Goal: Task Accomplishment & Management: Manage account settings

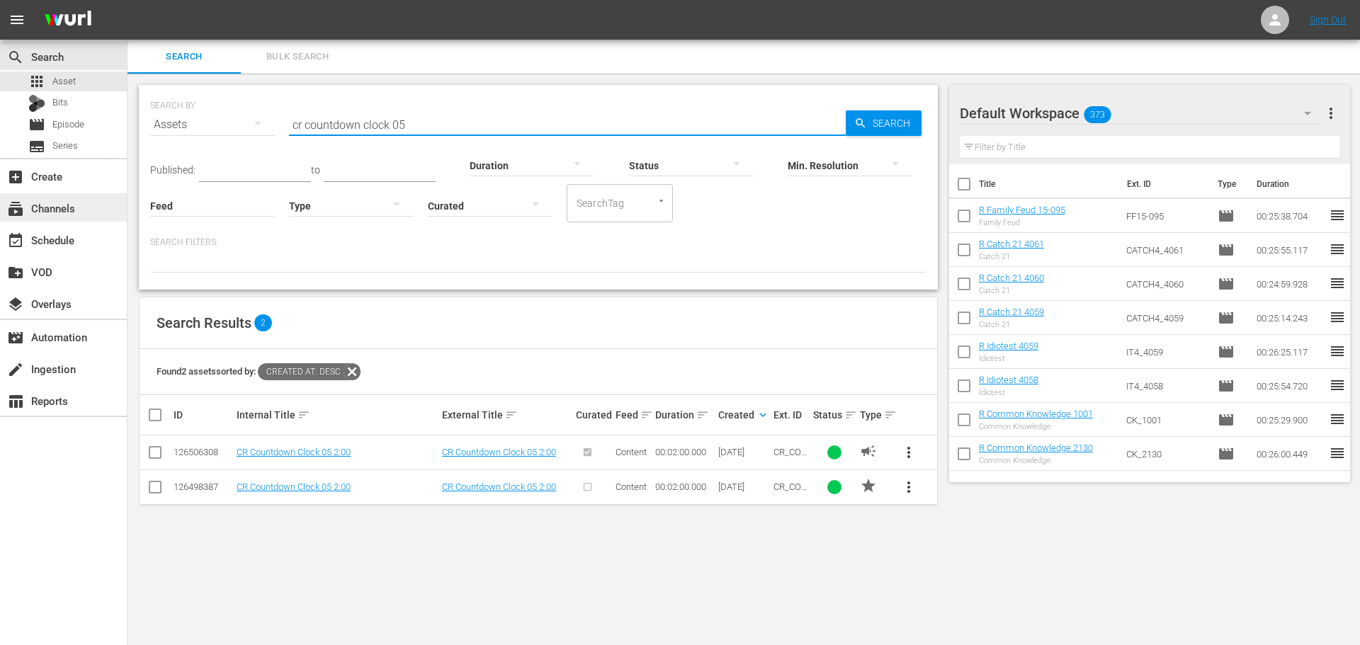
click at [84, 208] on div "subscriptions Channels" at bounding box center [63, 207] width 127 height 28
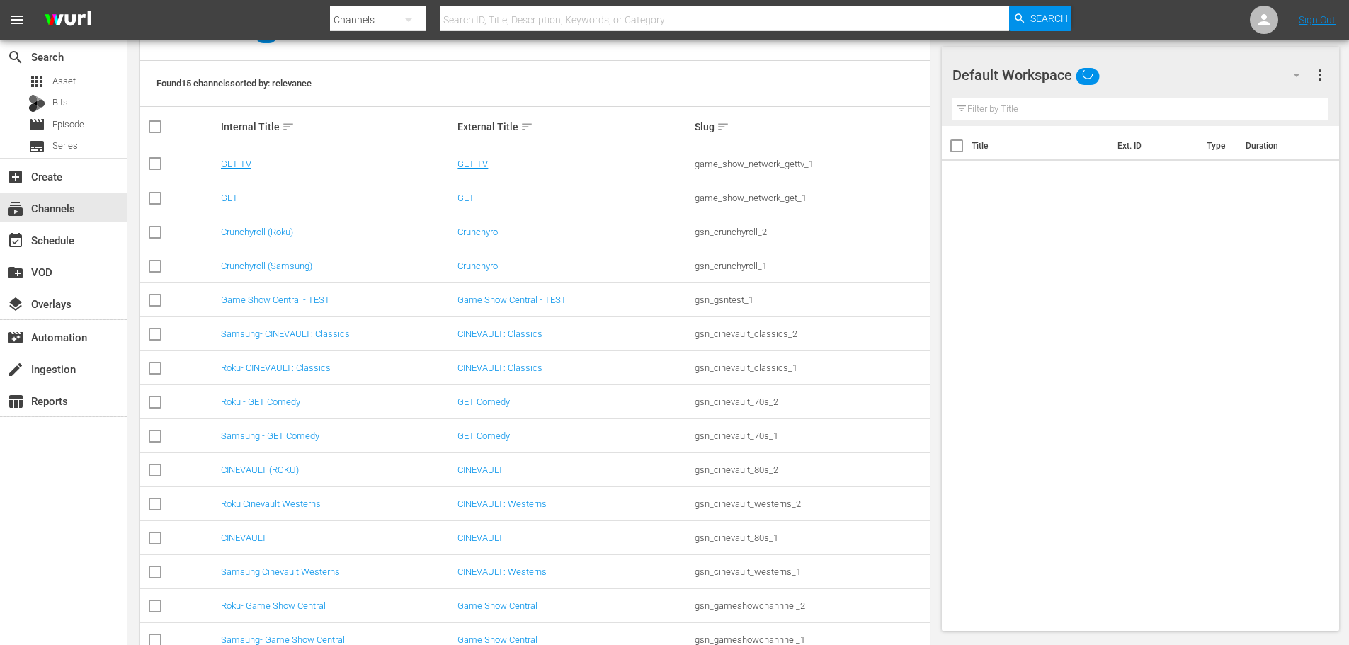
scroll to position [212, 0]
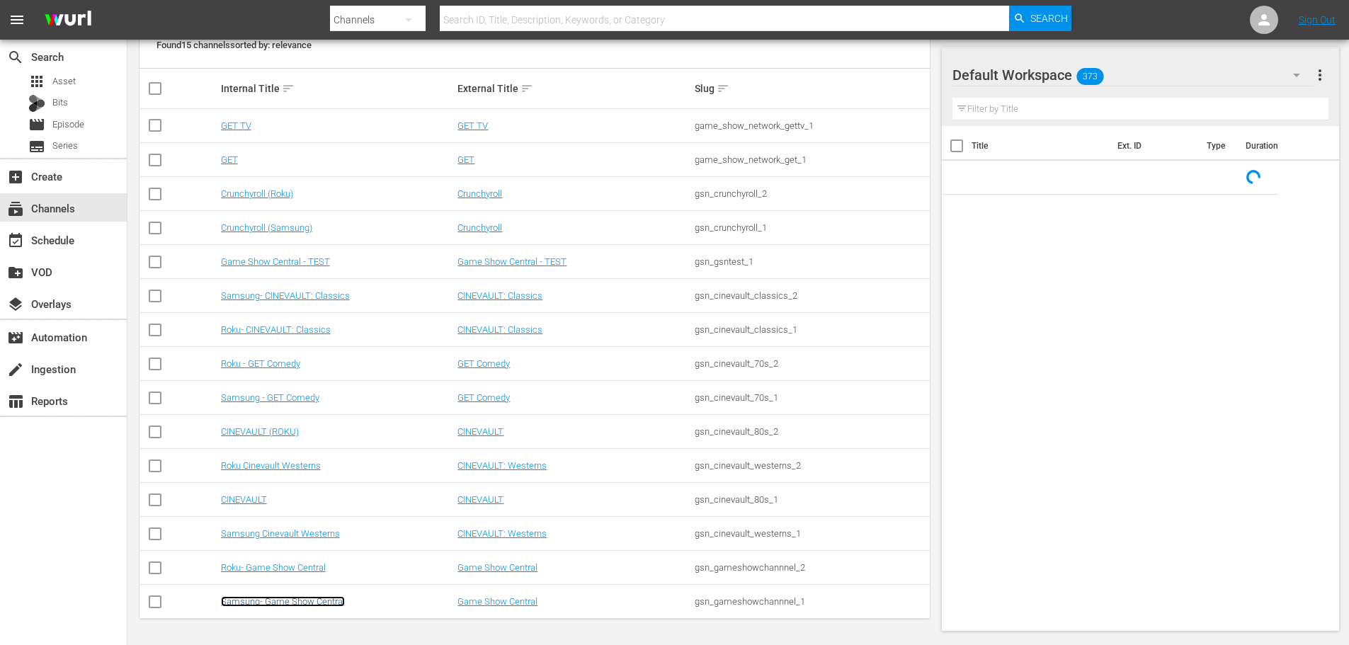
click at [285, 600] on link "Samsung- Game Show Central" at bounding box center [283, 601] width 124 height 11
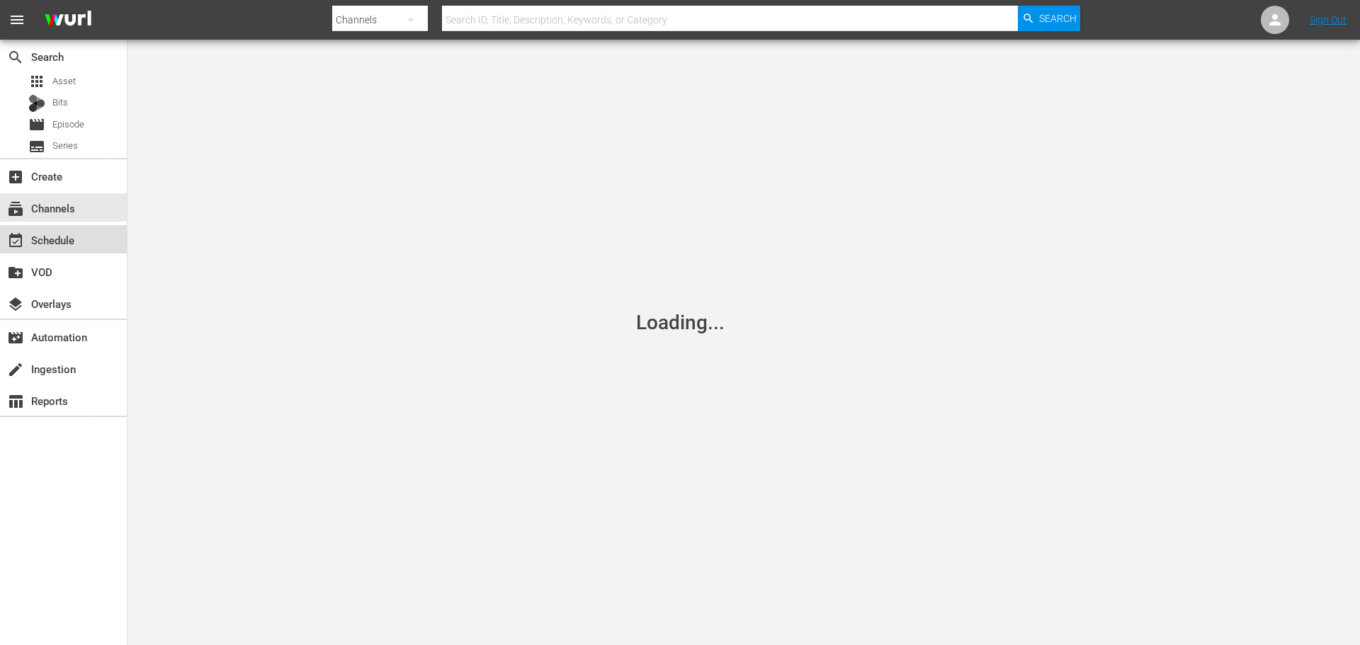
click at [80, 244] on div "event_available Schedule" at bounding box center [63, 239] width 127 height 28
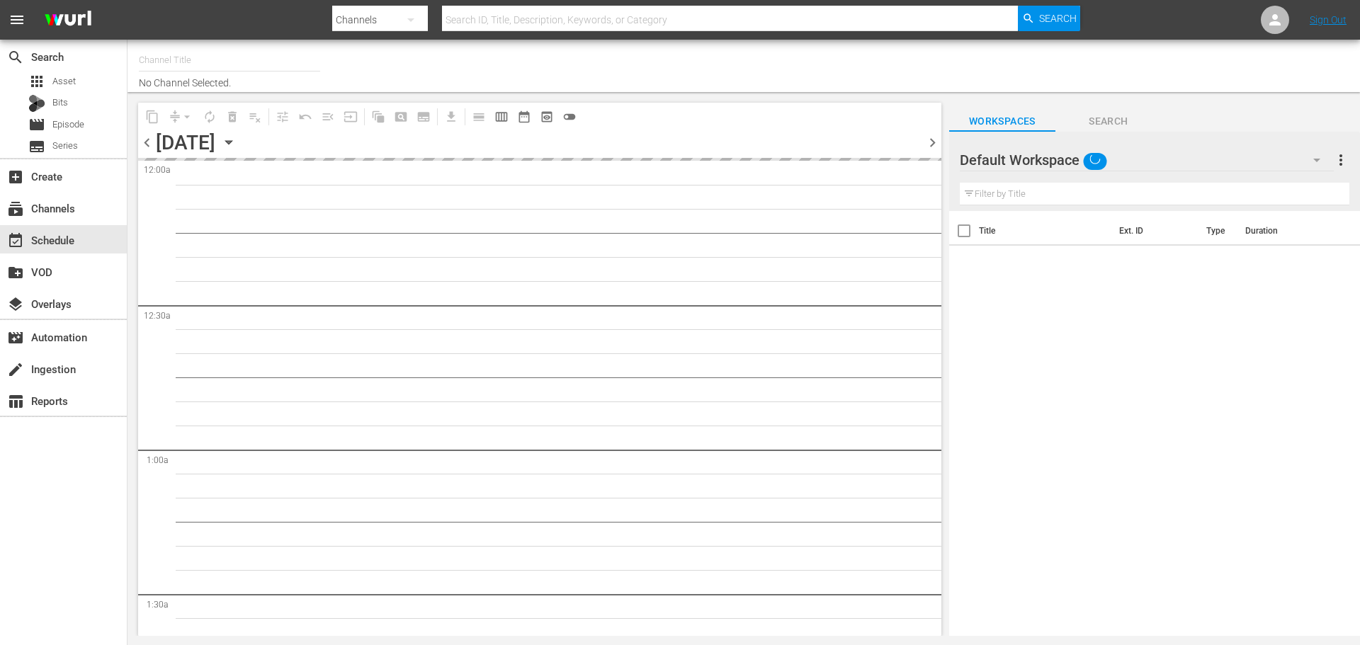
type input "Samsung- Game Show Central (416)"
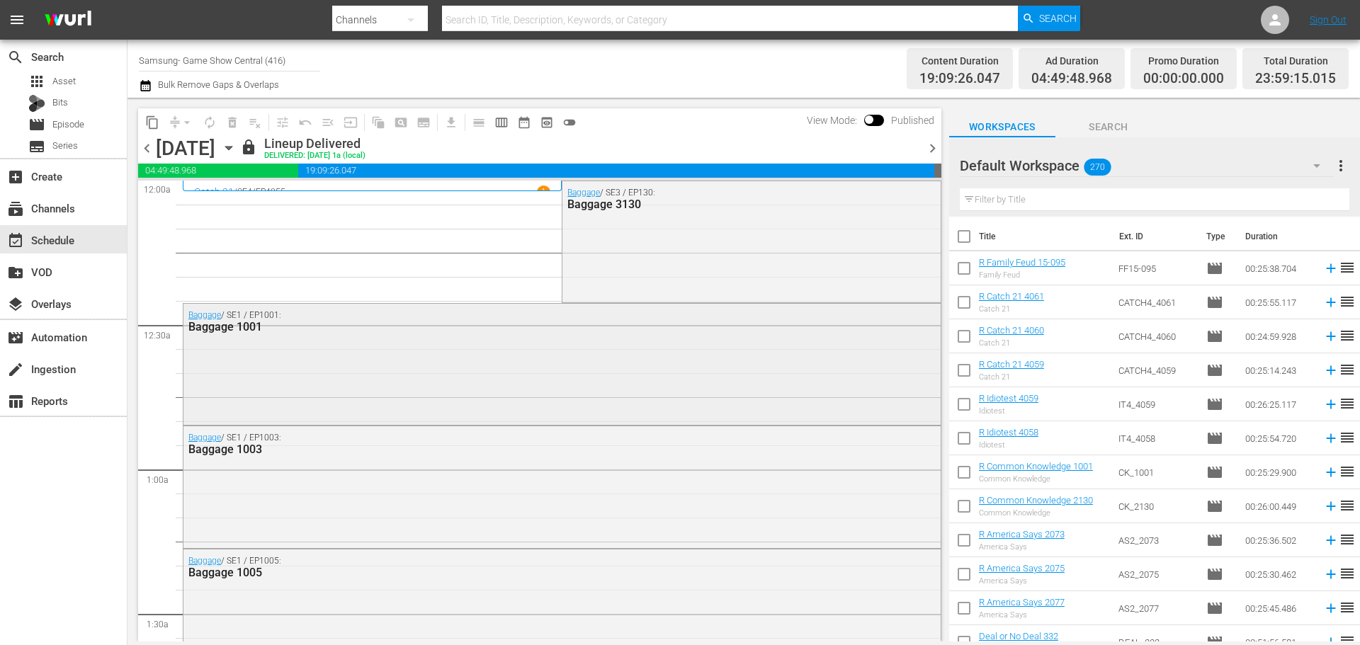
click at [475, 407] on div "Baggage / SE1 / EP1001: Baggage 1001" at bounding box center [561, 363] width 757 height 118
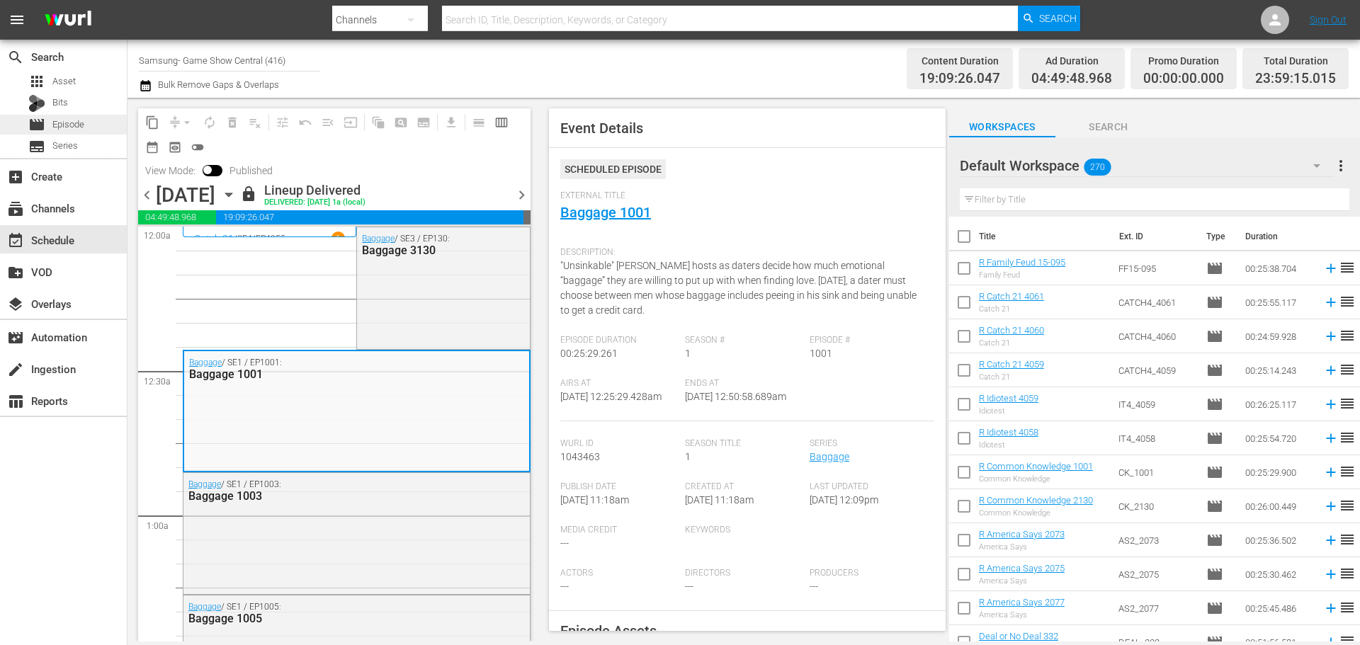
click at [102, 125] on div "movie Episode" at bounding box center [63, 125] width 127 height 20
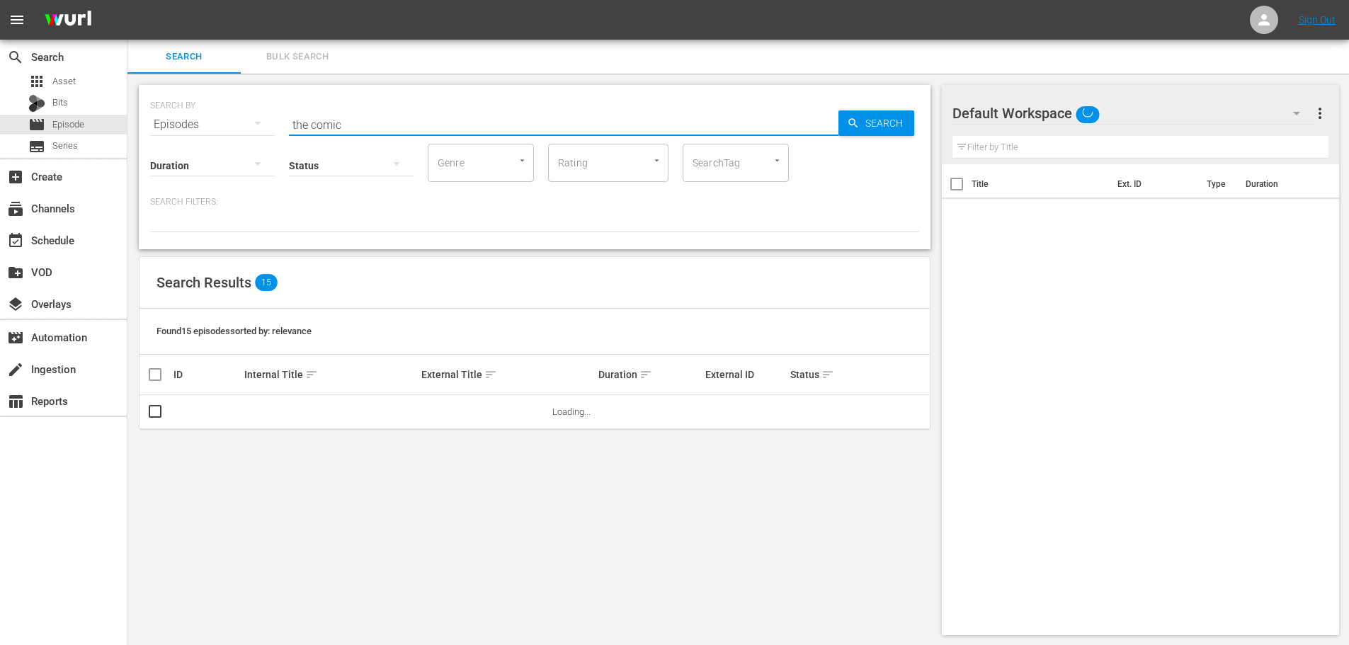
drag, startPoint x: 449, startPoint y: 117, endPoint x: 207, endPoint y: 122, distance: 242.3
click at [207, 122] on div "SEARCH BY Search By Episodes Search ID, Title, Description, Keywords, or Catego…" at bounding box center [534, 116] width 769 height 51
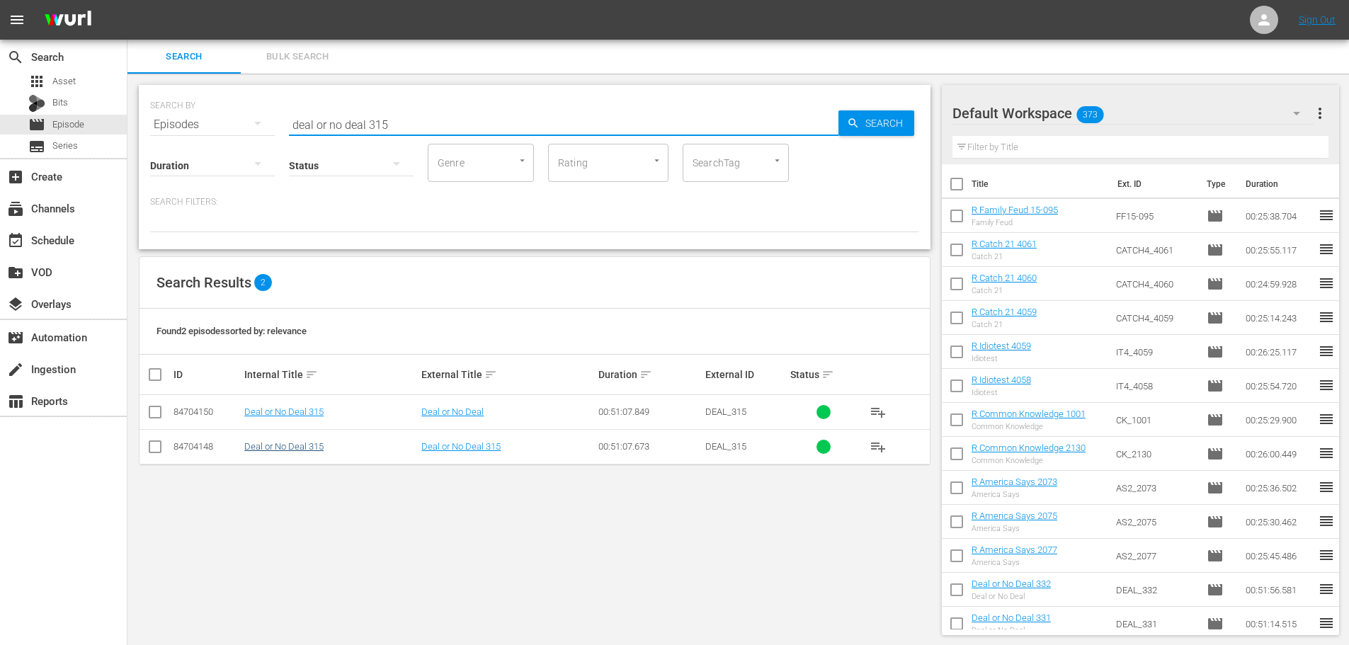
type input "deal or no deal 315"
click at [316, 450] on link "Deal or No Deal 315" at bounding box center [283, 446] width 79 height 11
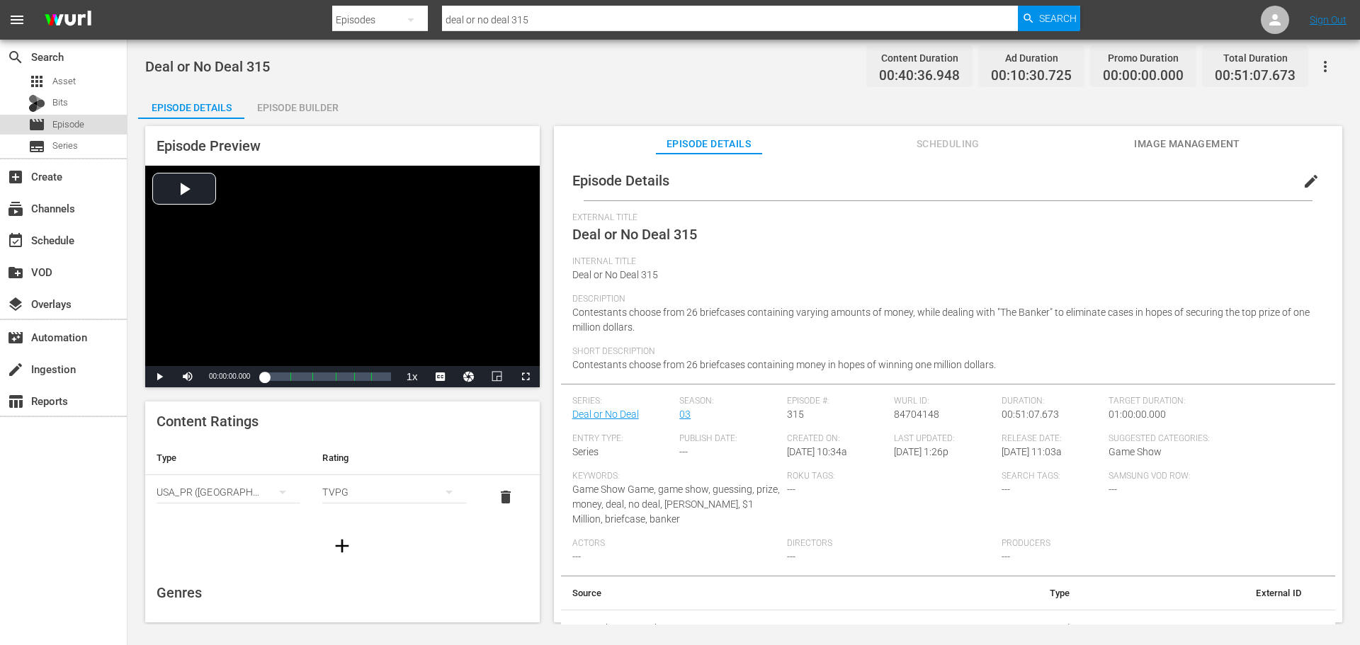
click at [93, 120] on div "movie Episode" at bounding box center [63, 125] width 127 height 20
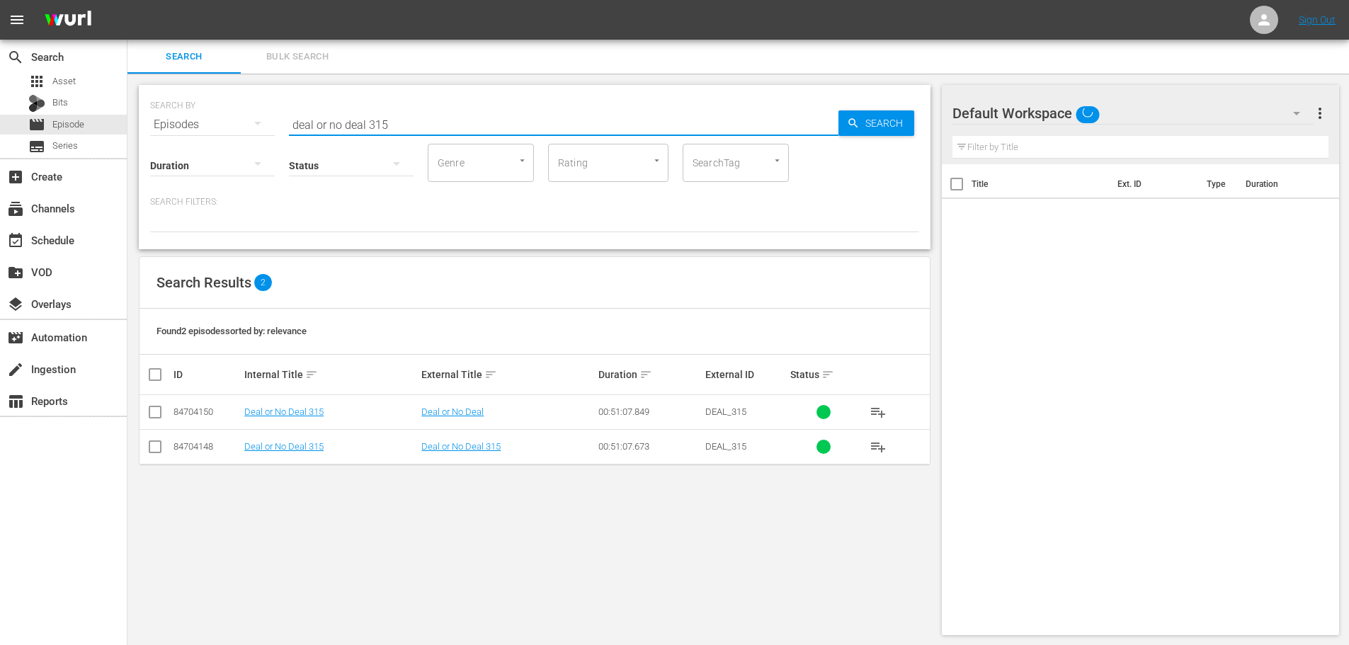
drag, startPoint x: 212, startPoint y: 119, endPoint x: 149, endPoint y: 115, distance: 63.1
click at [147, 119] on div "SEARCH BY Search By Episodes Search ID, Title, Description, Keywords, or Catego…" at bounding box center [535, 167] width 792 height 164
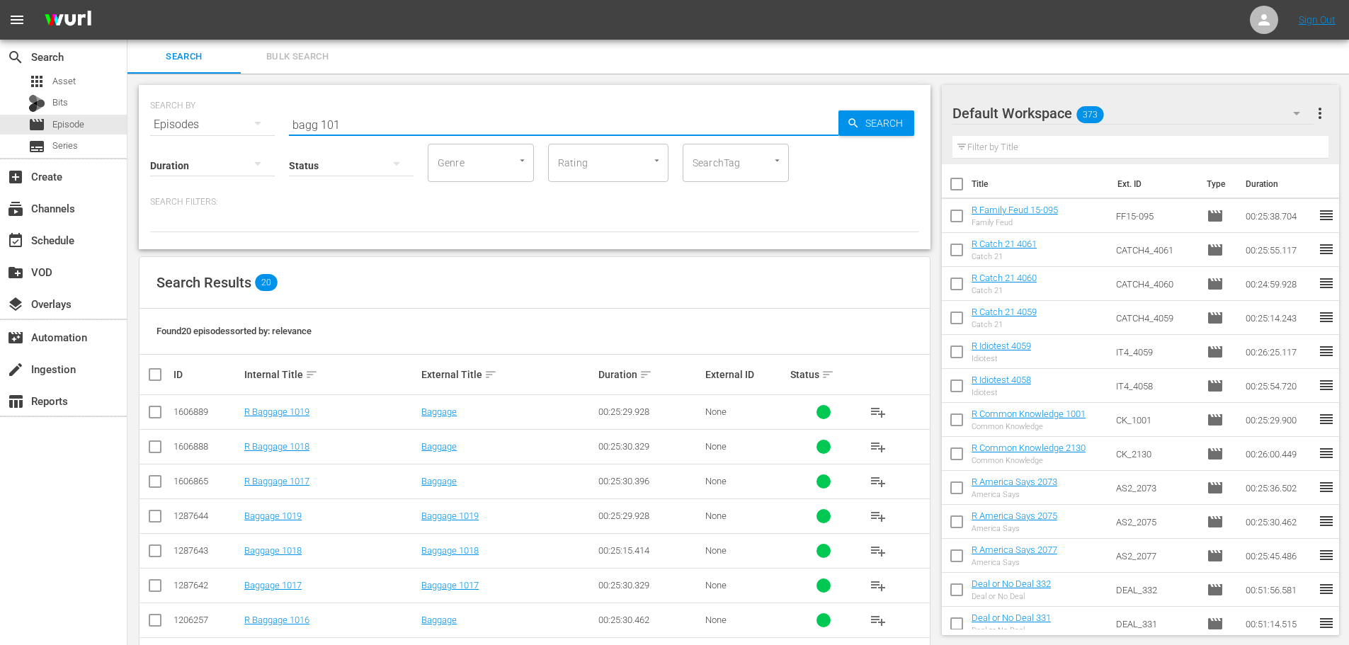
scroll to position [470, 0]
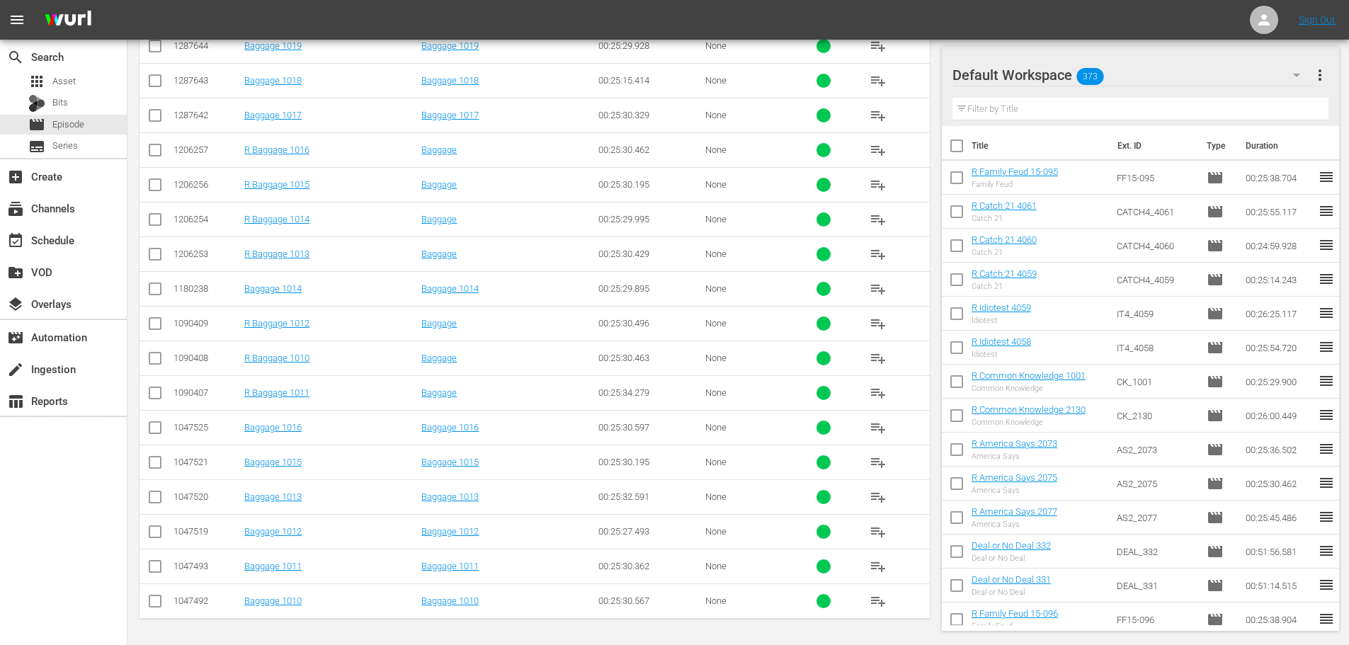
type input "bagg 101"
click at [157, 464] on input "checkbox" at bounding box center [155, 465] width 17 height 17
checkbox input "true"
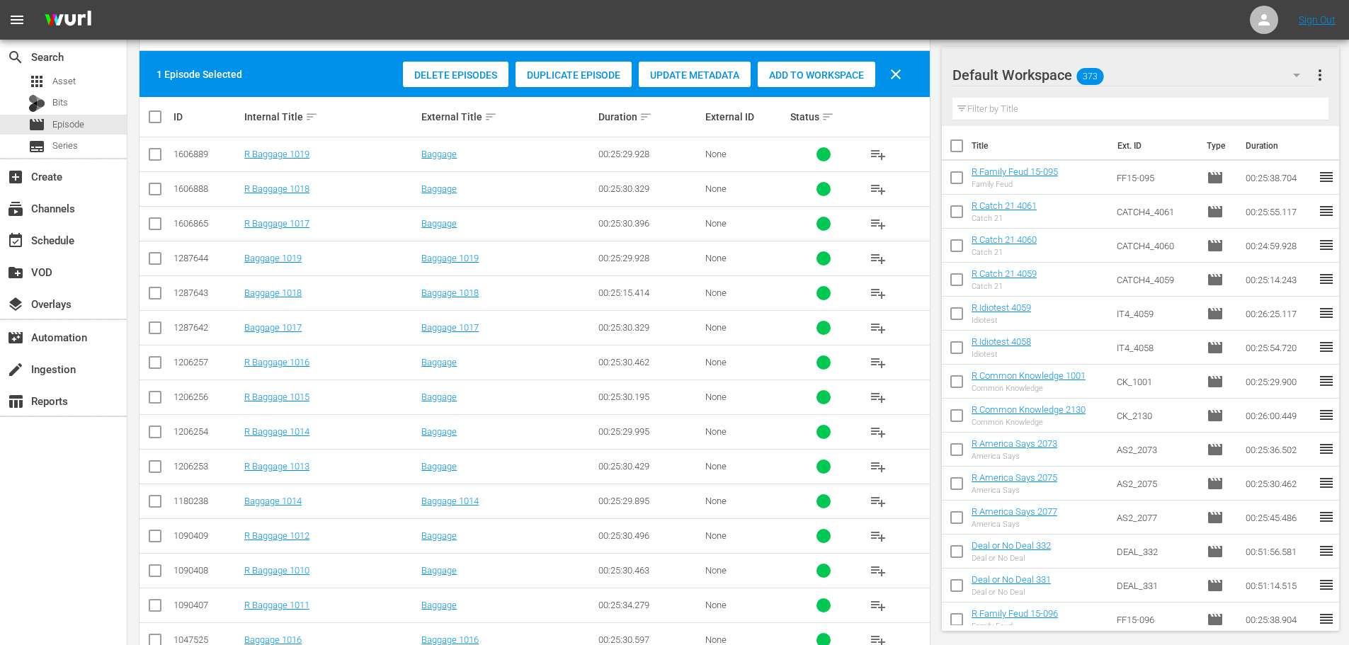
click at [154, 258] on input "checkbox" at bounding box center [155, 261] width 17 height 17
checkbox input "true"
click at [158, 331] on input "checkbox" at bounding box center [155, 330] width 17 height 17
checkbox input "true"
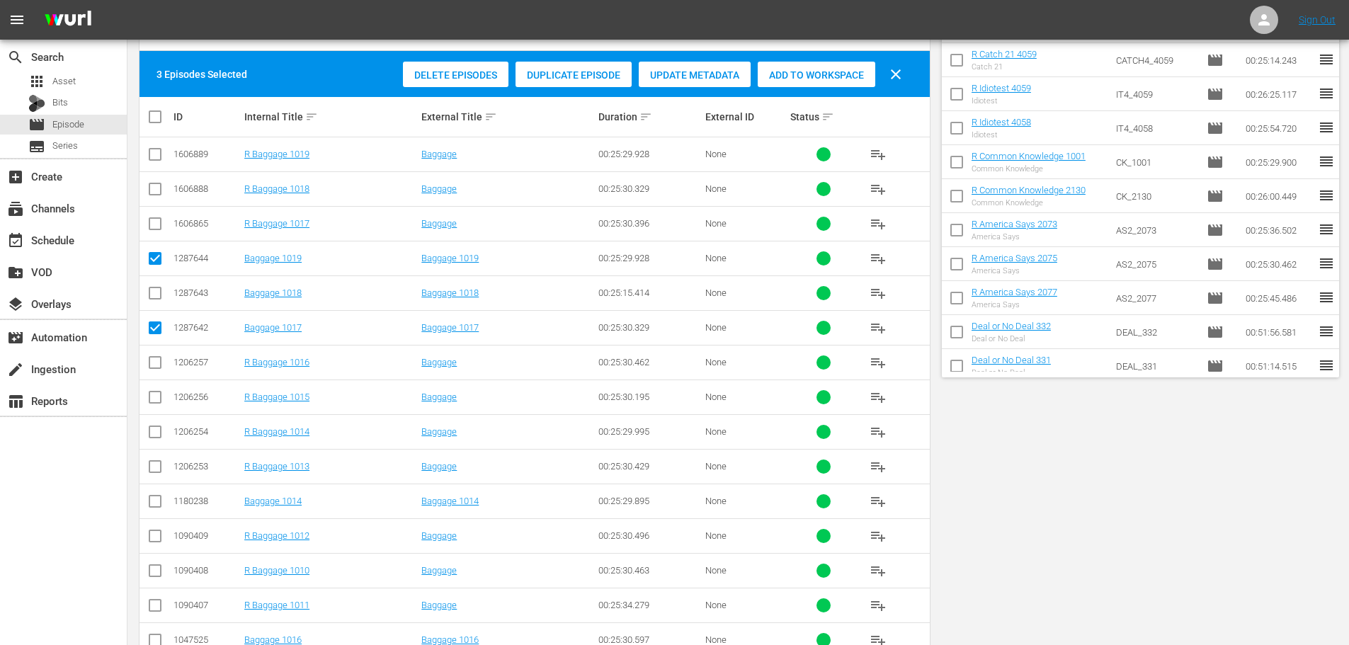
scroll to position [0, 0]
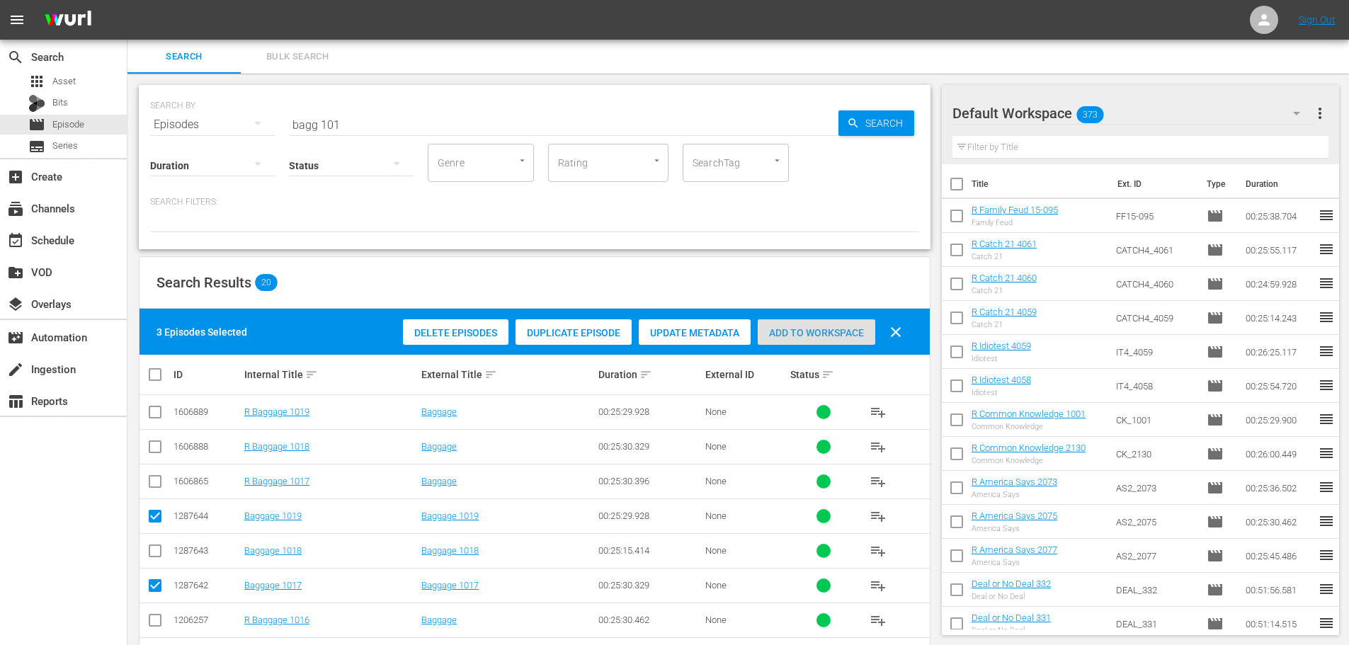
click at [790, 344] on div "Add to Workspace" at bounding box center [817, 332] width 118 height 27
click at [794, 334] on span "Add to Workspace" at bounding box center [817, 332] width 118 height 11
drag, startPoint x: 384, startPoint y: 127, endPoint x: 387, endPoint y: 111, distance: 16.5
click at [383, 127] on input "bagg 101" at bounding box center [564, 125] width 550 height 34
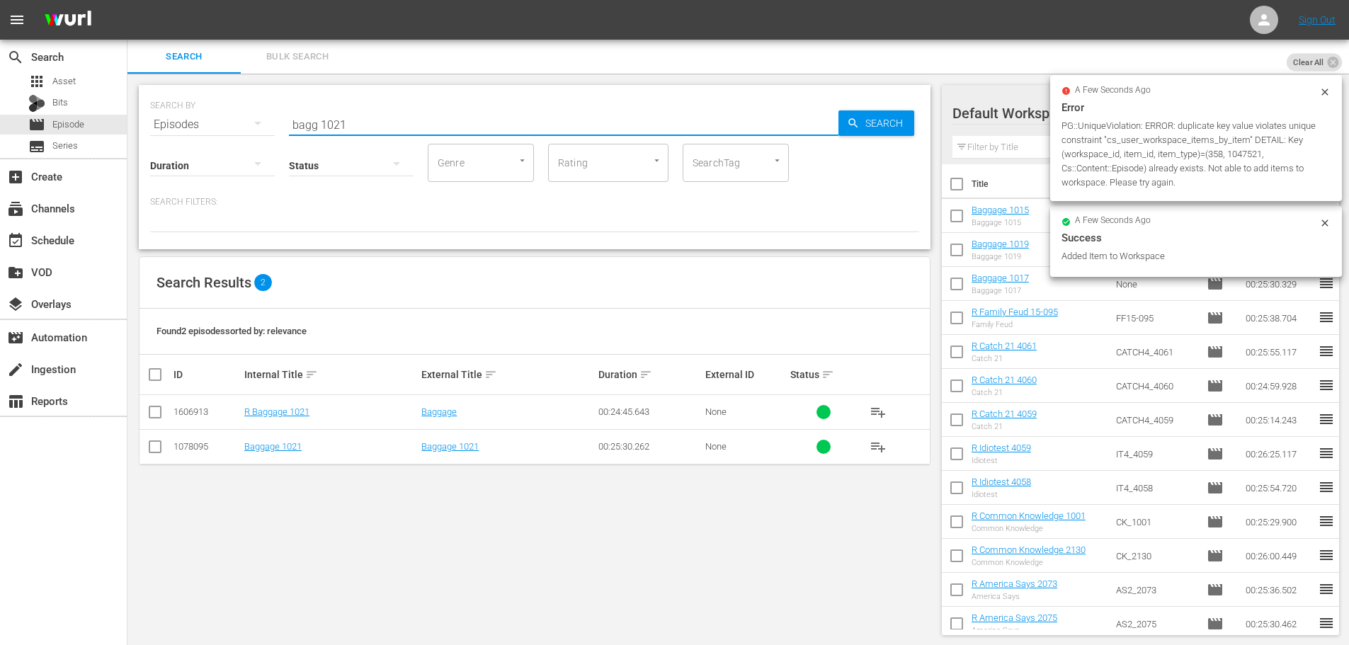
type input "bagg 1021"
click at [154, 453] on input "checkbox" at bounding box center [155, 449] width 17 height 17
checkbox input "true"
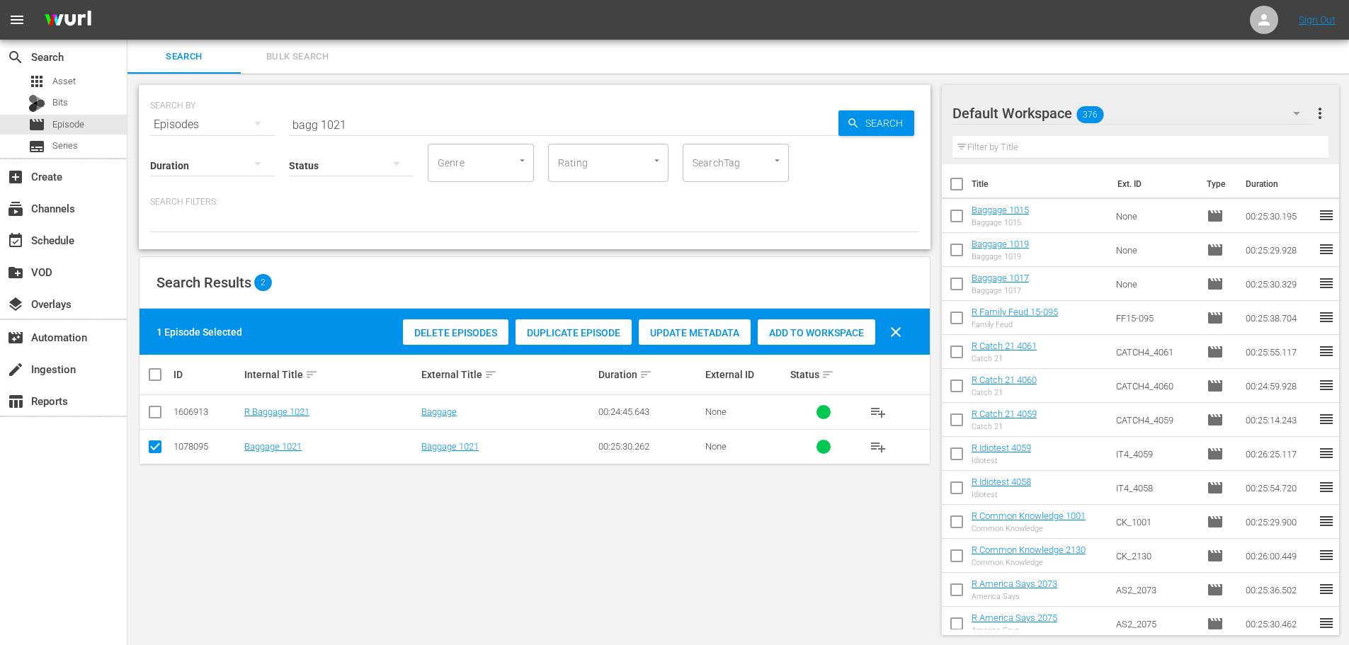
click at [792, 341] on div "Add to Workspace" at bounding box center [817, 332] width 118 height 27
drag, startPoint x: 421, startPoint y: 122, endPoint x: 259, endPoint y: 115, distance: 162.3
click at [281, 117] on div "SEARCH BY Search By Episodes Search ID, Title, Description, Keywords, or Catego…" at bounding box center [534, 116] width 769 height 51
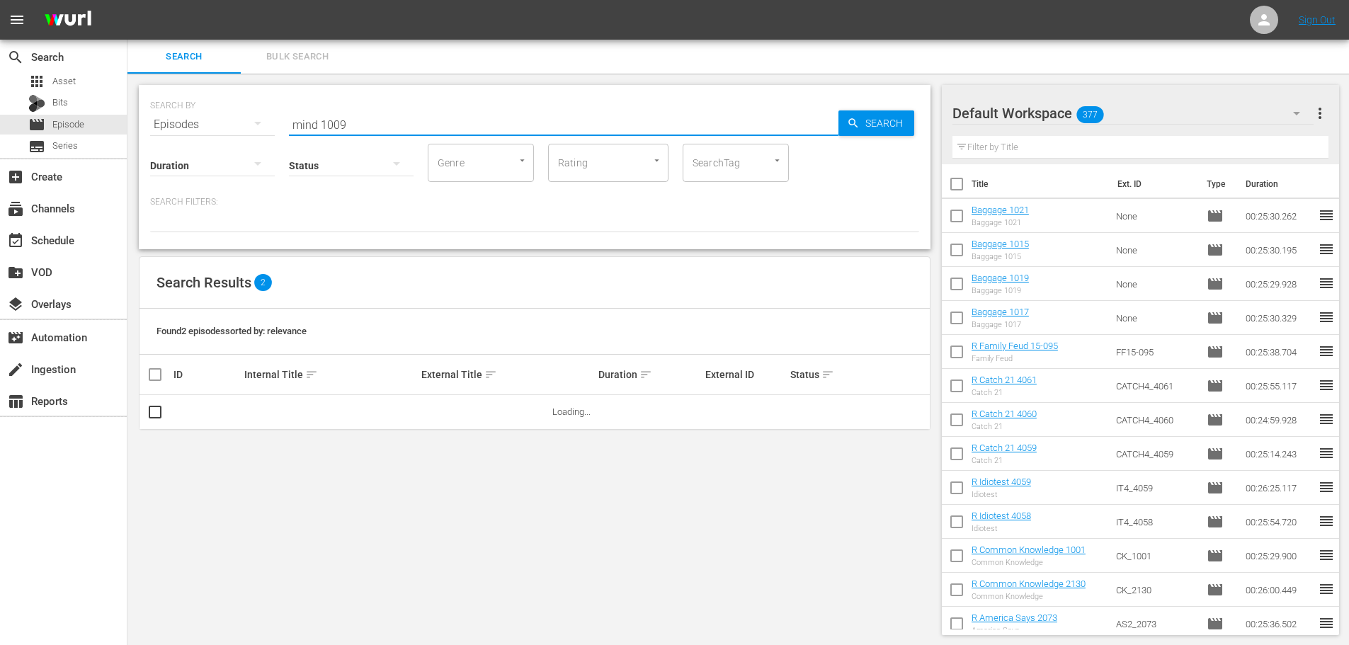
type input "mind 1009"
click at [157, 442] on div "SEARCH BY Search By Episodes Search ID, Title, Description, Keywords, or Catego…" at bounding box center [534, 360] width 814 height 573
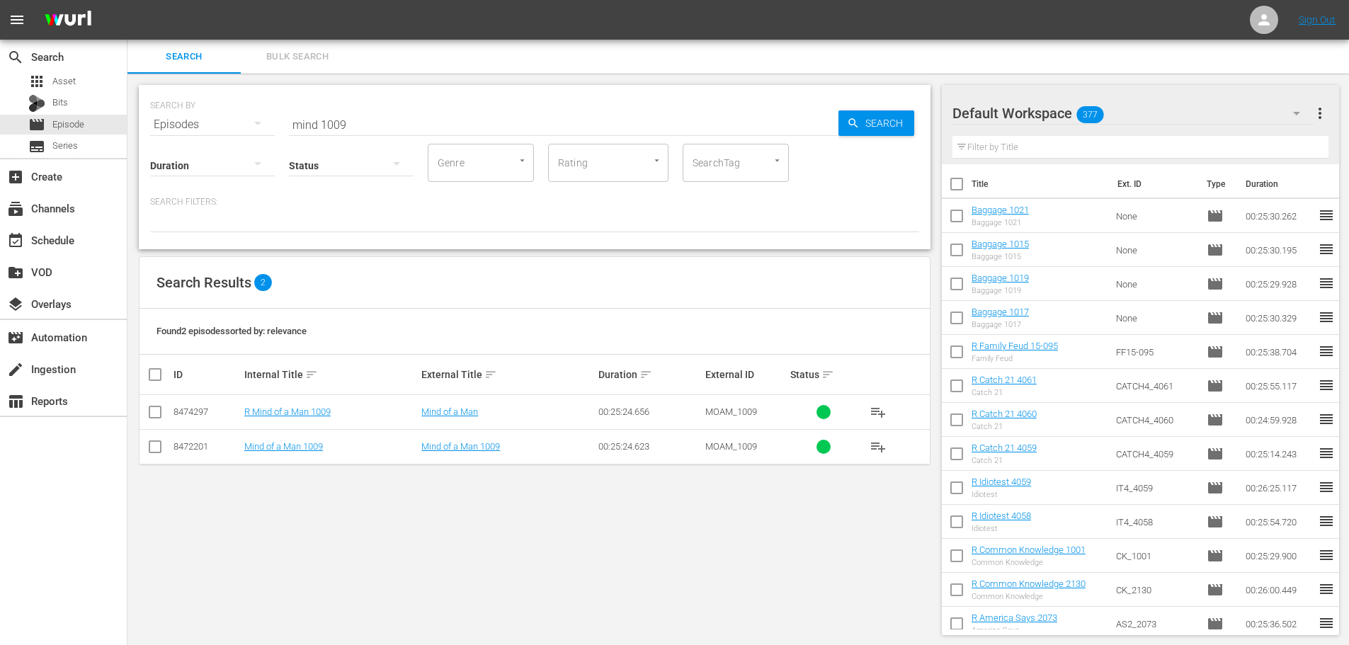
click at [155, 441] on input "checkbox" at bounding box center [155, 449] width 17 height 17
checkbox input "true"
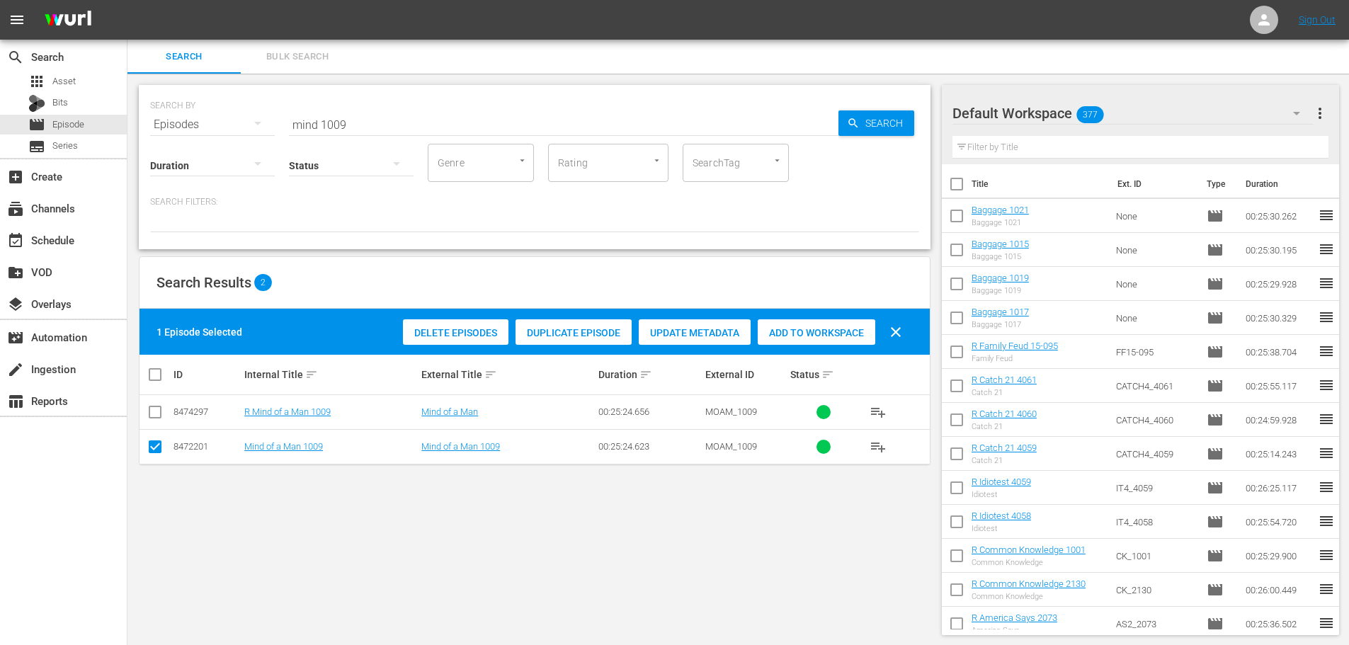
drag, startPoint x: 782, startPoint y: 336, endPoint x: 712, endPoint y: 293, distance: 82.0
click at [782, 336] on span "Add to Workspace" at bounding box center [817, 332] width 118 height 11
drag, startPoint x: 353, startPoint y: 121, endPoint x: 256, endPoint y: 115, distance: 97.2
click at [256, 115] on div "SEARCH BY Search By Episodes Search ID, Title, Description, Keywords, or Catego…" at bounding box center [534, 116] width 769 height 51
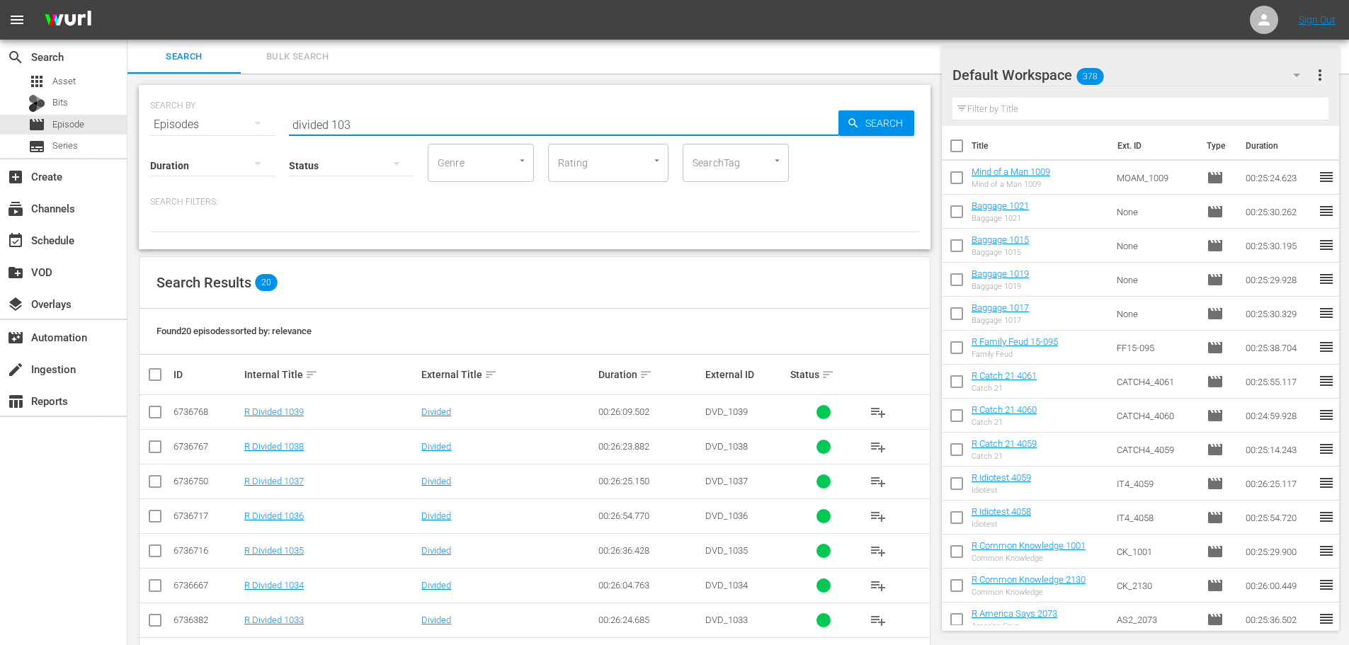
scroll to position [470, 0]
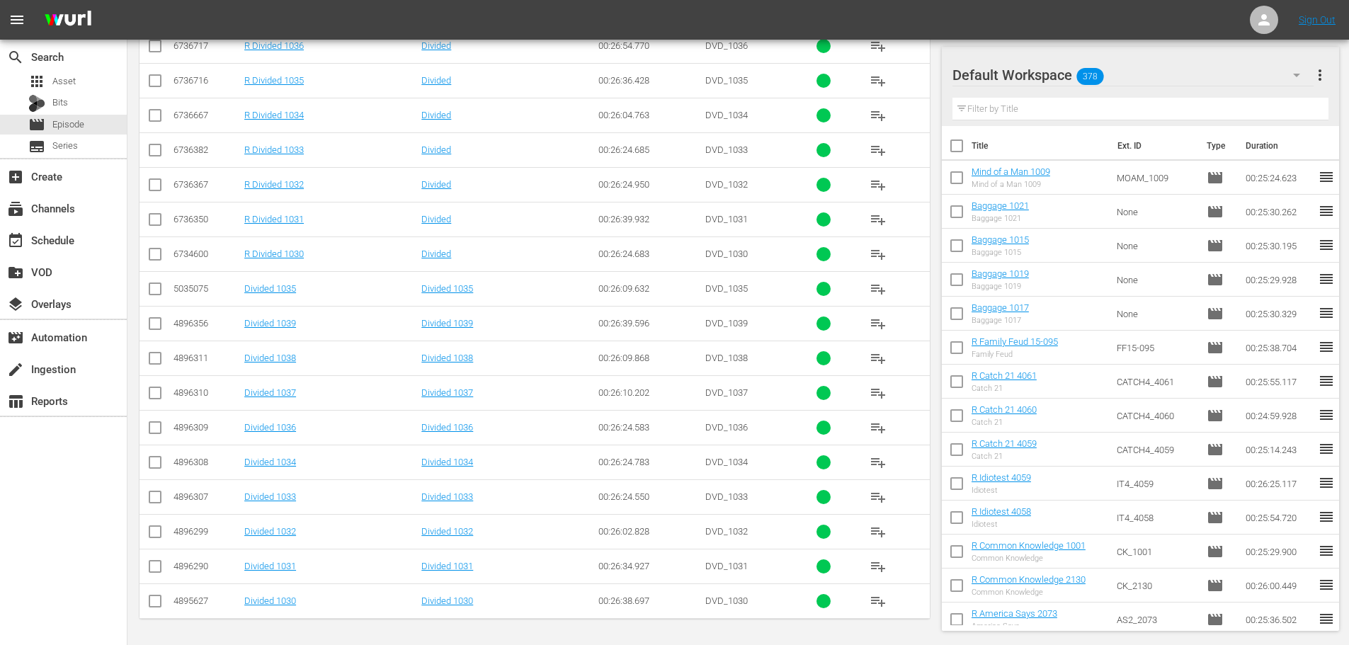
type input "divided 103"
drag, startPoint x: 150, startPoint y: 426, endPoint x: 154, endPoint y: 448, distance: 22.2
click at [149, 426] on input "checkbox" at bounding box center [155, 430] width 17 height 17
checkbox input "true"
click at [152, 293] on input "checkbox" at bounding box center [155, 291] width 17 height 17
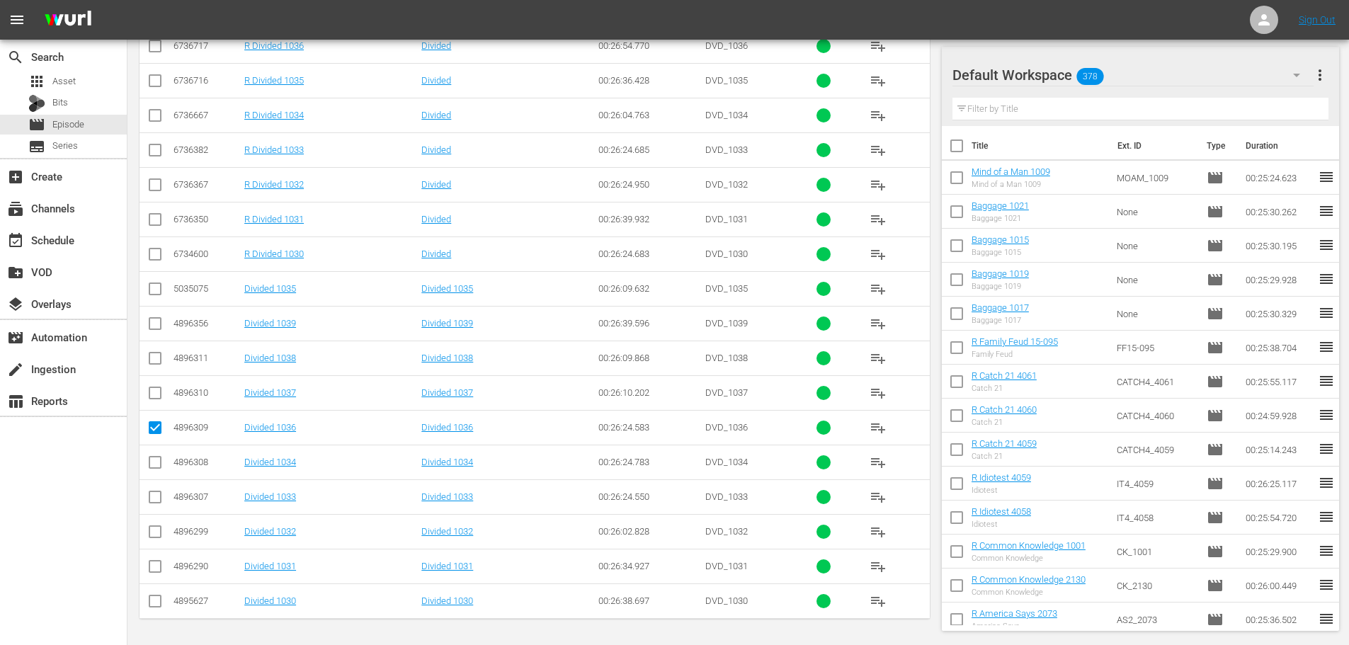
checkbox input "true"
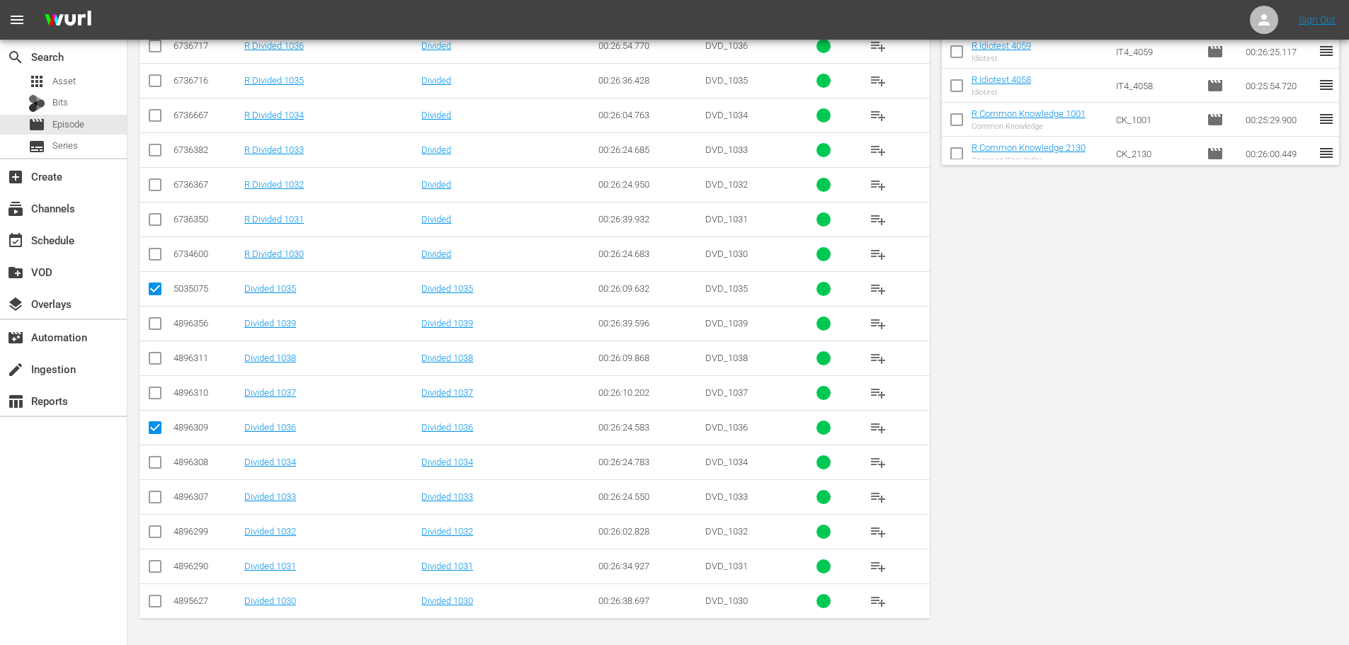
scroll to position [0, 0]
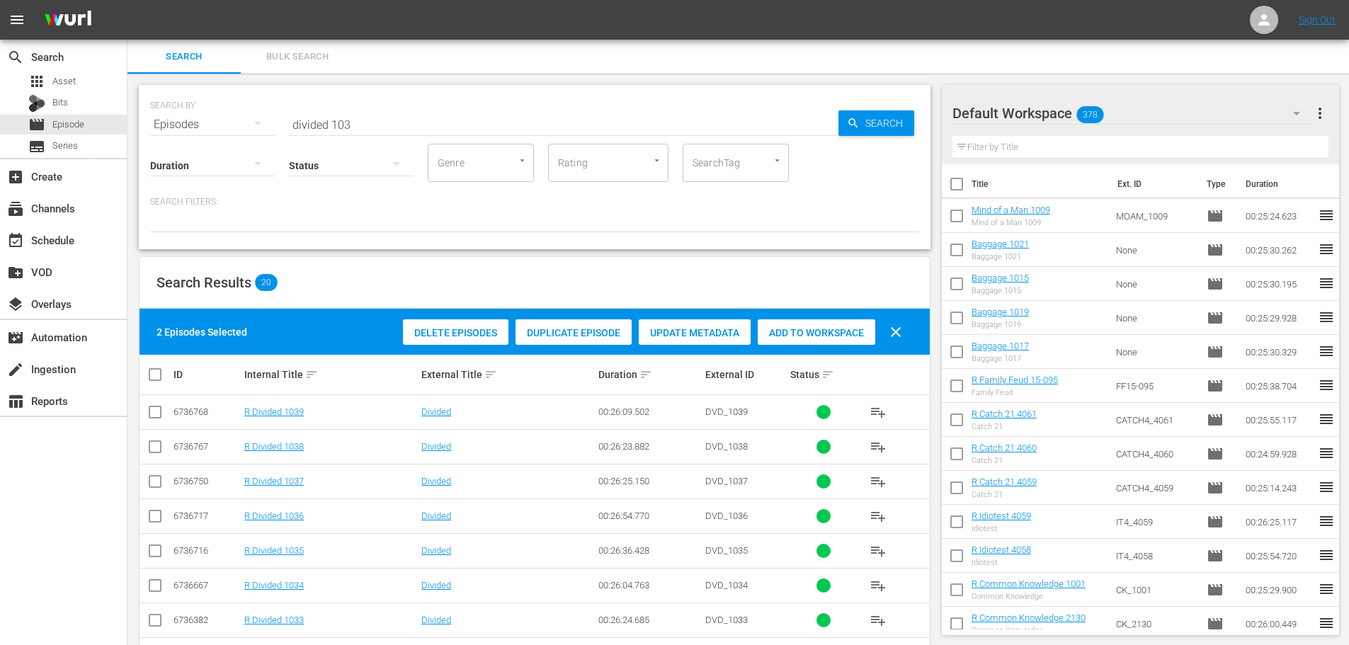
click at [781, 307] on div "Search Results 20" at bounding box center [535, 283] width 790 height 52
click at [796, 329] on span "Add to Workspace" at bounding box center [817, 332] width 118 height 11
drag, startPoint x: 392, startPoint y: 115, endPoint x: 217, endPoint y: 103, distance: 175.4
click at [228, 117] on div "SEARCH BY Search By Episodes Search ID, Title, Description, Keywords, or Catego…" at bounding box center [534, 116] width 769 height 51
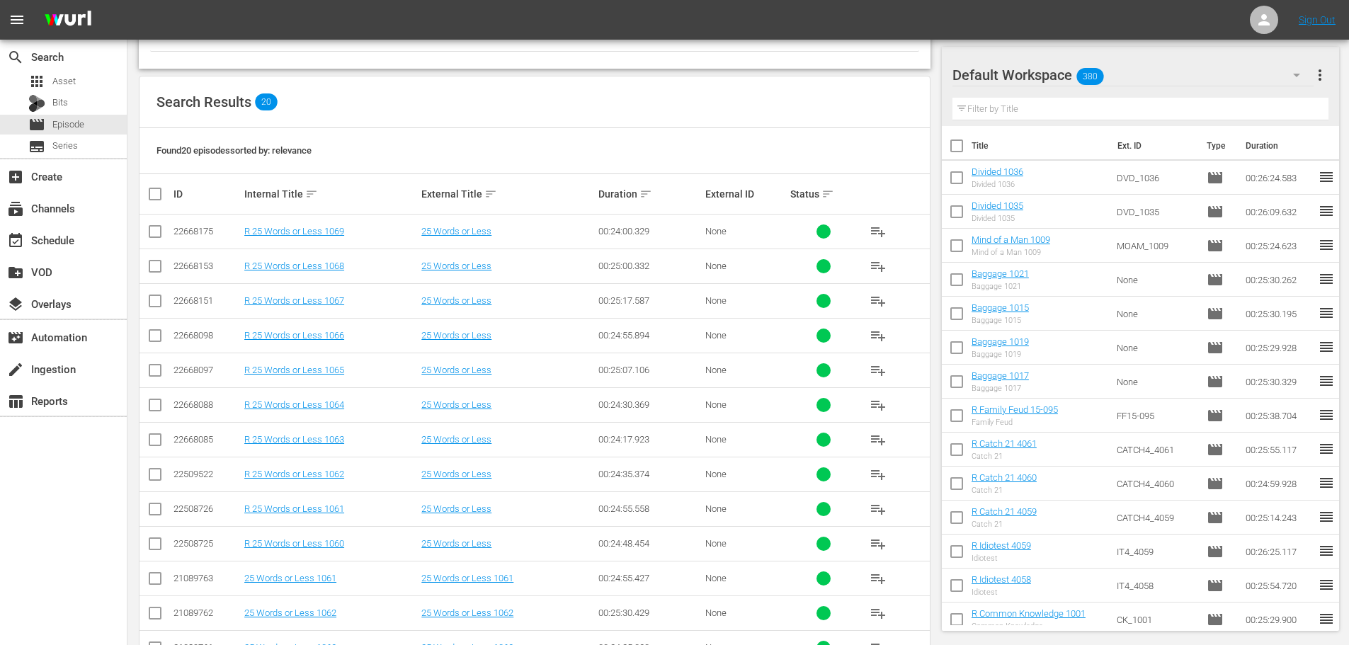
scroll to position [470, 0]
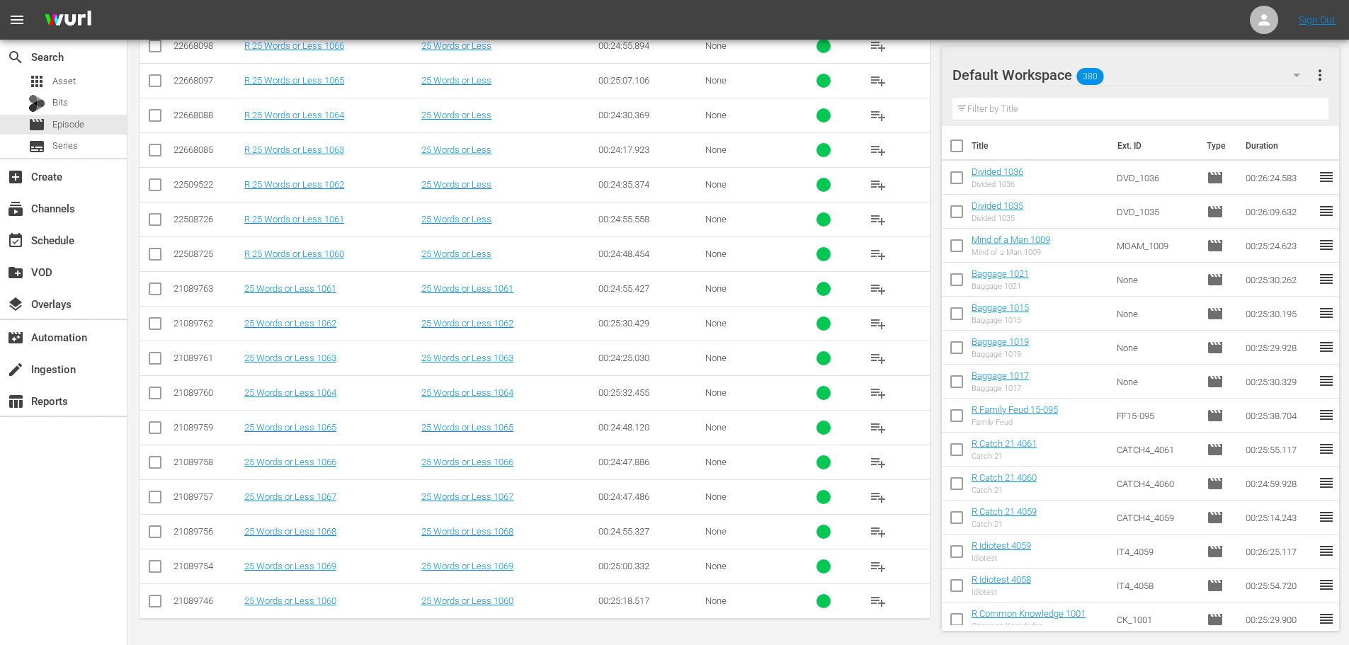
type input "25 words 106"
click at [160, 603] on input "checkbox" at bounding box center [155, 604] width 17 height 17
checkbox input "true"
click at [155, 295] on input "checkbox" at bounding box center [155, 291] width 17 height 17
checkbox input "true"
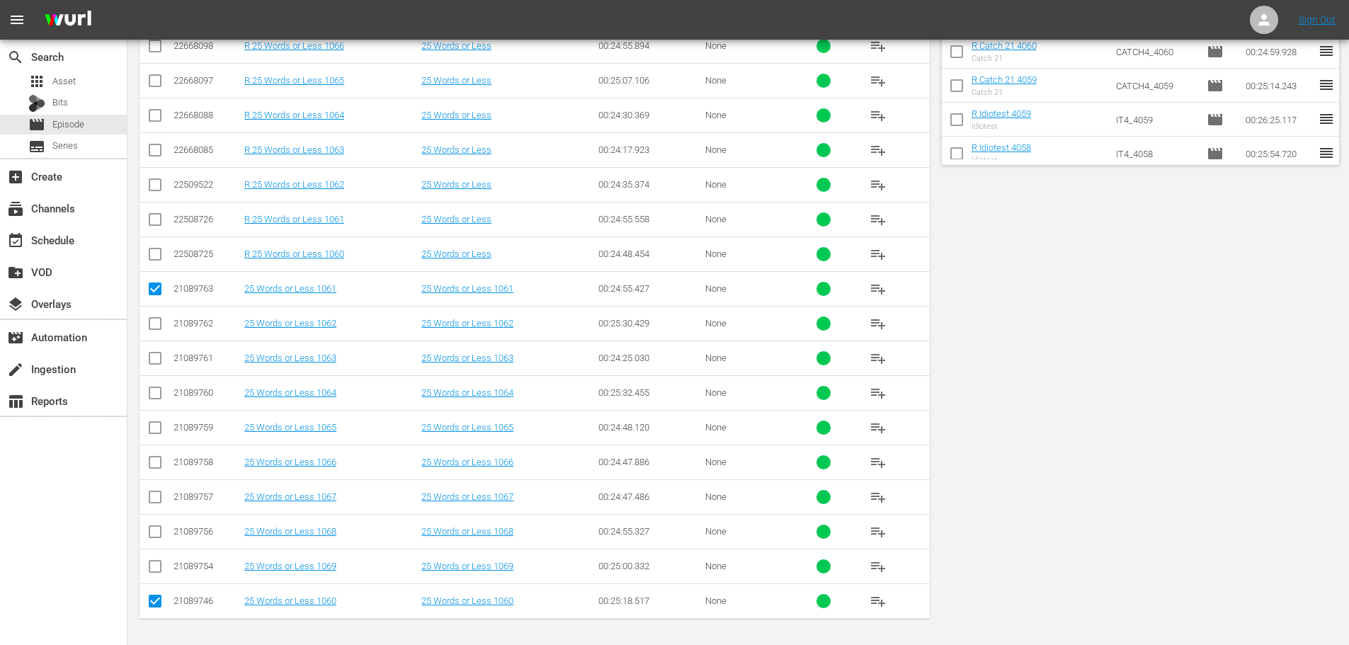
scroll to position [0, 0]
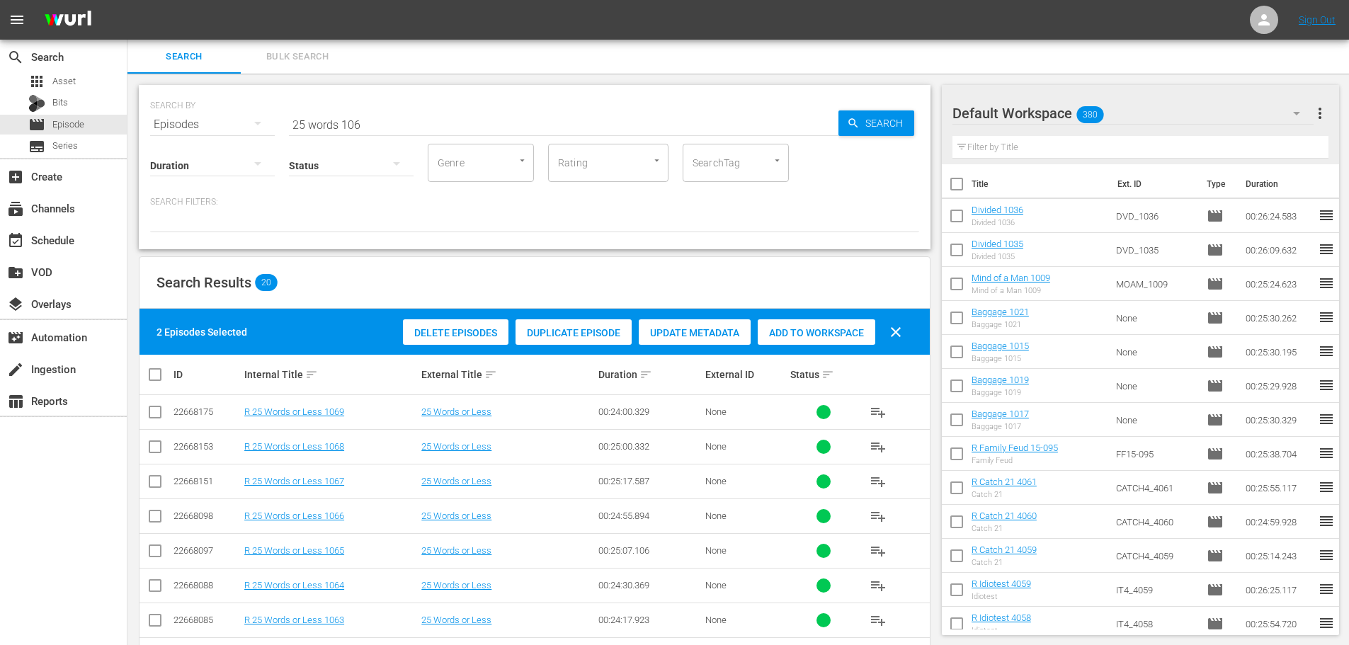
click at [808, 339] on div "Add to Workspace" at bounding box center [817, 332] width 118 height 27
drag, startPoint x: 394, startPoint y: 123, endPoint x: 187, endPoint y: 118, distance: 207.6
click at [187, 118] on div "SEARCH BY Search By Episodes Search ID, Title, Description, Keywords, or Catego…" at bounding box center [534, 116] width 769 height 51
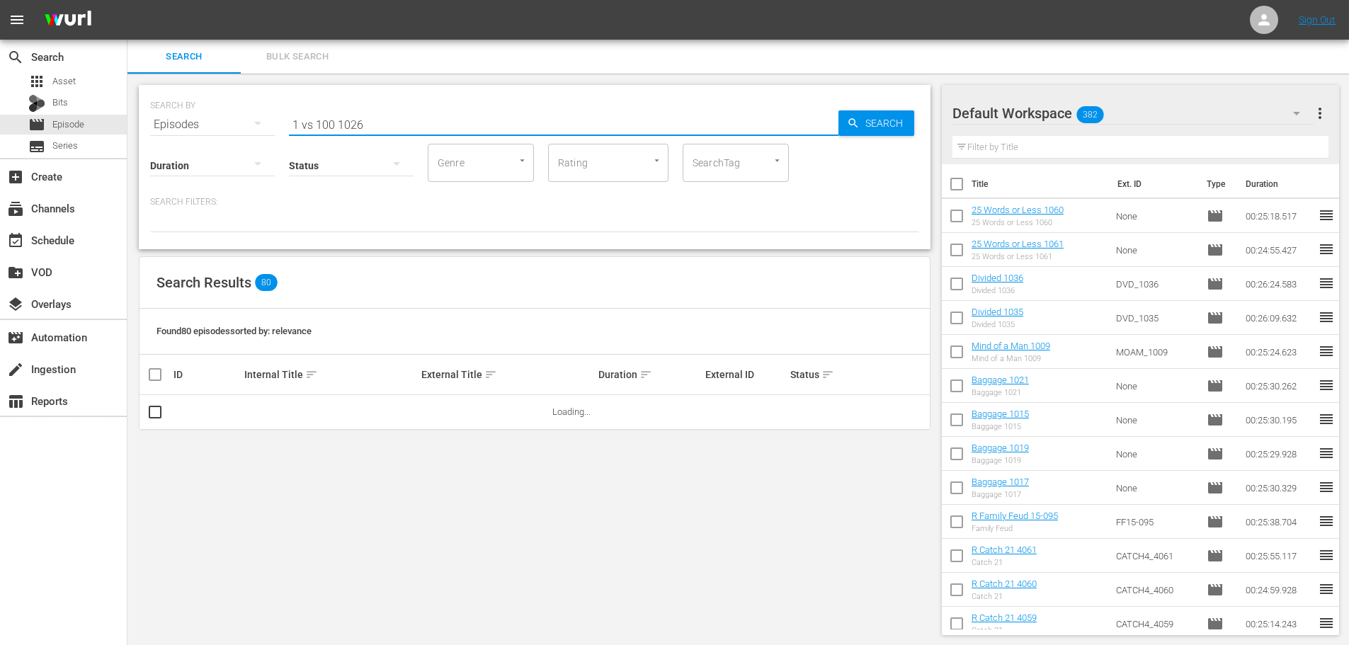
type input "1 vs 100 1026"
click at [161, 458] on div "SEARCH BY Search By Episodes Search ID, Title, Description, Keywords, or Catego…" at bounding box center [534, 360] width 814 height 573
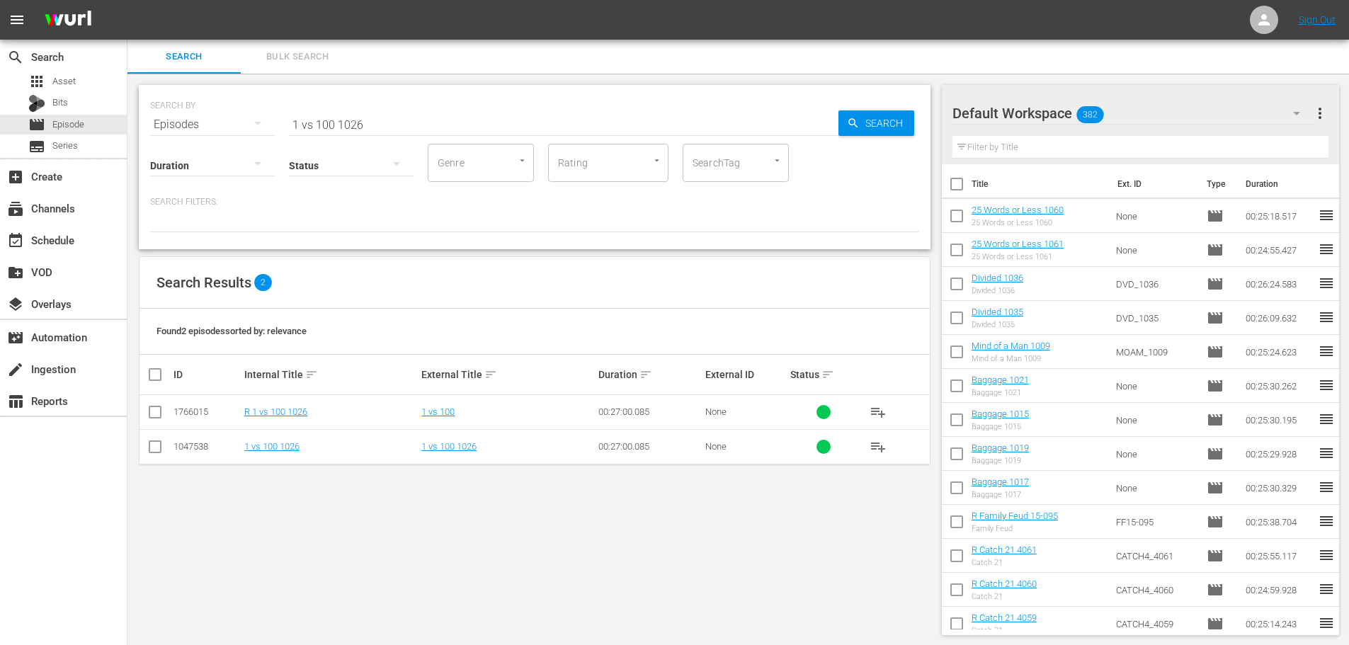
click at [159, 449] on input "checkbox" at bounding box center [155, 449] width 17 height 17
checkbox input "true"
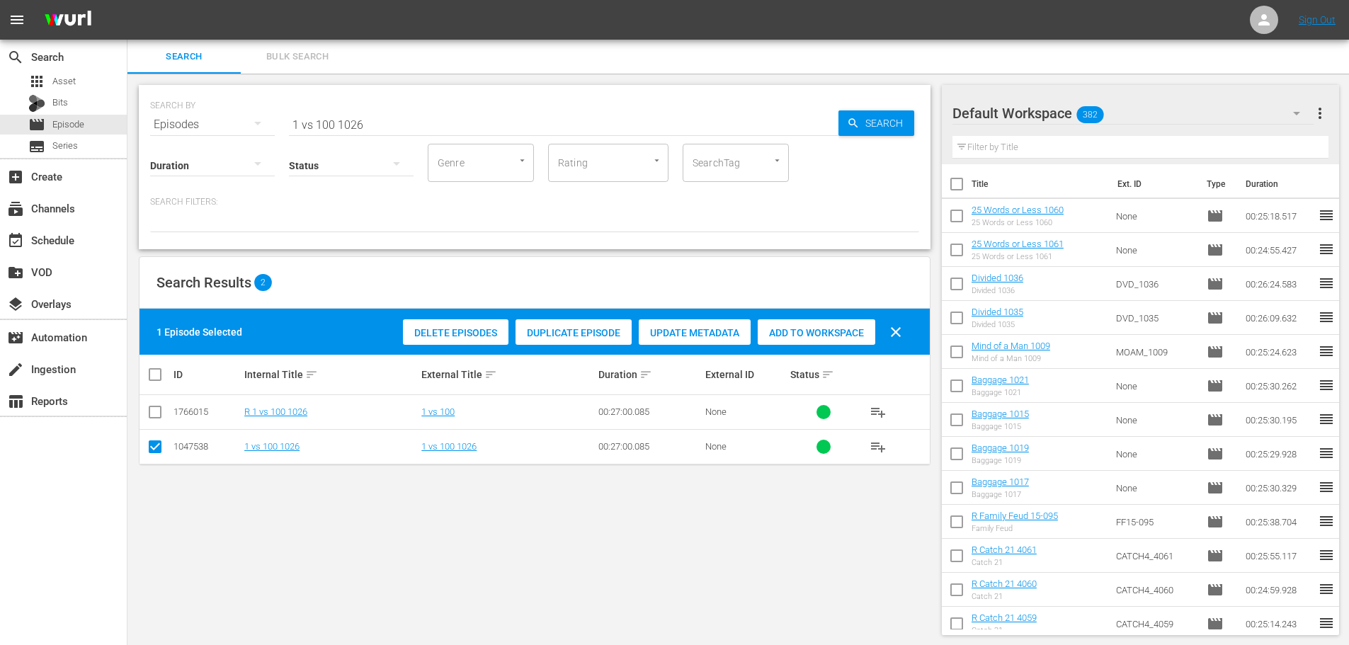
click at [812, 331] on span "Add to Workspace" at bounding box center [817, 332] width 118 height 11
click at [403, 110] on input "1 vs 100 1026" at bounding box center [564, 125] width 550 height 34
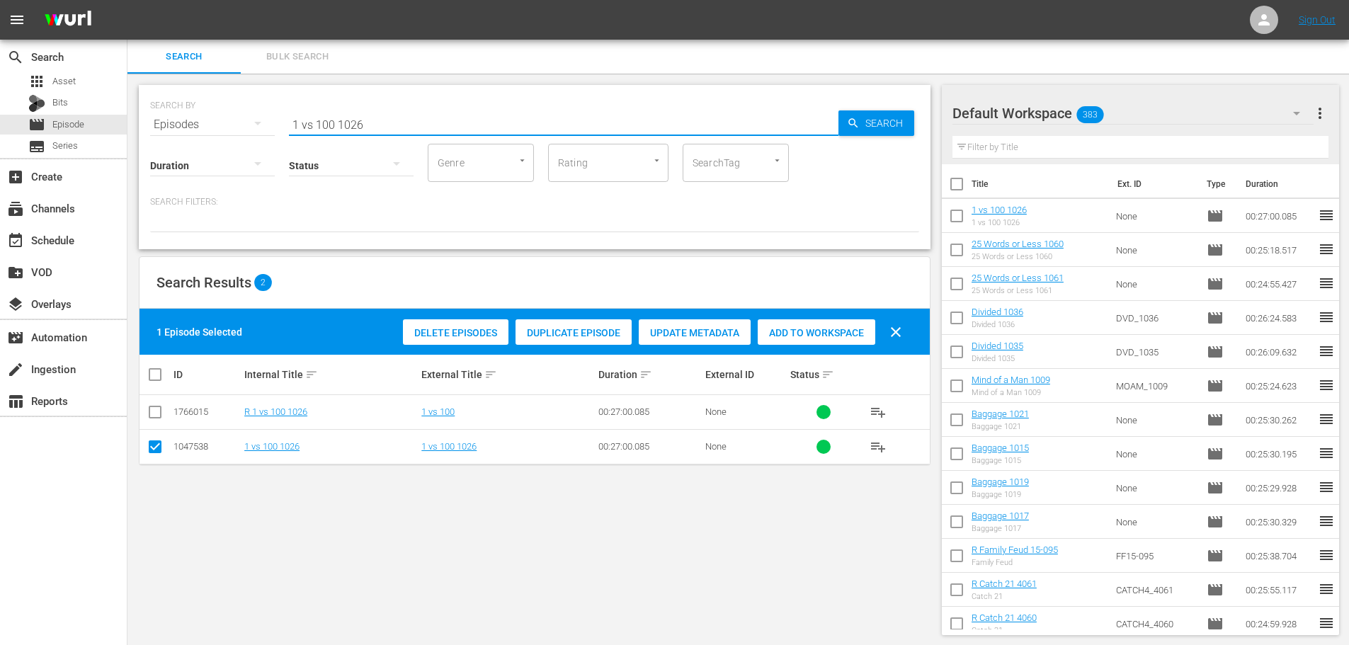
drag, startPoint x: 400, startPoint y: 118, endPoint x: 217, endPoint y: 93, distance: 185.1
click at [222, 118] on div "SEARCH BY Search By Episodes Search ID, Title, Description, Keywords, or Catego…" at bounding box center [534, 116] width 769 height 51
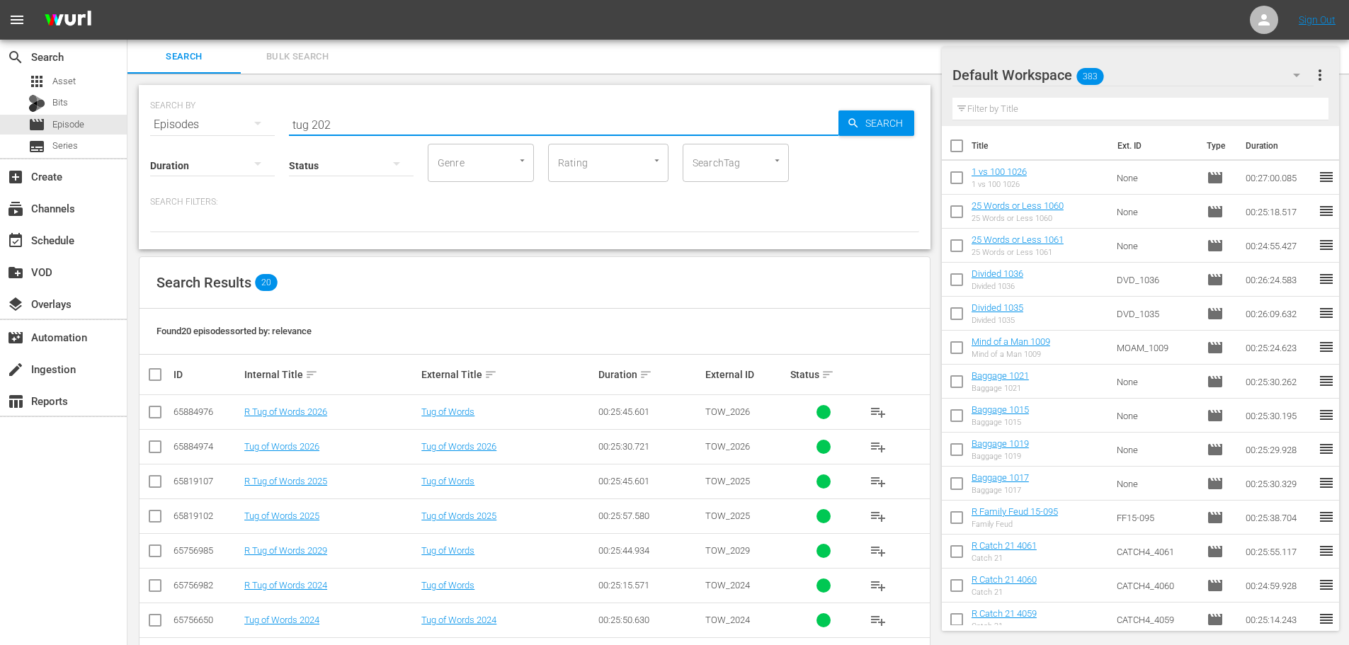
scroll to position [470, 0]
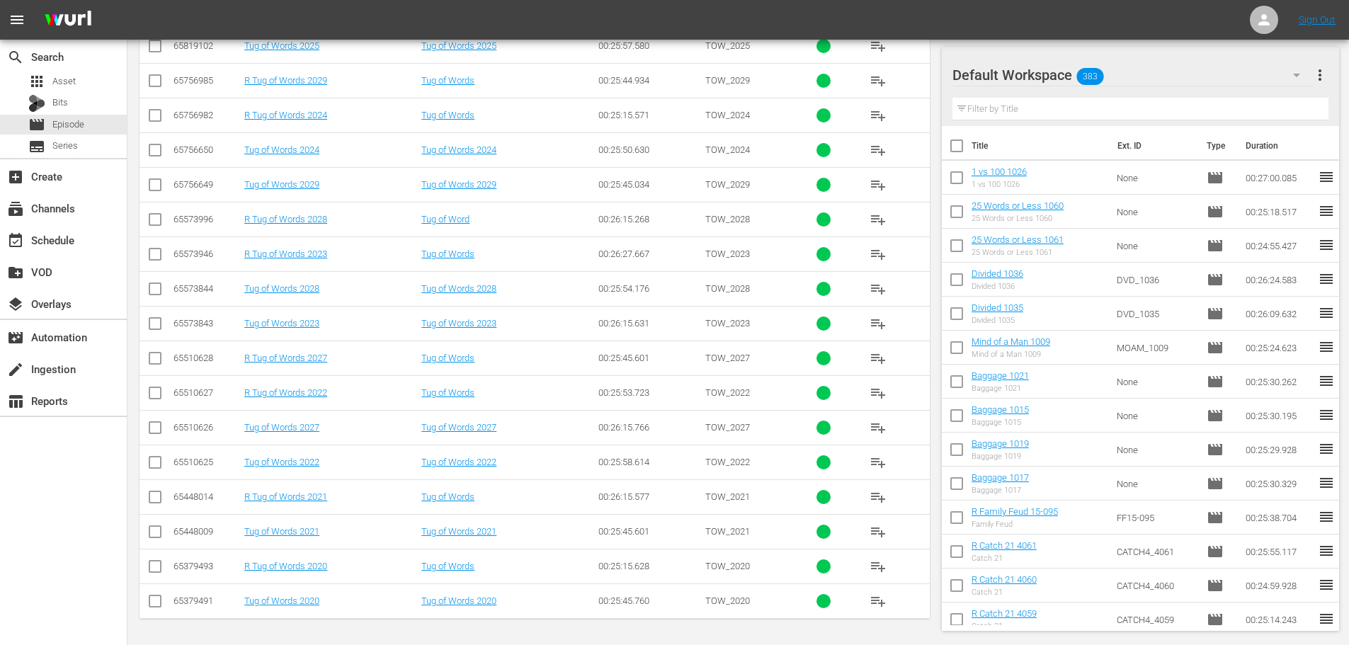
type input "tug 202"
drag, startPoint x: 157, startPoint y: 294, endPoint x: 147, endPoint y: 294, distance: 9.9
click at [157, 294] on input "checkbox" at bounding box center [155, 291] width 17 height 17
checkbox input "true"
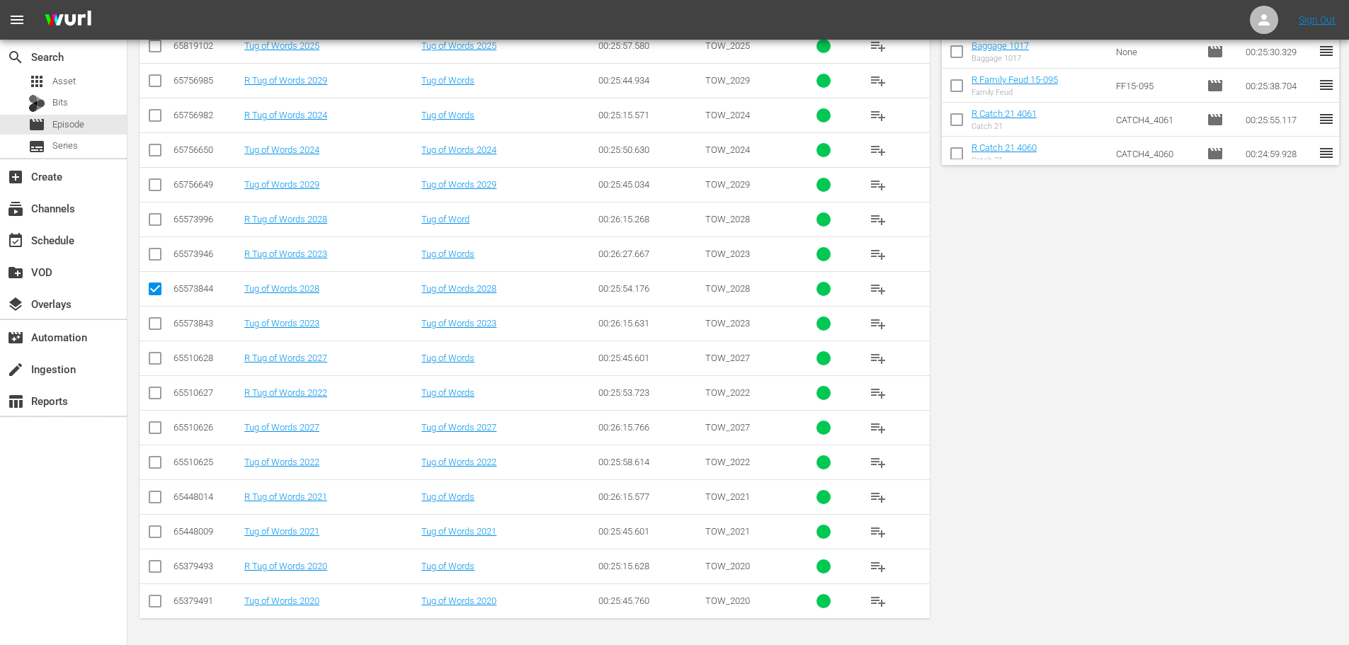
scroll to position [0, 0]
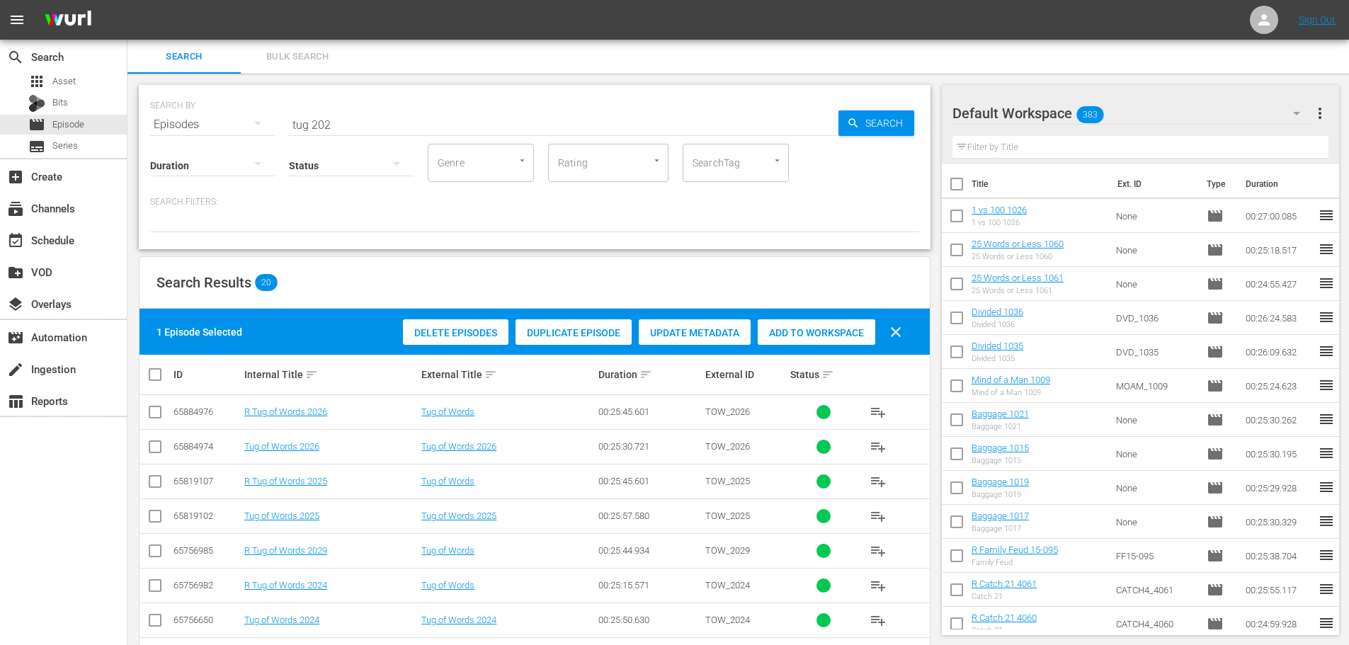
click at [829, 326] on div "Add to Workspace" at bounding box center [817, 332] width 118 height 27
click at [487, 133] on input "tug 202" at bounding box center [564, 125] width 550 height 34
type input "tug 2030"
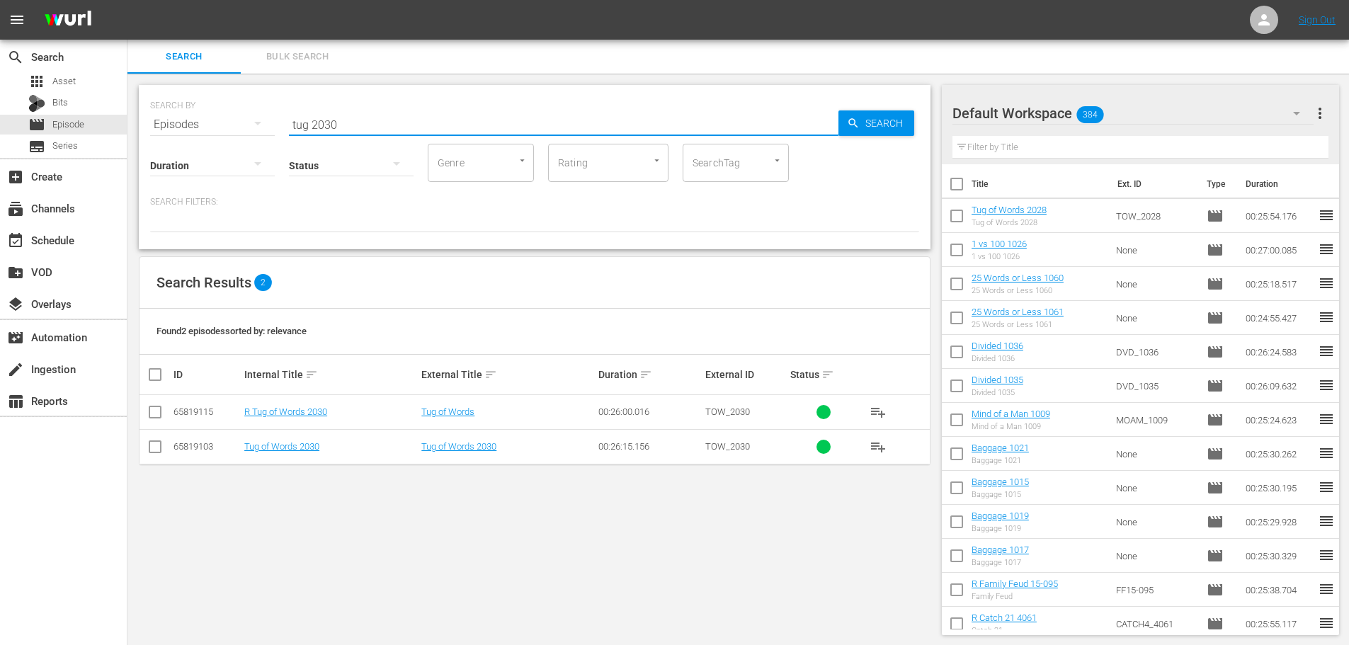
drag, startPoint x: 375, startPoint y: 120, endPoint x: 223, endPoint y: 131, distance: 152.7
click at [224, 132] on div "SEARCH BY Search By Episodes Search ID, Title, Description, Keywords, or Catego…" at bounding box center [535, 167] width 792 height 164
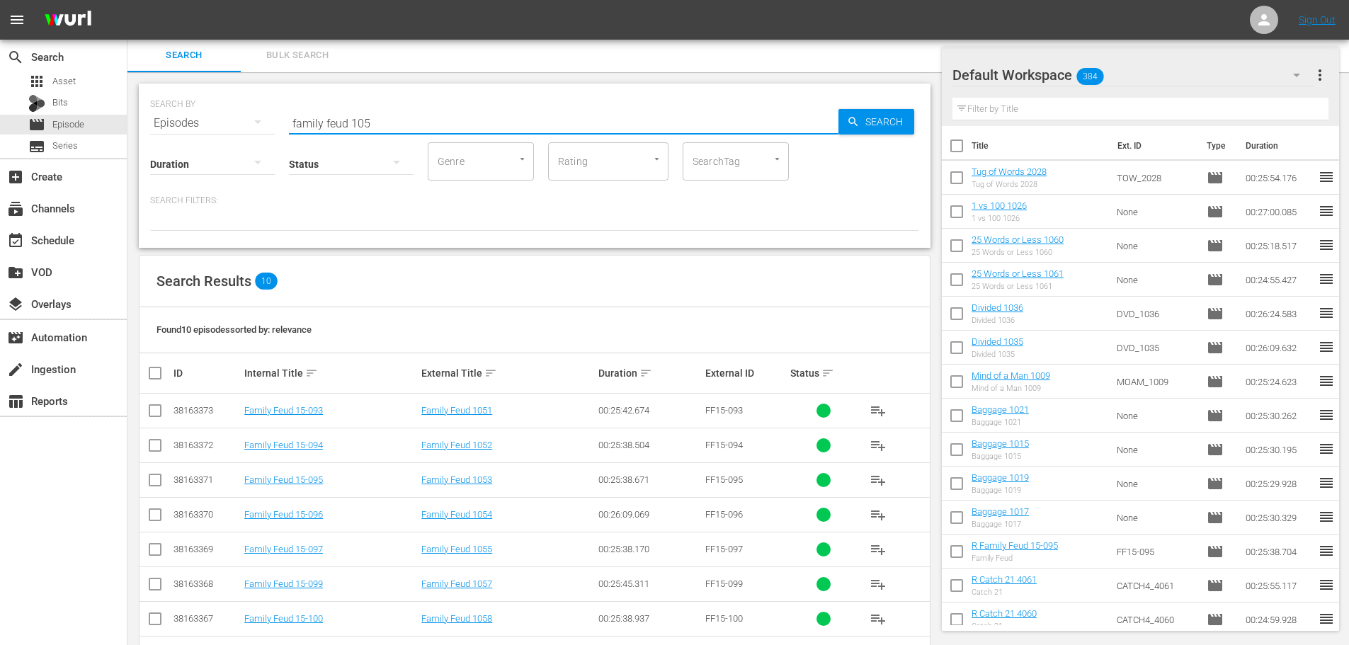
scroll to position [123, 0]
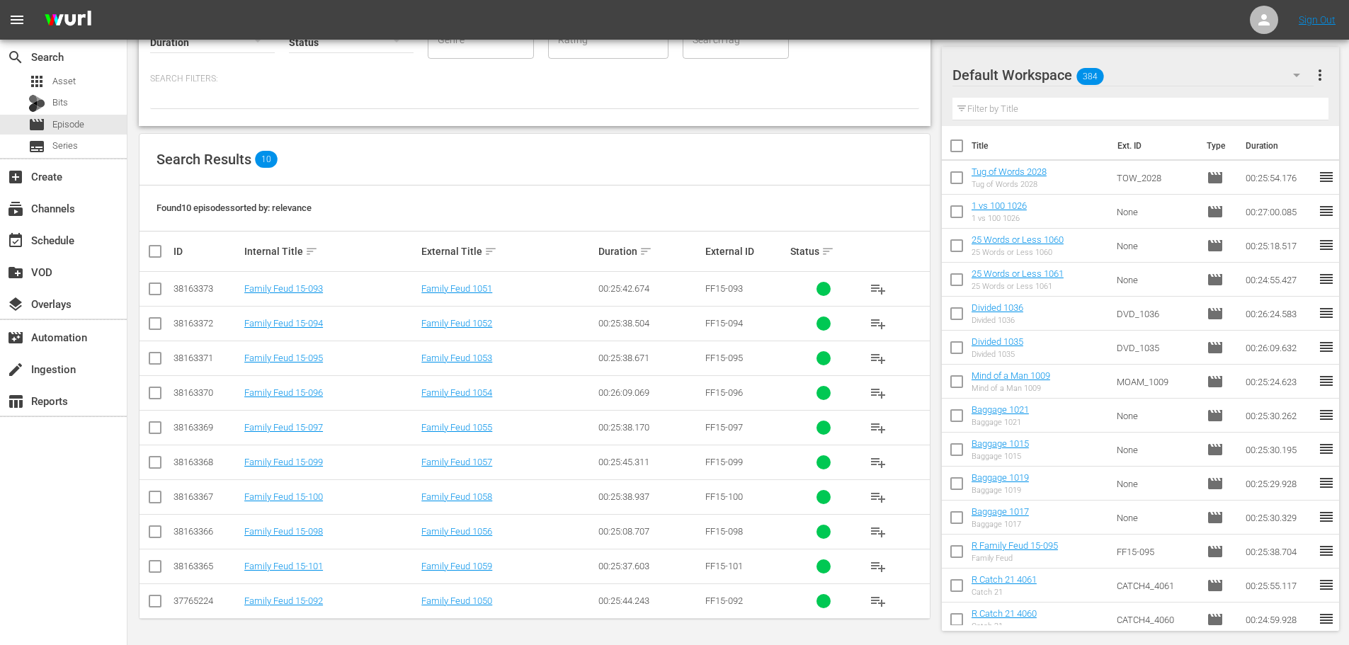
type input "family feud 105"
click at [147, 436] on input "checkbox" at bounding box center [155, 430] width 17 height 17
checkbox input "true"
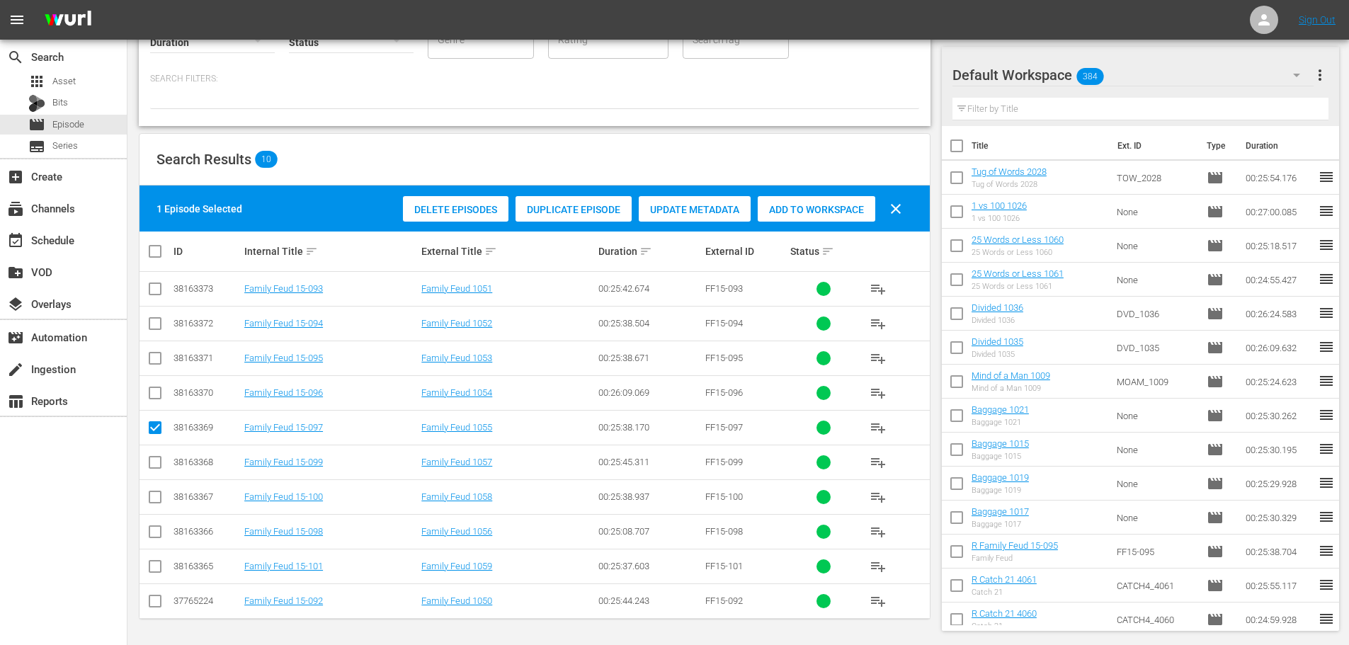
click at [157, 529] on input "checkbox" at bounding box center [155, 534] width 17 height 17
checkbox input "true"
click at [790, 208] on span "Add to Workspace" at bounding box center [817, 209] width 118 height 11
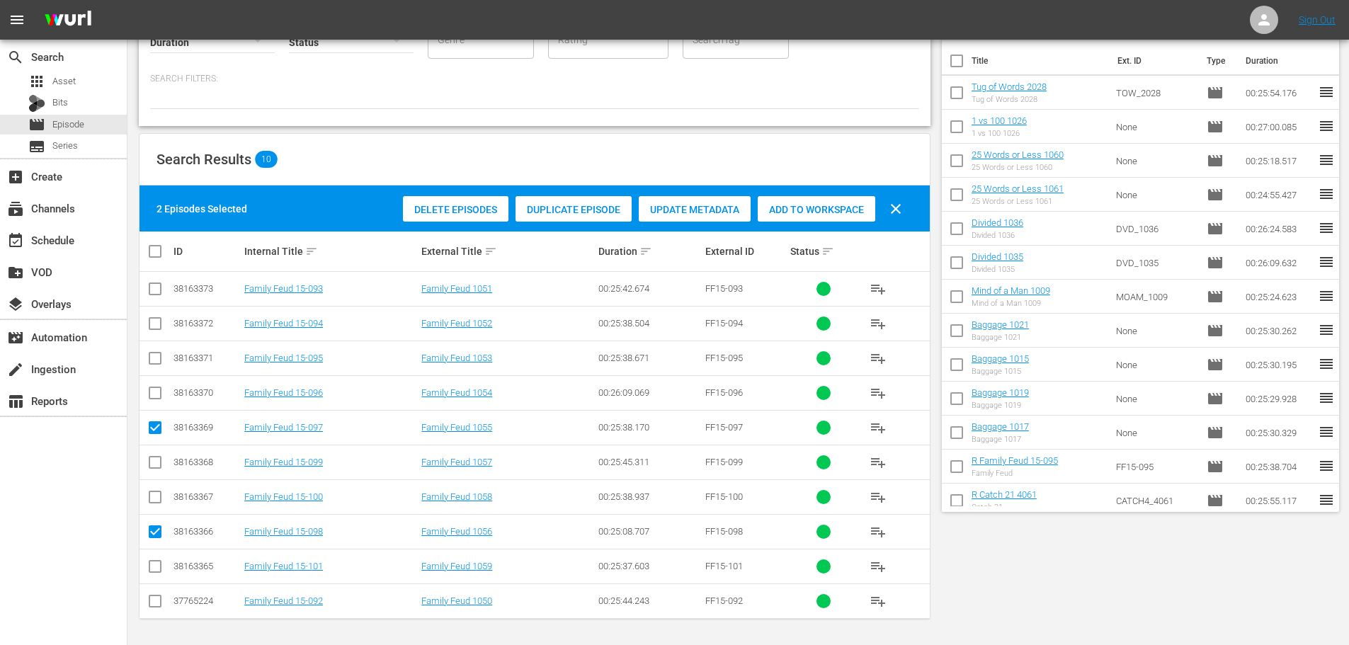
scroll to position [0, 0]
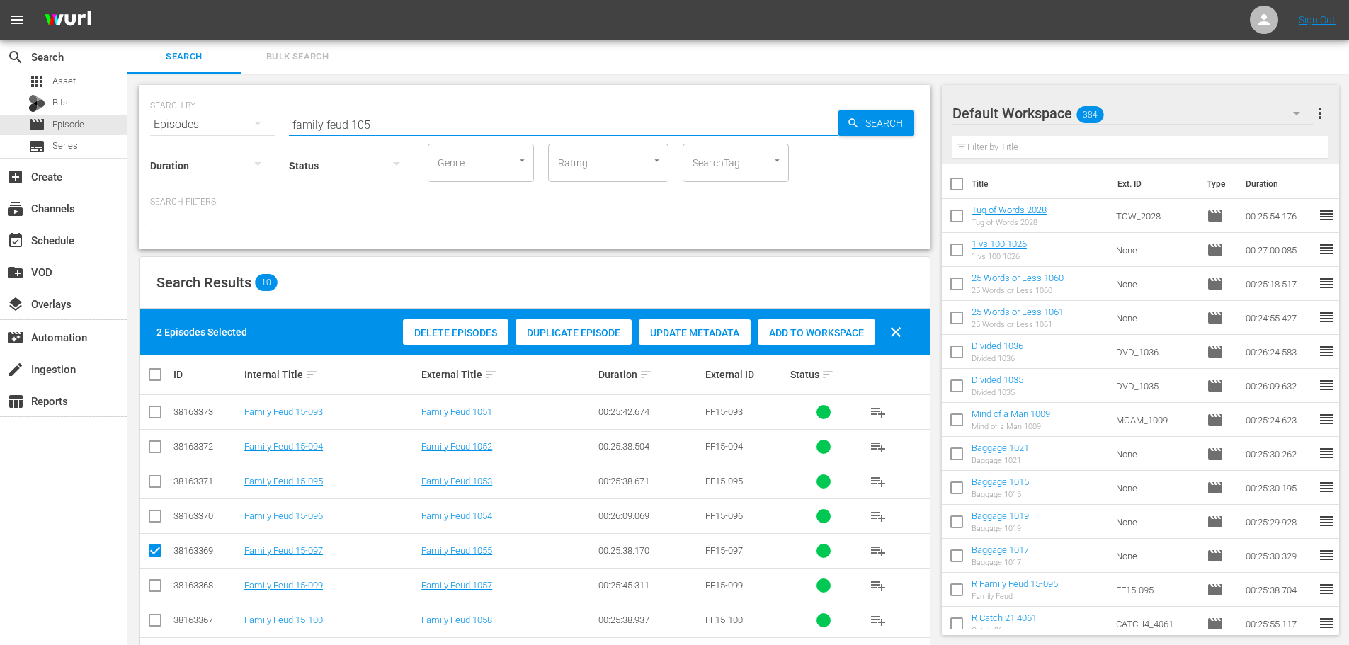
drag, startPoint x: 374, startPoint y: 116, endPoint x: 171, endPoint y: 115, distance: 203.3
click at [171, 114] on div "SEARCH BY Search By Episodes Search ID, Title, Description, Keywords, or Catego…" at bounding box center [534, 116] width 769 height 51
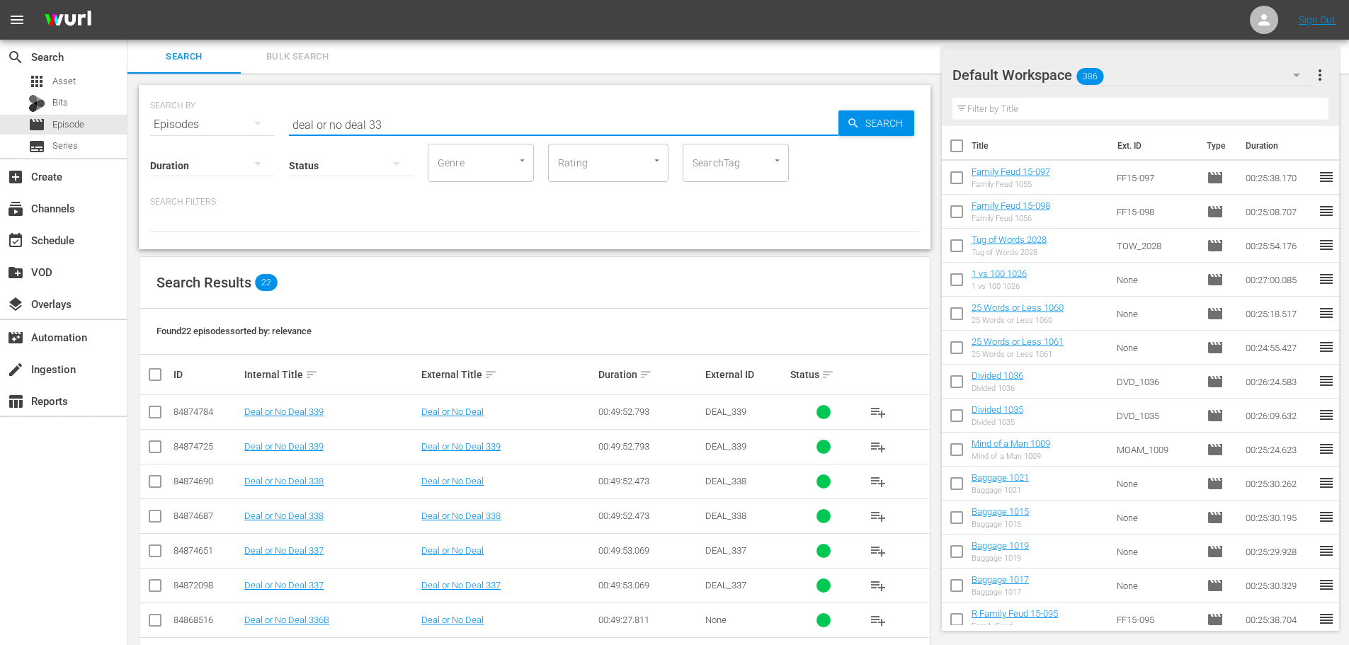
scroll to position [504, 0]
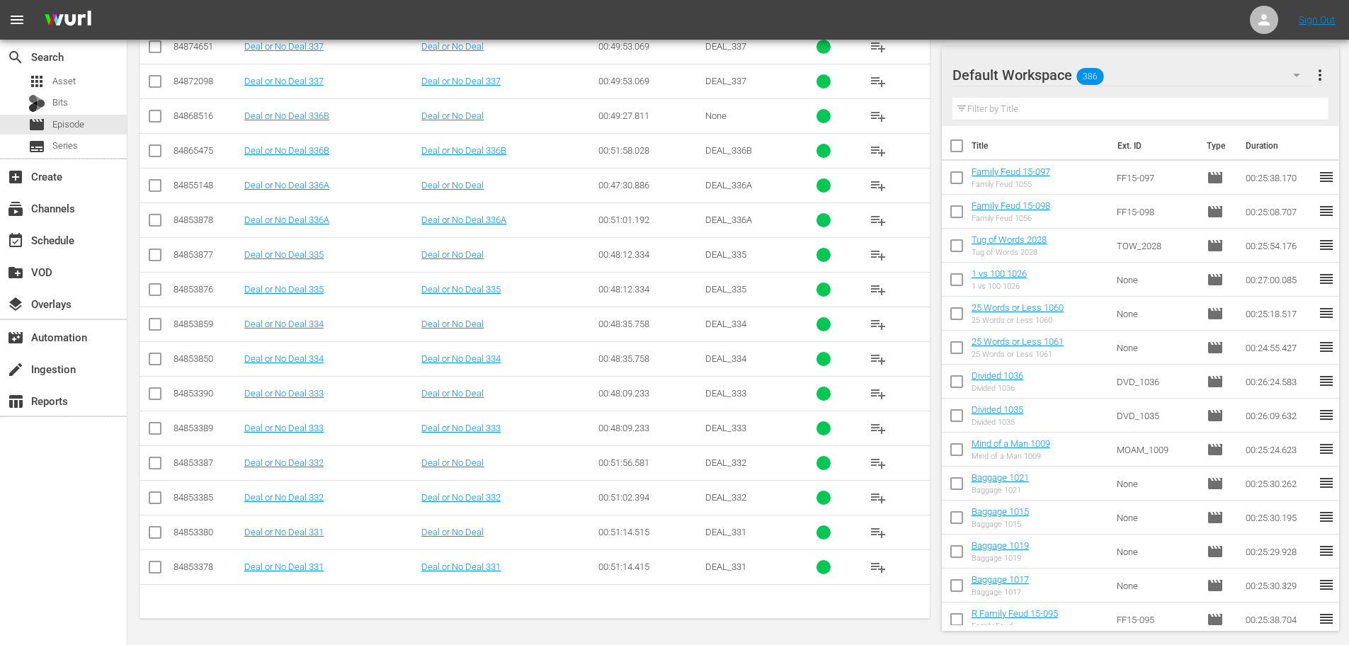
type input "deal or no deal 33"
click at [159, 428] on input "checkbox" at bounding box center [155, 431] width 17 height 17
checkbox input "true"
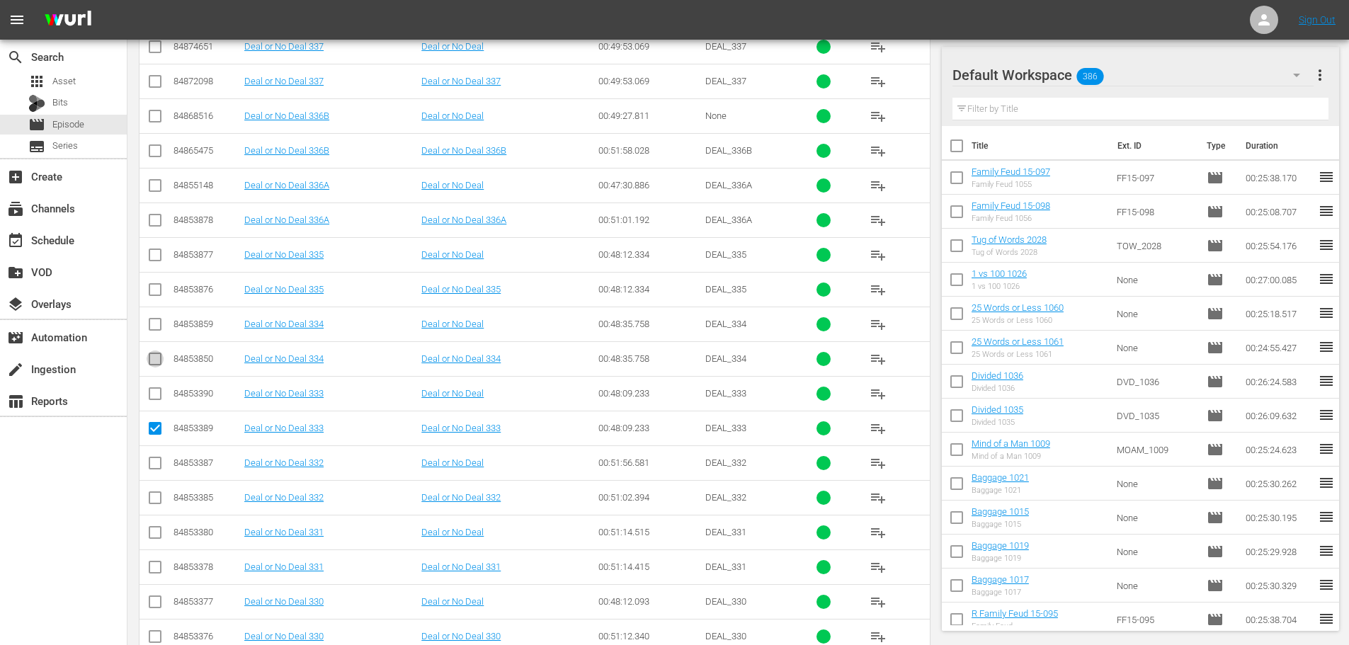
click at [153, 363] on input "checkbox" at bounding box center [155, 361] width 17 height 17
checkbox input "true"
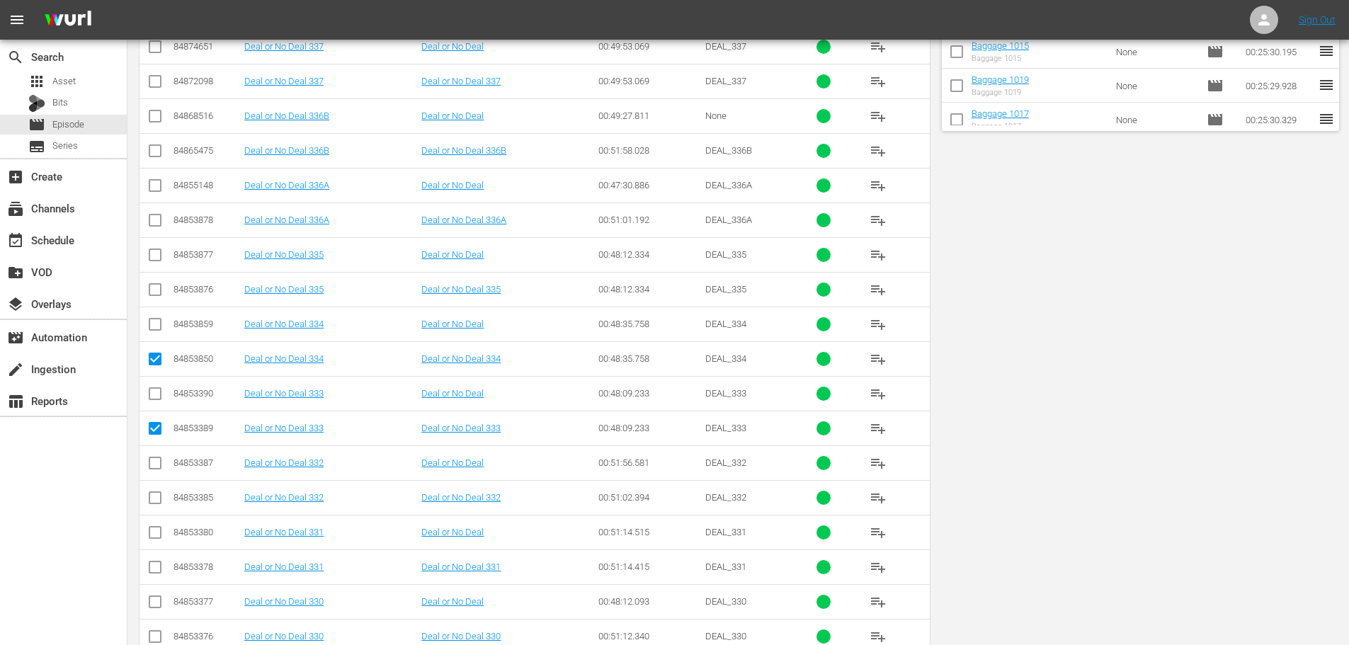
scroll to position [0, 0]
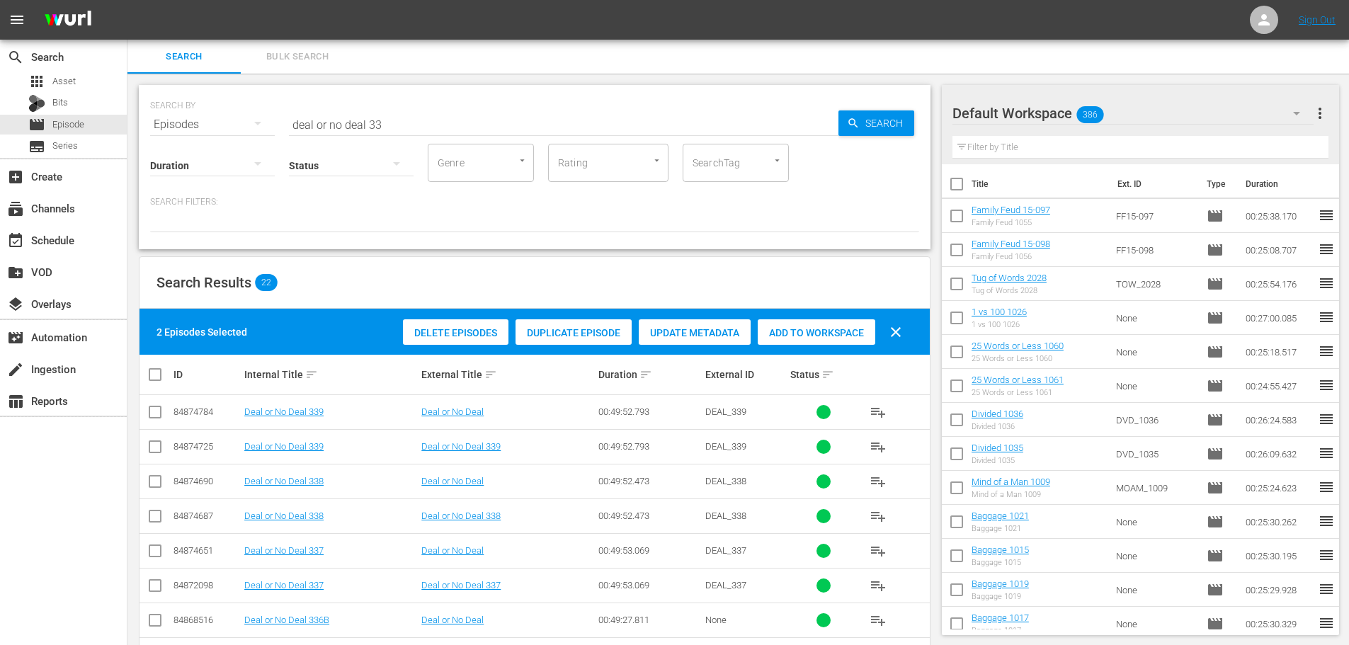
click at [769, 336] on span "Add to Workspace" at bounding box center [817, 332] width 118 height 11
drag, startPoint x: 480, startPoint y: 129, endPoint x: 241, endPoint y: 108, distance: 240.3
click at [244, 108] on div "SEARCH BY Search By Episodes Search ID, Title, Description, Keywords, or Catego…" at bounding box center [534, 116] width 769 height 51
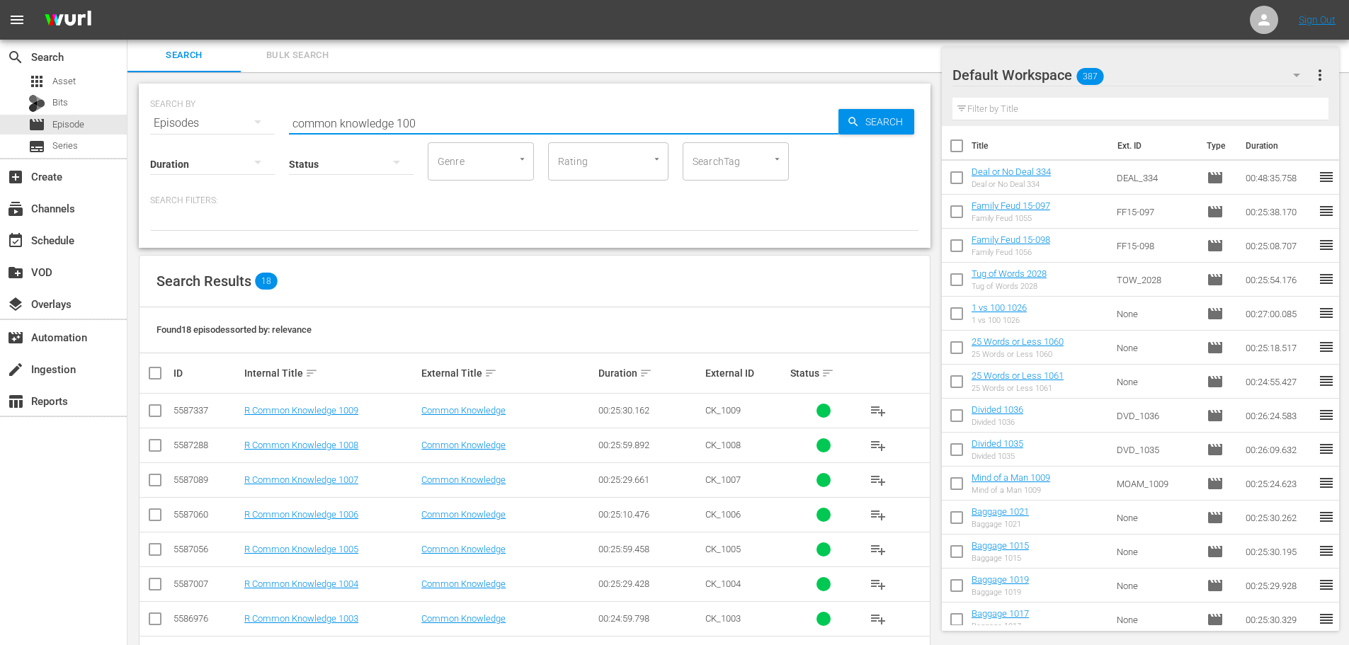
scroll to position [401, 0]
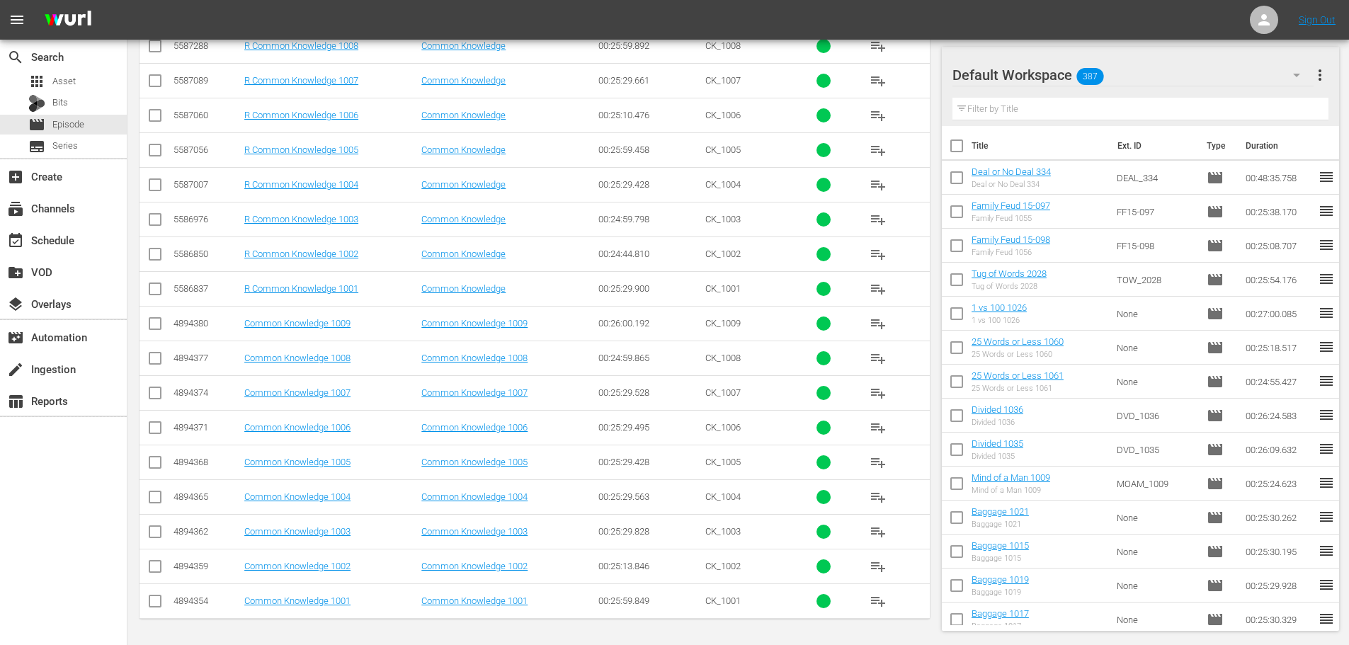
type input "common knowledge 100"
click at [145, 549] on tbody "5587337 R Common Knowledge 1009 Common Knowledge 00:25:30.162 CK_1009 playlist_…" at bounding box center [535, 306] width 790 height 625
click at [153, 535] on input "checkbox" at bounding box center [155, 534] width 17 height 17
checkbox input "true"
click at [159, 564] on input "checkbox" at bounding box center [155, 569] width 17 height 17
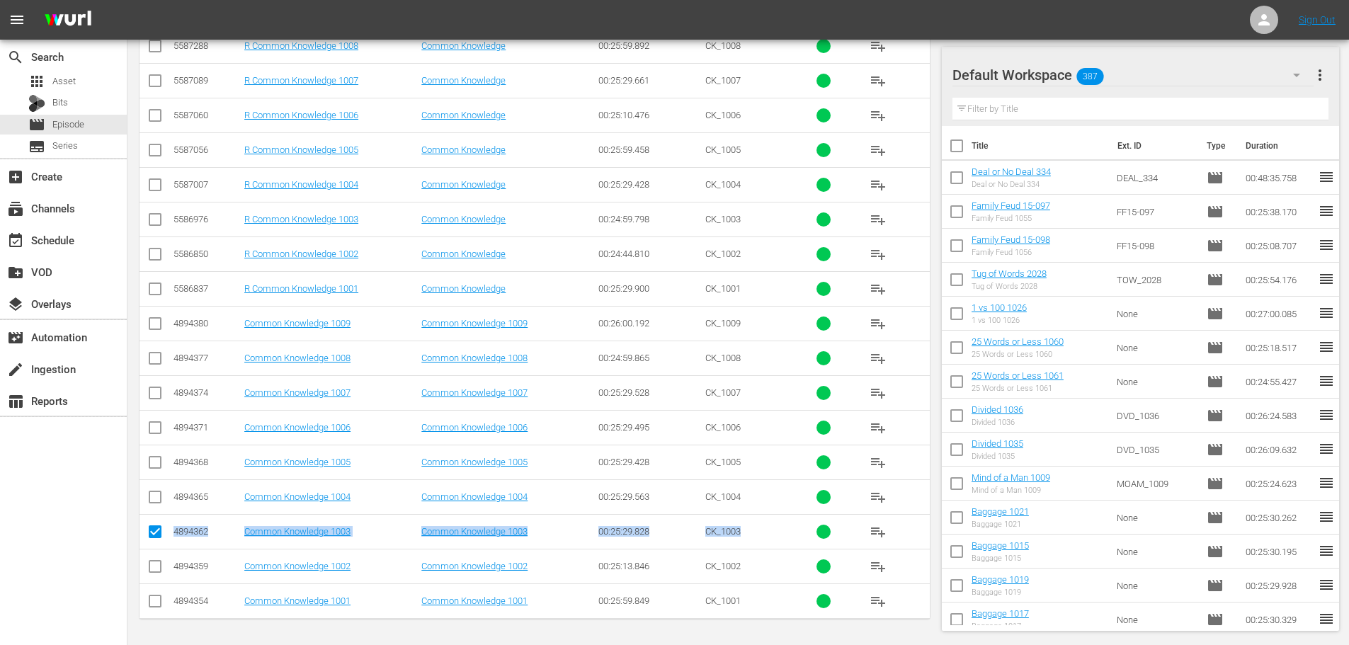
checkbox input "true"
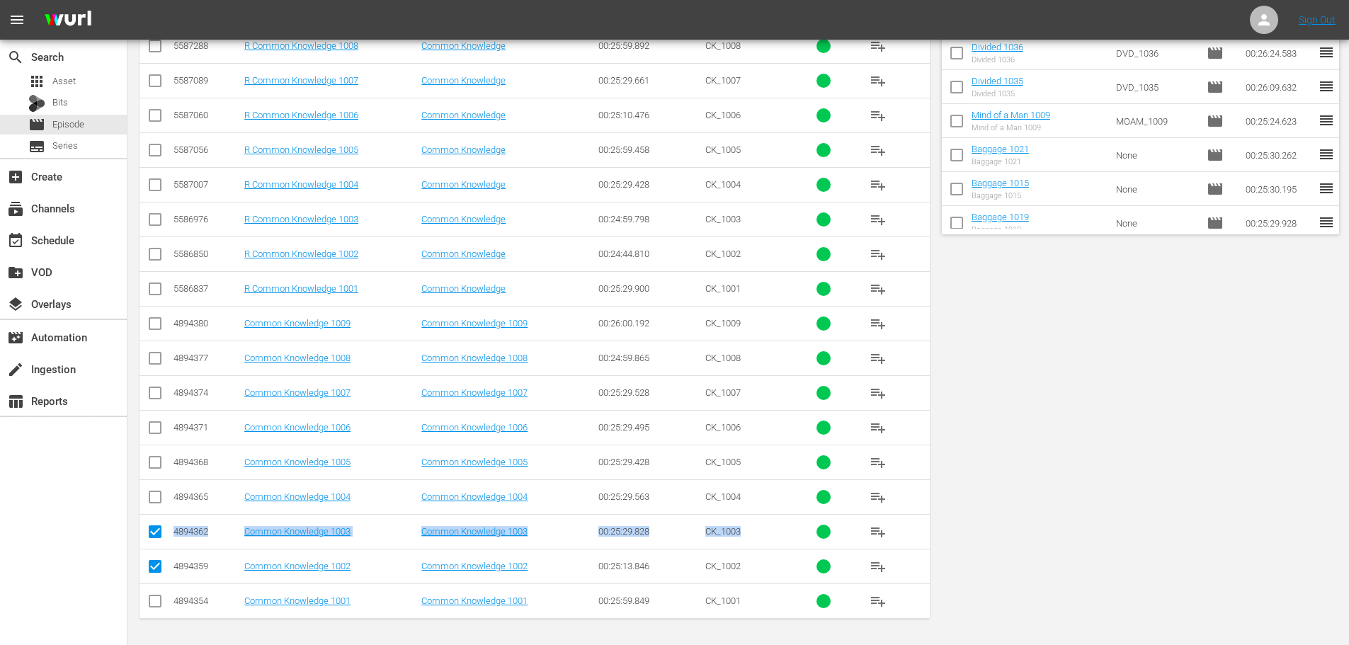
scroll to position [0, 0]
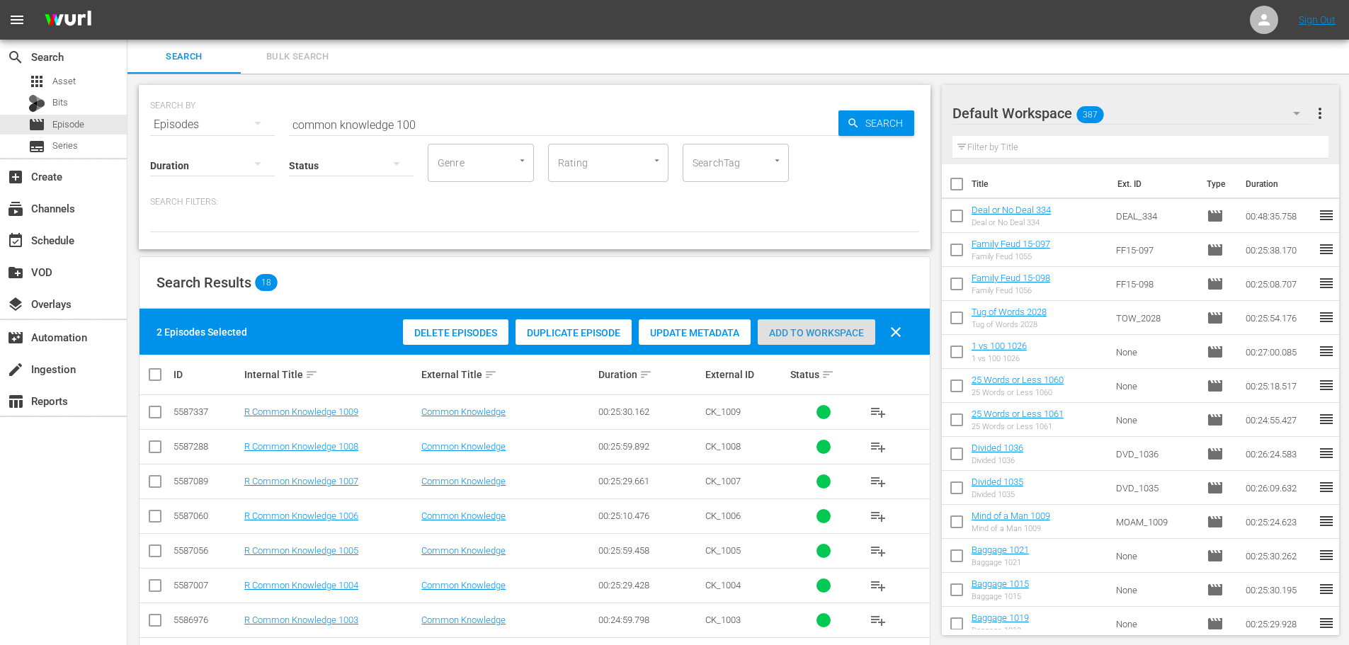
click at [811, 337] on span "Add to Workspace" at bounding box center [817, 332] width 118 height 11
drag, startPoint x: 433, startPoint y: 125, endPoint x: 122, endPoint y: 126, distance: 310.9
click at [127, 0] on div "search Search apps Asset Bits movie Episode subtitles Series add_box Create sub…" at bounding box center [738, 0] width 1222 height 0
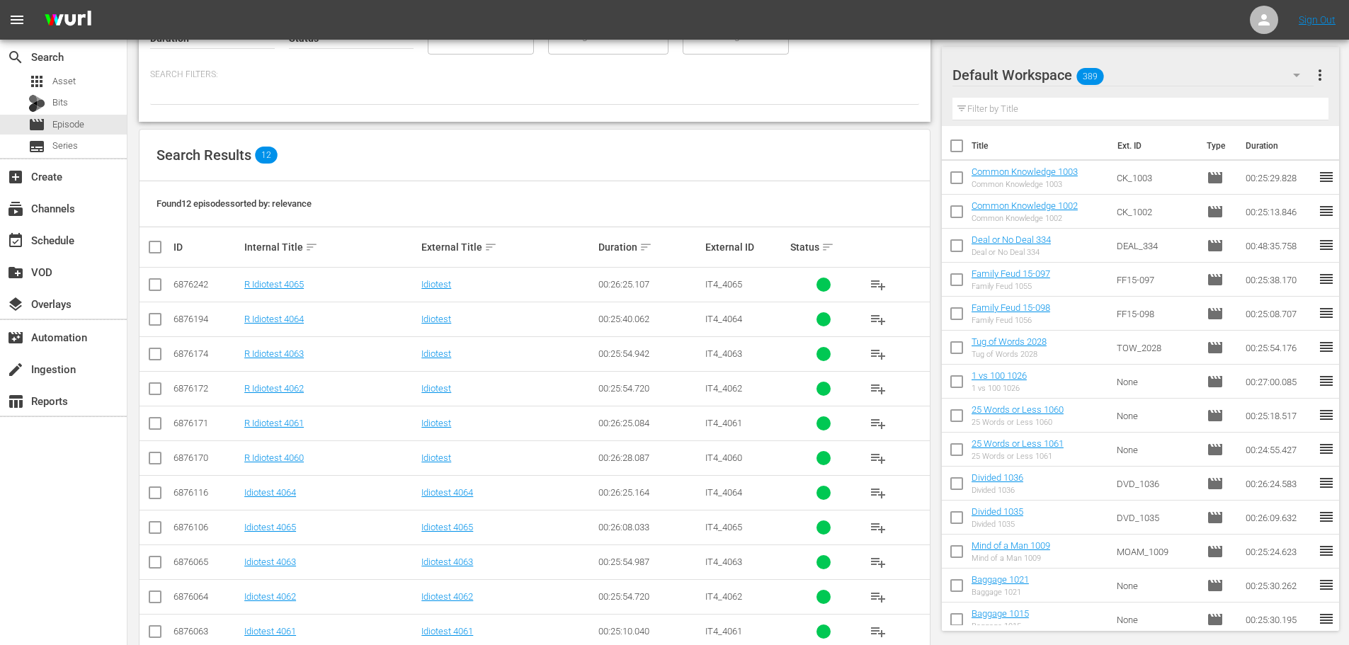
scroll to position [193, 0]
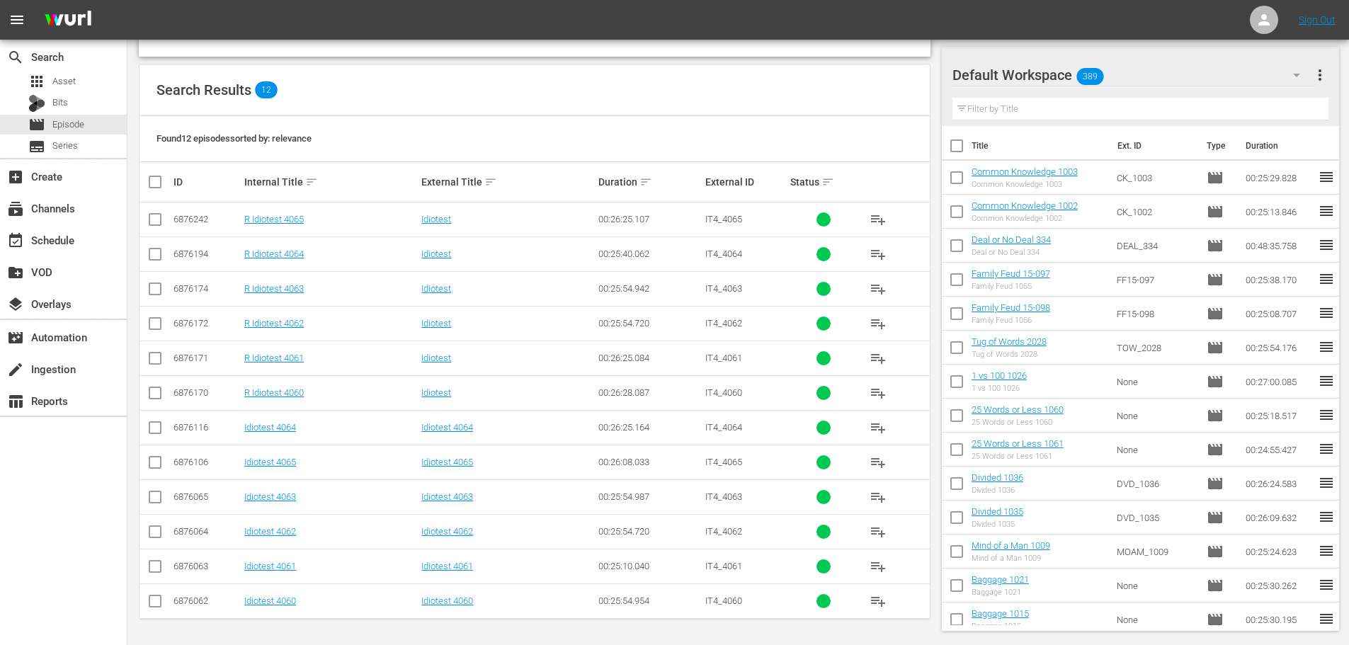
type input "idiotest 406"
click at [149, 570] on input "checkbox" at bounding box center [155, 569] width 17 height 17
checkbox input "true"
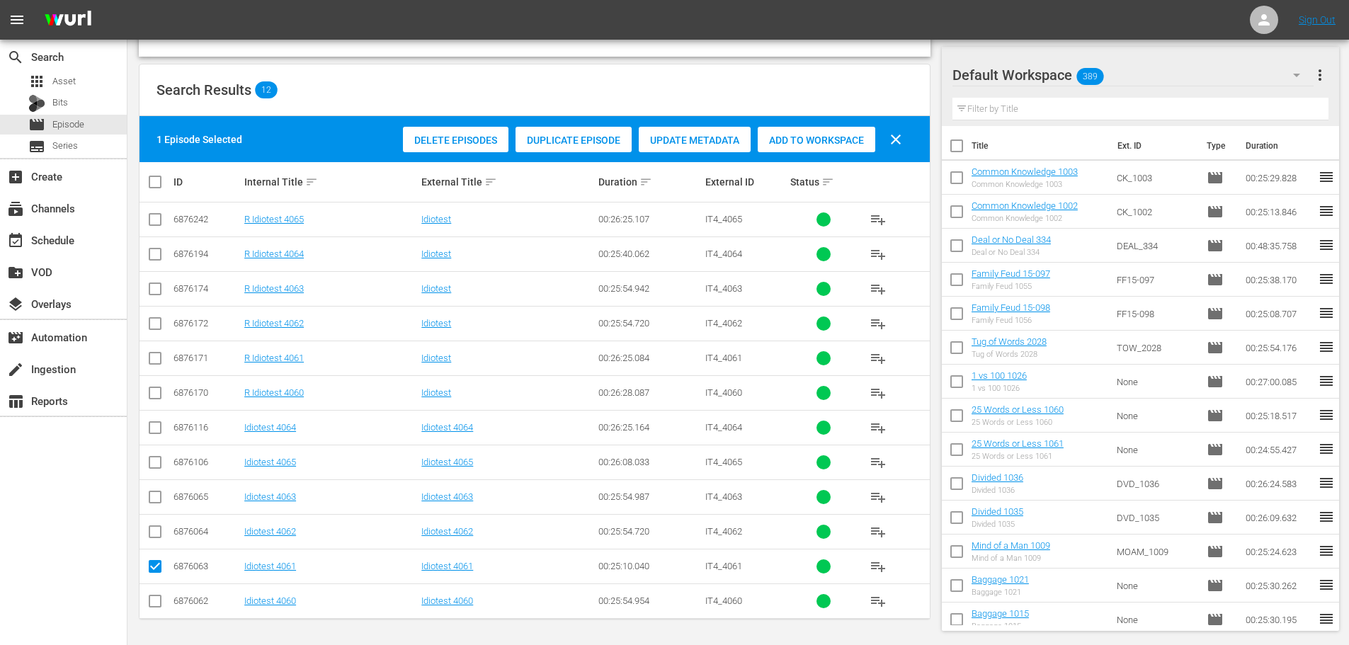
drag, startPoint x: 154, startPoint y: 603, endPoint x: 175, endPoint y: 589, distance: 25.9
click at [154, 603] on input "checkbox" at bounding box center [155, 604] width 17 height 17
checkbox input "true"
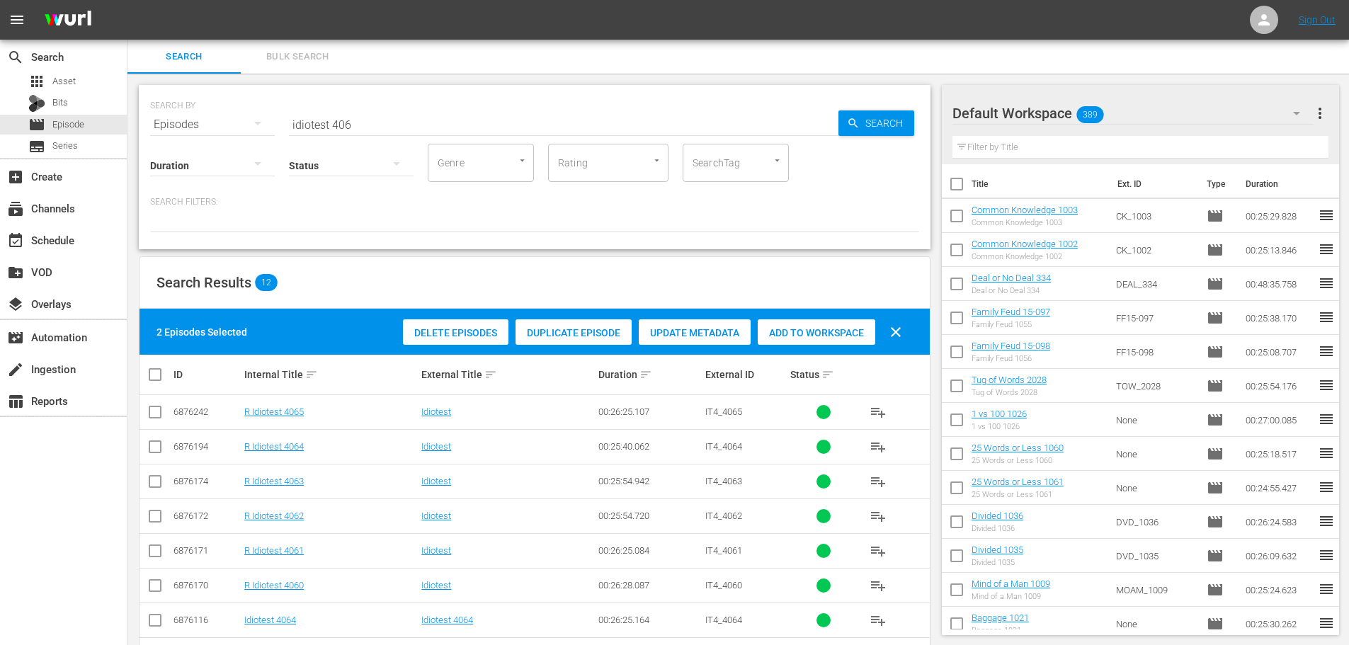
click at [823, 334] on span "Add to Workspace" at bounding box center [817, 332] width 118 height 11
drag, startPoint x: 445, startPoint y: 127, endPoint x: 174, endPoint y: 118, distance: 272.1
click at [174, 118] on div "SEARCH BY Search By Episodes Search ID, Title, Description, Keywords, or Catego…" at bounding box center [534, 116] width 769 height 51
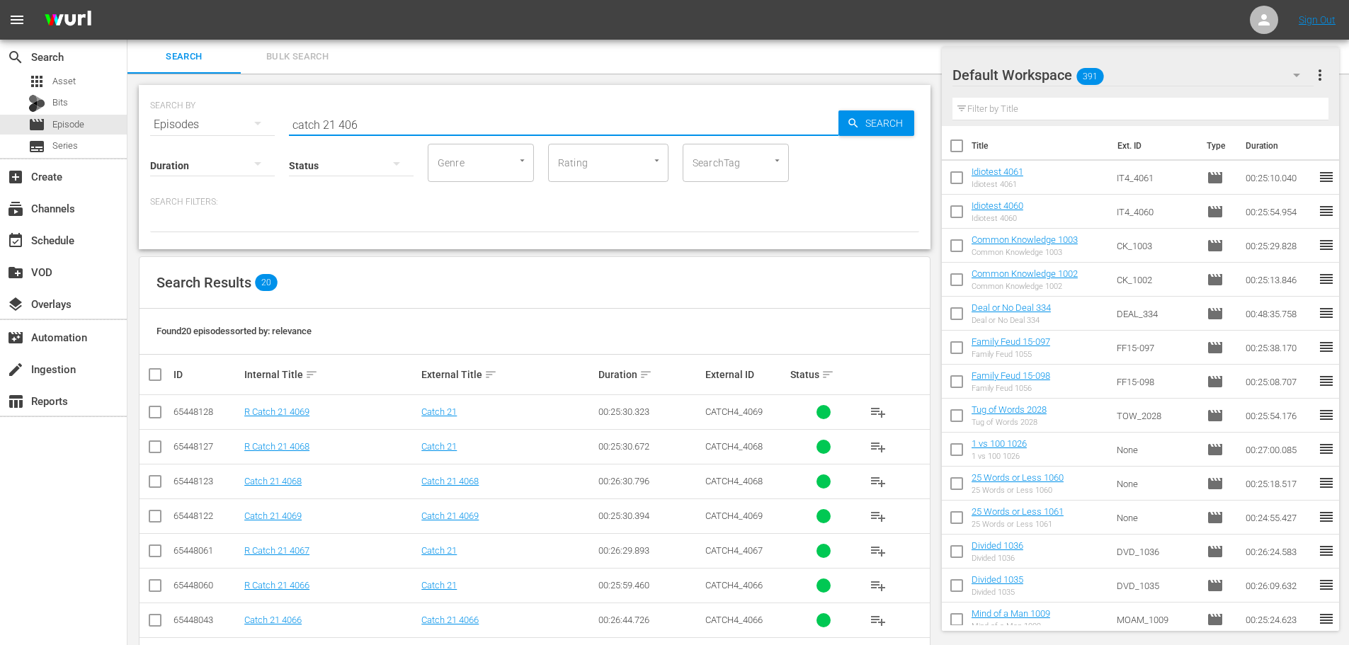
scroll to position [470, 0]
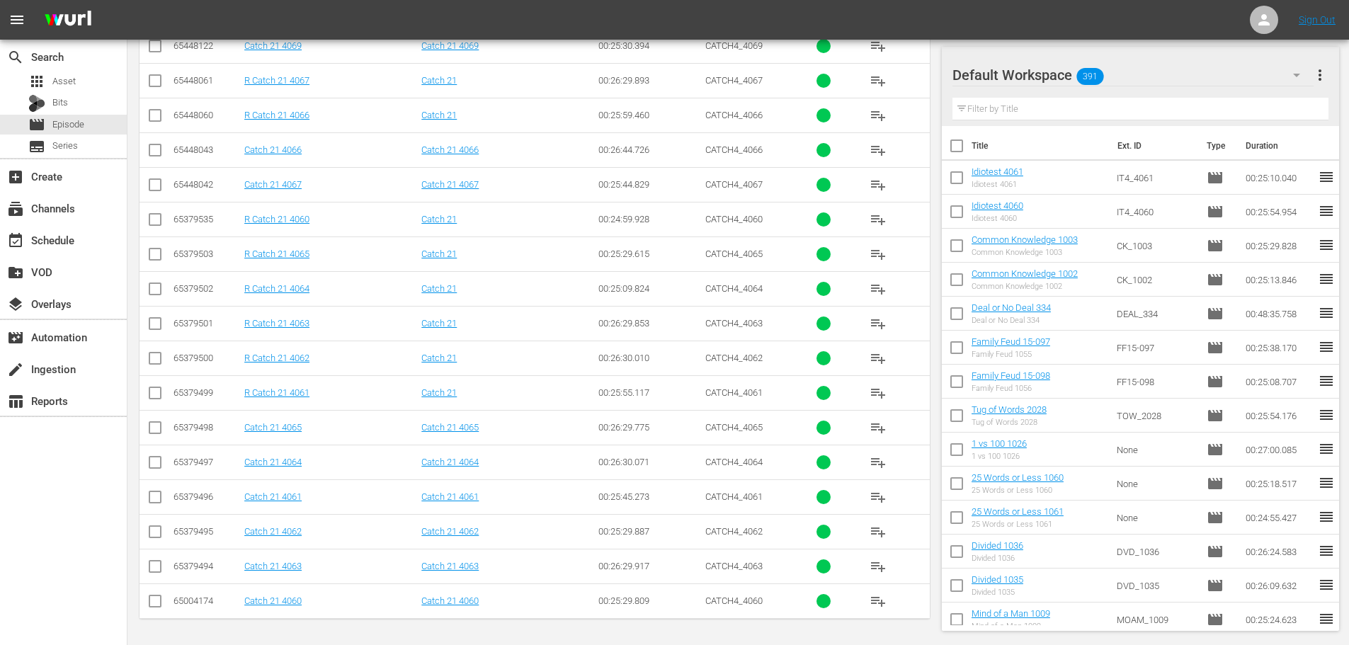
type input "catch 21 406"
click at [151, 538] on input "checkbox" at bounding box center [155, 534] width 17 height 17
checkbox input "true"
click at [154, 567] on input "checkbox" at bounding box center [155, 569] width 17 height 17
checkbox input "true"
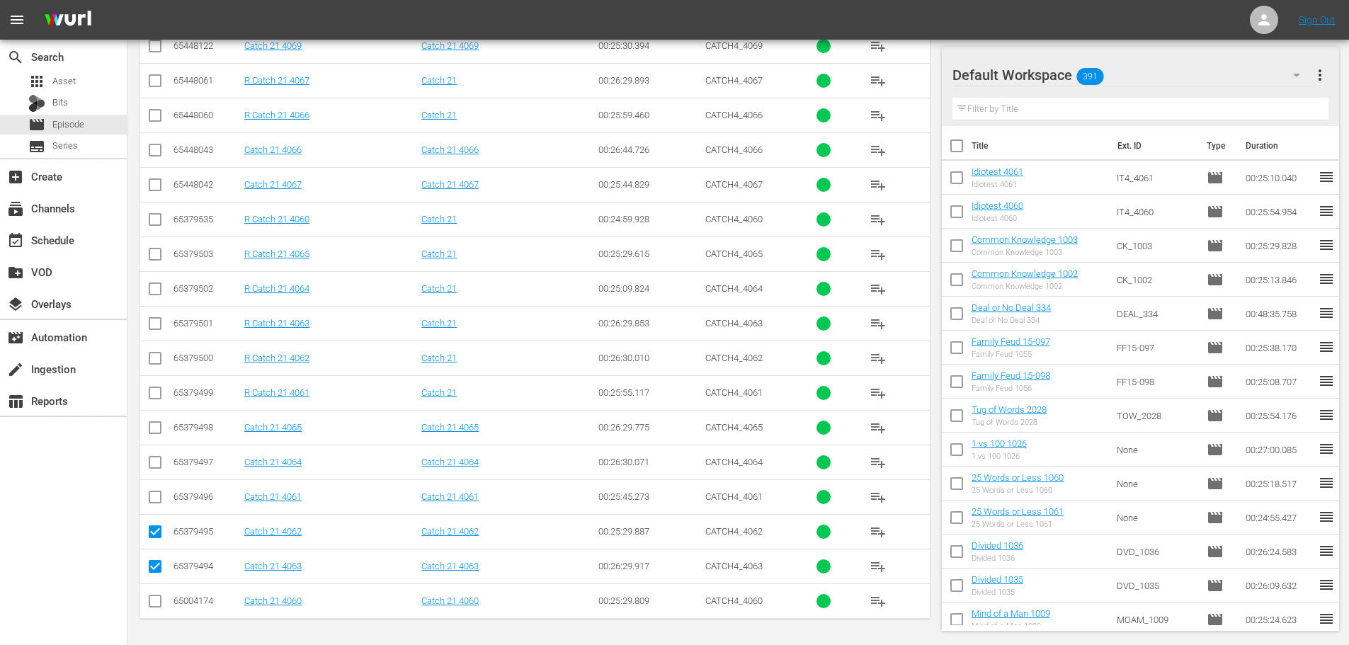
click at [152, 467] on input "checkbox" at bounding box center [155, 465] width 17 height 17
checkbox input "true"
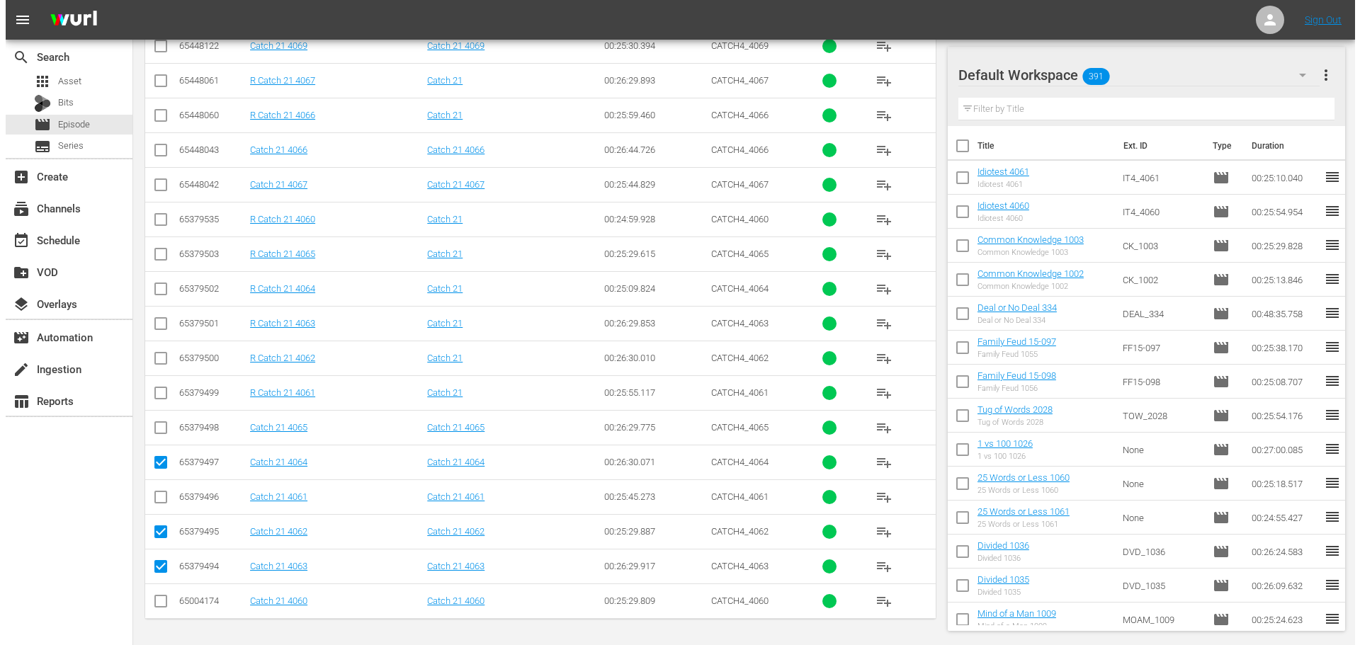
scroll to position [0, 0]
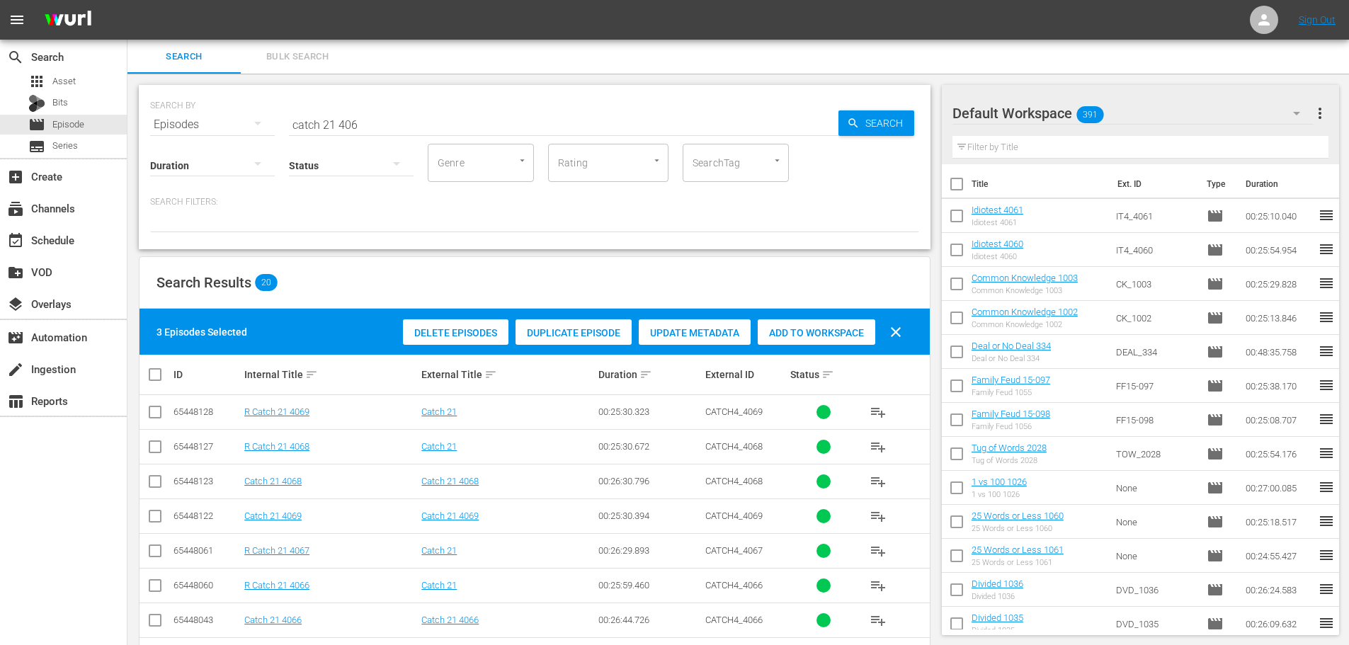
click at [803, 336] on span "Add to Workspace" at bounding box center [817, 332] width 118 height 11
click at [82, 232] on div "event_available Schedule" at bounding box center [63, 239] width 127 height 28
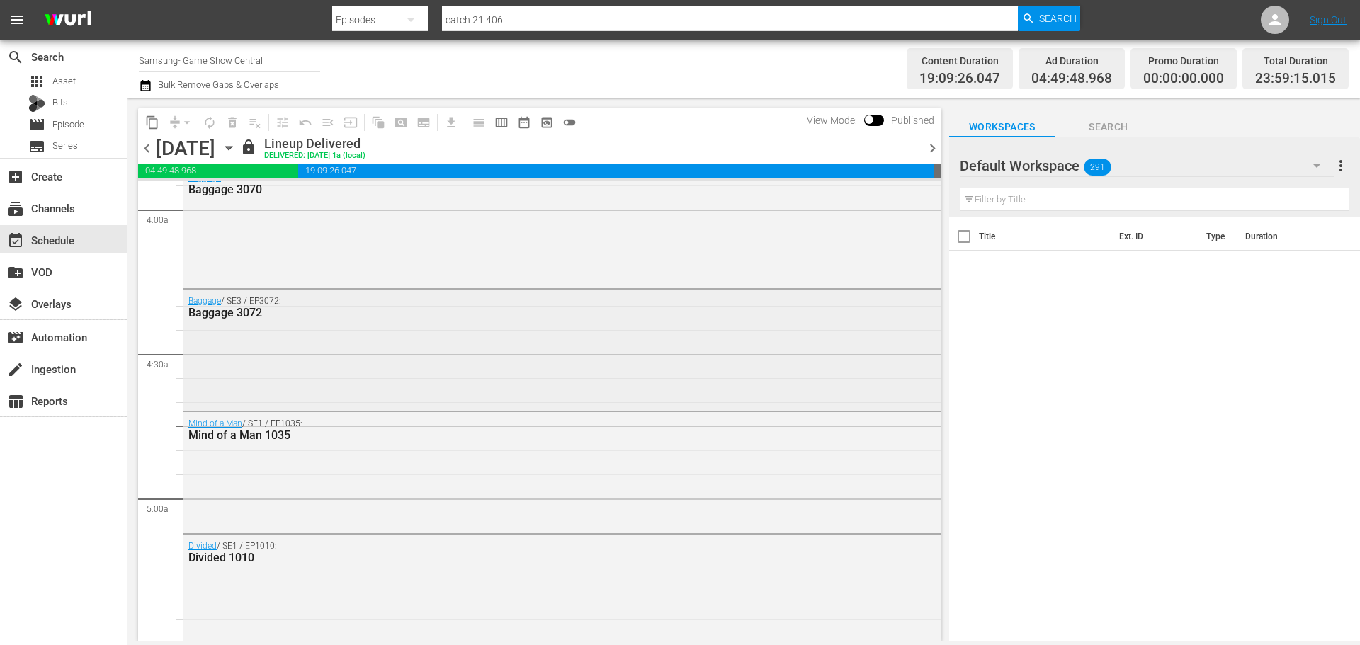
scroll to position [1133, 0]
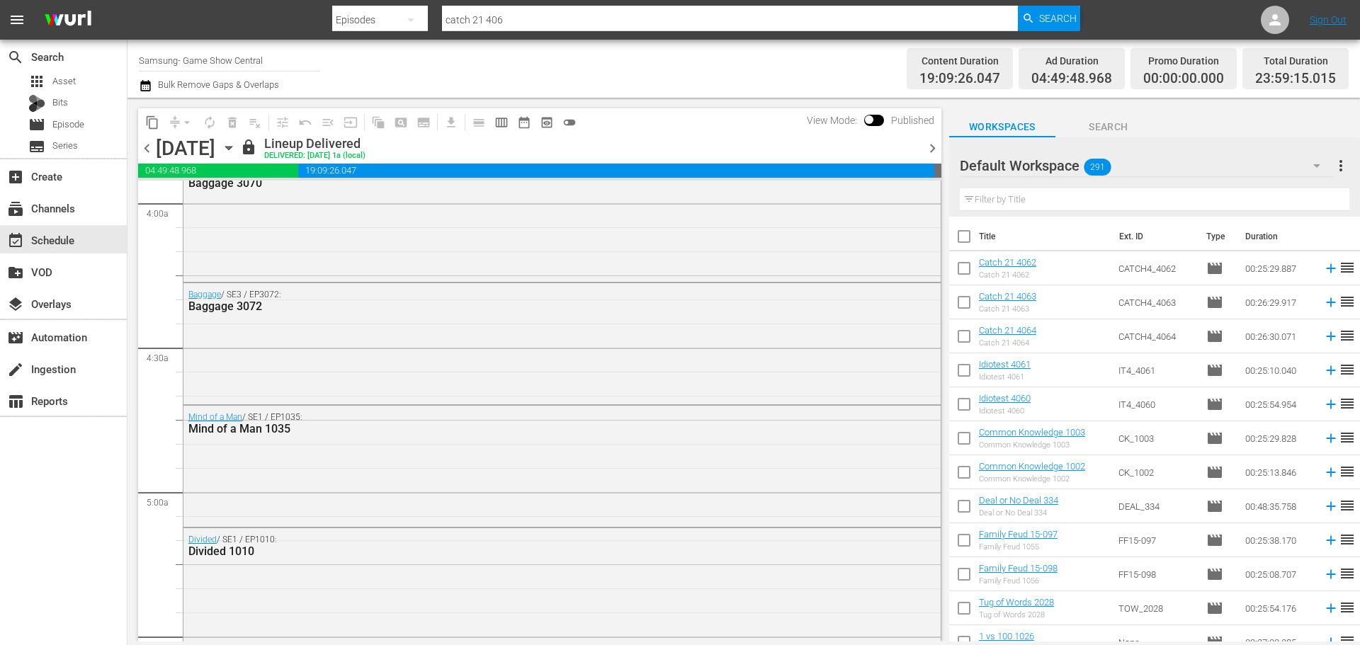
click at [237, 142] on icon "button" at bounding box center [229, 148] width 16 height 16
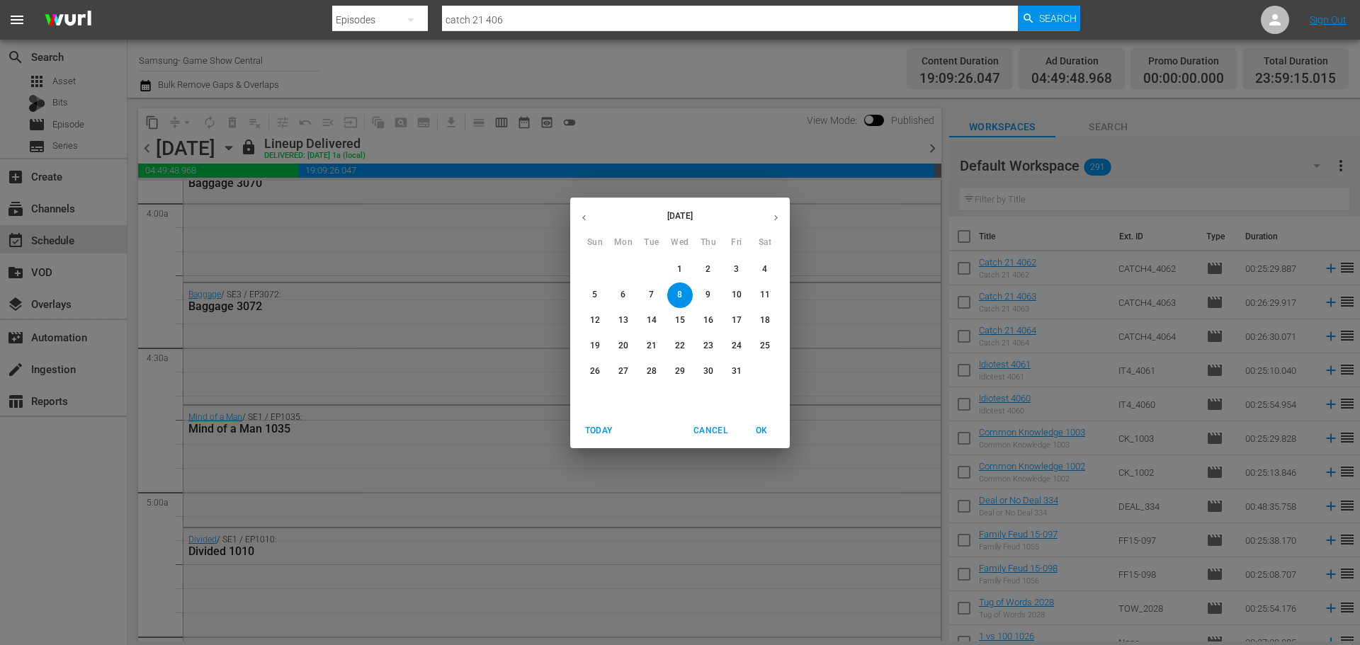
click at [736, 298] on p "10" at bounding box center [737, 295] width 10 height 12
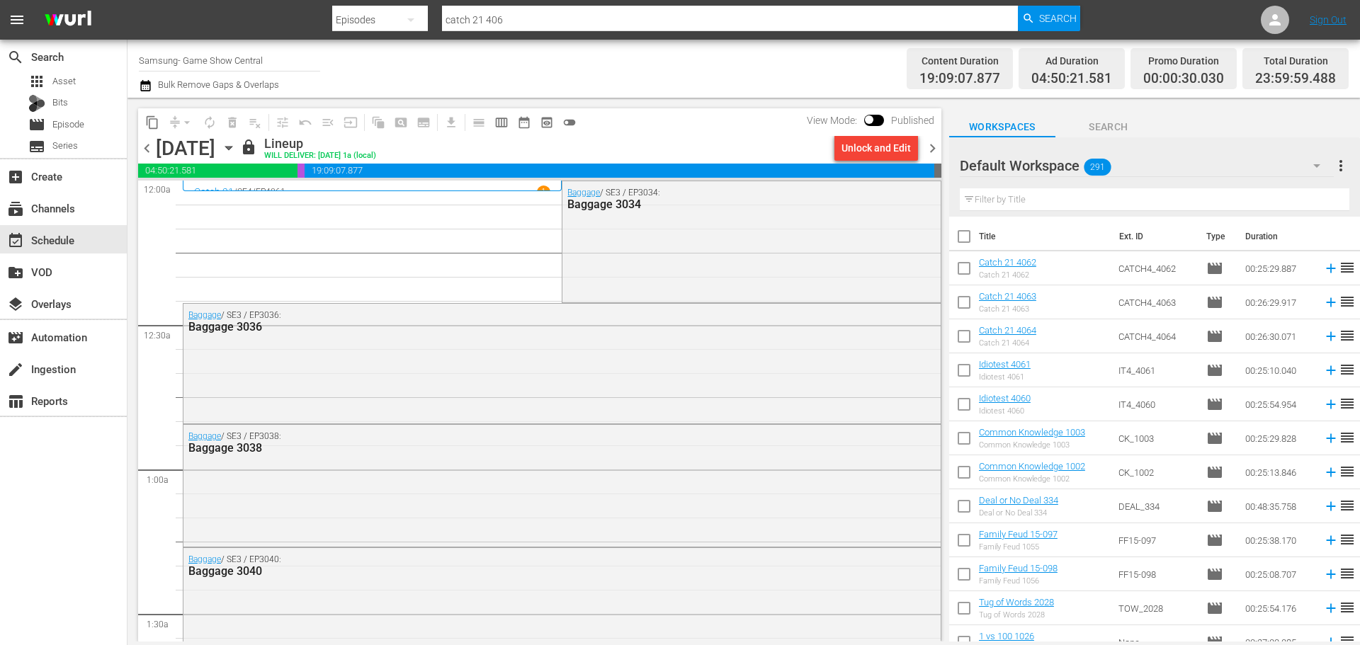
click at [888, 144] on div "Unlock and Edit" at bounding box center [875, 147] width 69 height 25
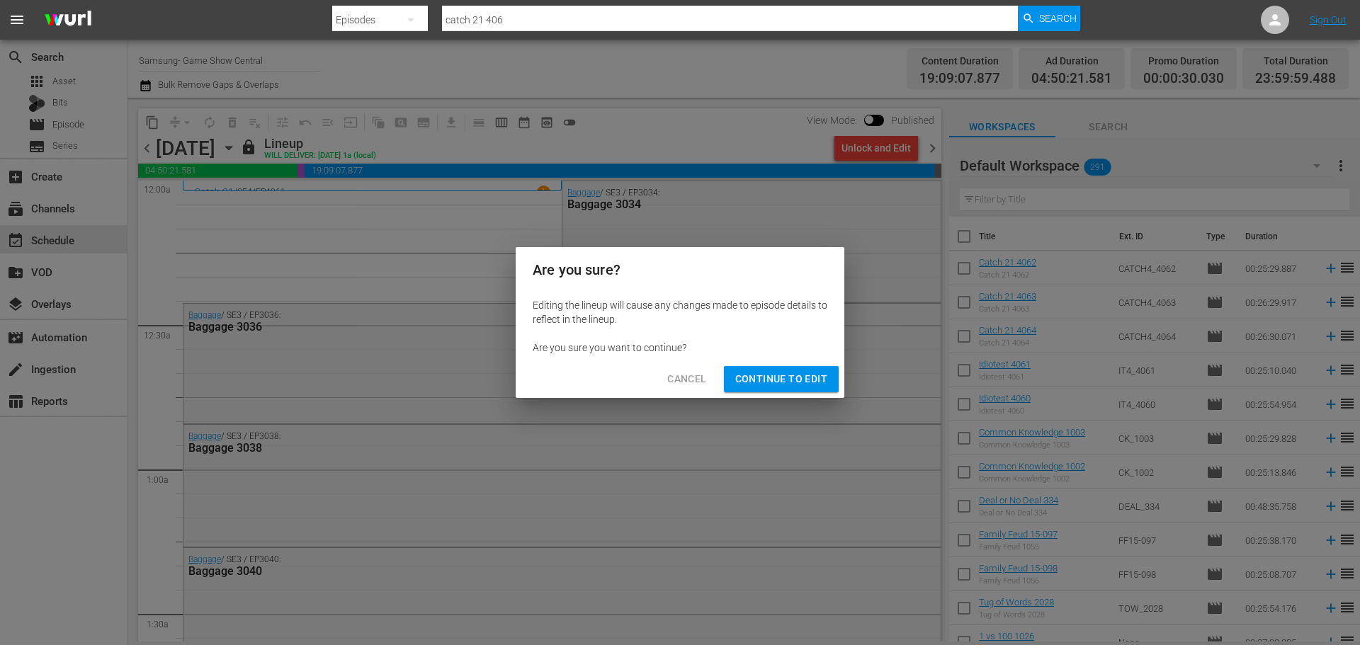
click at [793, 378] on span "Continue to Edit" at bounding box center [781, 379] width 92 height 18
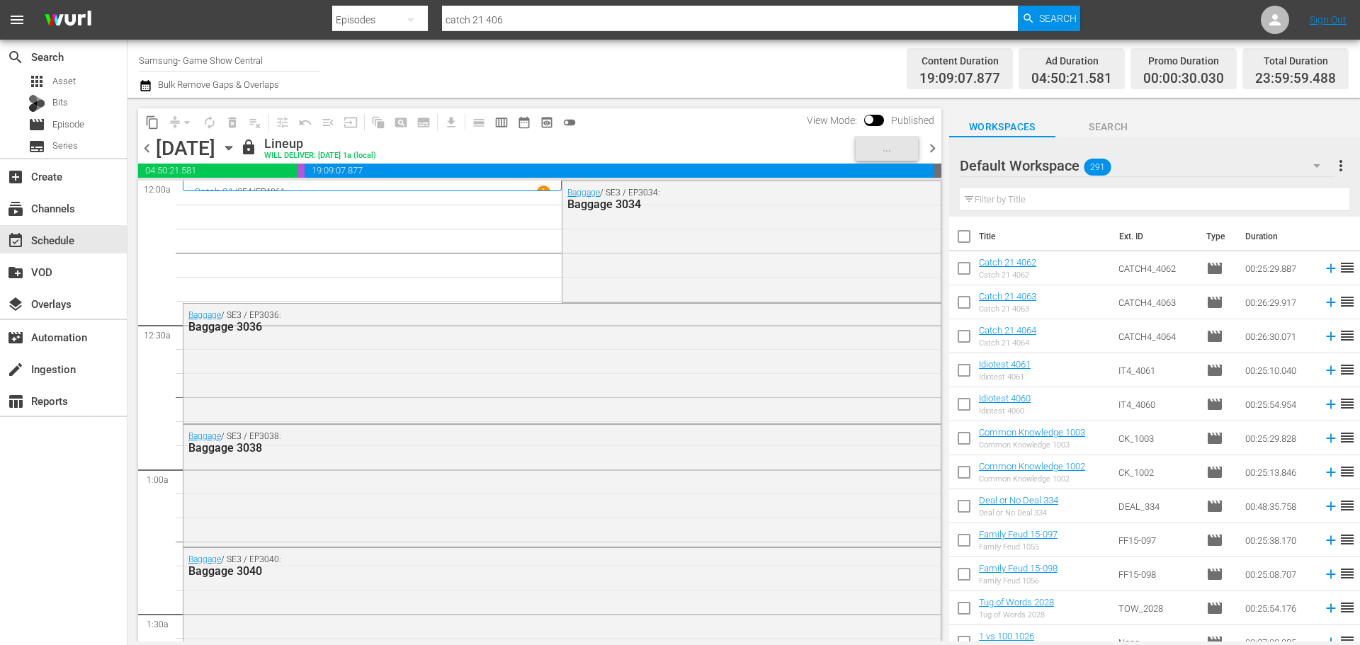
drag, startPoint x: 269, startPoint y: 125, endPoint x: 251, endPoint y: 128, distance: 18.6
click at [257, 128] on div "content_copy compress arrow_drop_down autorenew_outlined delete_forever_outline…" at bounding box center [360, 122] width 445 height 28
click at [258, 121] on span "playlist_remove_outlined" at bounding box center [255, 122] width 23 height 23
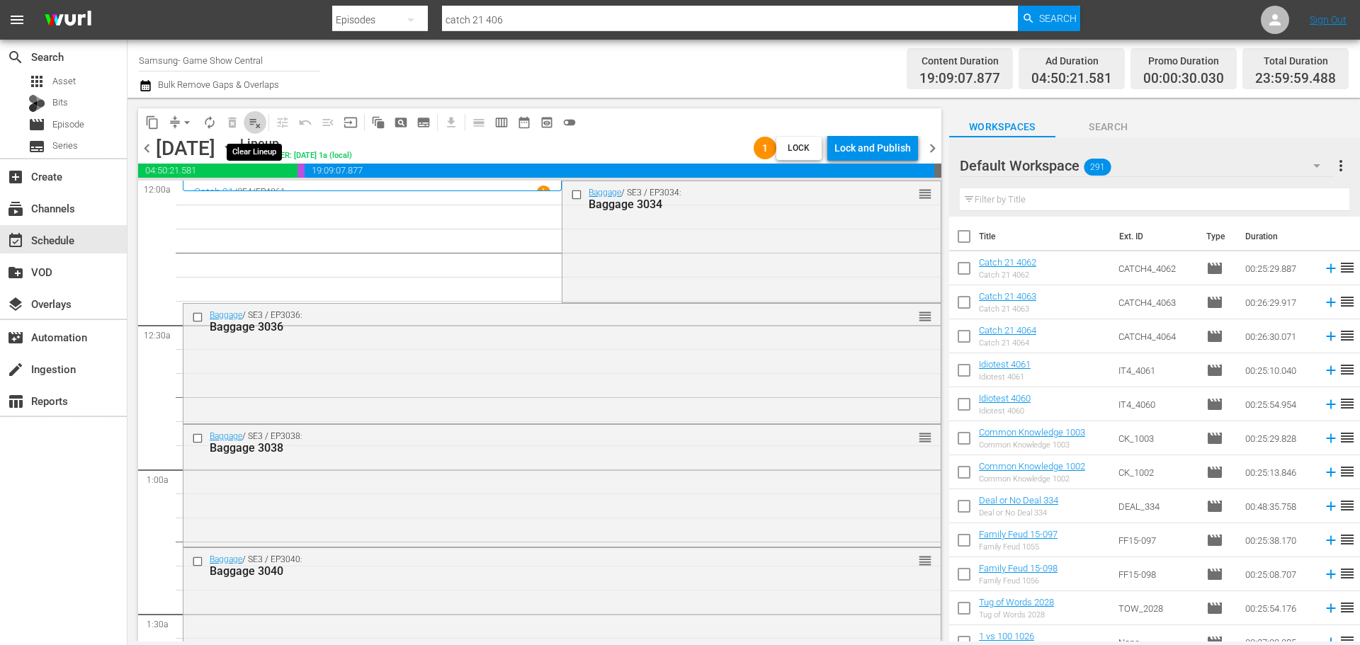
click at [259, 127] on span "playlist_remove_outlined" at bounding box center [255, 122] width 14 height 14
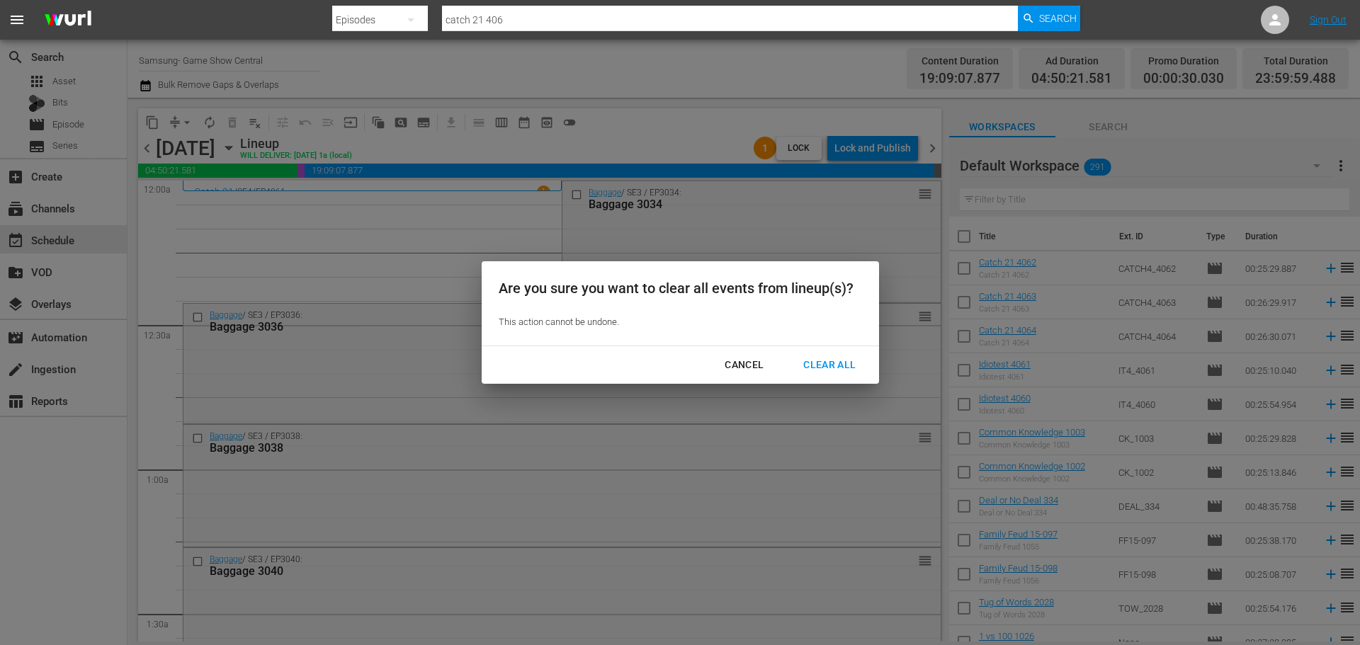
click at [795, 358] on div "Clear All" at bounding box center [829, 365] width 75 height 18
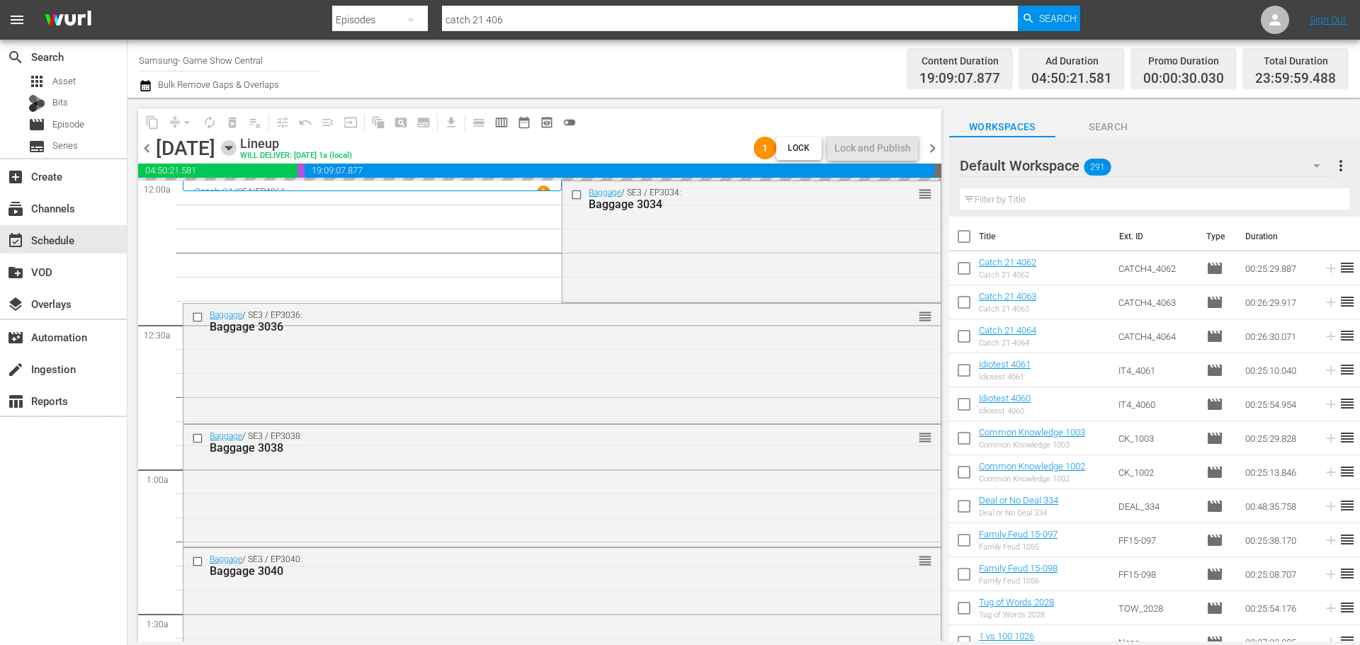
click at [232, 147] on icon "button" at bounding box center [228, 149] width 6 height 4
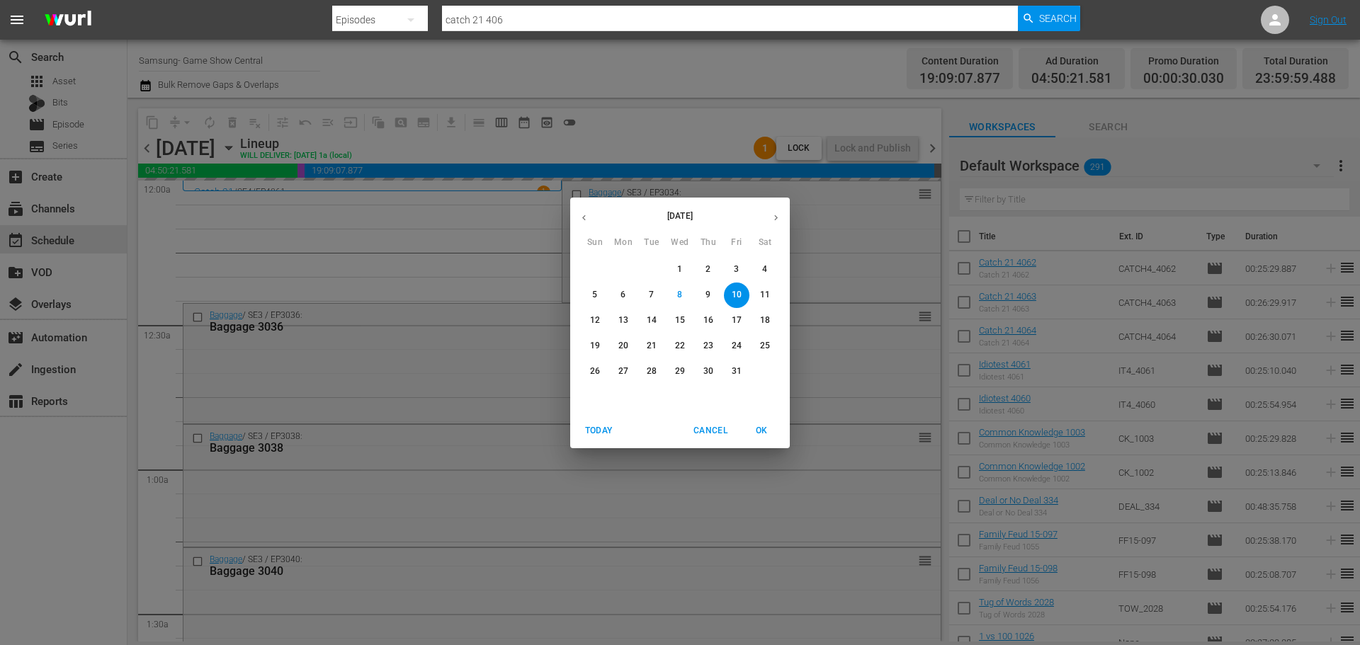
drag, startPoint x: 707, startPoint y: 268, endPoint x: 464, endPoint y: 327, distance: 249.9
click at [708, 268] on p "2" at bounding box center [707, 269] width 5 height 12
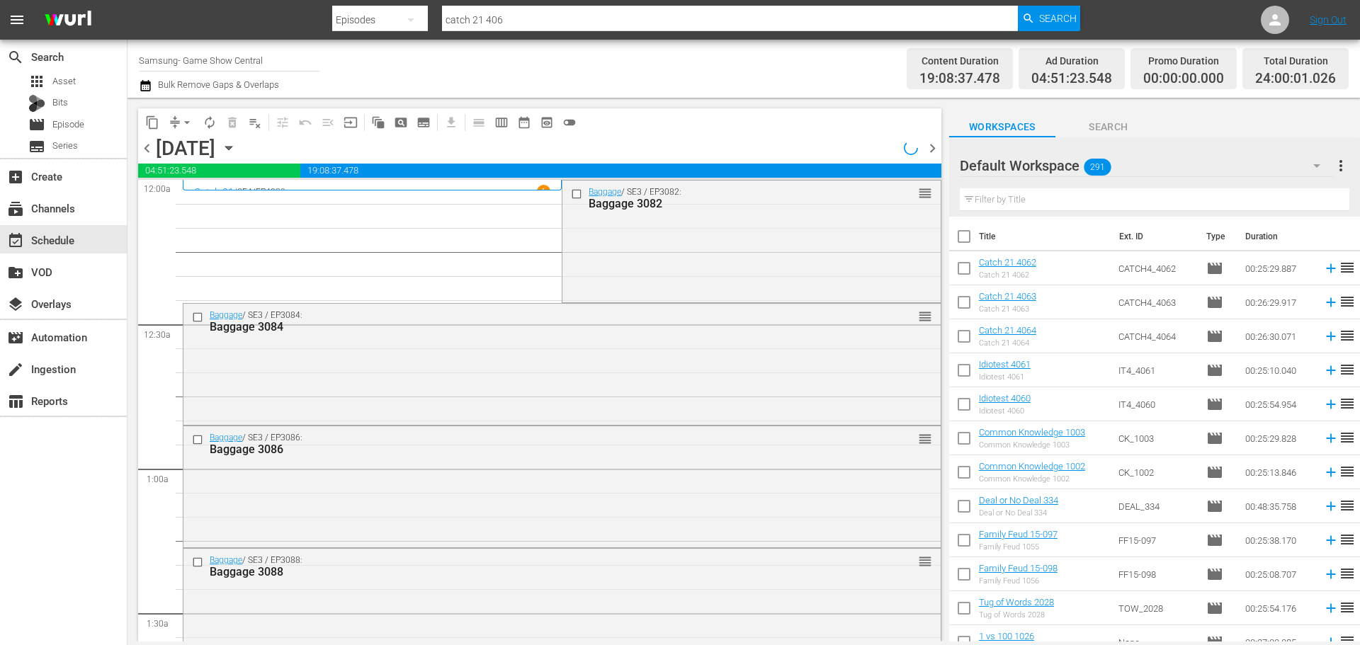
click at [152, 118] on span "content_copy" at bounding box center [152, 122] width 14 height 14
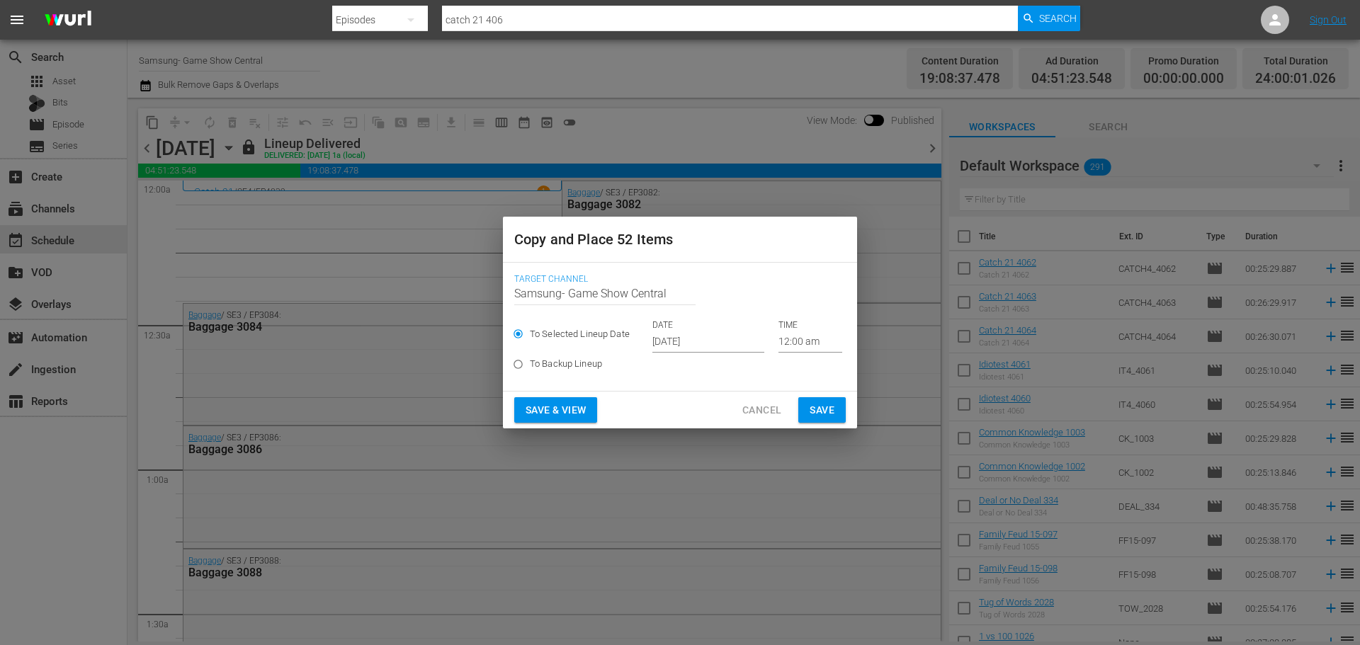
click at [695, 342] on input "[DATE]" at bounding box center [708, 341] width 112 height 21
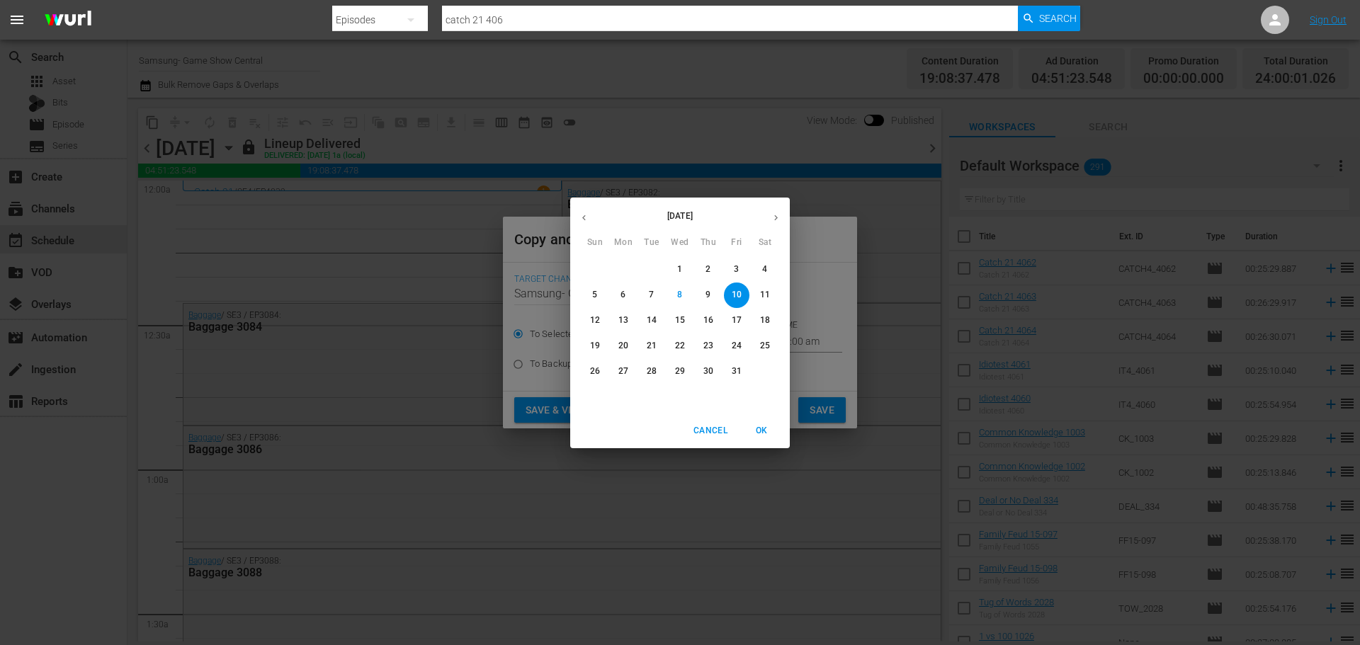
click at [705, 327] on p "16" at bounding box center [708, 320] width 10 height 12
type input "[DATE]"
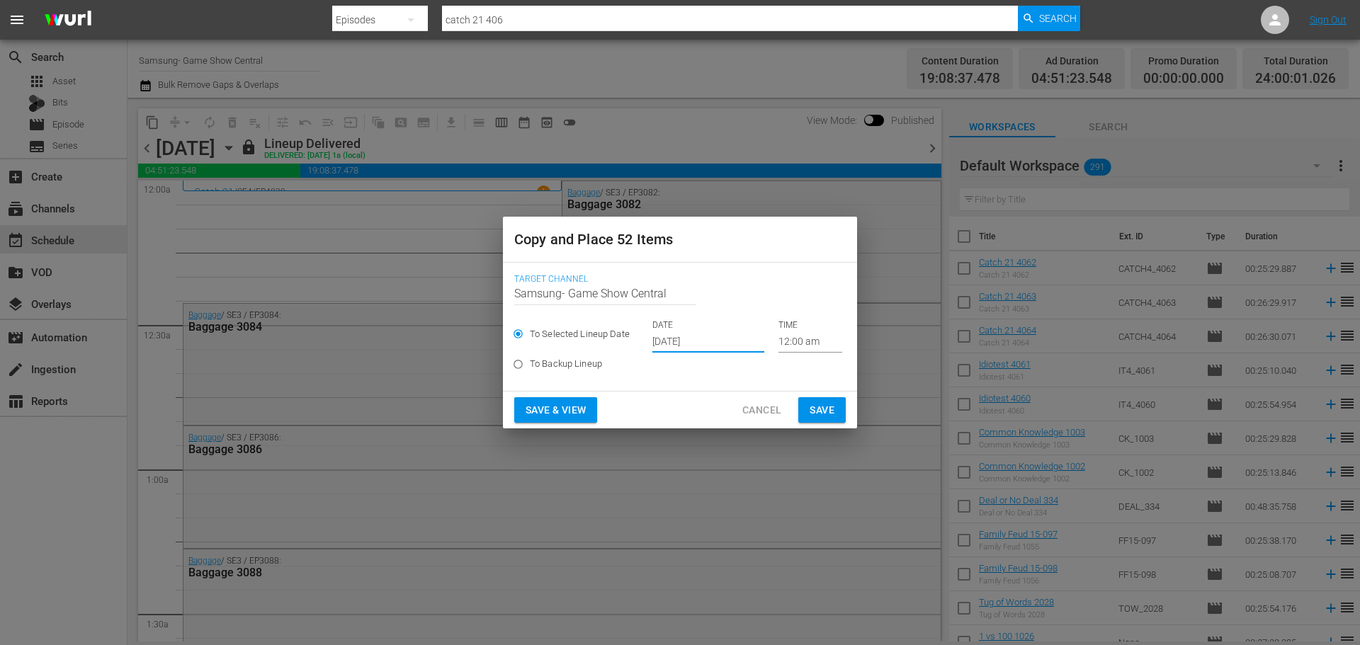
click at [817, 405] on span "Save" at bounding box center [822, 411] width 25 height 18
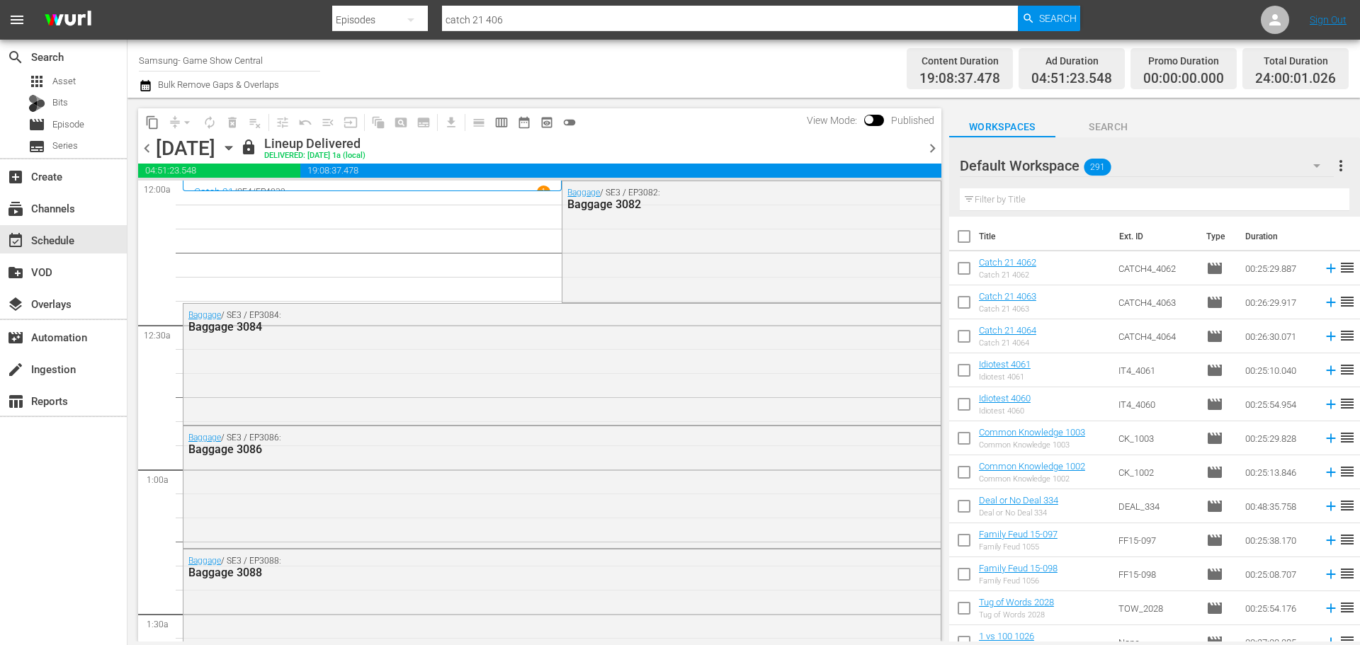
click at [237, 154] on icon "button" at bounding box center [229, 148] width 16 height 16
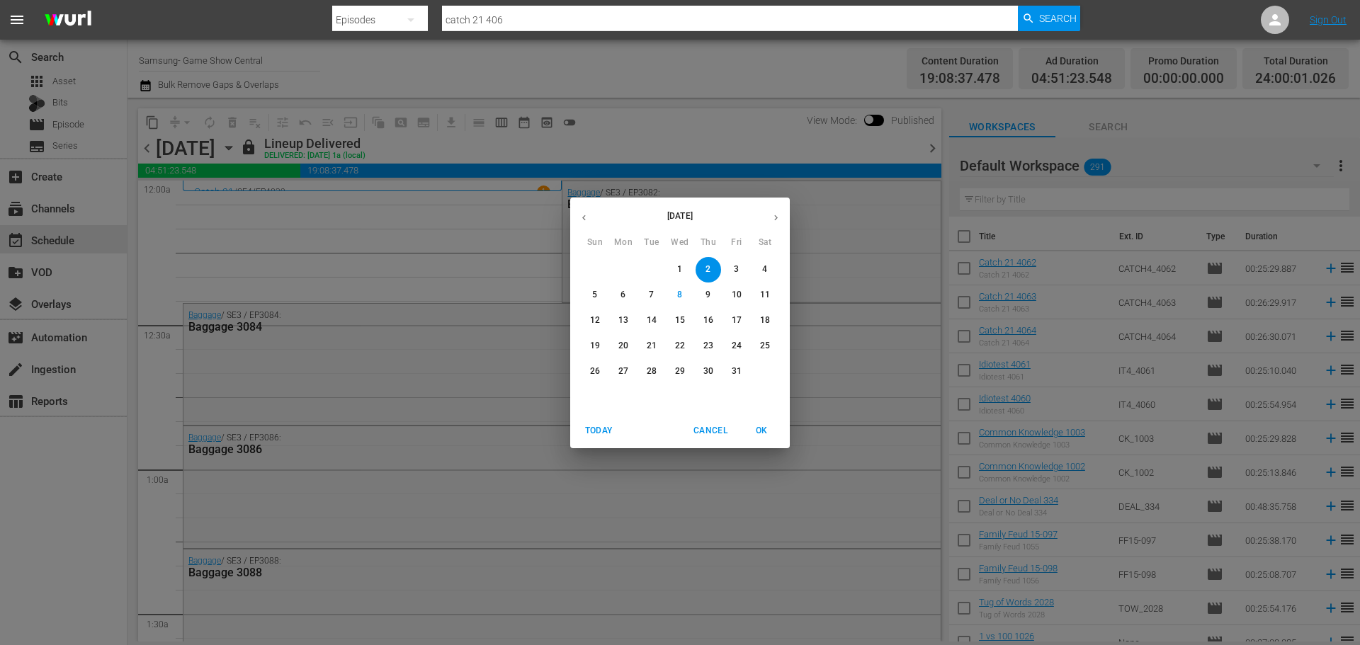
click at [705, 324] on p "16" at bounding box center [708, 320] width 10 height 12
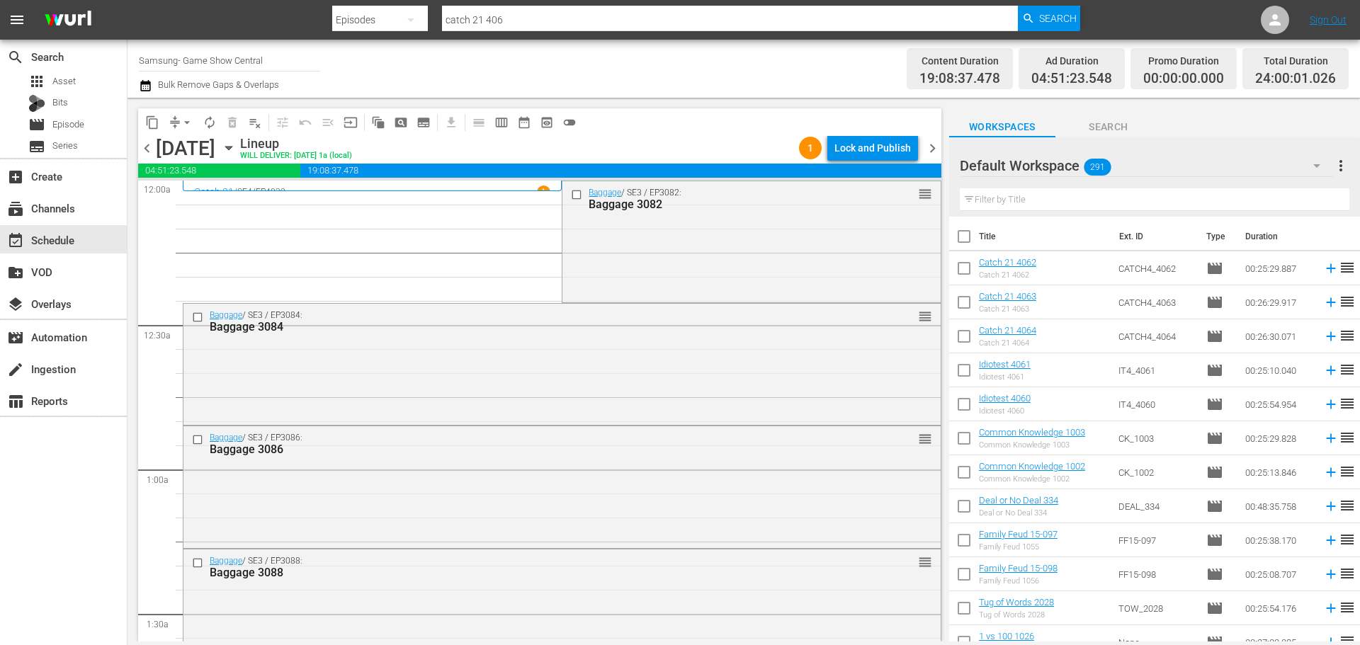
click at [571, 199] on input "checkbox" at bounding box center [578, 194] width 15 height 12
click at [198, 314] on input "checkbox" at bounding box center [199, 317] width 15 height 12
click at [200, 437] on input "checkbox" at bounding box center [199, 440] width 15 height 12
click at [196, 564] on input "checkbox" at bounding box center [199, 563] width 15 height 12
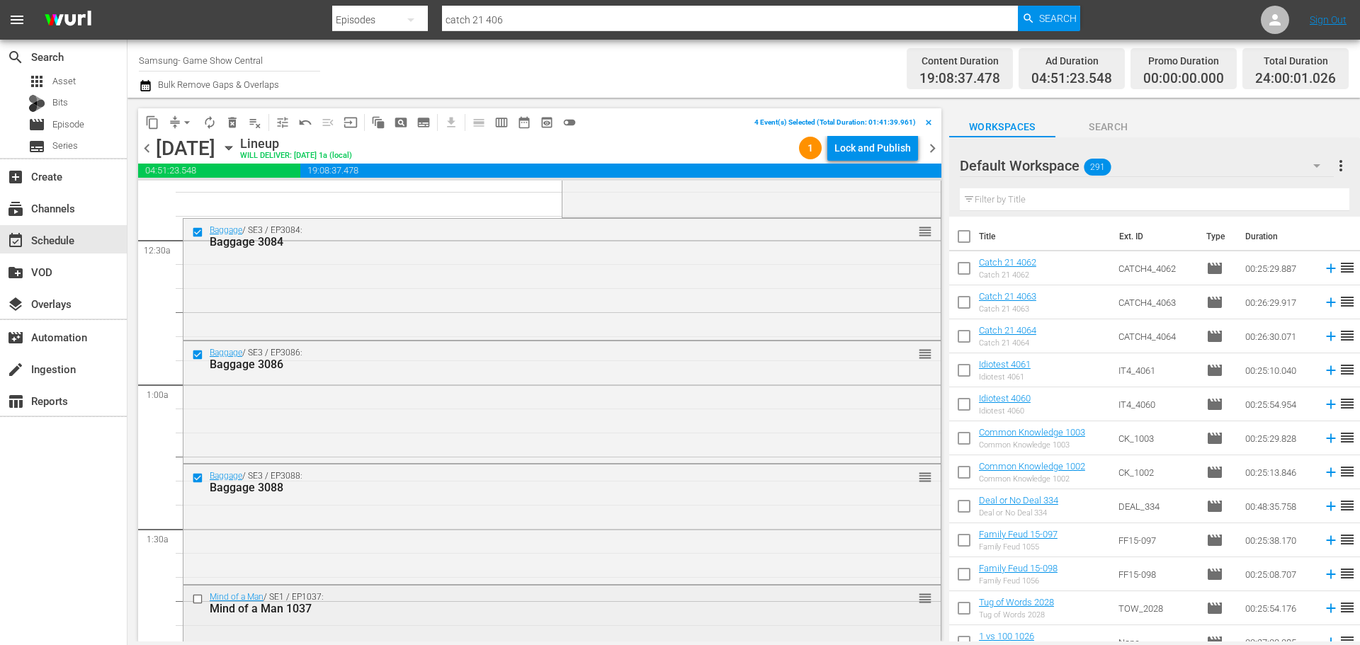
scroll to position [212, 0]
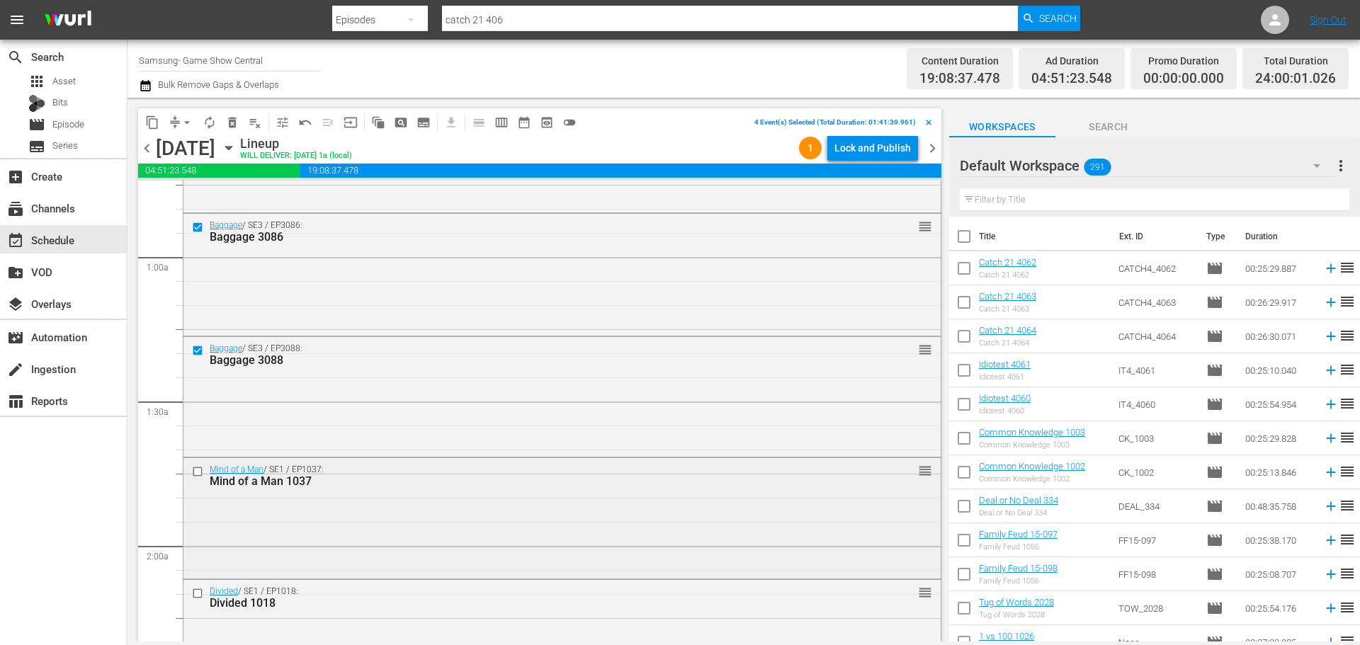
click at [198, 470] on input "checkbox" at bounding box center [199, 471] width 15 height 12
click at [200, 594] on input "checkbox" at bounding box center [199, 594] width 15 height 12
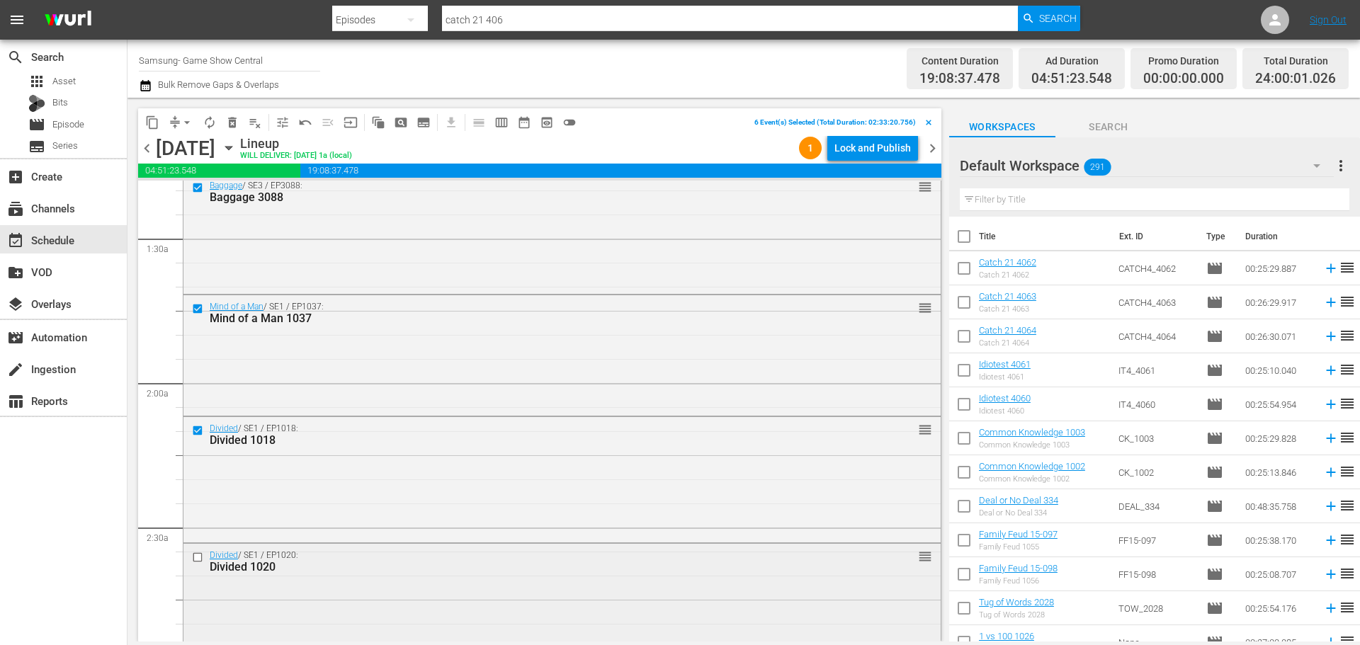
scroll to position [425, 0]
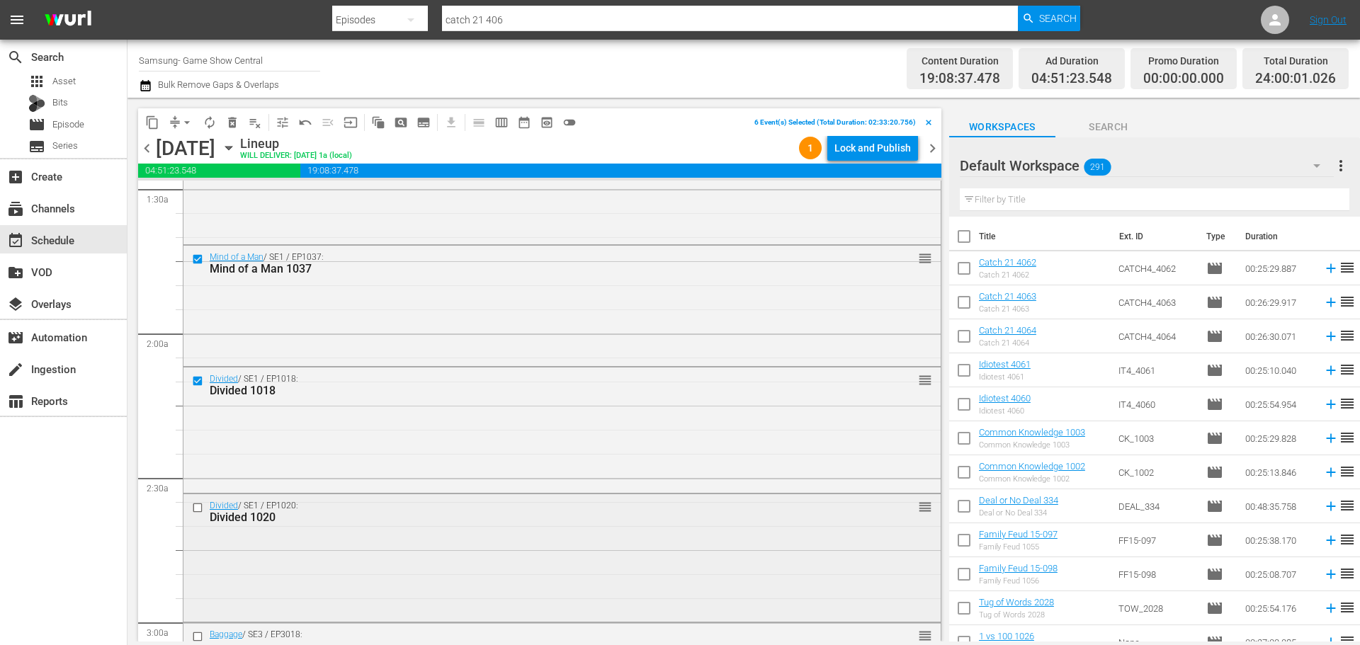
click at [198, 507] on input "checkbox" at bounding box center [199, 508] width 15 height 12
click at [159, 118] on button "content_copy" at bounding box center [152, 122] width 23 height 23
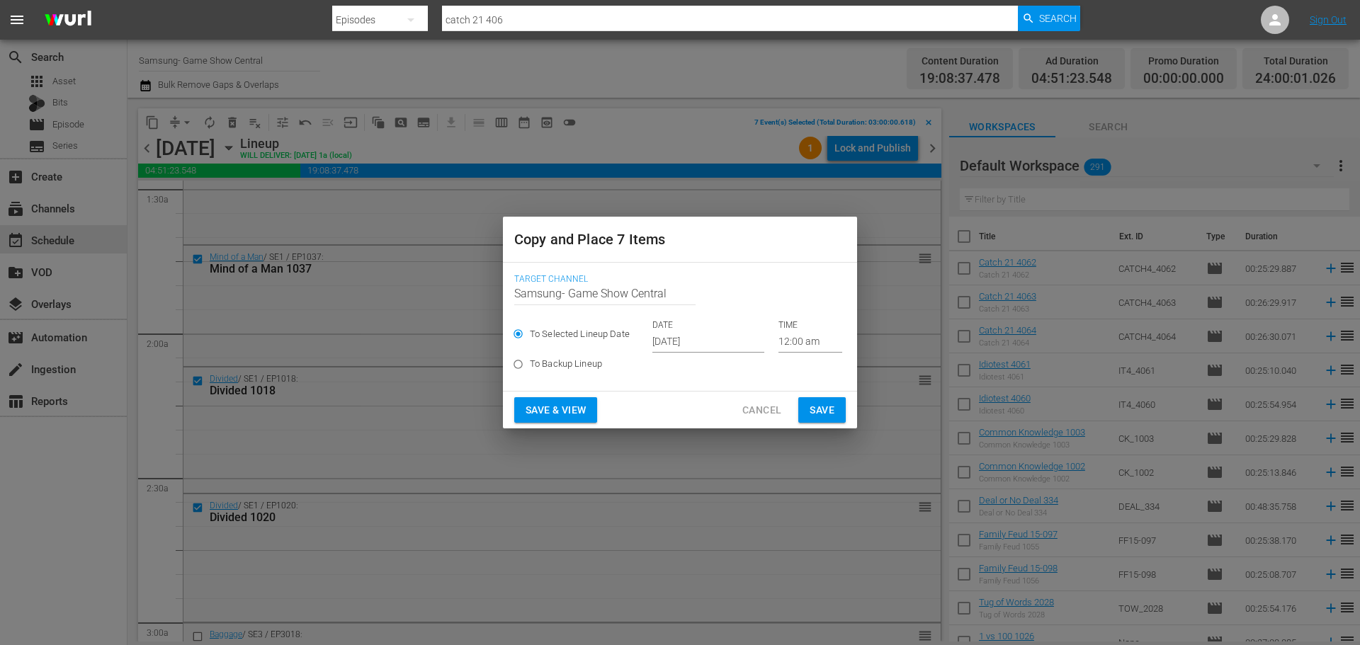
click at [713, 347] on input "[DATE]" at bounding box center [708, 341] width 112 height 21
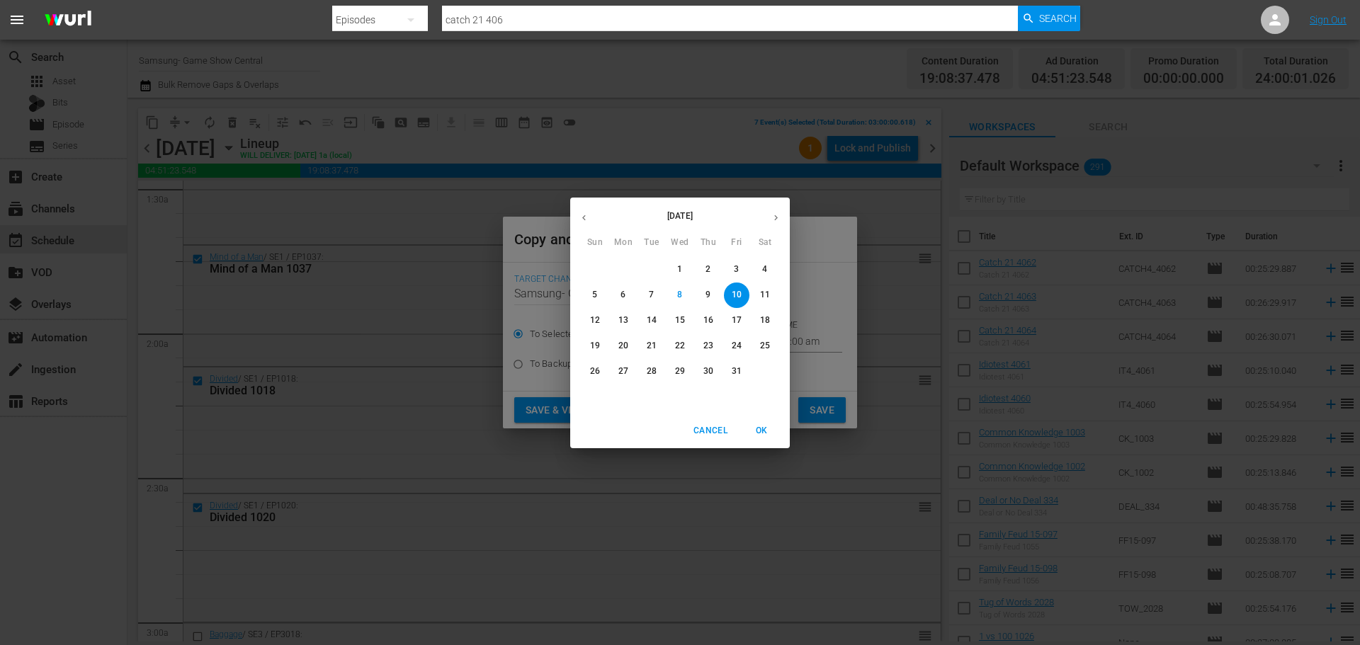
click at [737, 292] on p "10" at bounding box center [737, 295] width 10 height 12
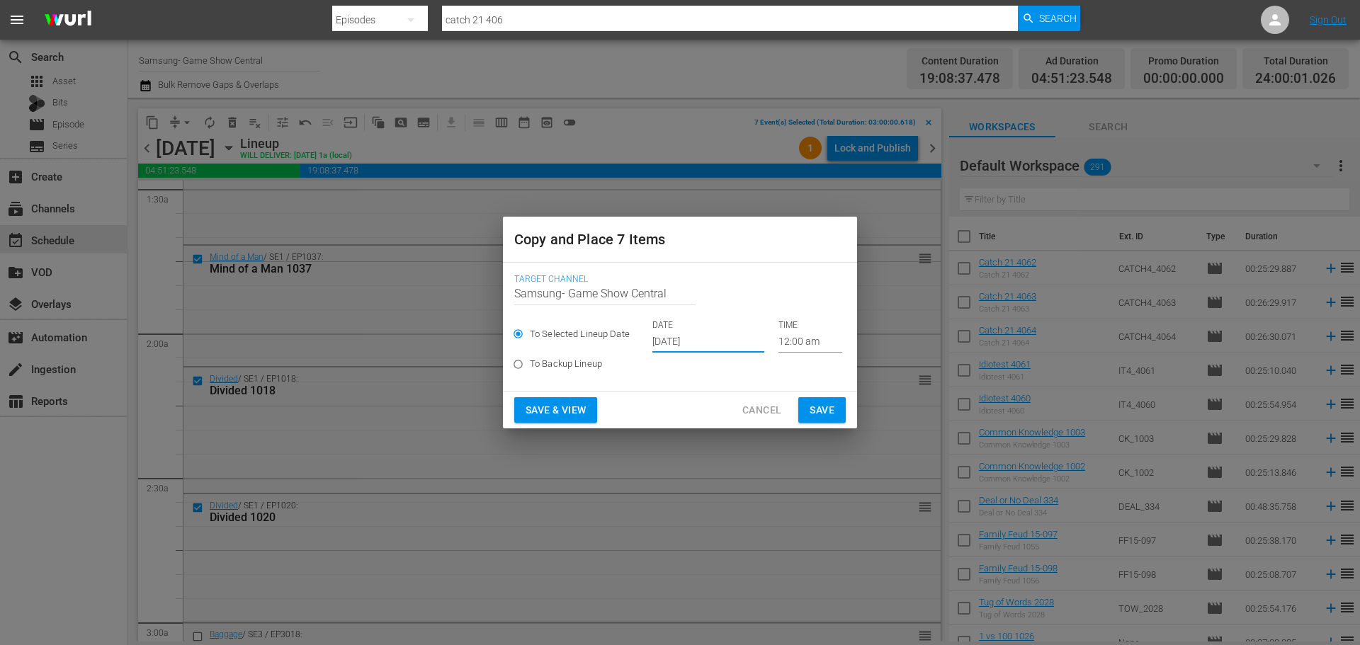
click at [793, 342] on input "12:00 am" at bounding box center [810, 341] width 64 height 21
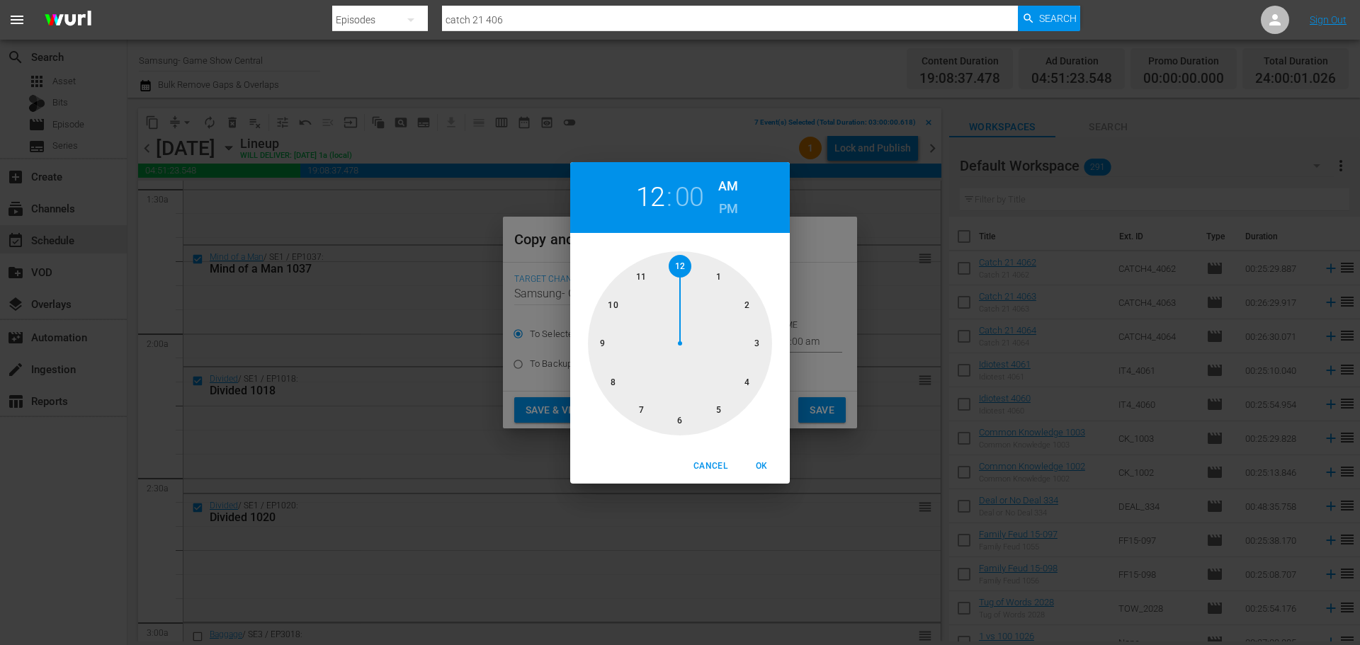
drag, startPoint x: 764, startPoint y: 341, endPoint x: 782, endPoint y: 415, distance: 75.8
click at [764, 343] on div at bounding box center [680, 343] width 184 height 184
click at [766, 458] on button "OK" at bounding box center [761, 466] width 45 height 23
type input "03:00 am"
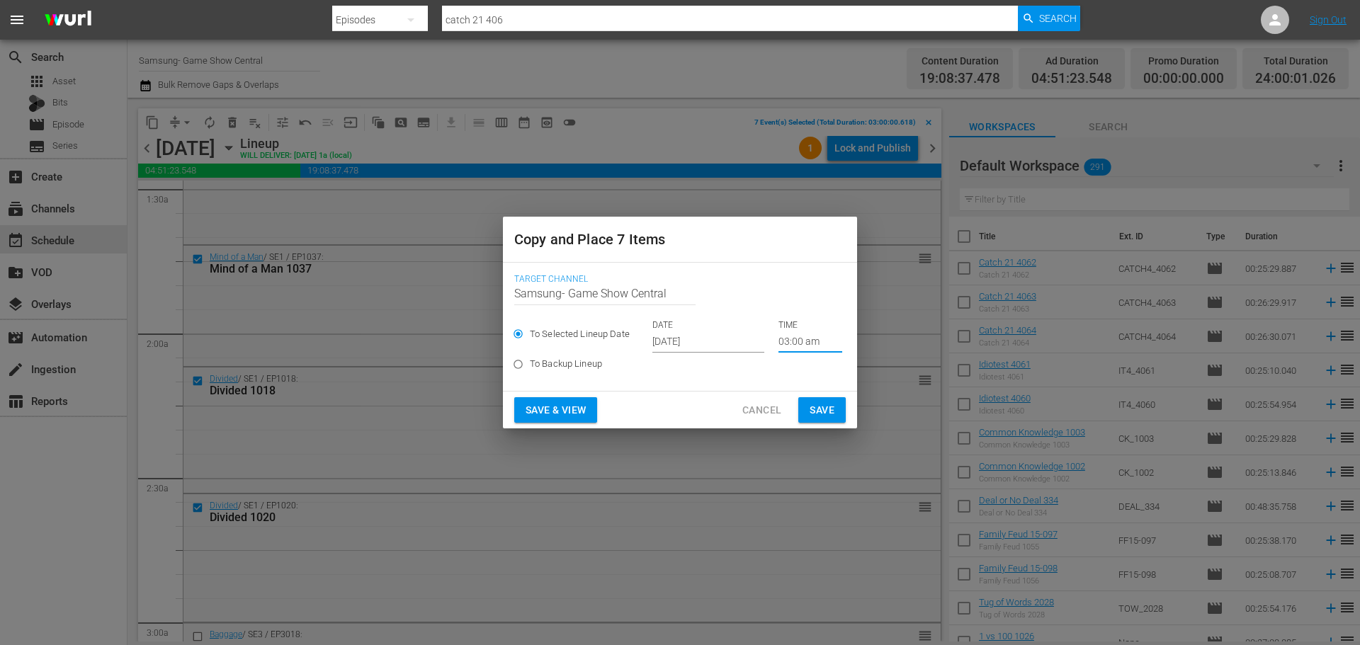
drag, startPoint x: 762, startPoint y: 460, endPoint x: 776, endPoint y: 450, distance: 16.9
click at [762, 461] on span "OK" at bounding box center [761, 466] width 34 height 15
click at [828, 411] on span "Save" at bounding box center [822, 411] width 25 height 18
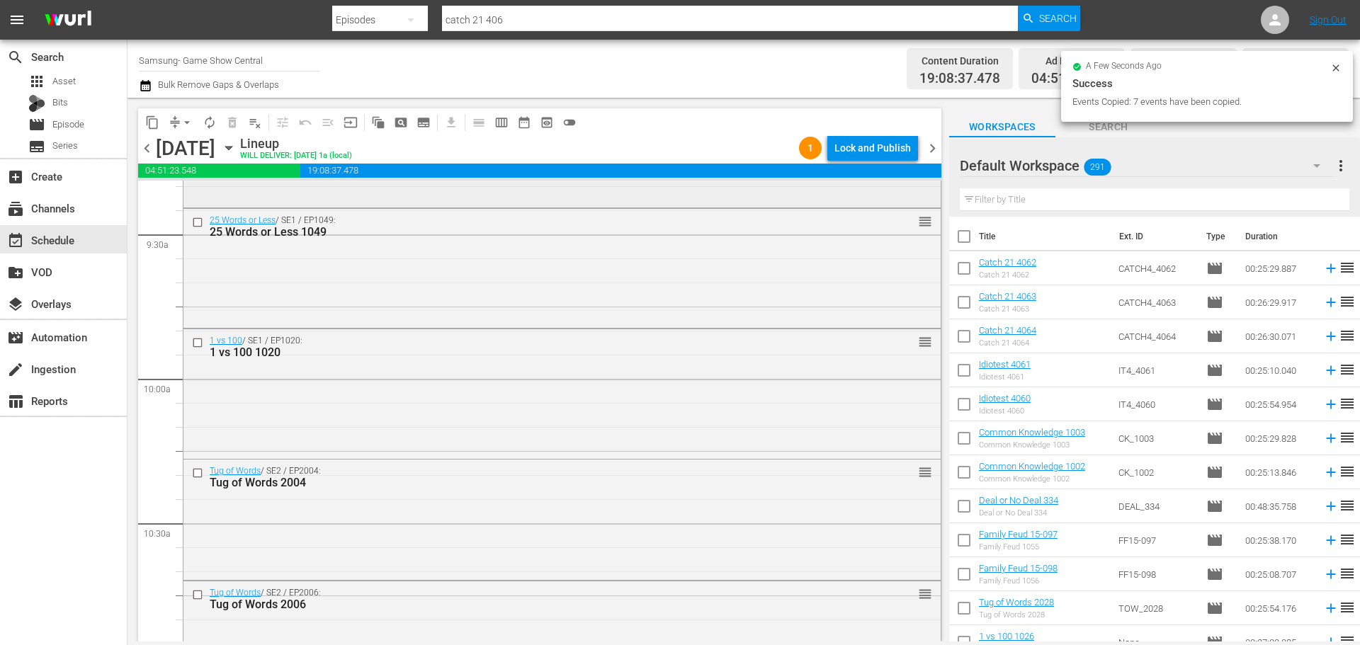
scroll to position [2550, 0]
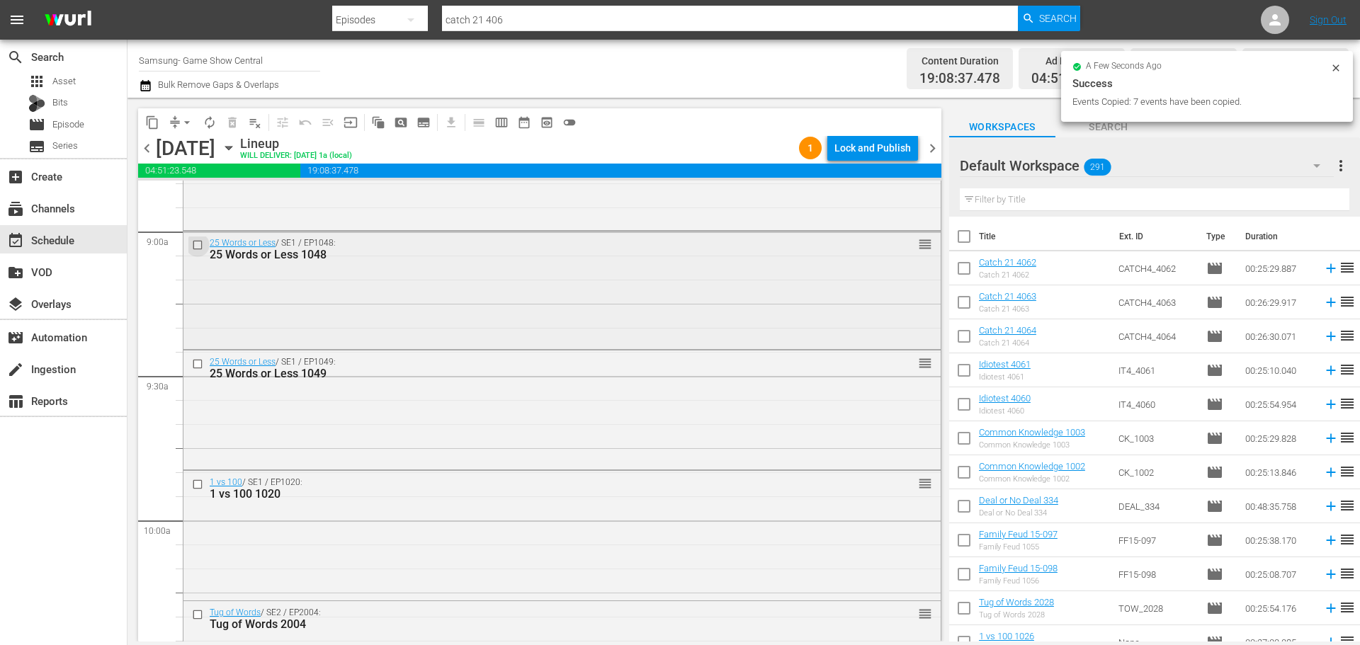
click at [193, 247] on input "checkbox" at bounding box center [199, 245] width 15 height 12
click at [198, 481] on input "checkbox" at bounding box center [199, 485] width 15 height 12
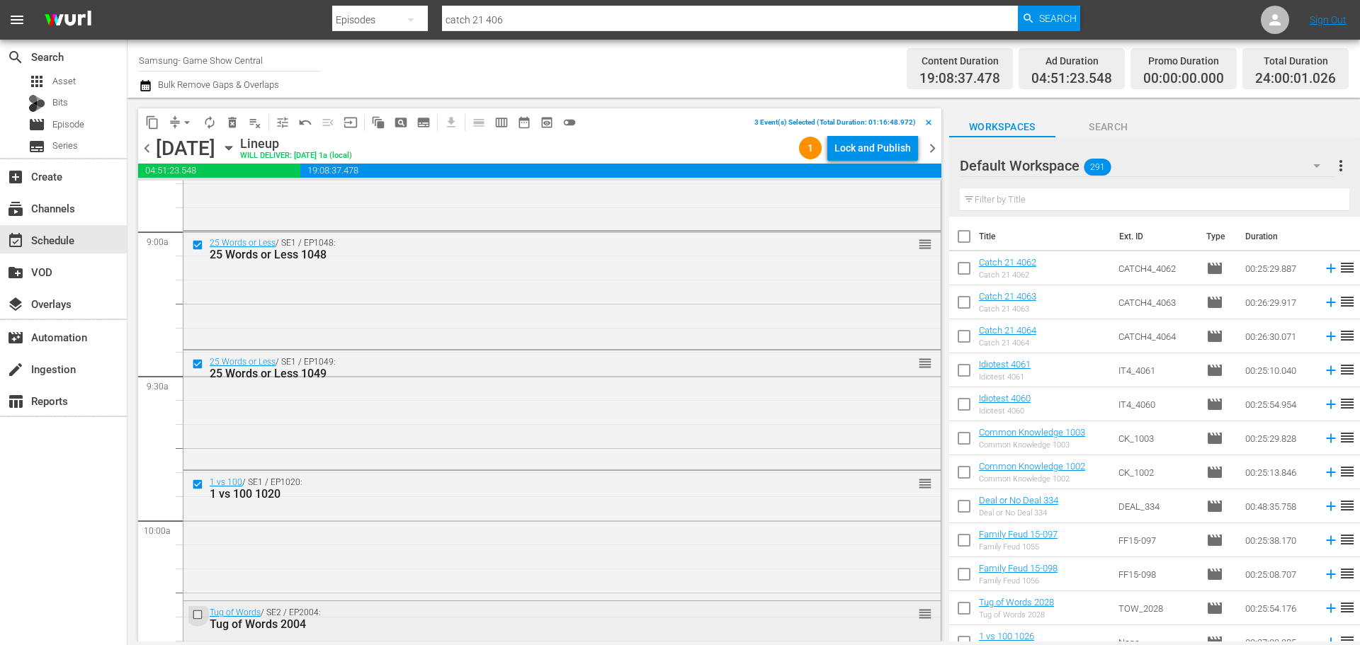
click at [200, 614] on input "checkbox" at bounding box center [199, 615] width 15 height 12
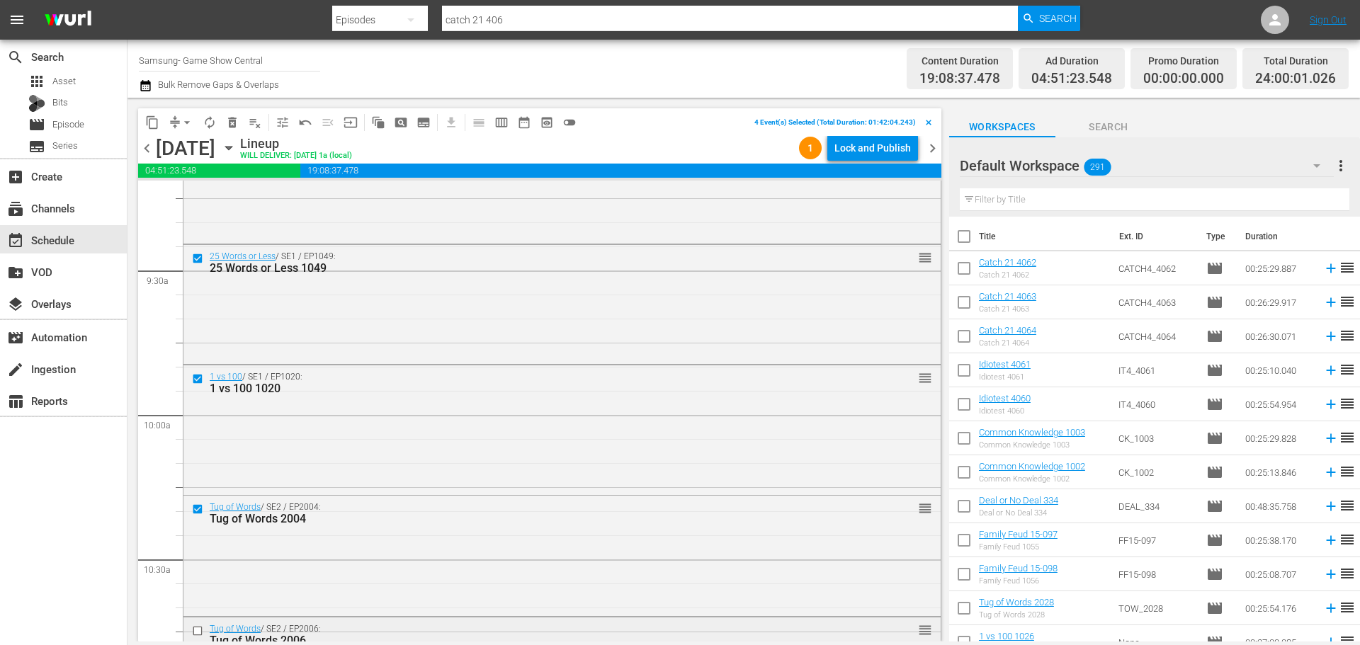
scroll to position [2762, 0]
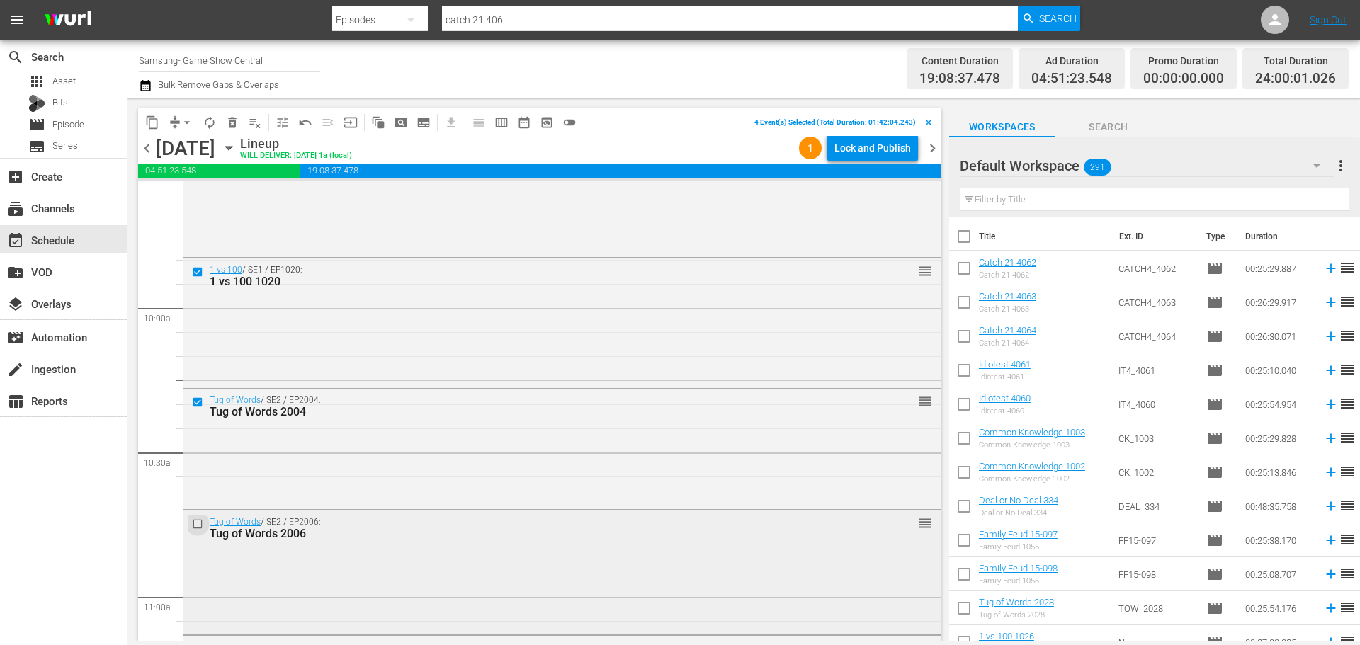
click at [200, 526] on input "checkbox" at bounding box center [199, 524] width 15 height 12
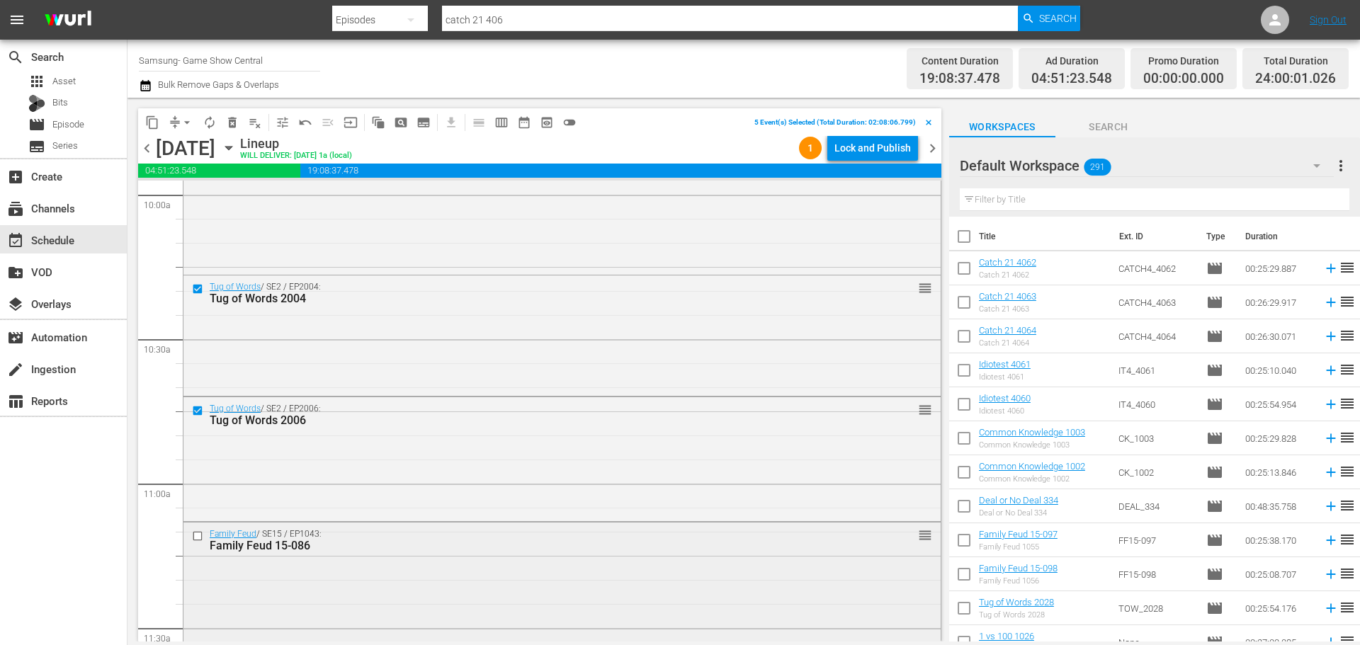
scroll to position [2904, 0]
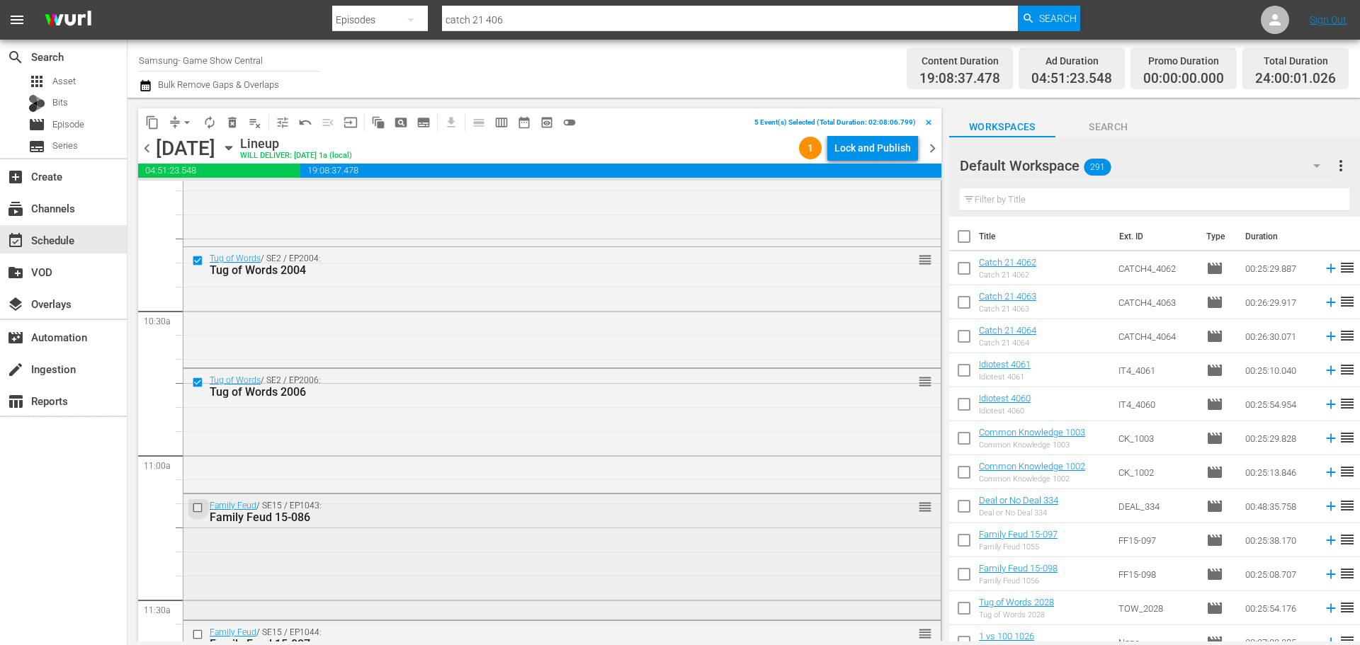
click at [199, 510] on input "checkbox" at bounding box center [199, 508] width 15 height 12
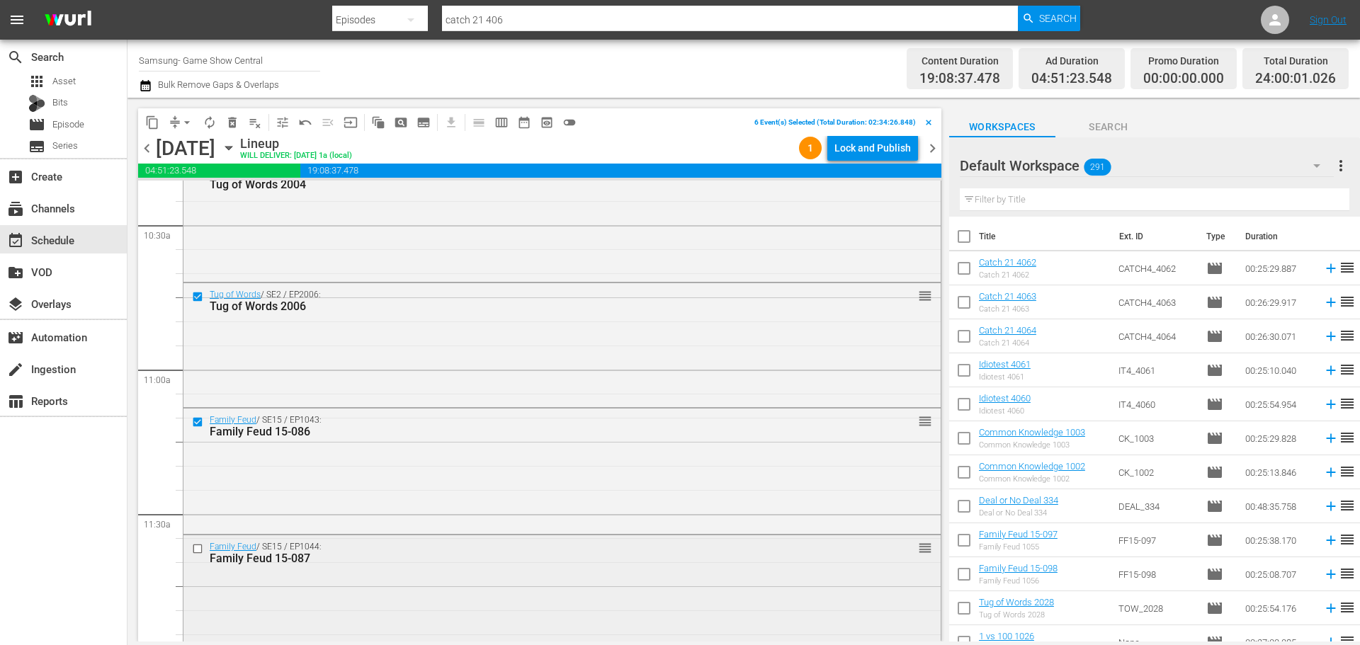
scroll to position [3045, 0]
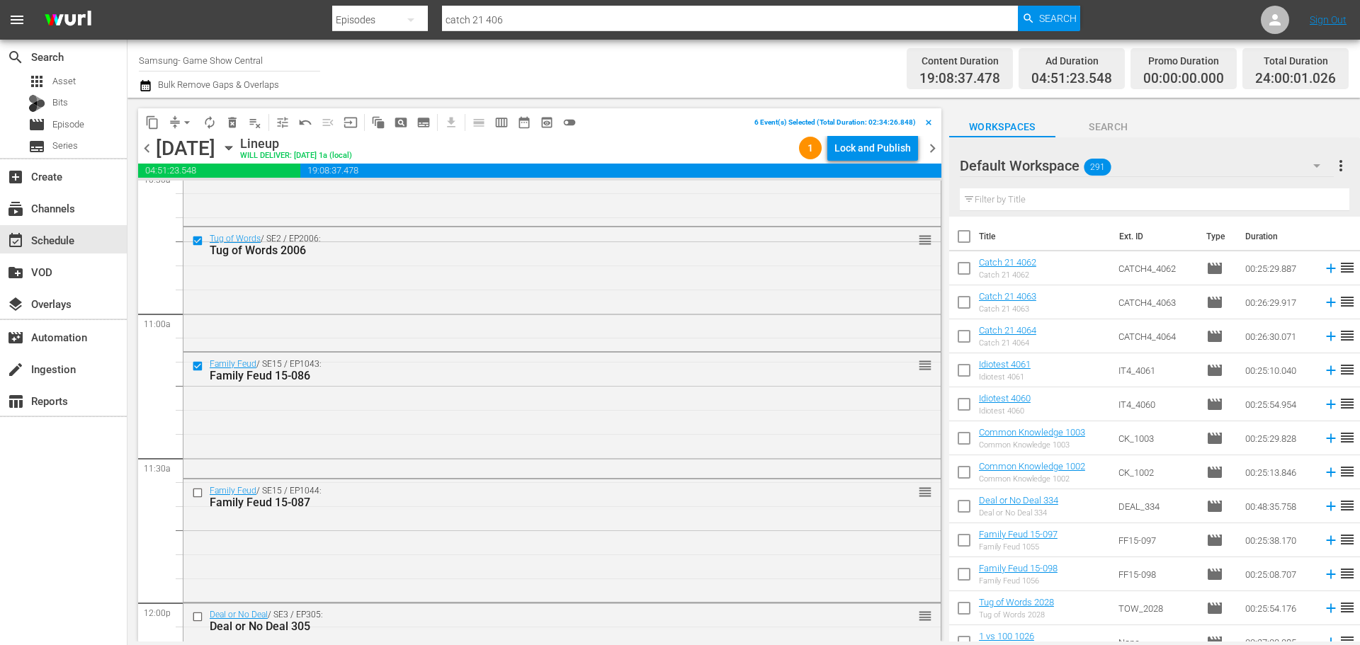
drag, startPoint x: 197, startPoint y: 495, endPoint x: 264, endPoint y: 132, distance: 368.8
click at [198, 495] on input "checkbox" at bounding box center [199, 493] width 15 height 12
click at [160, 120] on button "content_copy" at bounding box center [152, 122] width 23 height 23
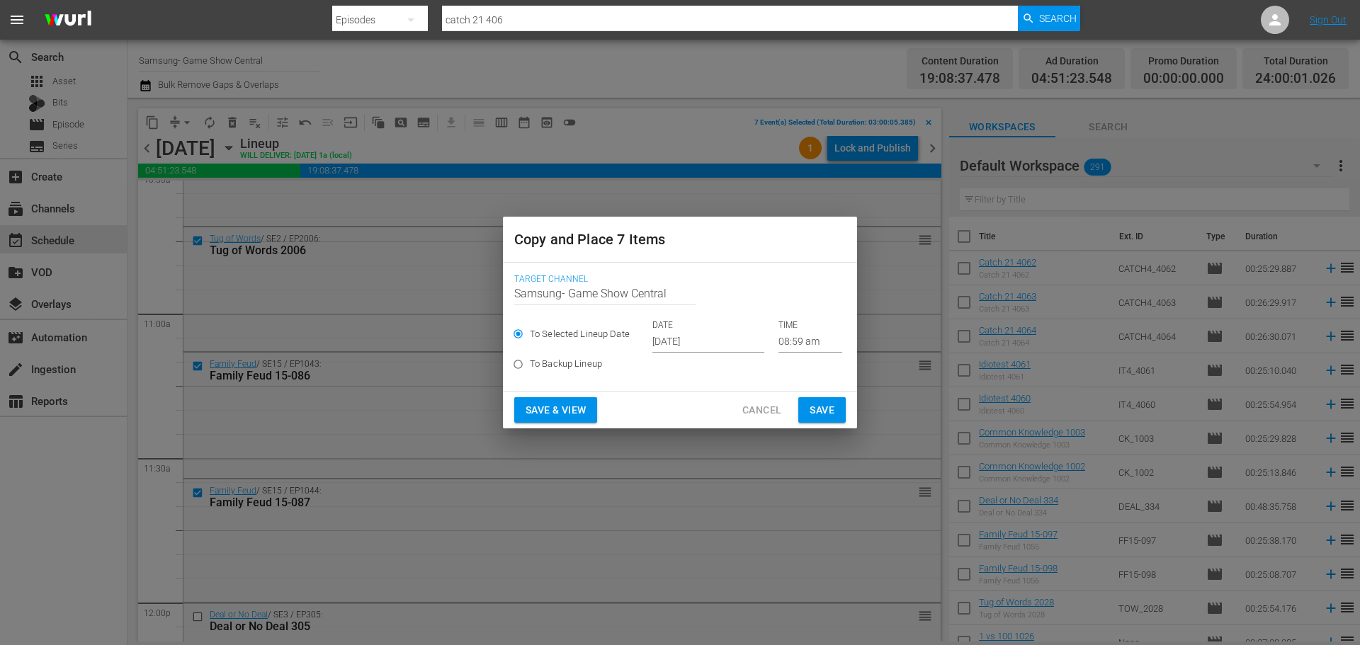
click at [805, 336] on input "08:59 am" at bounding box center [810, 341] width 64 height 21
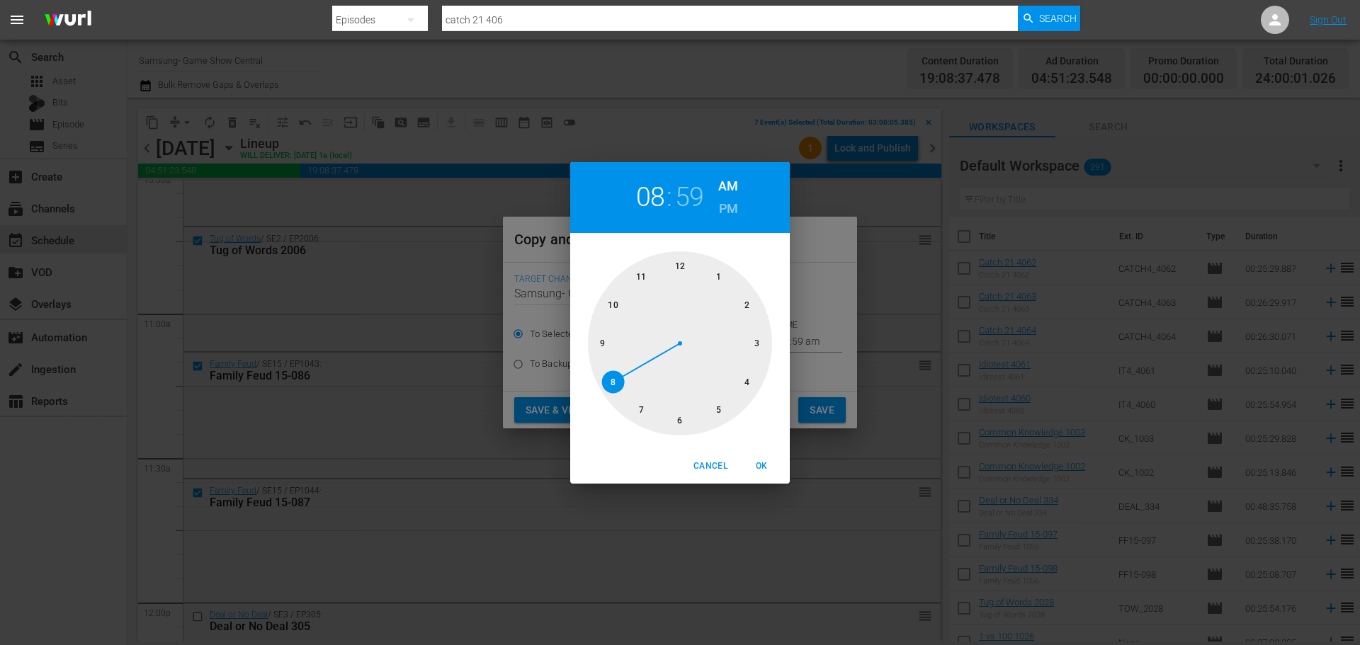
click at [693, 412] on div at bounding box center [680, 343] width 184 height 184
click at [673, 271] on div at bounding box center [680, 343] width 184 height 184
click at [762, 462] on span "OK" at bounding box center [761, 466] width 34 height 15
type input "06:00 am"
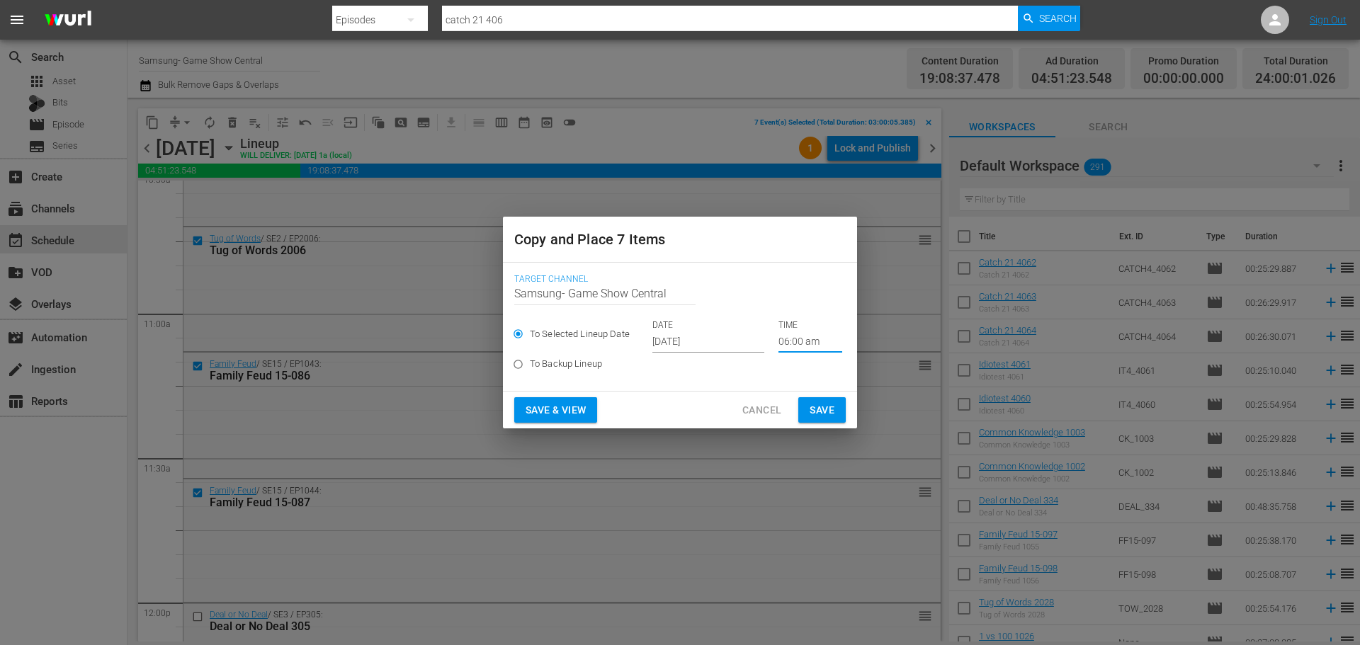
click at [815, 407] on span "Save" at bounding box center [822, 411] width 25 height 18
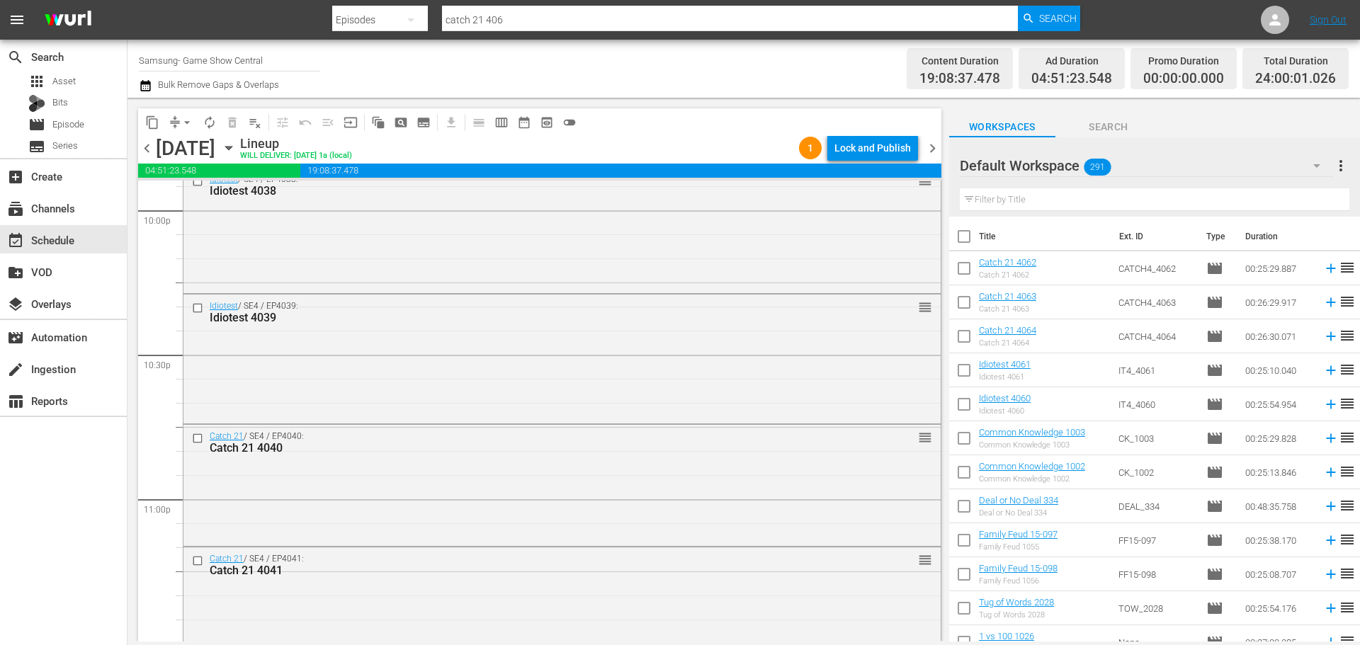
scroll to position [6474, 0]
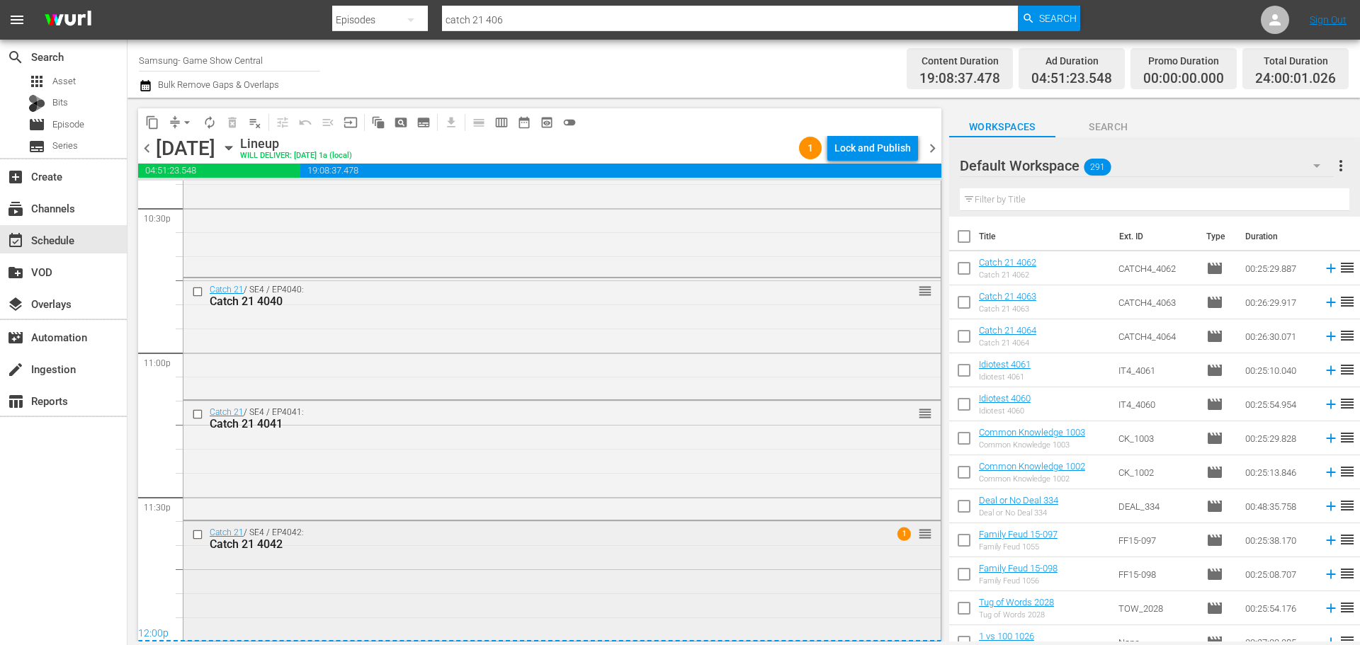
click at [203, 536] on input "checkbox" at bounding box center [199, 535] width 15 height 12
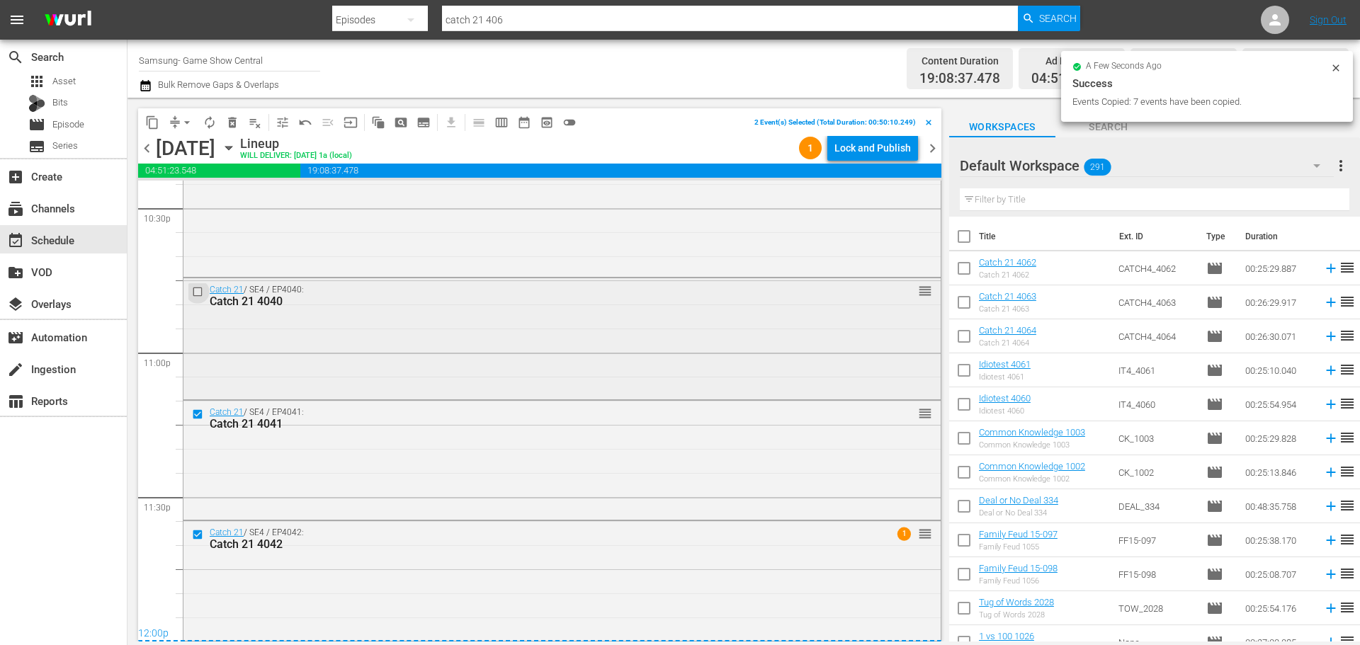
click at [198, 293] on input "checkbox" at bounding box center [199, 292] width 15 height 12
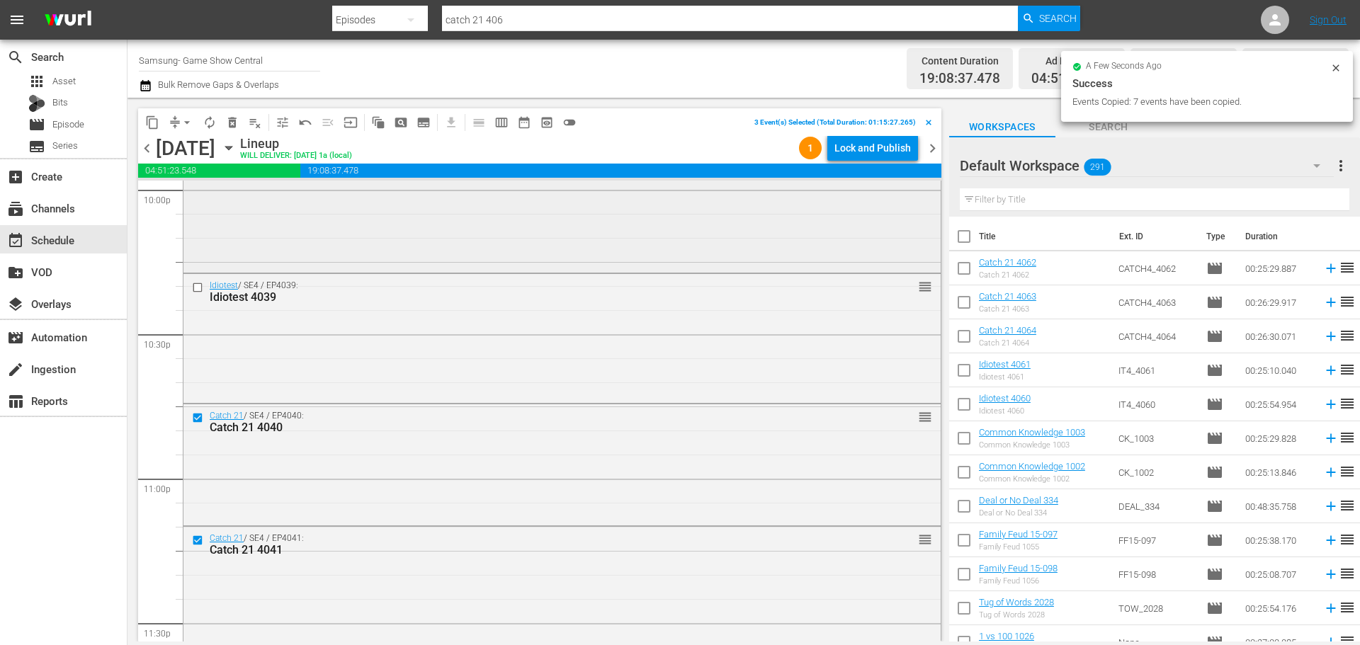
scroll to position [6191, 0]
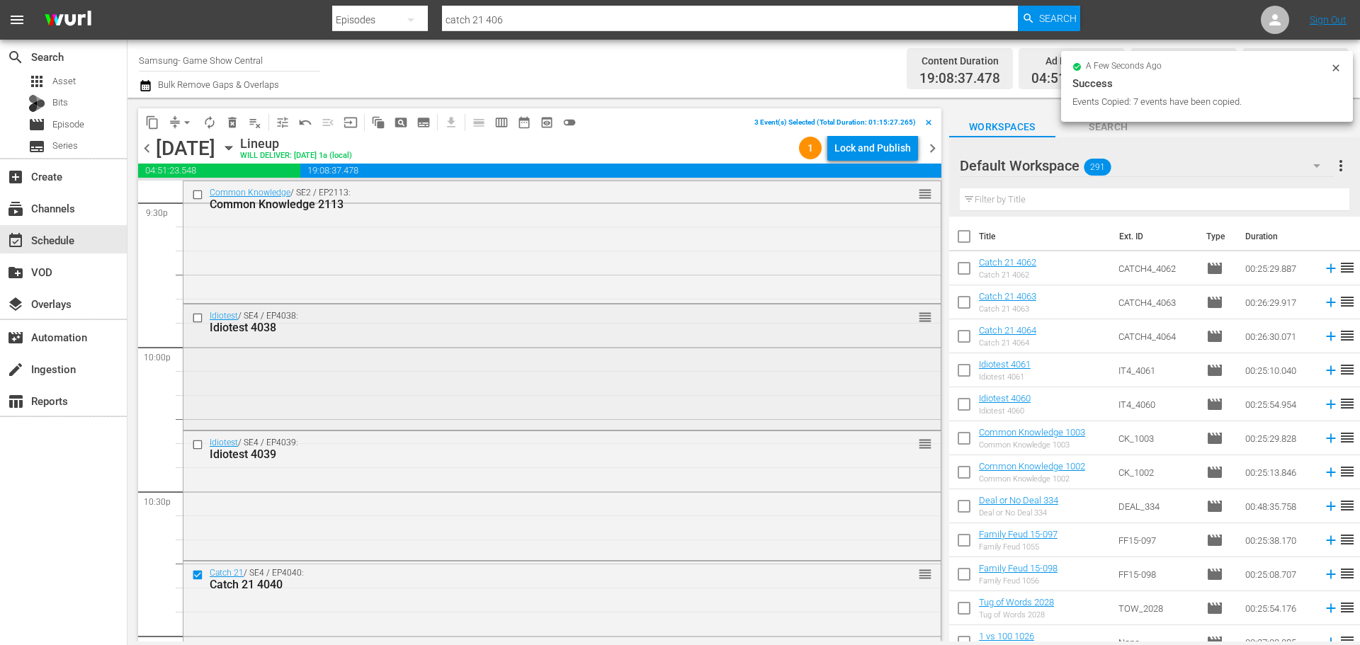
click at [195, 321] on input "checkbox" at bounding box center [199, 318] width 15 height 12
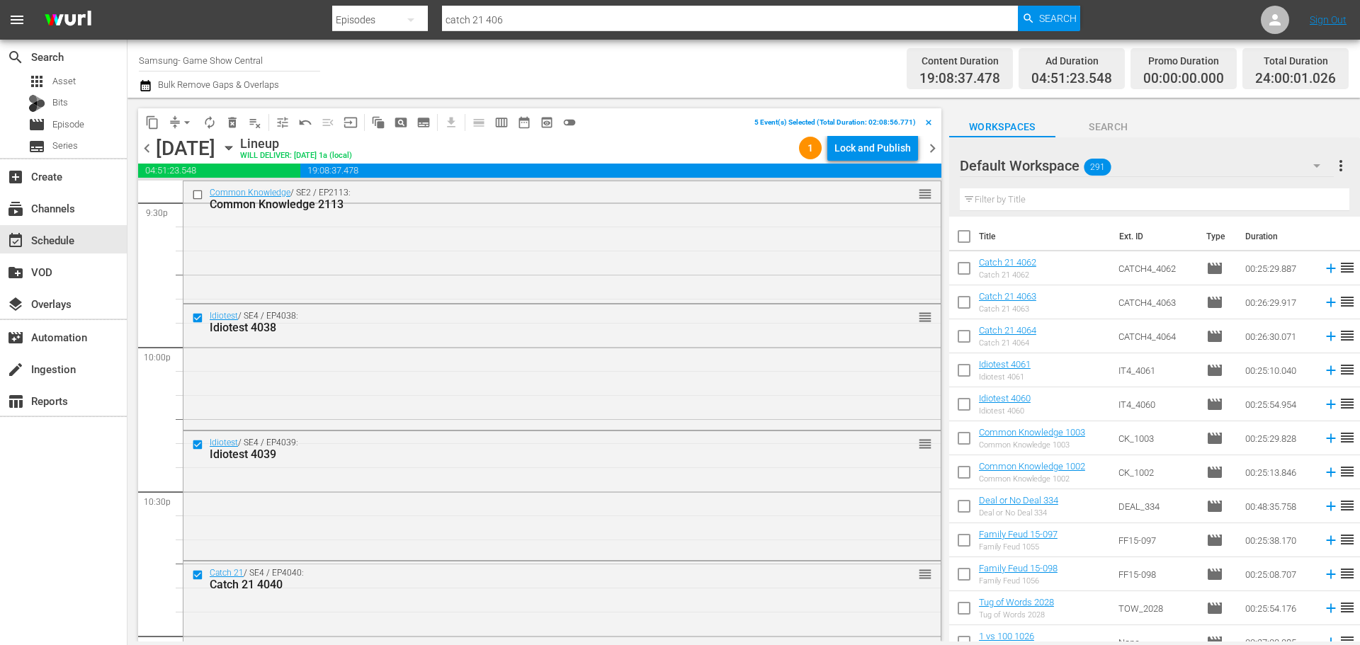
scroll to position [5978, 0]
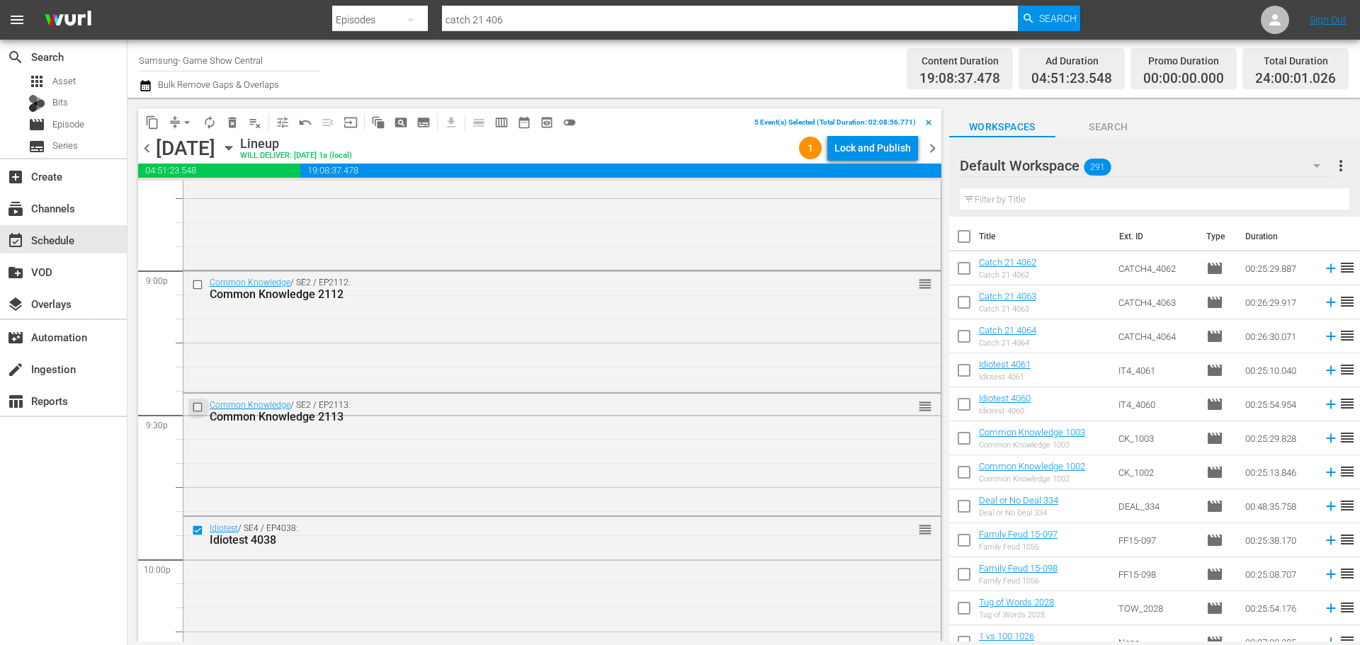
click at [203, 407] on input "checkbox" at bounding box center [199, 407] width 15 height 12
click at [200, 285] on input "checkbox" at bounding box center [199, 284] width 15 height 12
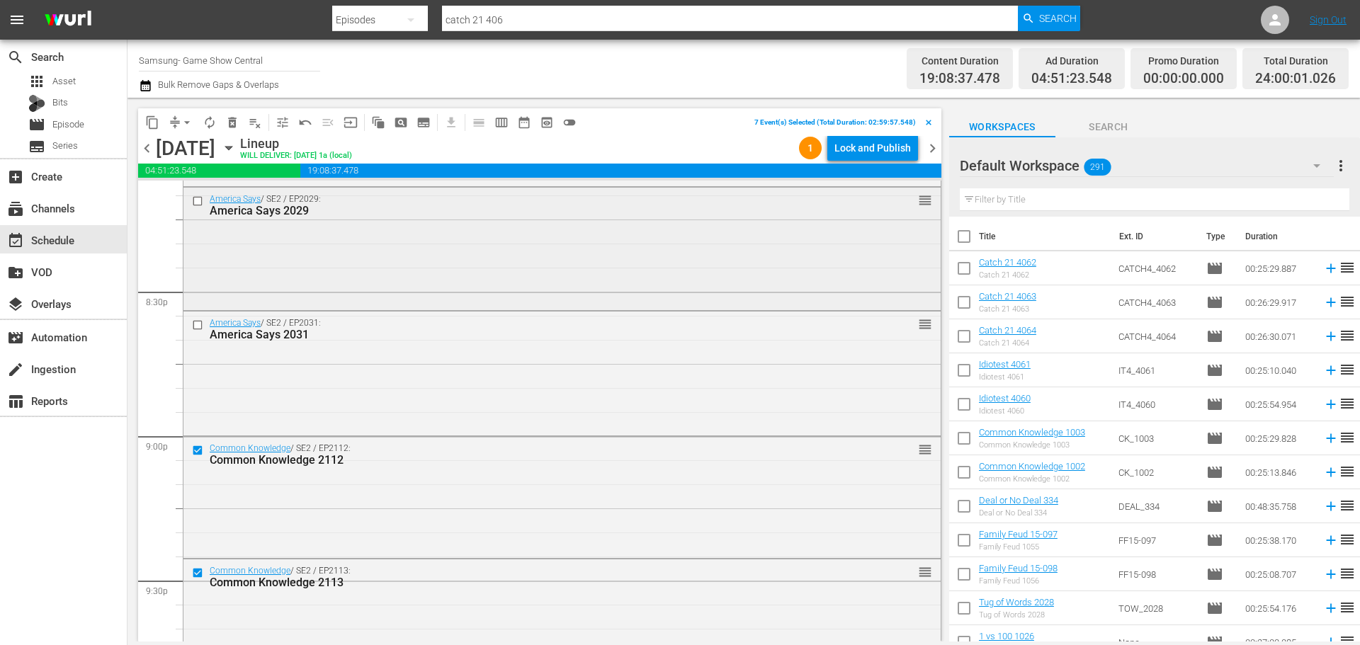
scroll to position [5695, 0]
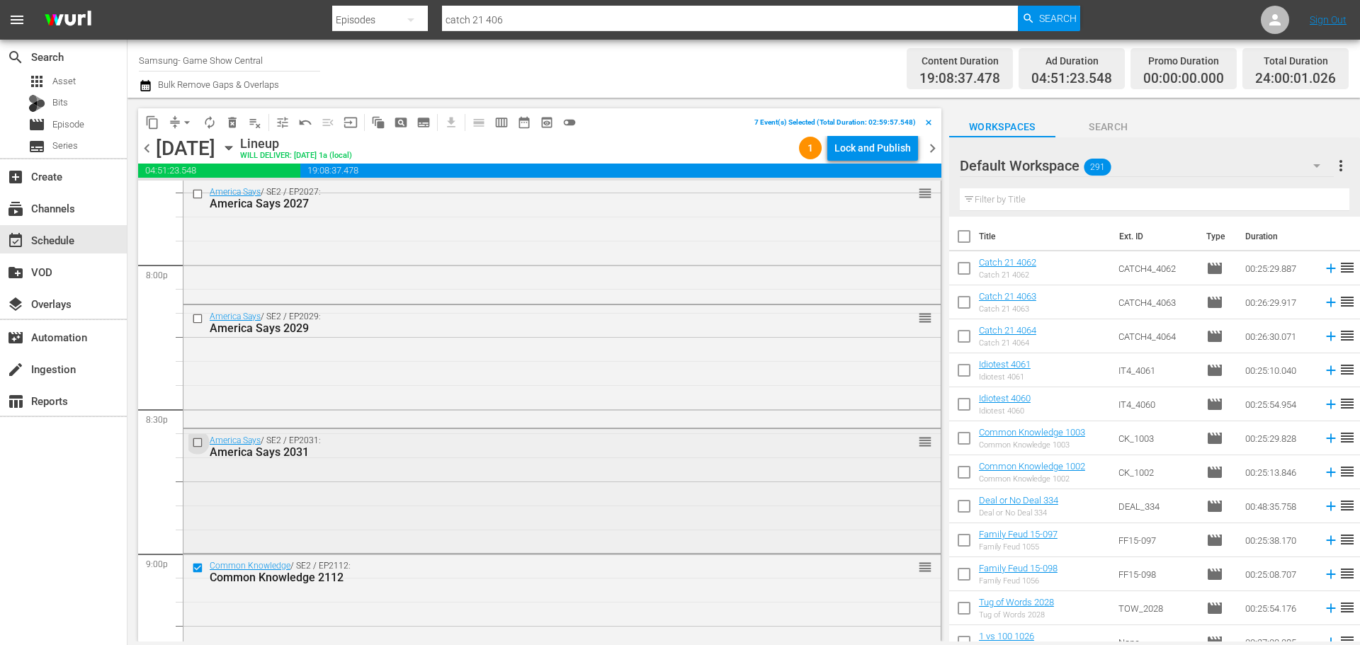
click at [202, 442] on input "checkbox" at bounding box center [199, 443] width 15 height 12
drag, startPoint x: 202, startPoint y: 442, endPoint x: 195, endPoint y: 316, distance: 126.3
click at [195, 316] on input "checkbox" at bounding box center [199, 319] width 15 height 12
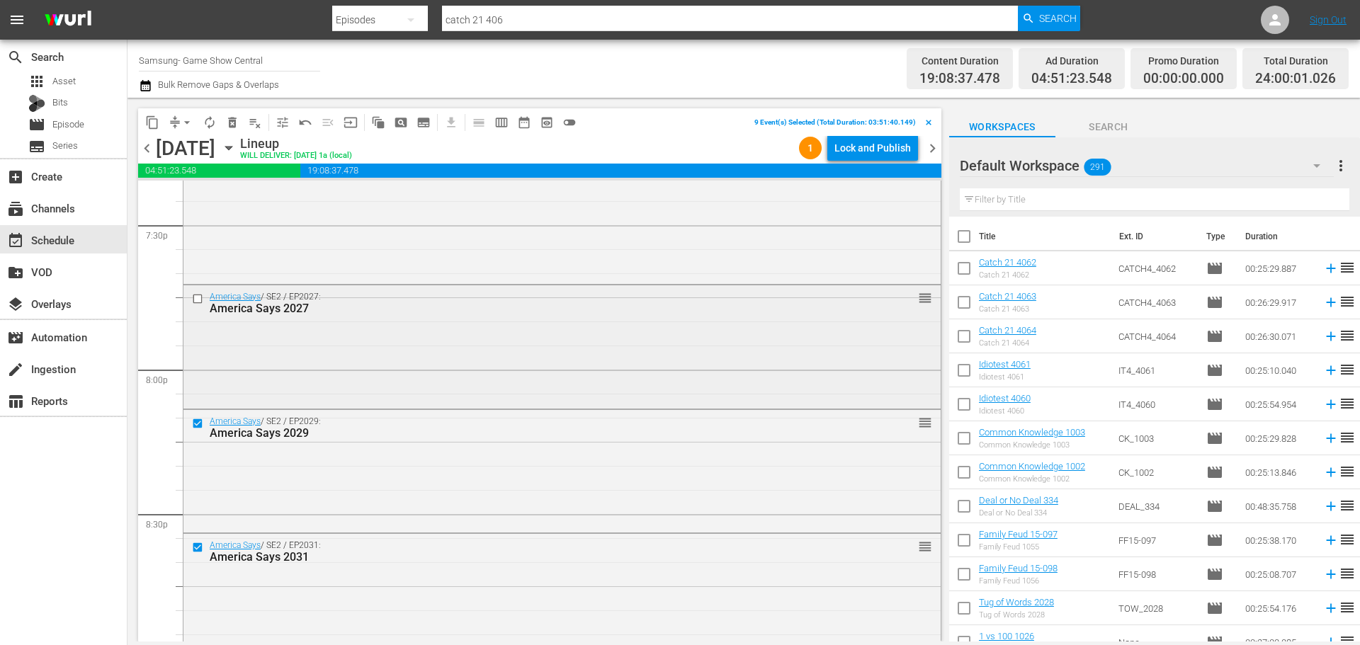
scroll to position [5553, 0]
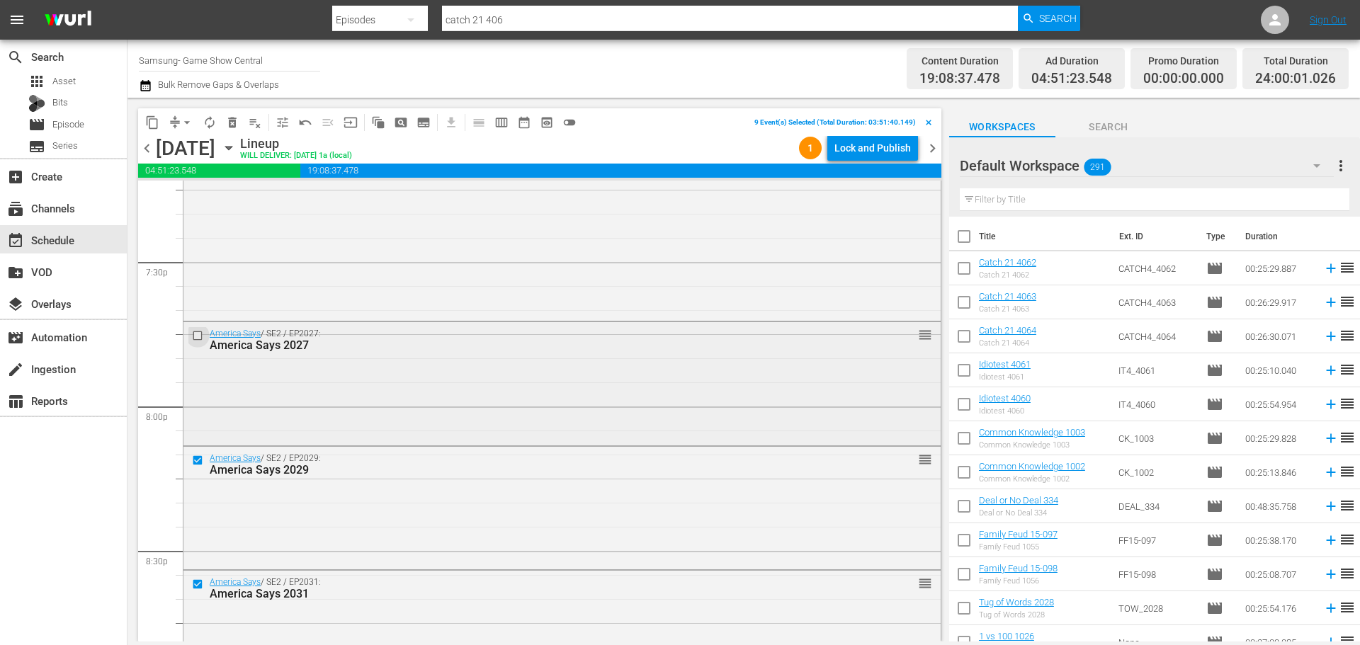
click at [198, 337] on input "checkbox" at bounding box center [199, 335] width 15 height 12
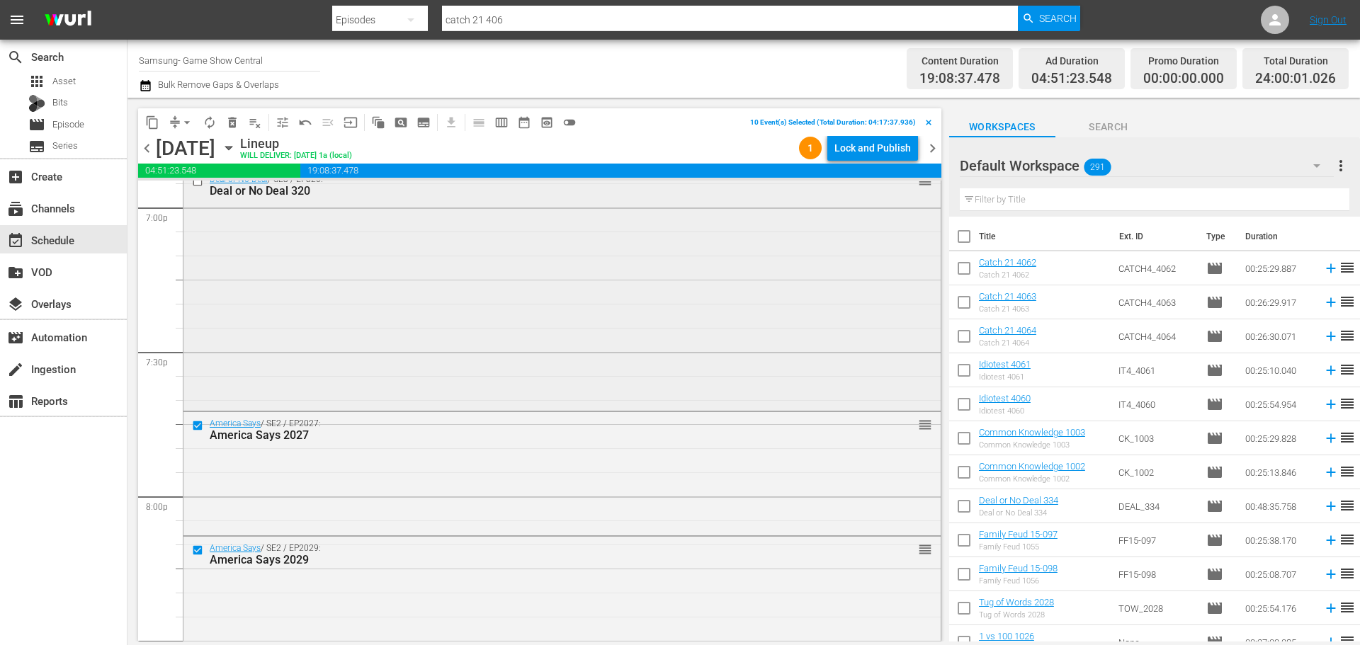
scroll to position [5412, 0]
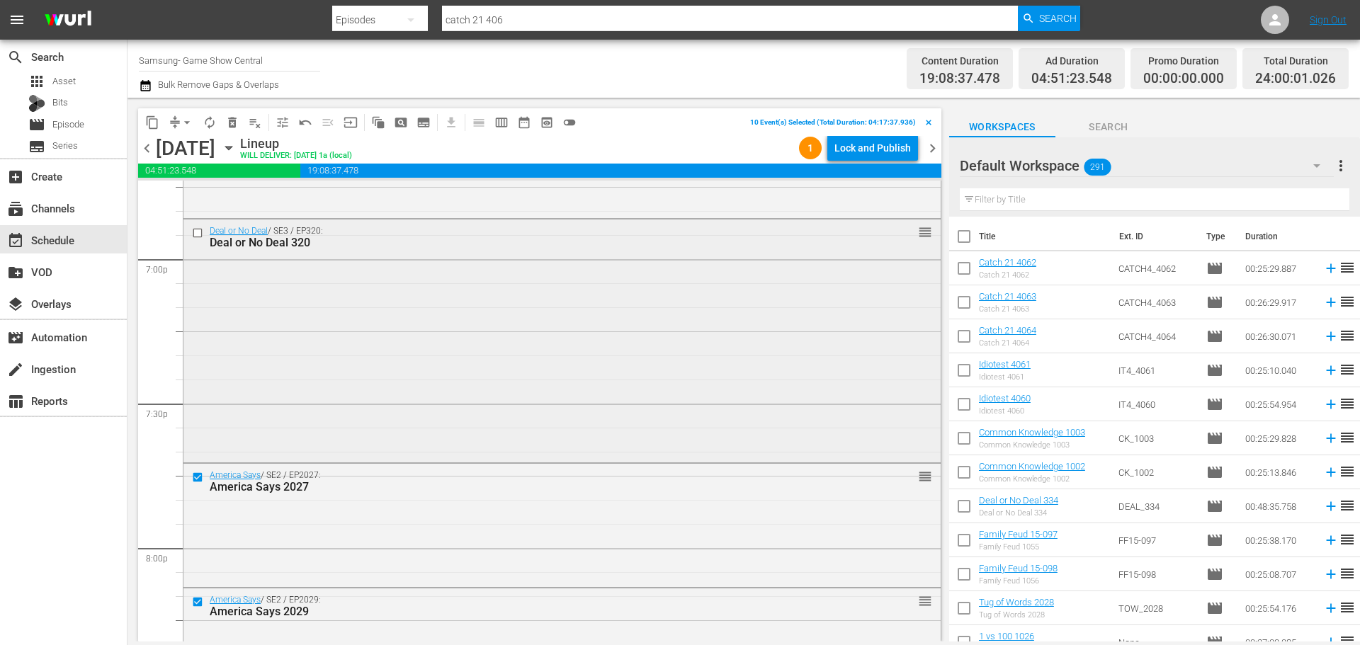
click at [197, 235] on input "checkbox" at bounding box center [199, 233] width 15 height 12
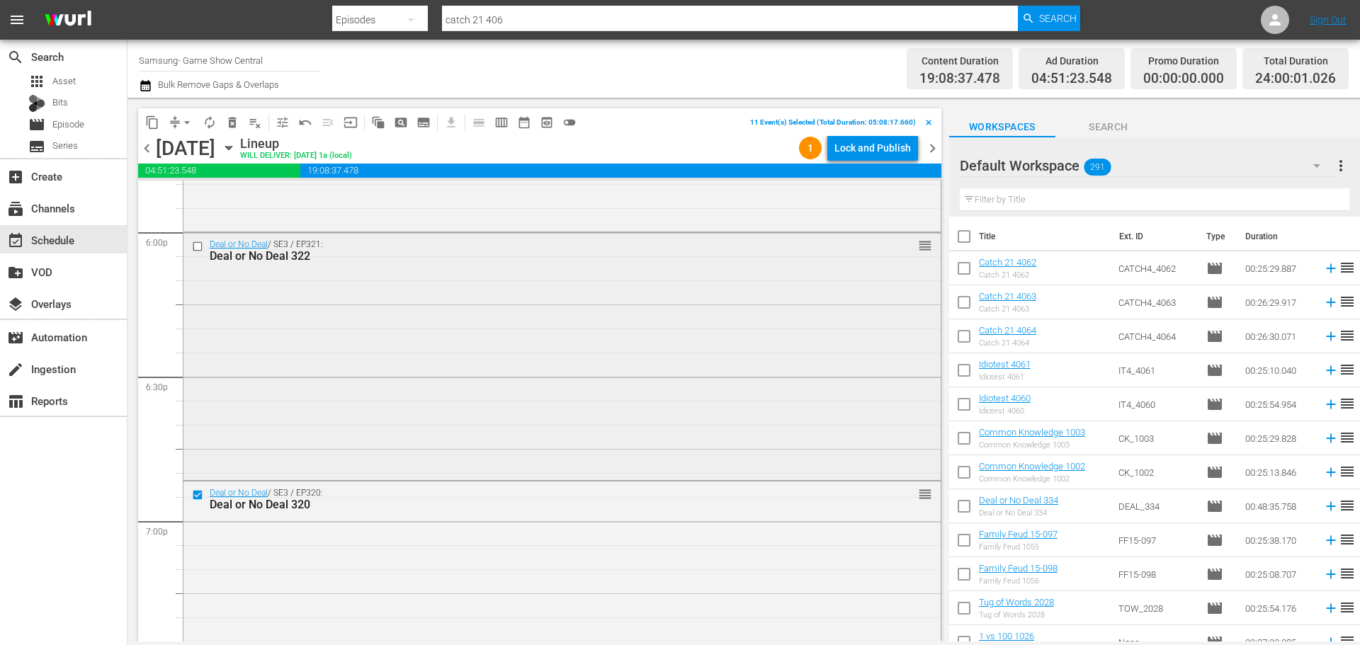
scroll to position [5128, 0]
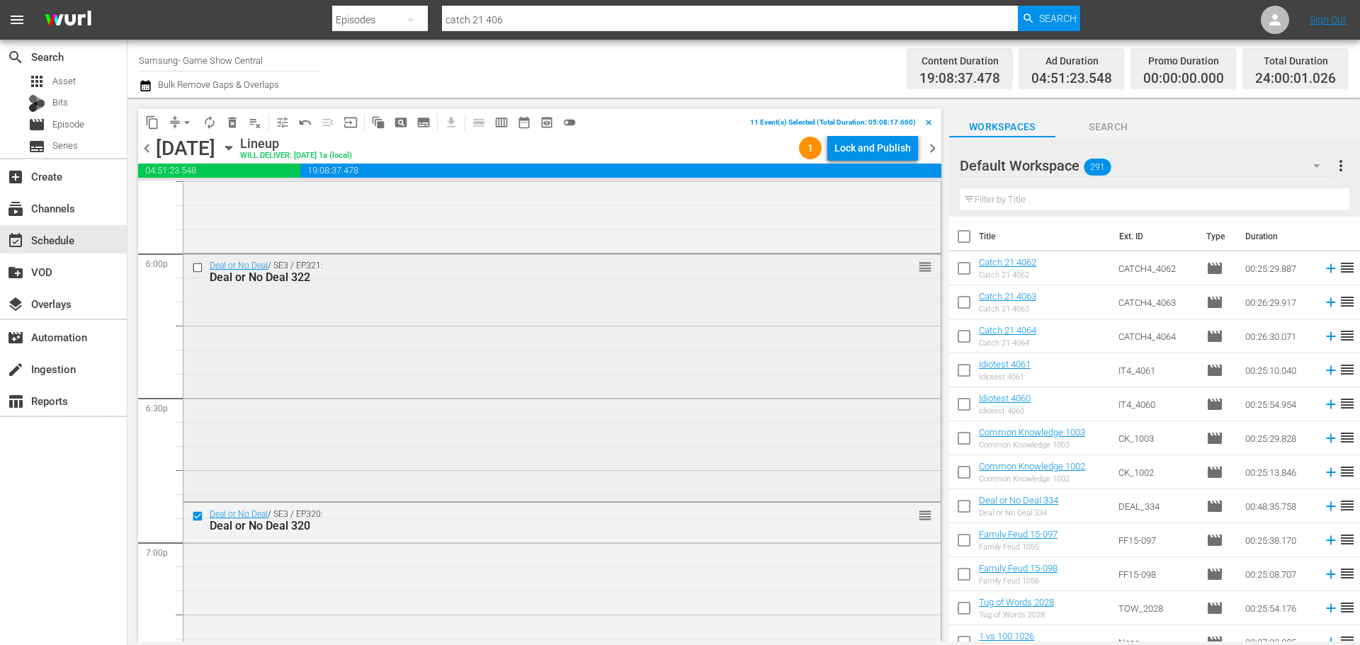
click at [193, 265] on input "checkbox" at bounding box center [199, 267] width 15 height 12
click at [153, 125] on span "content_copy" at bounding box center [152, 122] width 14 height 14
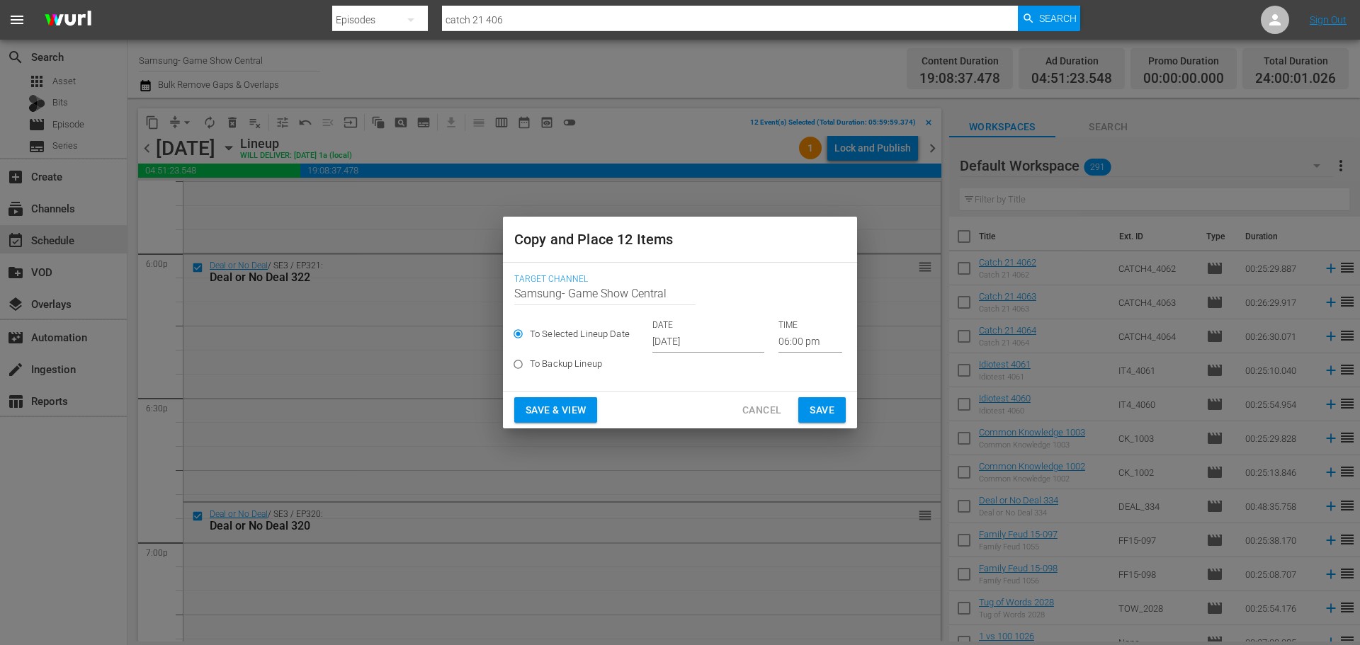
click at [717, 336] on input "[DATE]" at bounding box center [708, 341] width 112 height 21
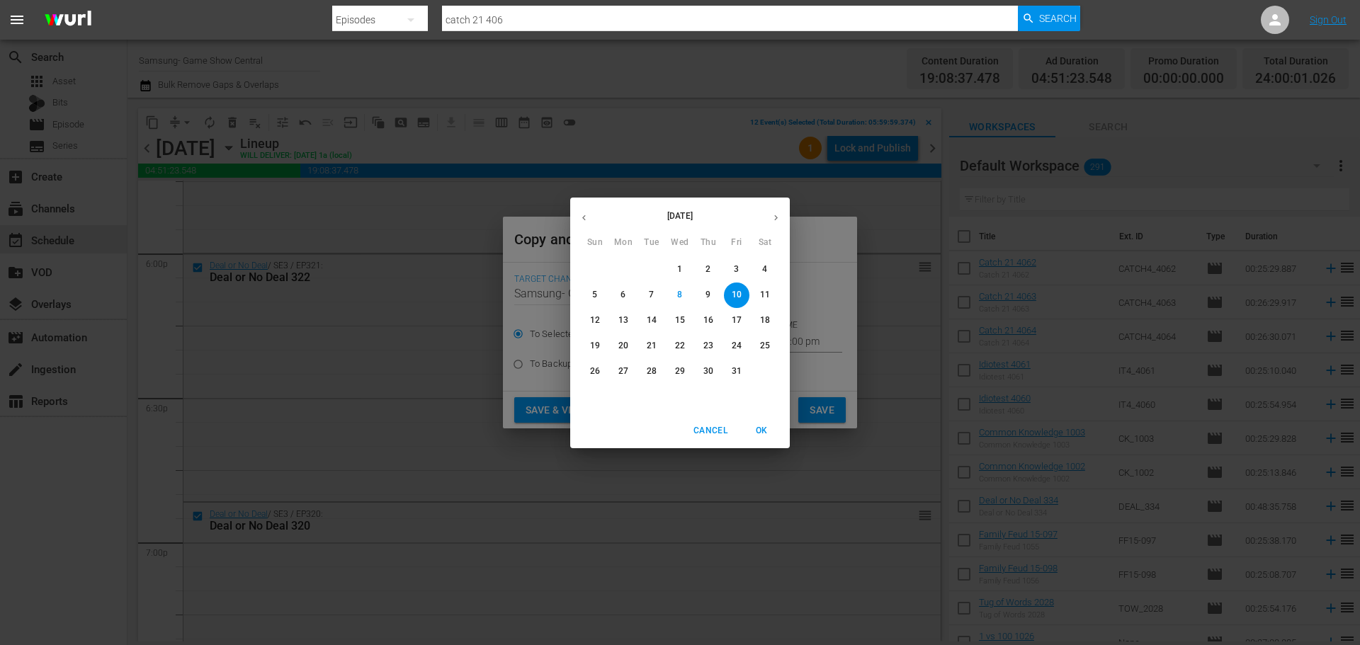
click at [819, 299] on div "October 2025 Sun Mon Tue Wed Thu Fri Sat 28 29 30 1 2 3 4 5 6 7 8 9 10 11 12 13…" at bounding box center [680, 322] width 1360 height 645
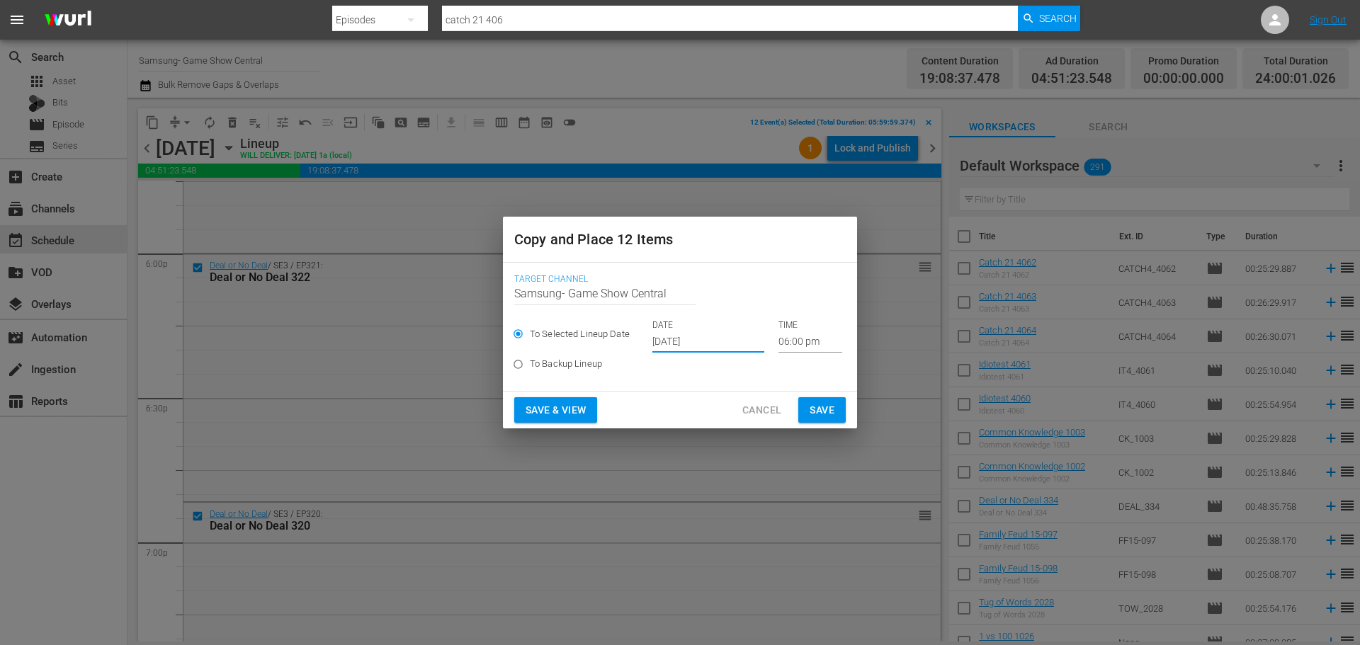
click at [798, 341] on input "06:00 pm" at bounding box center [810, 341] width 64 height 21
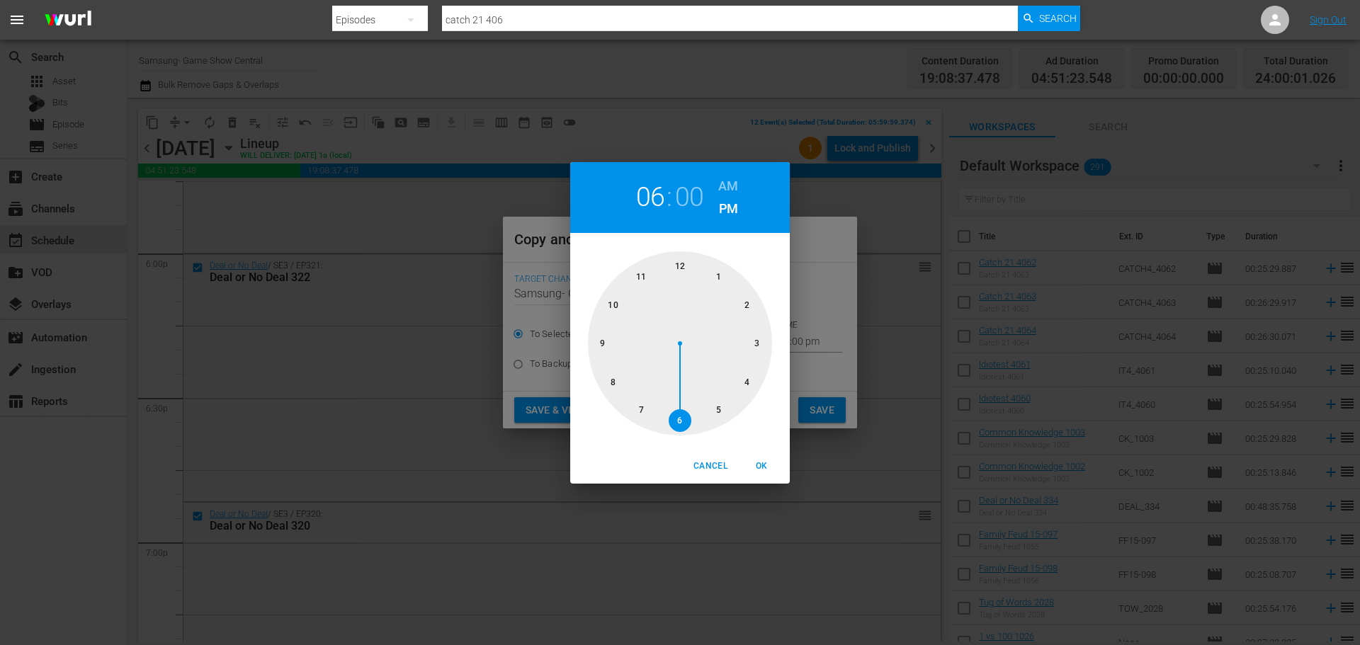
click at [689, 270] on div at bounding box center [680, 343] width 184 height 184
click at [765, 459] on span "OK" at bounding box center [761, 466] width 34 height 15
type input "12:00 pm"
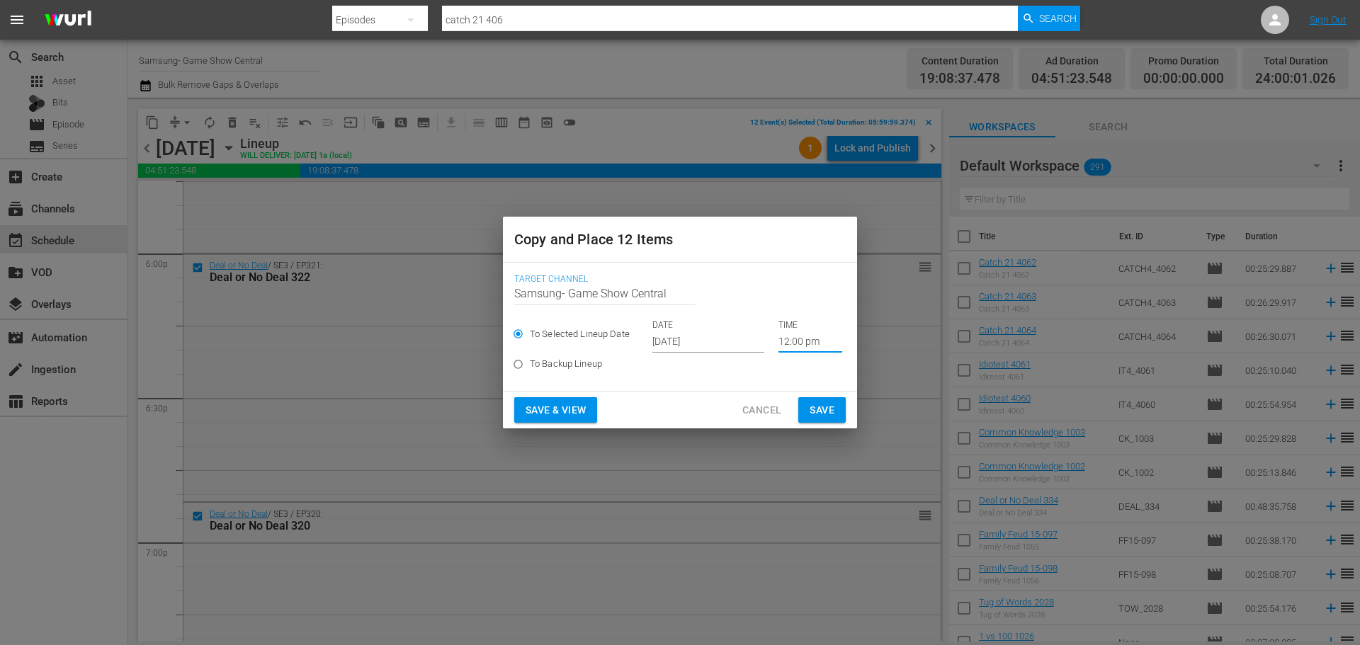
click at [822, 408] on span "Save" at bounding box center [822, 411] width 25 height 18
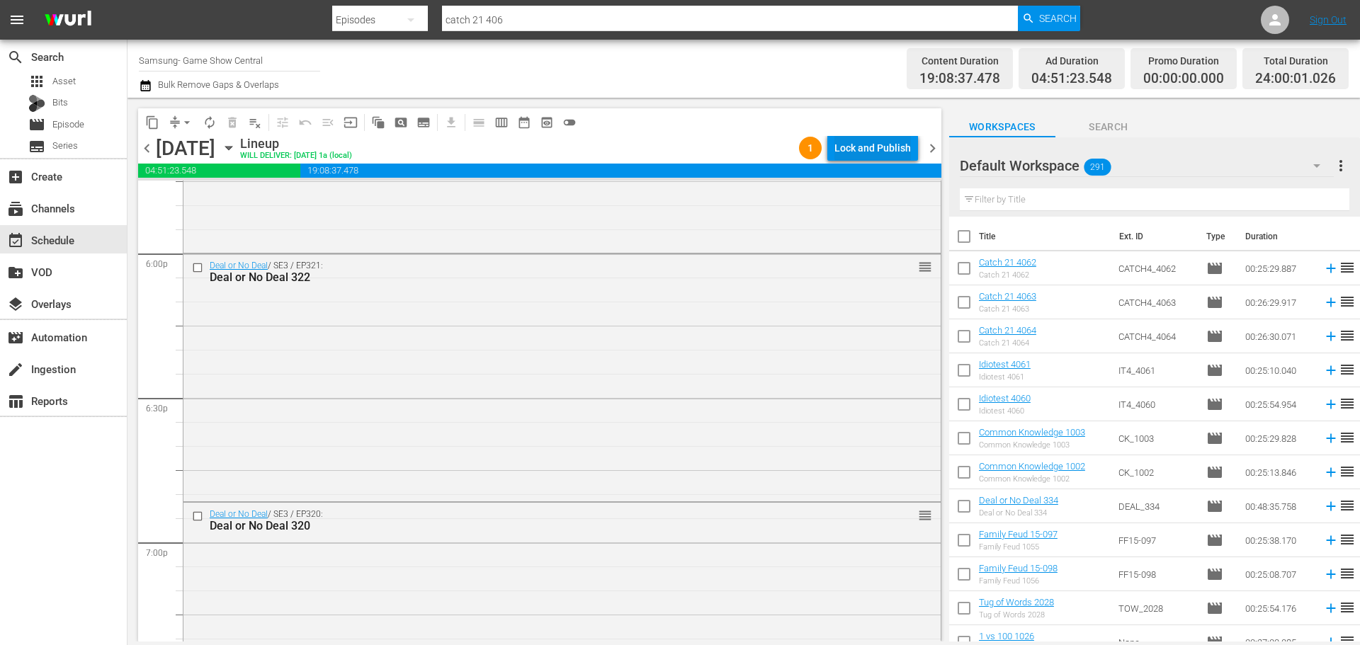
click at [859, 151] on div "Lock and Publish" at bounding box center [872, 147] width 76 height 25
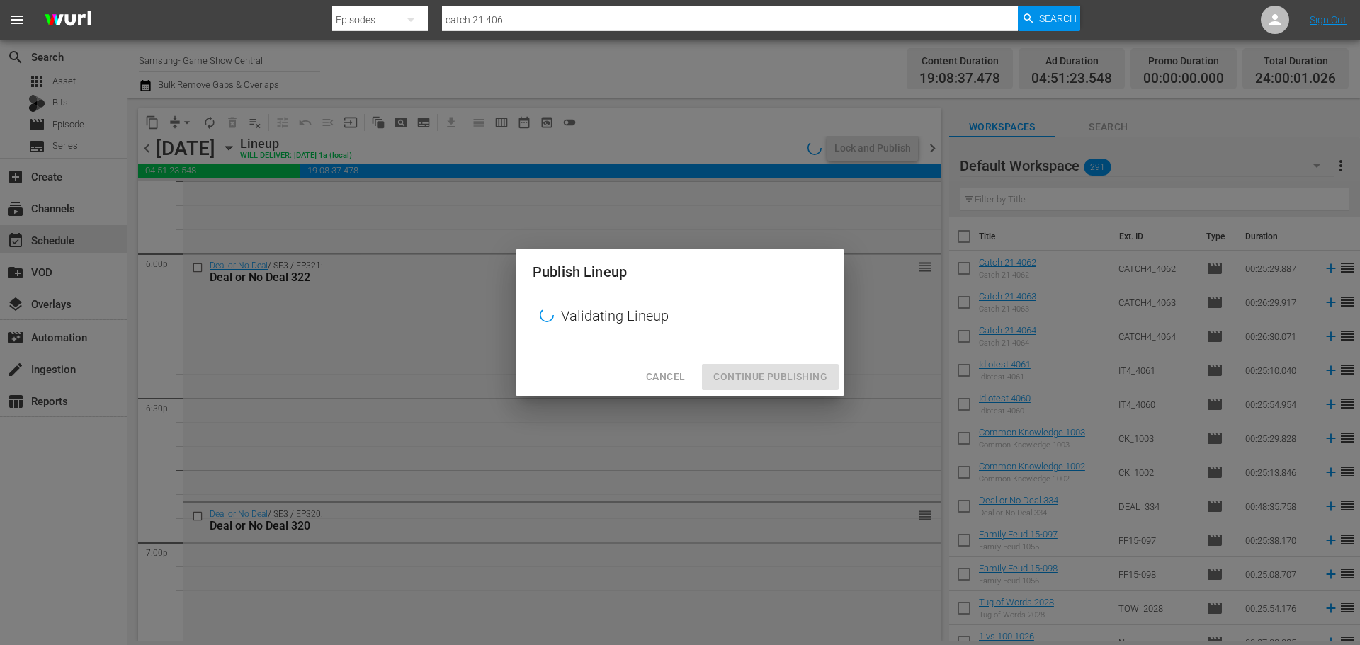
click at [711, 392] on div "Cancel Continue Publishing" at bounding box center [680, 377] width 329 height 38
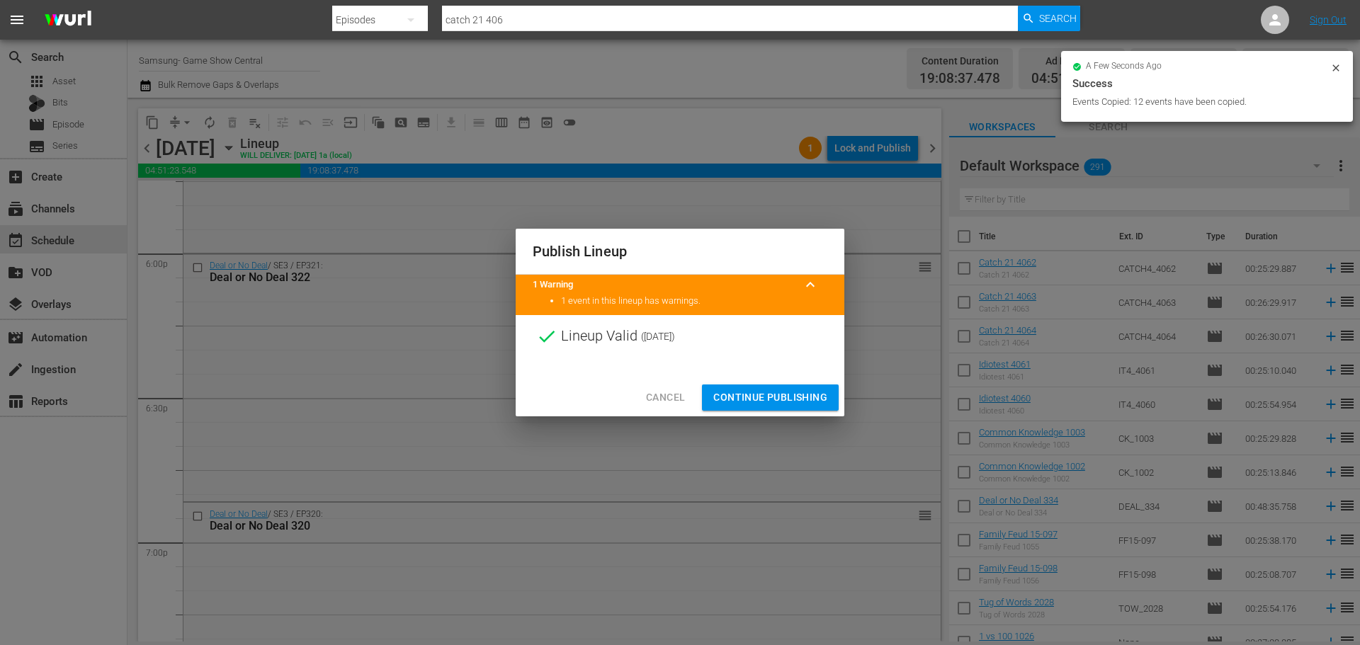
click at [762, 370] on div at bounding box center [680, 368] width 329 height 21
click at [793, 402] on span "Continue Publishing" at bounding box center [770, 398] width 114 height 18
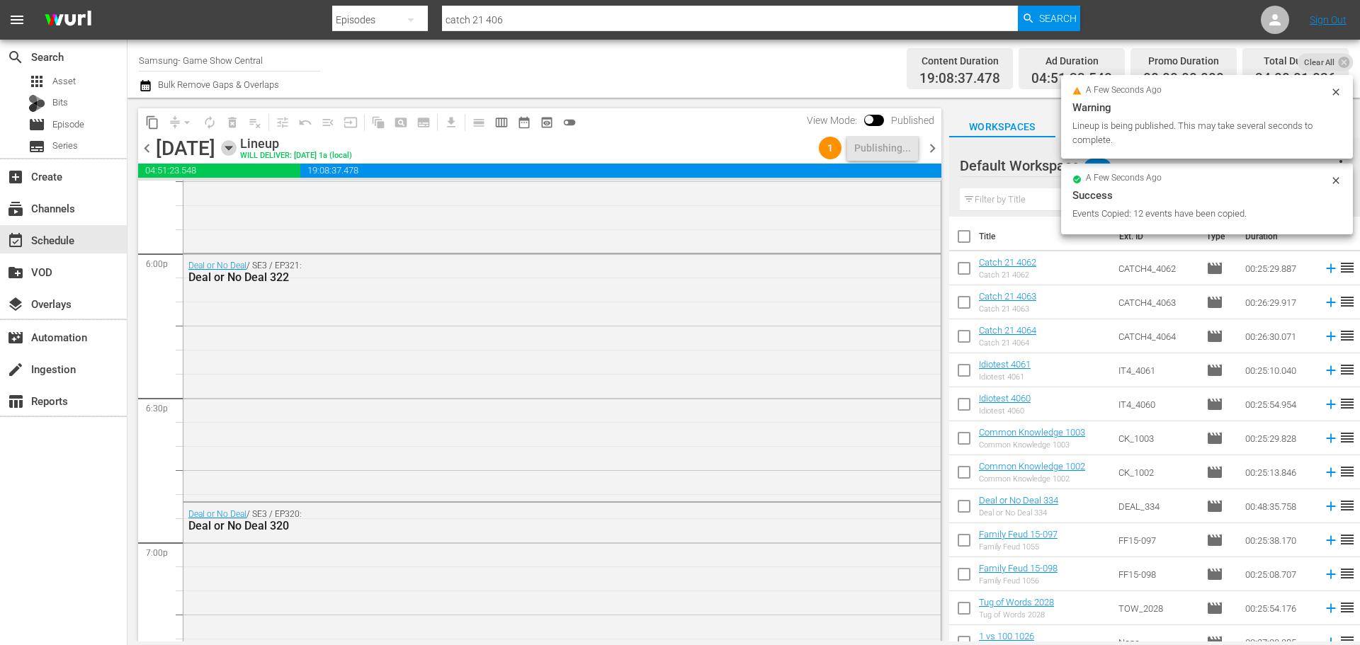
click at [237, 145] on icon "button" at bounding box center [229, 148] width 16 height 16
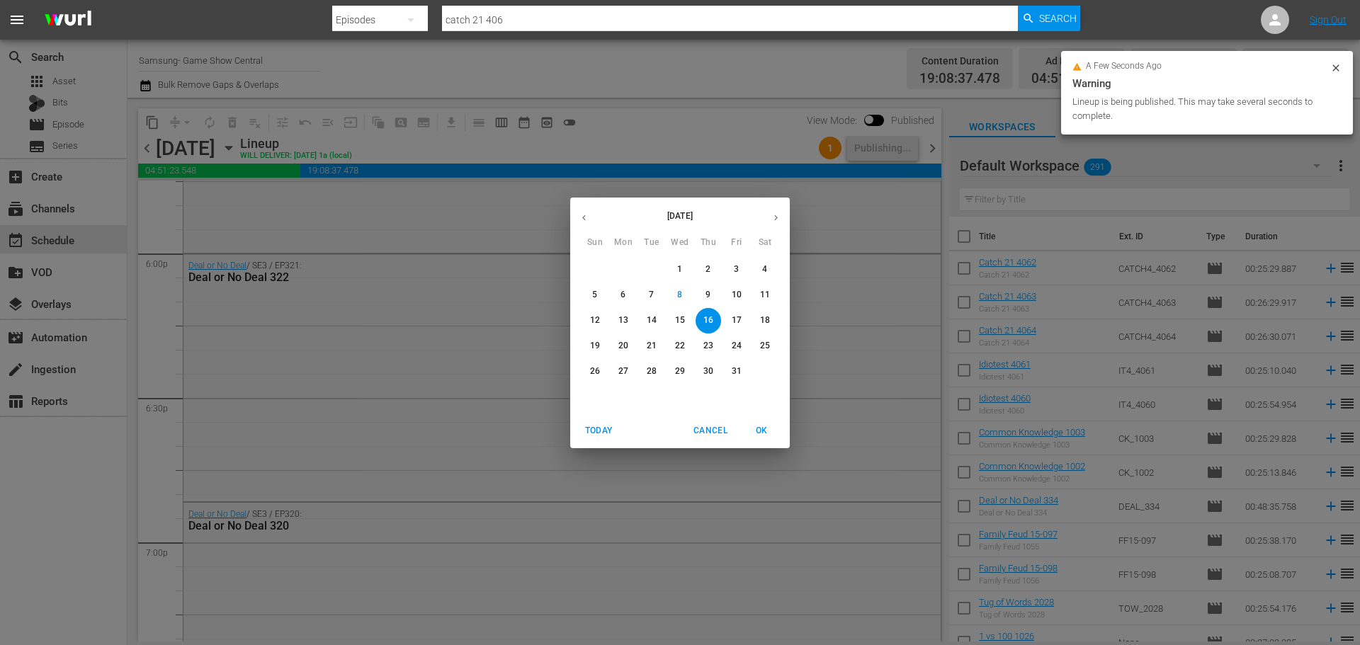
click at [738, 296] on p "10" at bounding box center [737, 295] width 10 height 12
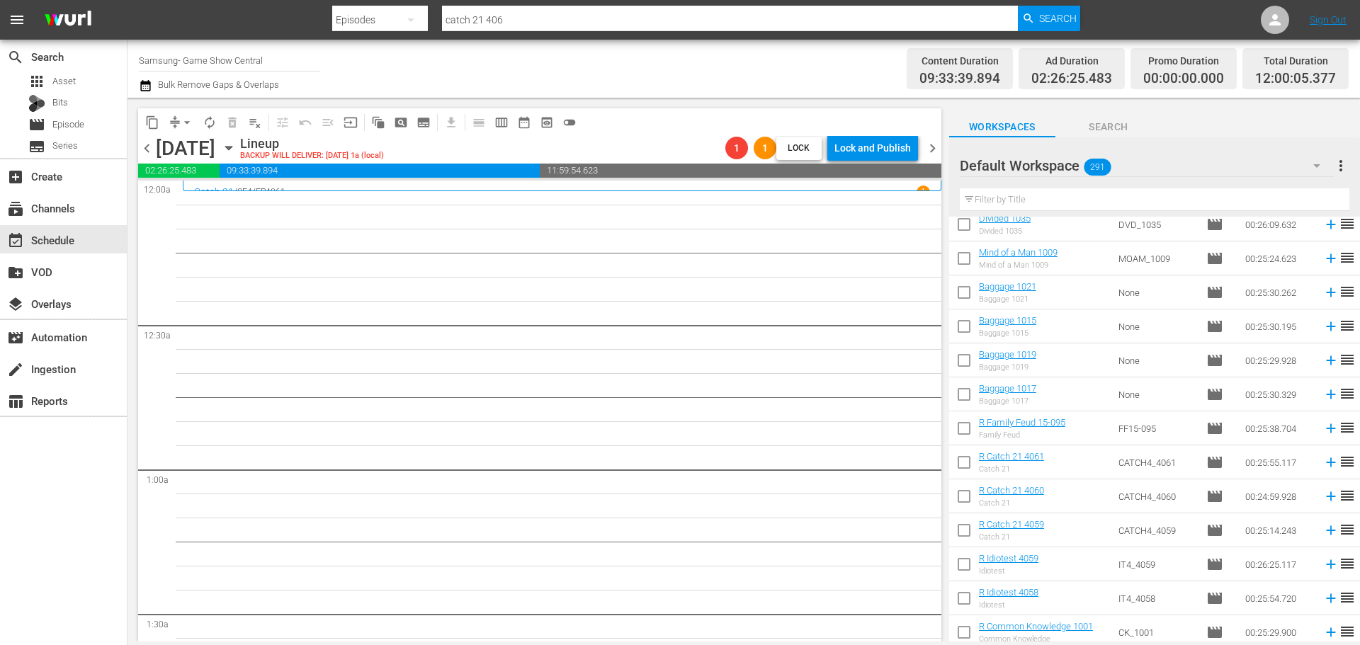
scroll to position [449, 0]
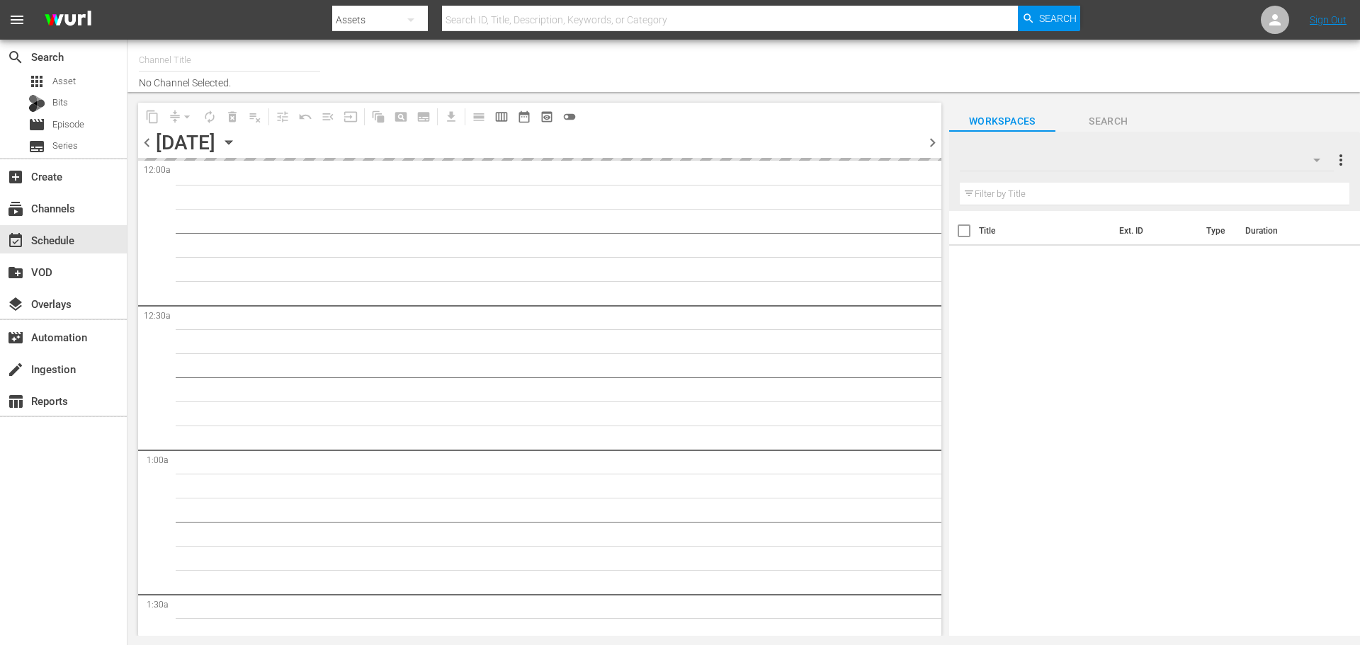
type input "Samsung- Game Show Central (416)"
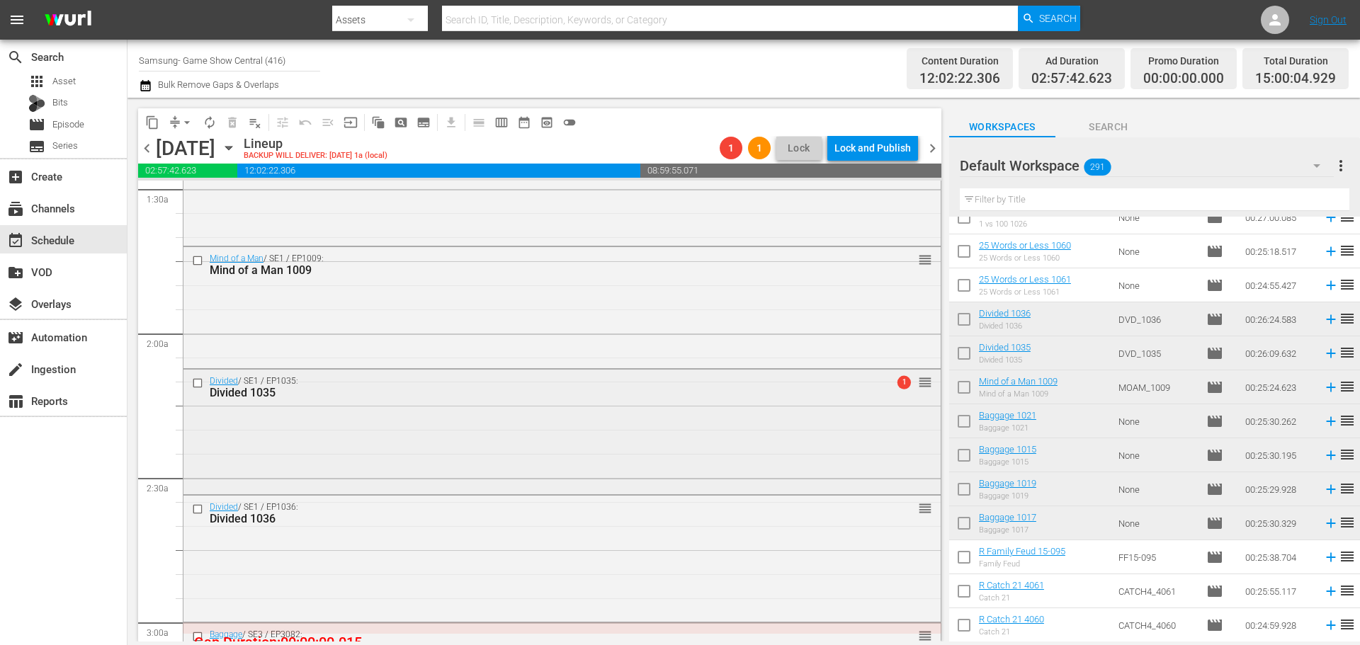
scroll to position [496, 0]
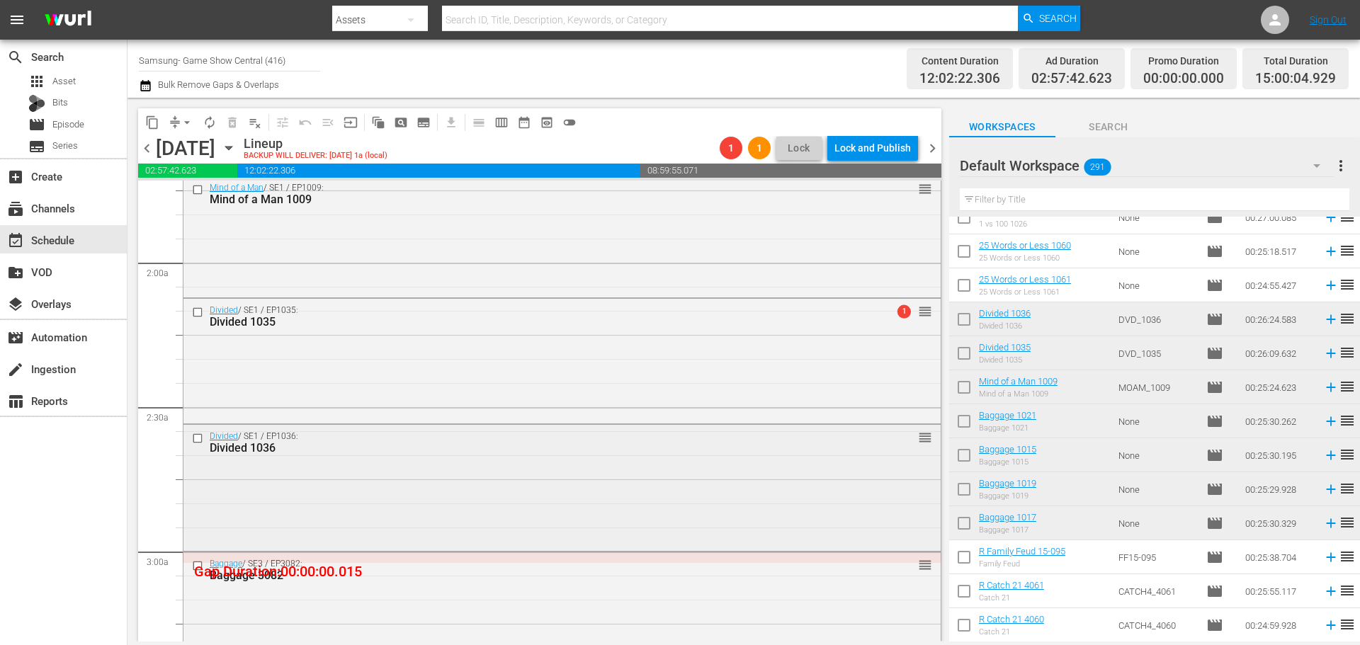
click at [720, 497] on div "Divided / SE1 / EP1036: Divided 1036 reorder" at bounding box center [561, 486] width 757 height 123
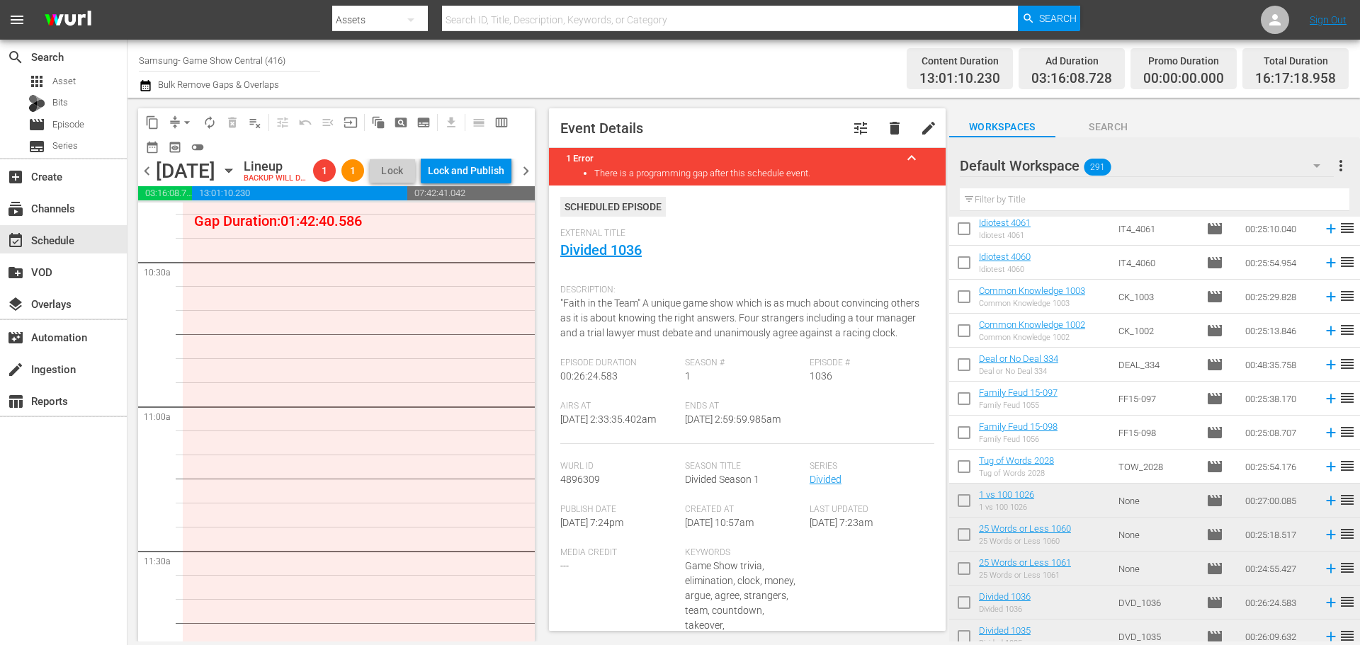
scroll to position [2833, 0]
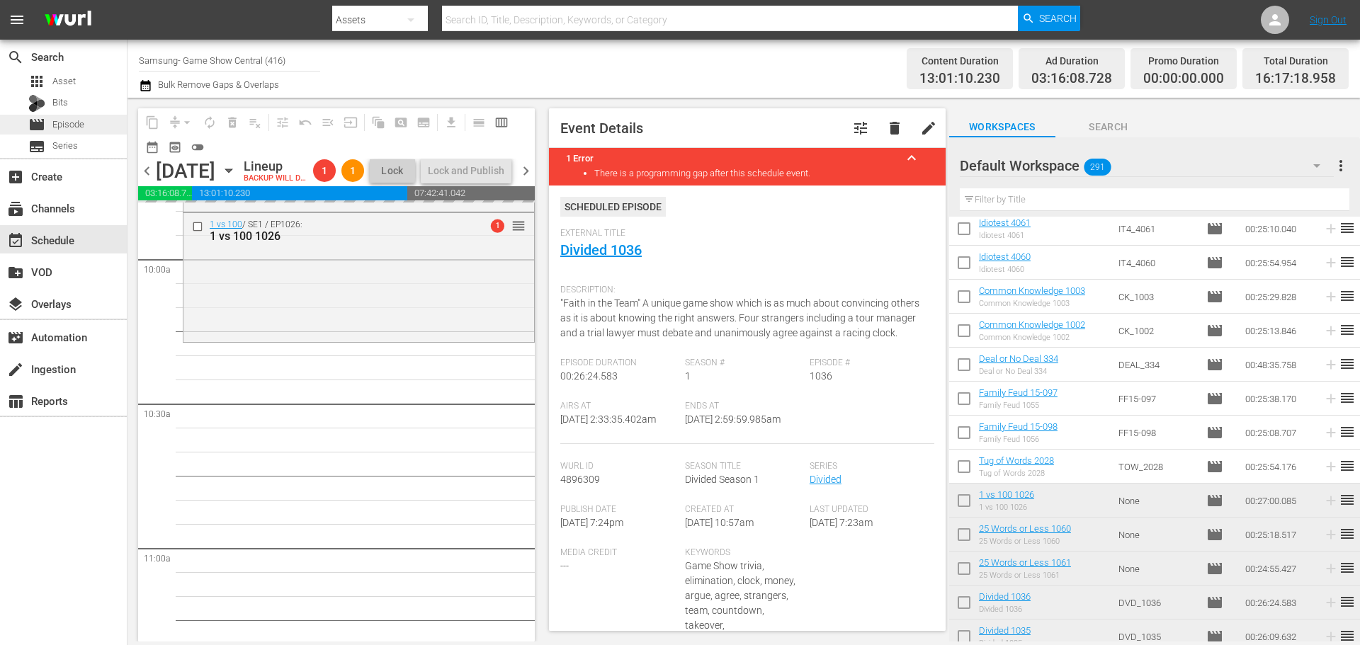
click at [89, 125] on div "movie Episode" at bounding box center [63, 125] width 127 height 20
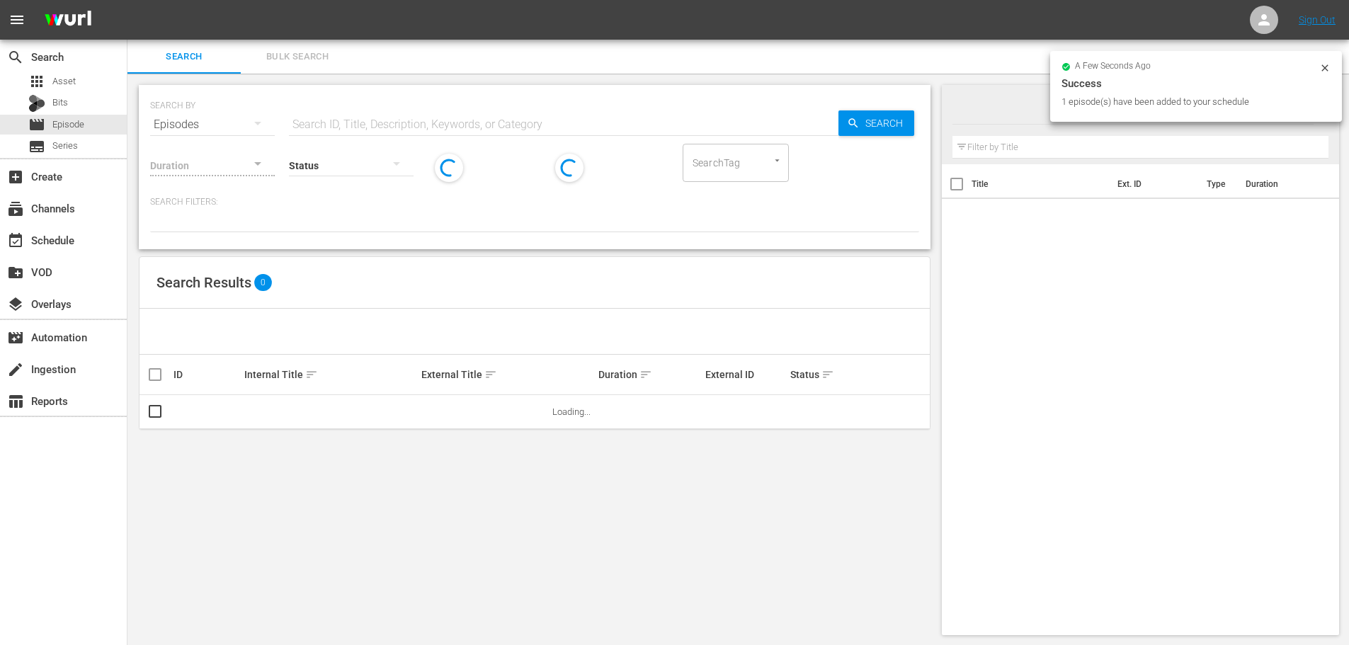
click at [336, 123] on input "text" at bounding box center [564, 125] width 550 height 34
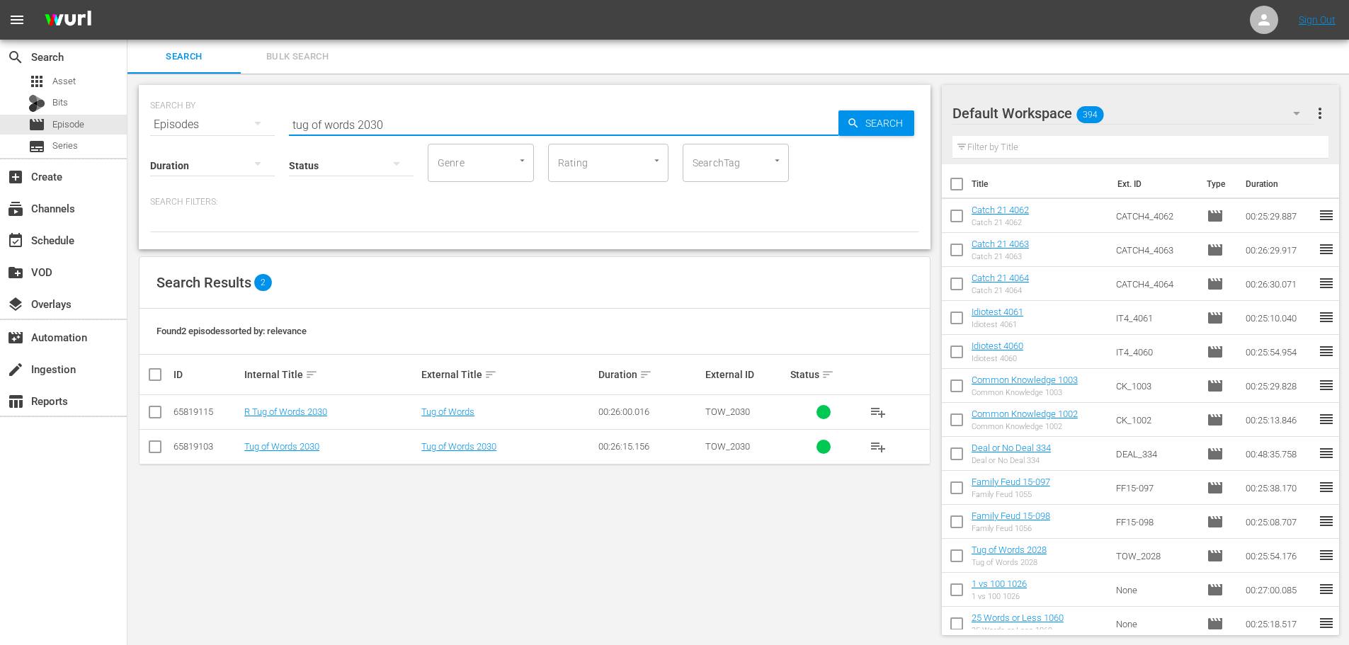
type input "tug of words 2030"
drag, startPoint x: 149, startPoint y: 415, endPoint x: 157, endPoint y: 414, distance: 8.5
click at [150, 415] on input "checkbox" at bounding box center [155, 415] width 17 height 17
checkbox input "true"
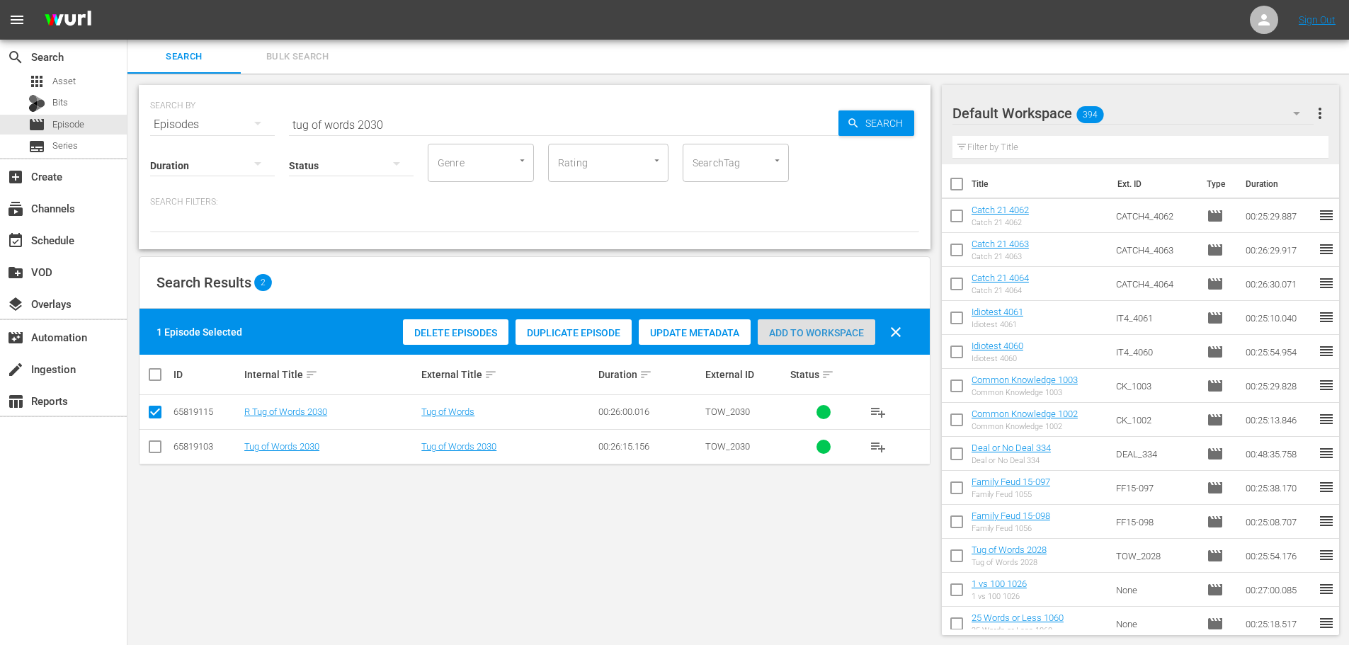
click at [789, 336] on span "Add to Workspace" at bounding box center [817, 332] width 118 height 11
click at [50, 243] on div "event_available Schedule" at bounding box center [39, 238] width 79 height 13
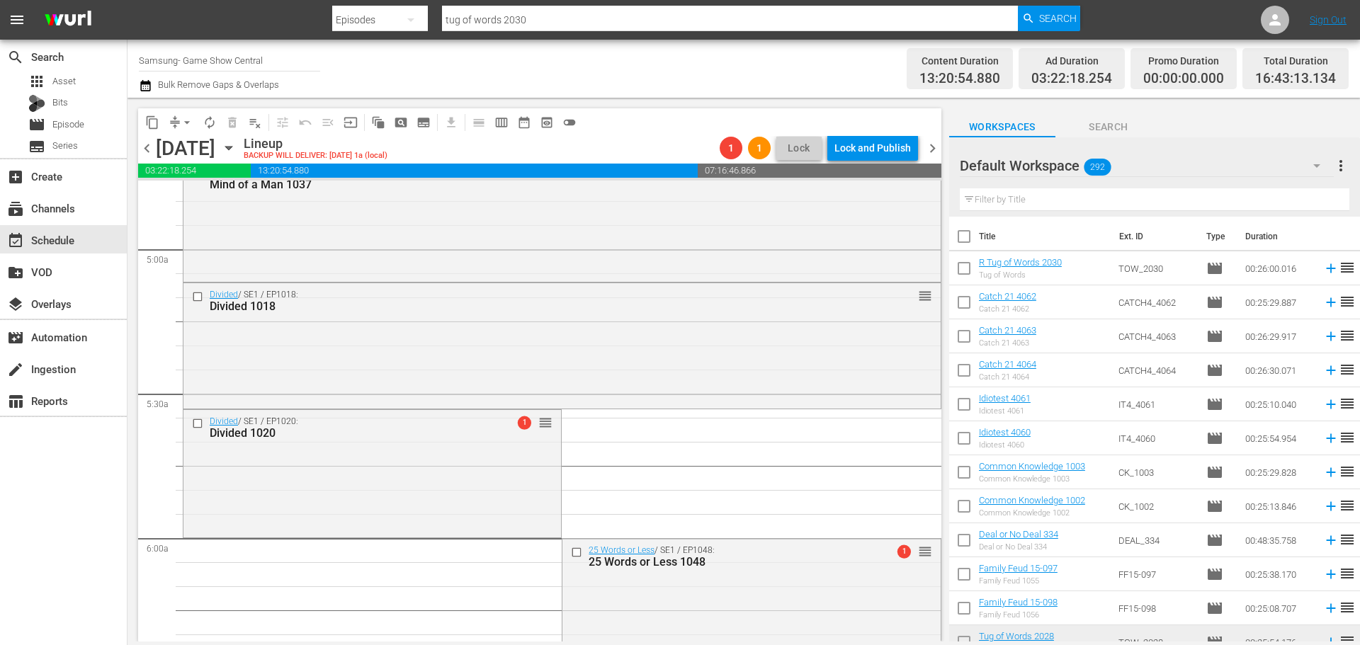
scroll to position [710, 0]
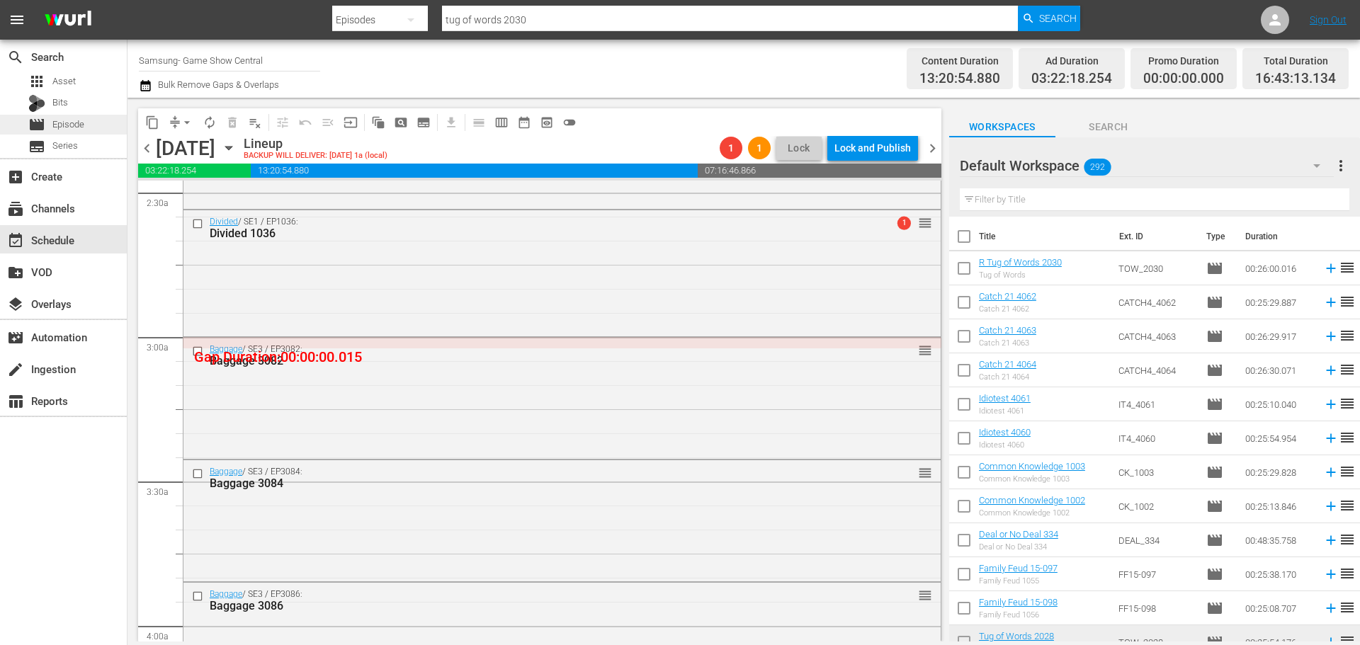
click at [102, 122] on div "movie Episode" at bounding box center [63, 125] width 127 height 20
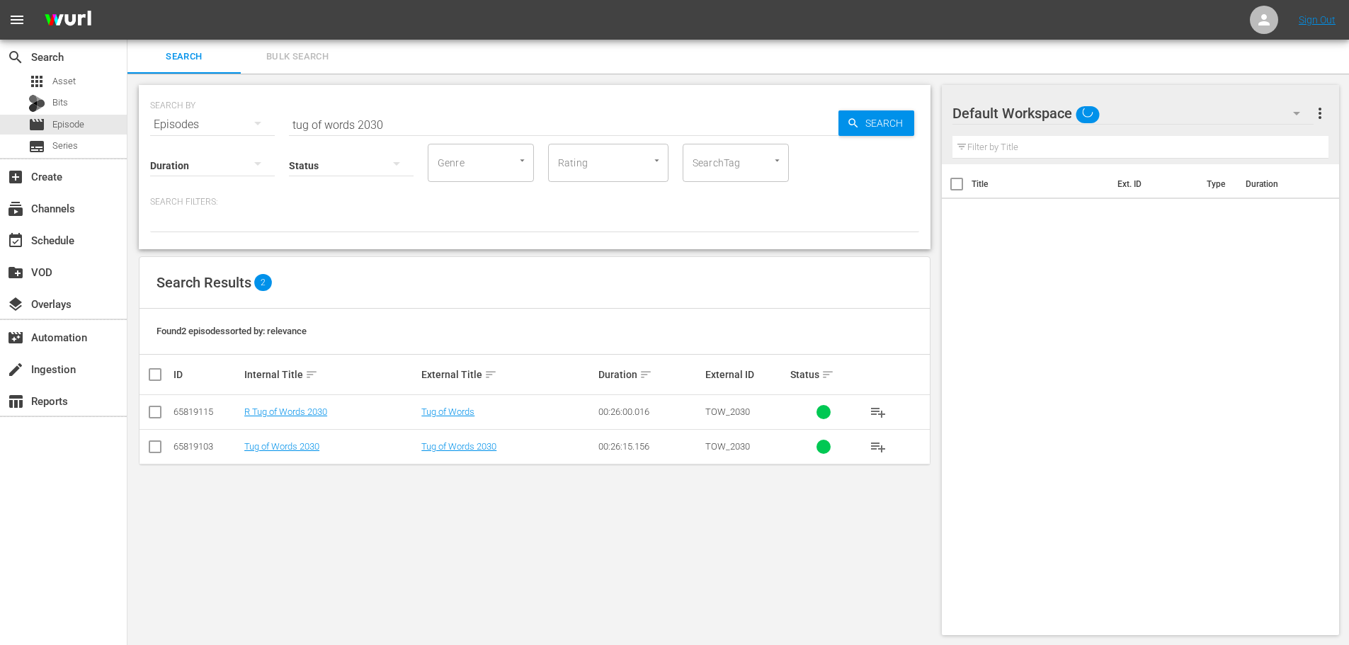
drag, startPoint x: 163, startPoint y: 444, endPoint x: 171, endPoint y: 446, distance: 8.8
click at [161, 446] on input "checkbox" at bounding box center [155, 449] width 17 height 17
checkbox input "true"
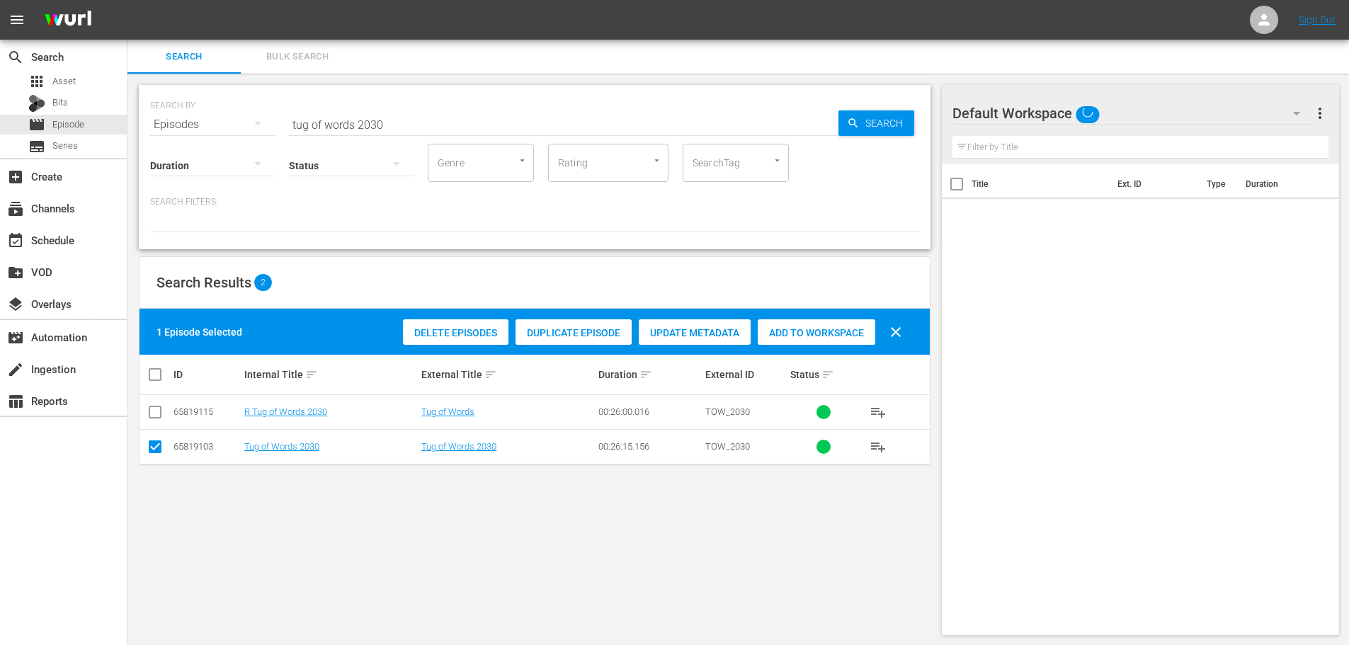
click at [802, 345] on div "Delete Episodes Duplicate Episode Update Metadata Add to Workspace clear" at bounding box center [655, 332] width 513 height 34
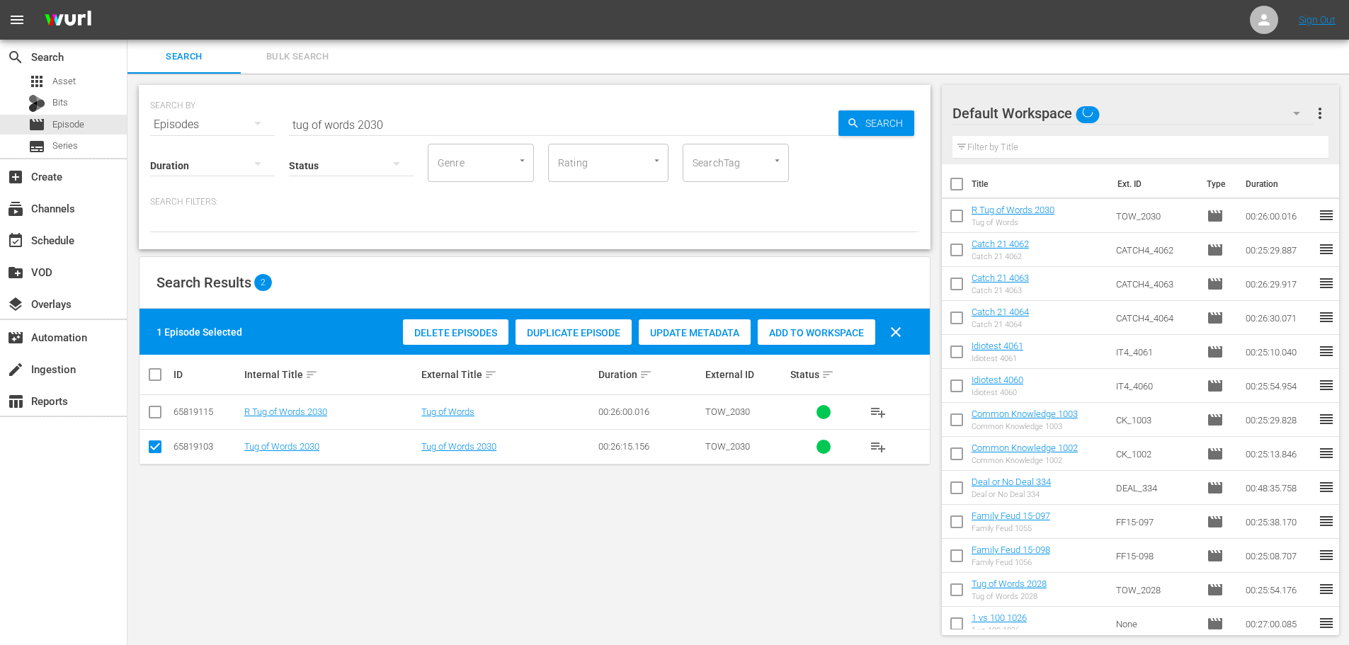
click at [804, 329] on span "Add to Workspace" at bounding box center [817, 332] width 118 height 11
click at [79, 238] on div "event_available Schedule" at bounding box center [39, 238] width 79 height 13
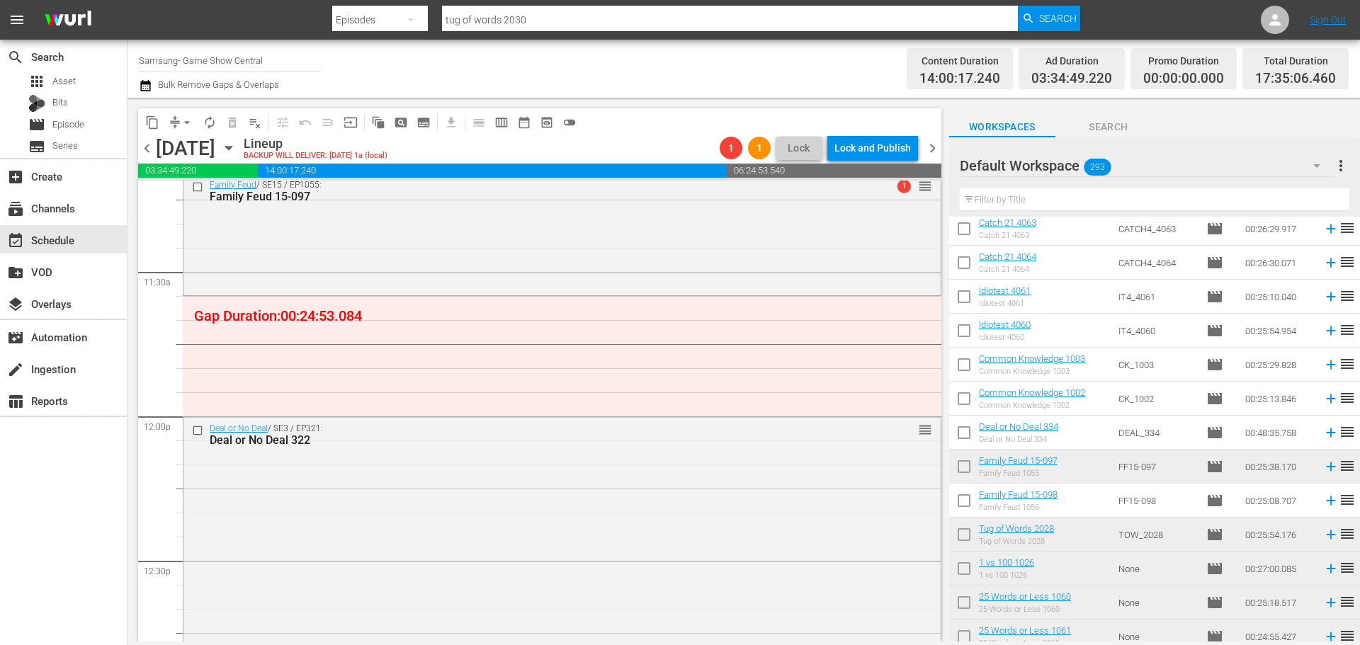
scroll to position [3169, 0]
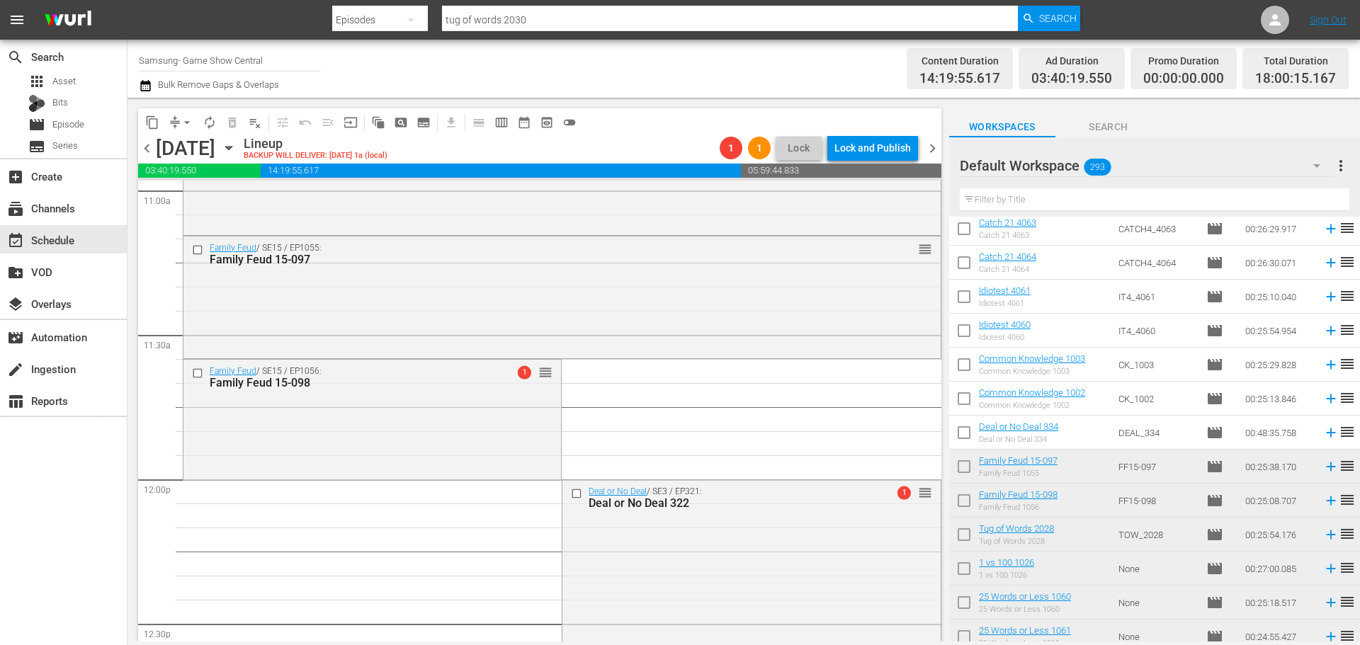
click at [518, 437] on div "Family Feud / SE15 / EP1056: Family Feud 15-098 1 reorder" at bounding box center [371, 418] width 377 height 117
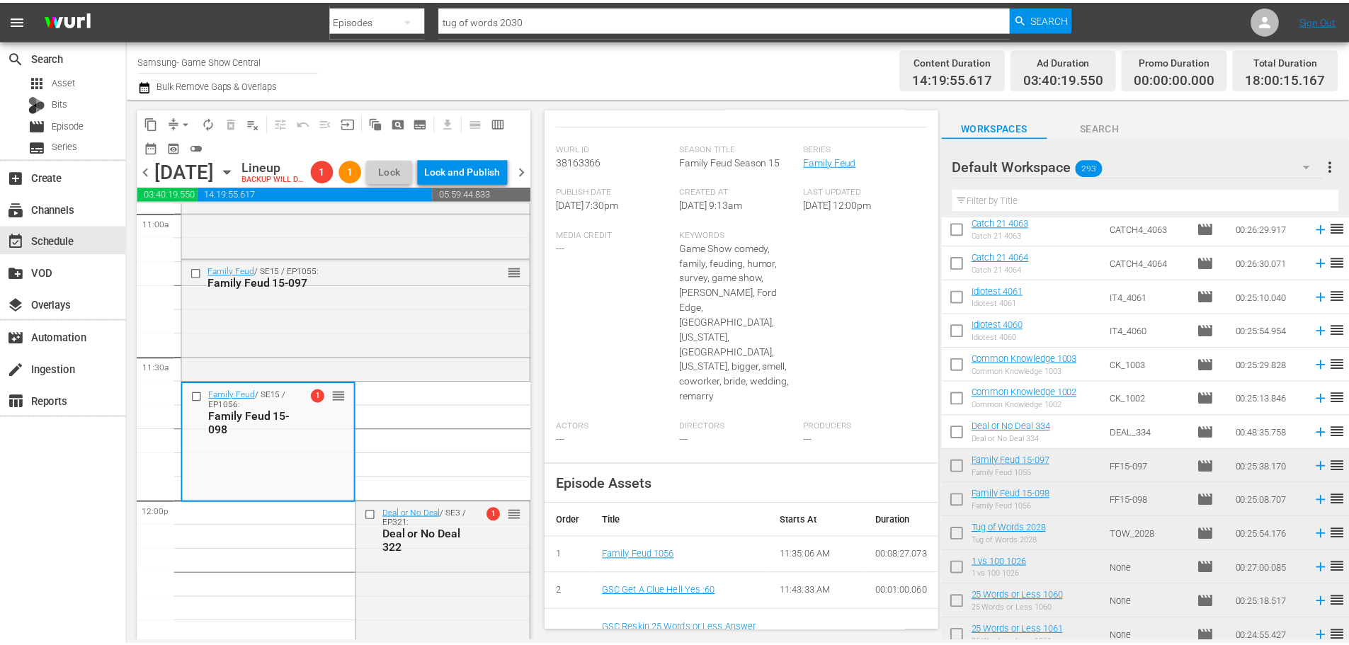
scroll to position [0, 0]
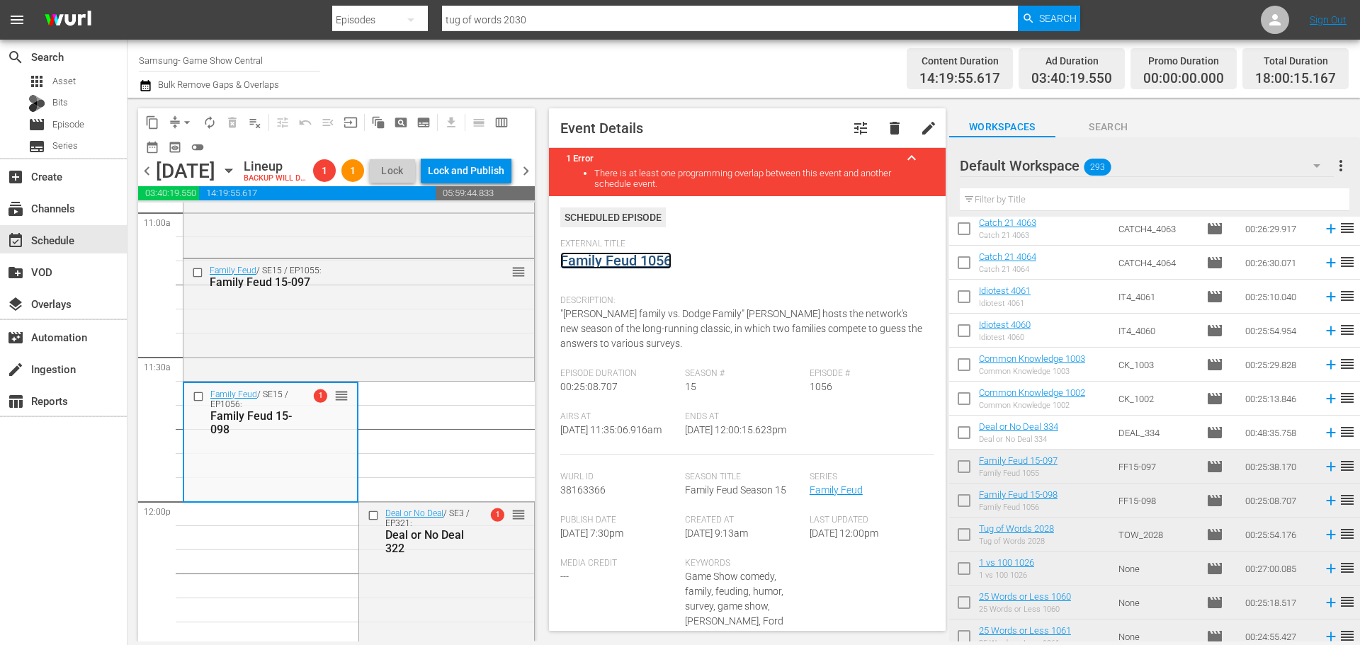
click at [603, 268] on link "Family Feud 1056" at bounding box center [615, 260] width 111 height 17
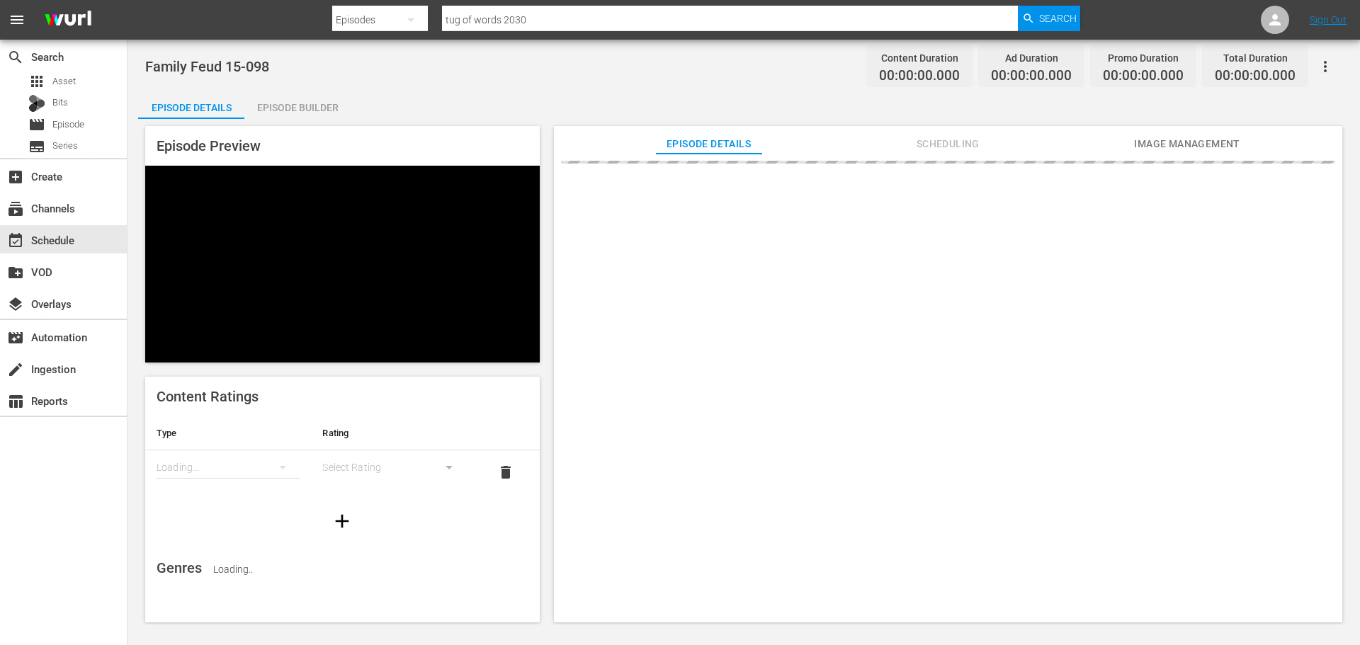
drag, startPoint x: 328, startPoint y: 106, endPoint x: 360, endPoint y: 114, distance: 33.7
click at [327, 106] on div "Episode Builder" at bounding box center [297, 108] width 106 height 34
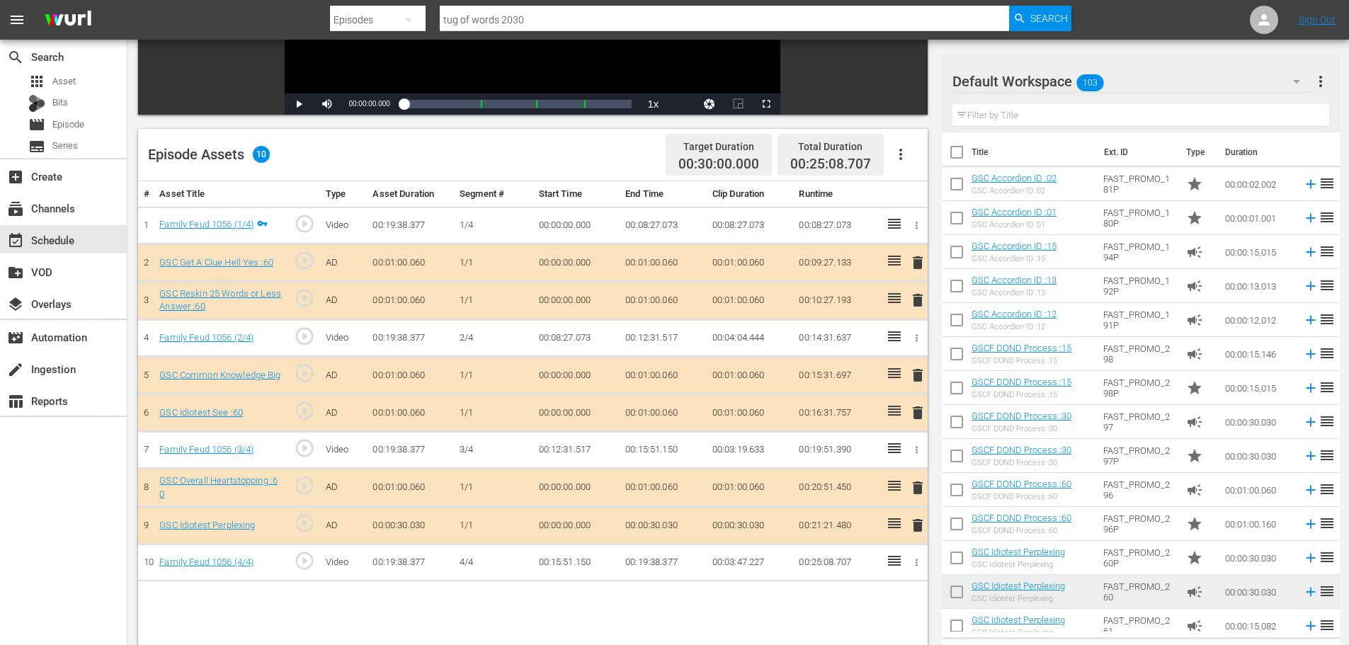
scroll to position [369, 0]
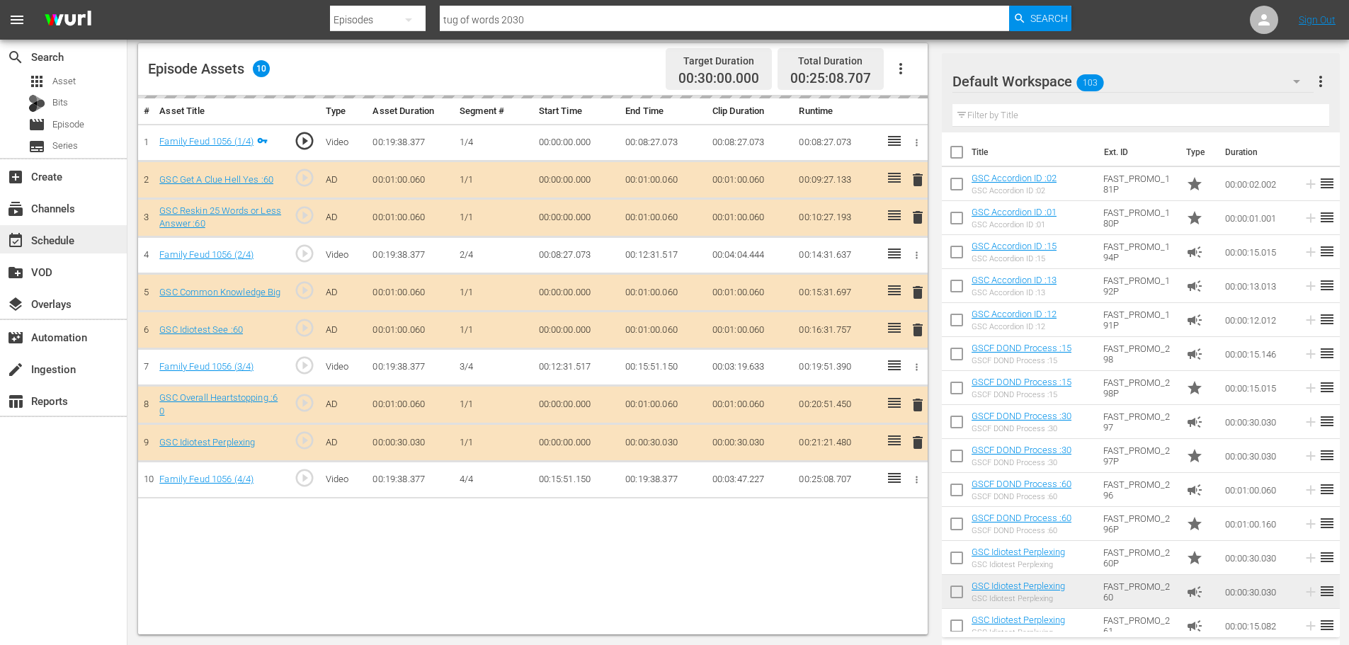
click at [107, 231] on div "event_available Schedule" at bounding box center [63, 239] width 127 height 28
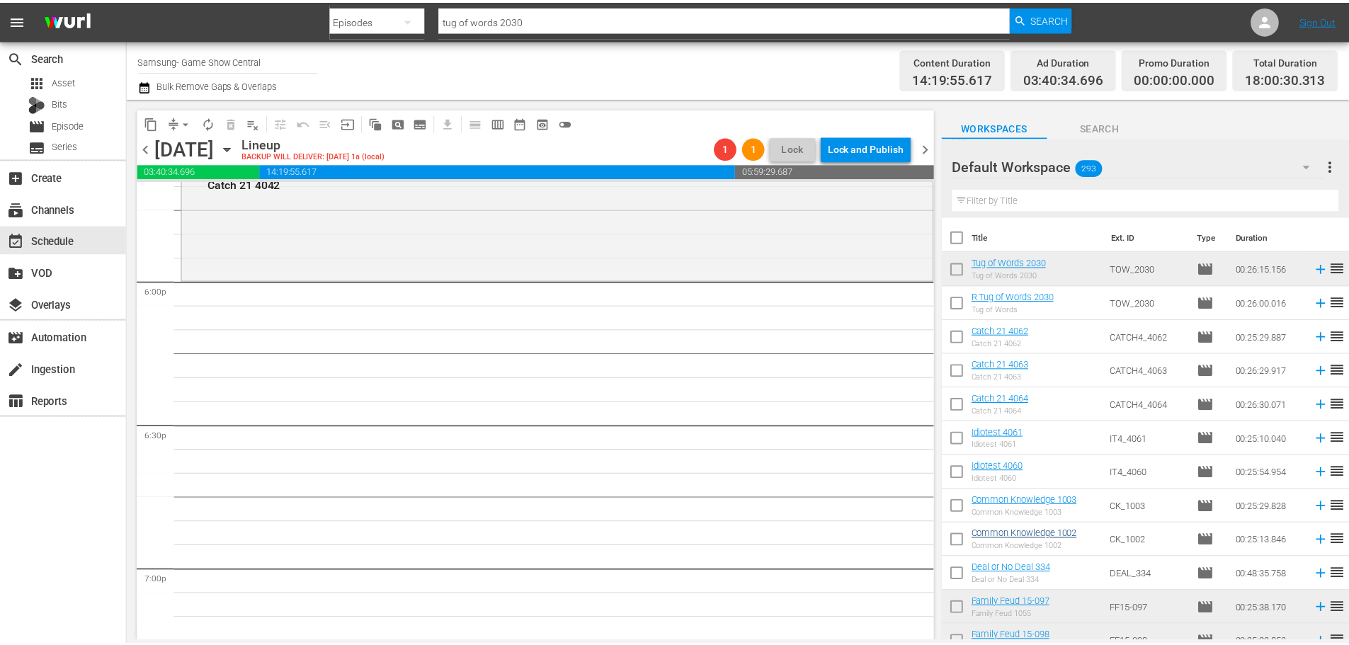
scroll to position [4912, 0]
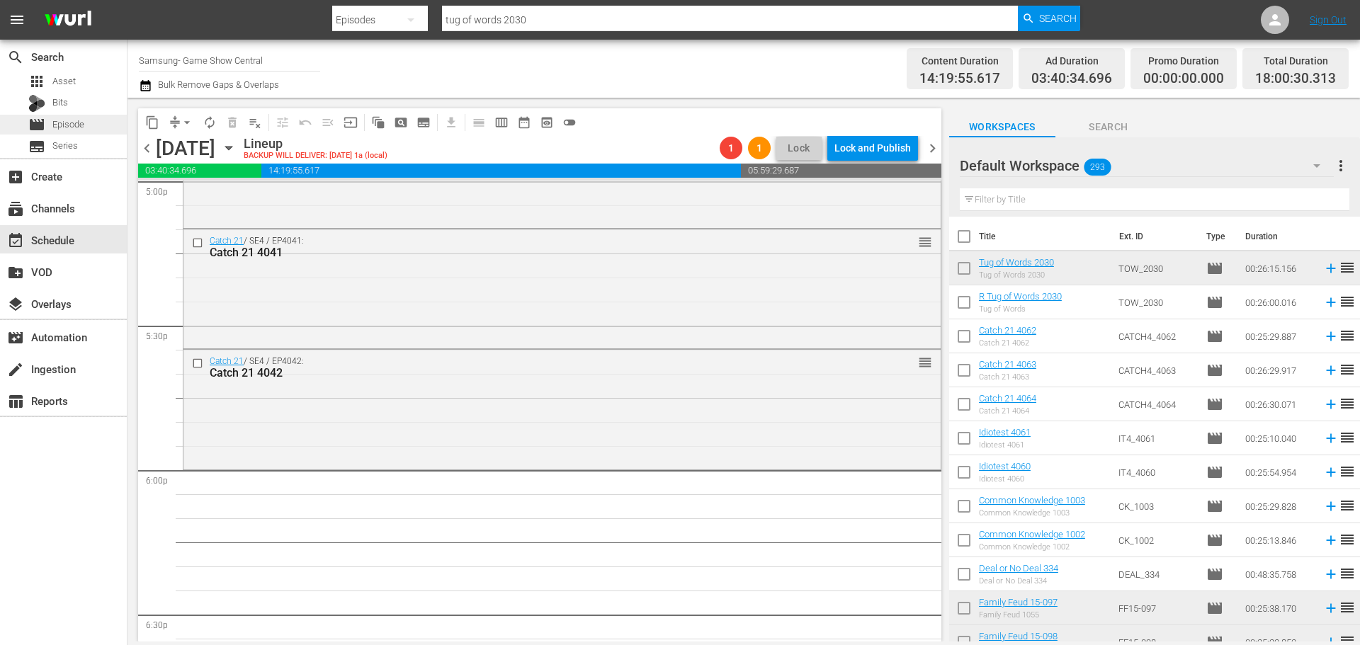
click at [85, 125] on div "movie Episode" at bounding box center [63, 125] width 127 height 20
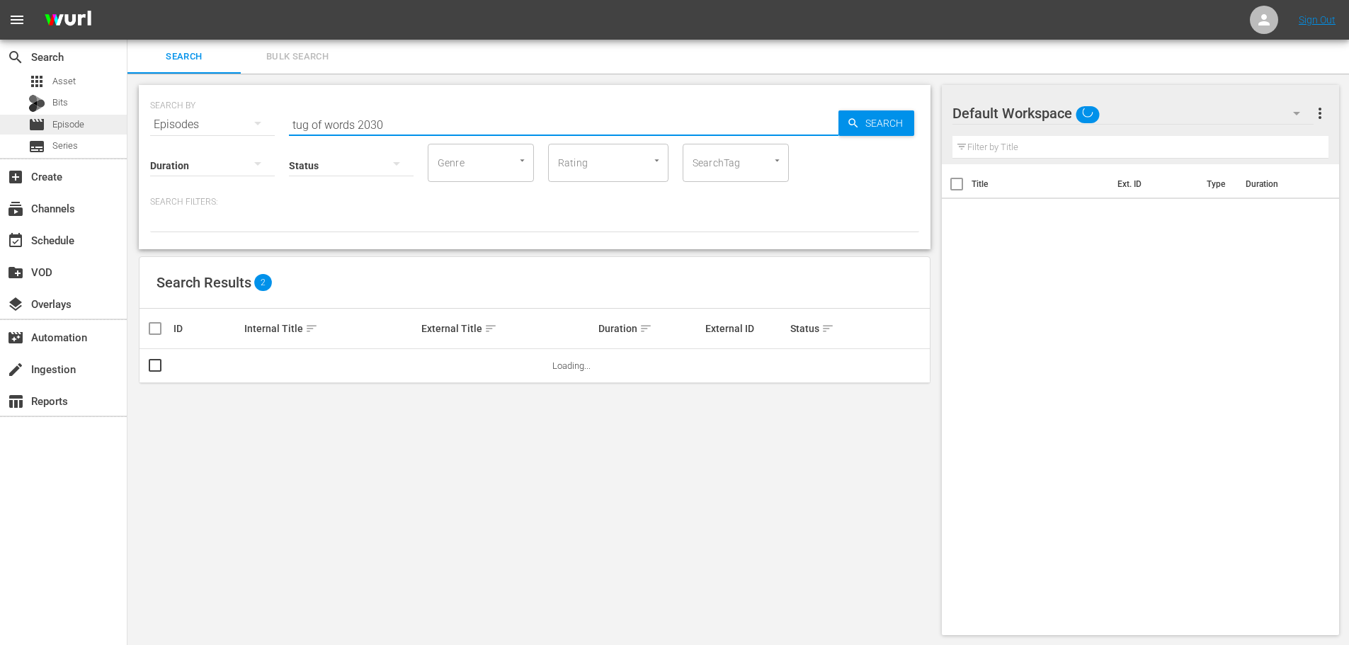
drag, startPoint x: 382, startPoint y: 127, endPoint x: 118, endPoint y: 132, distance: 264.2
click at [127, 0] on div "search Search apps Asset Bits movie Episode subtitles Series add_box Create sub…" at bounding box center [738, 0] width 1222 height 0
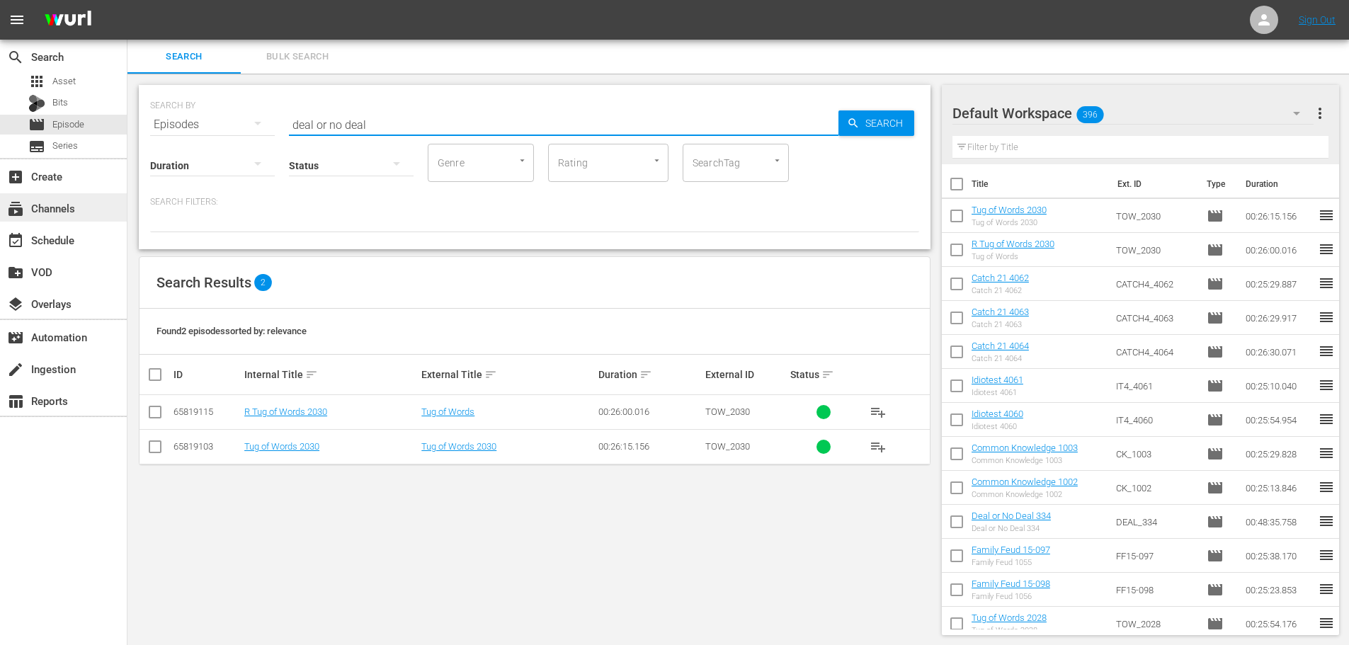
scroll to position [1, 0]
type input "deal or no deal 333"
click at [161, 449] on input "checkbox" at bounding box center [155, 448] width 17 height 17
checkbox input "true"
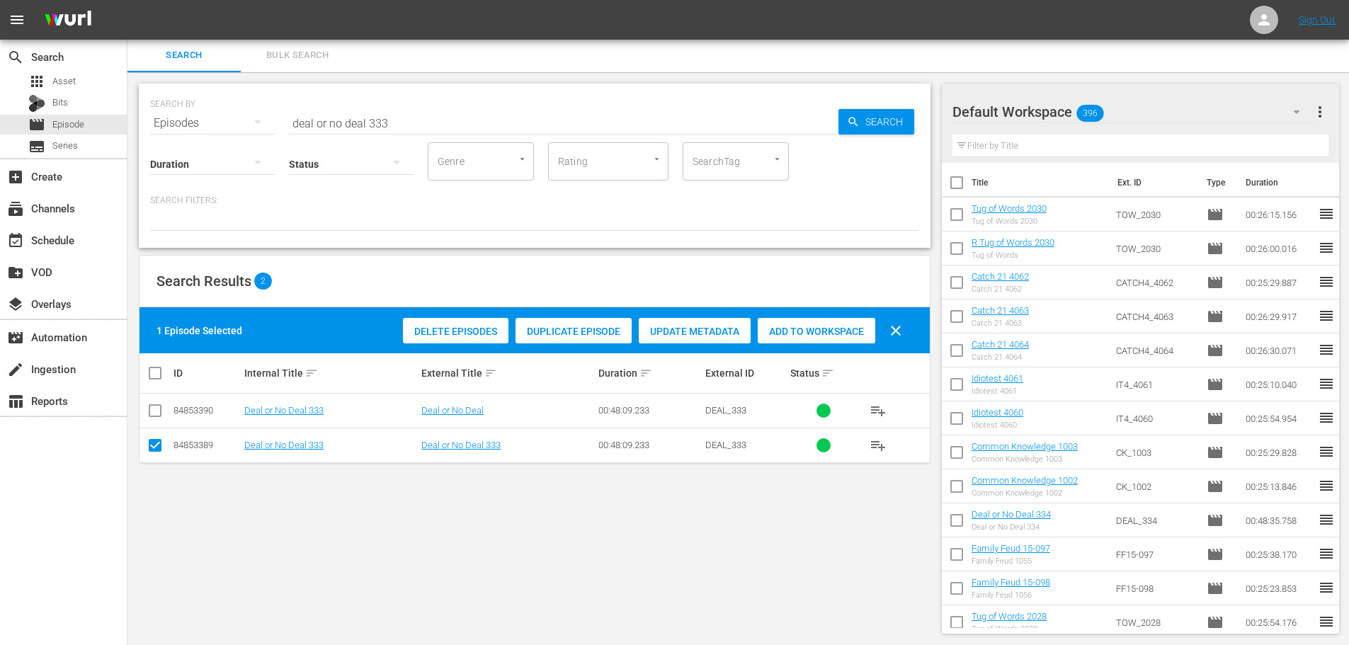
click at [830, 331] on span "Add to Workspace" at bounding box center [817, 331] width 118 height 11
click at [100, 234] on div "event_available Schedule" at bounding box center [63, 239] width 127 height 28
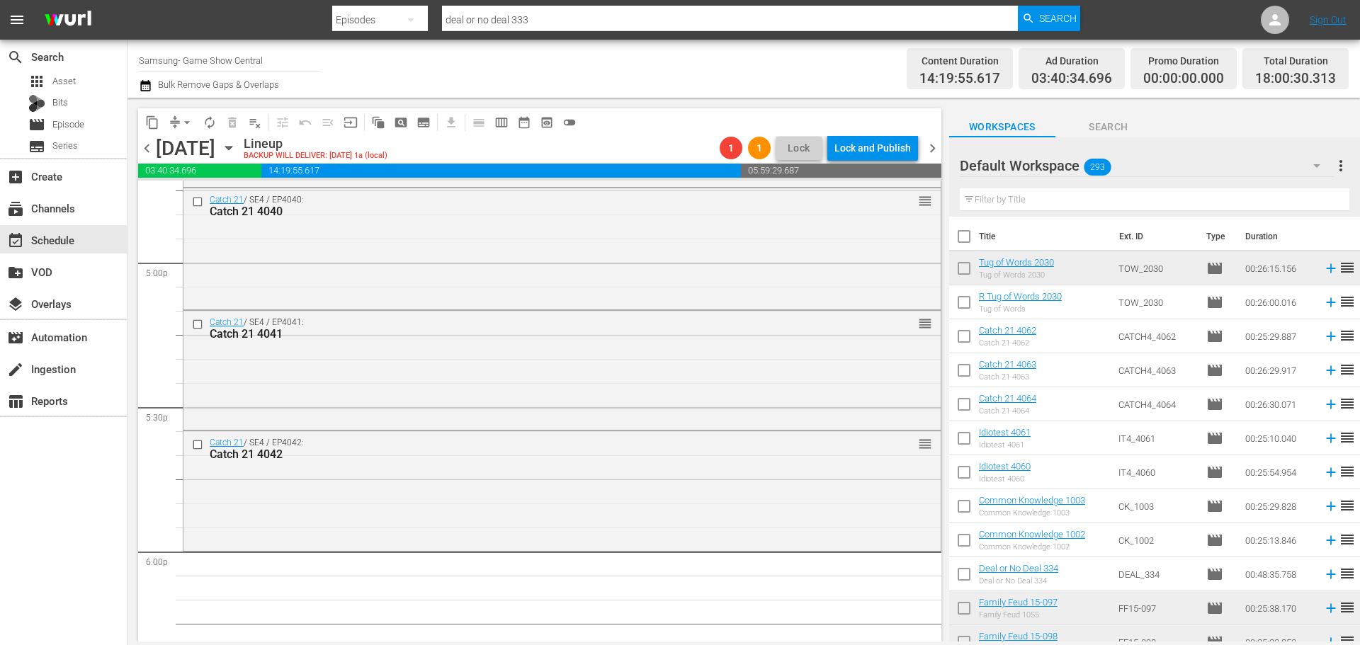
scroll to position [4830, 0]
click at [1030, 204] on input "text" at bounding box center [1155, 199] width 390 height 23
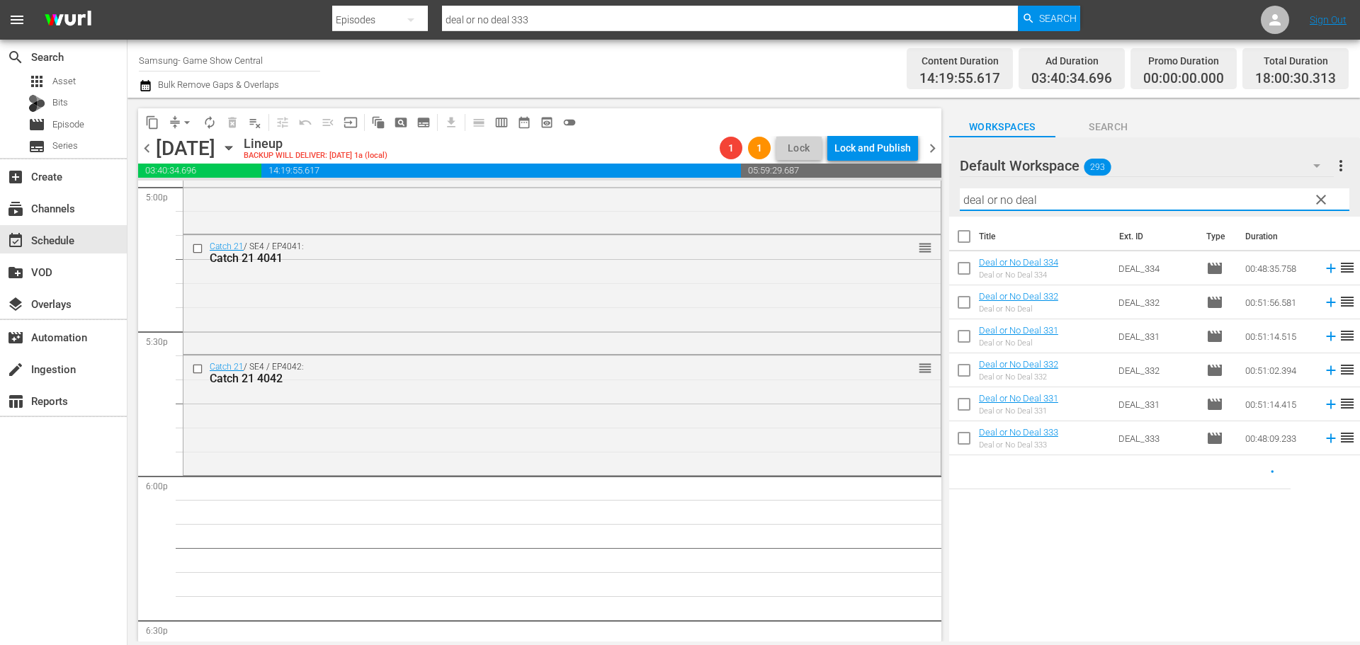
scroll to position [4971, 0]
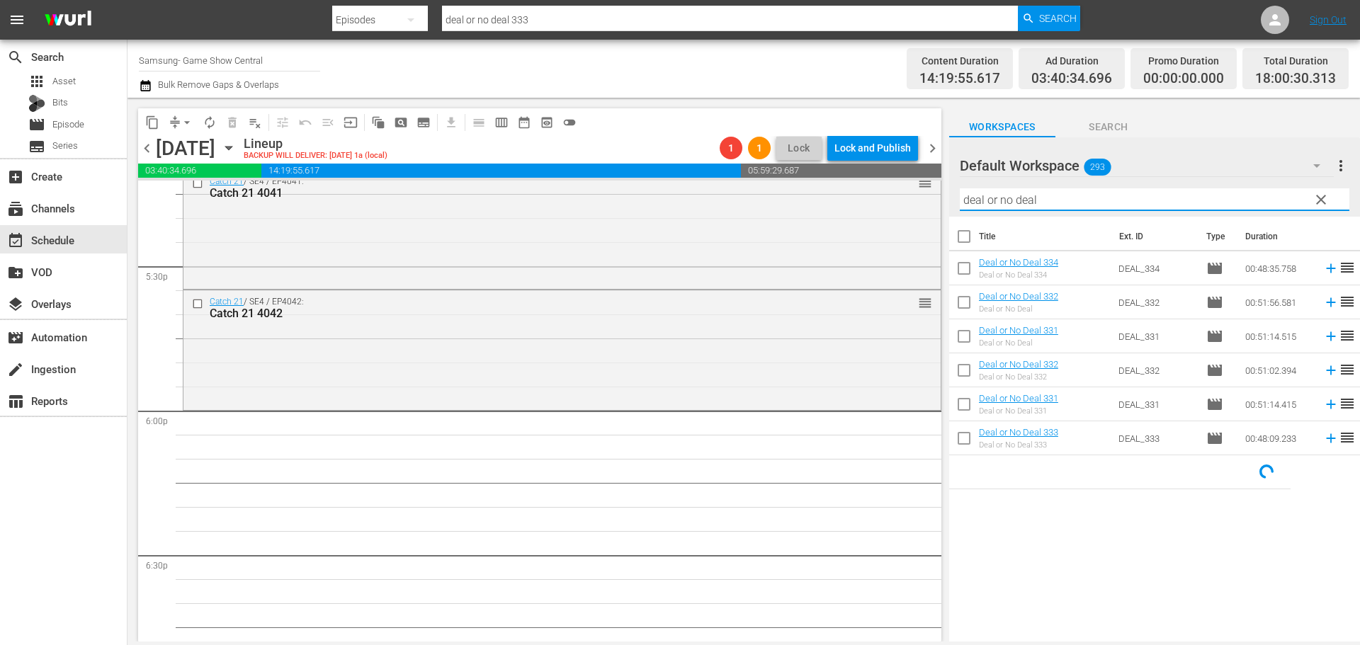
type input "deal or no deal"
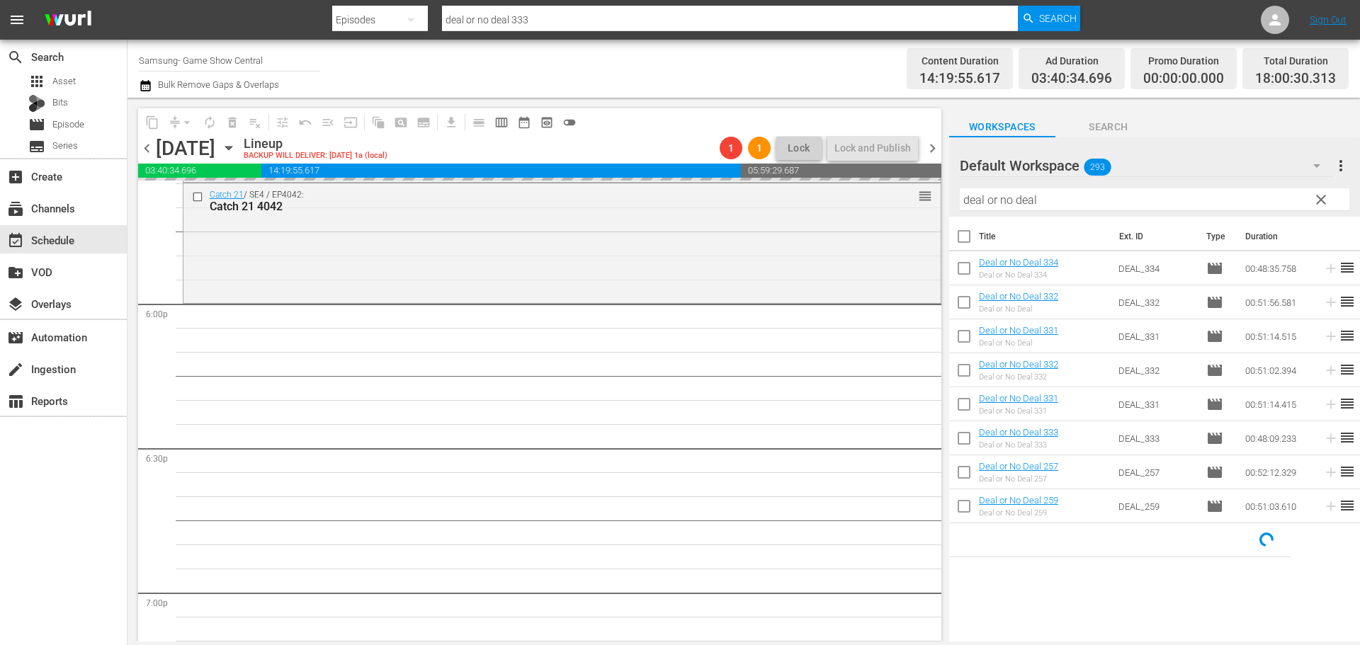
scroll to position [5112, 0]
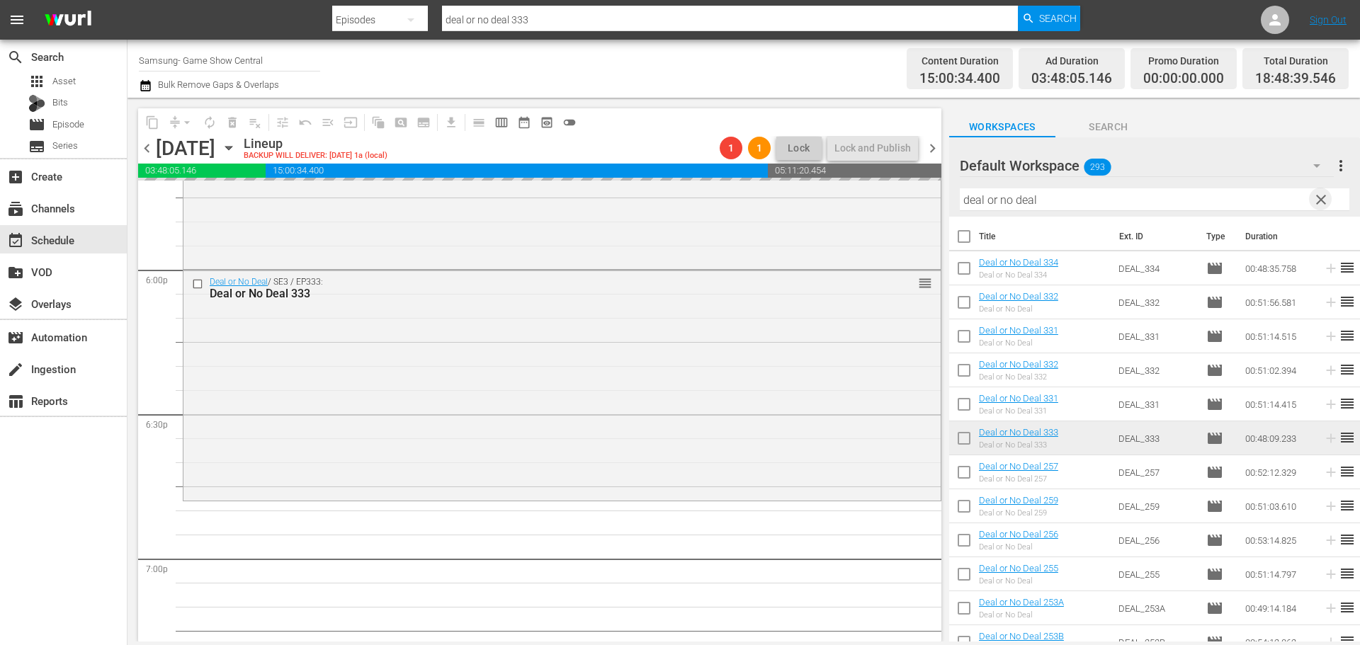
drag, startPoint x: 1315, startPoint y: 198, endPoint x: 1325, endPoint y: 199, distance: 9.9
click at [1315, 198] on span "clear" at bounding box center [1320, 199] width 17 height 17
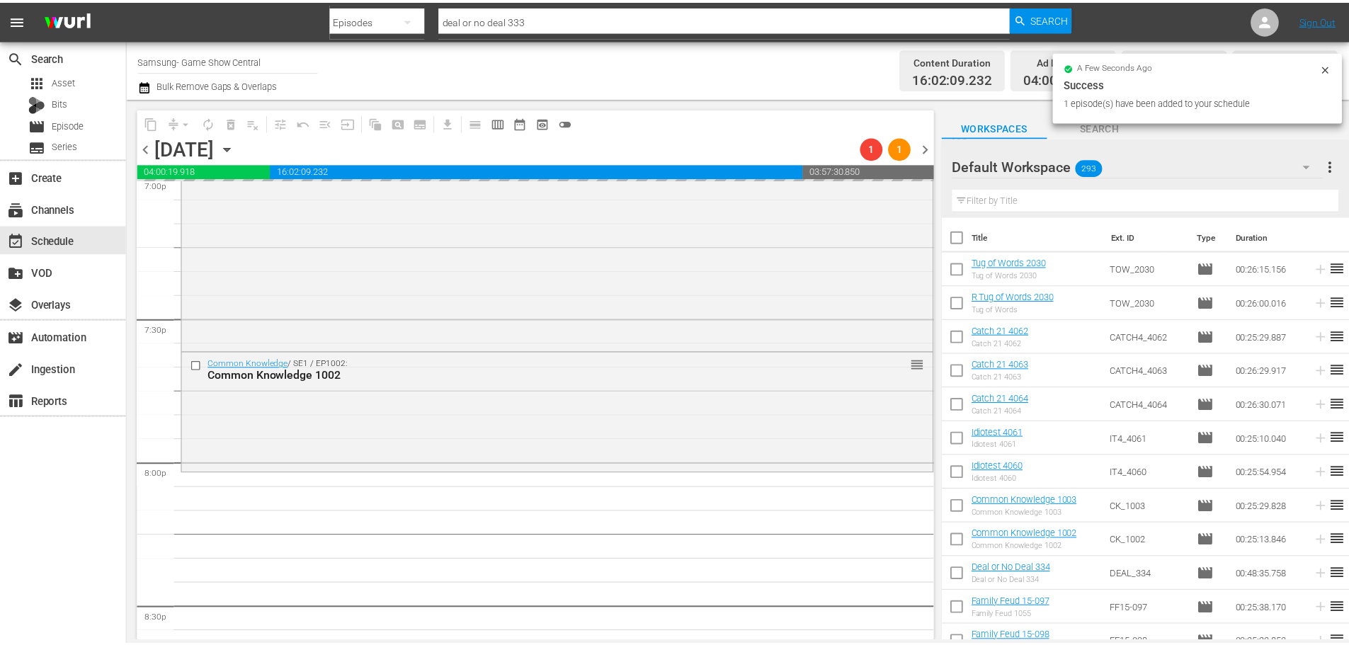
scroll to position [5537, 0]
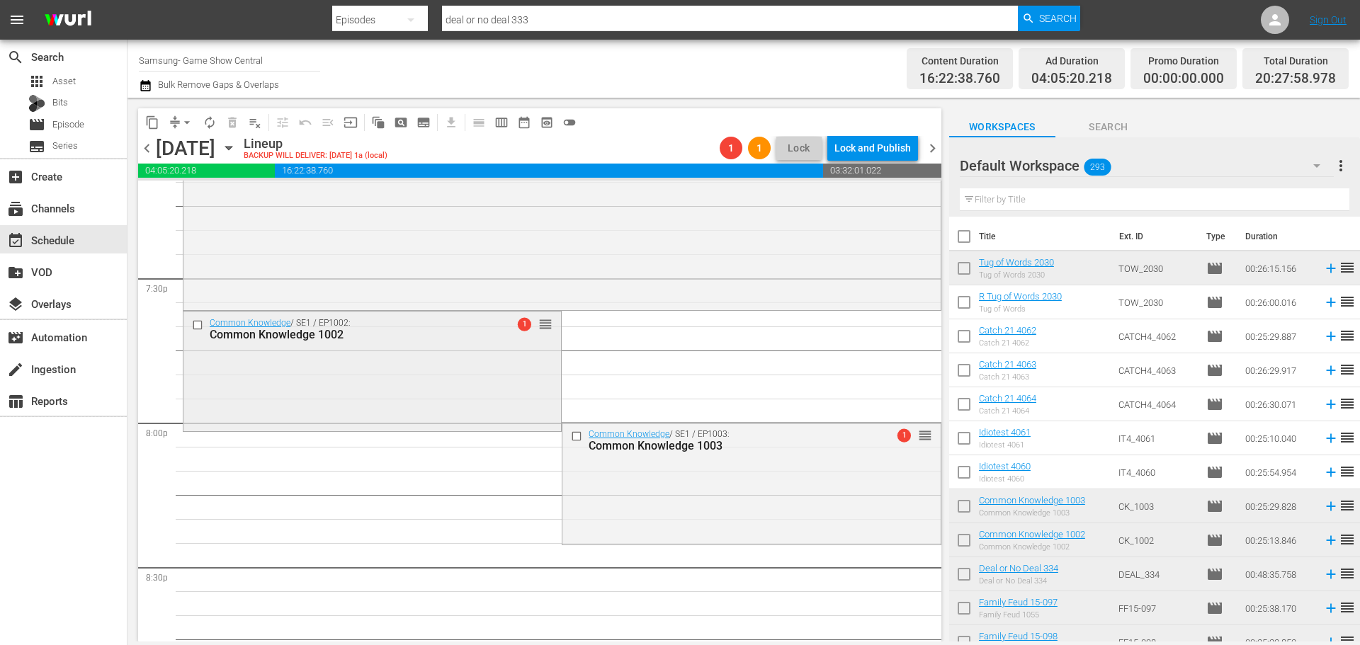
click at [197, 324] on input "checkbox" at bounding box center [199, 325] width 15 height 12
click at [573, 438] on input "checkbox" at bounding box center [578, 437] width 15 height 12
click at [238, 124] on span "delete_forever_outlined" at bounding box center [232, 122] width 14 height 14
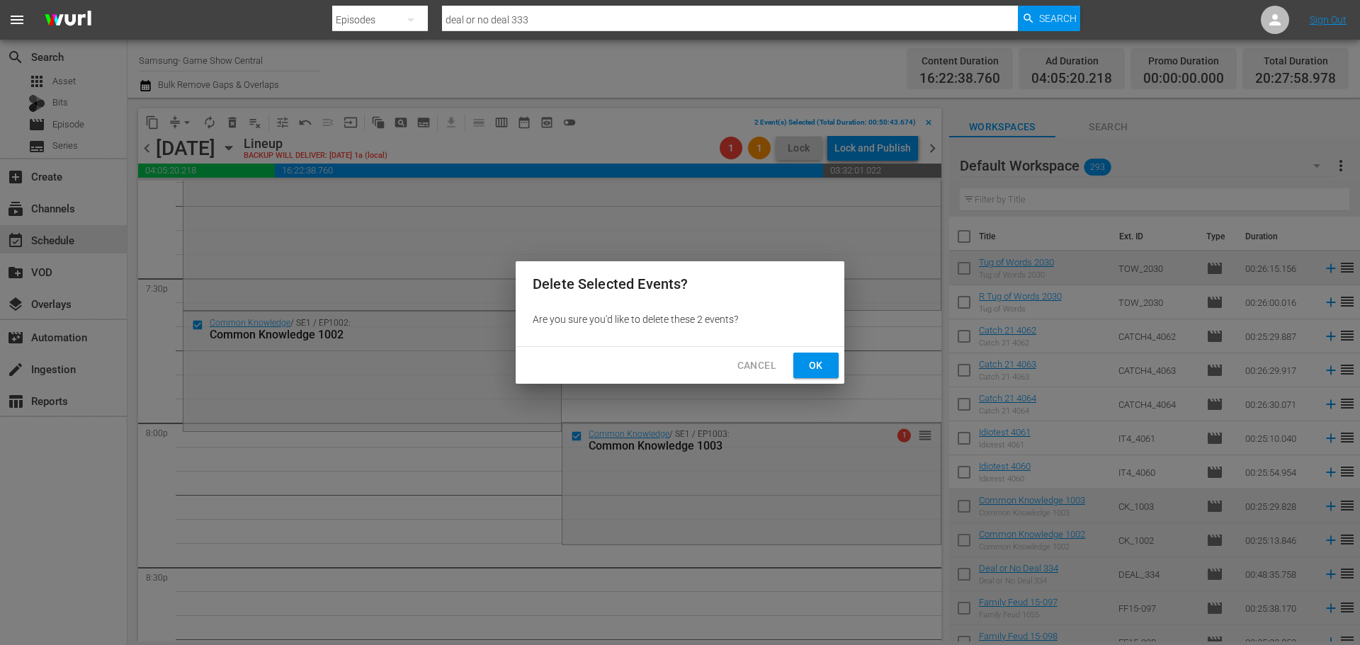
click at [810, 365] on span "Ok" at bounding box center [816, 366] width 23 height 18
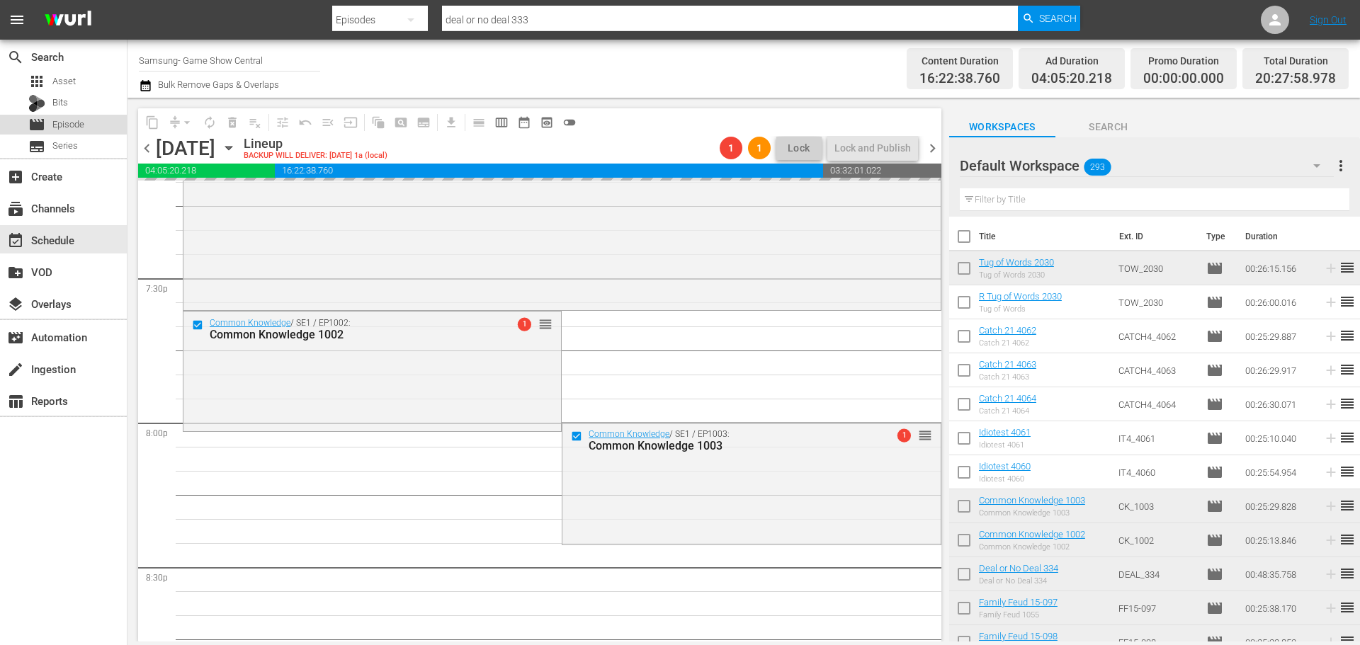
click at [89, 118] on div "movie Episode" at bounding box center [63, 125] width 127 height 20
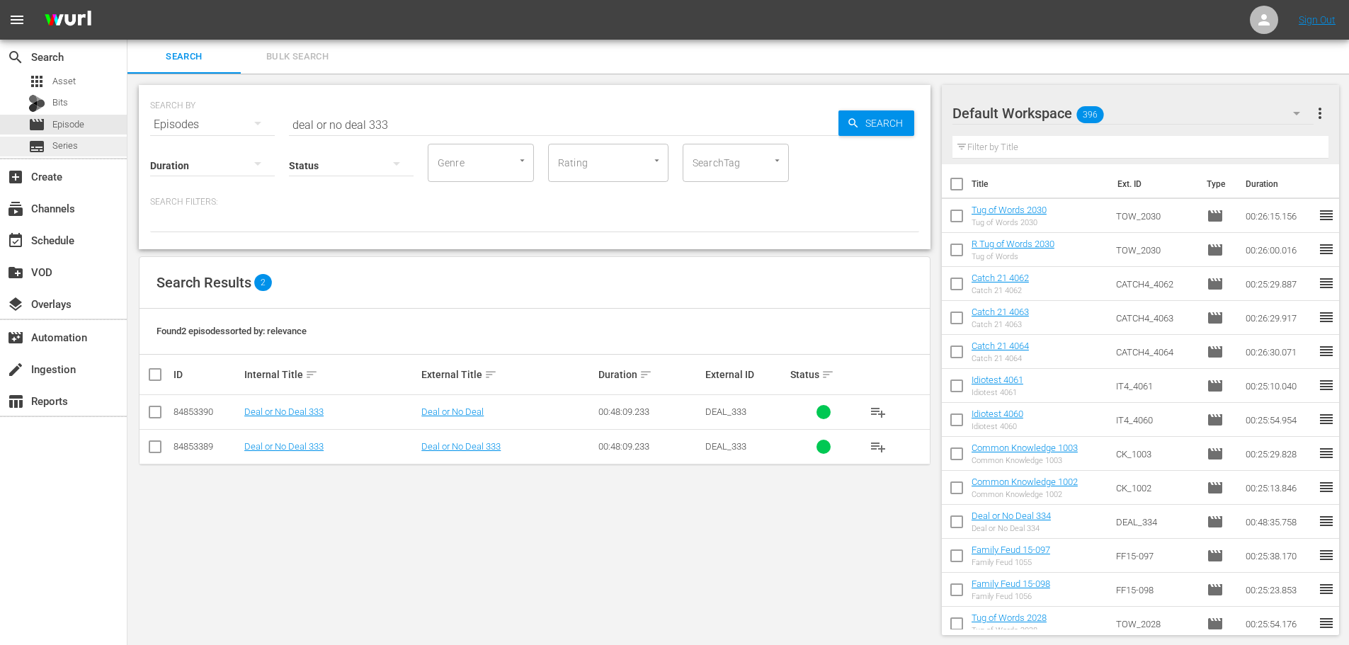
drag, startPoint x: 387, startPoint y: 127, endPoint x: 4, endPoint y: 143, distance: 384.2
click at [127, 0] on div "search Search apps Asset Bits movie Episode subtitles Series add_box Create sub…" at bounding box center [738, 0] width 1222 height 0
type input "america 2079"
click at [159, 450] on input "checkbox" at bounding box center [155, 449] width 17 height 17
checkbox input "true"
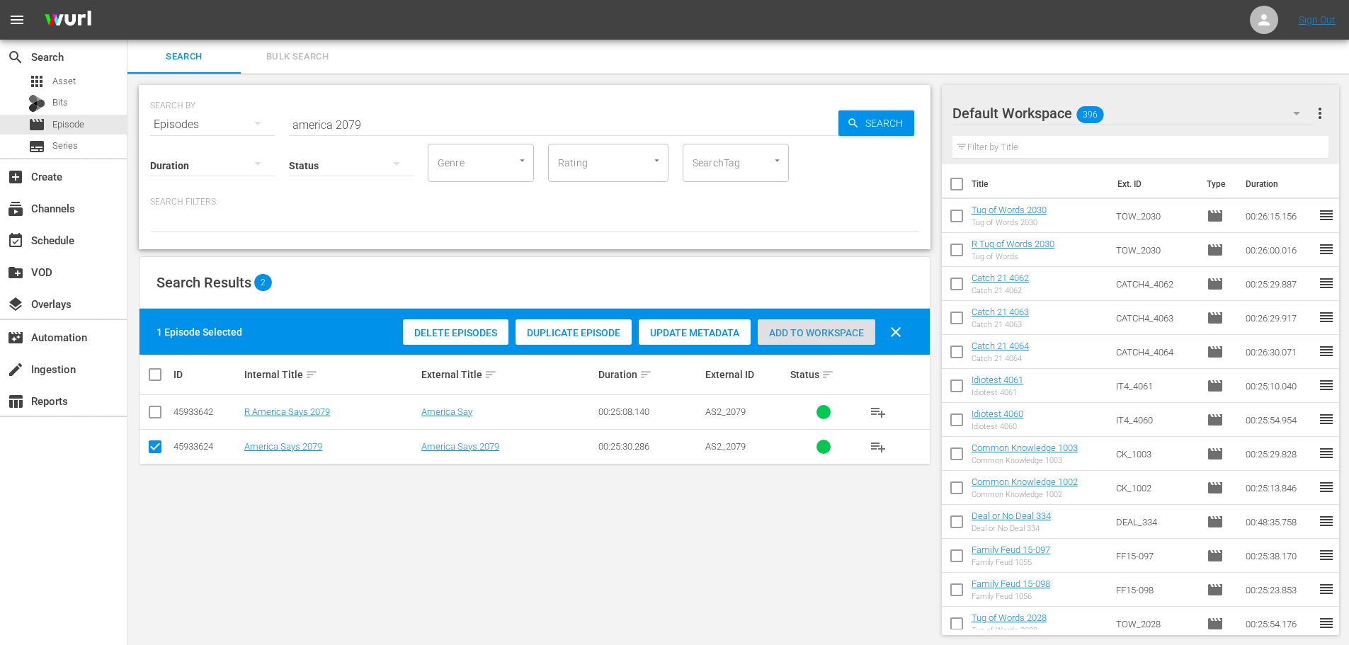
drag, startPoint x: 796, startPoint y: 334, endPoint x: 729, endPoint y: 290, distance: 80.3
click at [795, 334] on span "Add to Workspace" at bounding box center [817, 332] width 118 height 11
drag, startPoint x: 394, startPoint y: 130, endPoint x: 370, endPoint y: 115, distance: 28.7
click at [385, 132] on div "SEARCH BY Search By Episodes Search ID, Title, Description, Keywords, or Catego…" at bounding box center [535, 167] width 792 height 164
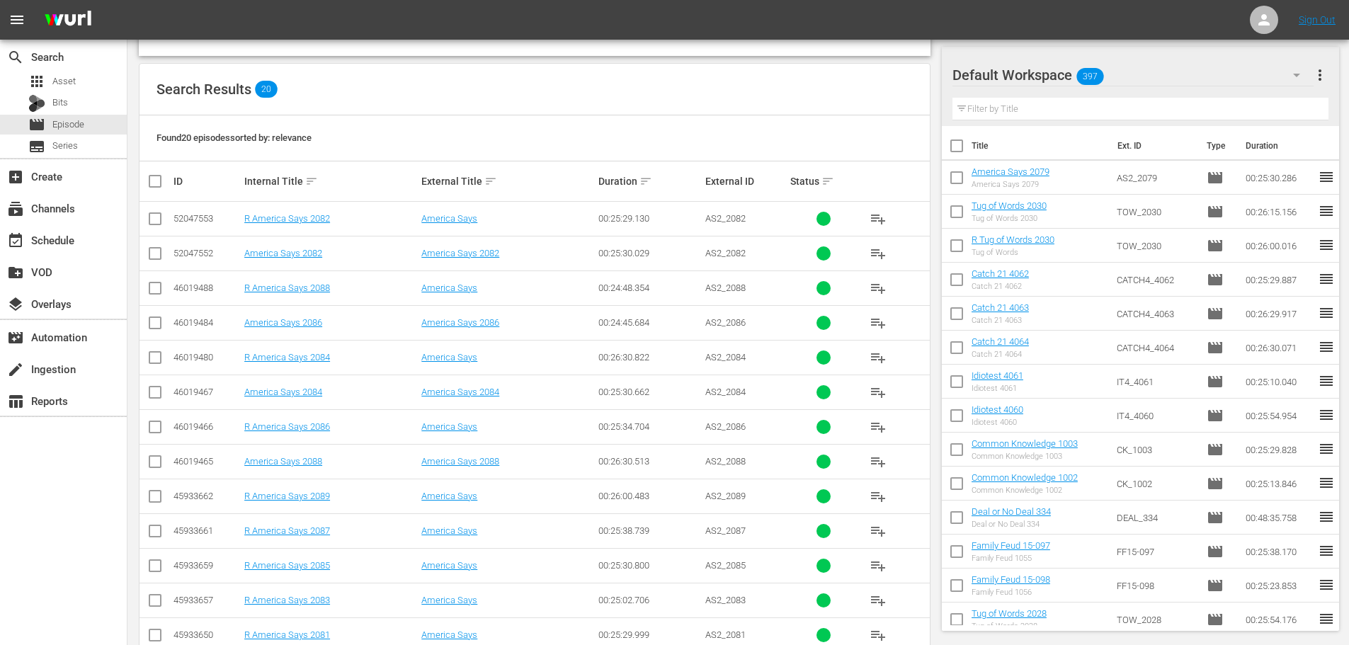
scroll to position [285, 0]
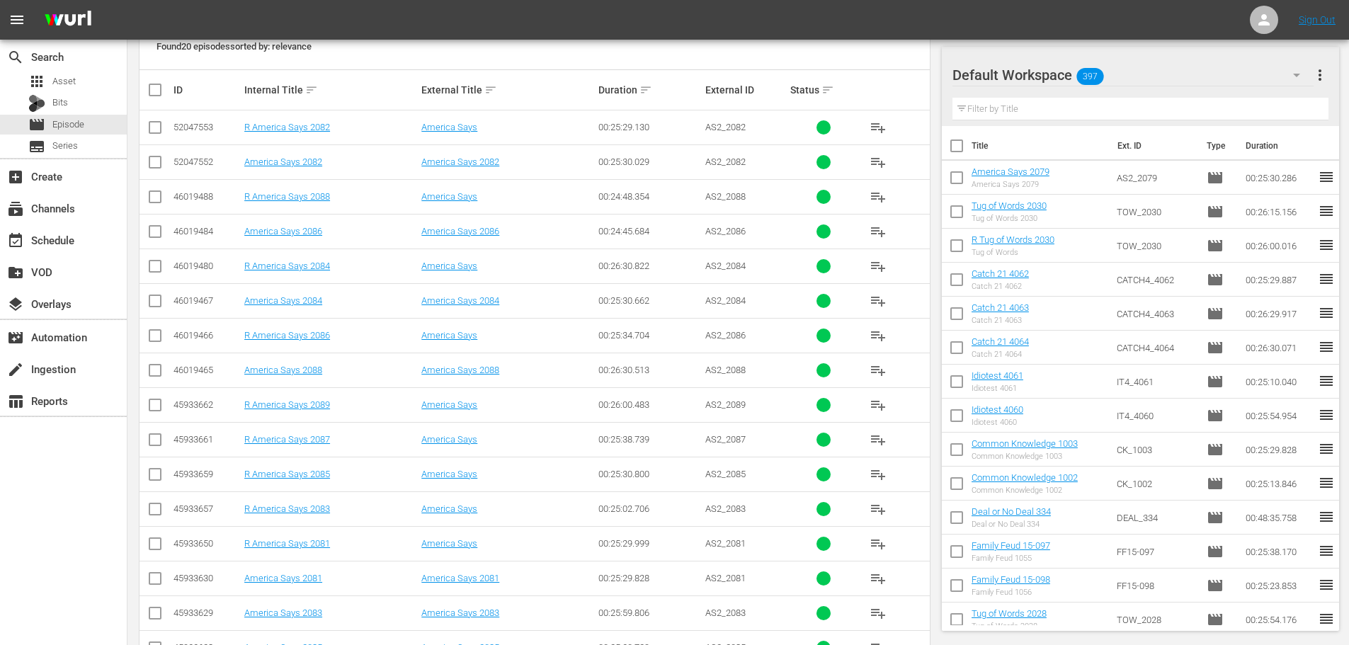
type input "america 208"
click at [154, 583] on input "checkbox" at bounding box center [155, 581] width 17 height 17
checkbox input "true"
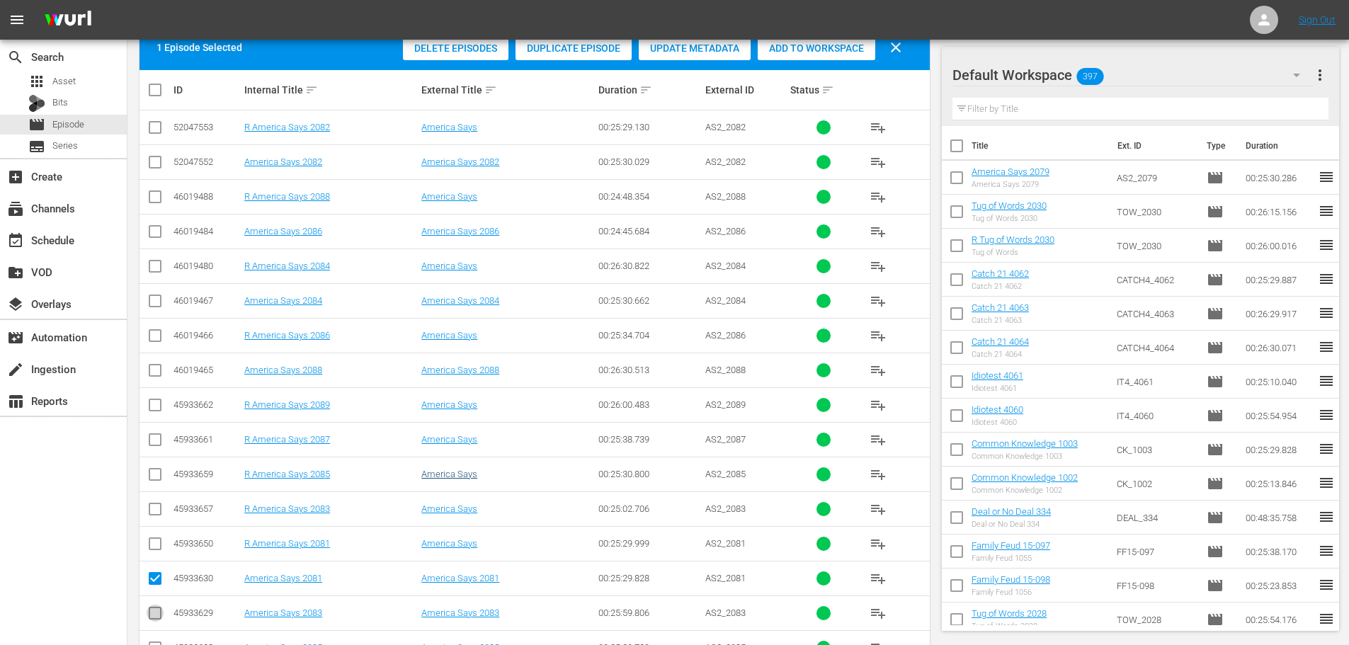
drag, startPoint x: 158, startPoint y: 613, endPoint x: 424, endPoint y: 473, distance: 300.0
click at [159, 613] on input "checkbox" at bounding box center [155, 616] width 17 height 17
checkbox input "true"
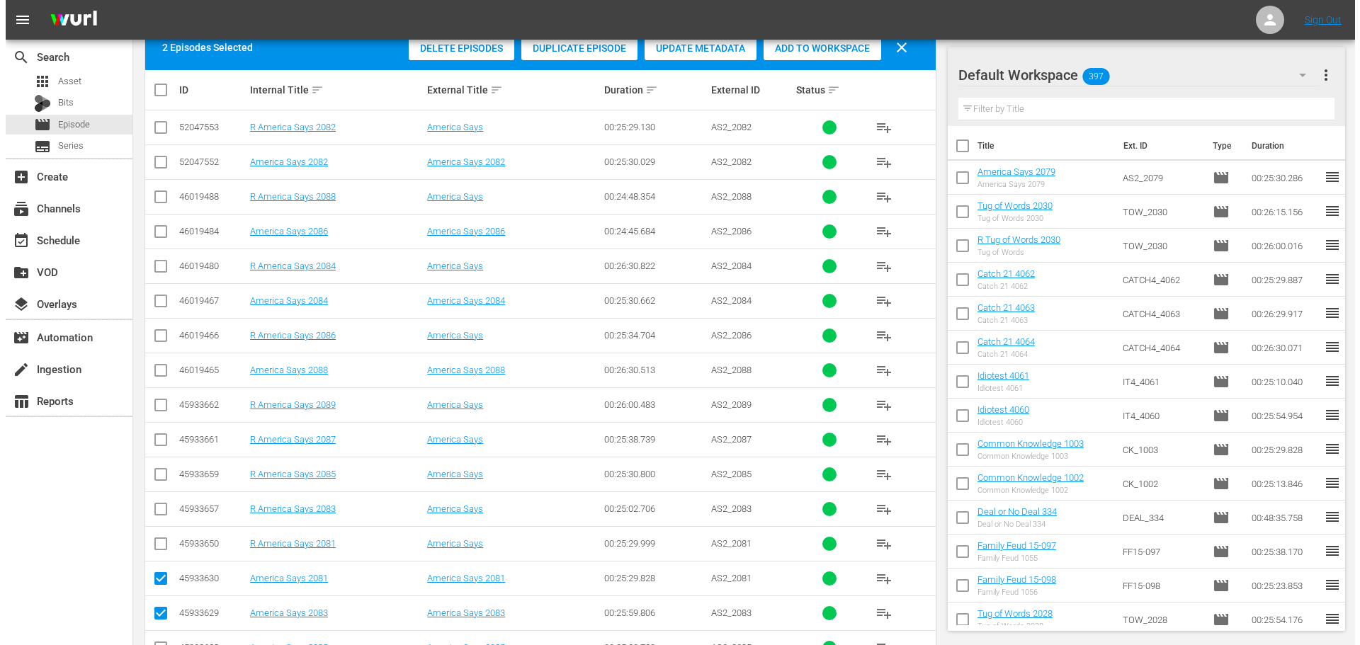
scroll to position [0, 0]
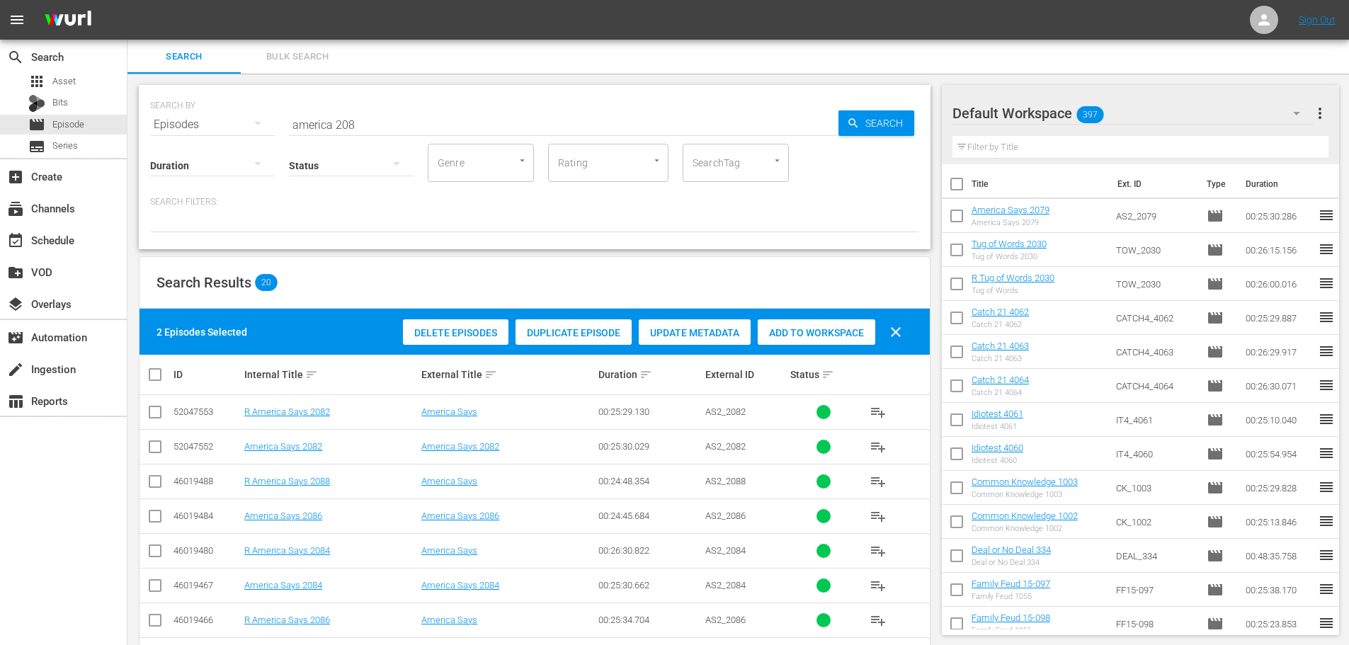
drag, startPoint x: 810, startPoint y: 334, endPoint x: 428, endPoint y: 262, distance: 389.1
click at [811, 334] on span "Add to Workspace" at bounding box center [817, 332] width 118 height 11
click at [87, 232] on div "event_available Schedule" at bounding box center [63, 239] width 127 height 28
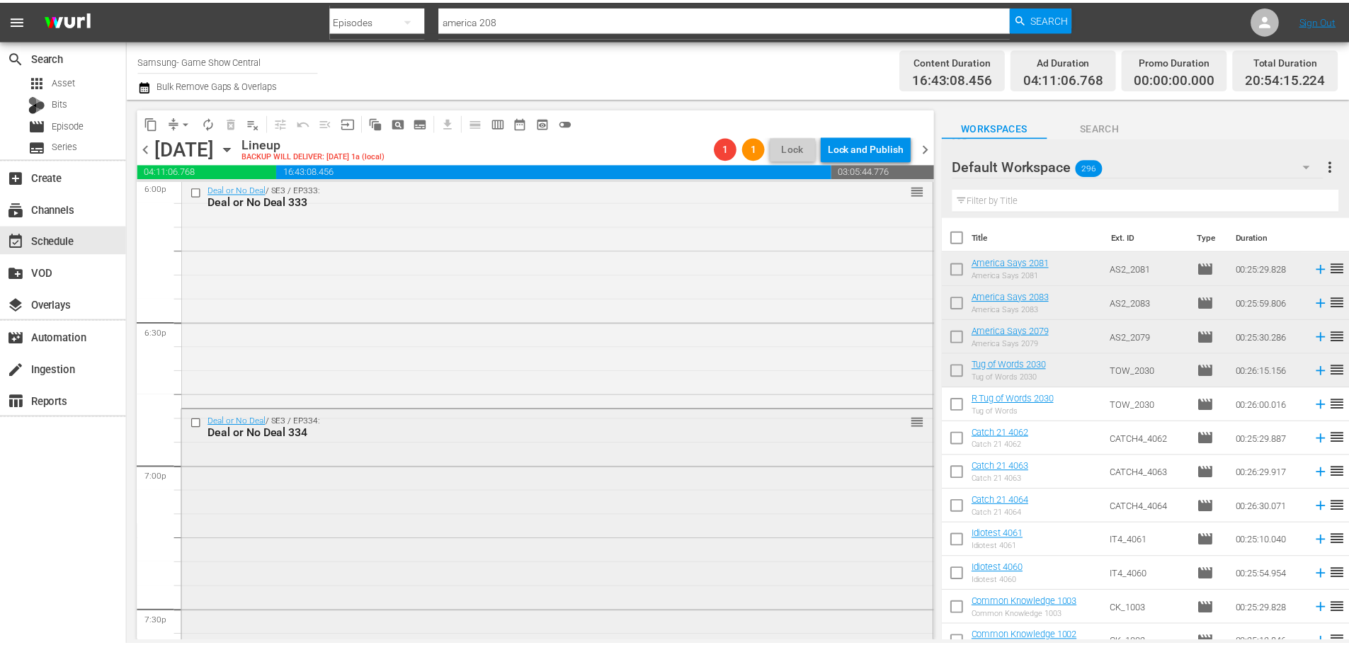
scroll to position [5128, 0]
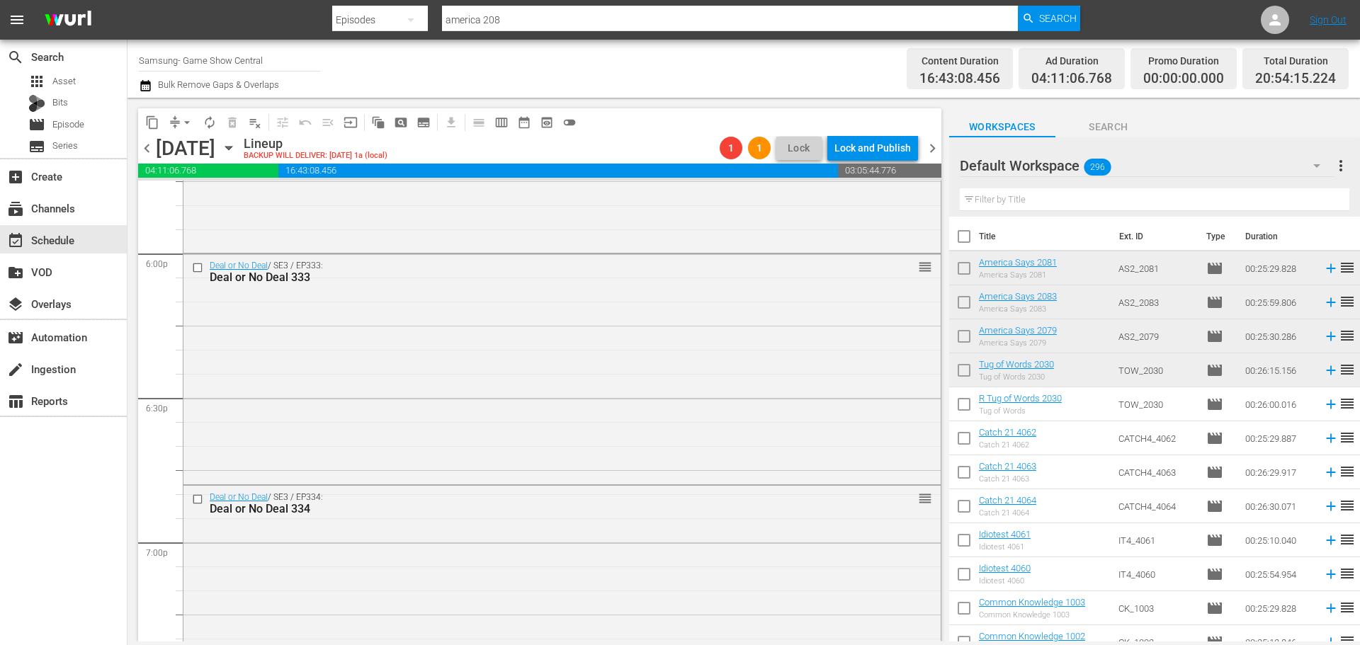
click at [416, 385] on div "Deal or No Deal / SE3 / EP333: Deal or No Deal 333 reorder" at bounding box center [561, 367] width 757 height 227
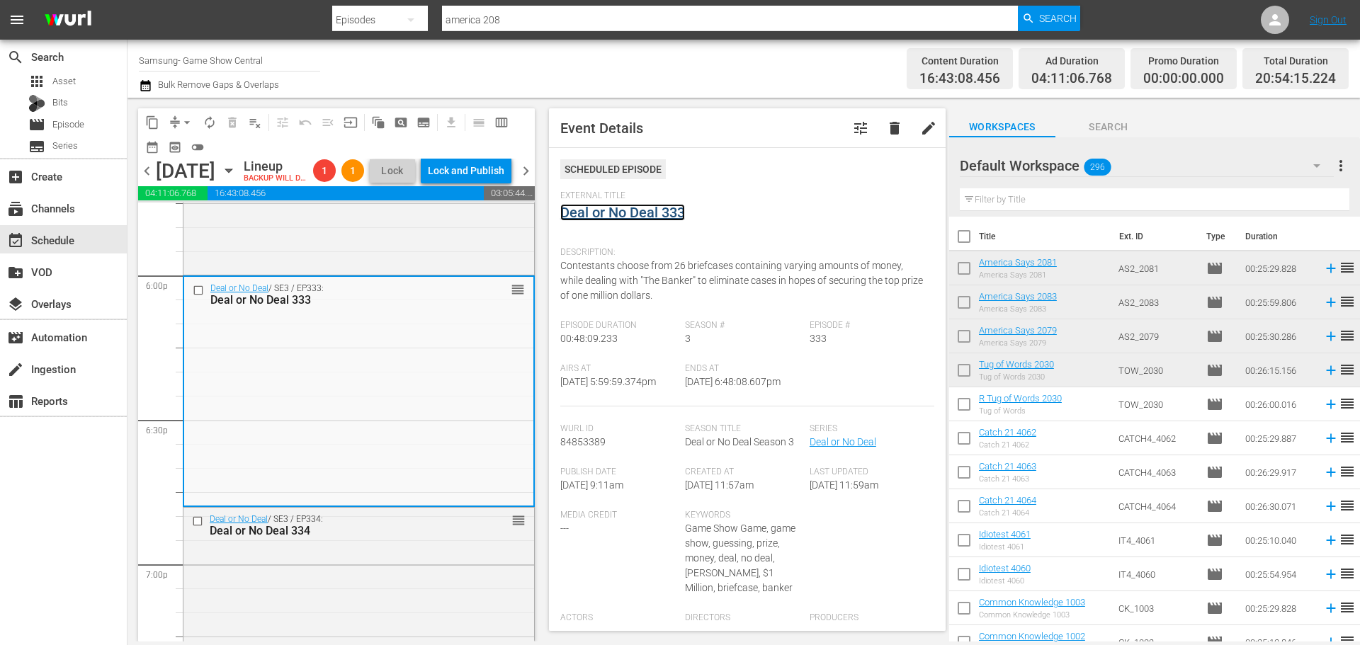
click at [633, 211] on link "Deal or No Deal 333" at bounding box center [622, 212] width 125 height 17
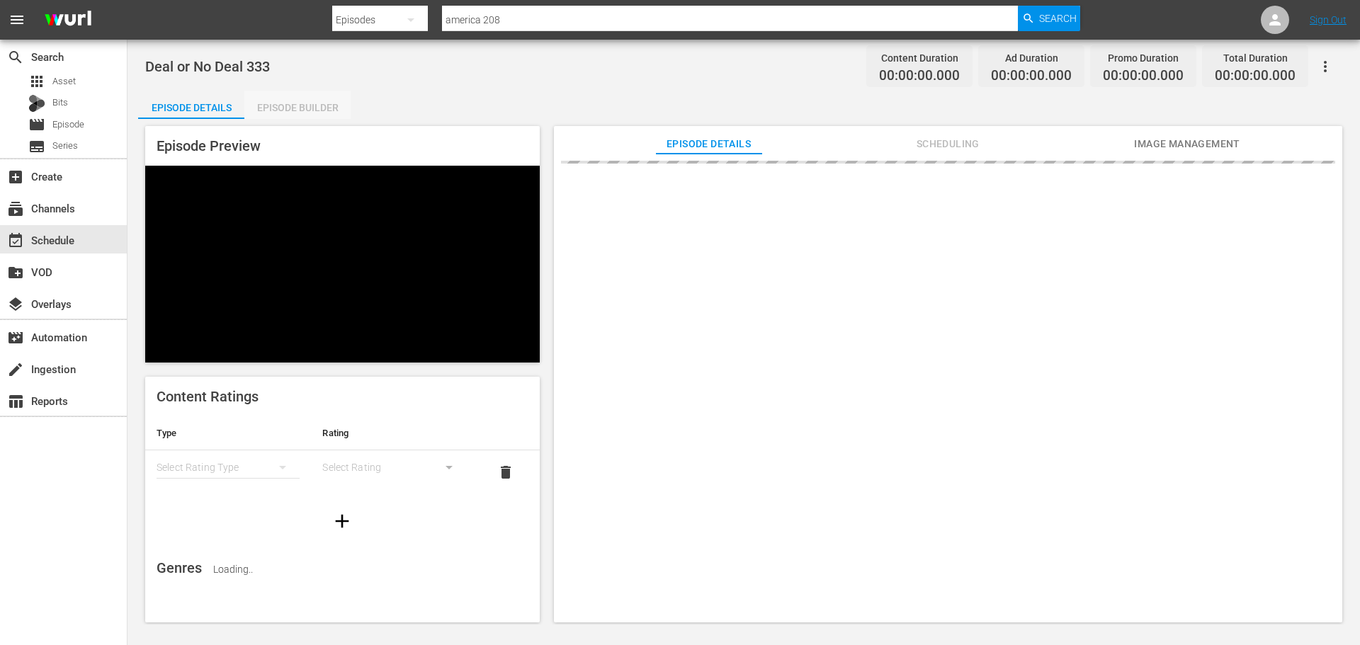
click at [315, 113] on div "Episode Builder" at bounding box center [297, 108] width 106 height 34
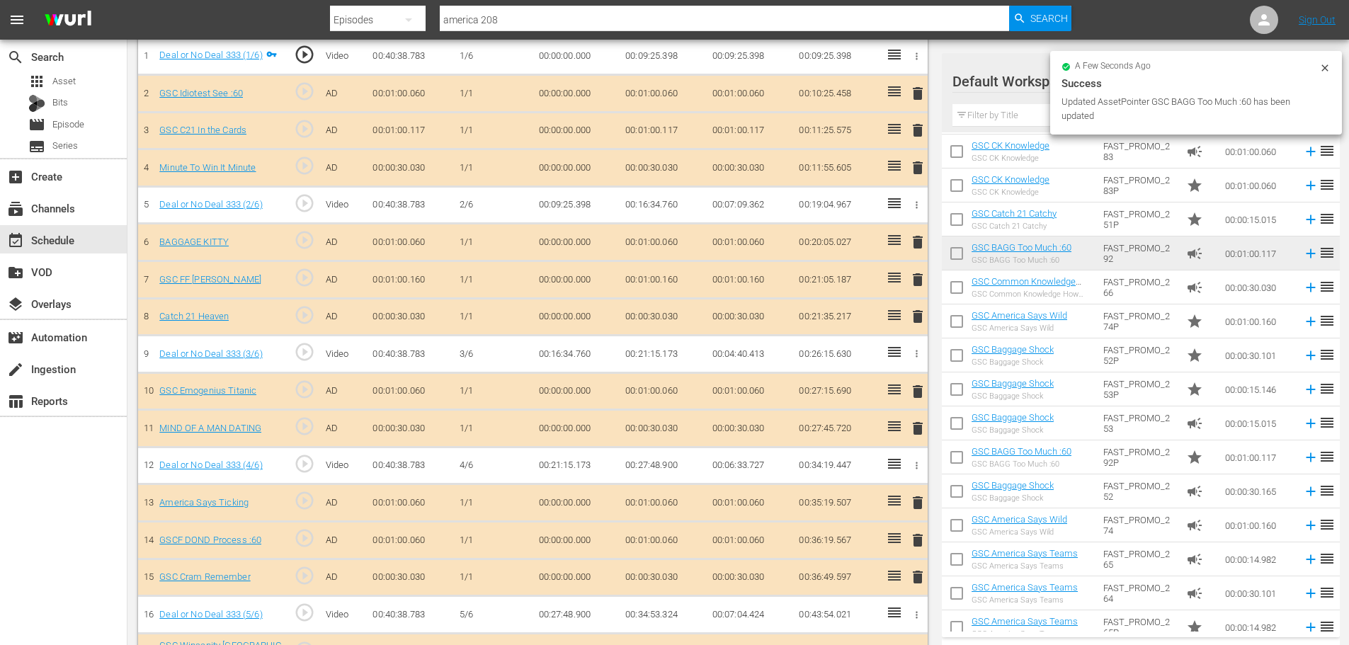
scroll to position [1822, 0]
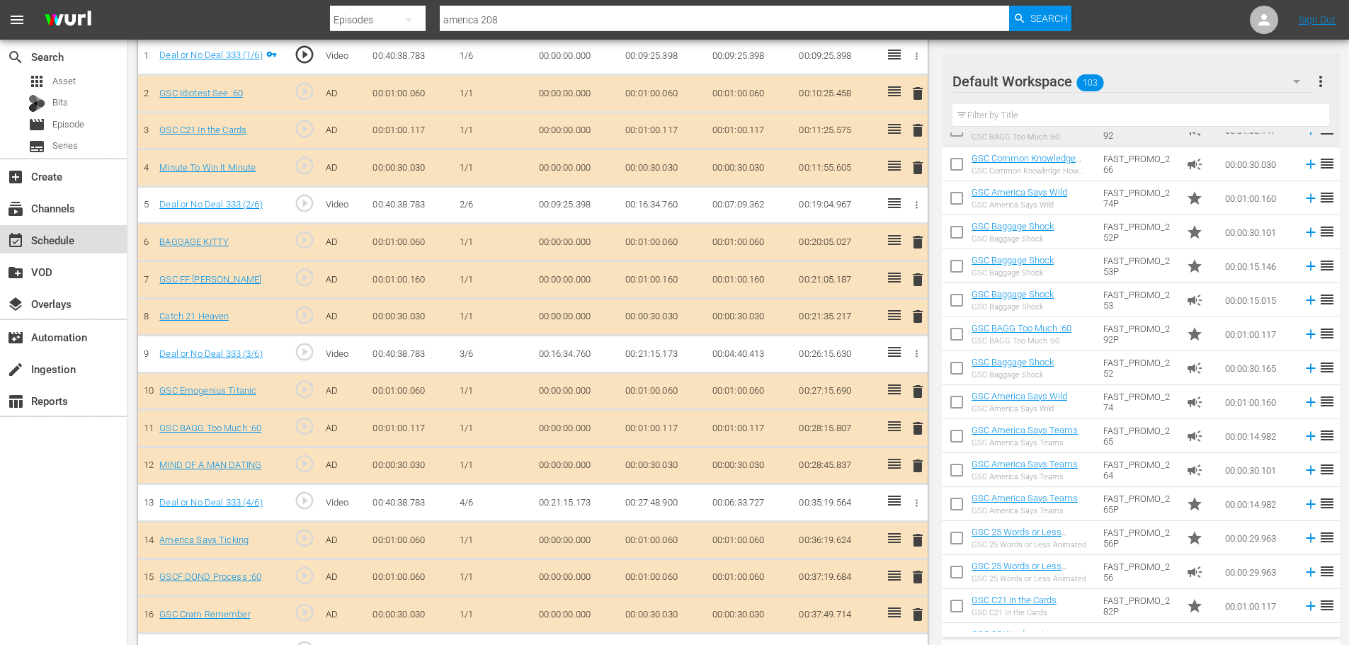
click at [78, 231] on div "event_available Schedule" at bounding box center [63, 239] width 127 height 28
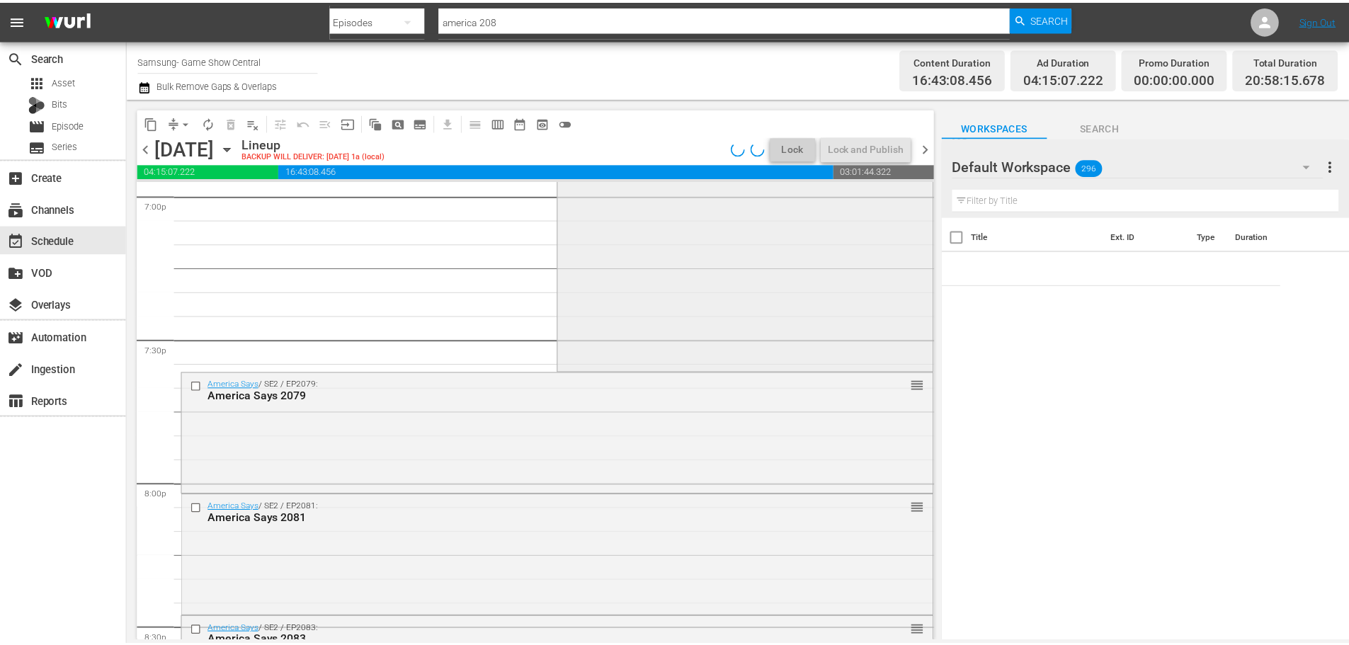
scroll to position [5242, 0]
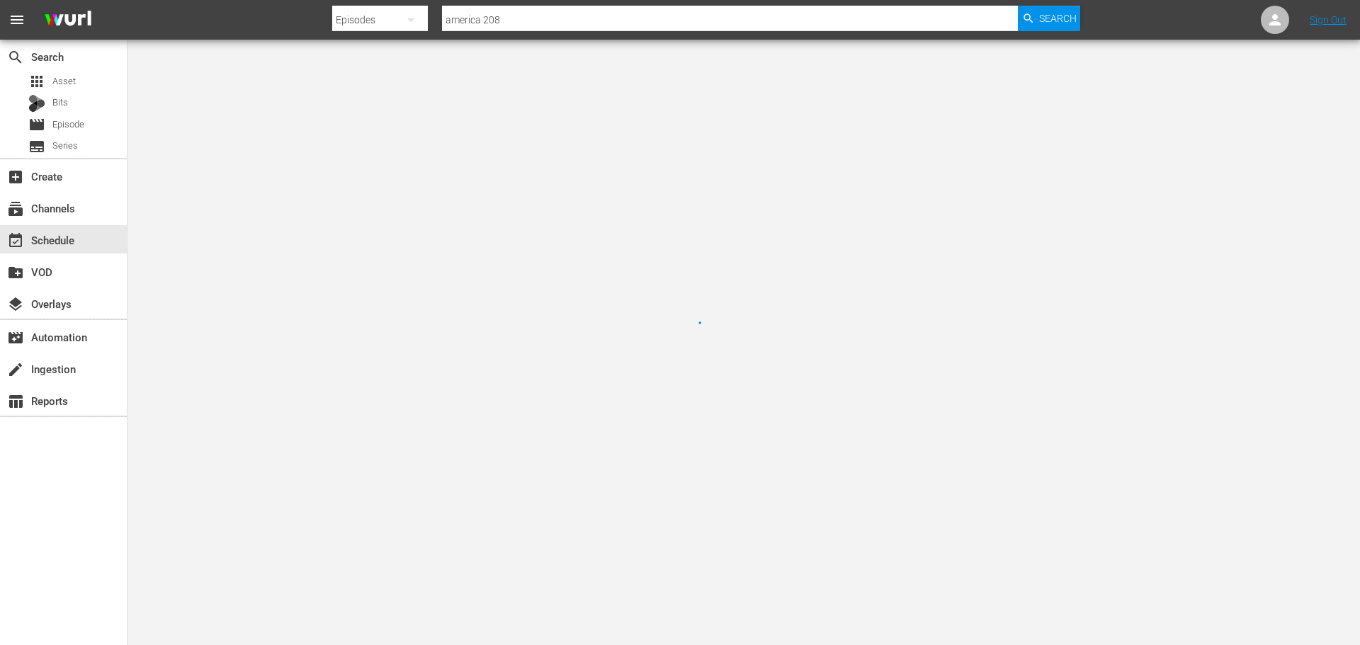
click at [618, 213] on div at bounding box center [680, 322] width 1360 height 645
click at [329, 91] on div at bounding box center [680, 322] width 1360 height 645
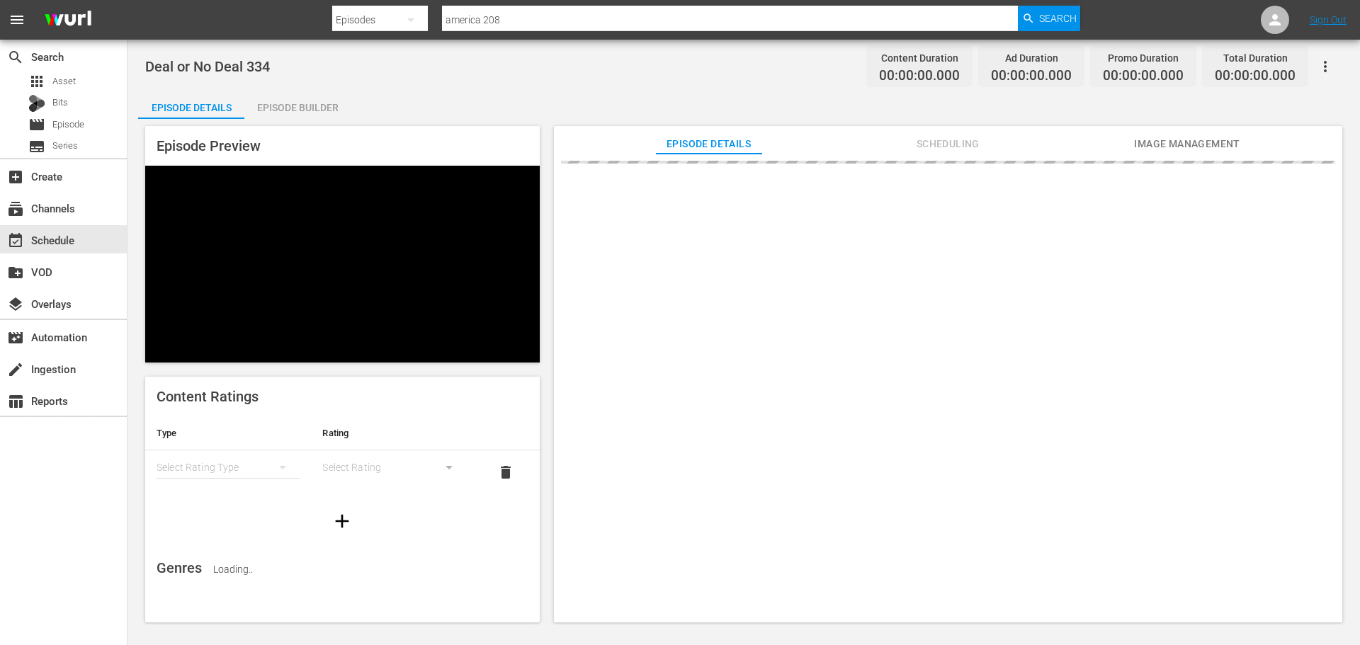
click at [305, 97] on div "Episode Builder" at bounding box center [297, 108] width 106 height 34
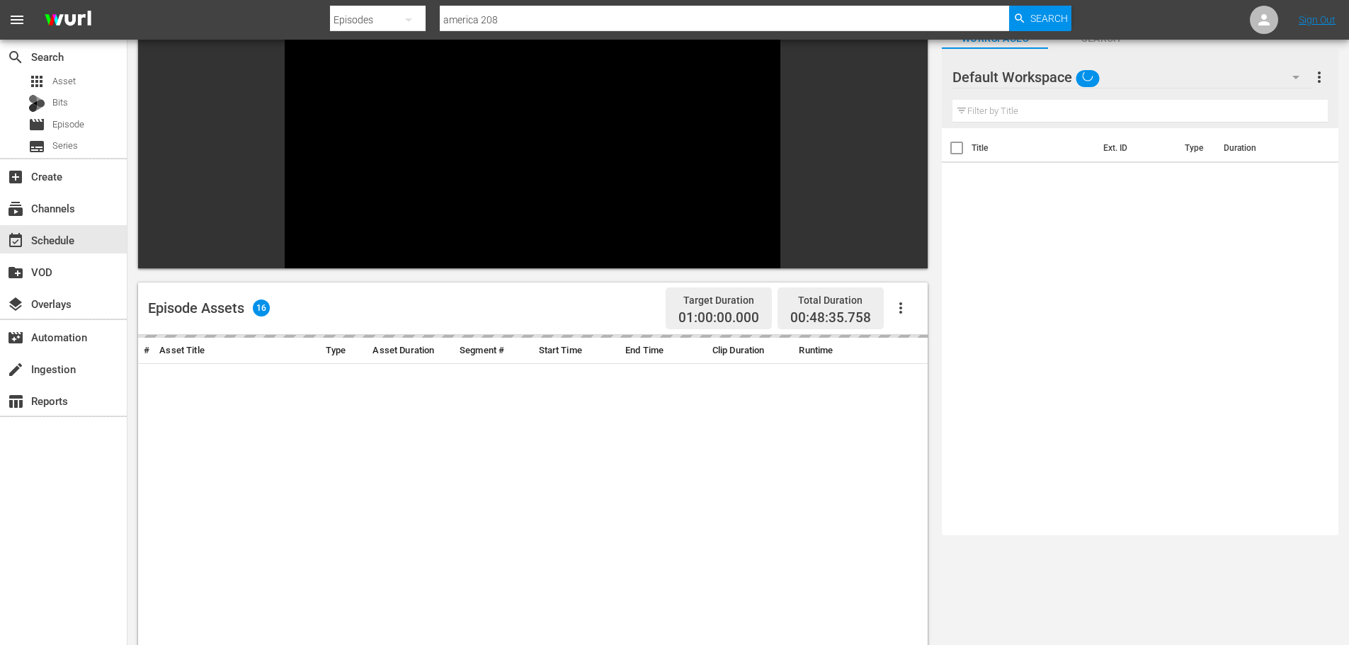
scroll to position [196, 0]
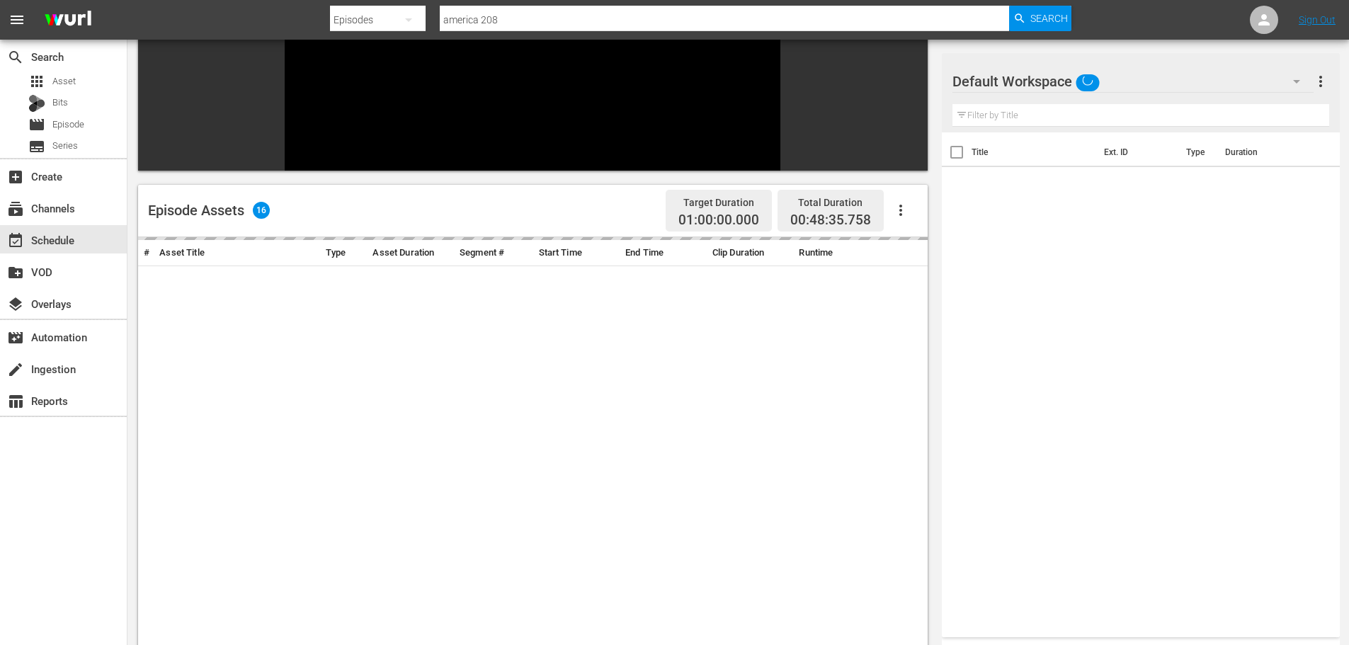
drag, startPoint x: 984, startPoint y: 113, endPoint x: 988, endPoint y: 131, distance: 18.1
click at [984, 113] on input "text" at bounding box center [1141, 115] width 377 height 23
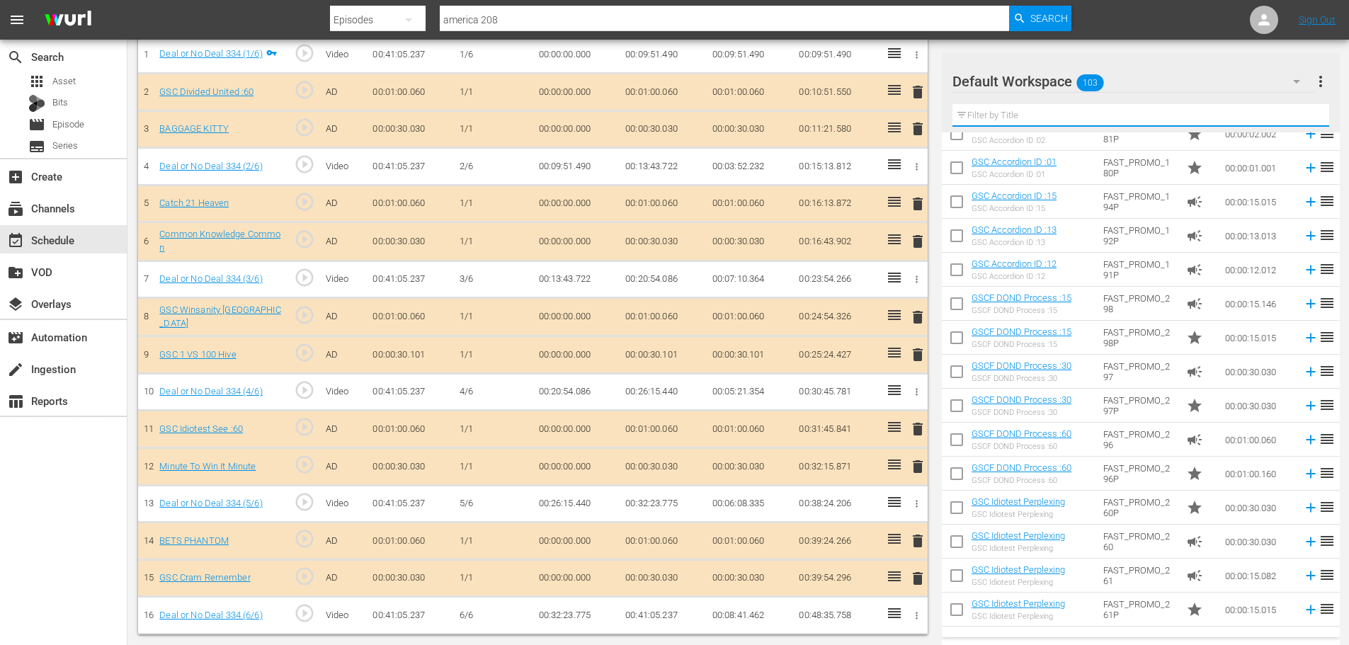
scroll to position [71, 0]
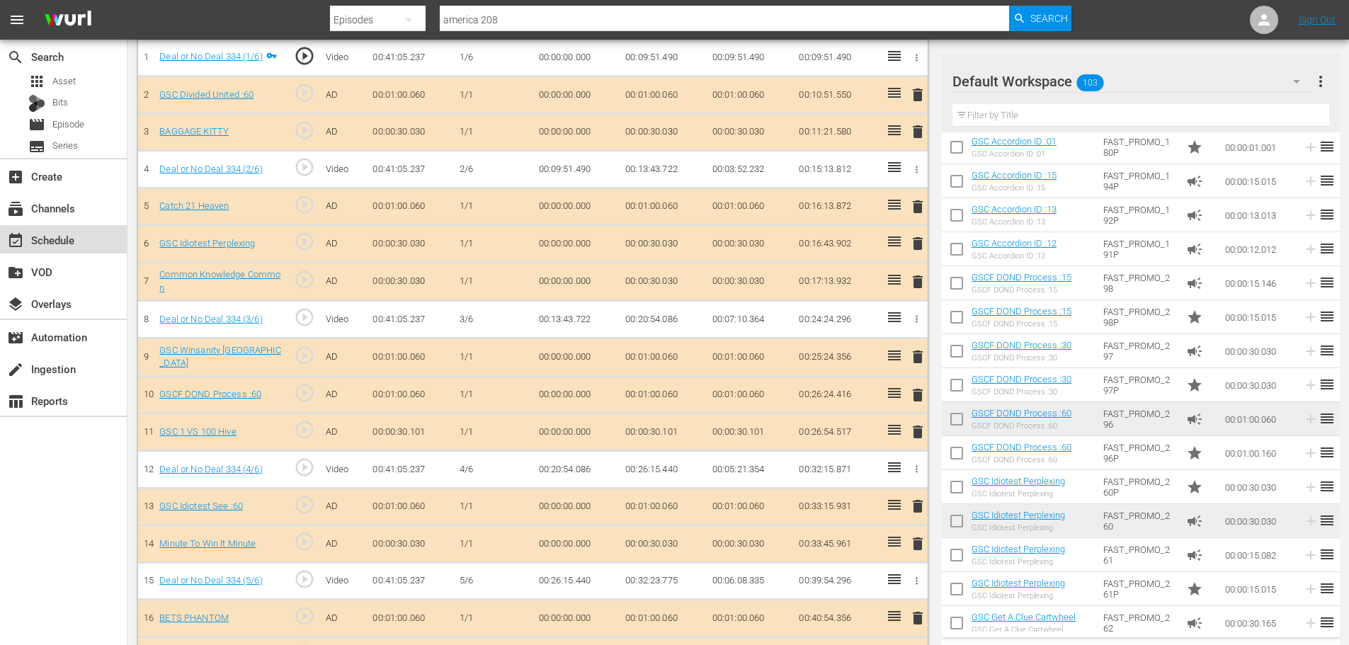
click at [74, 235] on div "event_available Schedule" at bounding box center [39, 238] width 79 height 13
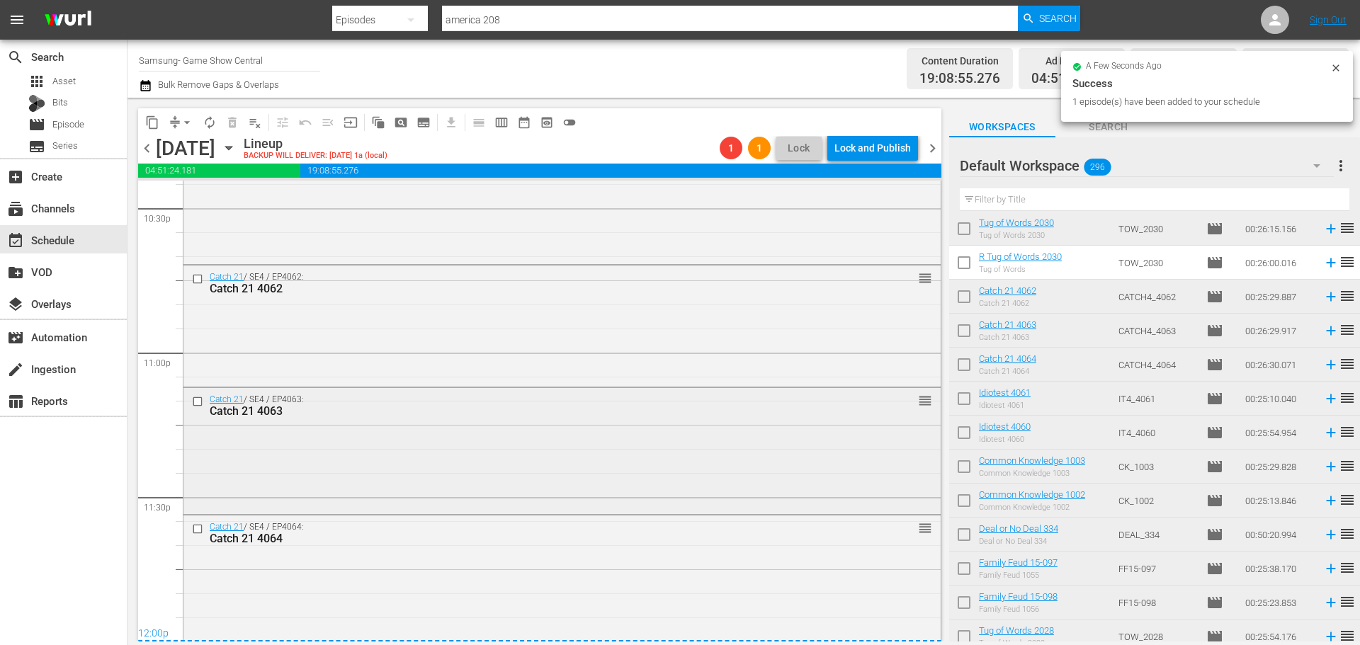
scroll to position [6476, 0]
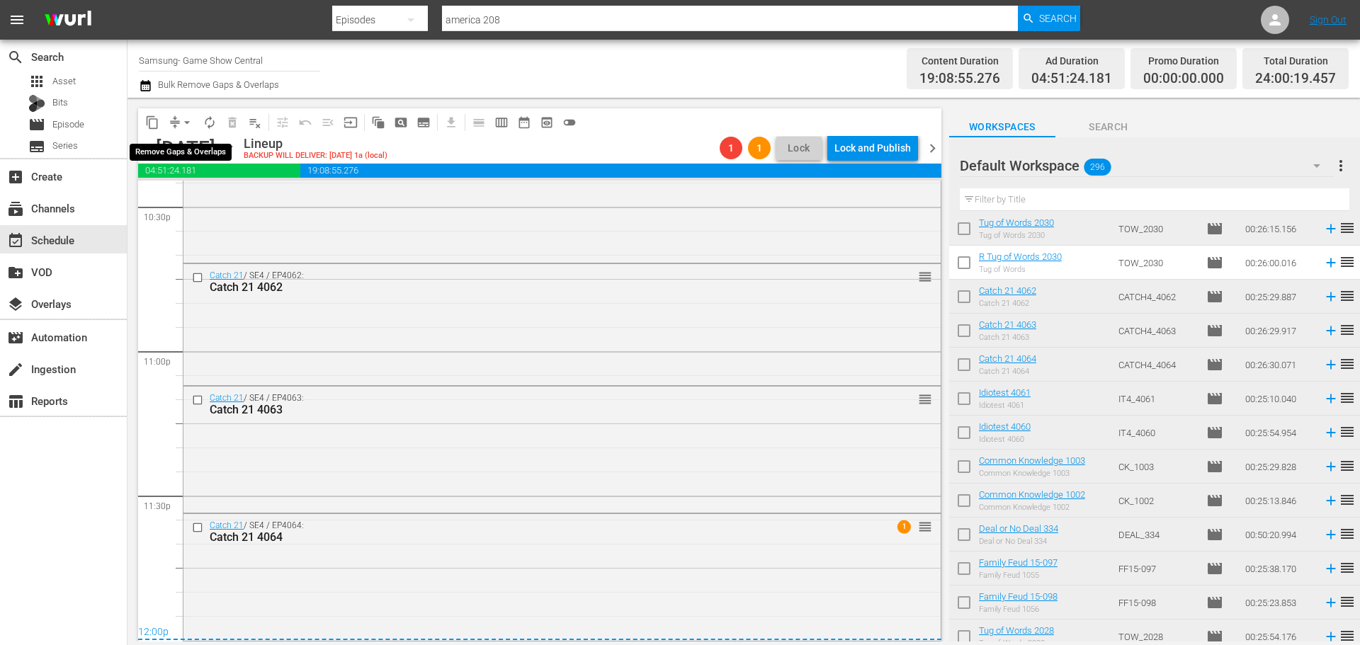
click at [190, 129] on span "arrow_drop_down" at bounding box center [187, 122] width 14 height 14
click at [201, 147] on li "Align to Midnight" at bounding box center [187, 151] width 149 height 23
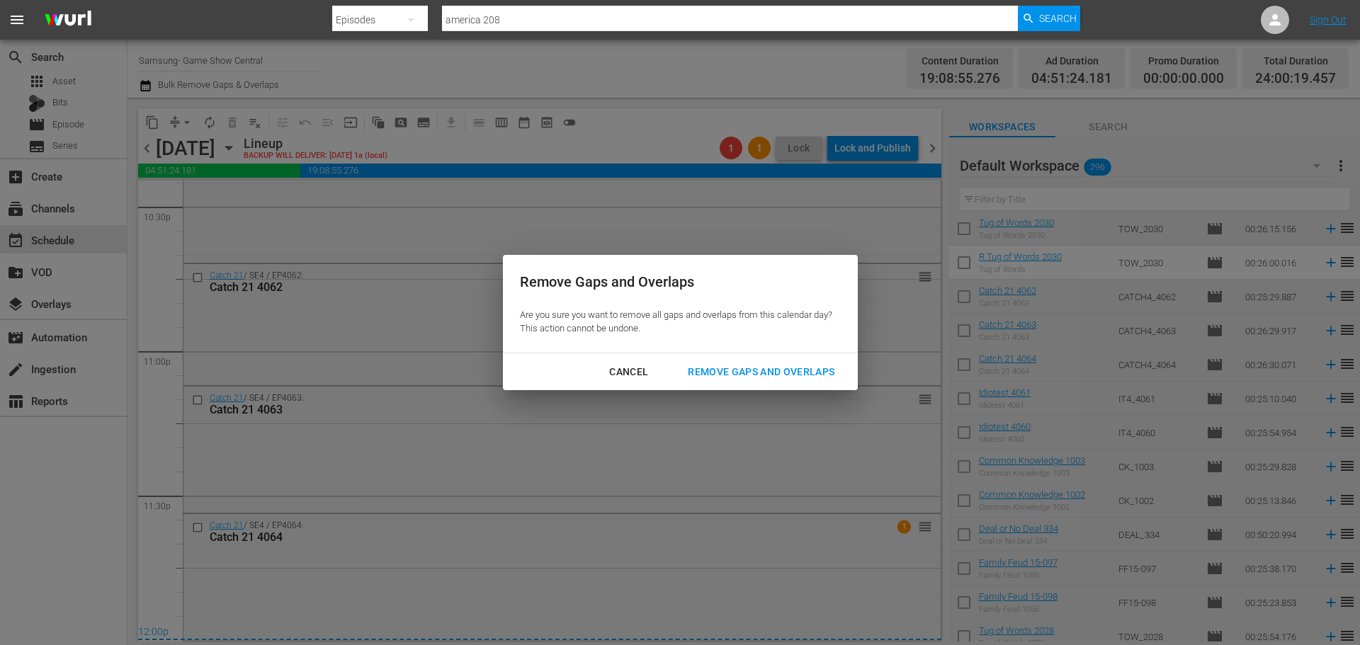
drag, startPoint x: 759, startPoint y: 386, endPoint x: 740, endPoint y: 407, distance: 28.1
click at [759, 389] on div "Cancel Remove Gaps and Overlaps" at bounding box center [680, 372] width 355 height 38
click at [735, 373] on div "Remove Gaps and Overlaps" at bounding box center [760, 372] width 169 height 18
click at [622, 574] on div "Remove Gaps and Overlaps Are you sure you want to remove all gaps and overlaps …" at bounding box center [680, 322] width 1360 height 645
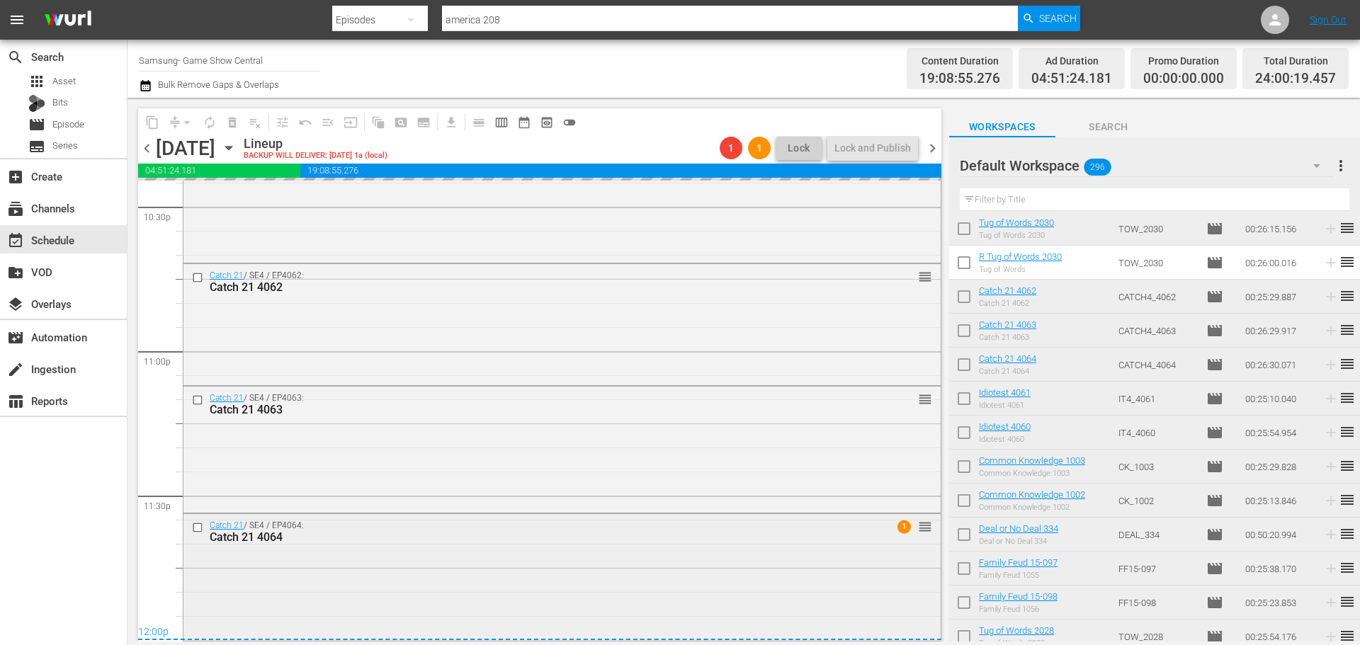
click at [637, 574] on div "Catch 21 / SE4 / EP4064: Catch 21 4064 1 reorder" at bounding box center [561, 575] width 757 height 123
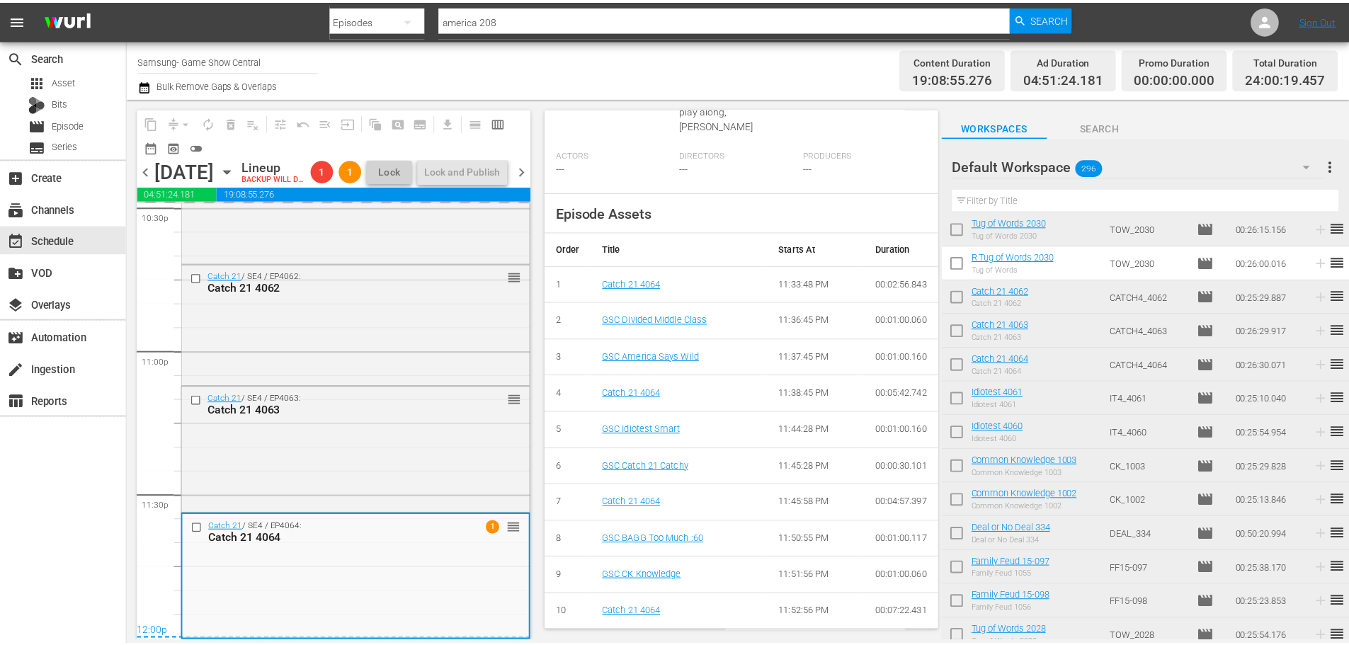
scroll to position [0, 0]
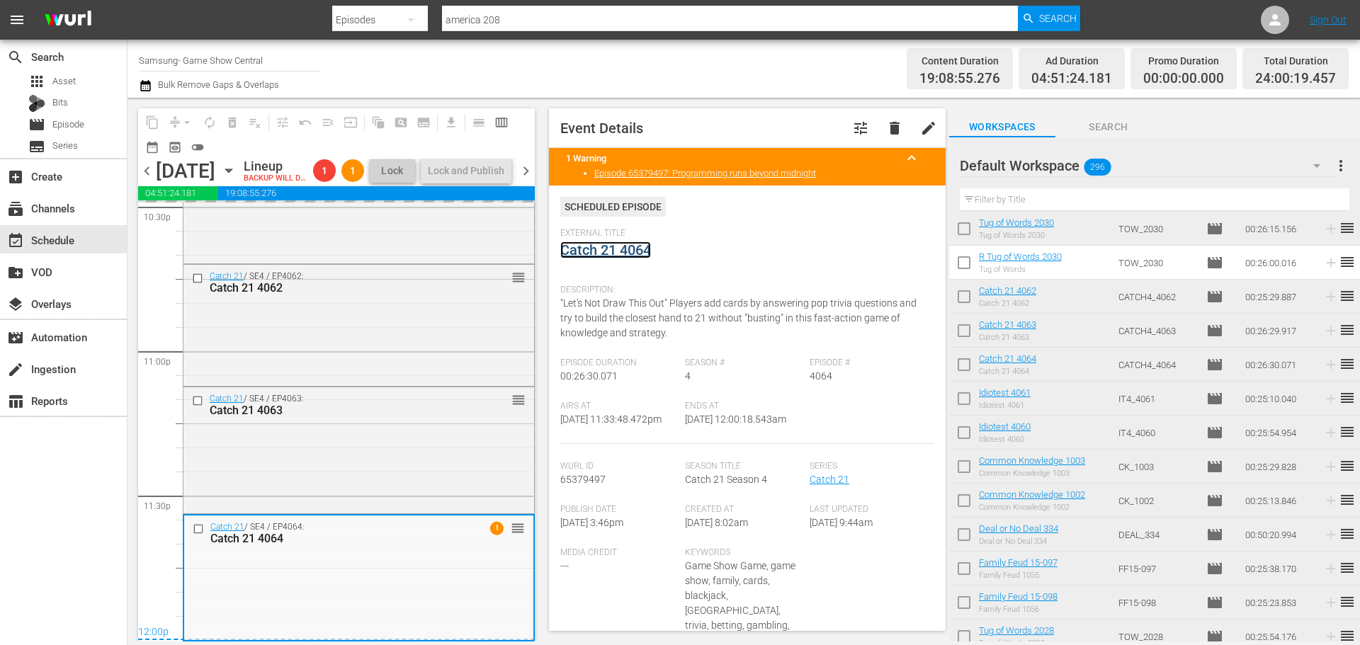
click at [625, 244] on link "Catch 21 4064" at bounding box center [605, 250] width 91 height 17
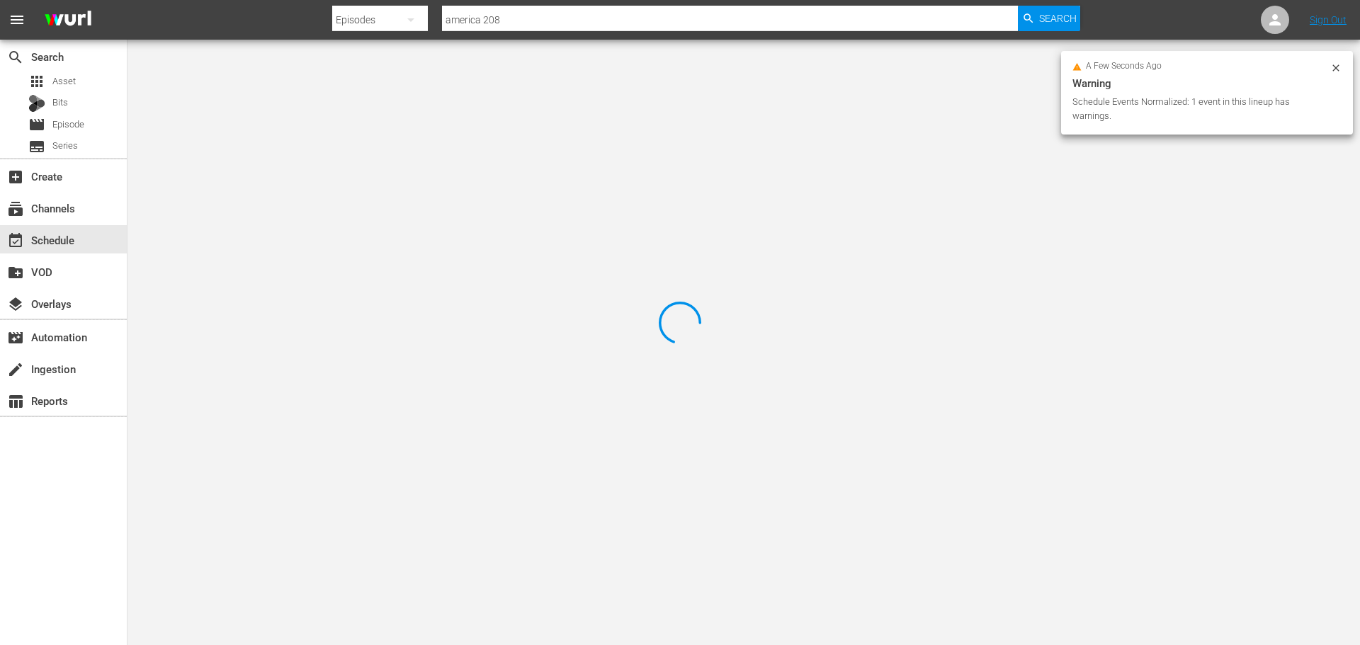
click at [290, 105] on div at bounding box center [680, 322] width 1360 height 645
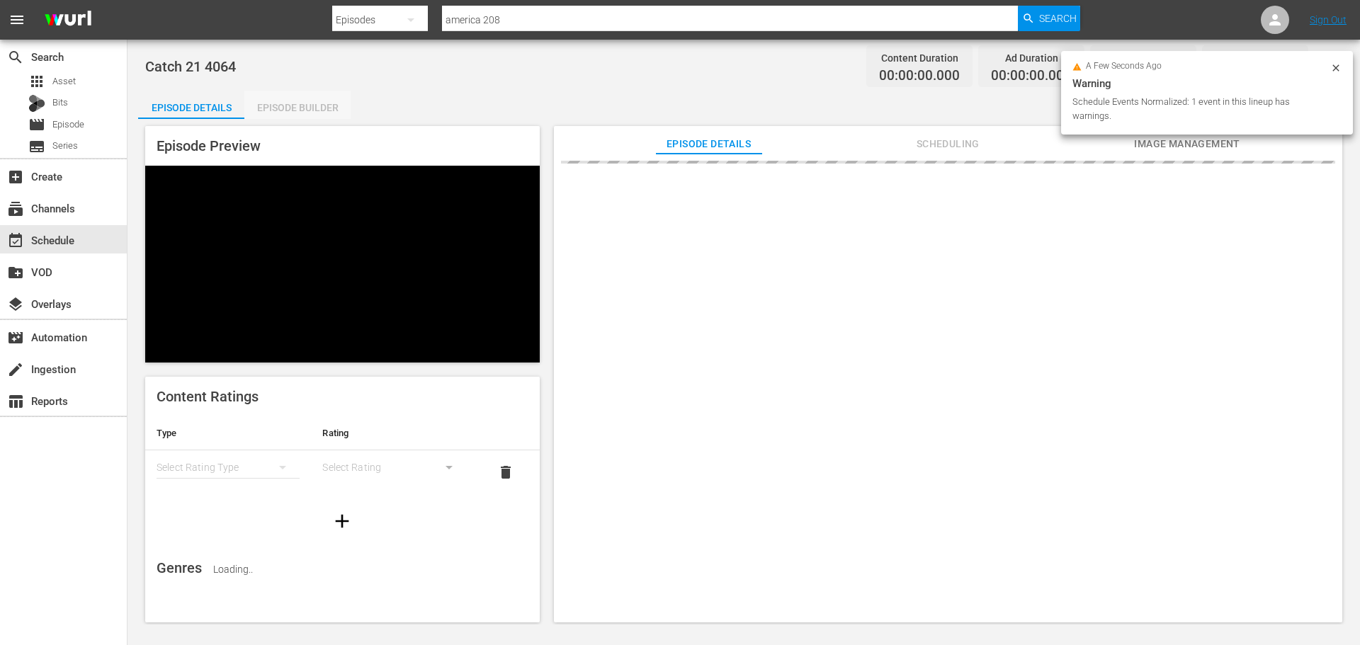
click at [295, 108] on div "Episode Builder" at bounding box center [297, 108] width 106 height 34
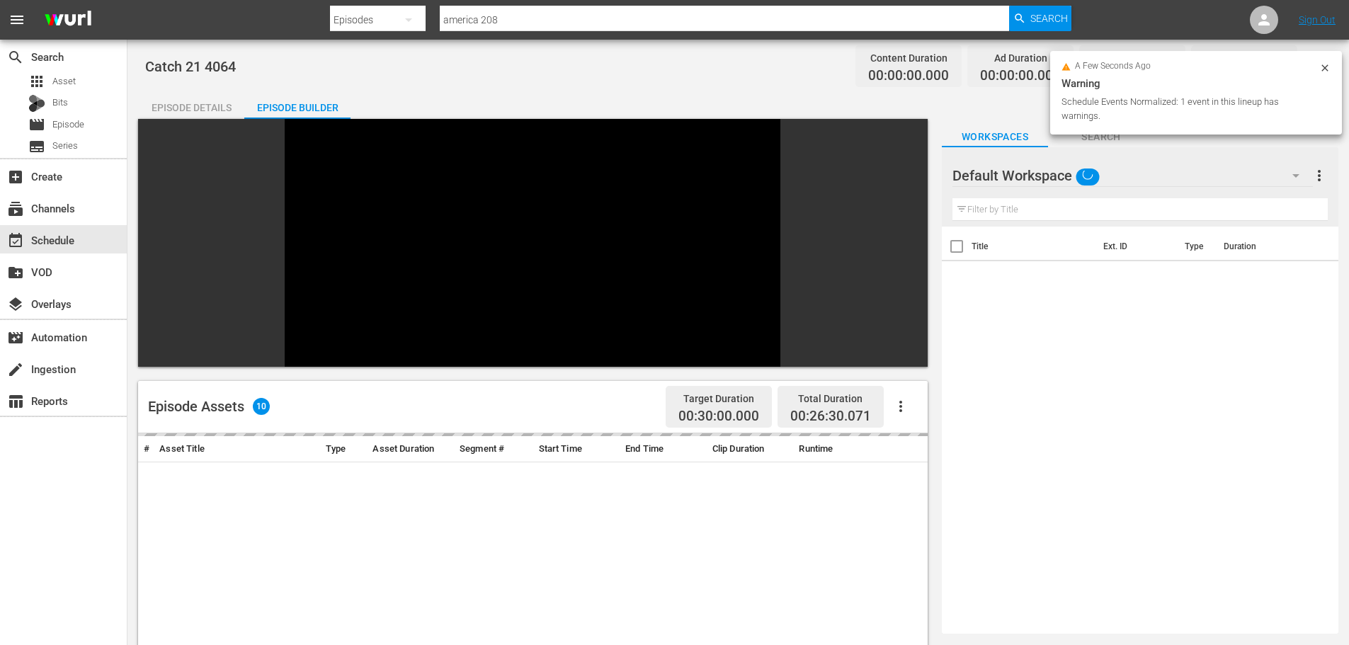
scroll to position [196, 0]
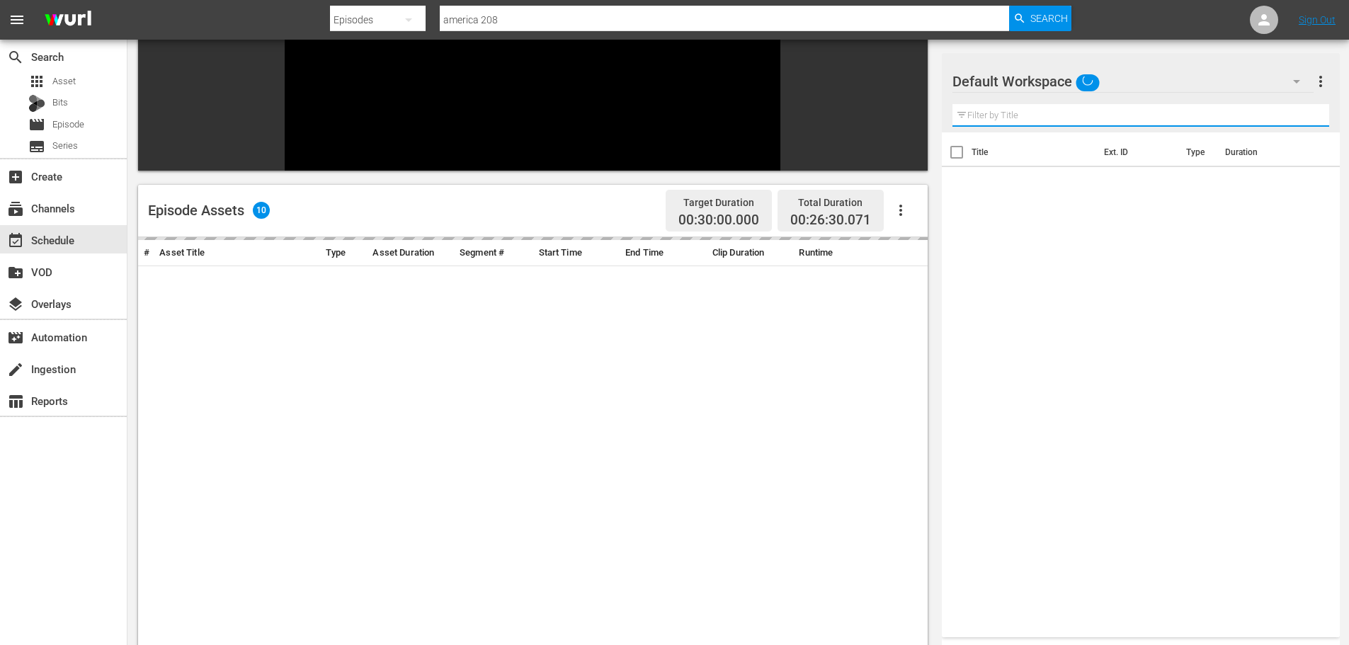
click at [997, 113] on input "text" at bounding box center [1141, 115] width 377 height 23
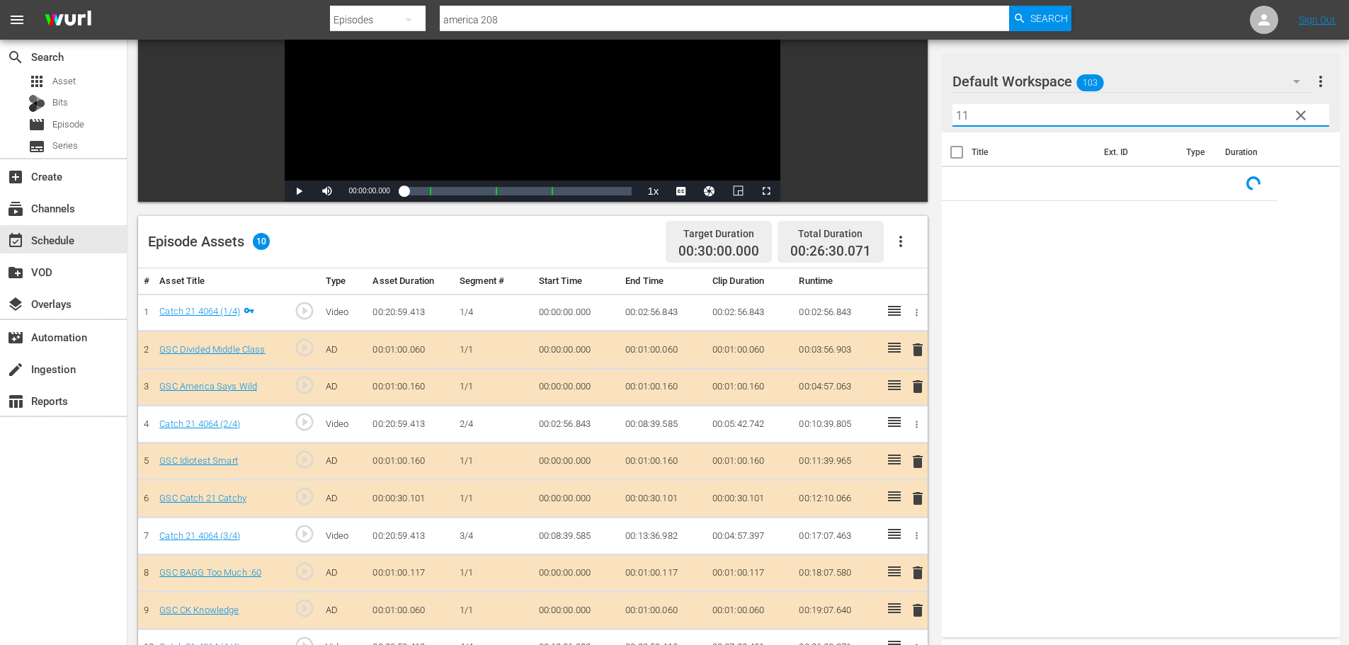
type input "11"
click at [915, 500] on span "delete" at bounding box center [917, 498] width 17 height 17
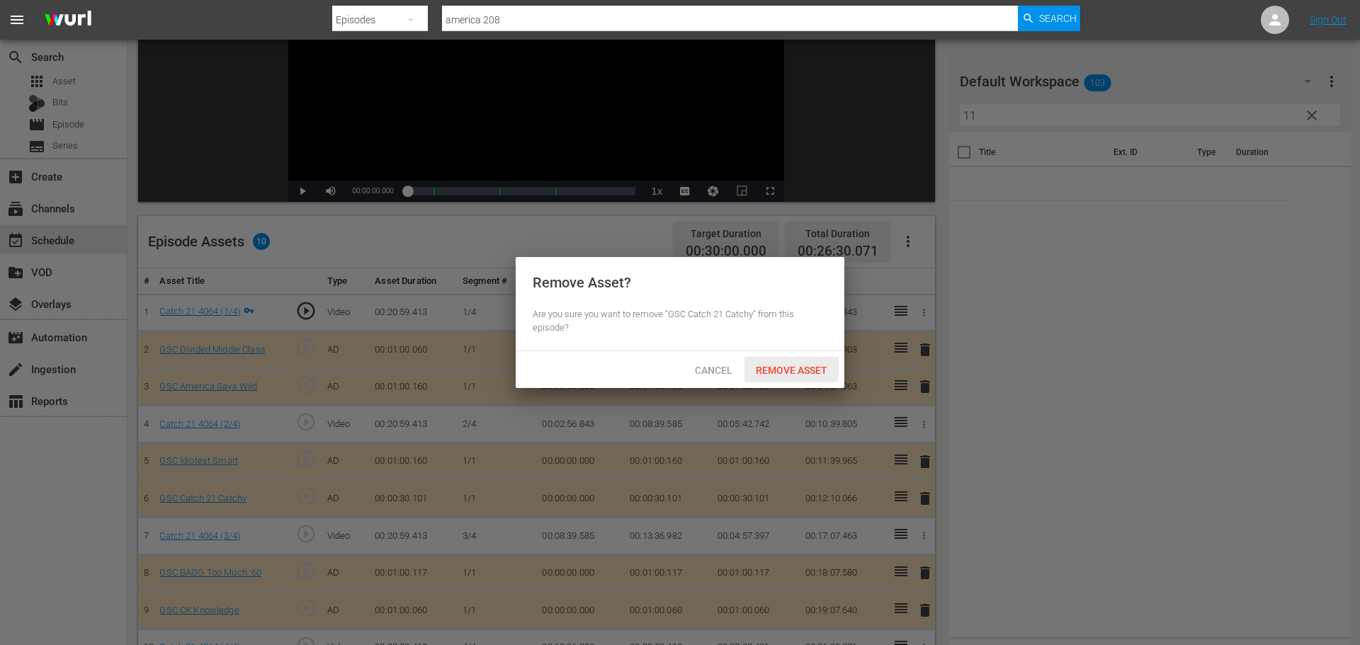
click at [805, 373] on span "Remove Asset" at bounding box center [791, 370] width 94 height 11
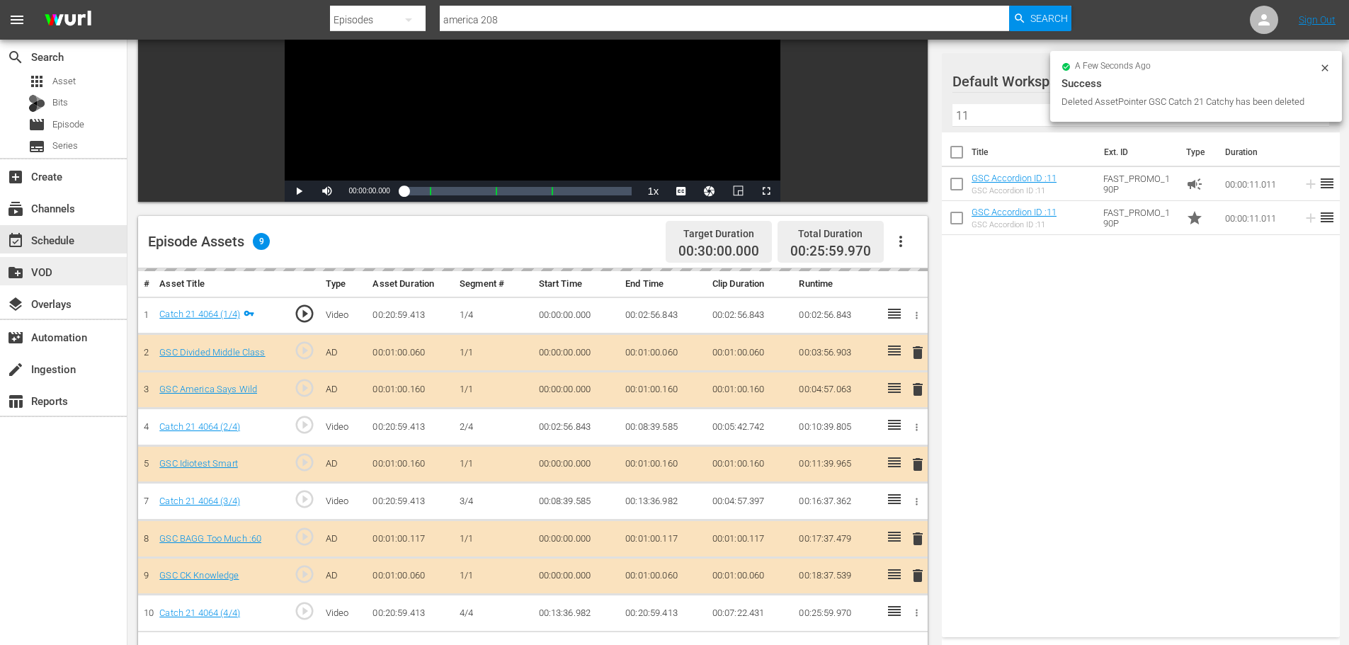
click at [93, 258] on div "create_new_folder VOD" at bounding box center [63, 271] width 127 height 28
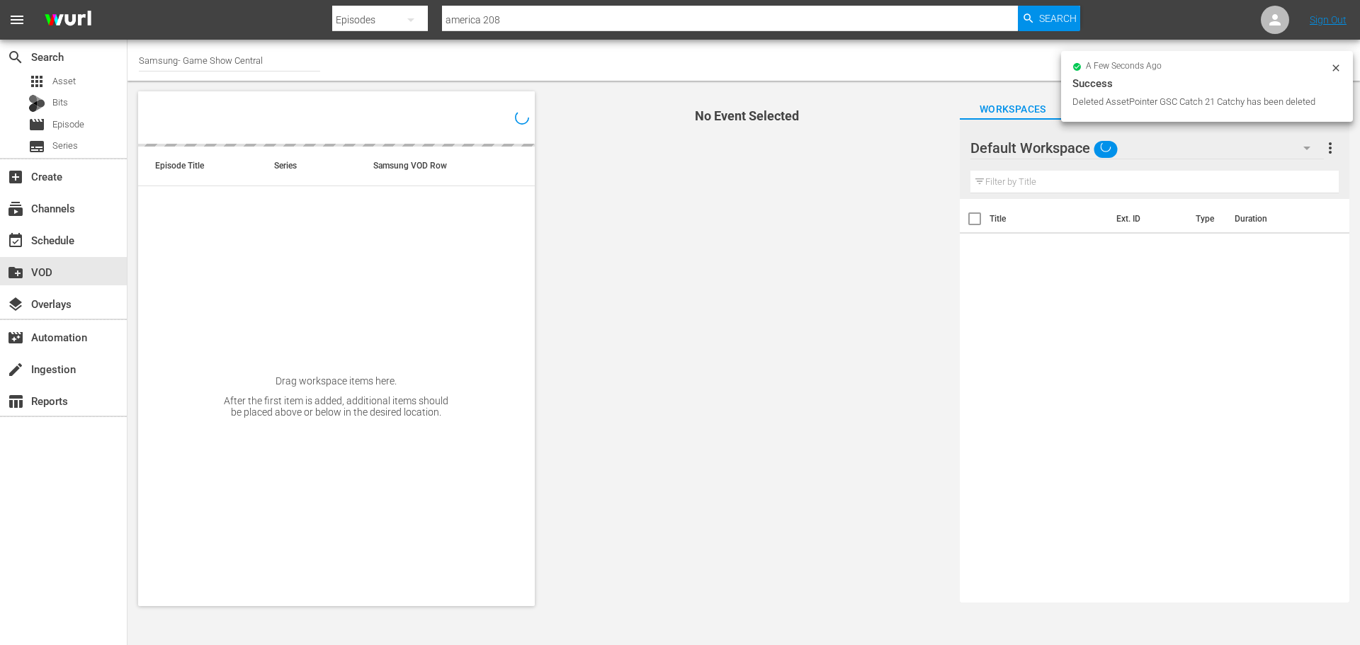
click at [89, 242] on div "event_available Schedule" at bounding box center [63, 239] width 127 height 28
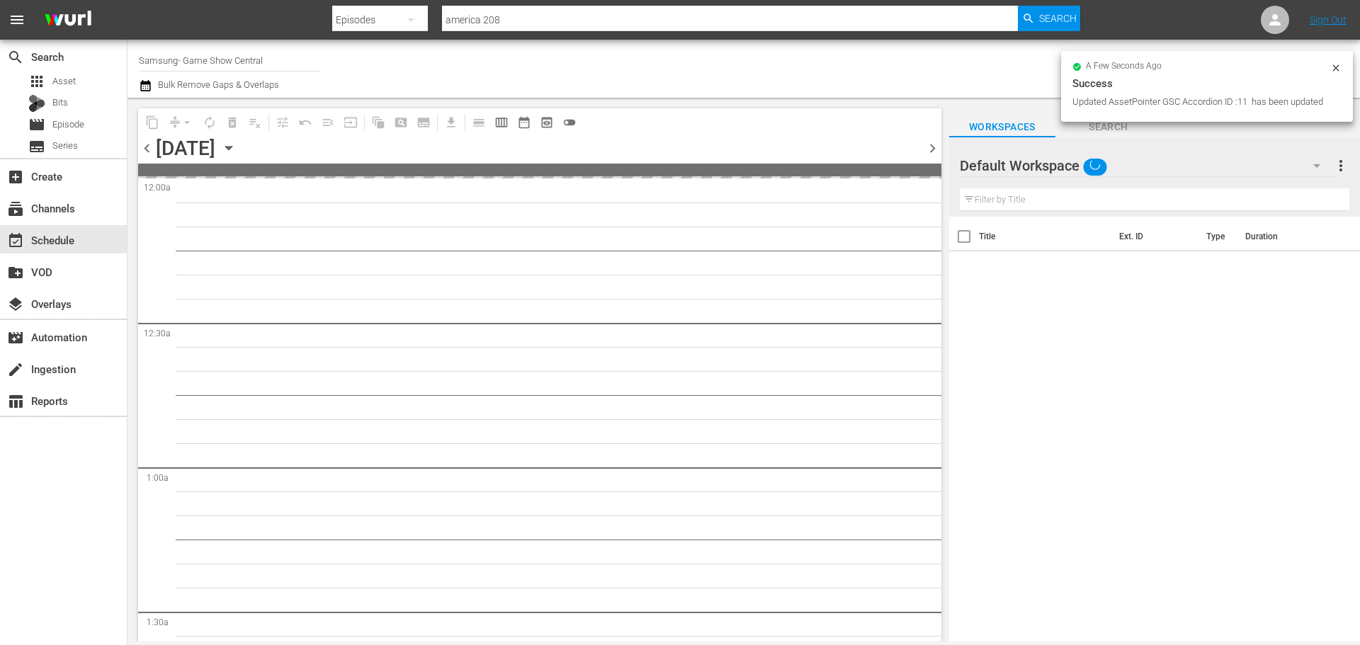
click at [237, 148] on icon "button" at bounding box center [229, 148] width 16 height 16
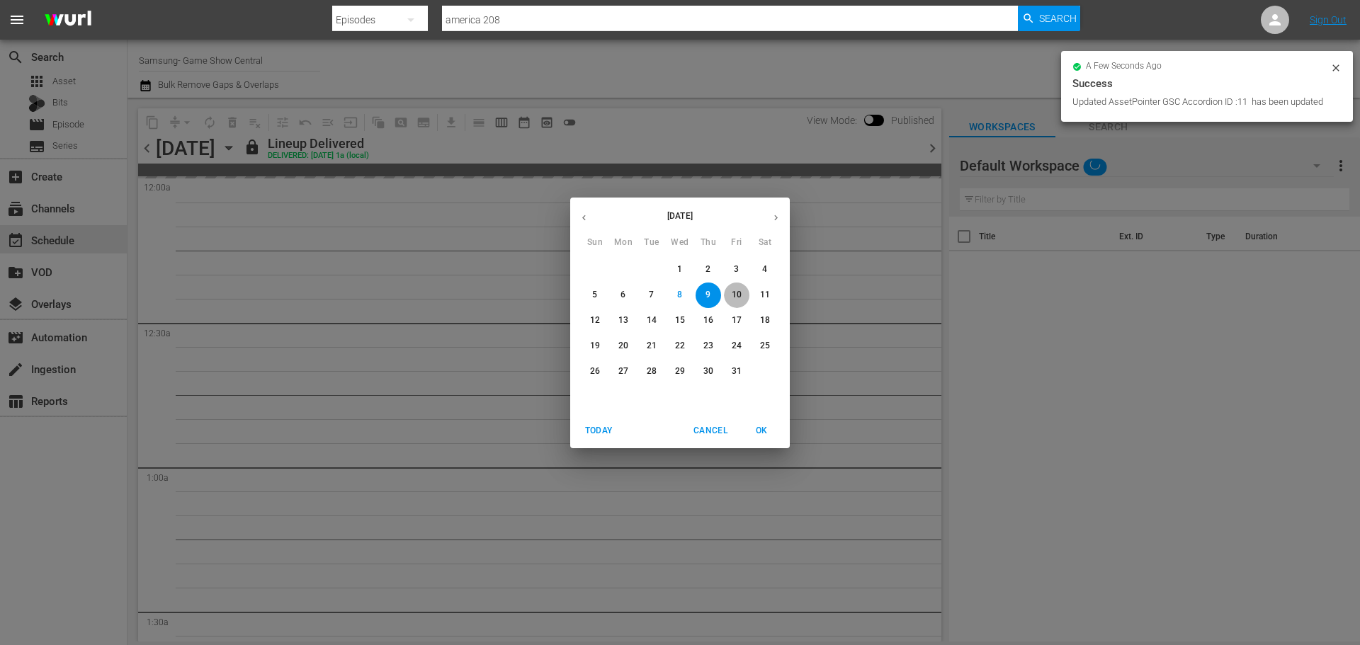
click at [740, 293] on p "10" at bounding box center [737, 295] width 10 height 12
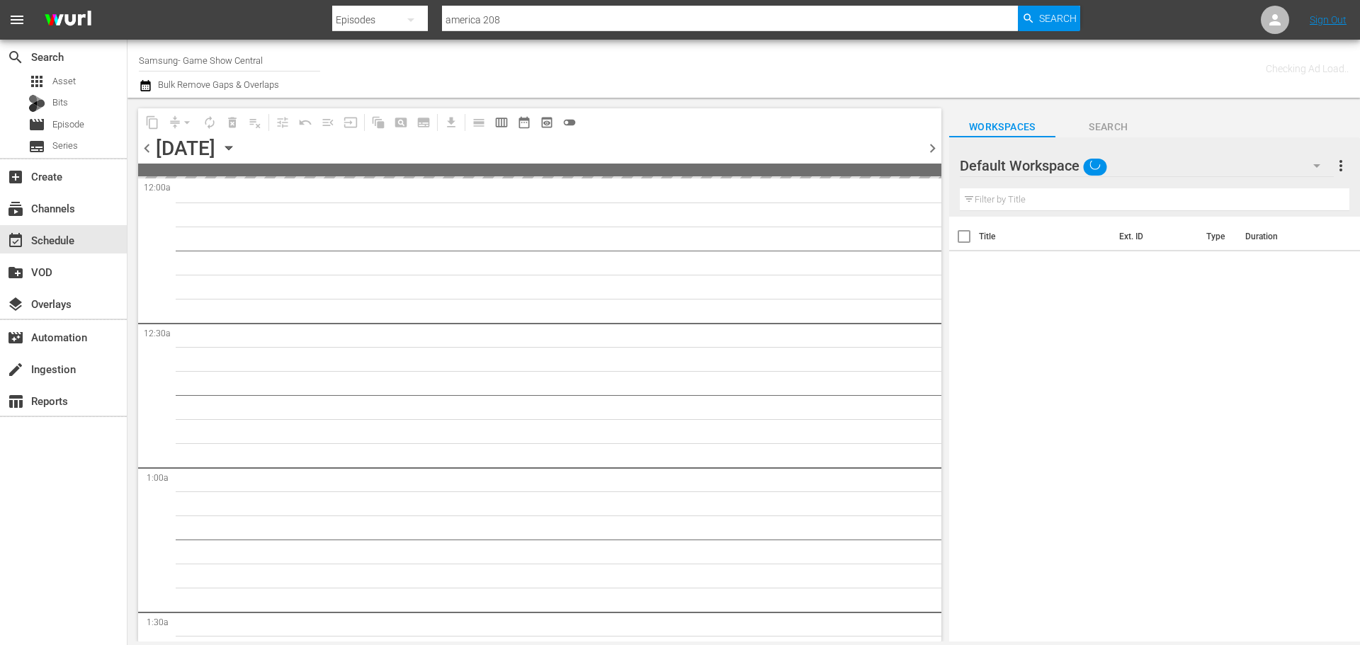
click at [788, 146] on div "chevron_left [DATE] [DATE] chevron_right" at bounding box center [539, 150] width 803 height 28
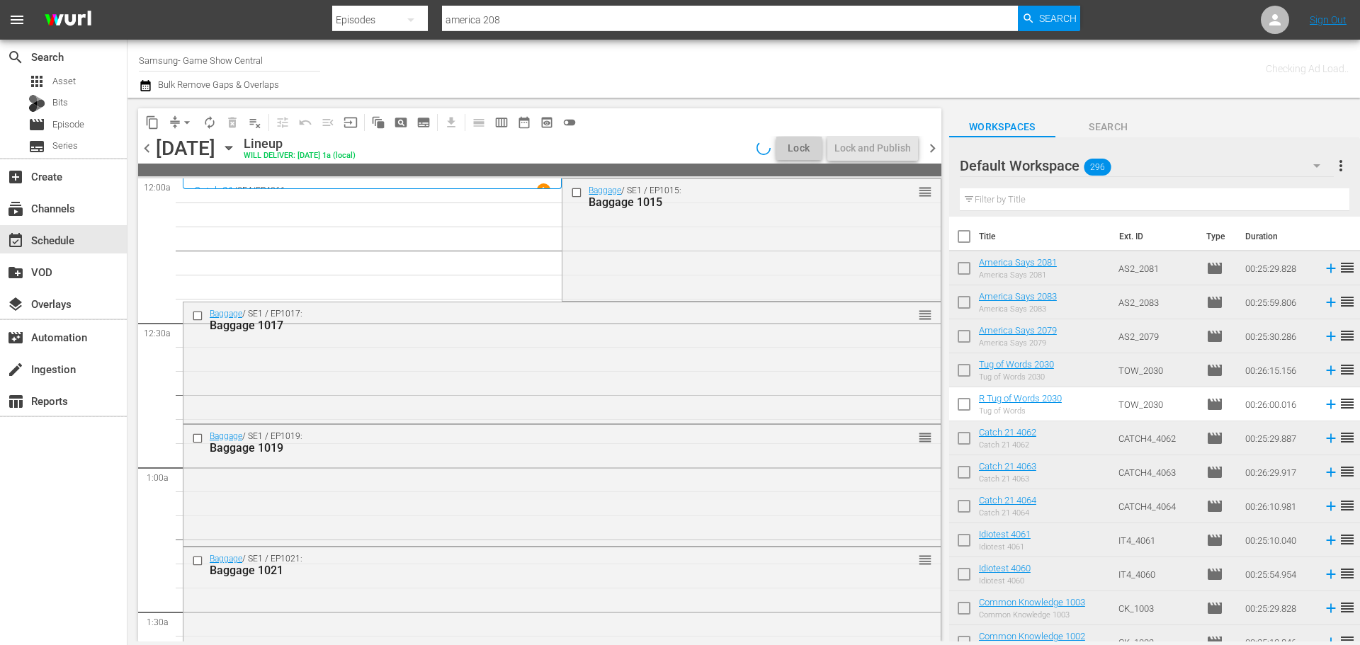
scroll to position [71, 0]
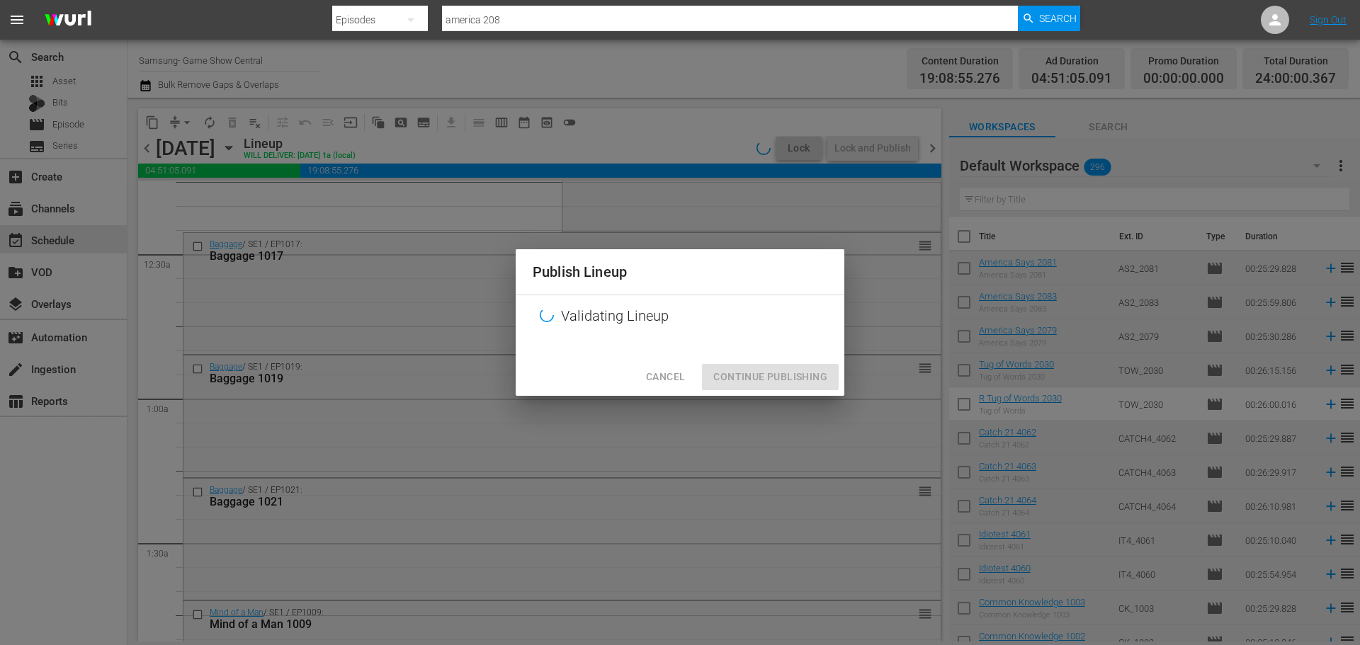
click at [769, 366] on div "Cancel Continue Publishing" at bounding box center [680, 377] width 329 height 38
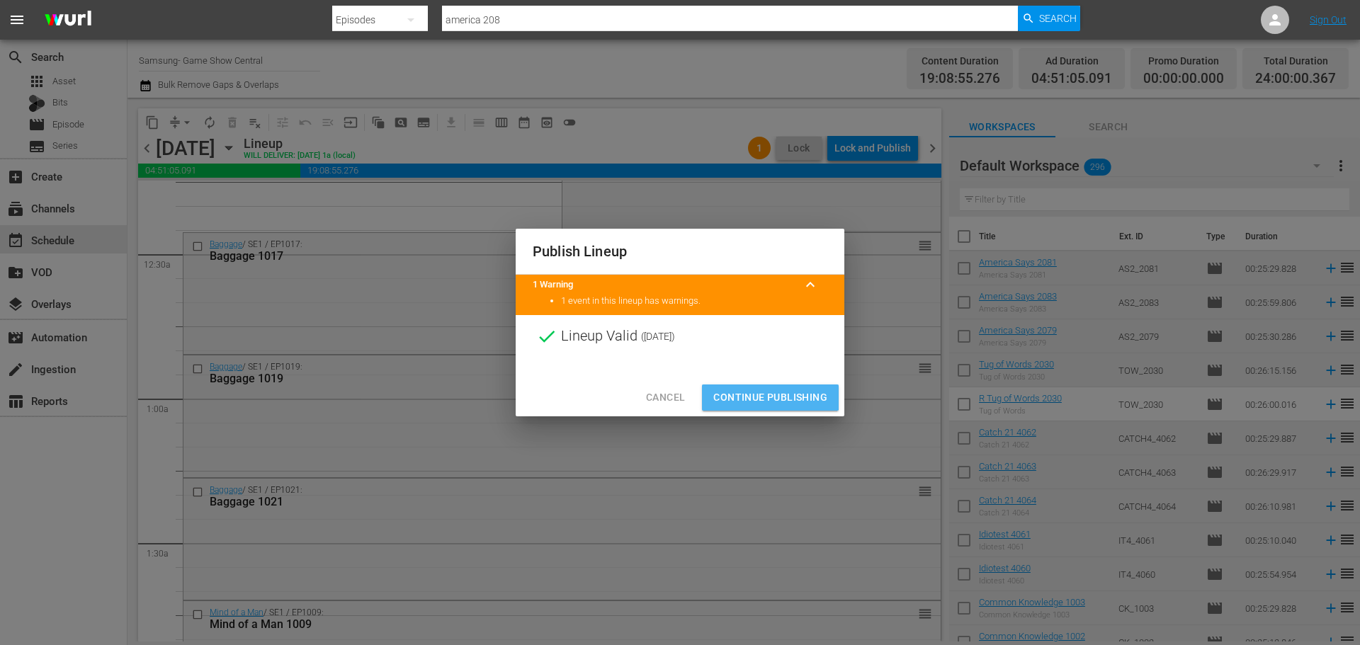
click at [764, 388] on button "Continue Publishing" at bounding box center [770, 398] width 137 height 26
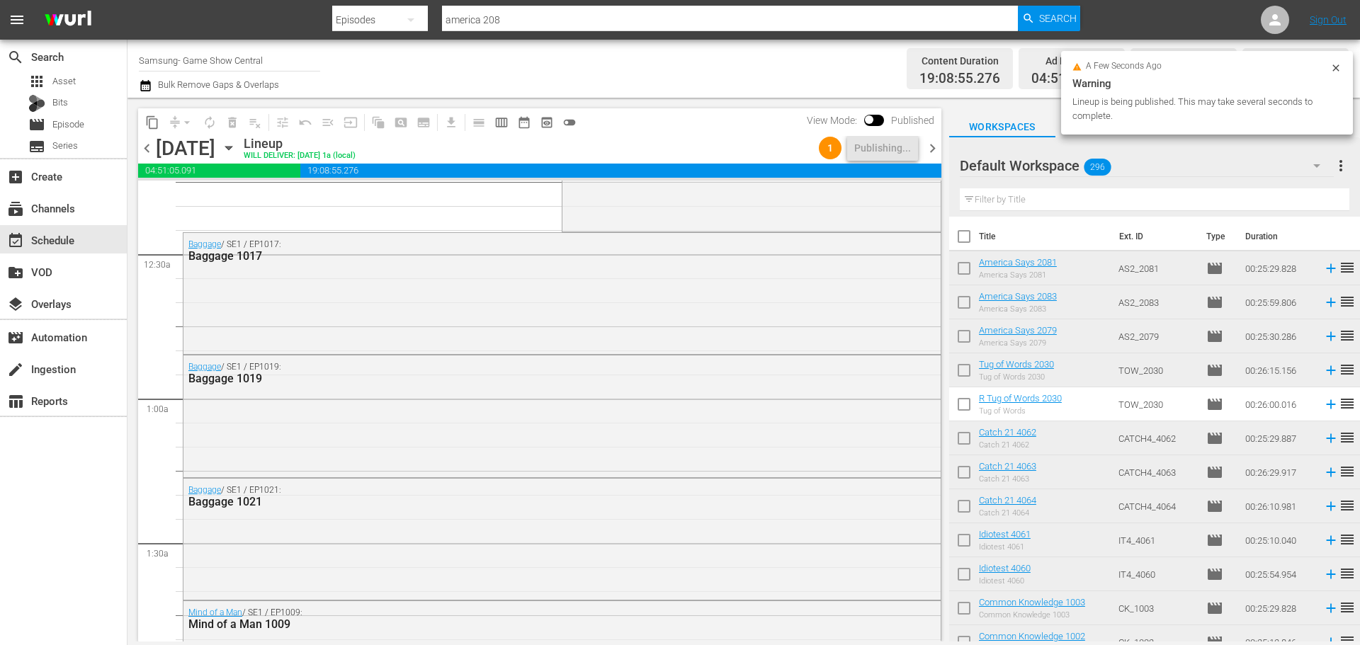
click at [237, 150] on icon "button" at bounding box center [229, 148] width 16 height 16
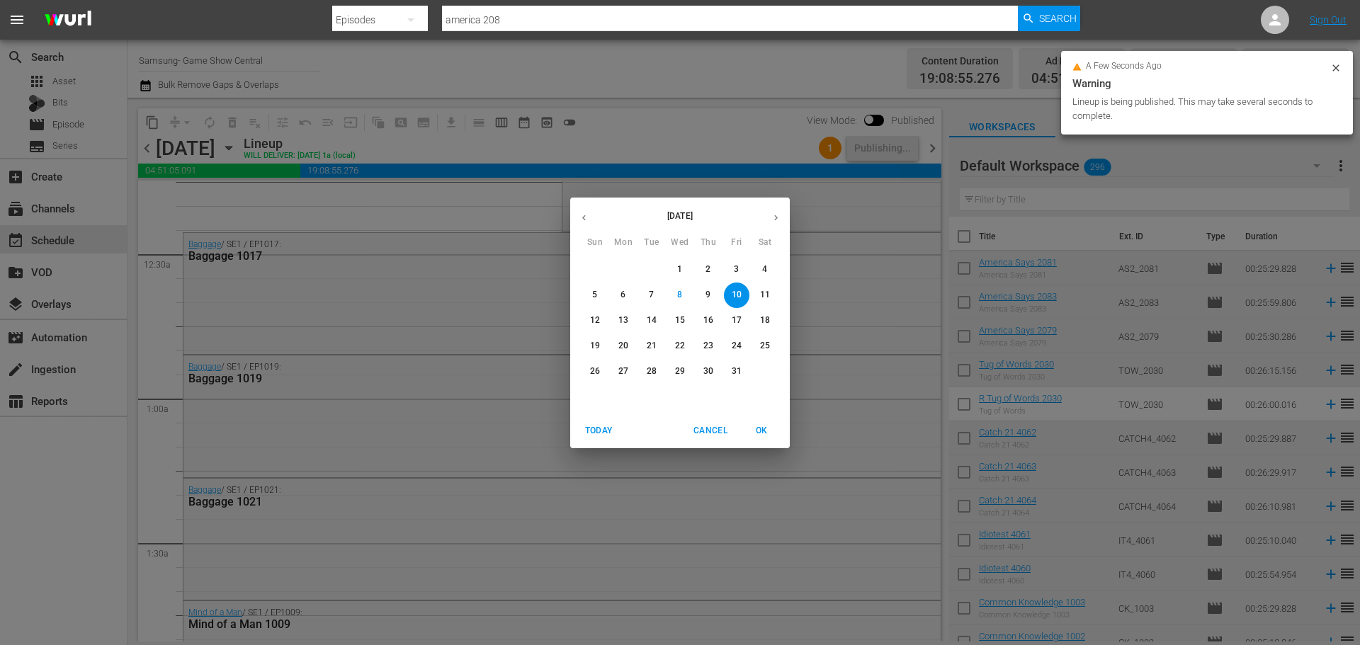
drag, startPoint x: 708, startPoint y: 322, endPoint x: 528, endPoint y: 403, distance: 197.8
click at [709, 322] on p "16" at bounding box center [708, 320] width 10 height 12
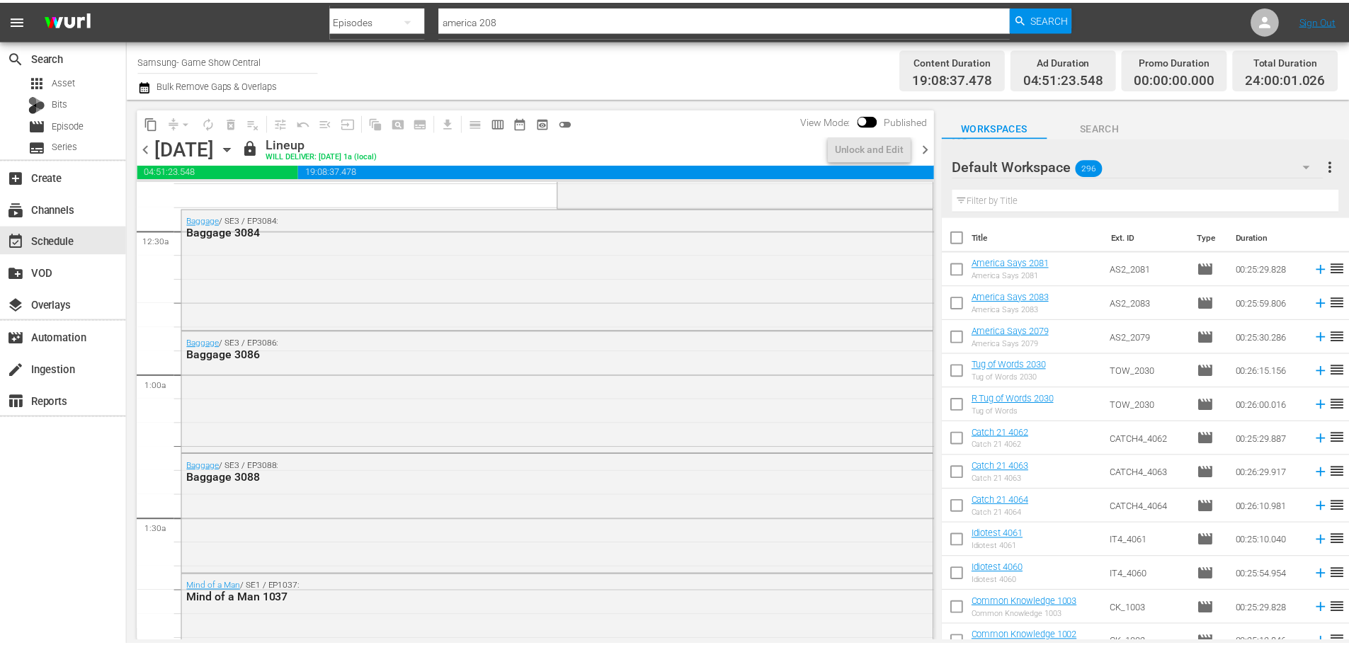
scroll to position [71, 0]
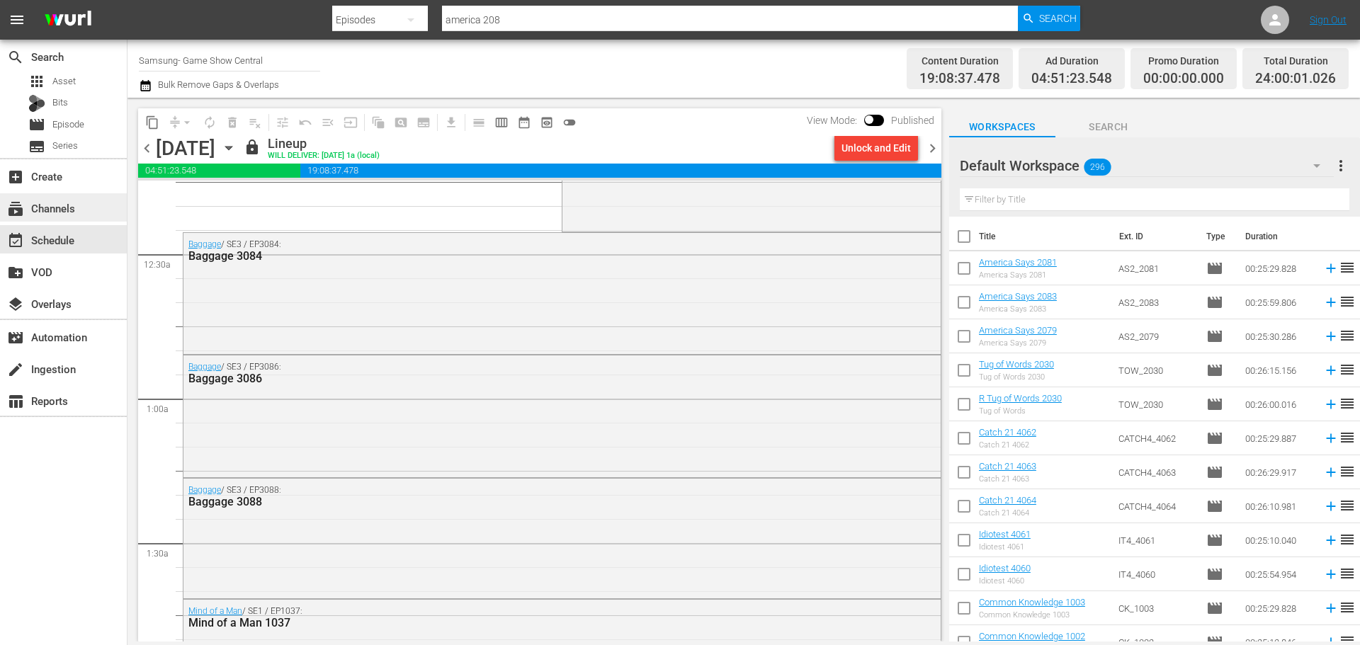
click at [62, 210] on div "subscriptions Channels" at bounding box center [39, 206] width 79 height 13
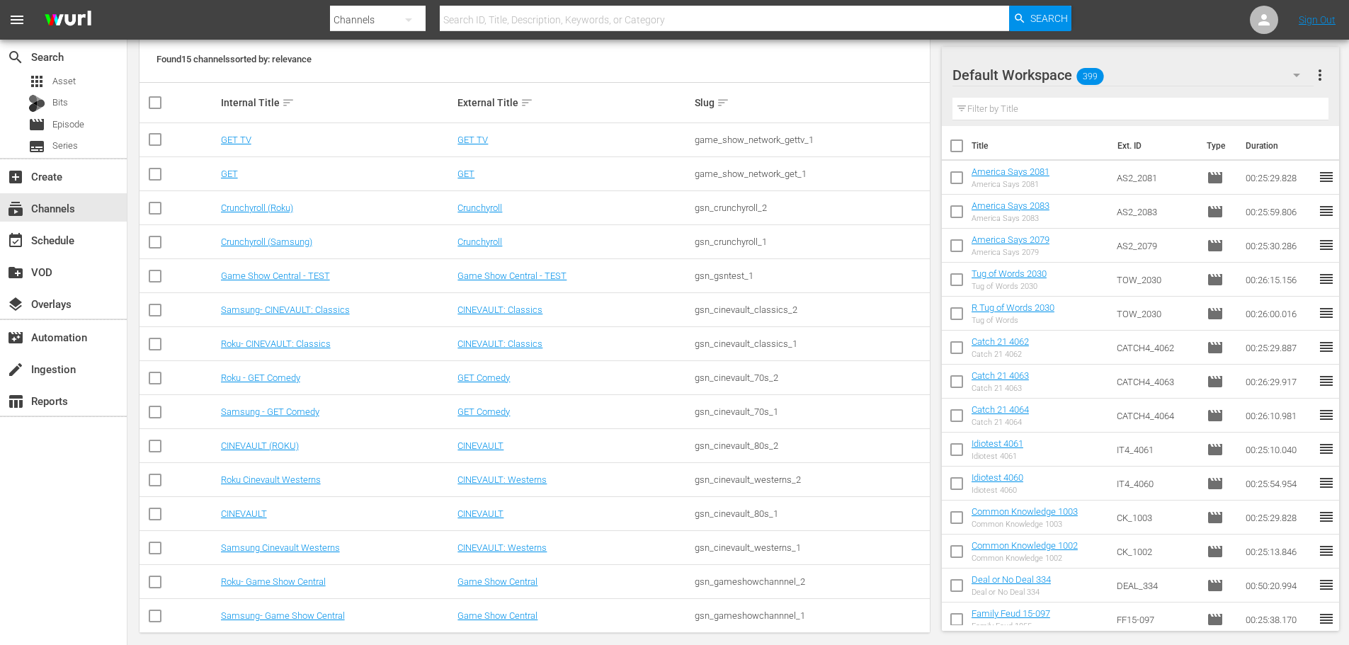
scroll to position [212, 0]
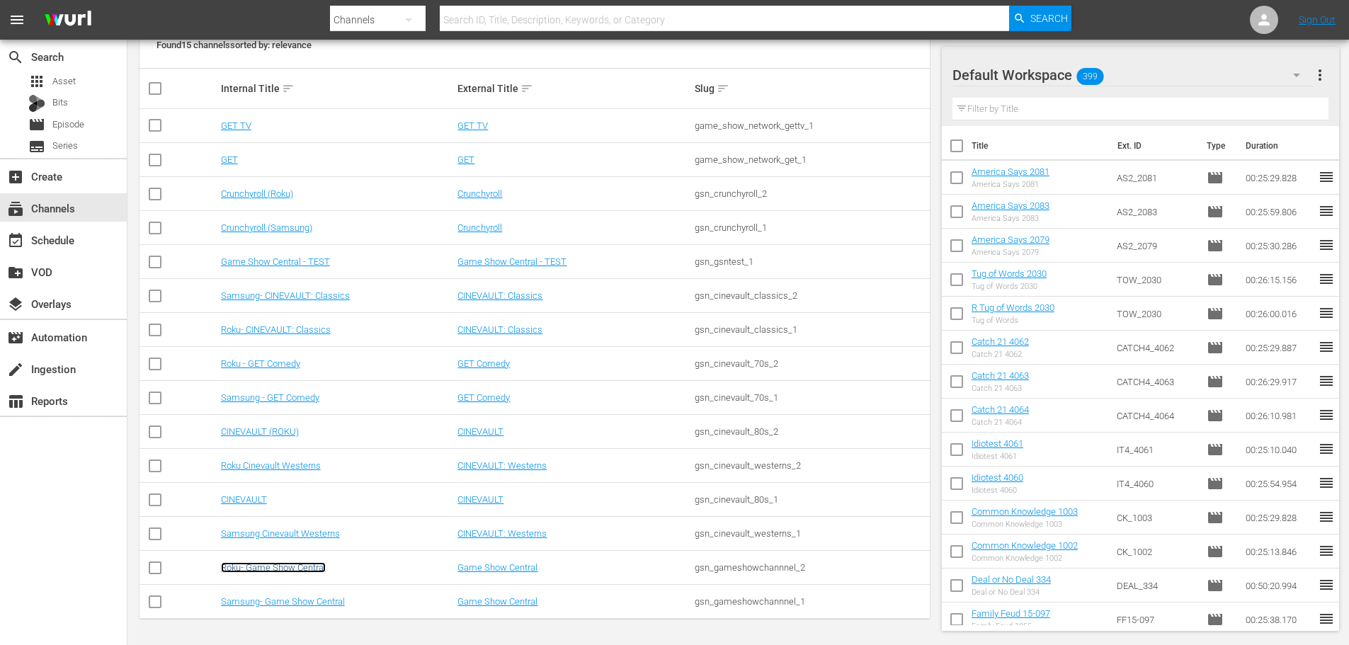
click at [293, 569] on link "Roku- Game Show Central" at bounding box center [273, 567] width 105 height 11
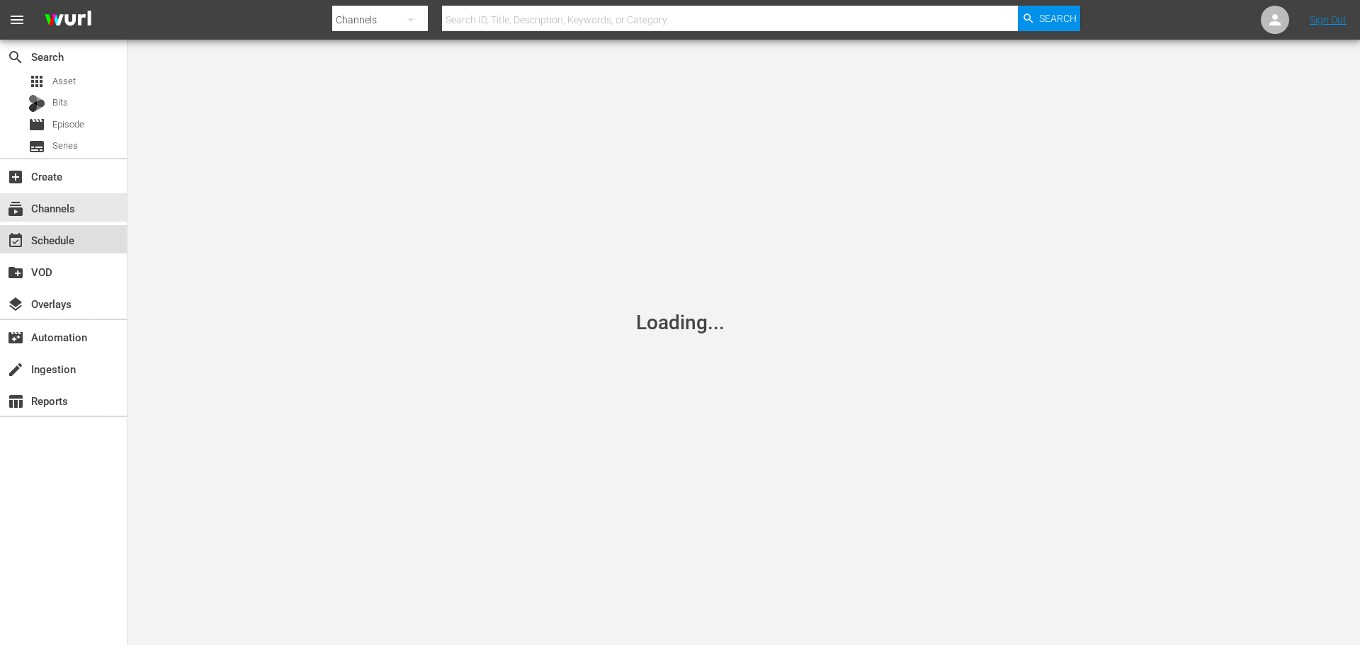
click at [84, 246] on div "event_available Schedule" at bounding box center [63, 239] width 127 height 28
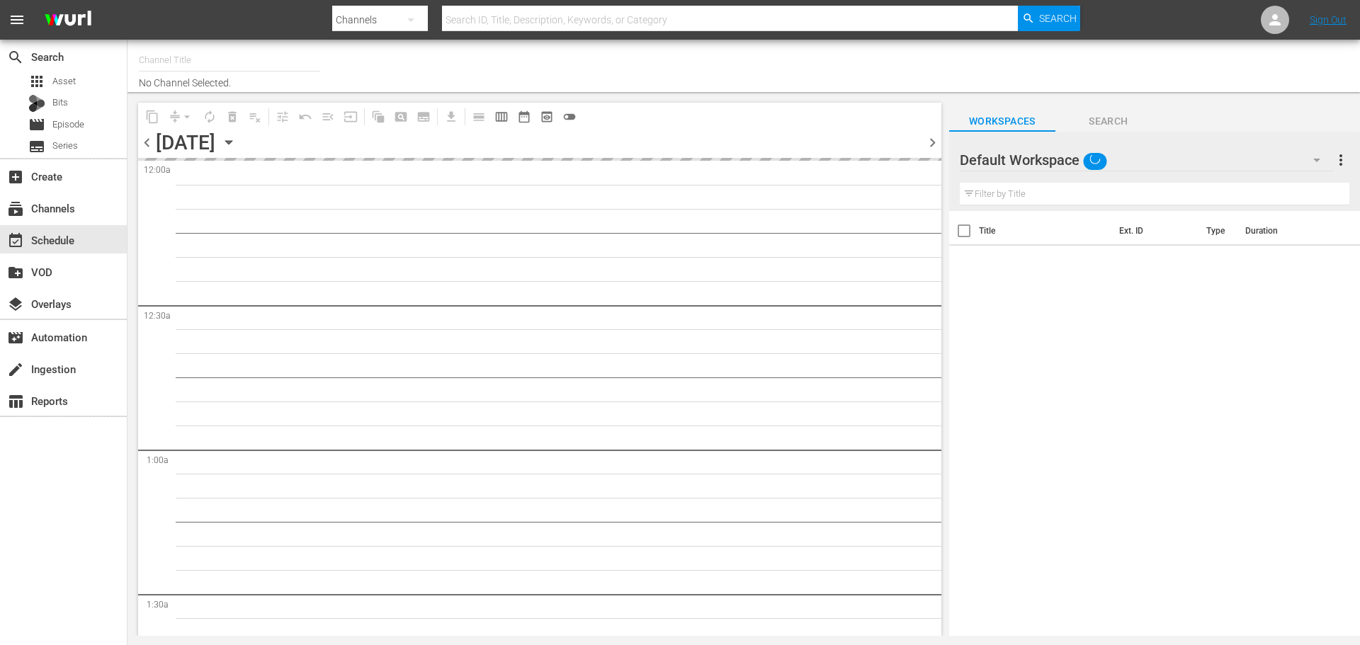
type input "Roku- Game Show Central (462)"
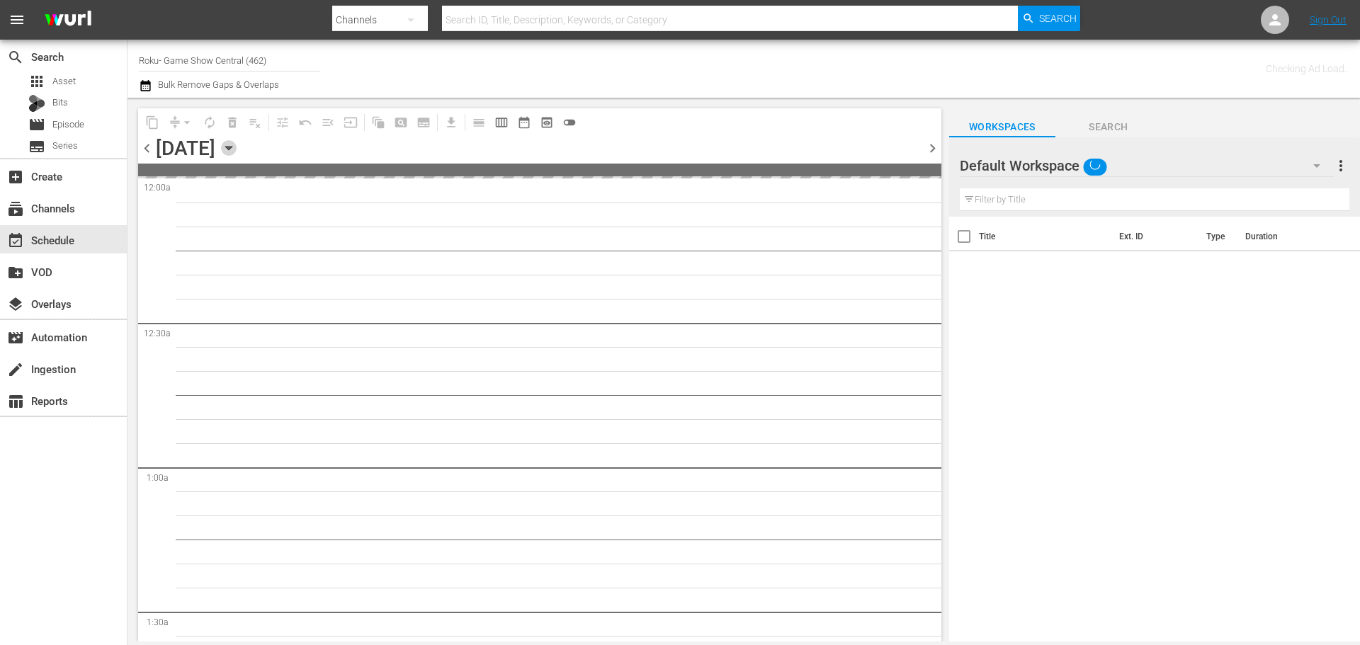
click at [237, 152] on icon "button" at bounding box center [229, 148] width 16 height 16
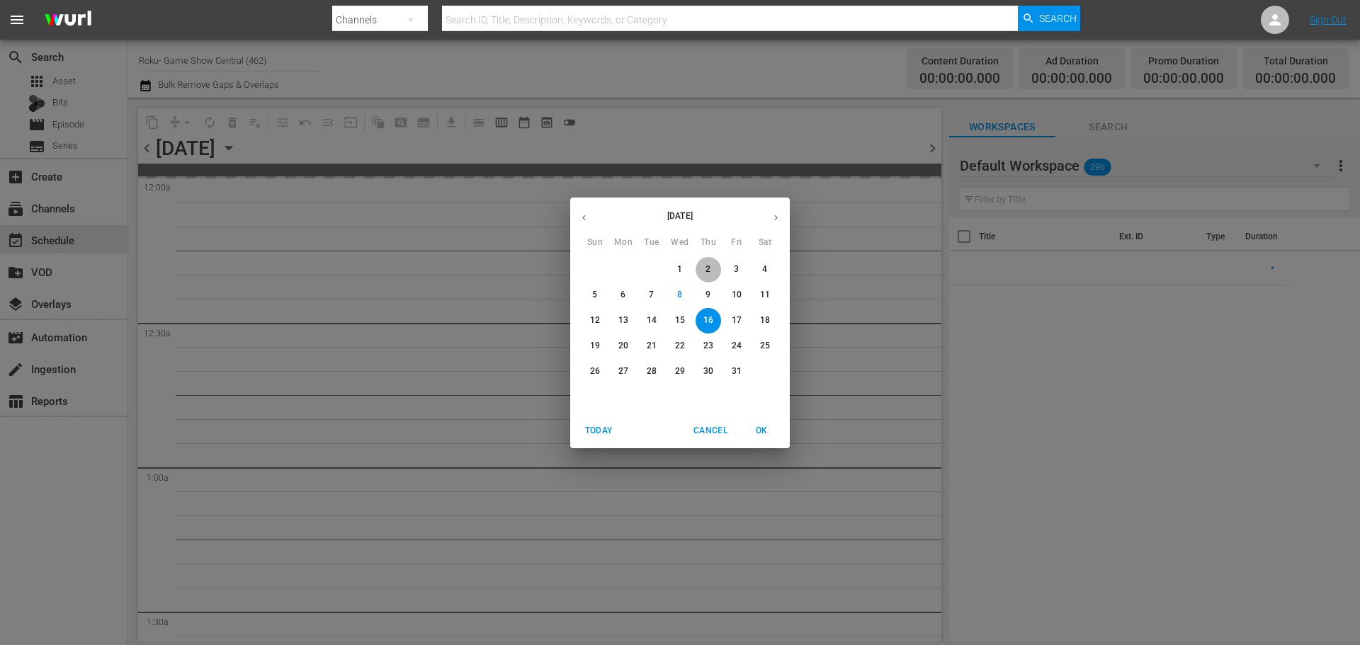
click at [710, 271] on p "2" at bounding box center [707, 269] width 5 height 12
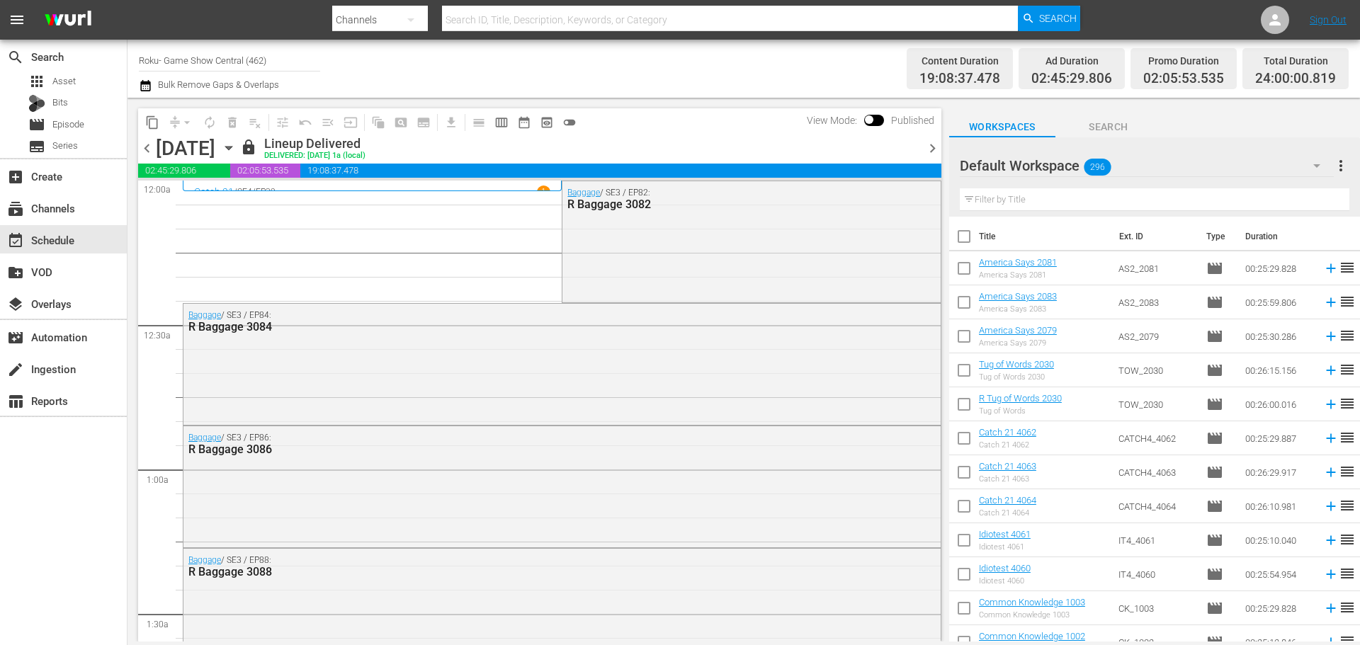
click at [155, 123] on span "content_copy" at bounding box center [152, 122] width 14 height 14
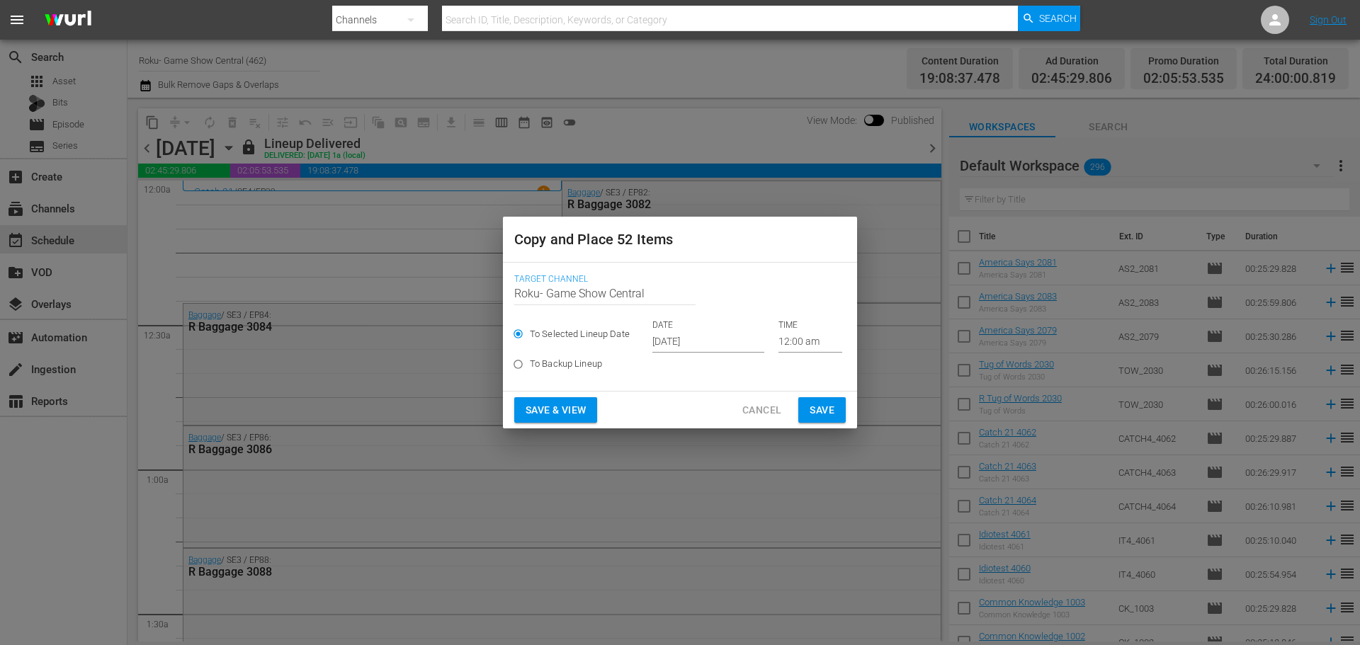
click at [716, 349] on input "[DATE]" at bounding box center [708, 341] width 112 height 21
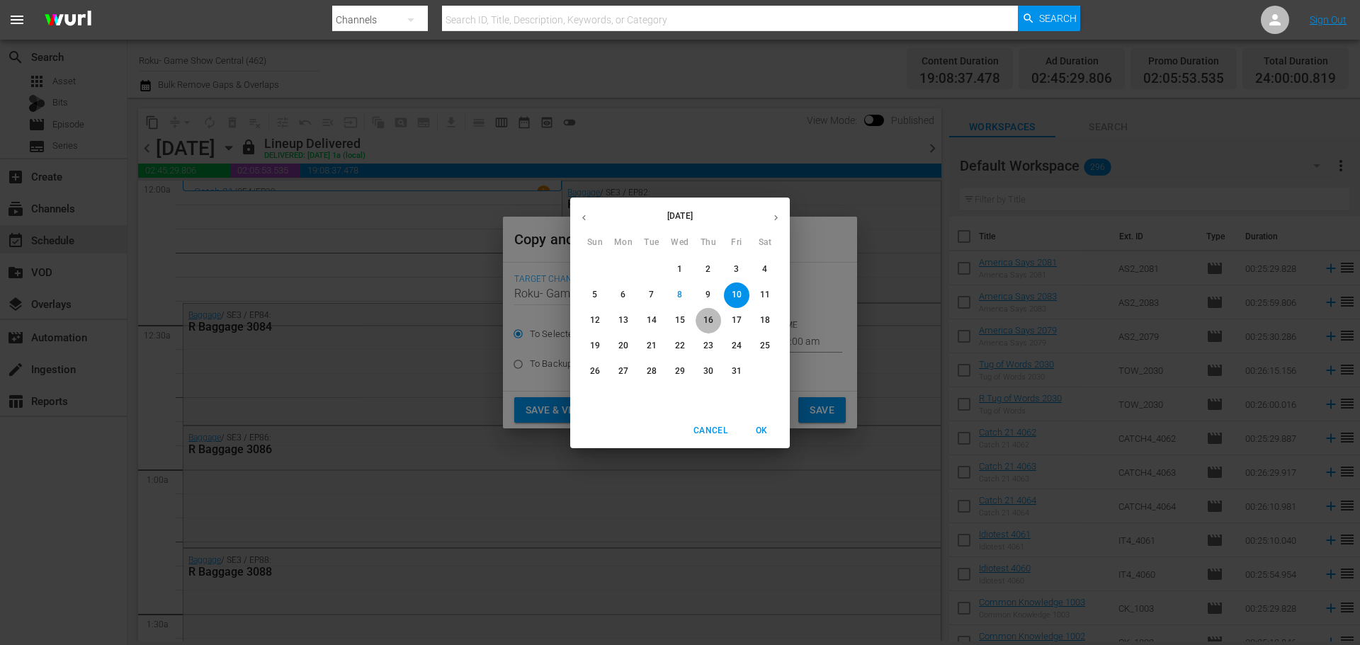
click at [712, 331] on button "16" at bounding box center [707, 320] width 25 height 25
type input "[DATE]"
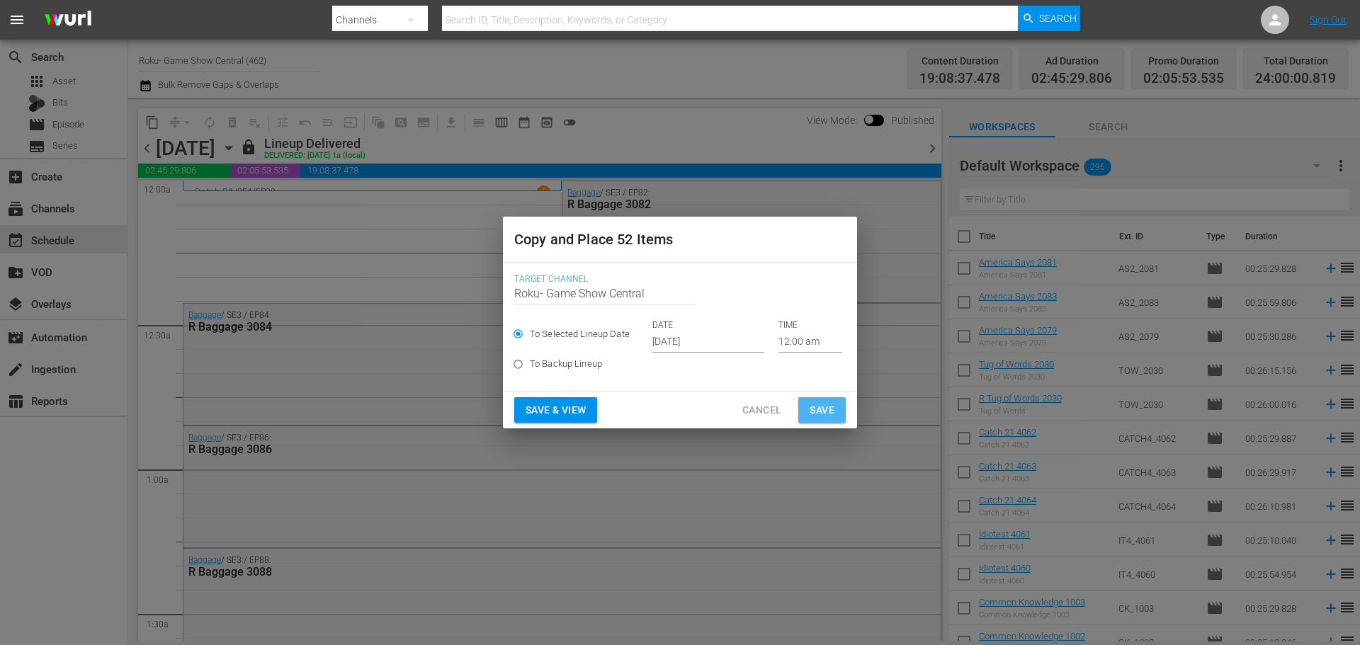
click at [825, 409] on span "Save" at bounding box center [822, 411] width 25 height 18
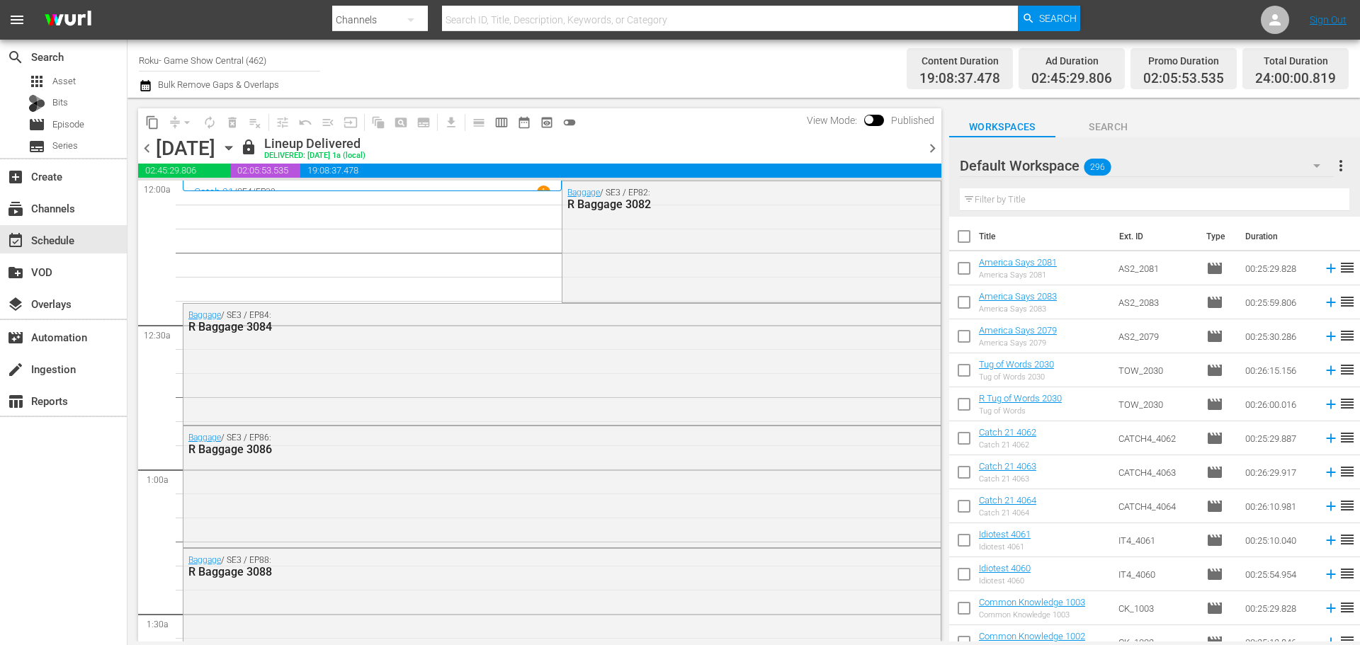
click at [237, 154] on icon "button" at bounding box center [229, 148] width 16 height 16
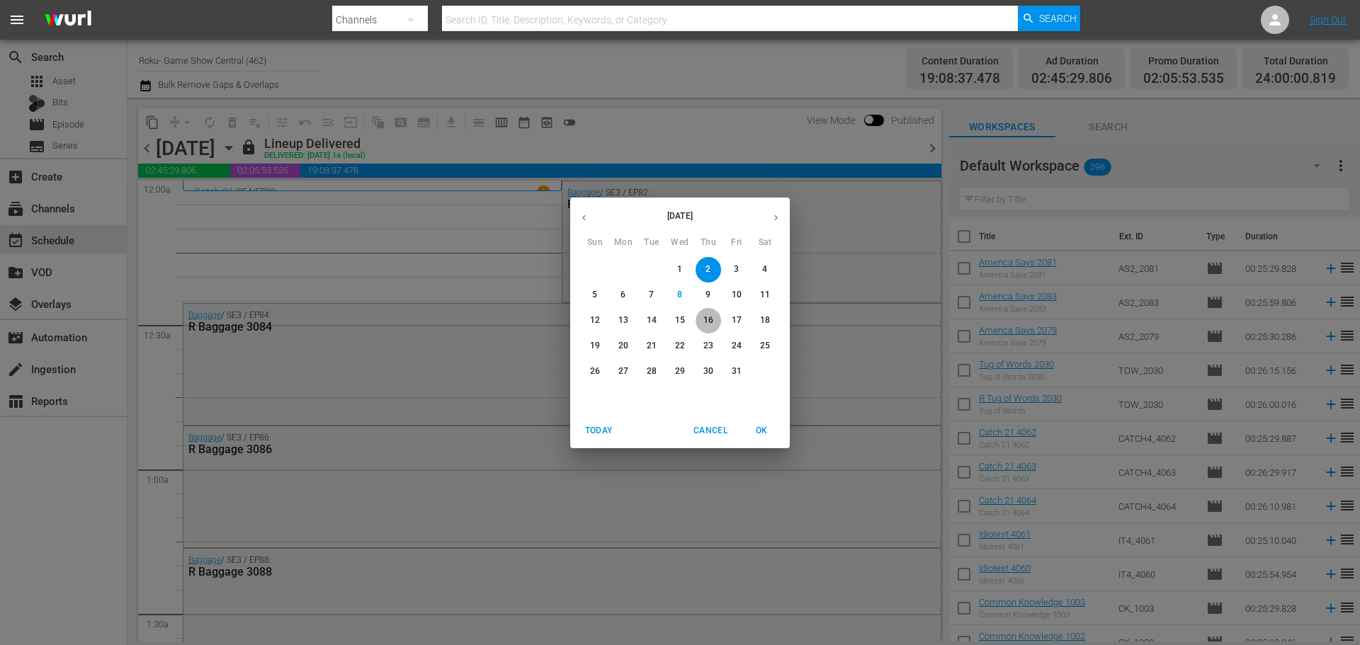
click at [708, 324] on p "16" at bounding box center [708, 320] width 10 height 12
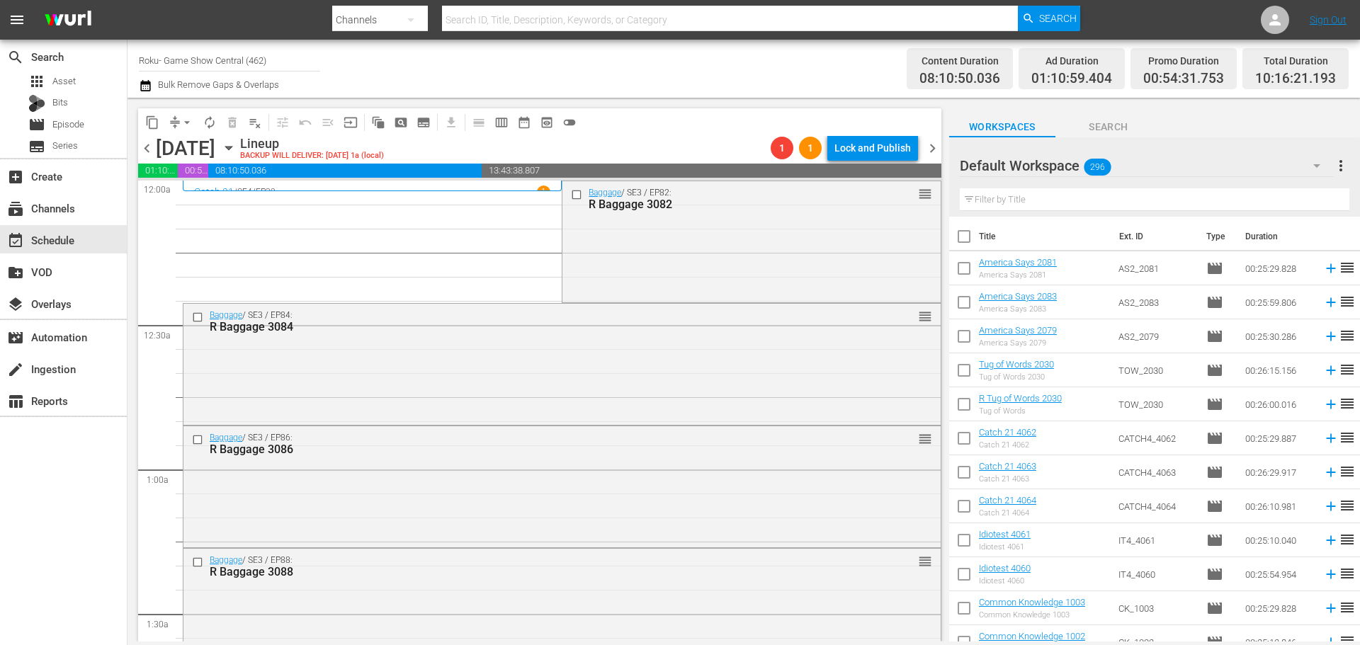
click at [237, 146] on icon "button" at bounding box center [229, 148] width 16 height 16
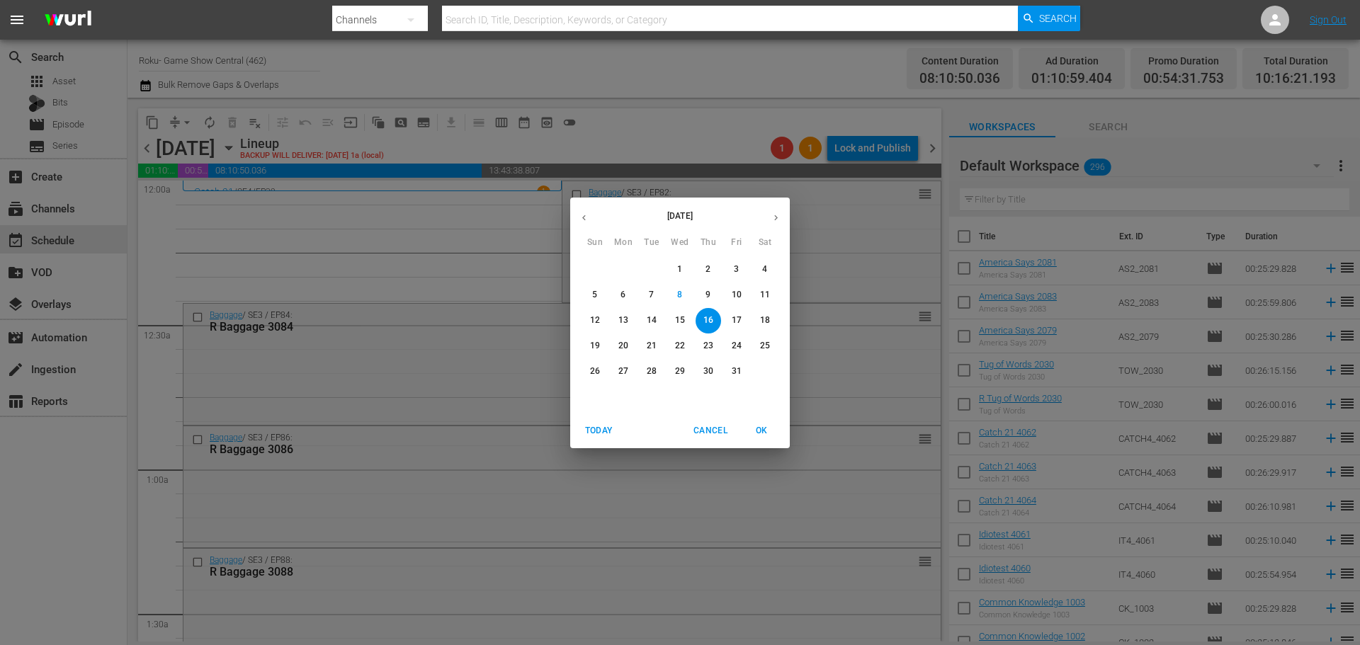
click at [741, 288] on button "10" at bounding box center [736, 295] width 25 height 25
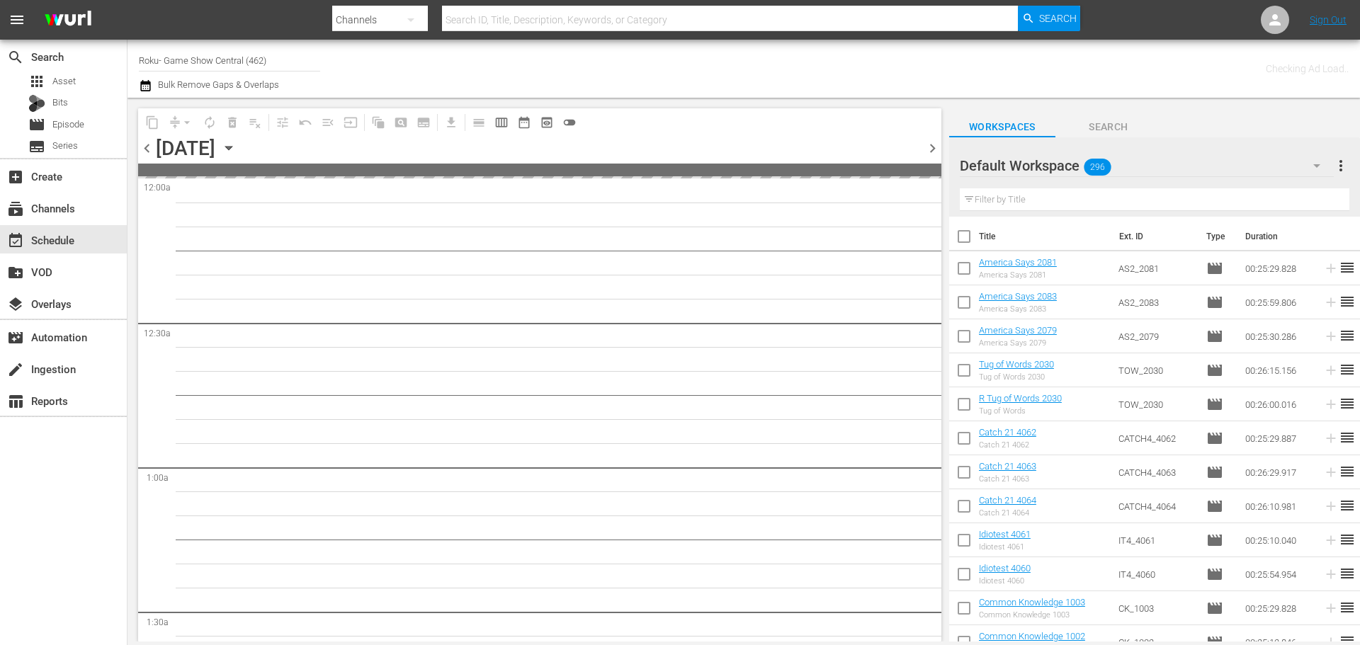
click at [835, 176] on div "content_copy compress arrow_drop_down autorenew_outlined delete_forever_outline…" at bounding box center [539, 374] width 803 height 533
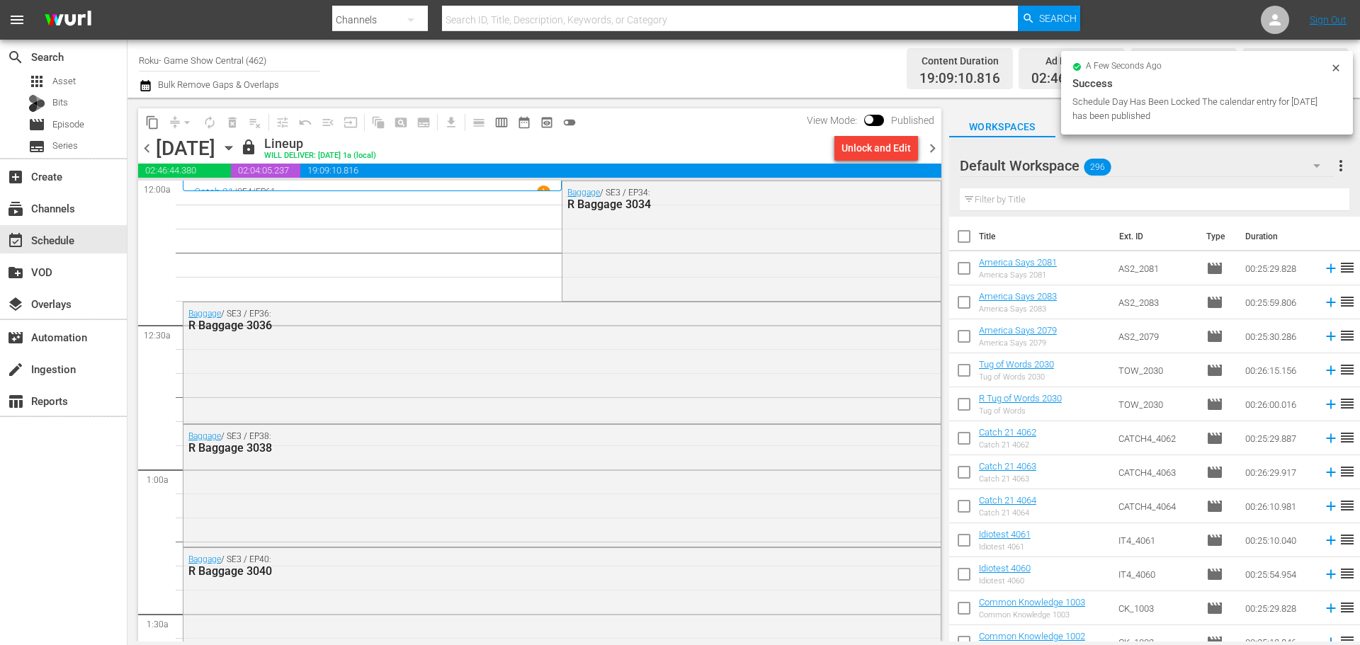
click at [884, 149] on div "Unlock and Edit" at bounding box center [875, 147] width 69 height 25
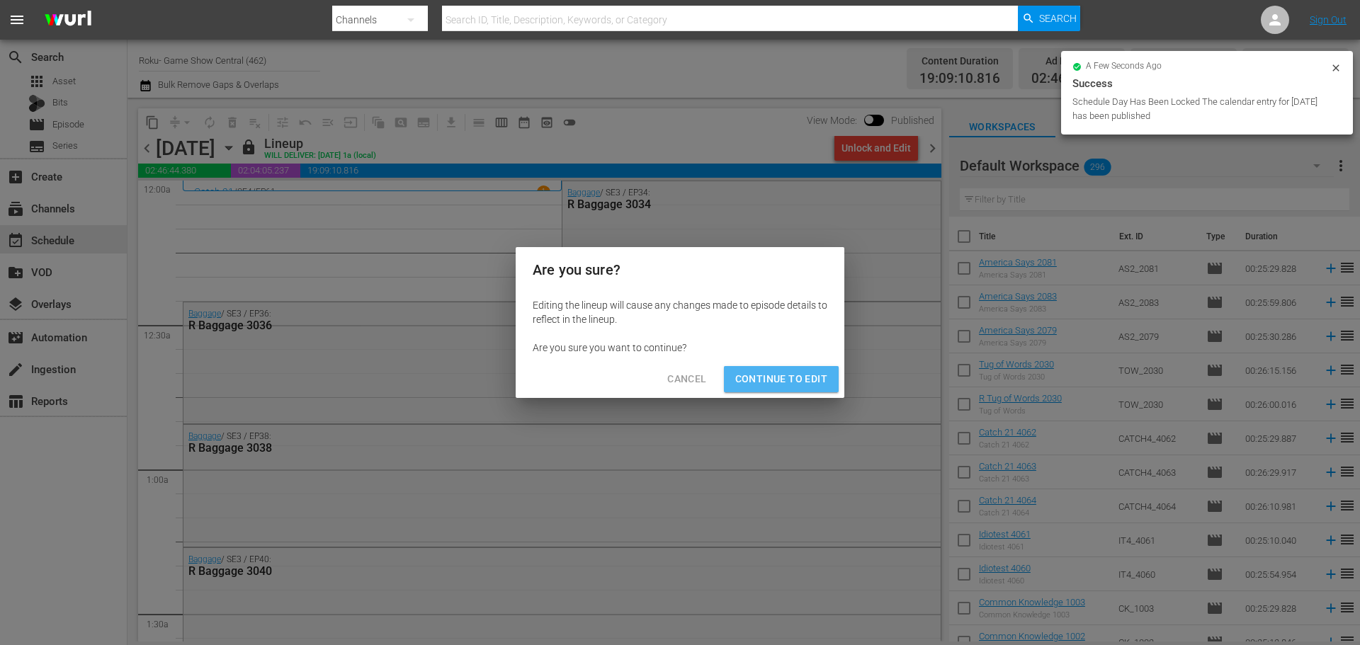
drag, startPoint x: 795, startPoint y: 370, endPoint x: 695, endPoint y: 258, distance: 150.0
click at [795, 371] on button "Continue to Edit" at bounding box center [781, 379] width 115 height 26
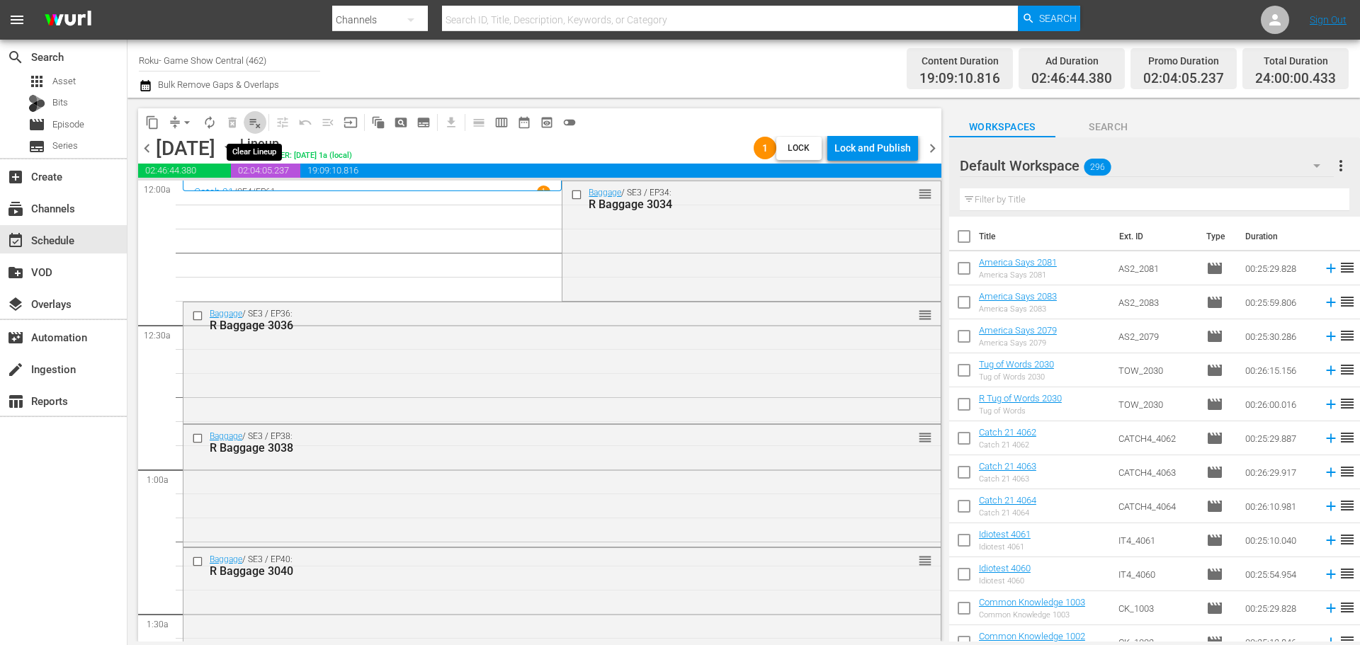
click at [252, 125] on span "playlist_remove_outlined" at bounding box center [255, 122] width 14 height 14
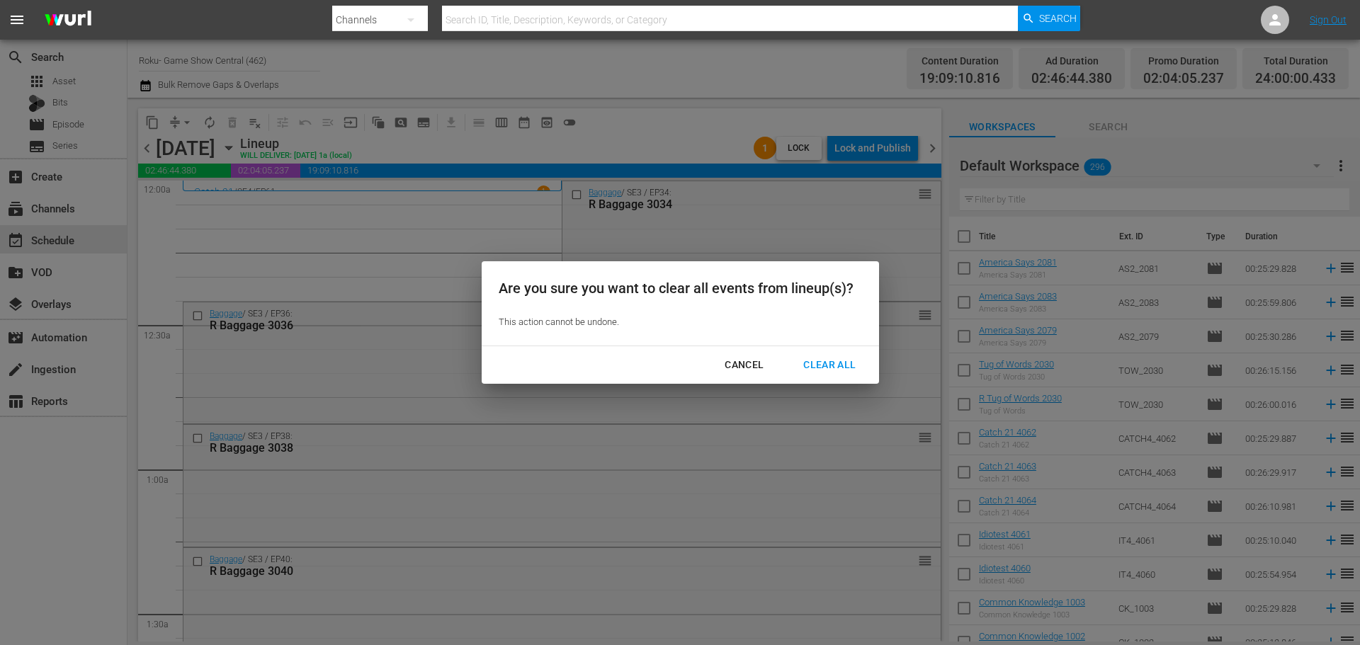
drag, startPoint x: 838, startPoint y: 369, endPoint x: 462, endPoint y: 191, distance: 416.3
click at [840, 368] on div "Clear All" at bounding box center [829, 365] width 75 height 18
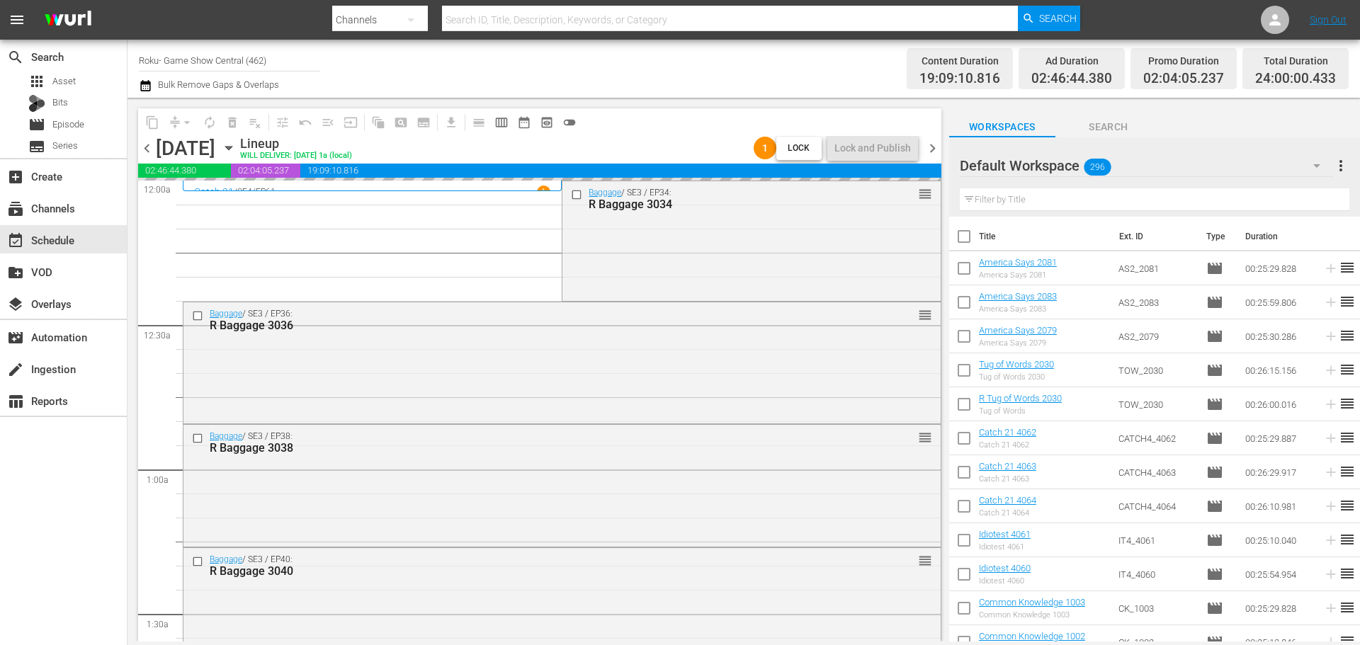
click at [237, 154] on icon "button" at bounding box center [229, 148] width 16 height 16
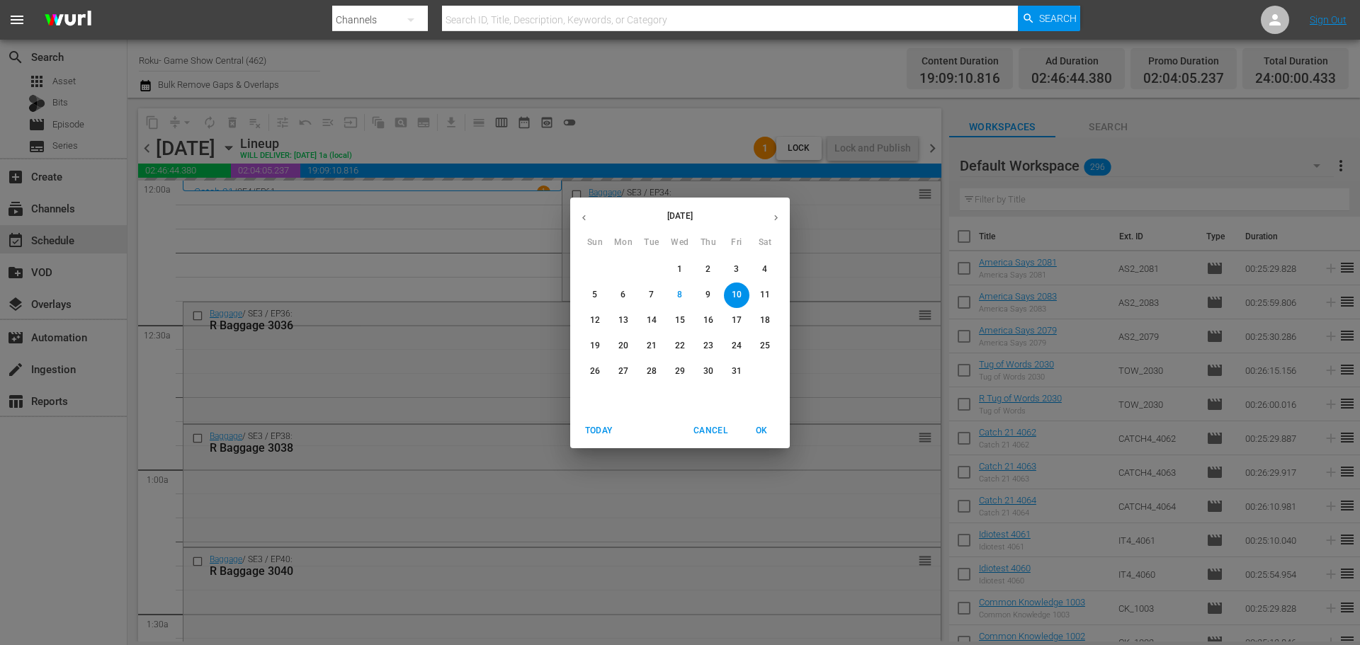
click at [709, 319] on p "16" at bounding box center [708, 320] width 10 height 12
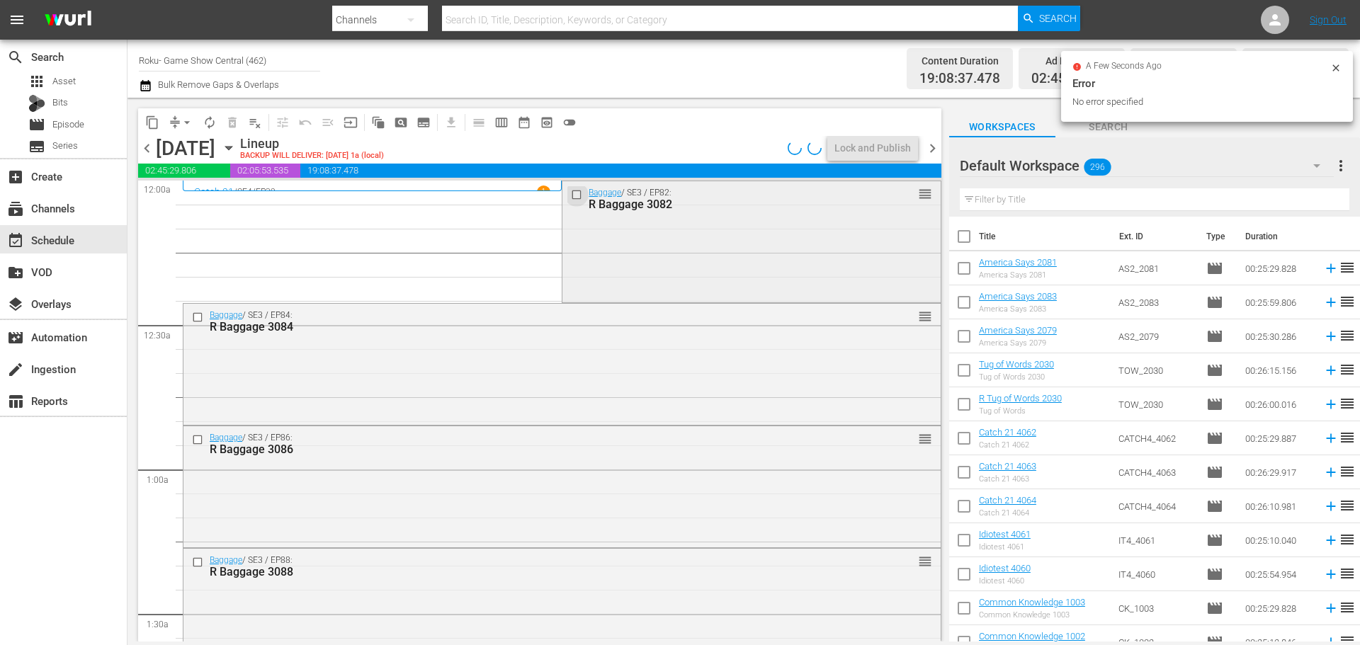
click at [571, 195] on input "checkbox" at bounding box center [578, 194] width 15 height 12
click at [196, 319] on input "checkbox" at bounding box center [199, 317] width 15 height 12
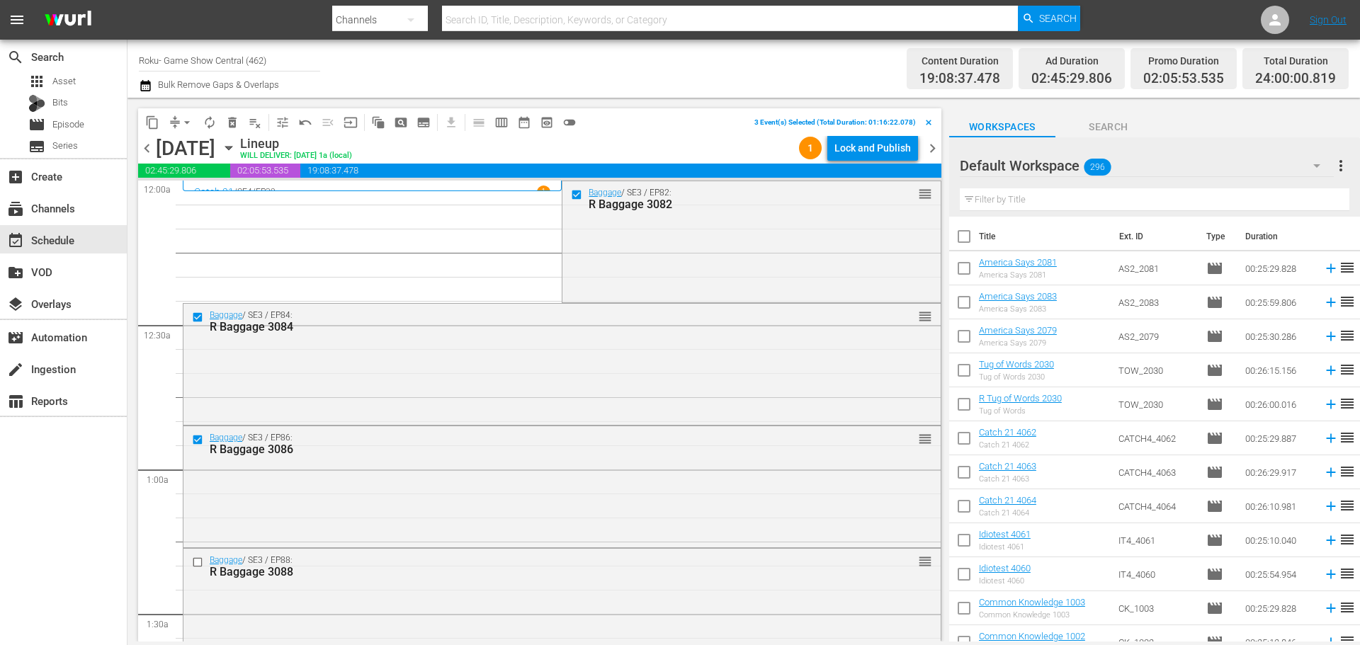
click at [199, 561] on input "checkbox" at bounding box center [199, 562] width 15 height 12
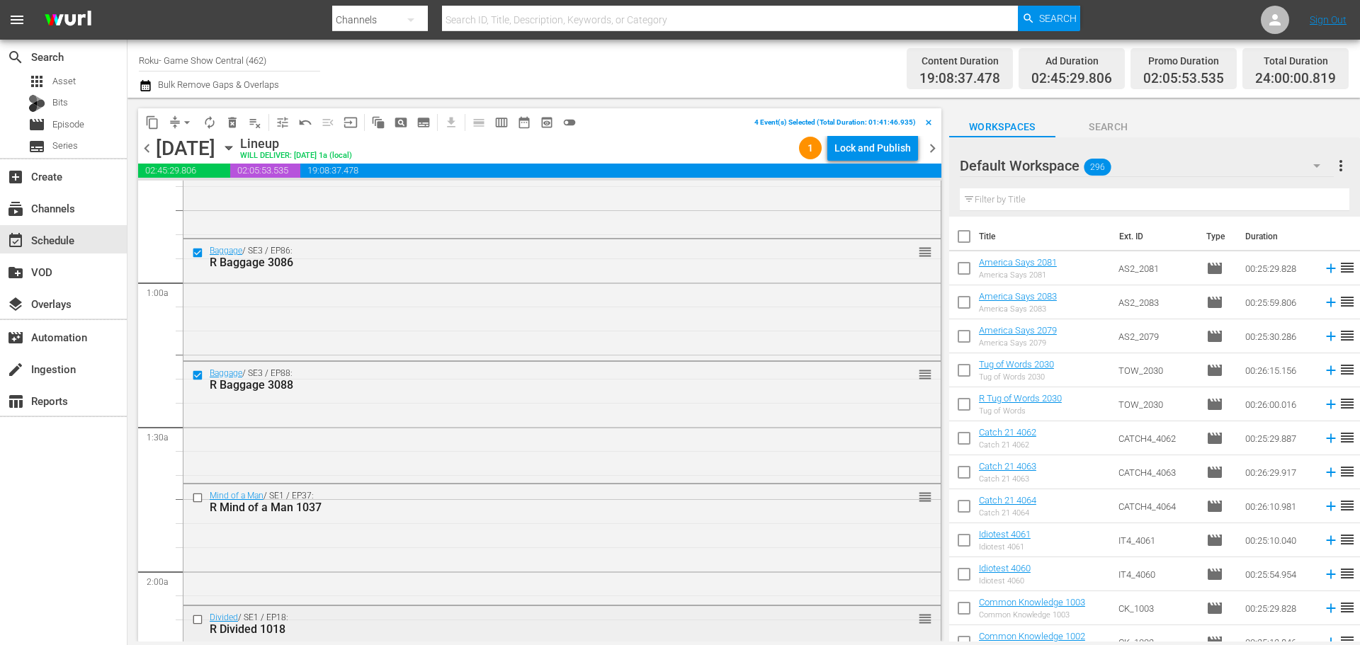
scroll to position [283, 0]
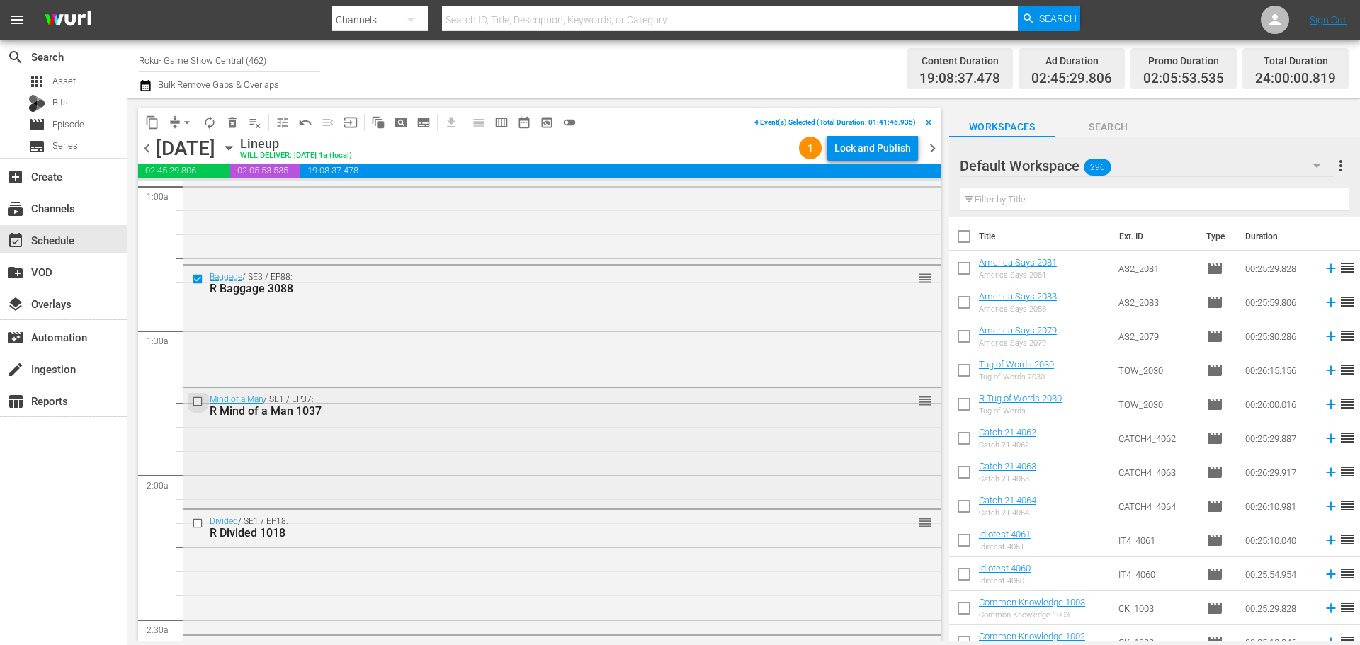
click at [197, 400] on input "checkbox" at bounding box center [199, 401] width 15 height 12
click at [200, 523] on input "checkbox" at bounding box center [199, 524] width 15 height 12
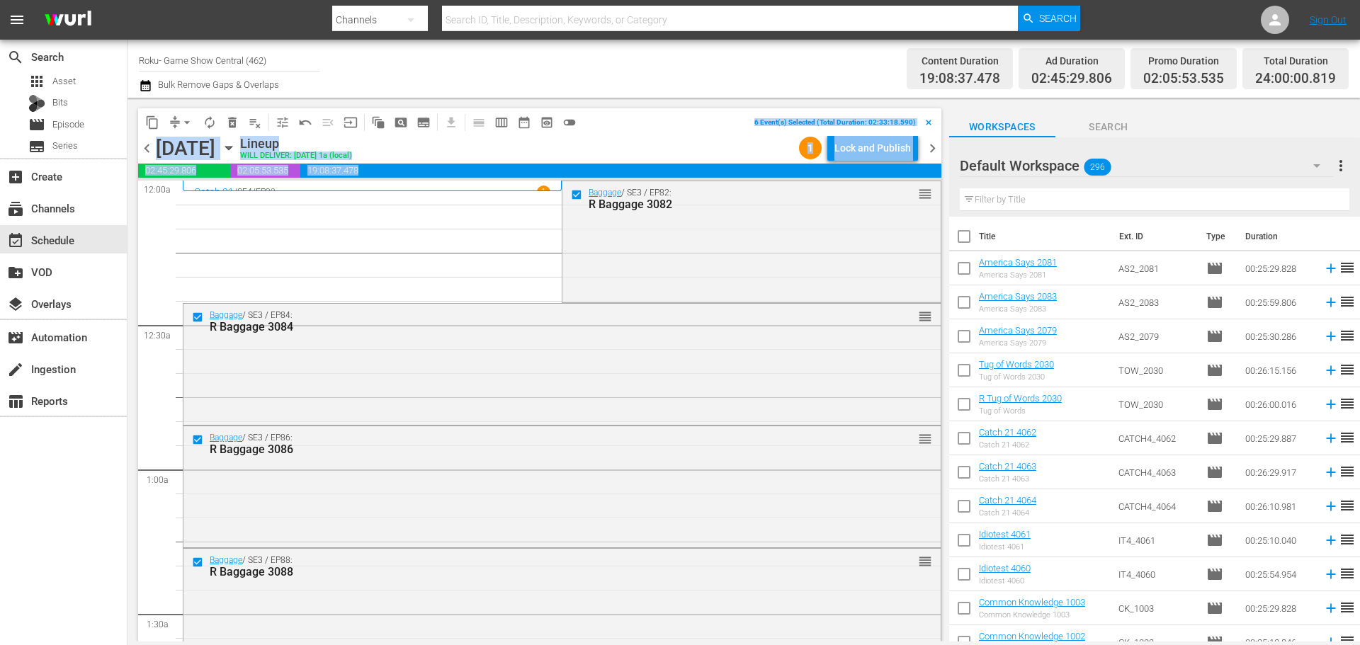
scroll to position [425, 0]
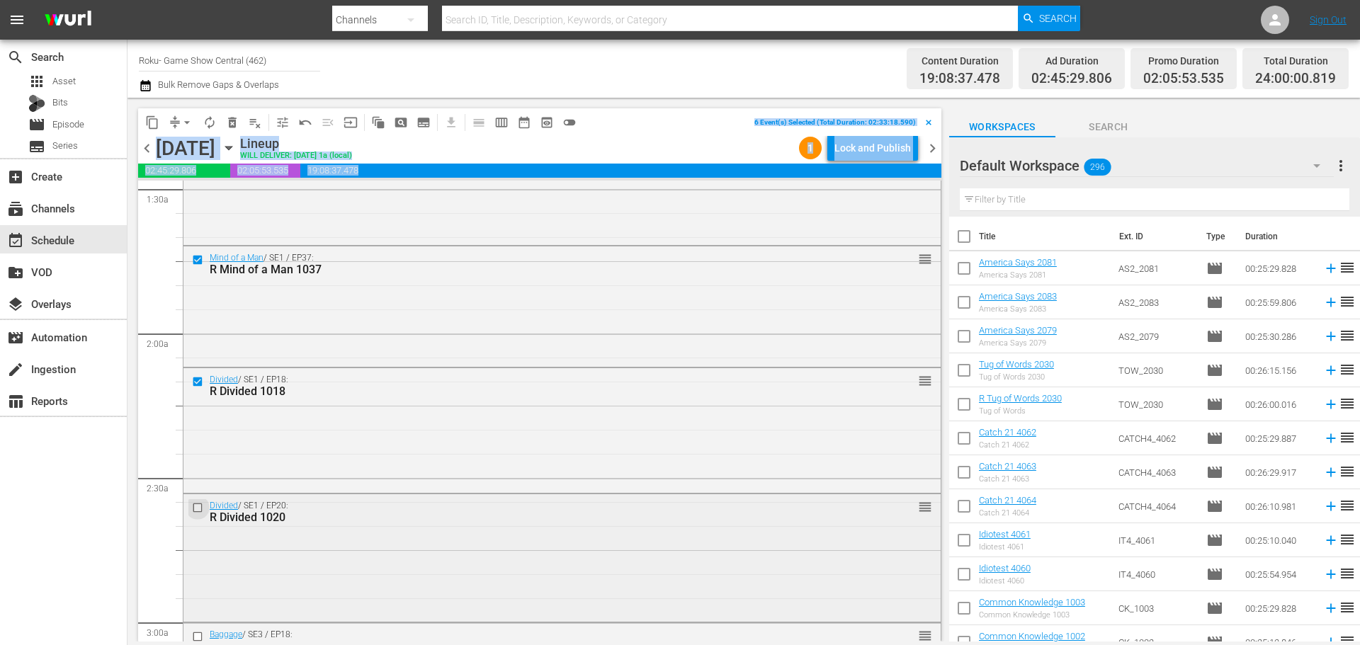
click at [203, 510] on input "checkbox" at bounding box center [199, 508] width 15 height 12
click at [150, 129] on span "content_copy" at bounding box center [152, 122] width 14 height 14
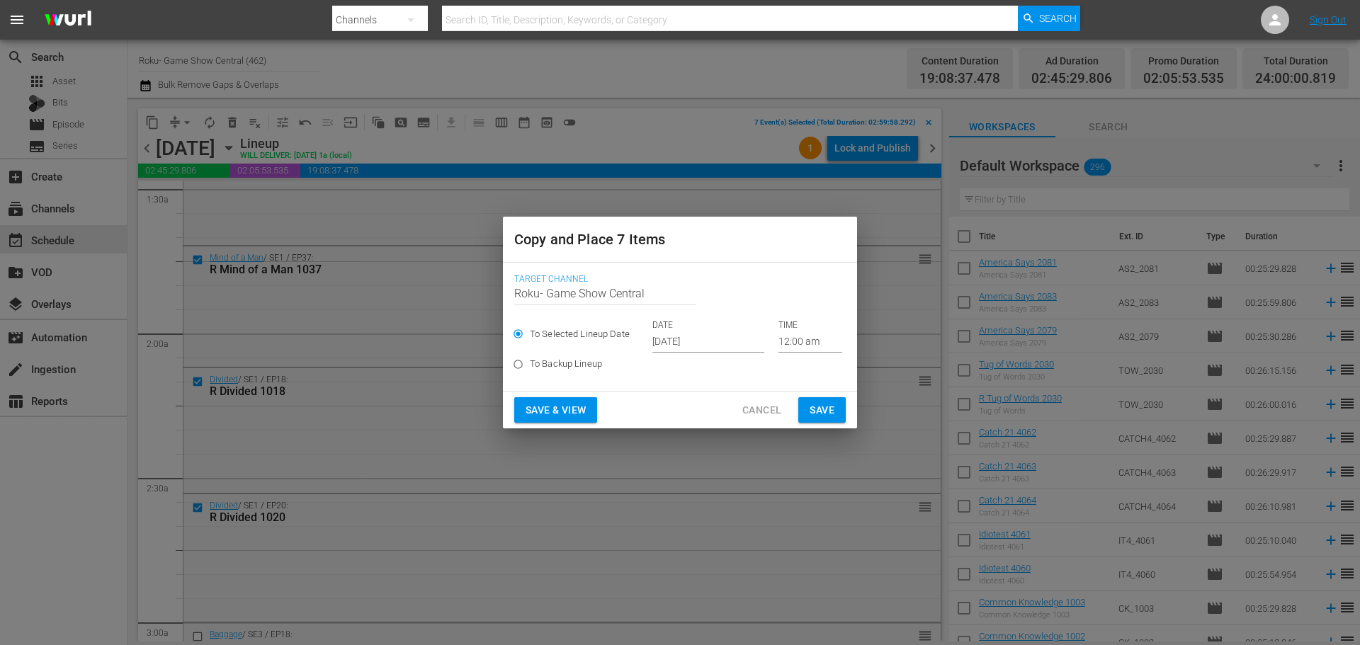
click at [790, 343] on input "12:00 am" at bounding box center [810, 341] width 64 height 21
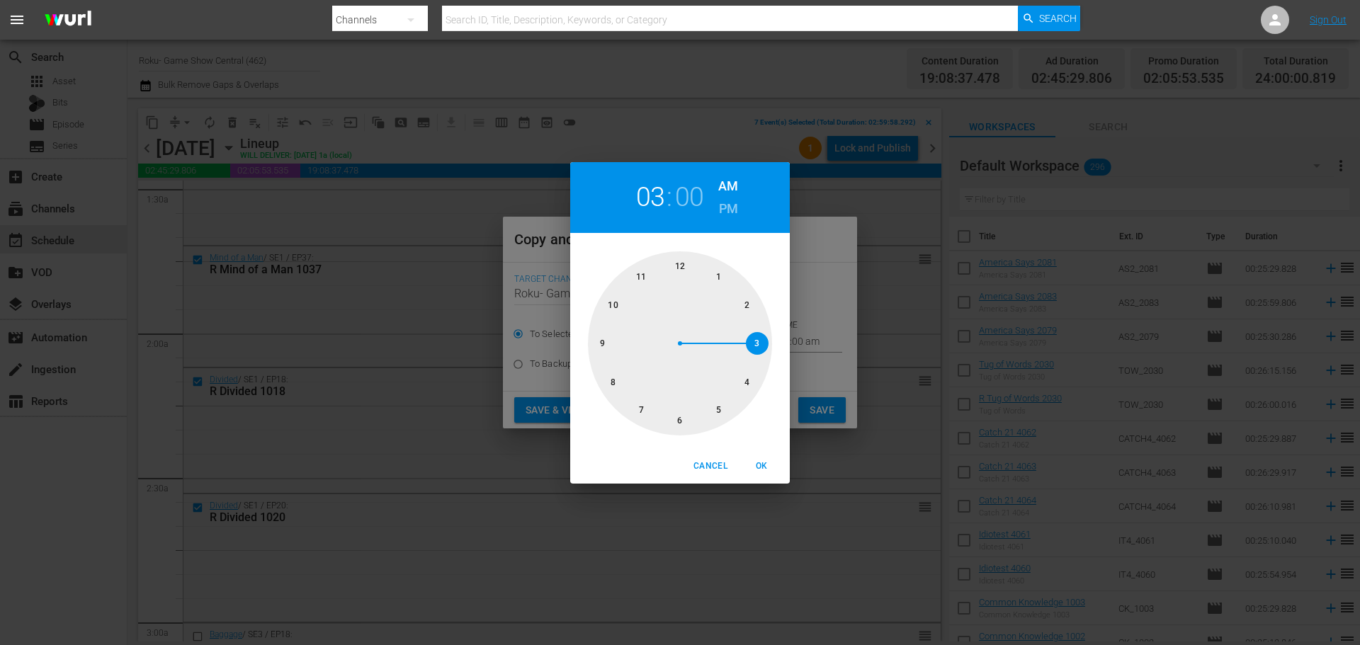
drag, startPoint x: 761, startPoint y: 346, endPoint x: 767, endPoint y: 419, distance: 73.9
click at [761, 348] on div at bounding box center [680, 343] width 184 height 184
click at [767, 458] on button "OK" at bounding box center [761, 466] width 45 height 23
type input "03:00 am"
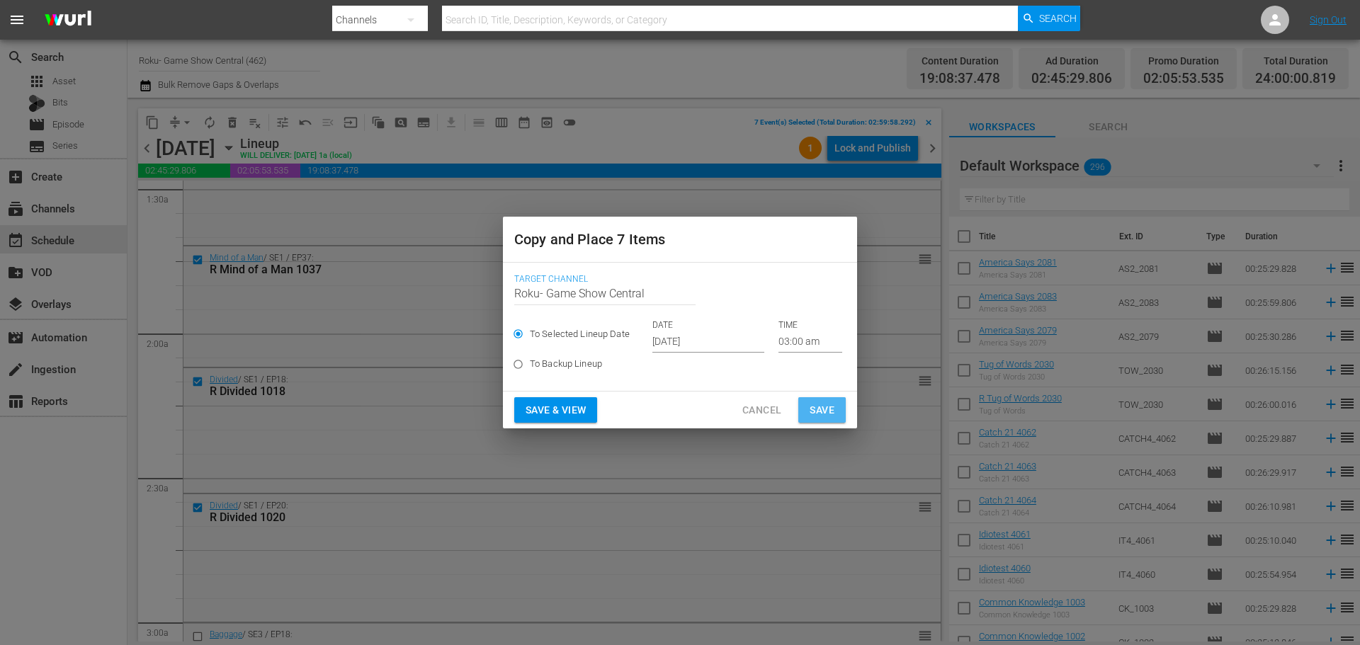
click at [827, 405] on span "Save" at bounding box center [822, 411] width 25 height 18
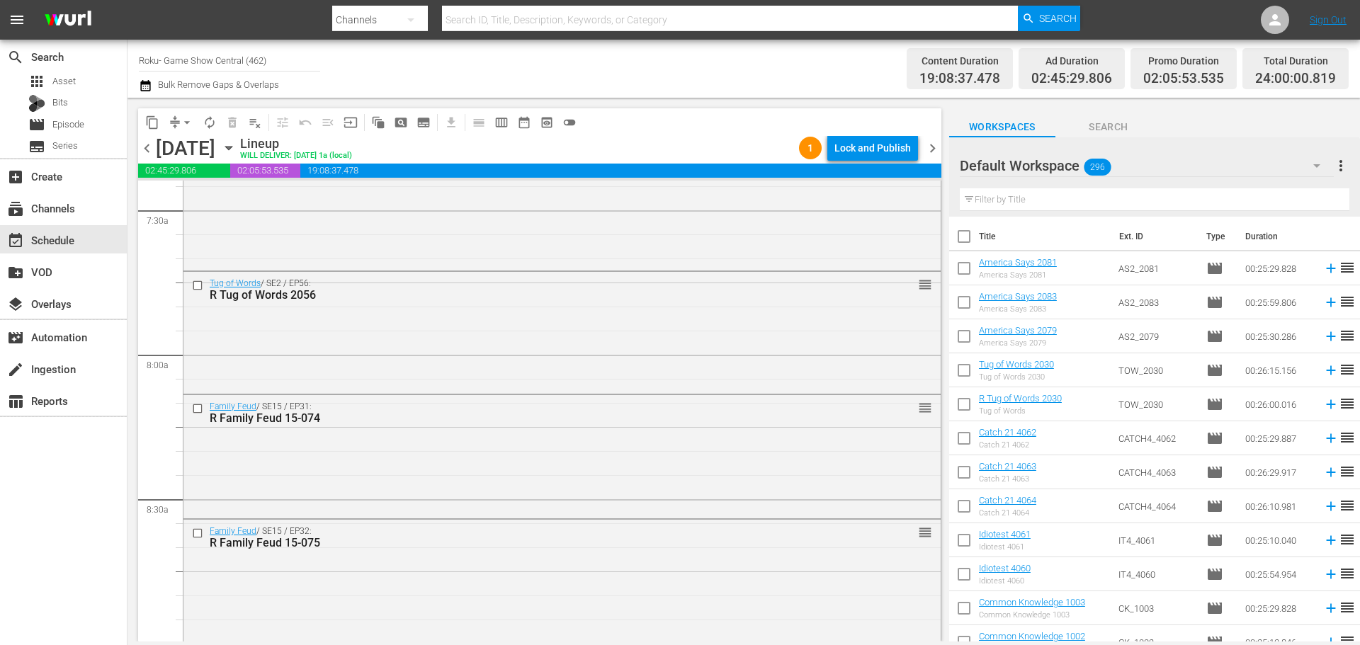
scroll to position [2337, 0]
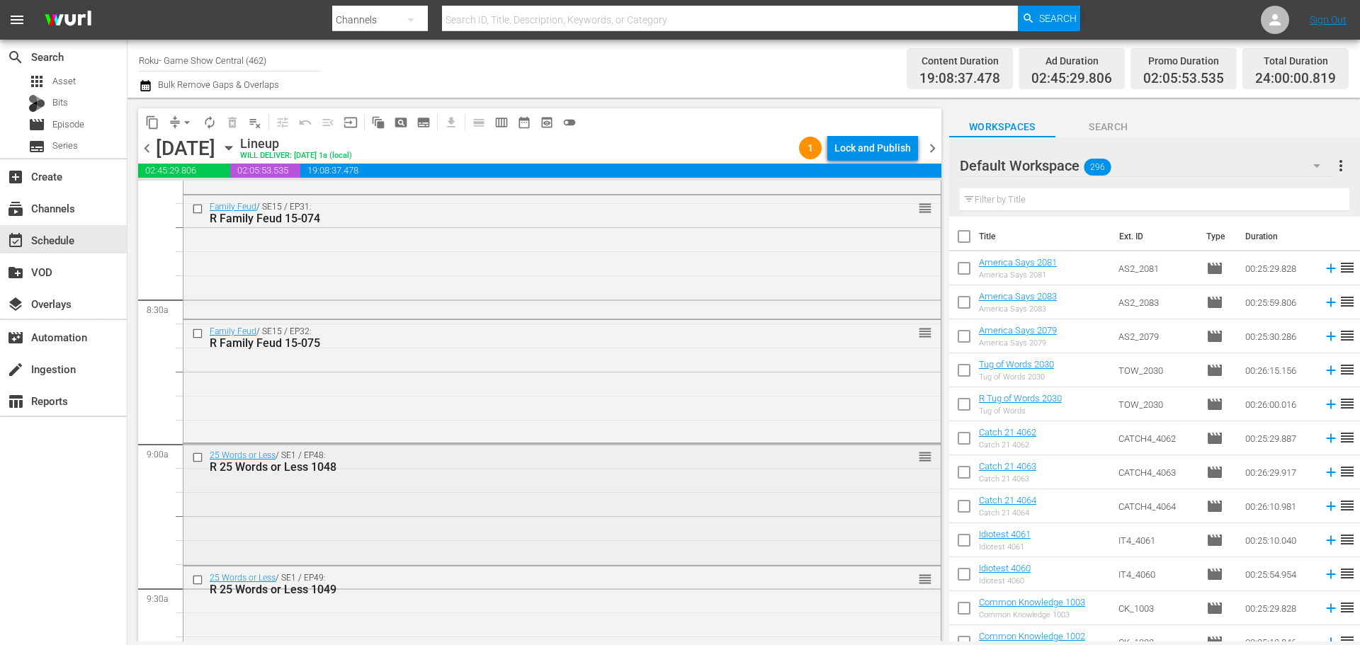
click at [200, 460] on input "checkbox" at bounding box center [199, 457] width 15 height 12
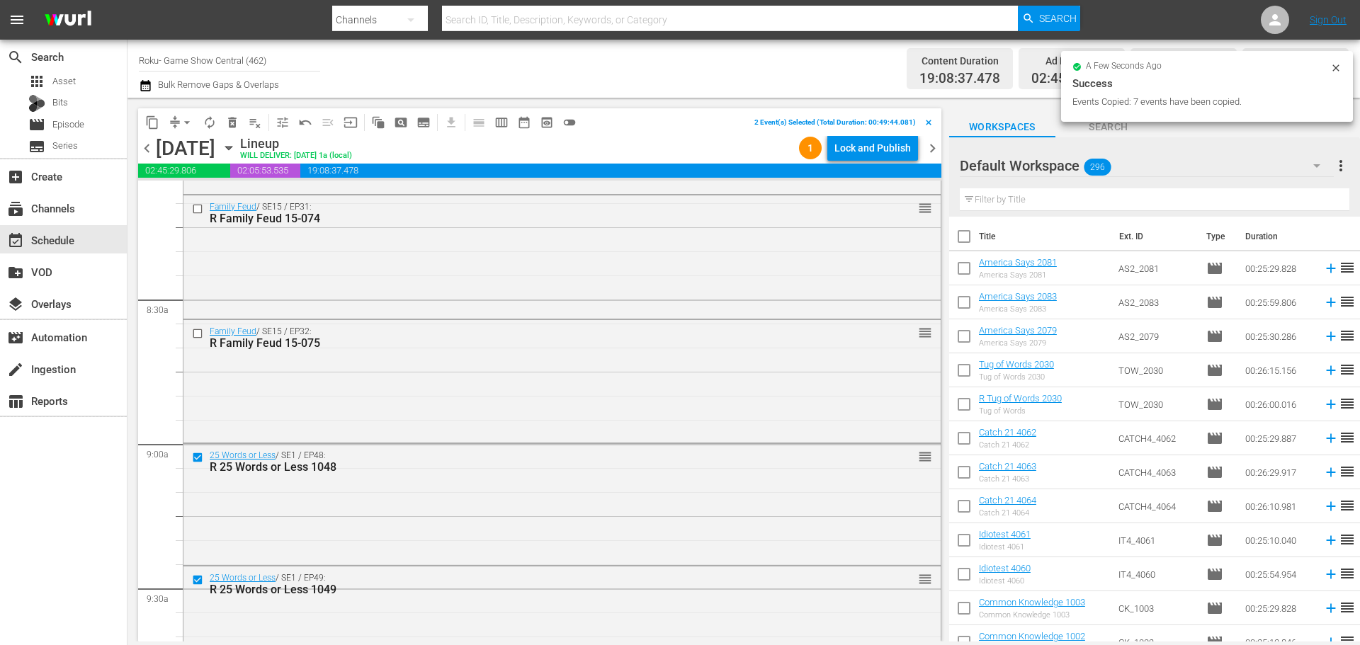
scroll to position [2621, 0]
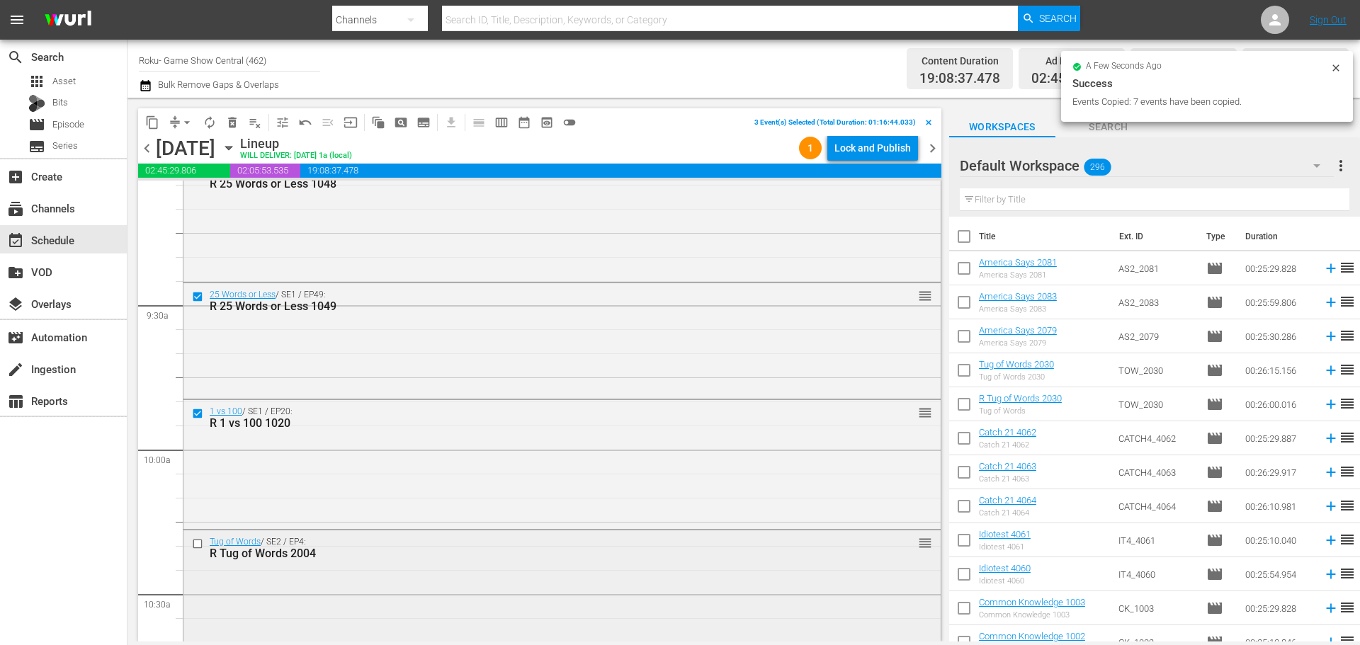
click at [201, 545] on input "checkbox" at bounding box center [199, 544] width 15 height 12
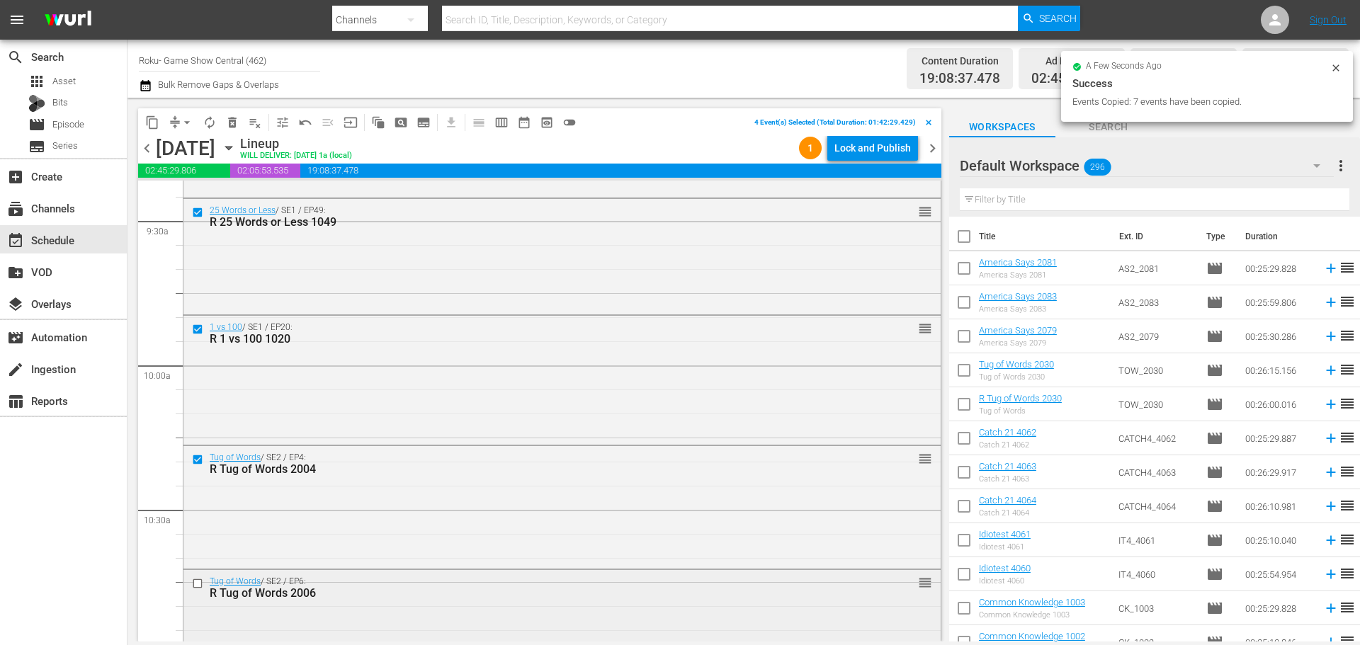
scroll to position [2833, 0]
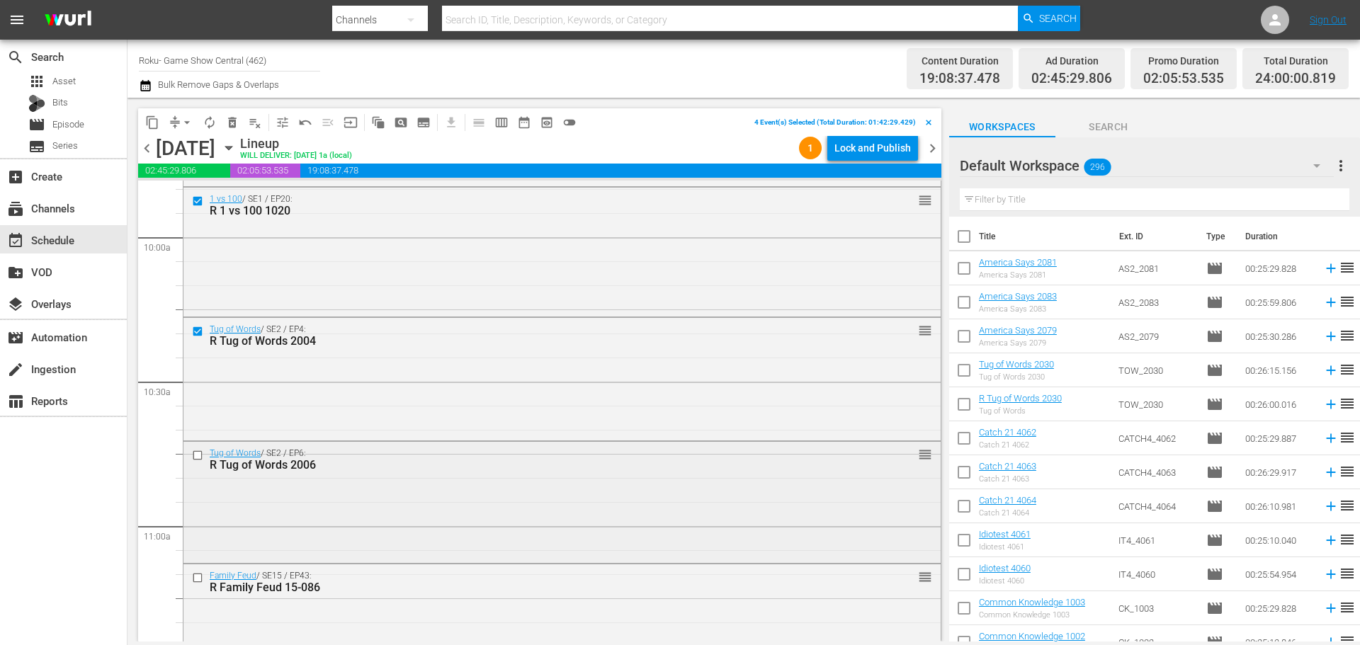
click at [193, 458] on input "checkbox" at bounding box center [199, 455] width 15 height 12
click at [203, 578] on input "checkbox" at bounding box center [199, 578] width 15 height 12
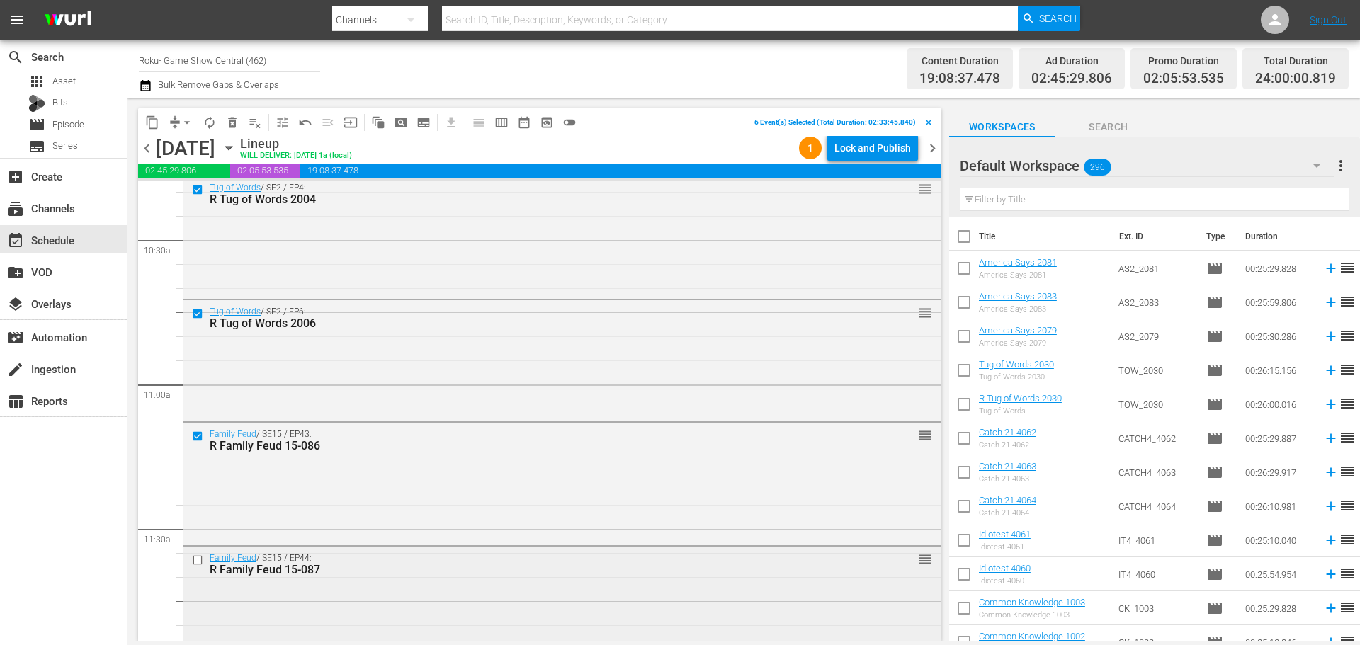
click at [195, 560] on input "checkbox" at bounding box center [199, 561] width 15 height 12
click at [152, 127] on span "content_copy" at bounding box center [152, 122] width 14 height 14
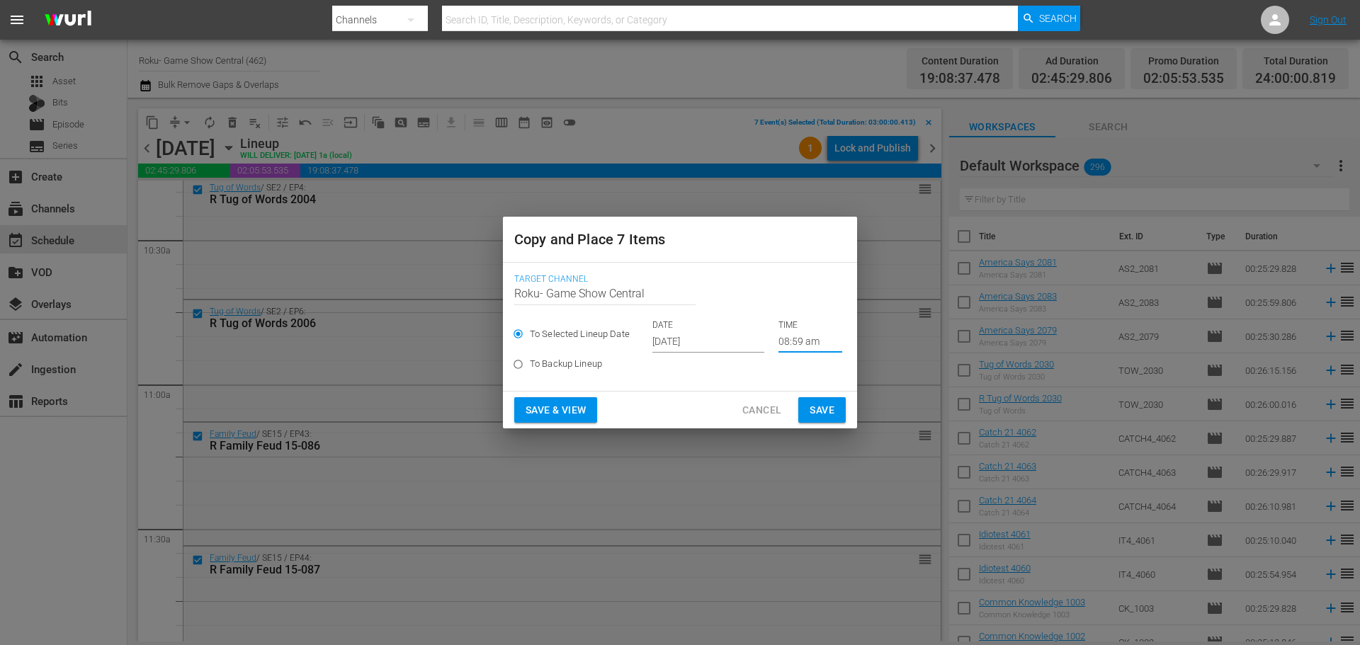
click at [807, 345] on input "08:59 am" at bounding box center [810, 341] width 64 height 21
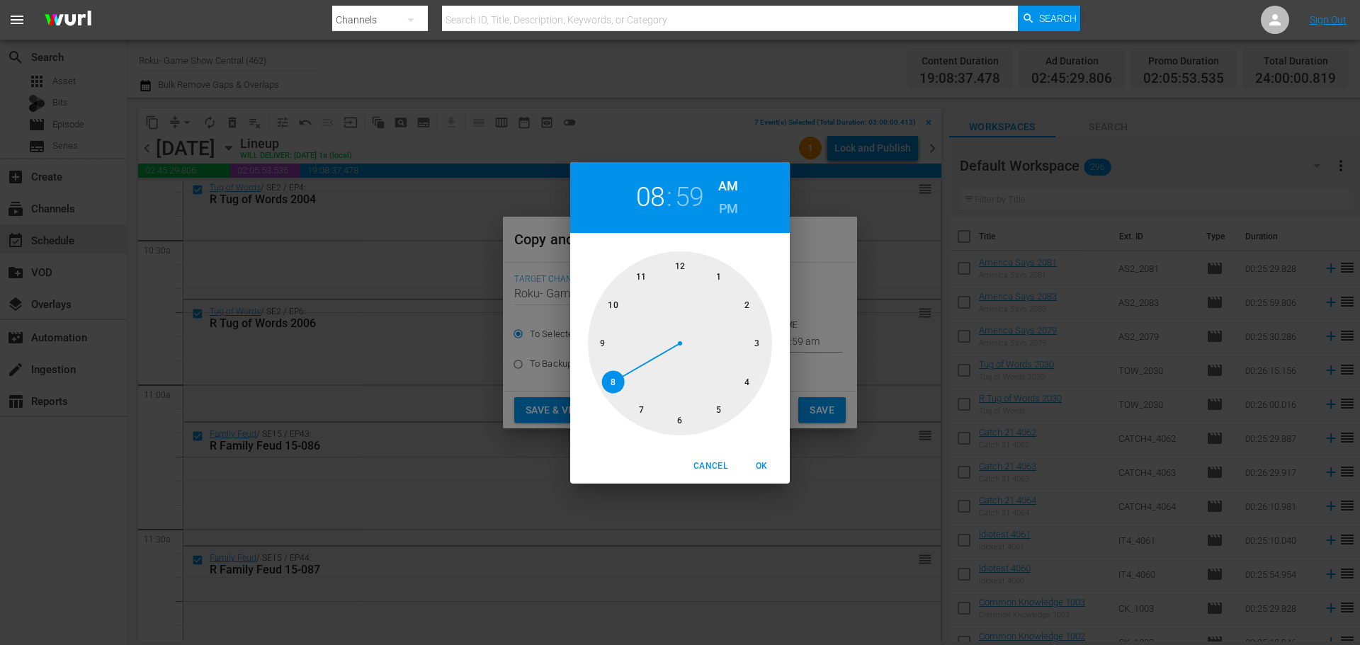
drag, startPoint x: 682, startPoint y: 416, endPoint x: 678, endPoint y: 366, distance: 50.5
click at [683, 416] on div at bounding box center [680, 343] width 184 height 184
click at [681, 275] on div at bounding box center [680, 343] width 184 height 184
click at [763, 465] on span "OK" at bounding box center [761, 466] width 34 height 15
type input "06:00 am"
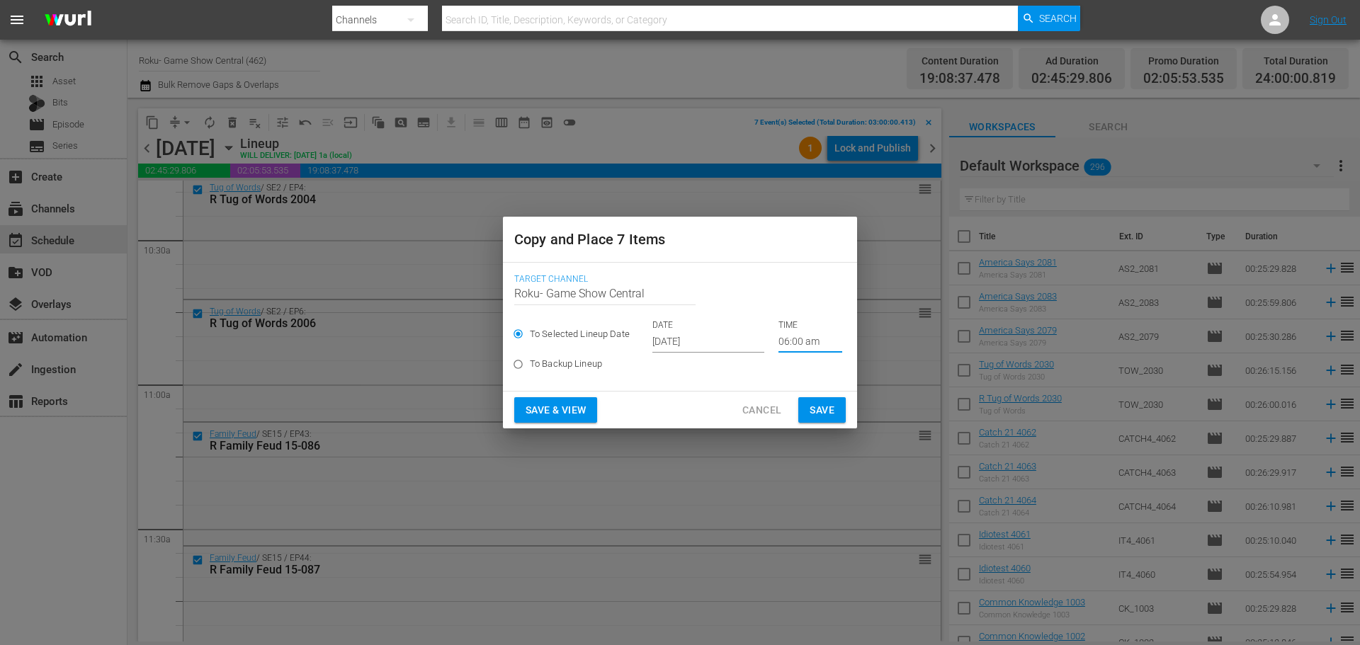
click at [833, 409] on span "Save" at bounding box center [822, 411] width 25 height 18
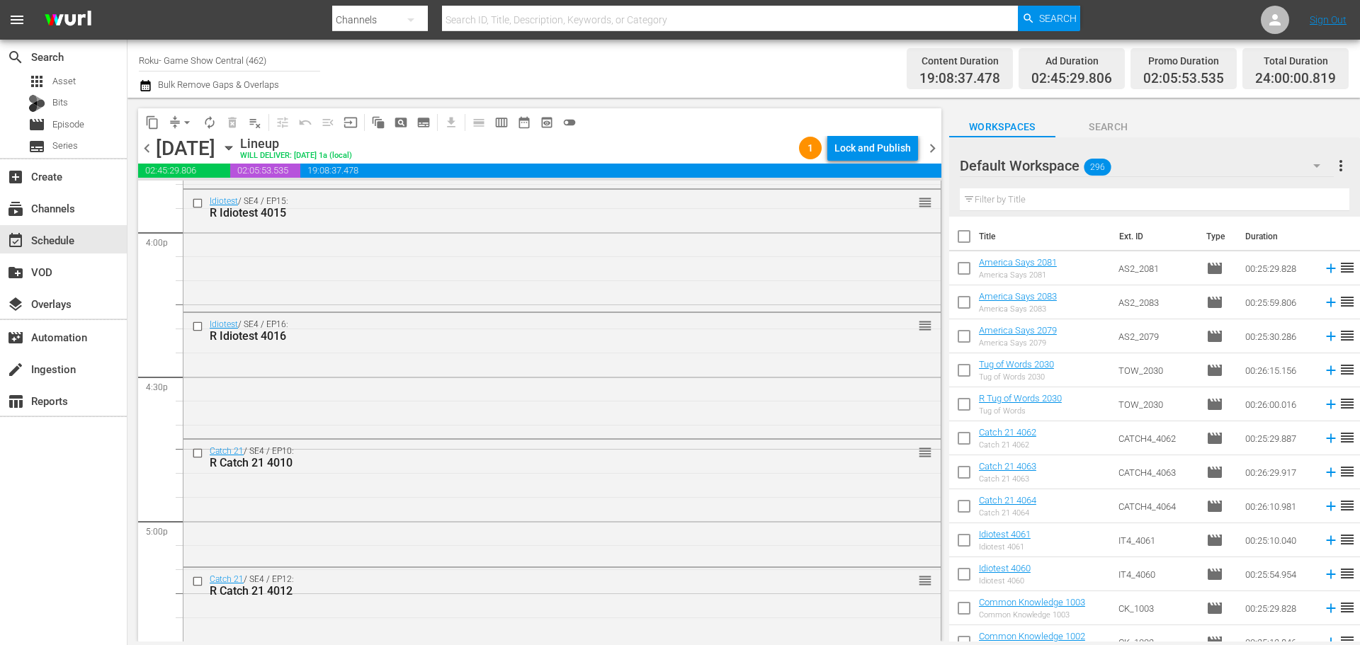
scroll to position [4816, 0]
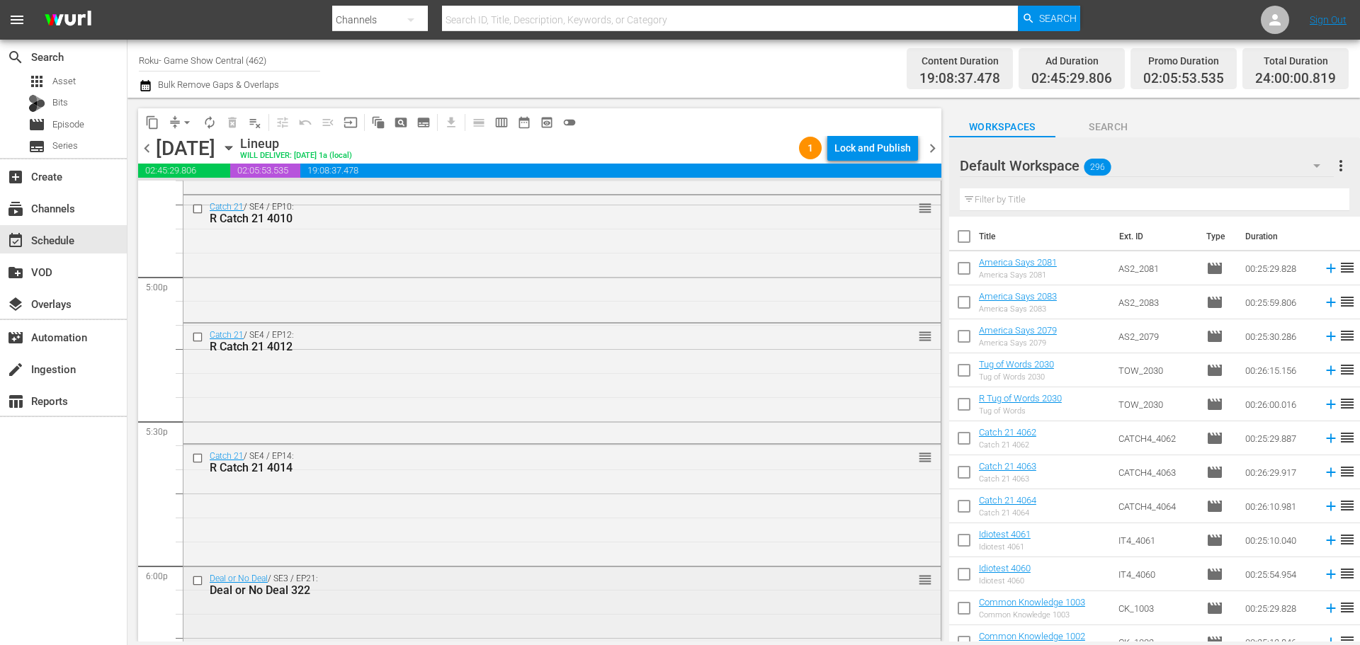
click at [197, 581] on input "checkbox" at bounding box center [199, 580] width 15 height 12
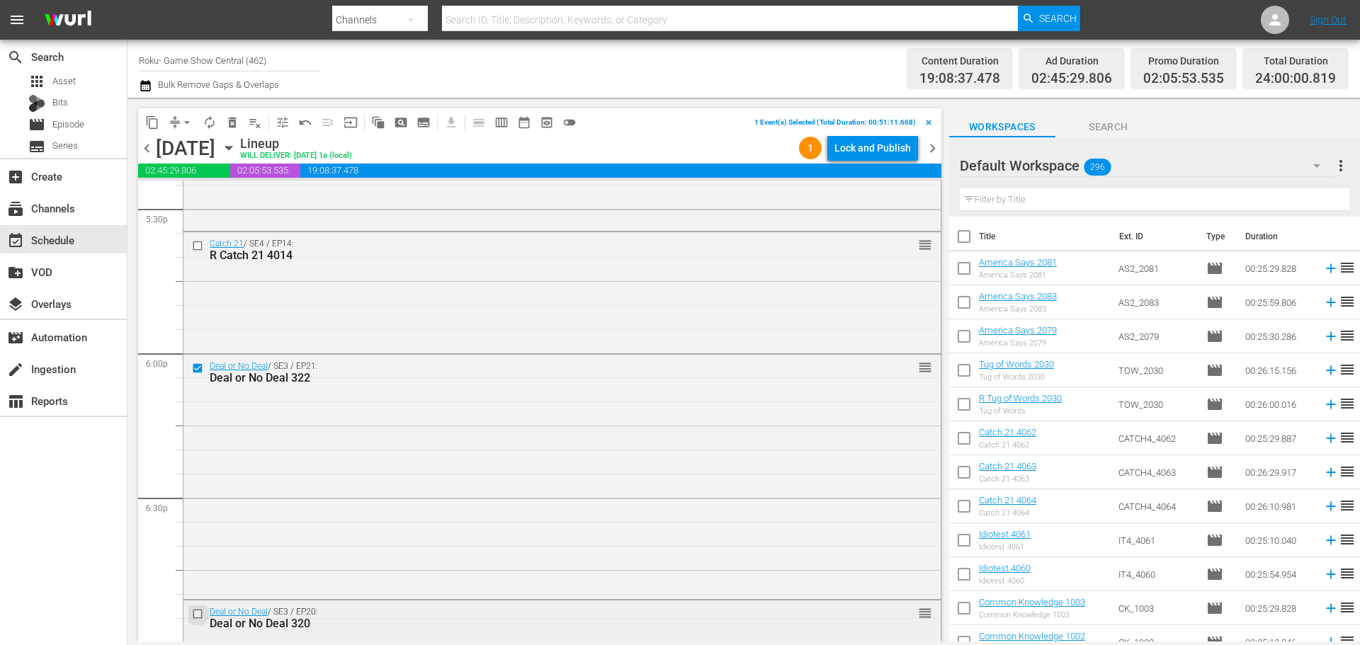
click at [200, 611] on input "checkbox" at bounding box center [199, 614] width 15 height 12
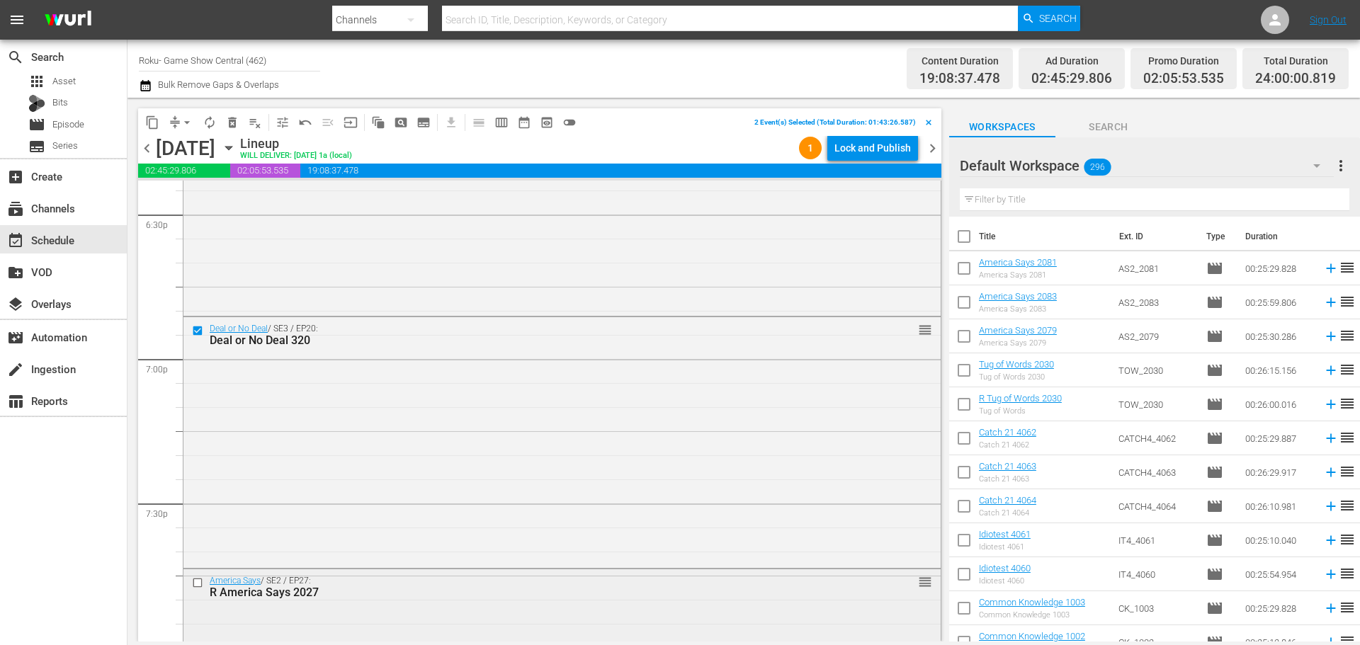
click at [198, 581] on input "checkbox" at bounding box center [199, 583] width 15 height 12
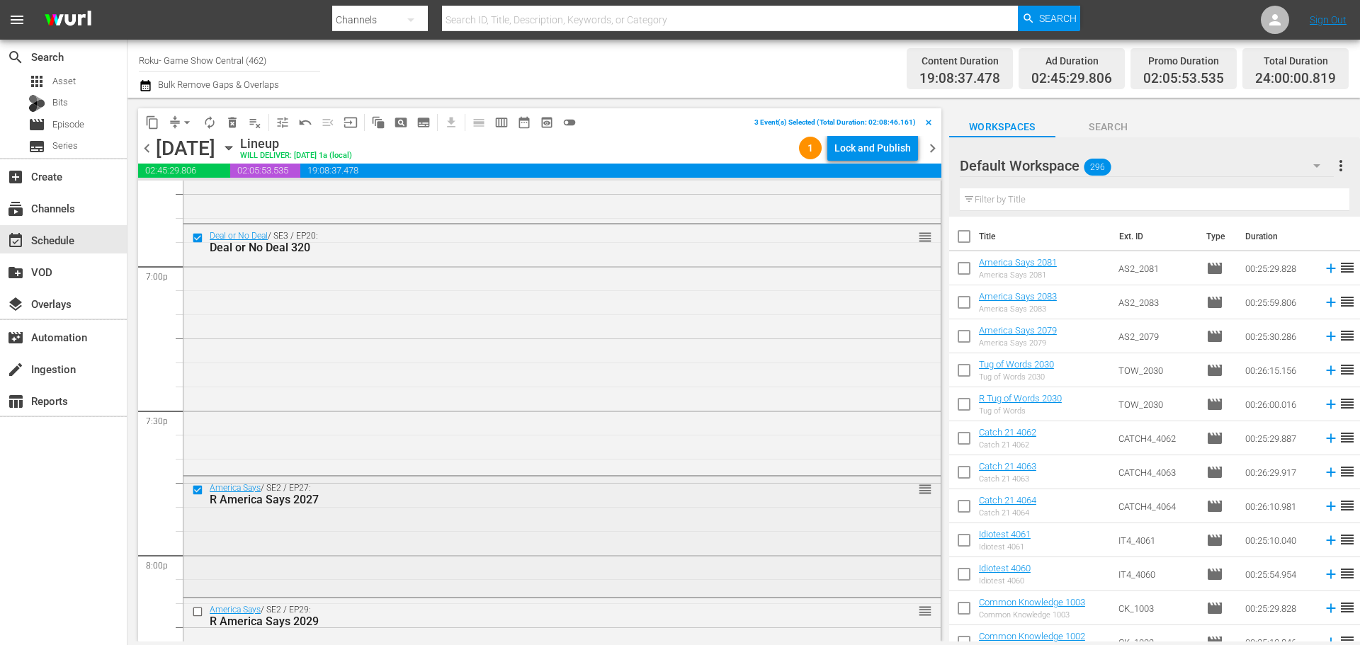
scroll to position [5524, 0]
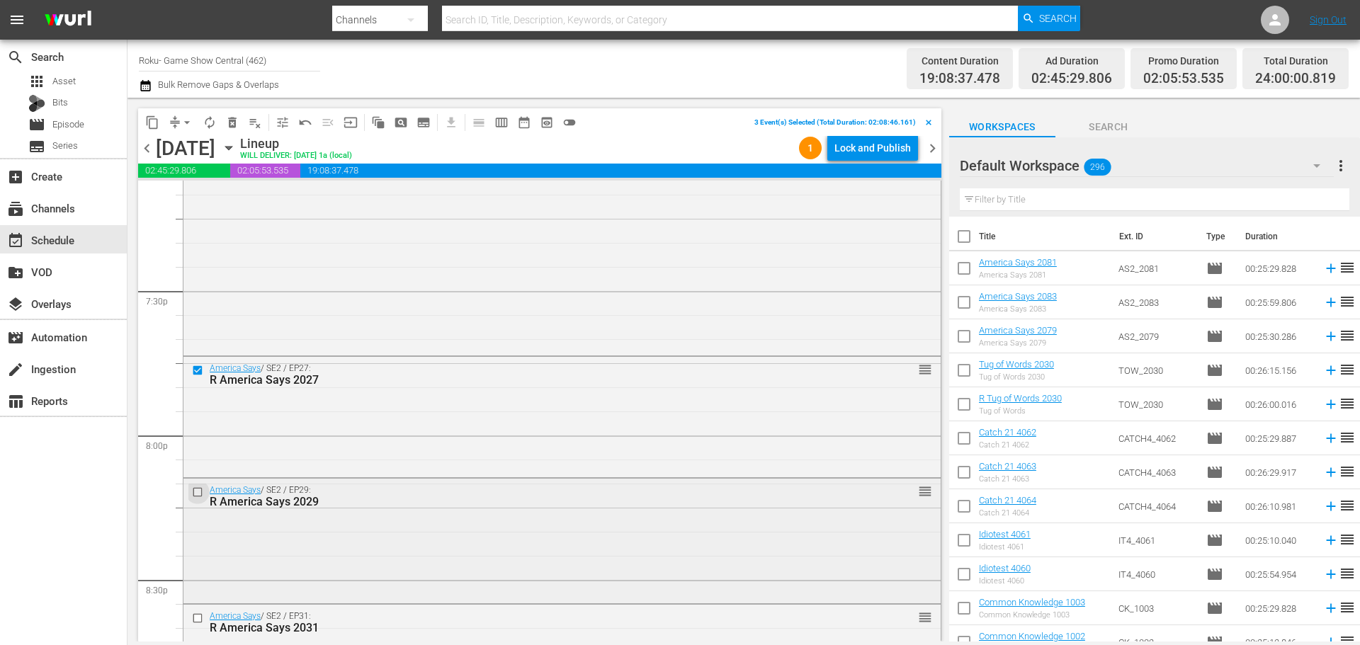
click at [198, 494] on input "checkbox" at bounding box center [199, 493] width 15 height 12
click at [197, 624] on div at bounding box center [198, 618] width 21 height 17
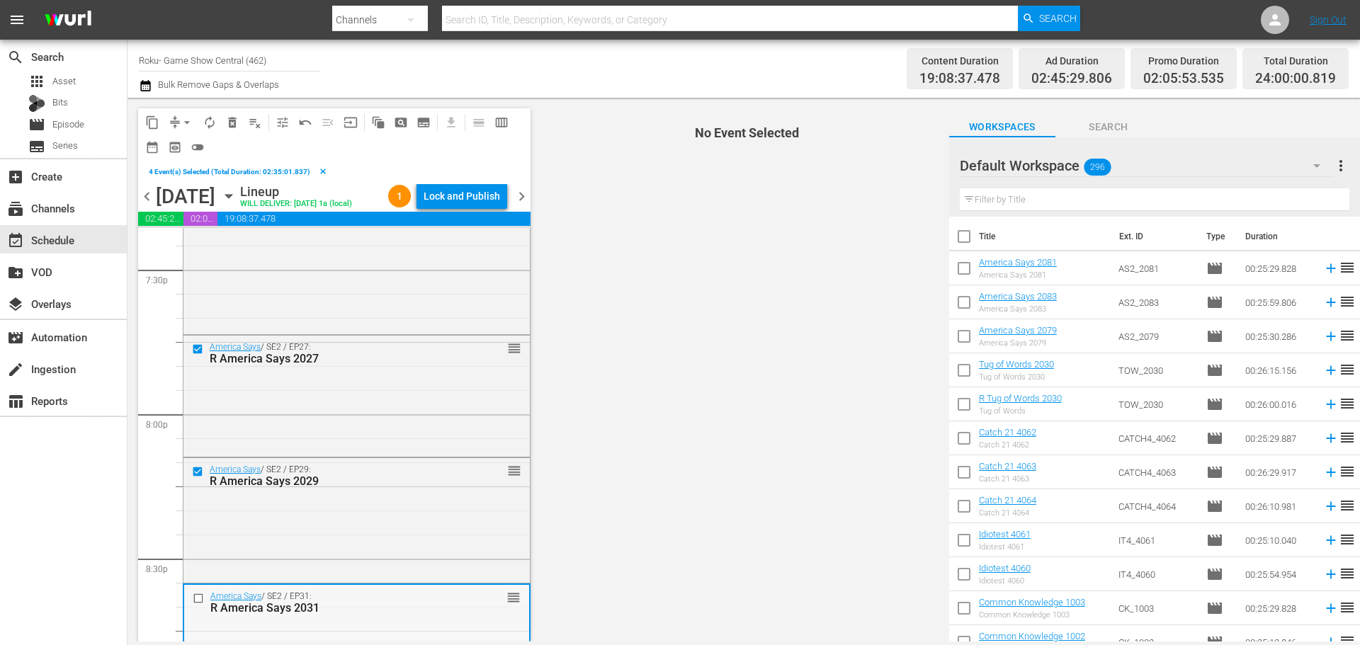
scroll to position [5737, 0]
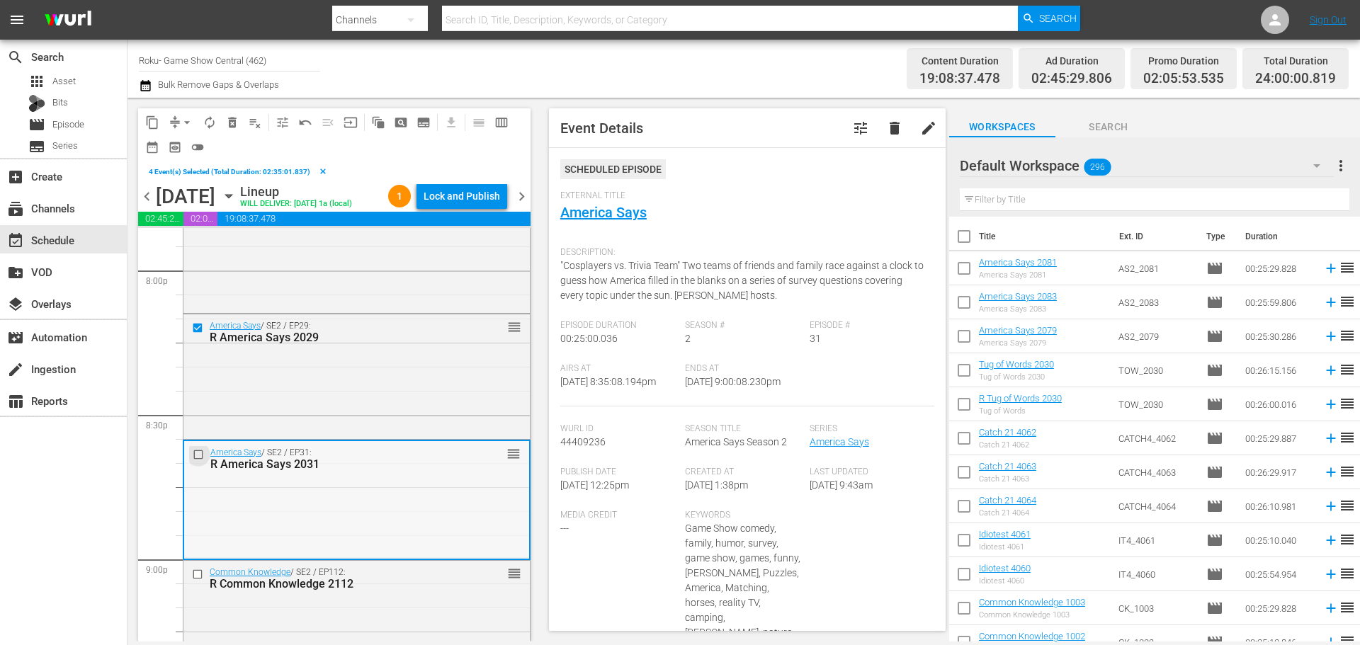
click at [203, 460] on input "checkbox" at bounding box center [200, 454] width 15 height 12
click at [201, 581] on input "checkbox" at bounding box center [199, 575] width 15 height 12
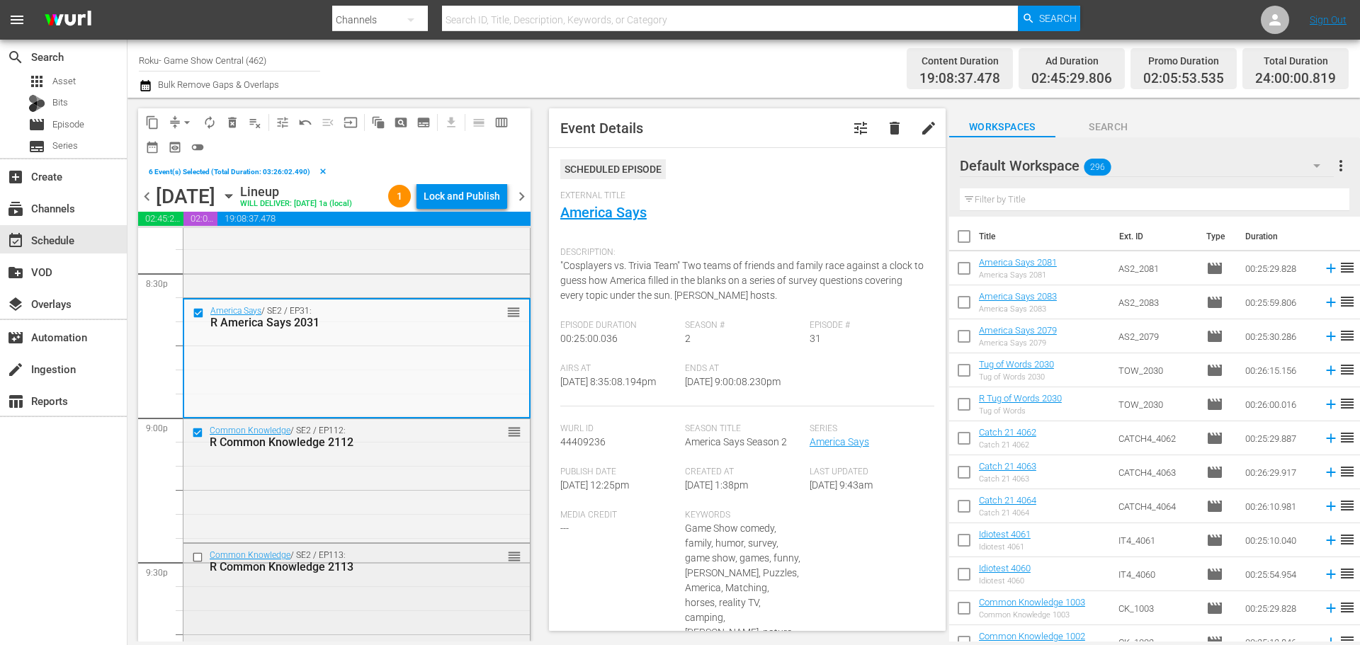
click at [197, 564] on input "checkbox" at bounding box center [199, 558] width 15 height 12
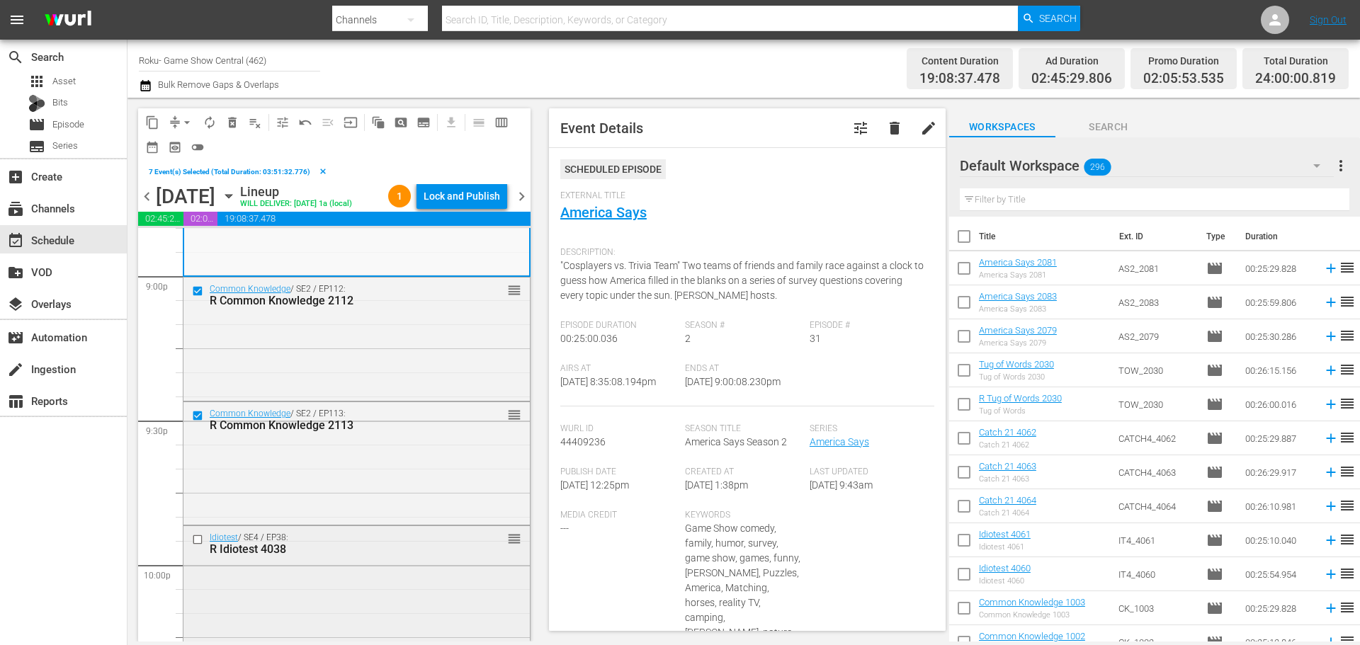
click at [197, 545] on input "checkbox" at bounding box center [199, 539] width 15 height 12
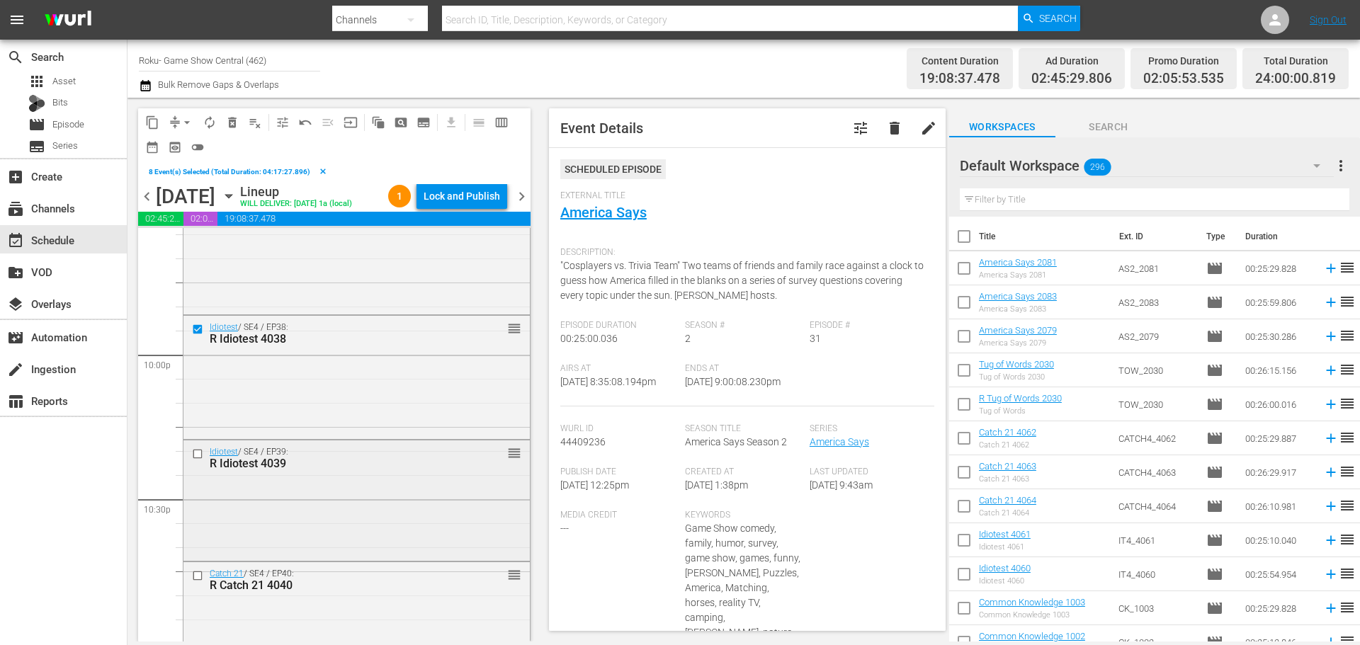
scroll to position [6233, 0]
click at [195, 458] on input "checkbox" at bounding box center [199, 452] width 15 height 12
click at [199, 580] on input "checkbox" at bounding box center [199, 574] width 15 height 12
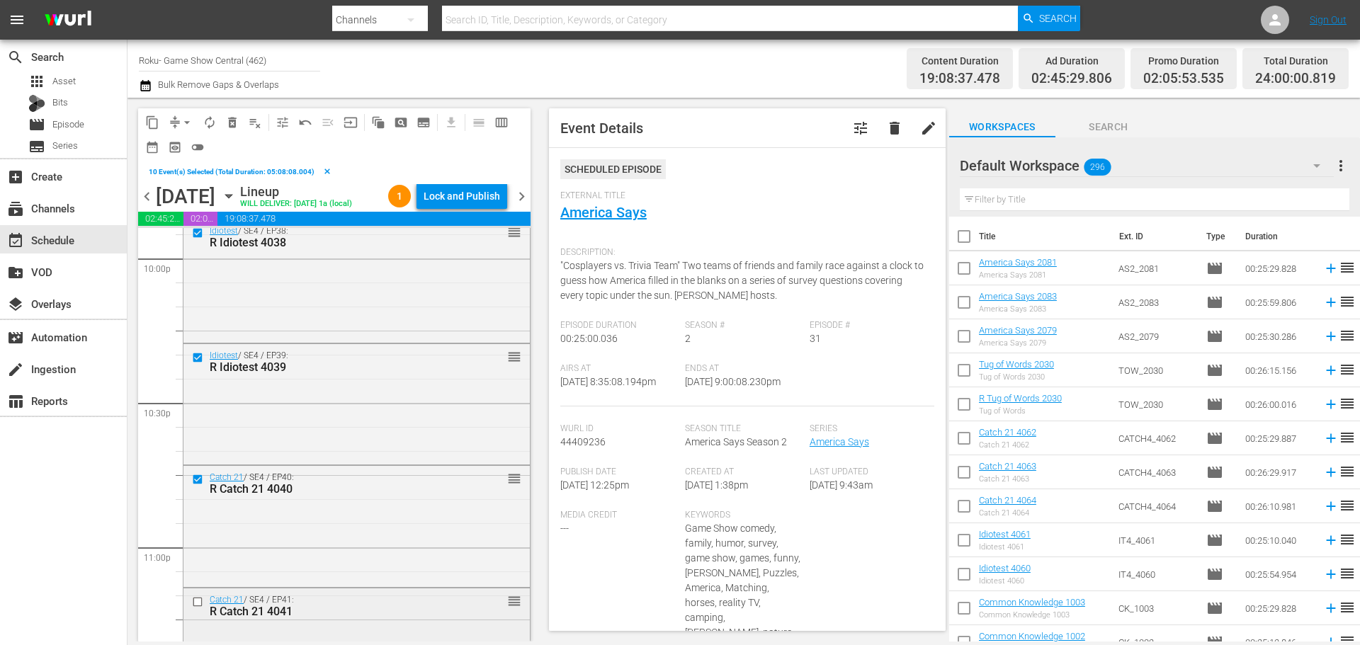
scroll to position [6445, 0]
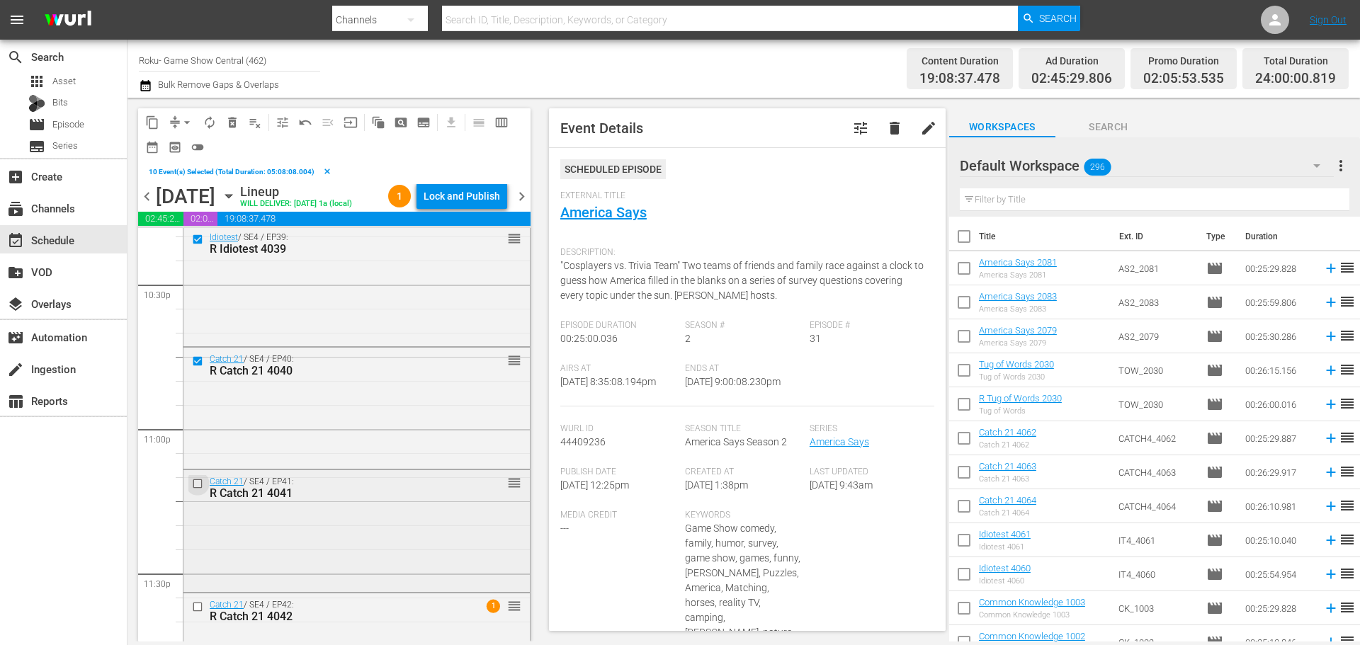
click at [195, 489] on input "checkbox" at bounding box center [199, 483] width 15 height 12
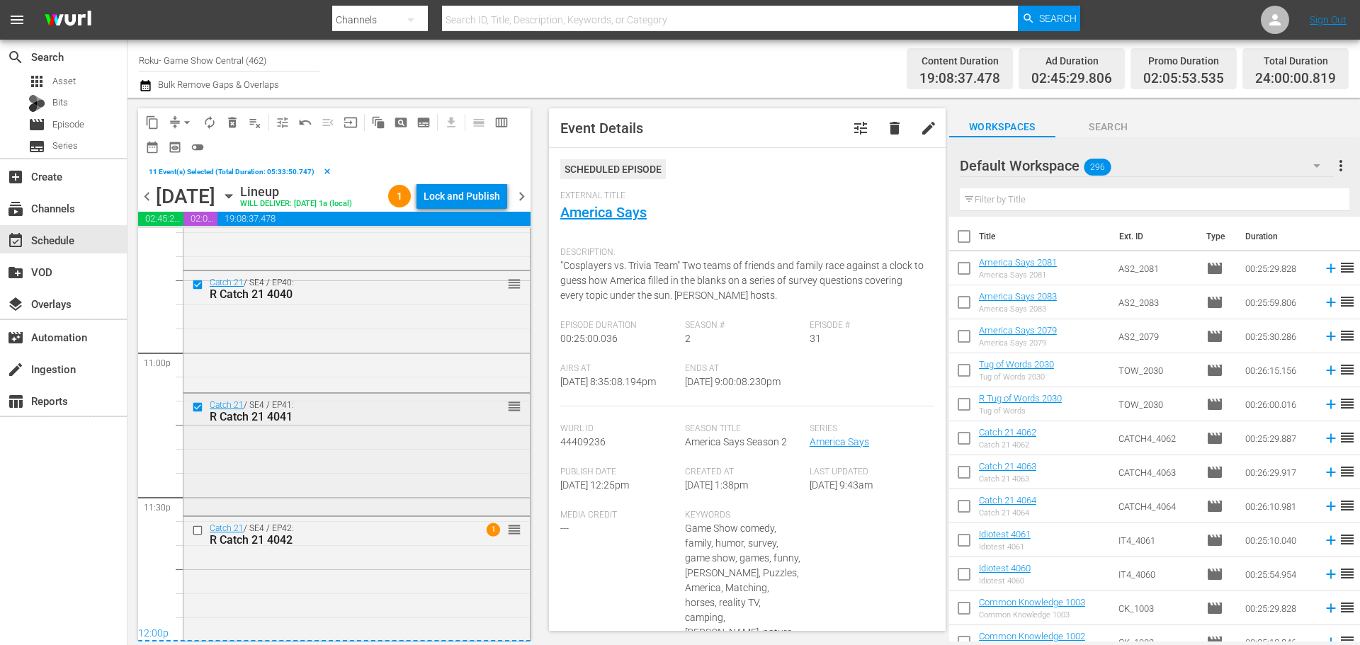
scroll to position [6546, 0]
click at [200, 531] on input "checkbox" at bounding box center [199, 531] width 15 height 12
click at [153, 119] on span "content_copy" at bounding box center [152, 122] width 14 height 14
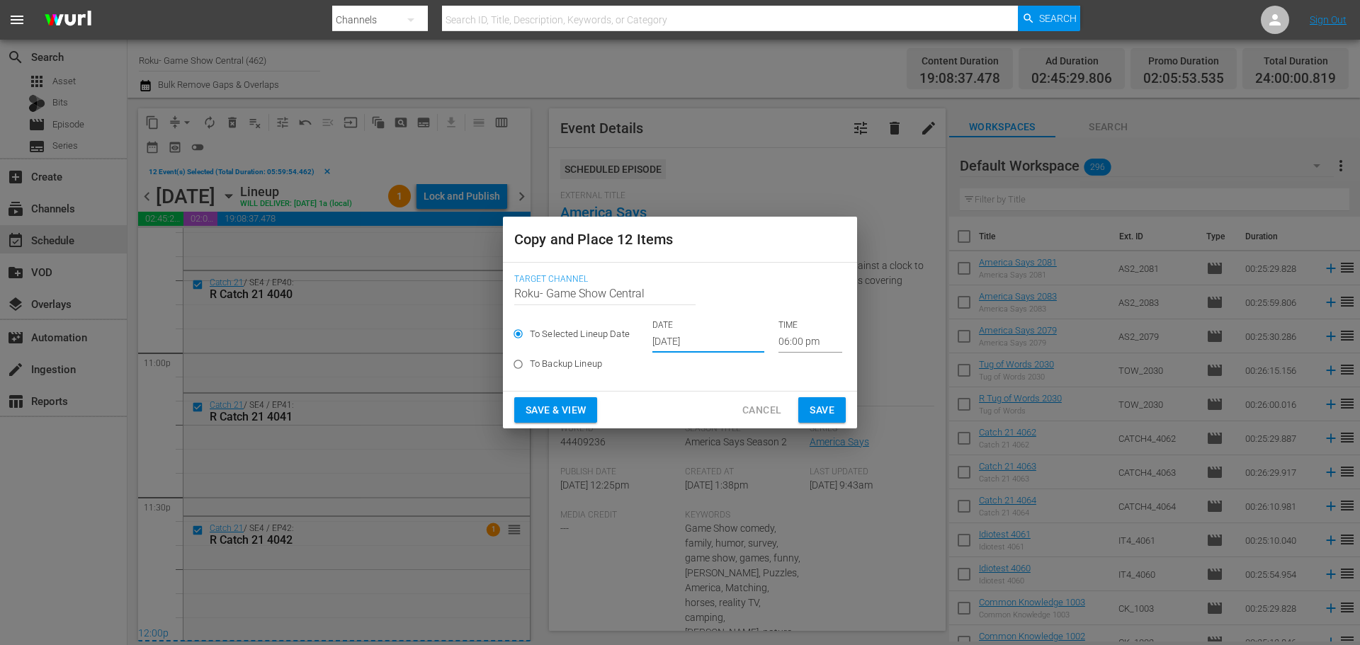
click at [712, 341] on input "[DATE]" at bounding box center [708, 341] width 112 height 21
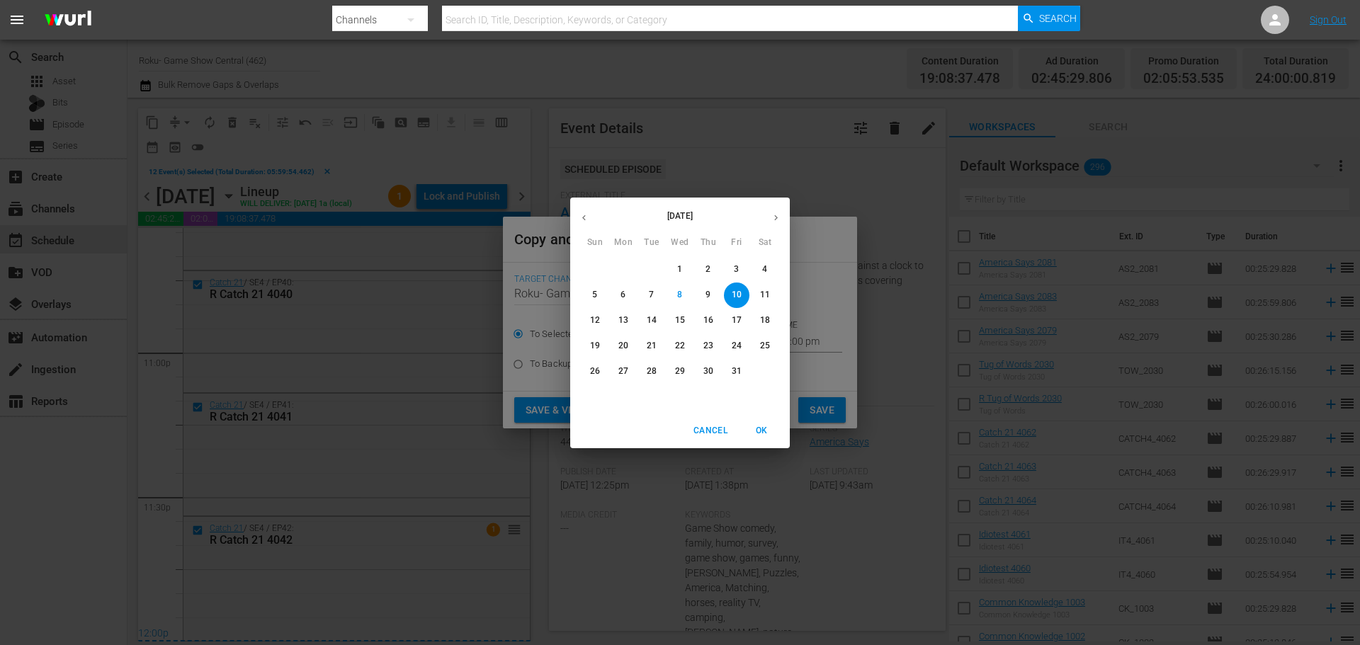
click at [728, 289] on span "10" at bounding box center [736, 295] width 25 height 12
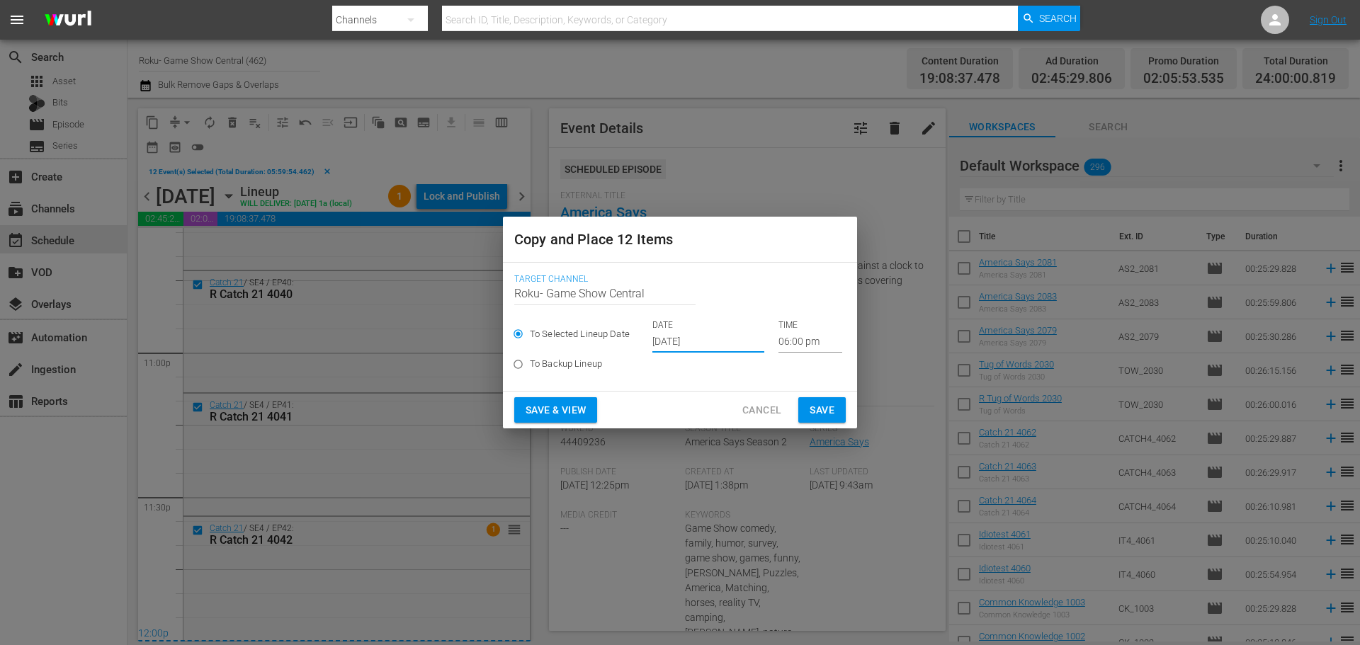
click at [794, 337] on input "06:00 pm" at bounding box center [810, 341] width 64 height 21
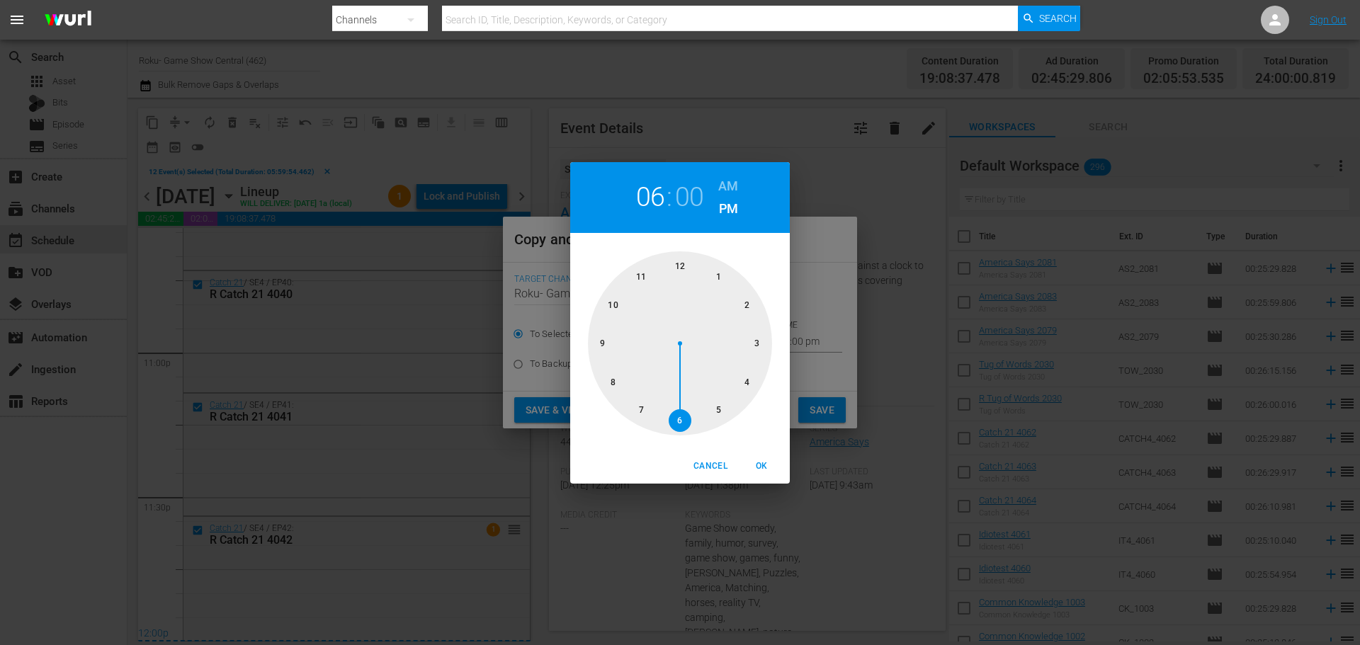
click at [682, 270] on div at bounding box center [680, 343] width 184 height 184
click at [754, 458] on button "OK" at bounding box center [761, 466] width 45 height 23
type input "12:00 pm"
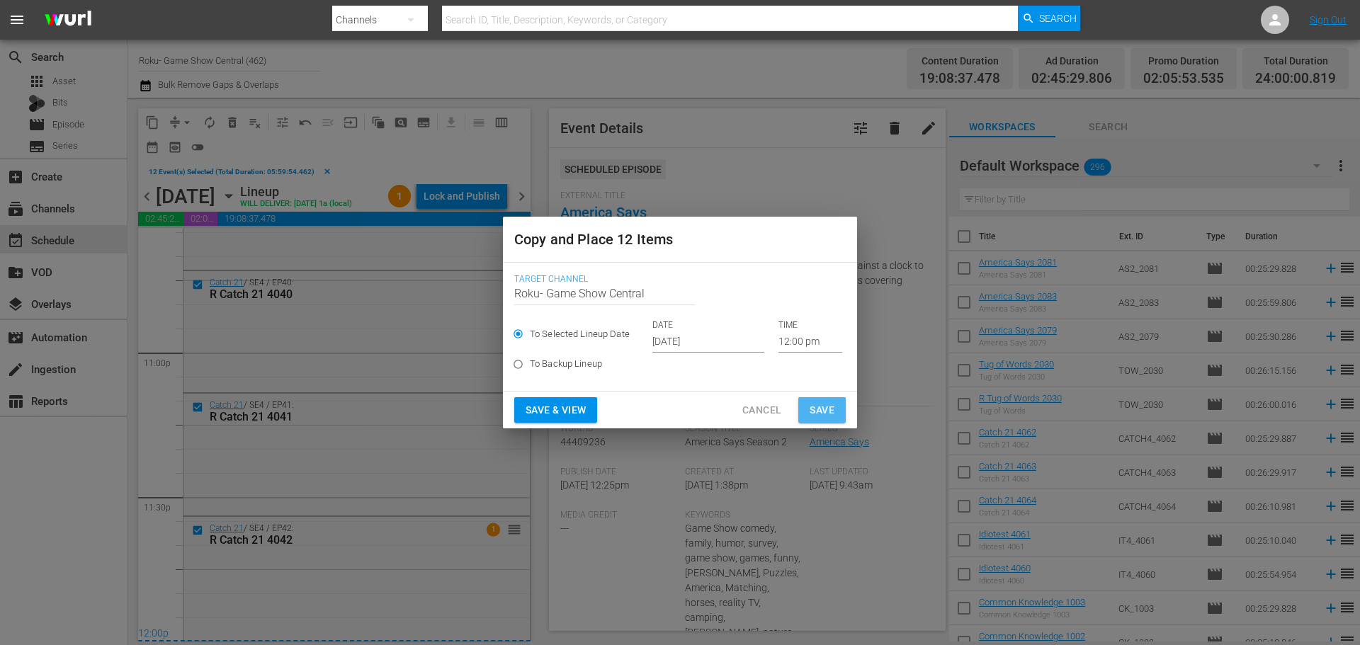
click at [823, 414] on span "Save" at bounding box center [822, 411] width 25 height 18
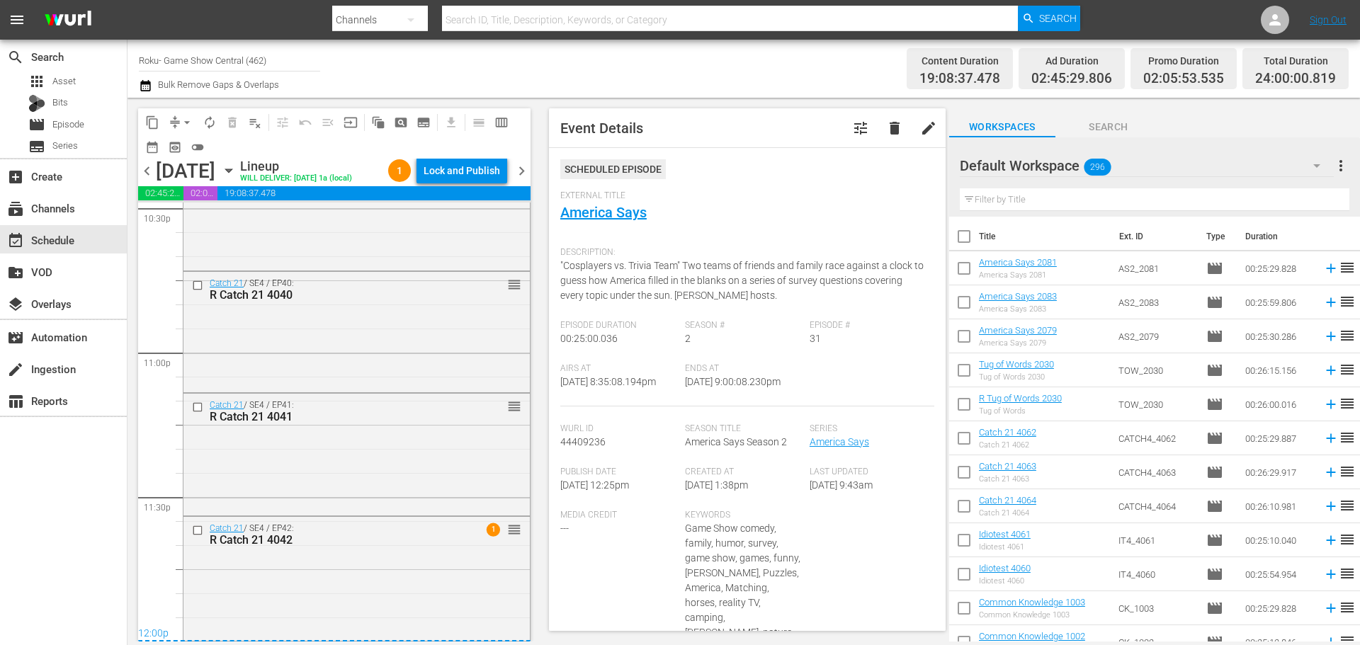
scroll to position [6520, 0]
click at [471, 171] on div "Lock and Publish" at bounding box center [462, 170] width 76 height 25
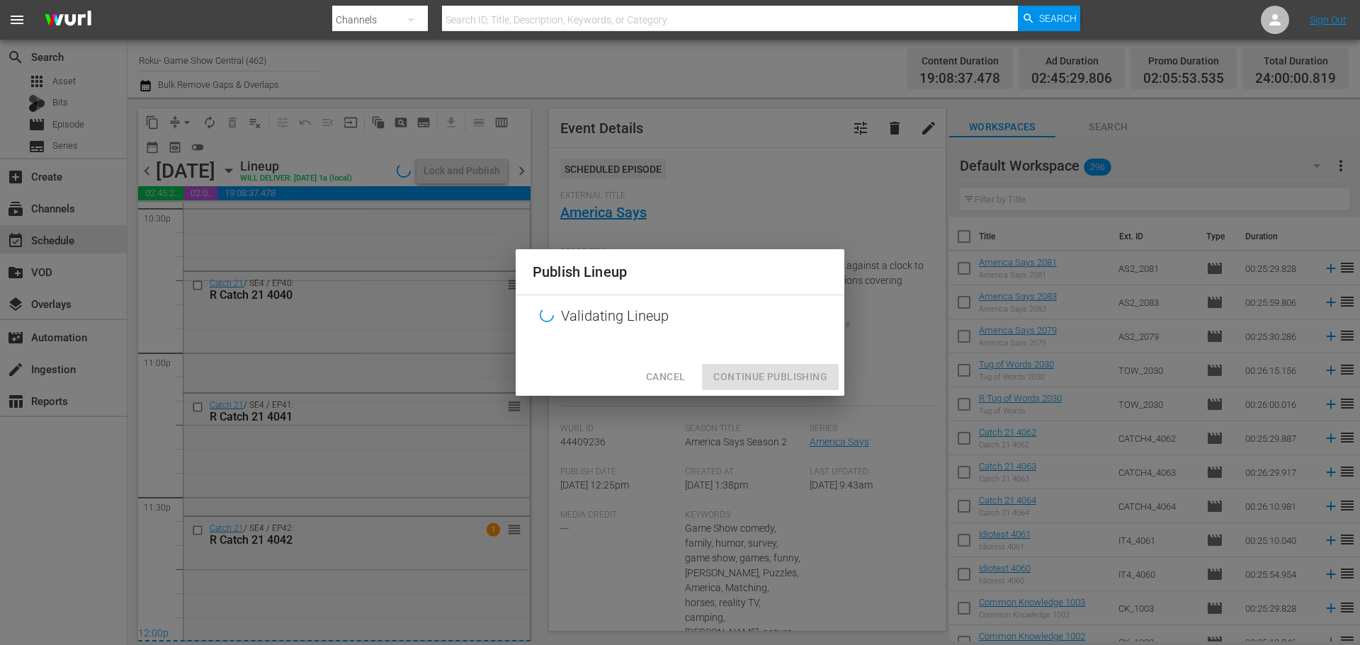
scroll to position [6496, 0]
click at [746, 394] on div "Cancel Continue Publishing" at bounding box center [680, 377] width 329 height 38
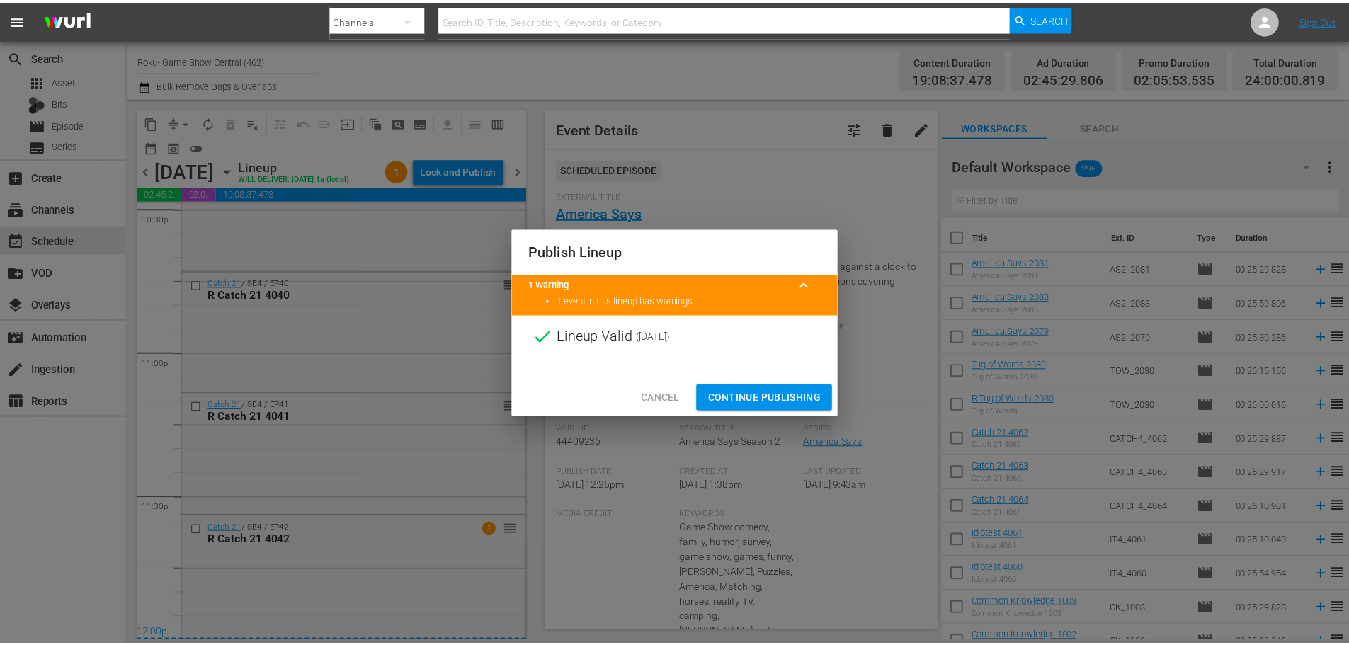
scroll to position [6520, 0]
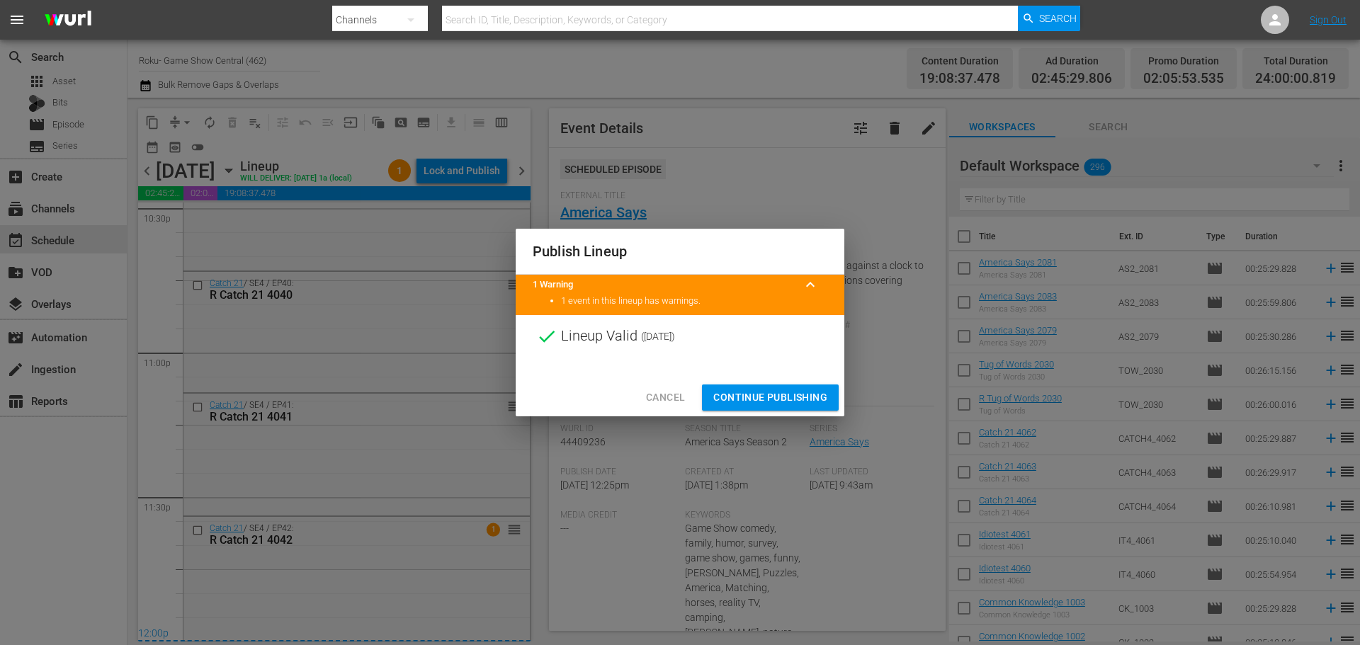
click at [774, 421] on div "Publish Lineup 1 Warning keyboard_arrow_up 1 event in this lineup has warnings.…" at bounding box center [680, 322] width 1360 height 645
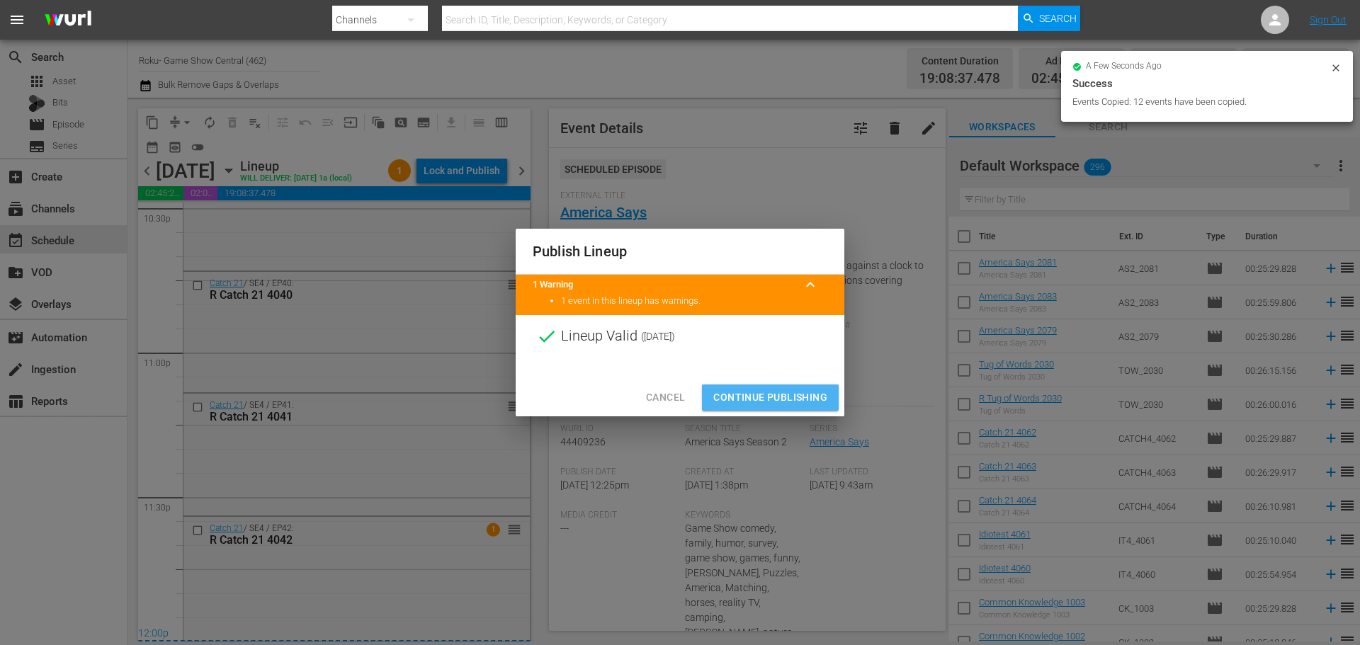
click at [783, 402] on span "Continue Publishing" at bounding box center [770, 398] width 114 height 18
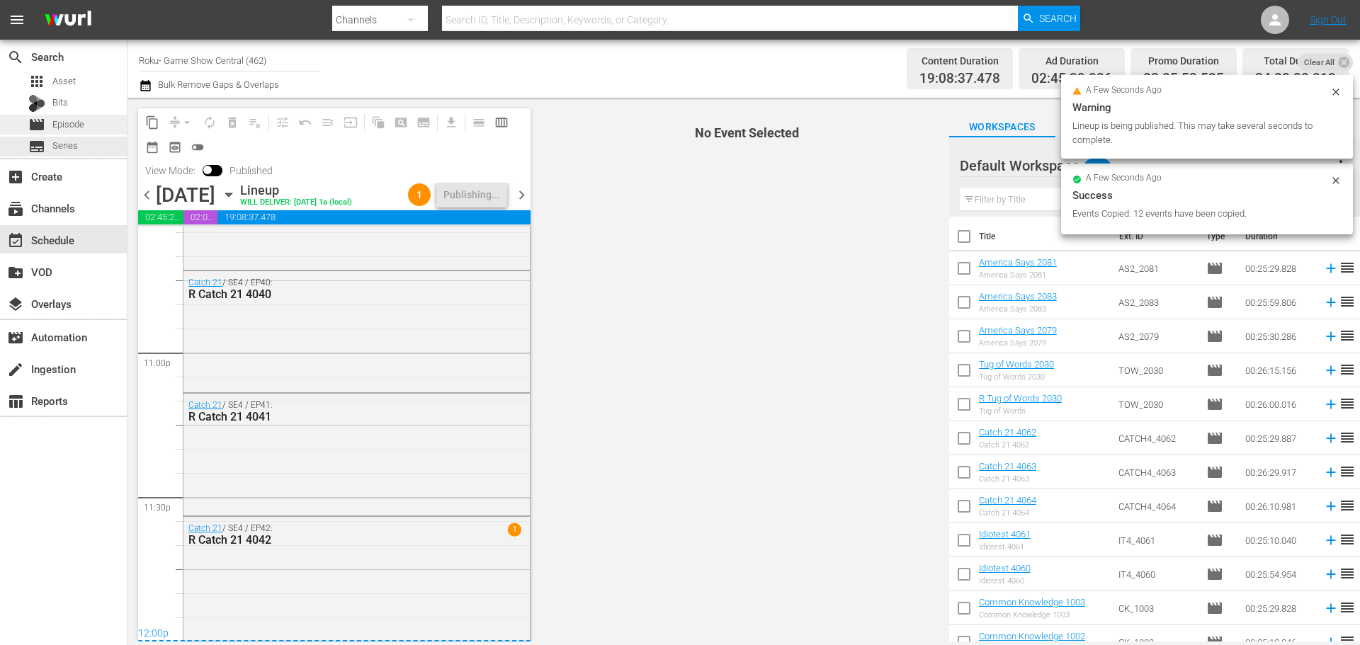
click at [84, 130] on span "Episode" at bounding box center [68, 125] width 32 height 14
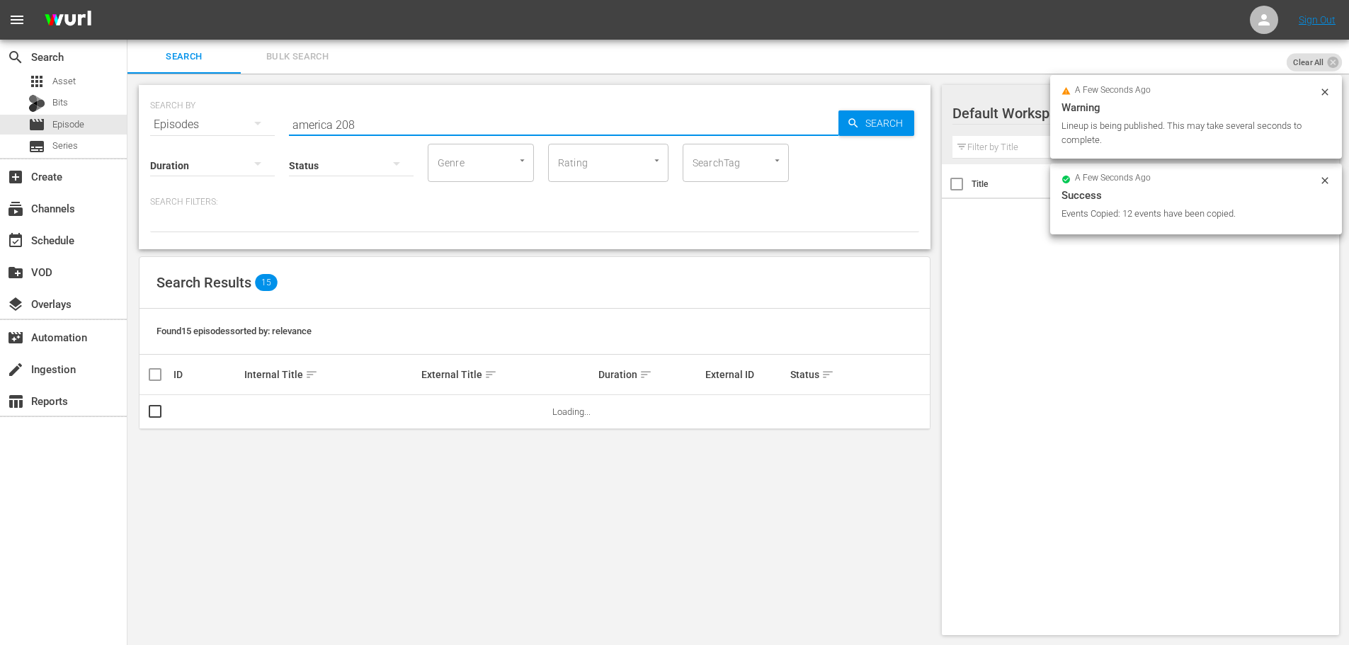
drag, startPoint x: 414, startPoint y: 122, endPoint x: 158, endPoint y: 103, distance: 257.0
click at [158, 103] on div "SEARCH BY Search By Episodes Search ID, Title, Description, Keywords, or Catego…" at bounding box center [534, 116] width 769 height 51
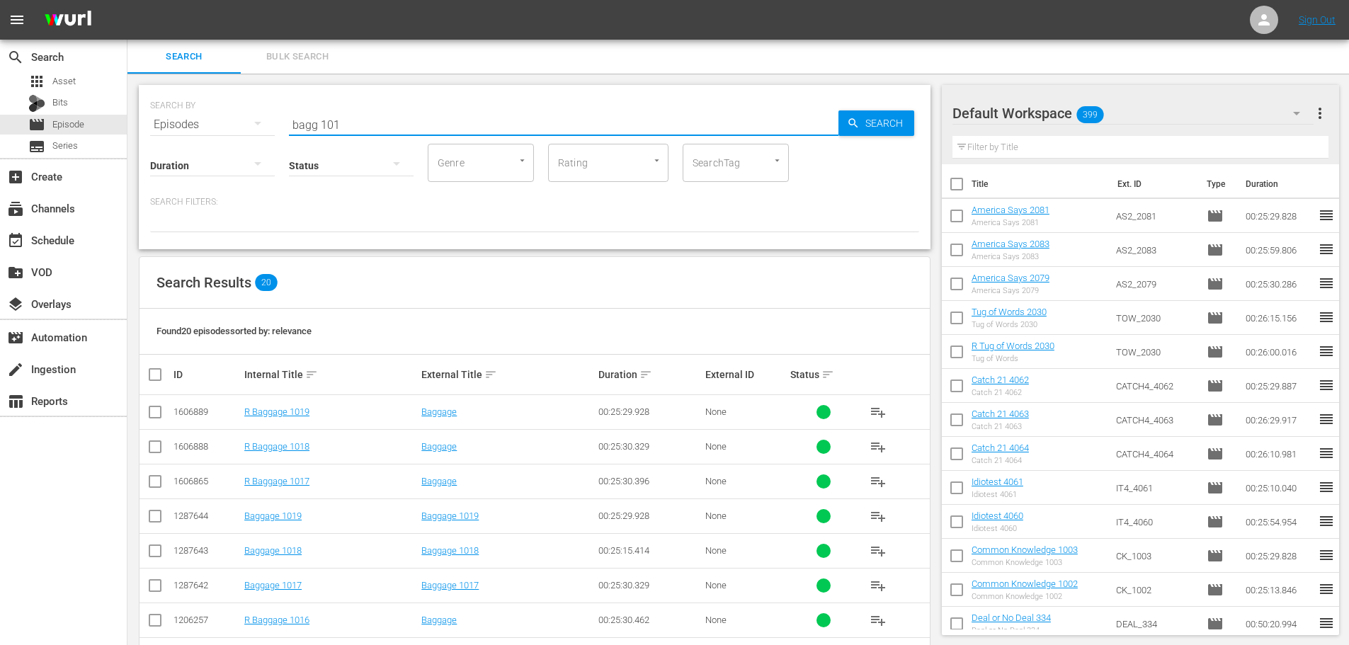
type input "bagg 101"
drag, startPoint x: 158, startPoint y: 481, endPoint x: 159, endPoint y: 463, distance: 17.7
click at [159, 482] on input "checkbox" at bounding box center [155, 484] width 17 height 17
checkbox input "true"
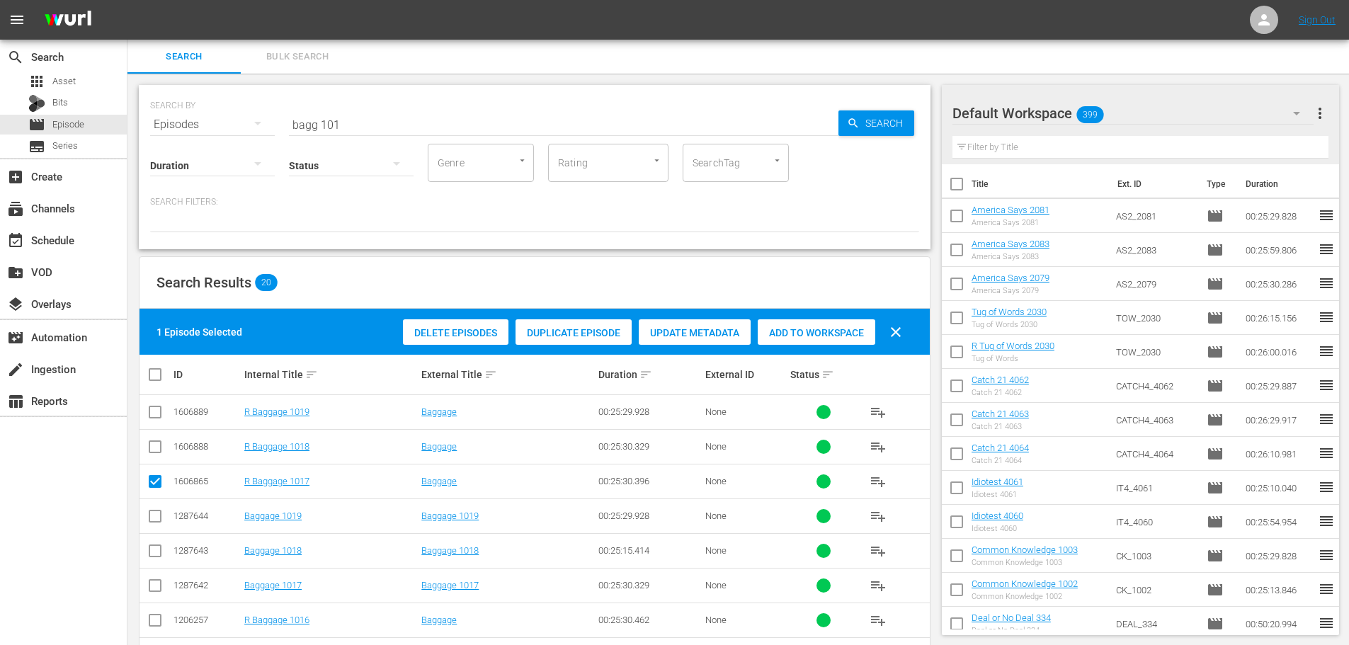
click at [152, 416] on input "checkbox" at bounding box center [155, 415] width 17 height 17
checkbox input "true"
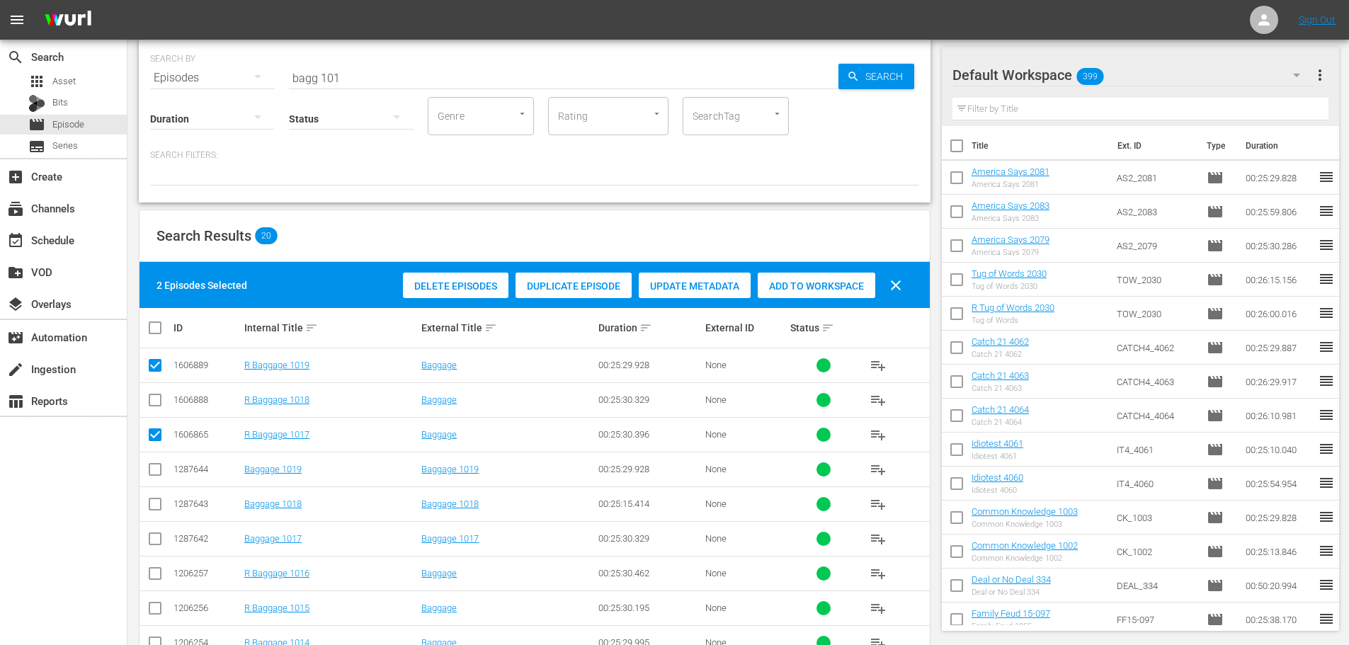
scroll to position [142, 0]
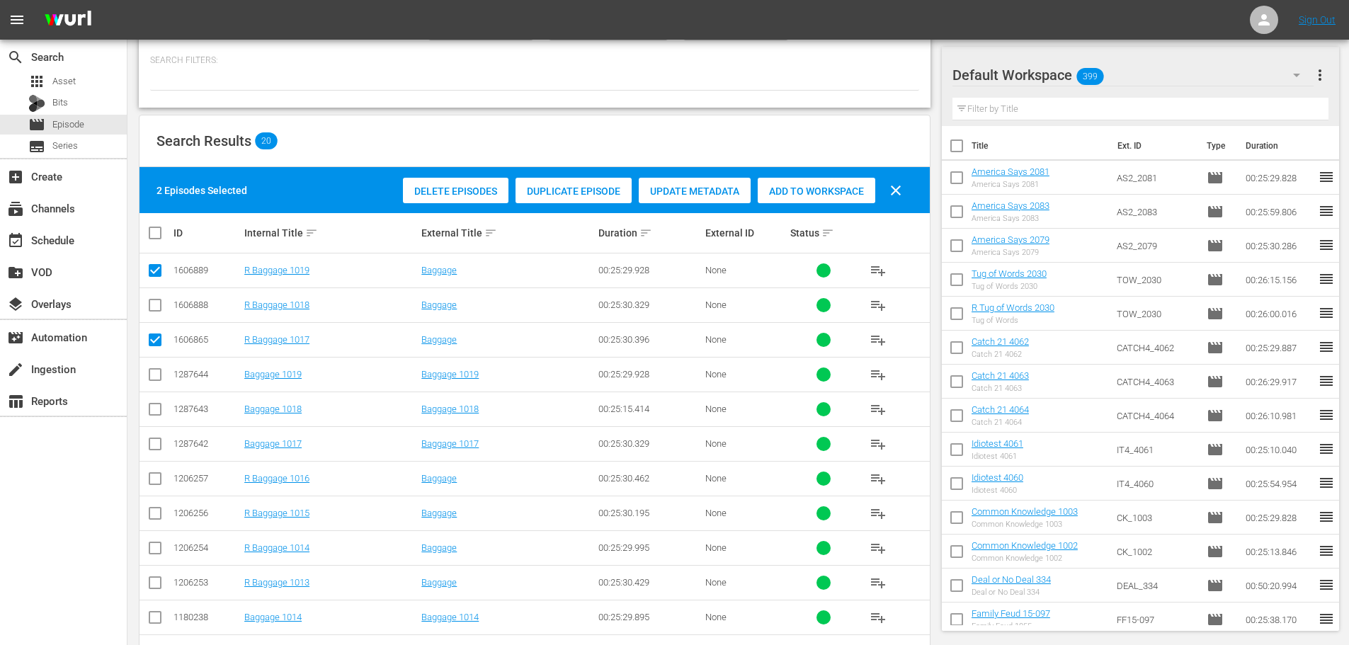
click at [155, 513] on input "checkbox" at bounding box center [155, 516] width 17 height 17
checkbox input "true"
click at [790, 195] on div "Add to Workspace" at bounding box center [817, 191] width 118 height 27
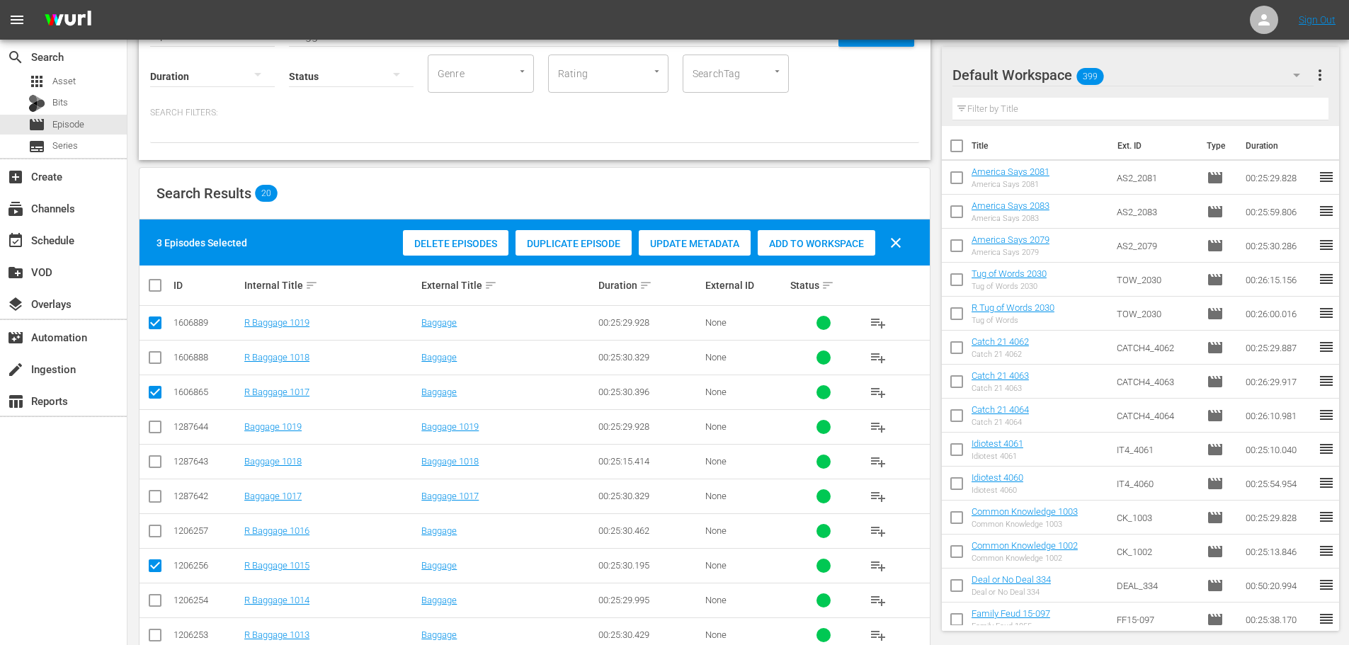
scroll to position [0, 0]
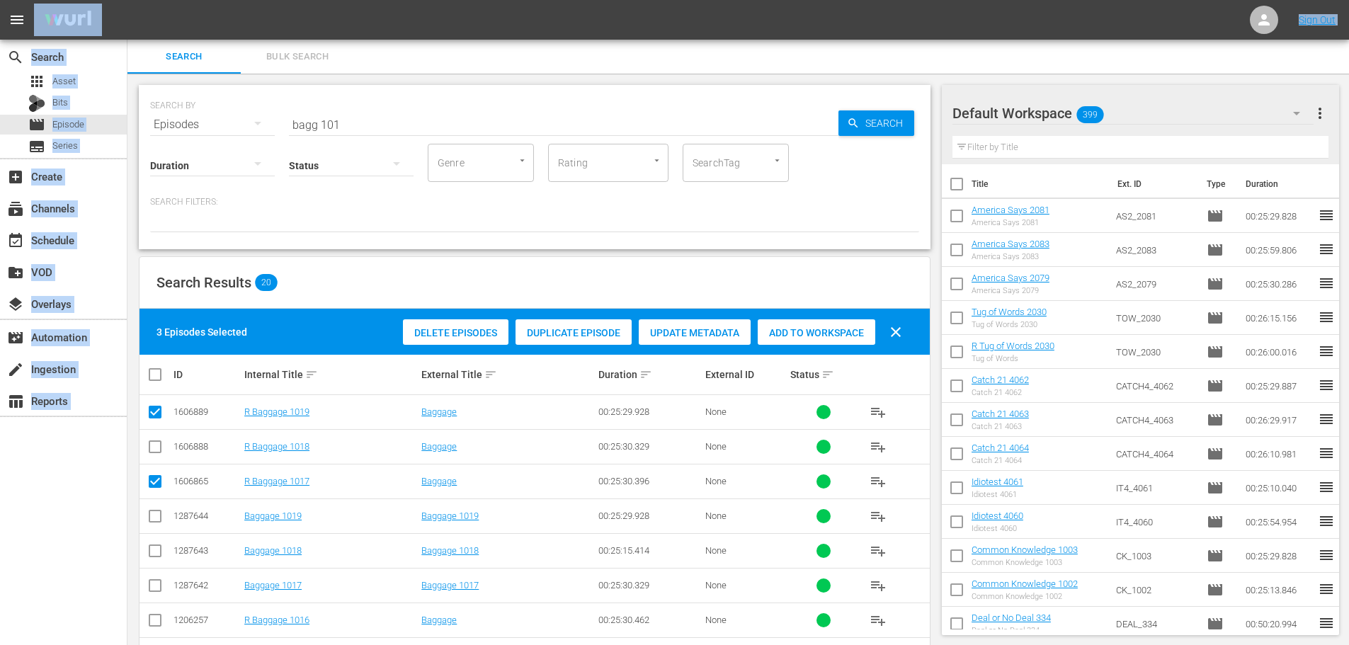
drag, startPoint x: 382, startPoint y: 30, endPoint x: 414, endPoint y: 77, distance: 57.6
click at [408, 77] on div "menu Sign Out search Search apps Asset Bits movie Episode subtitles Series add_…" at bounding box center [674, 557] width 1349 height 1115
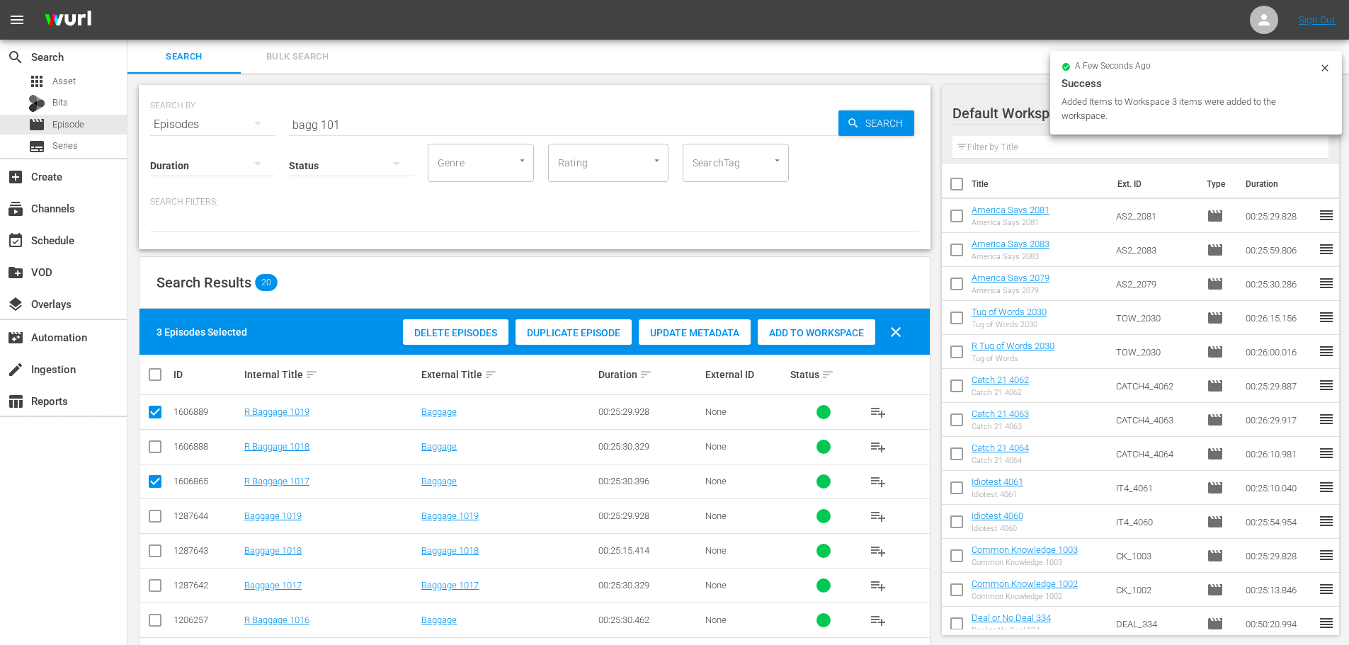
click at [383, 120] on input "bagg 101" at bounding box center [564, 125] width 550 height 34
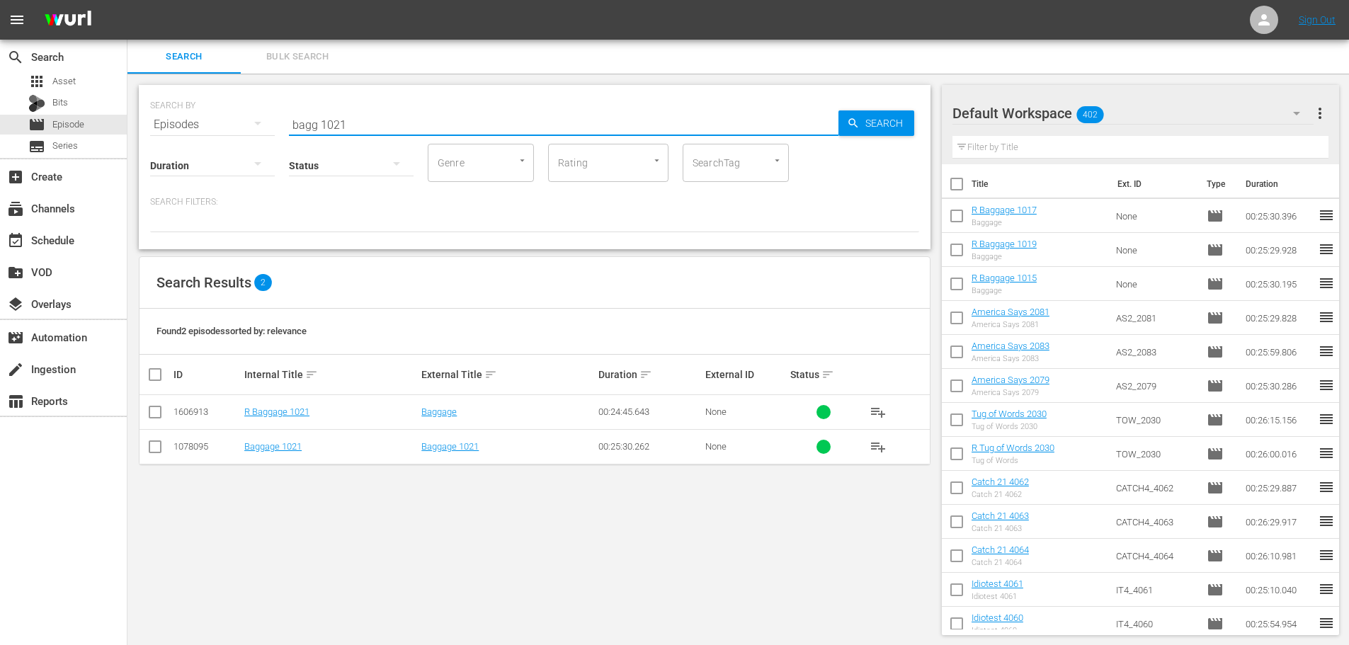
type input "bagg 1021"
click at [147, 412] on input "checkbox" at bounding box center [155, 415] width 17 height 17
checkbox input "true"
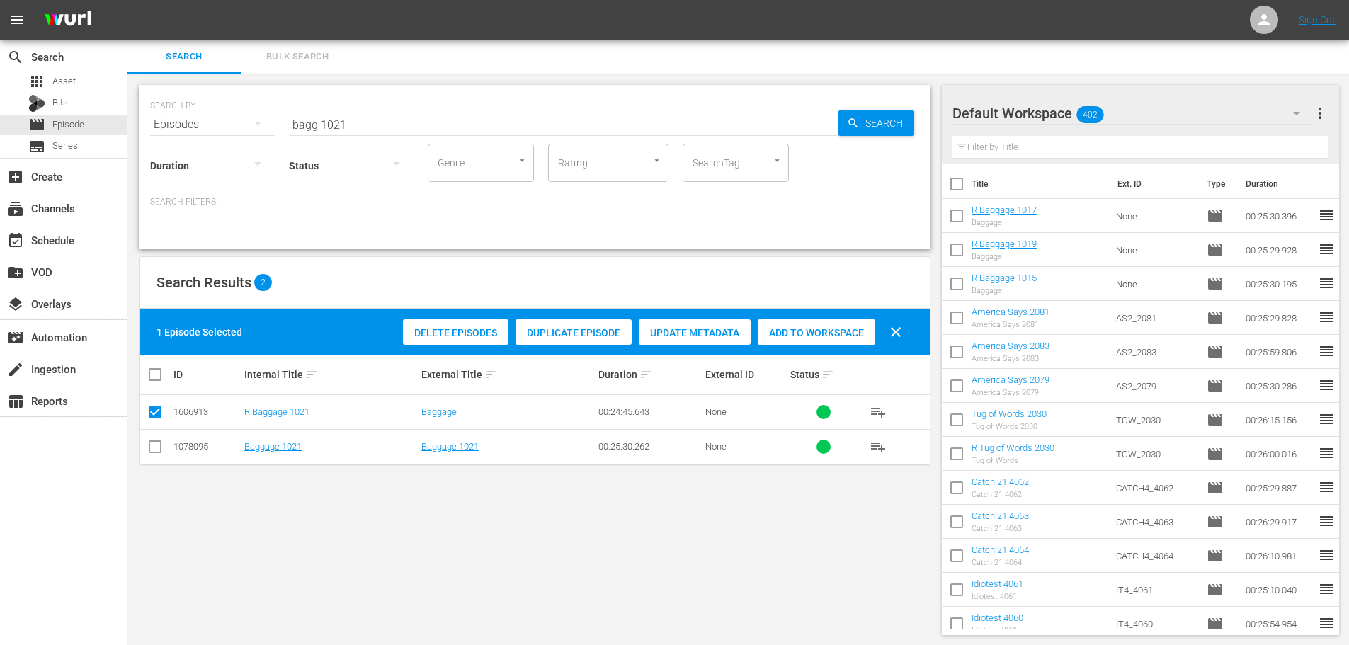
click at [783, 325] on div "Add to Workspace" at bounding box center [817, 332] width 118 height 27
drag, startPoint x: 365, startPoint y: 107, endPoint x: 345, endPoint y: 119, distance: 23.8
click at [345, 118] on div "SEARCH BY Search By Episodes Search ID, Title, Description, Keywords, or Catego…" at bounding box center [534, 116] width 769 height 51
drag, startPoint x: 358, startPoint y: 118, endPoint x: 183, endPoint y: 110, distance: 174.4
click at [183, 110] on div "SEARCH BY Search By Episodes Search ID, Title, Description, Keywords, or Catego…" at bounding box center [534, 116] width 769 height 51
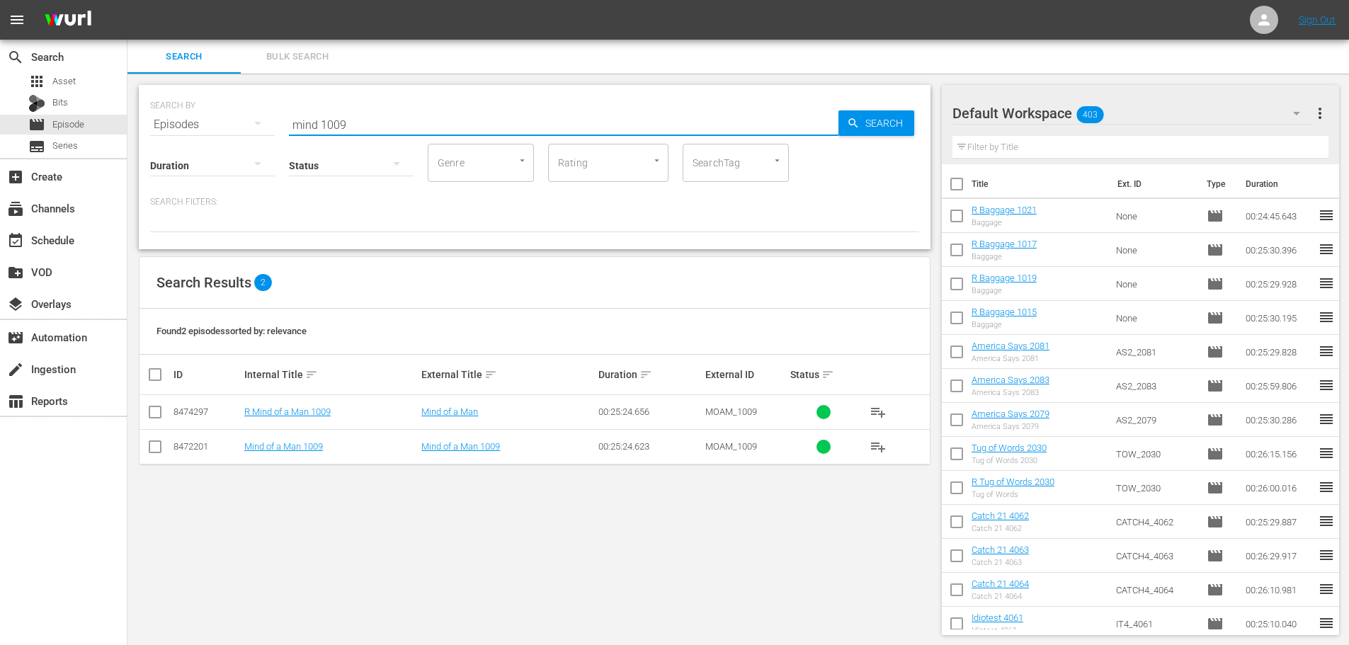
type input "mind 1009"
click at [154, 412] on input "checkbox" at bounding box center [155, 415] width 17 height 17
checkbox input "true"
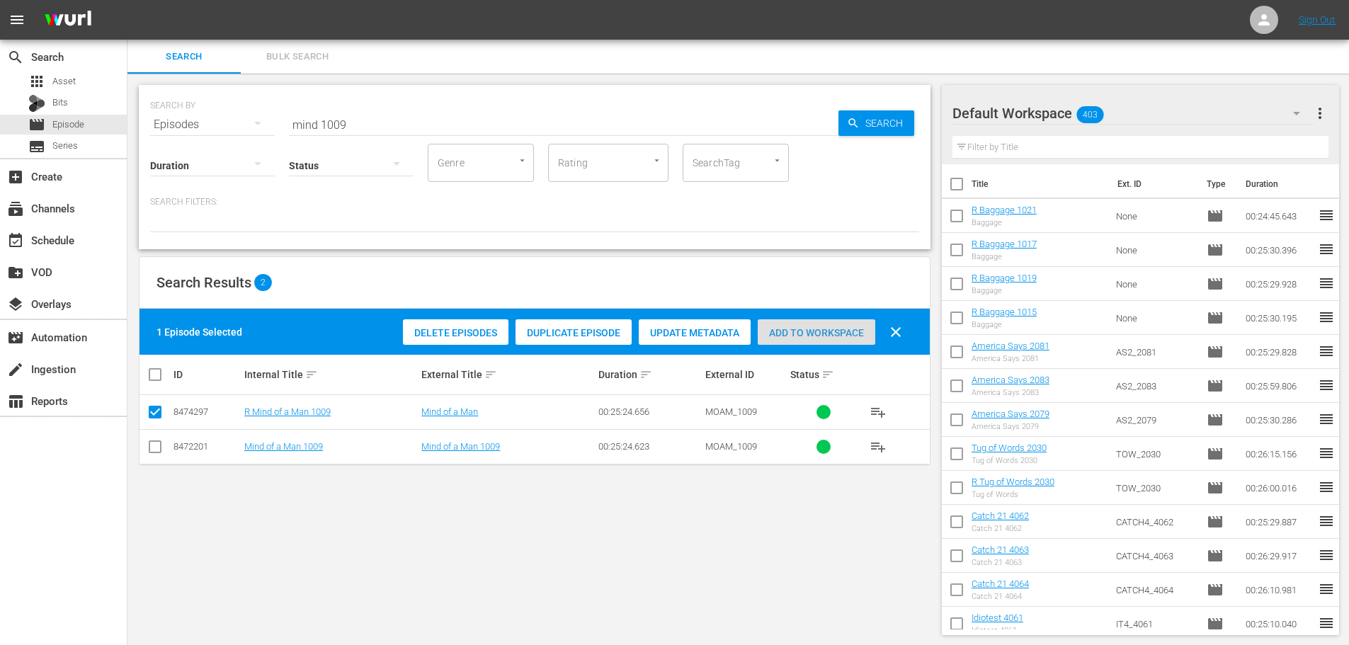
click at [836, 341] on div "Add to Workspace" at bounding box center [817, 332] width 118 height 27
drag, startPoint x: 391, startPoint y: 112, endPoint x: 191, endPoint y: 101, distance: 200.0
click at [216, 112] on div "SEARCH BY Search By Episodes Search ID, Title, Description, Keywords, or Catego…" at bounding box center [534, 116] width 769 height 51
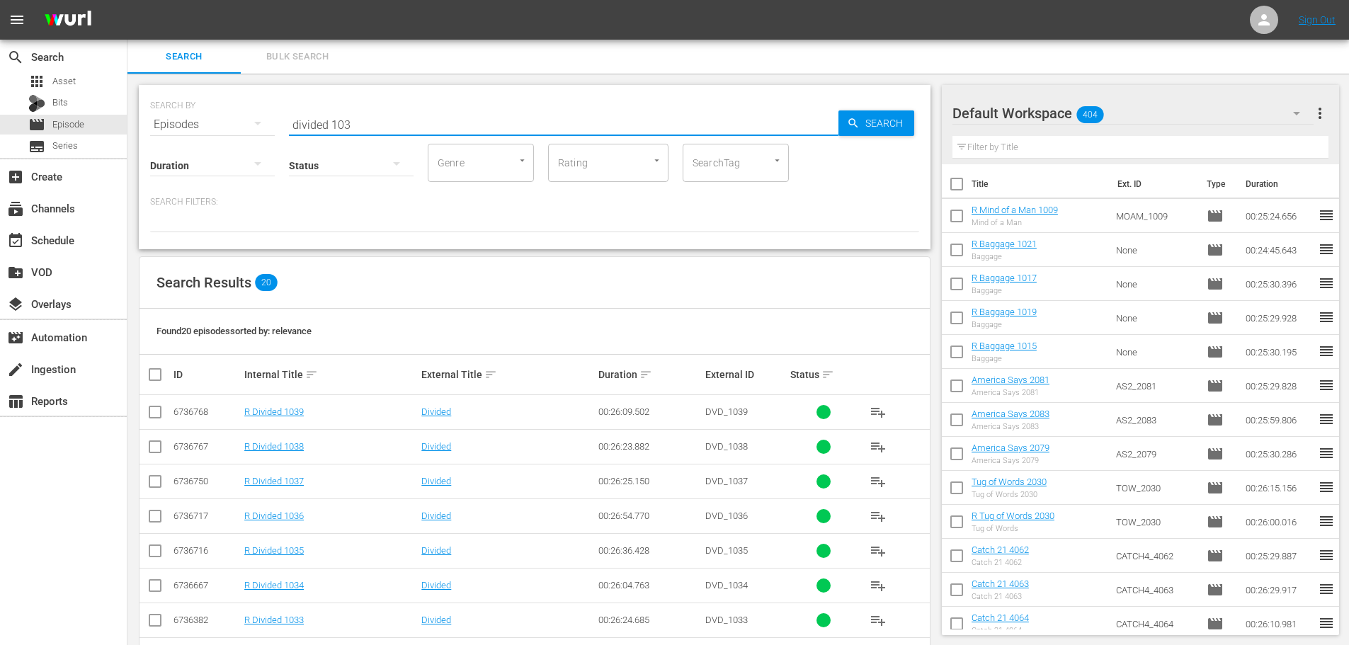
type input "divided 103"
click at [155, 552] on input "checkbox" at bounding box center [155, 553] width 17 height 17
checkbox input "true"
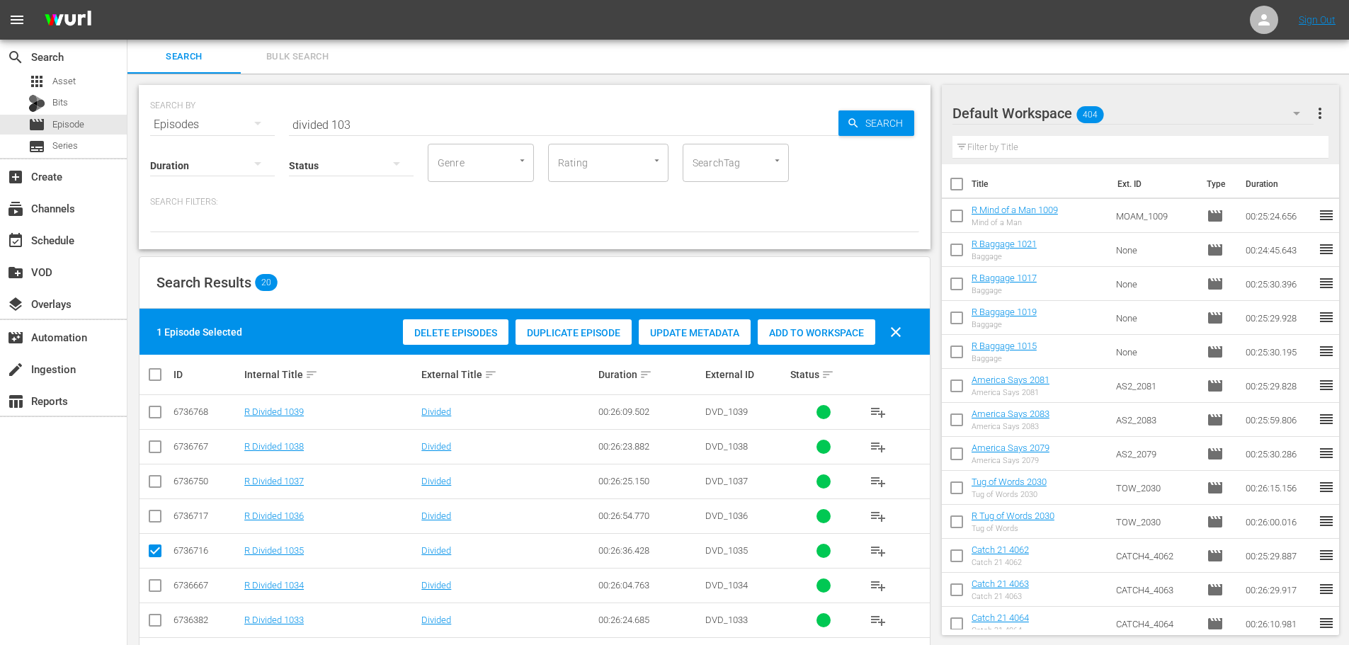
click at [157, 522] on input "checkbox" at bounding box center [155, 519] width 17 height 17
checkbox input "true"
click at [844, 335] on span "Add to Workspace" at bounding box center [817, 332] width 118 height 11
drag, startPoint x: 385, startPoint y: 122, endPoint x: 110, endPoint y: 93, distance: 276.3
click at [135, 125] on div "SEARCH BY Search By Episodes Search ID, Title, Description, Keywords, or Catego…" at bounding box center [534, 595] width 814 height 1042
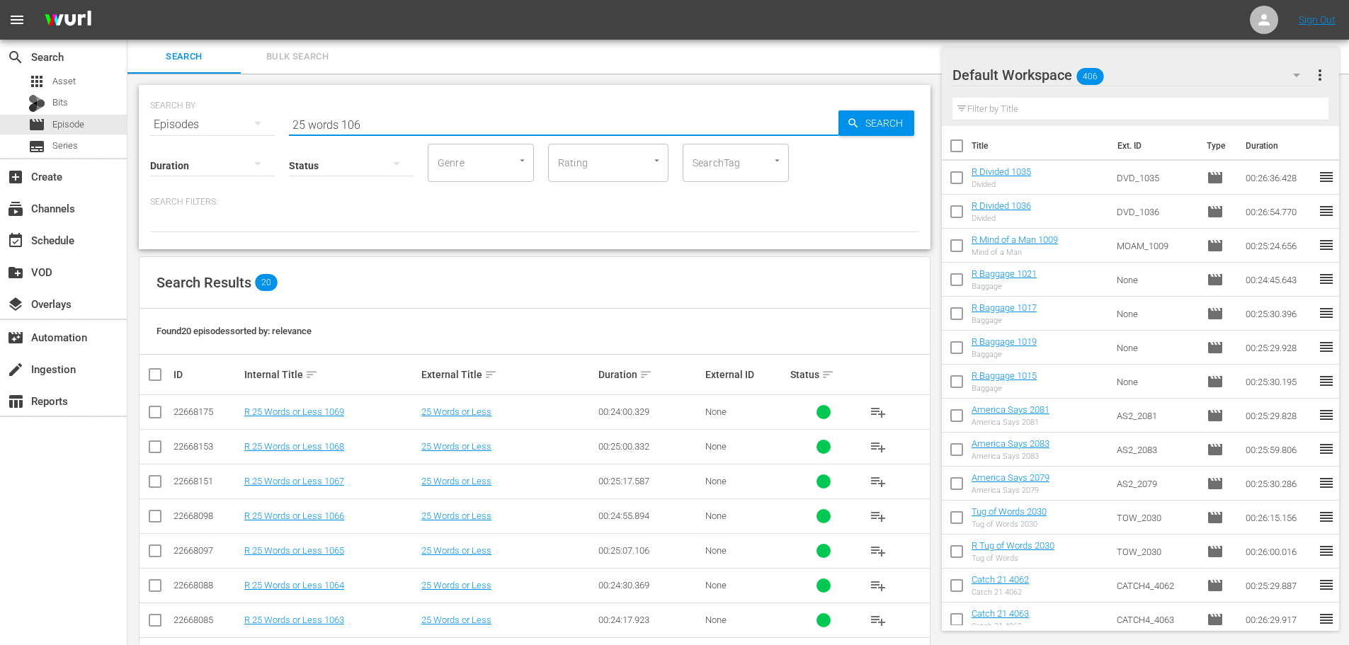
scroll to position [142, 0]
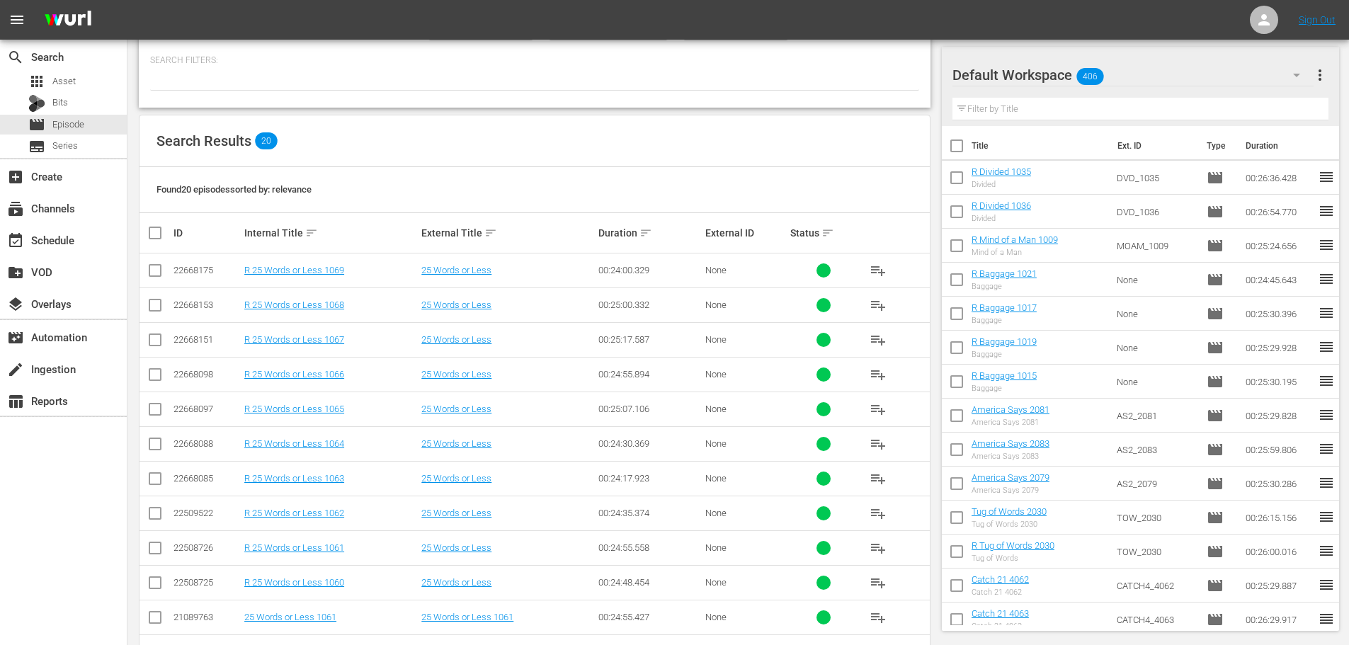
type input "25 words 106"
click at [157, 552] on input "checkbox" at bounding box center [155, 551] width 17 height 17
checkbox input "true"
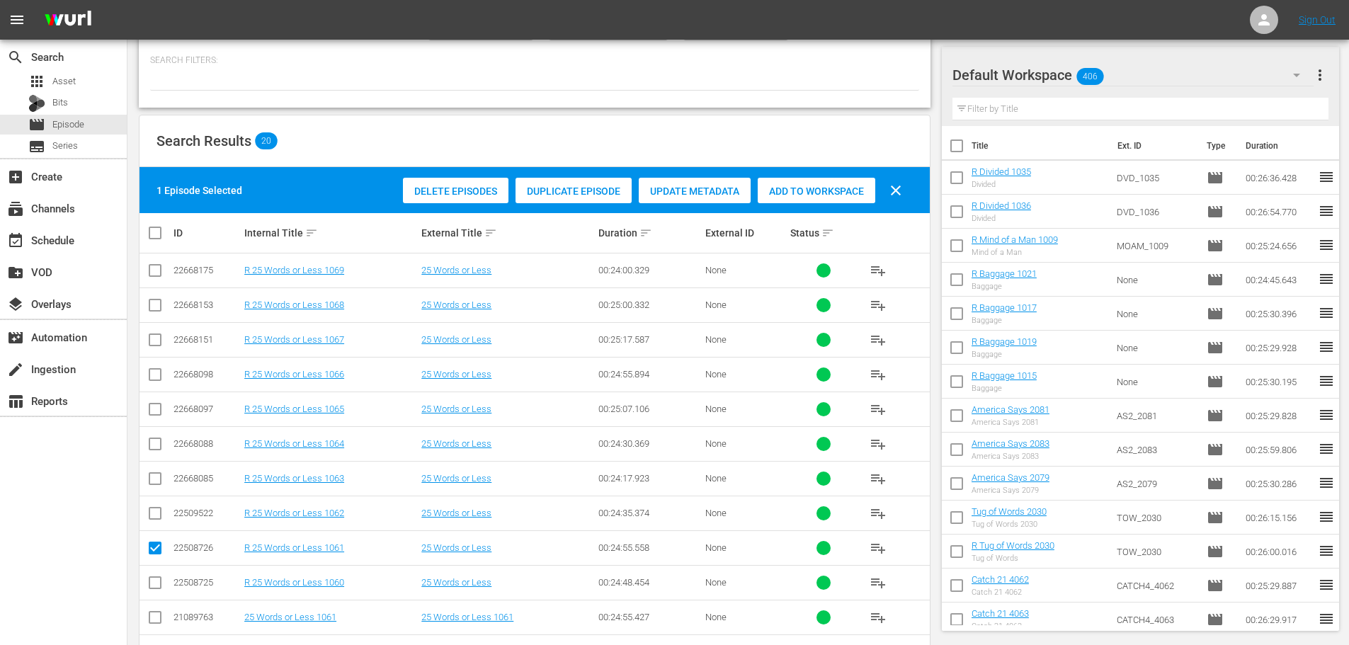
click at [157, 581] on input "checkbox" at bounding box center [155, 585] width 17 height 17
checkbox input "true"
click at [799, 195] on span "Add to Workspace" at bounding box center [817, 191] width 118 height 11
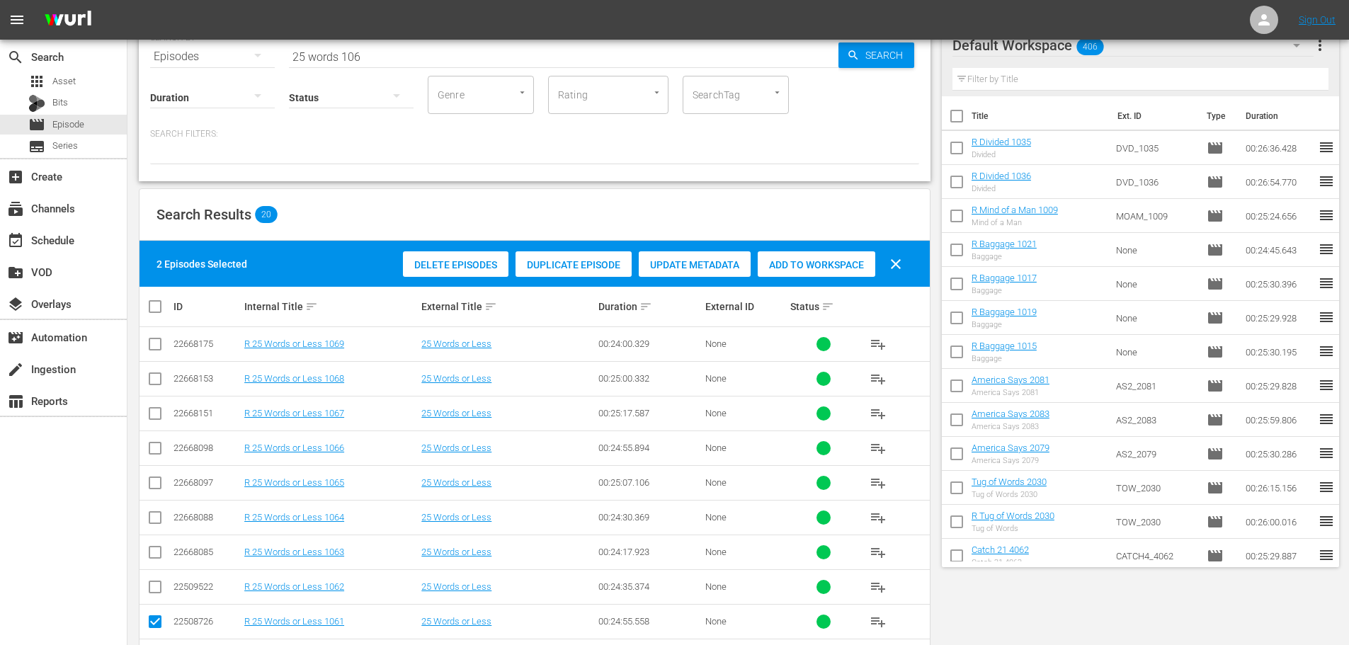
scroll to position [0, 0]
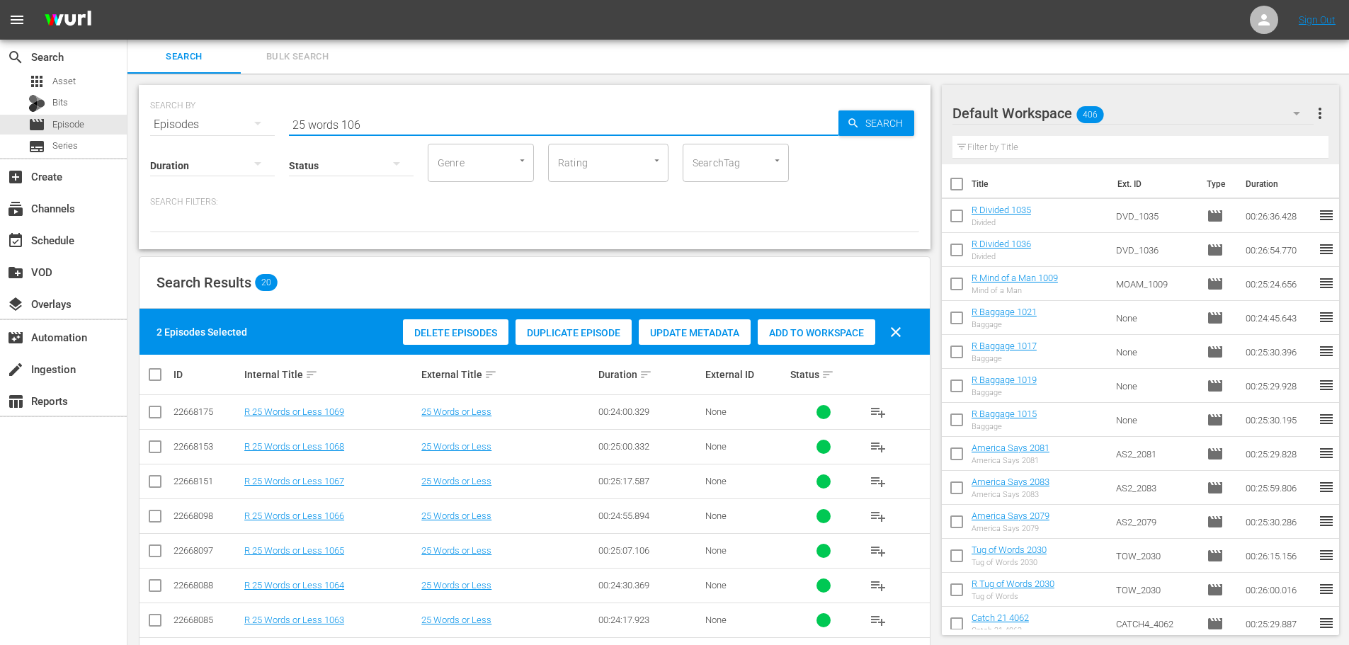
drag, startPoint x: 364, startPoint y: 116, endPoint x: 191, endPoint y: 125, distance: 173.8
click at [191, 125] on div "SEARCH BY Search By Episodes Search ID, Title, Description, Keywords, or Catego…" at bounding box center [534, 116] width 769 height 51
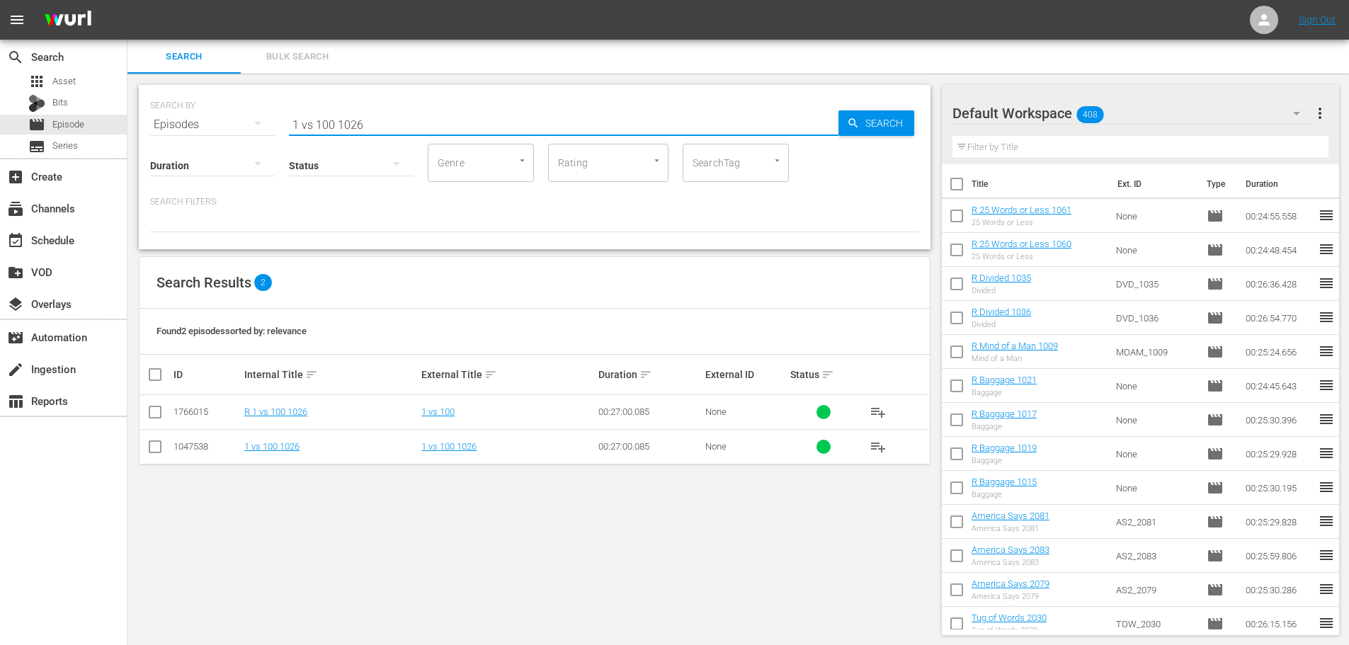
type input "1 vs 100 1026"
click at [153, 413] on input "checkbox" at bounding box center [155, 415] width 17 height 17
checkbox input "true"
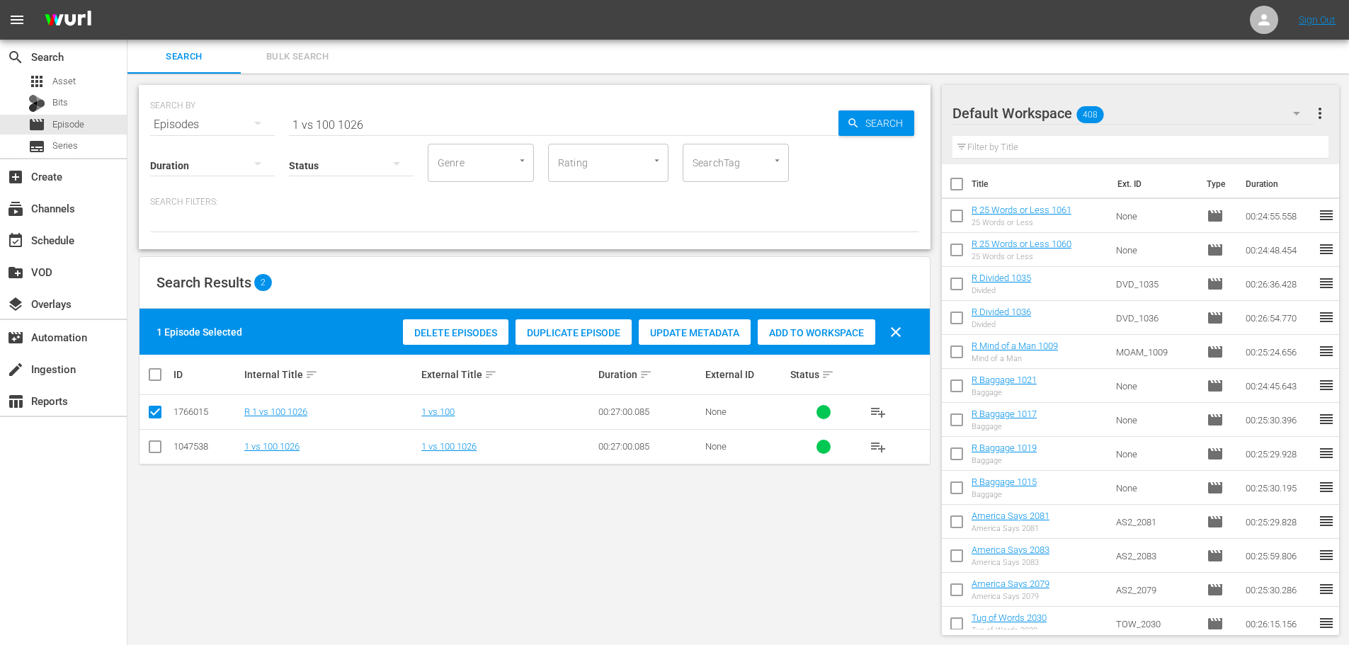
click at [767, 329] on span "Add to Workspace" at bounding box center [817, 332] width 118 height 11
drag, startPoint x: 375, startPoint y: 122, endPoint x: 126, endPoint y: 157, distance: 251.0
click at [128, 152] on div "SEARCH BY Search By Episodes Search ID, Title, Description, Keywords, or Catego…" at bounding box center [534, 360] width 814 height 573
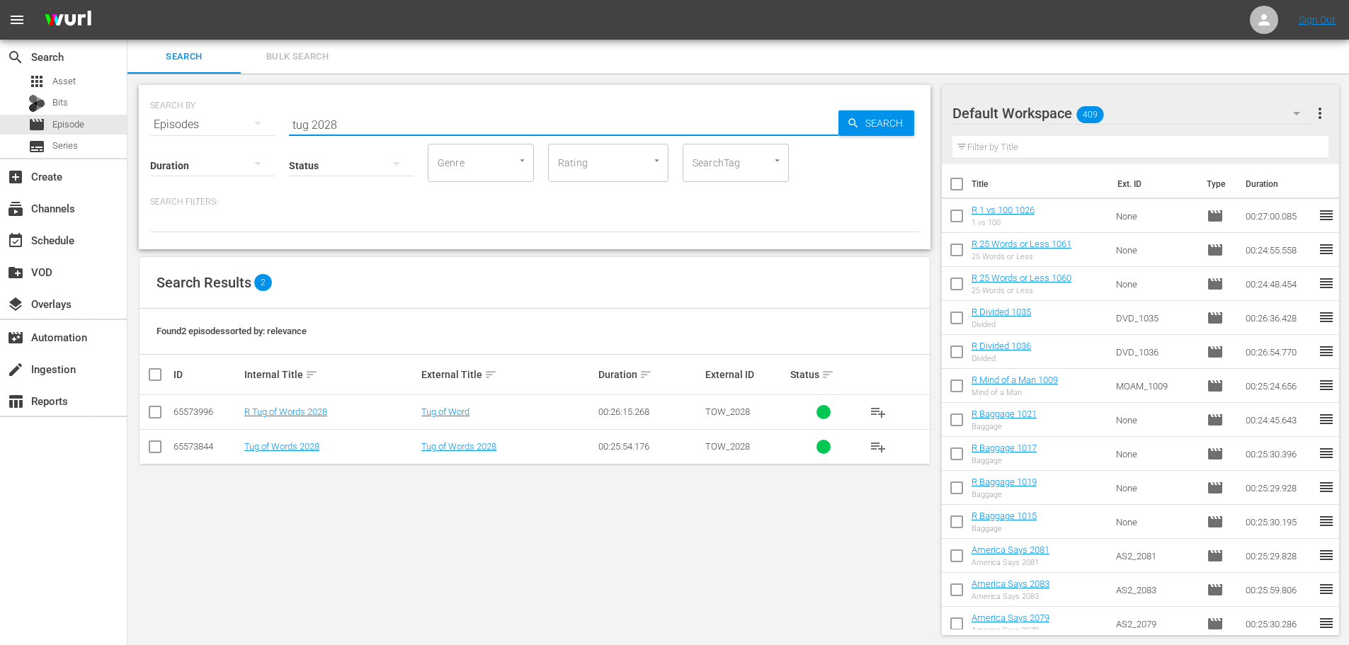
type input "tug 2028"
drag, startPoint x: 155, startPoint y: 417, endPoint x: 208, endPoint y: 403, distance: 54.3
click at [156, 417] on input "checkbox" at bounding box center [155, 415] width 17 height 17
checkbox input "true"
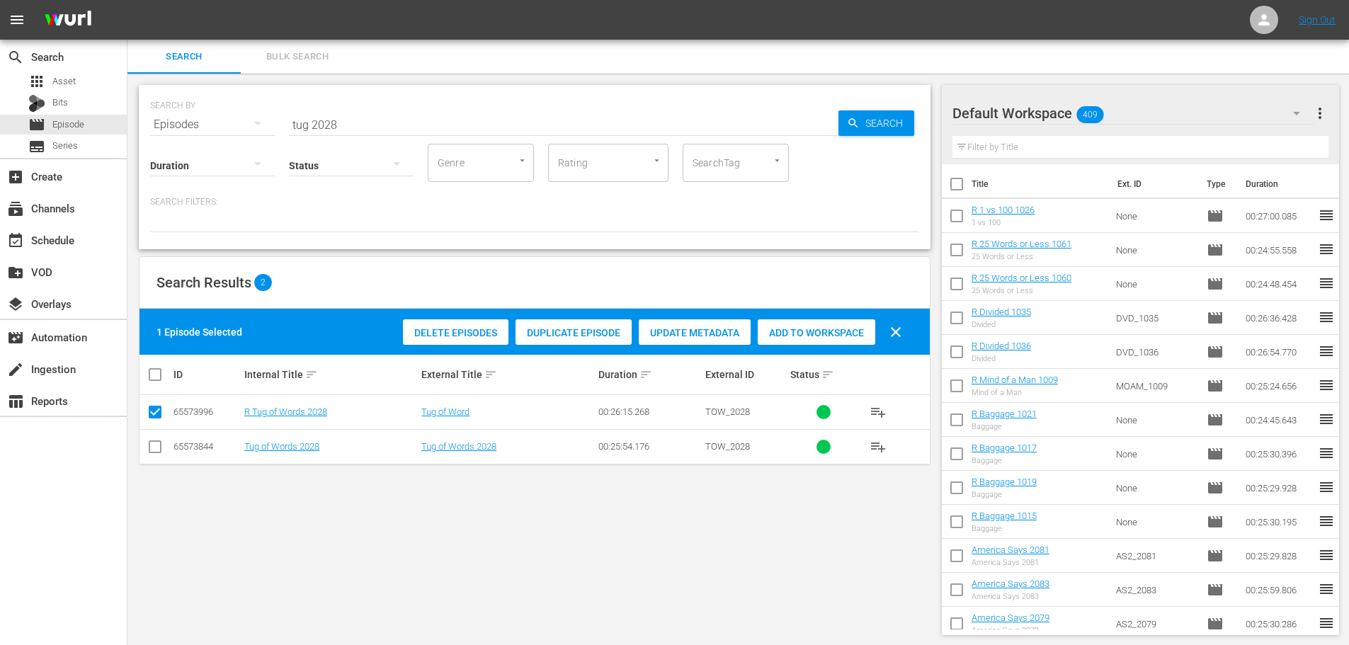
drag, startPoint x: 808, startPoint y: 330, endPoint x: 513, endPoint y: 200, distance: 322.2
click at [808, 332] on span "Add to Workspace" at bounding box center [817, 332] width 118 height 11
click at [372, 103] on div "SEARCH BY Search By Episodes Search ID, Title, Description, Keywords, or Catego…" at bounding box center [534, 116] width 769 height 51
click at [377, 116] on input "tug 2028" at bounding box center [564, 125] width 550 height 34
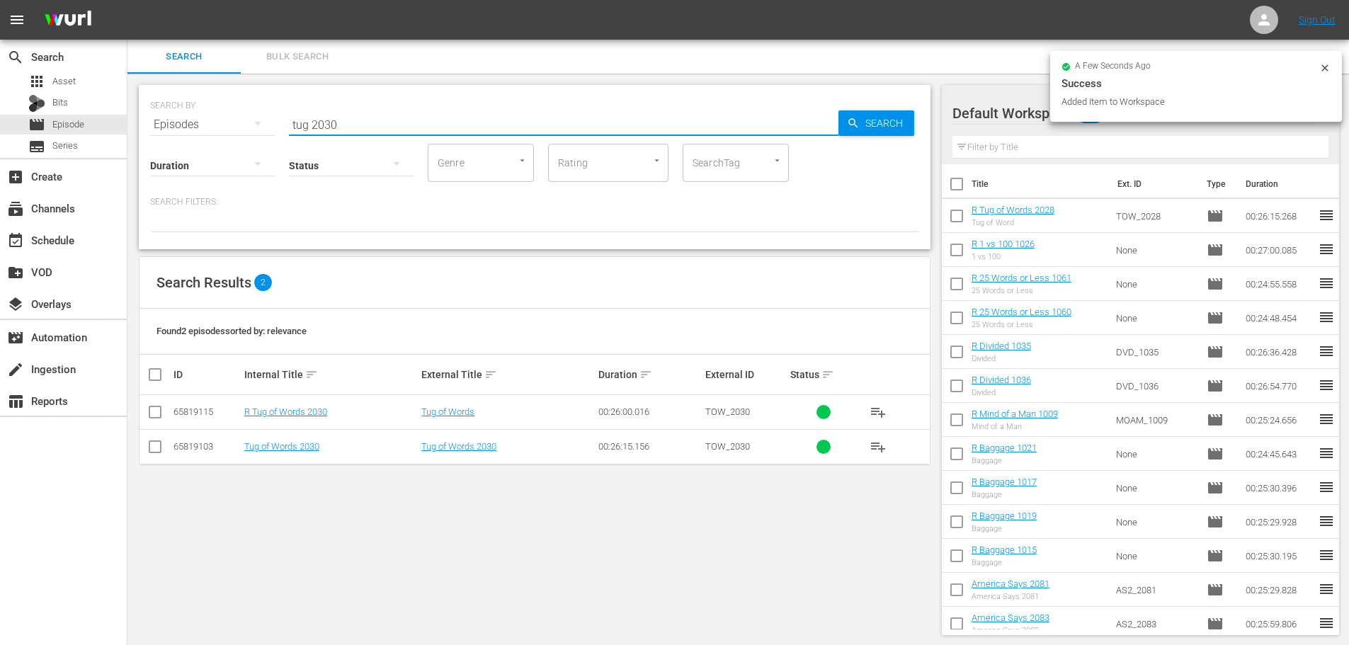
type input "tug 2030"
click at [157, 410] on input "checkbox" at bounding box center [155, 415] width 17 height 17
checkbox input "true"
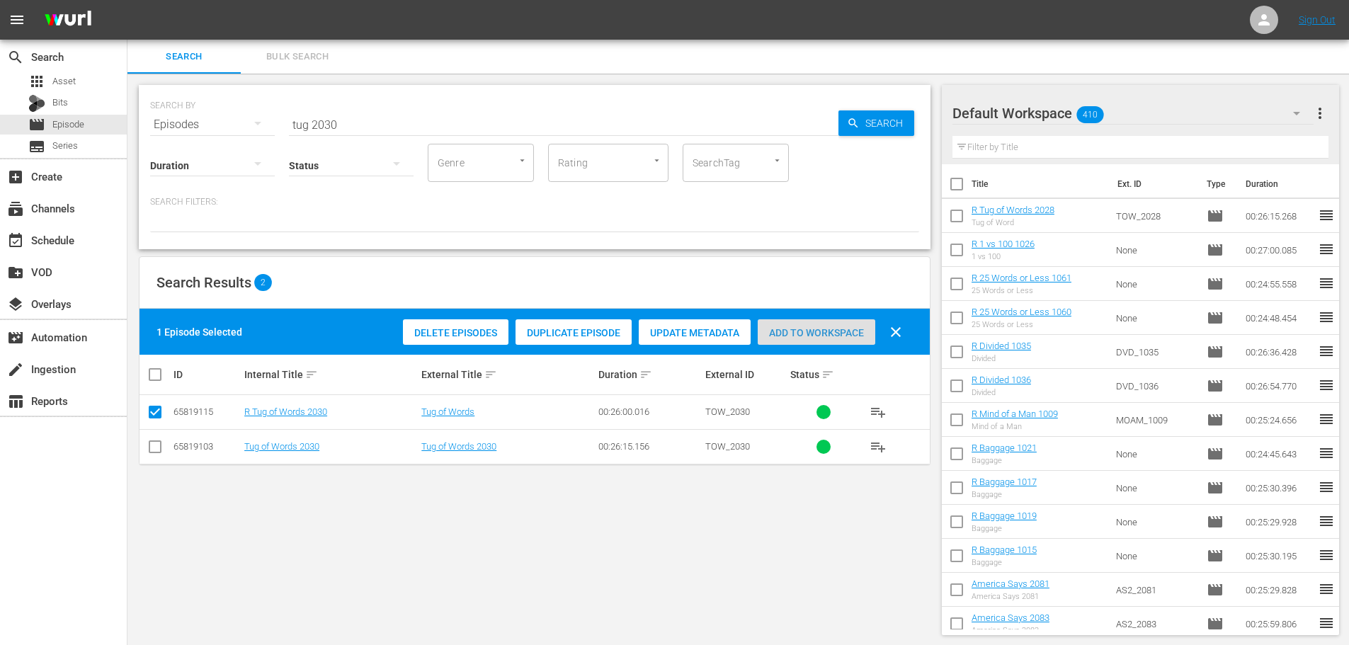
click at [822, 328] on span "Add to Workspace" at bounding box center [817, 332] width 118 height 11
drag, startPoint x: 425, startPoint y: 125, endPoint x: 198, endPoint y: 149, distance: 227.9
click at [198, 149] on div "SEARCH BY Search By Episodes Search ID, Title, Description, Keywords, or Catego…" at bounding box center [535, 167] width 792 height 164
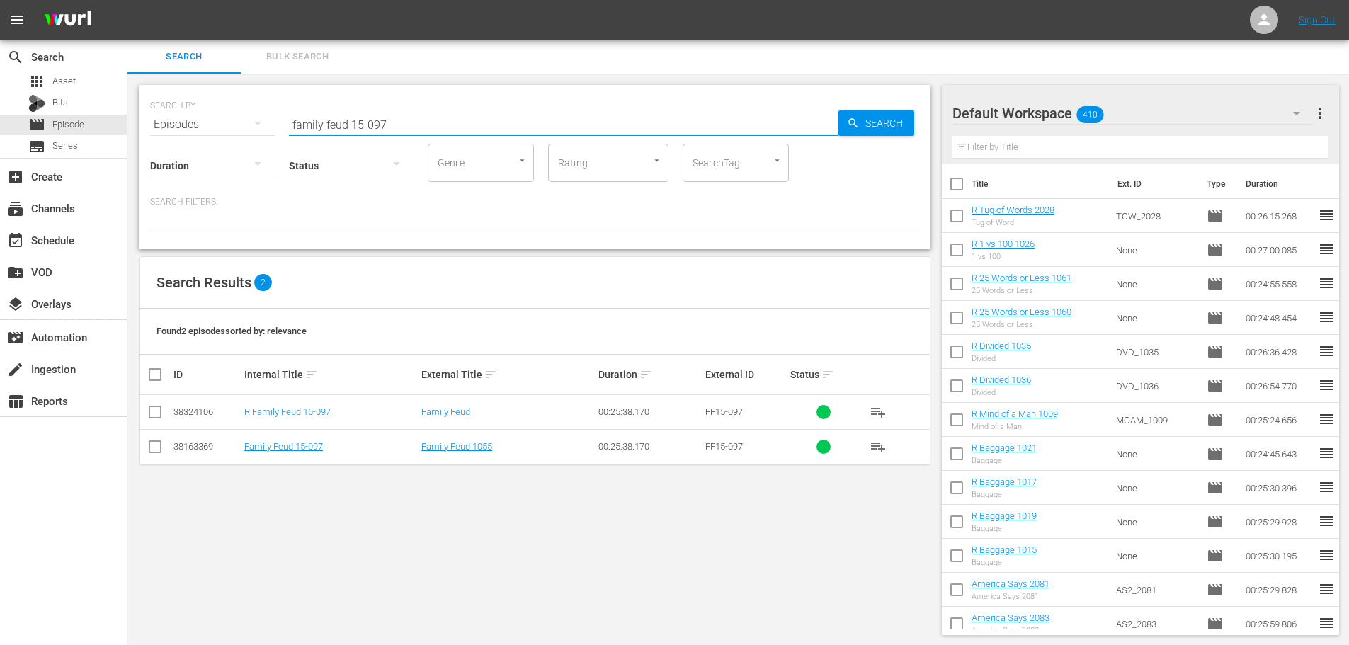
type input "family feud 15-097"
drag, startPoint x: 156, startPoint y: 416, endPoint x: 410, endPoint y: 368, distance: 258.8
click at [156, 416] on input "checkbox" at bounding box center [155, 415] width 17 height 17
checkbox input "true"
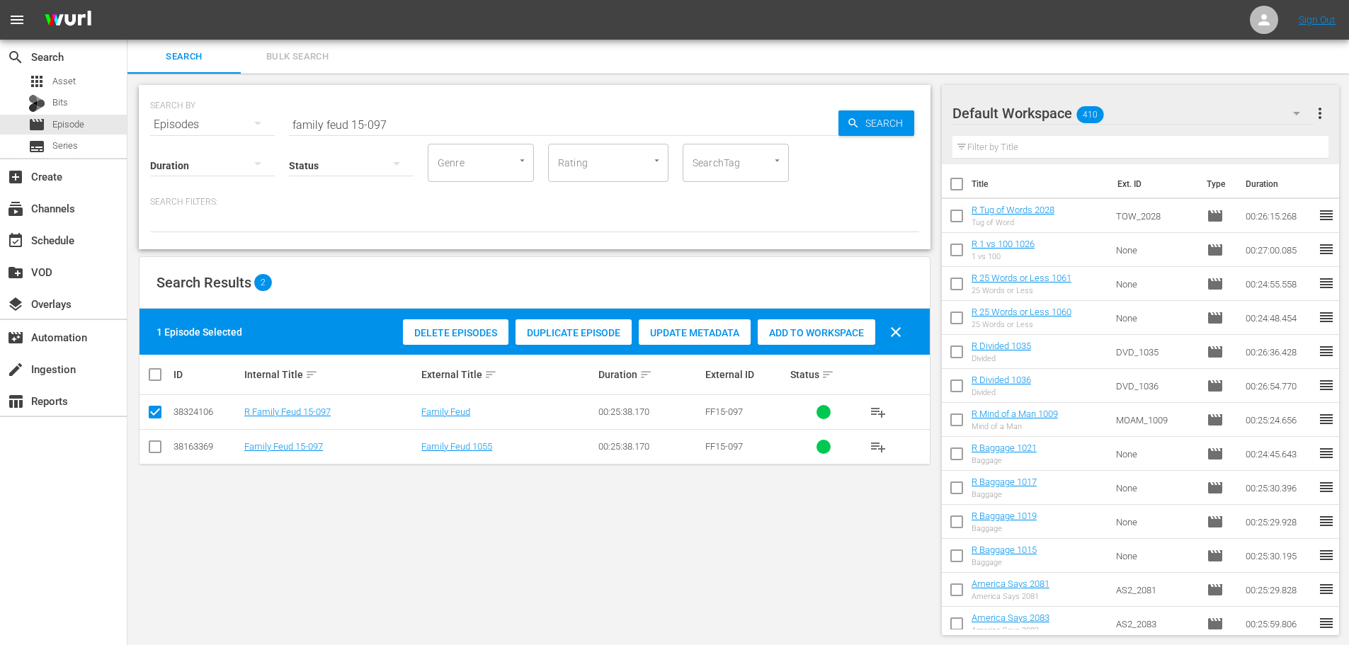
click at [812, 331] on span "Add to Workspace" at bounding box center [817, 332] width 118 height 11
click at [415, 125] on input "family feud 15-097" at bounding box center [564, 125] width 550 height 34
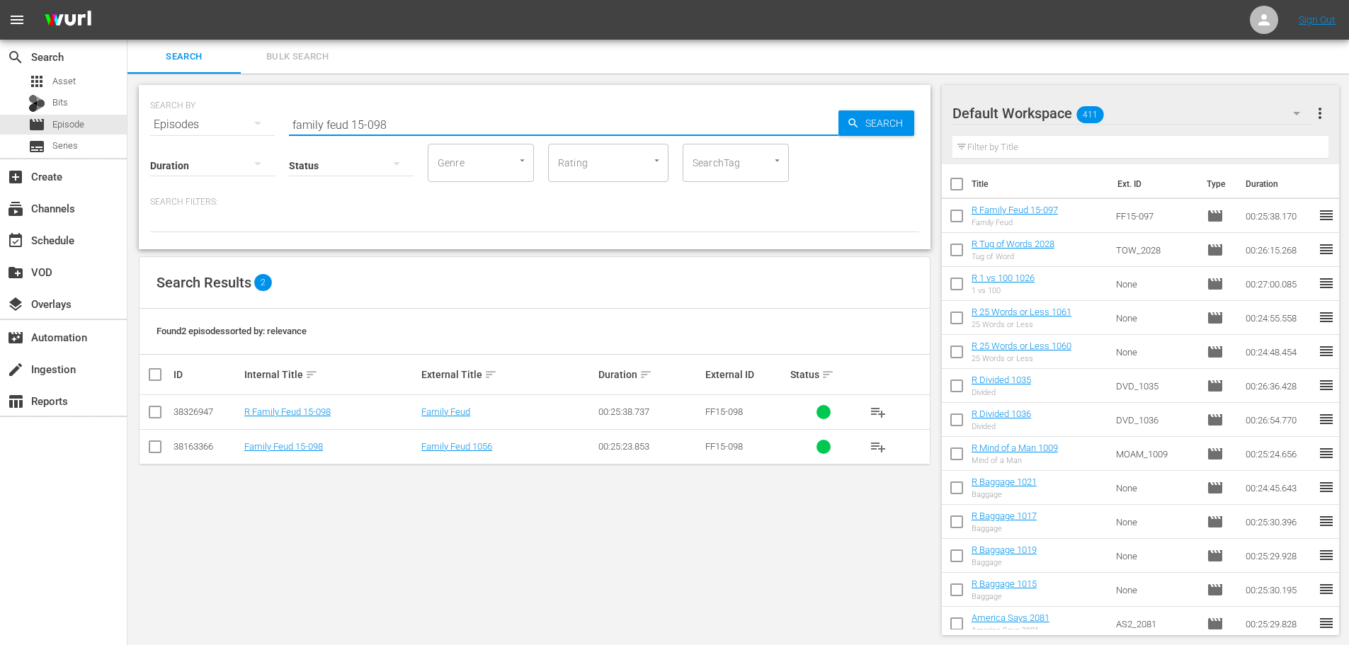
type input "family feud 15-098"
click at [151, 414] on input "checkbox" at bounding box center [155, 415] width 17 height 17
checkbox input "true"
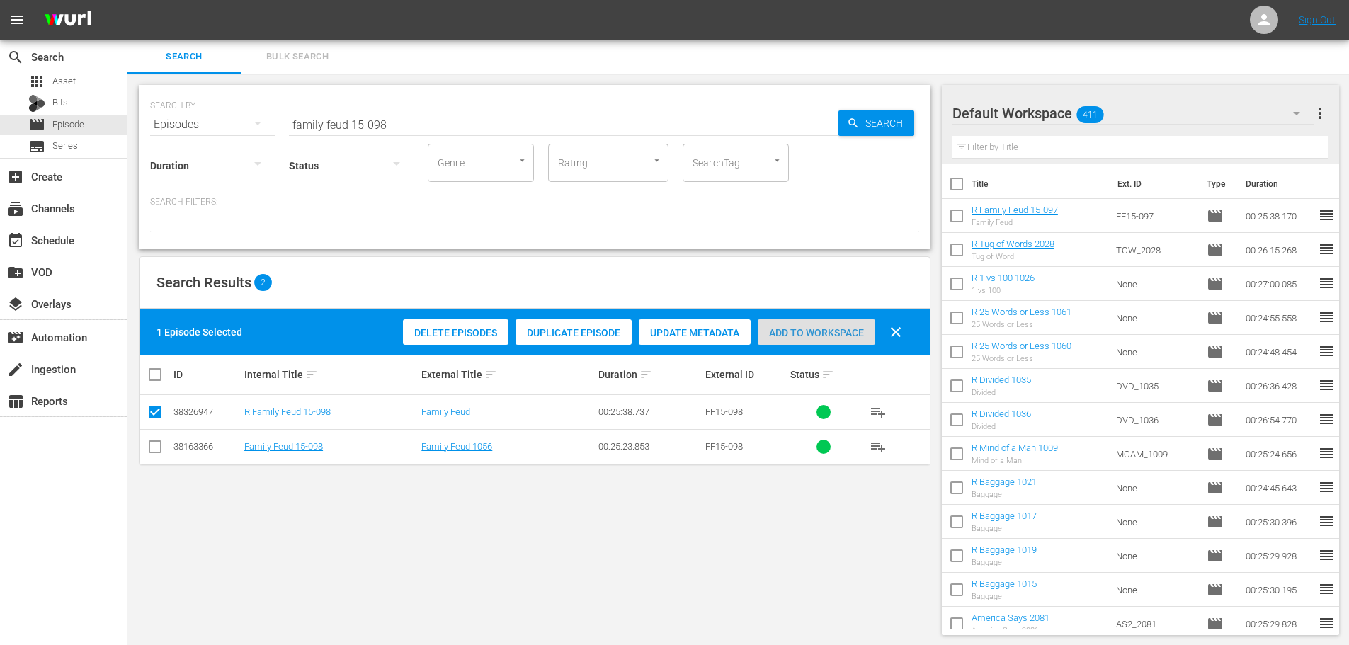
click at [800, 328] on span "Add to Workspace" at bounding box center [817, 332] width 118 height 11
drag, startPoint x: 395, startPoint y: 124, endPoint x: 188, endPoint y: 119, distance: 206.9
click at [188, 119] on div "SEARCH BY Search By Episodes Search ID, Title, Description, Keywords, or Catego…" at bounding box center [534, 116] width 769 height 51
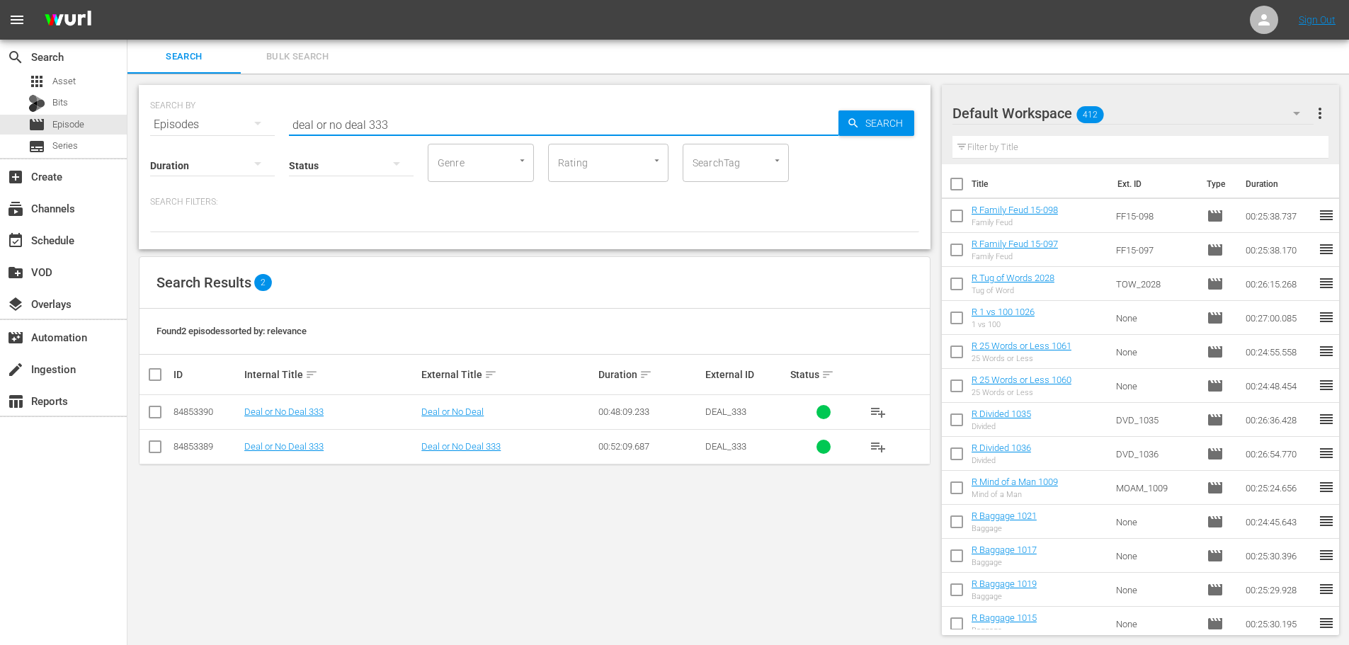
type input "deal or no deal 333"
click at [159, 414] on input "checkbox" at bounding box center [155, 415] width 17 height 17
checkbox input "true"
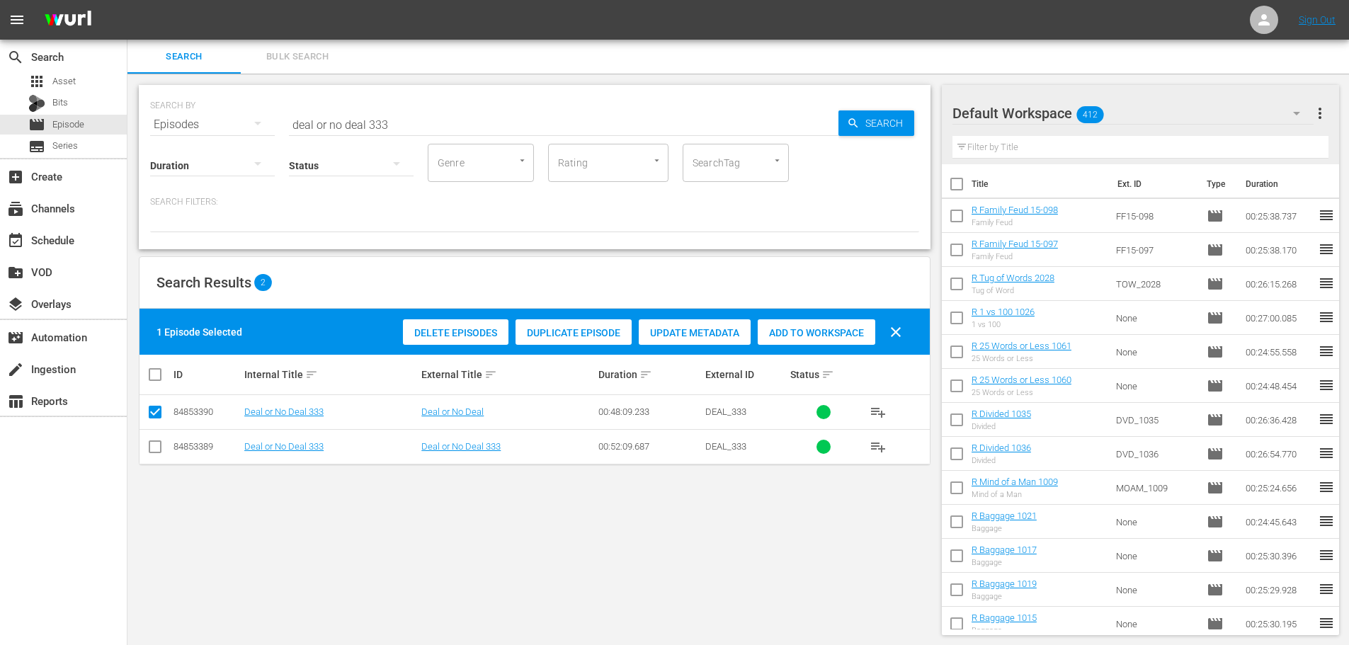
drag, startPoint x: 822, startPoint y: 332, endPoint x: 754, endPoint y: 280, distance: 85.4
click at [822, 331] on span "Add to Workspace" at bounding box center [817, 332] width 118 height 11
drag, startPoint x: 477, startPoint y: 134, endPoint x: 457, endPoint y: 135, distance: 19.9
click at [476, 135] on div "Search ID, Title, Description, Keywords, or Category deal or no deal 333" at bounding box center [564, 125] width 550 height 34
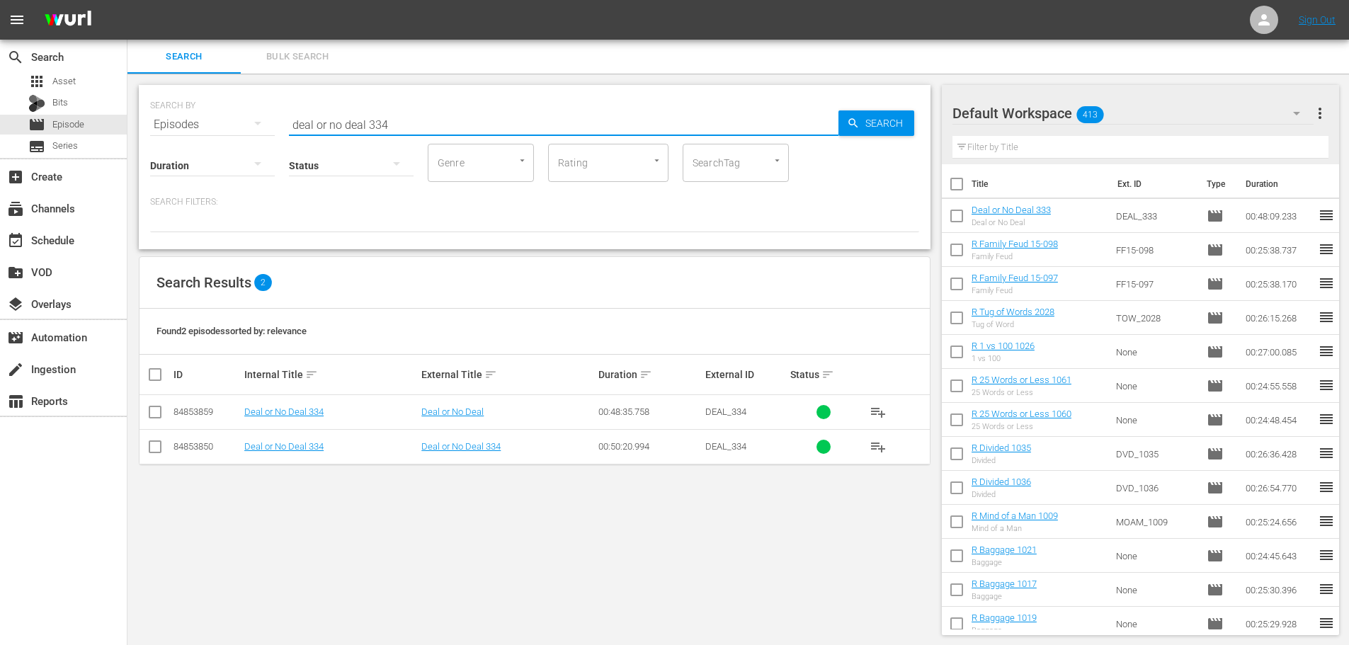
type input "deal or no deal 334"
click at [151, 413] on input "checkbox" at bounding box center [155, 415] width 17 height 17
checkbox input "true"
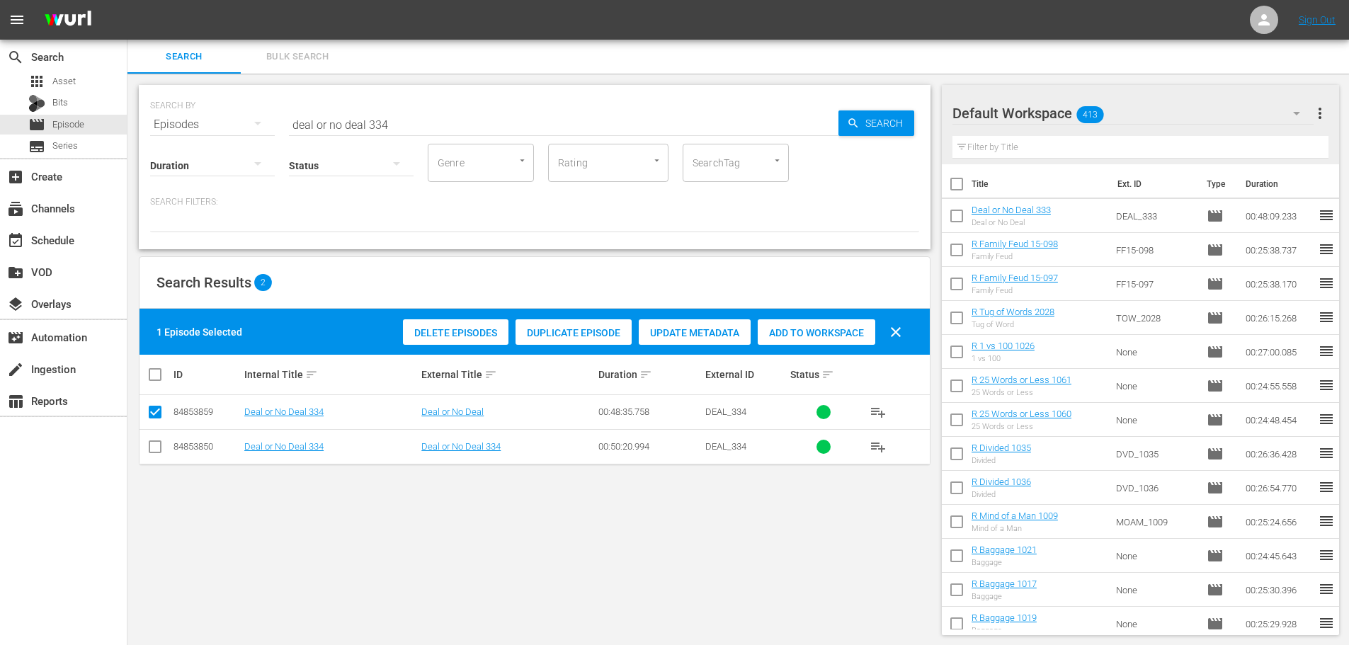
click at [798, 327] on span "Add to Workspace" at bounding box center [817, 332] width 118 height 11
drag, startPoint x: 426, startPoint y: 122, endPoint x: 213, endPoint y: 116, distance: 213.3
click at [213, 116] on div "SEARCH BY Search By Episodes Search ID, Title, Description, Keywords, or Catego…" at bounding box center [534, 116] width 769 height 51
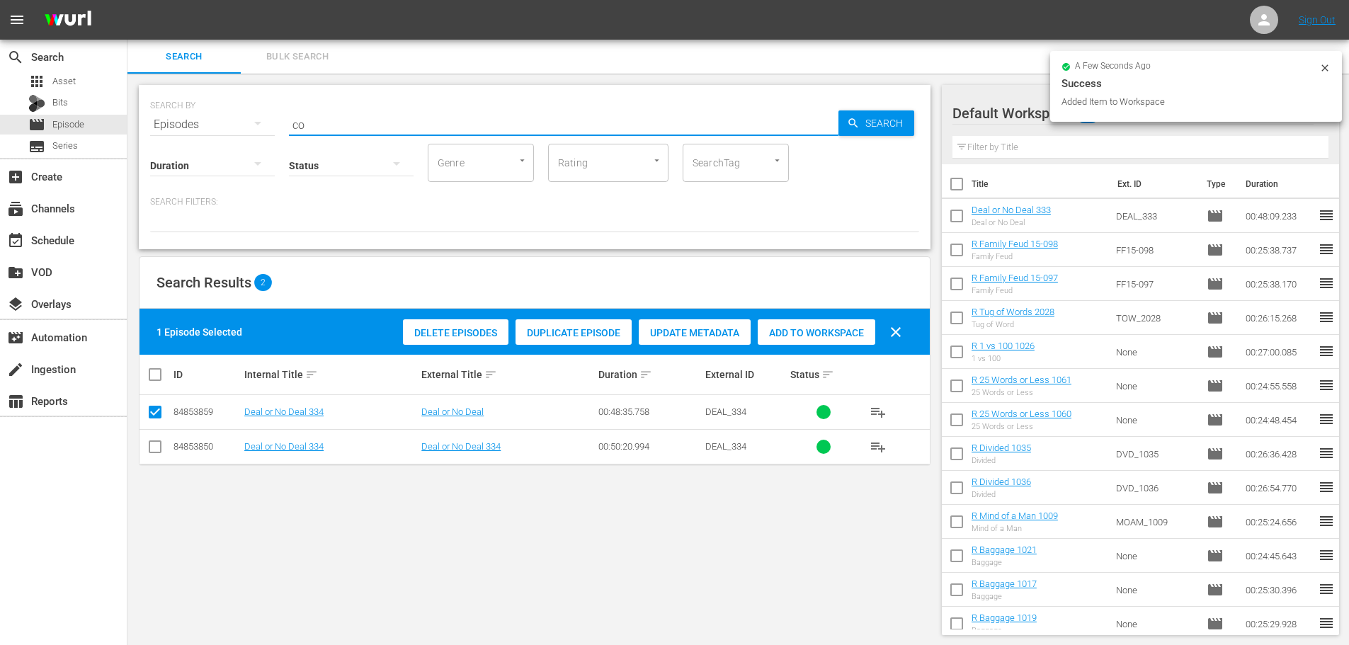
type input "c"
type input "a"
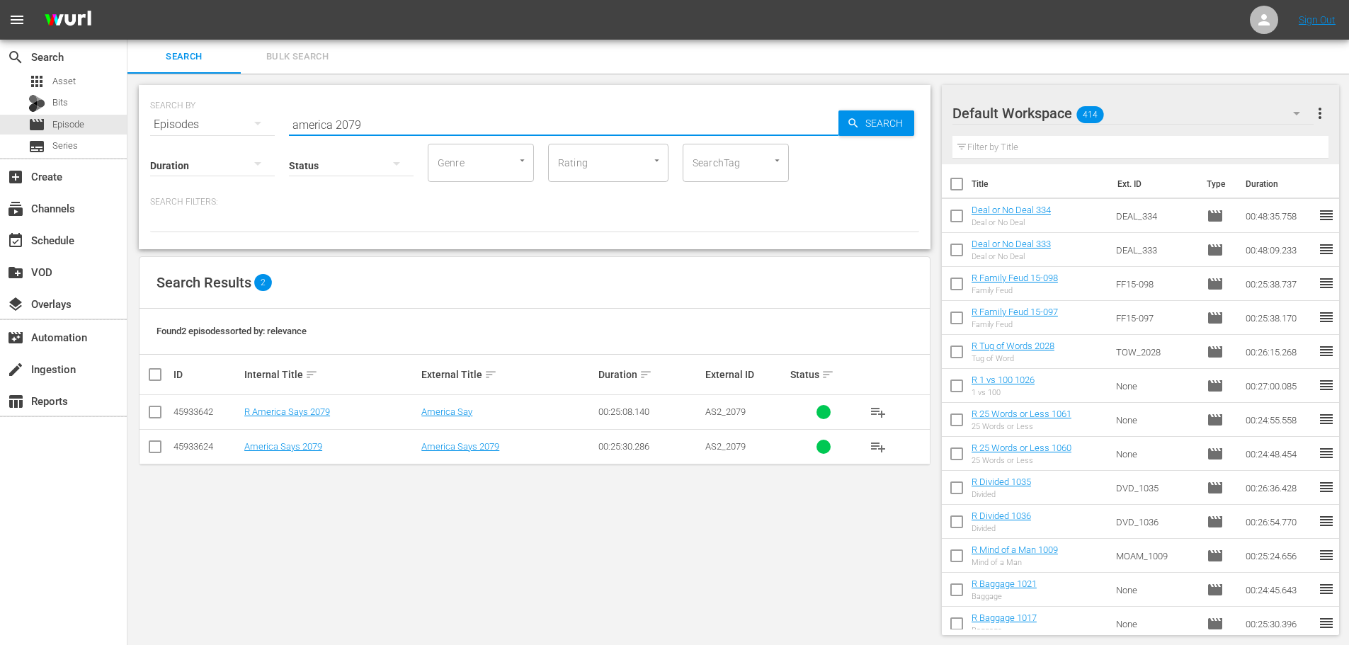
type input "america 2079"
click at [154, 413] on input "checkbox" at bounding box center [155, 415] width 17 height 17
checkbox input "true"
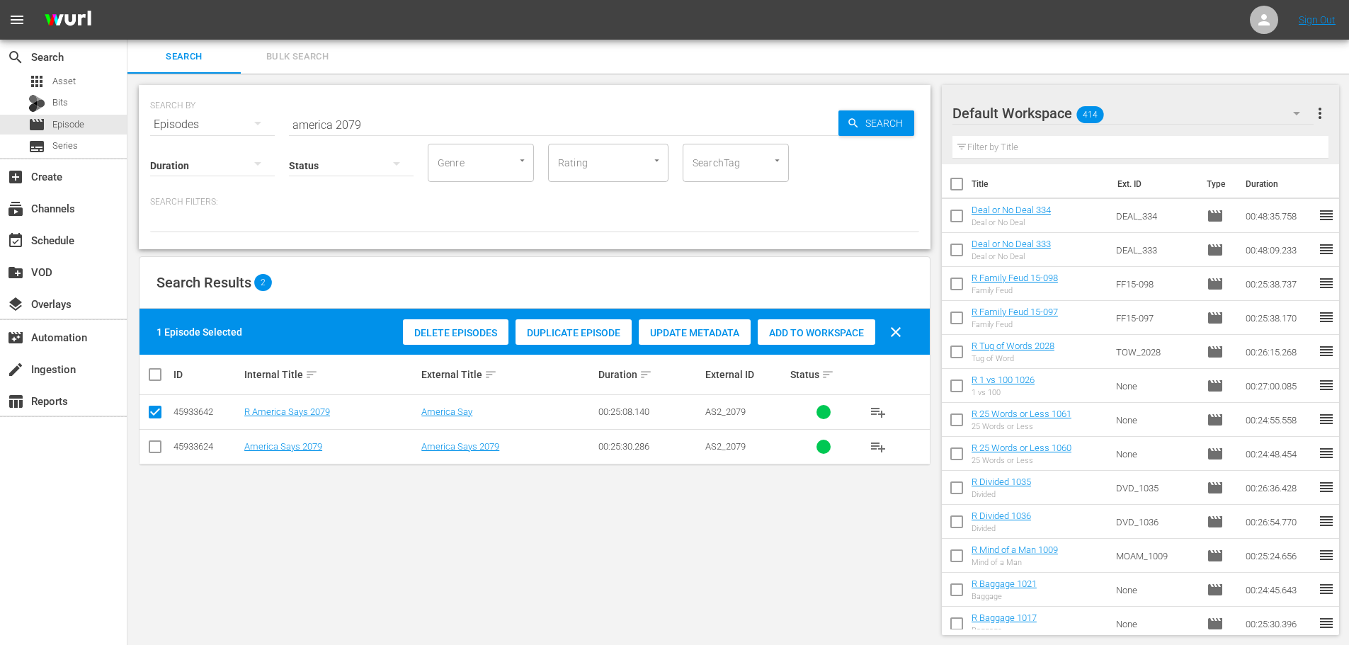
click at [838, 324] on div "Add to Workspace" at bounding box center [817, 332] width 118 height 27
click at [397, 115] on input "america 2079" at bounding box center [564, 125] width 550 height 34
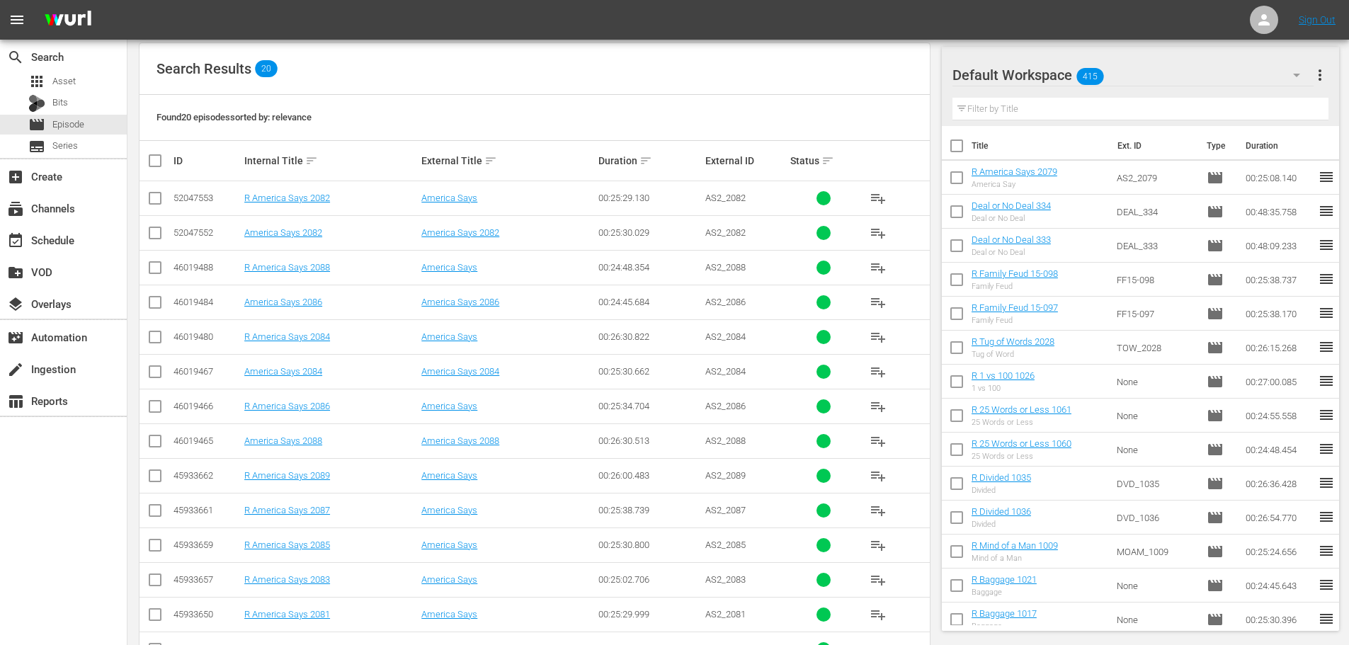
scroll to position [470, 0]
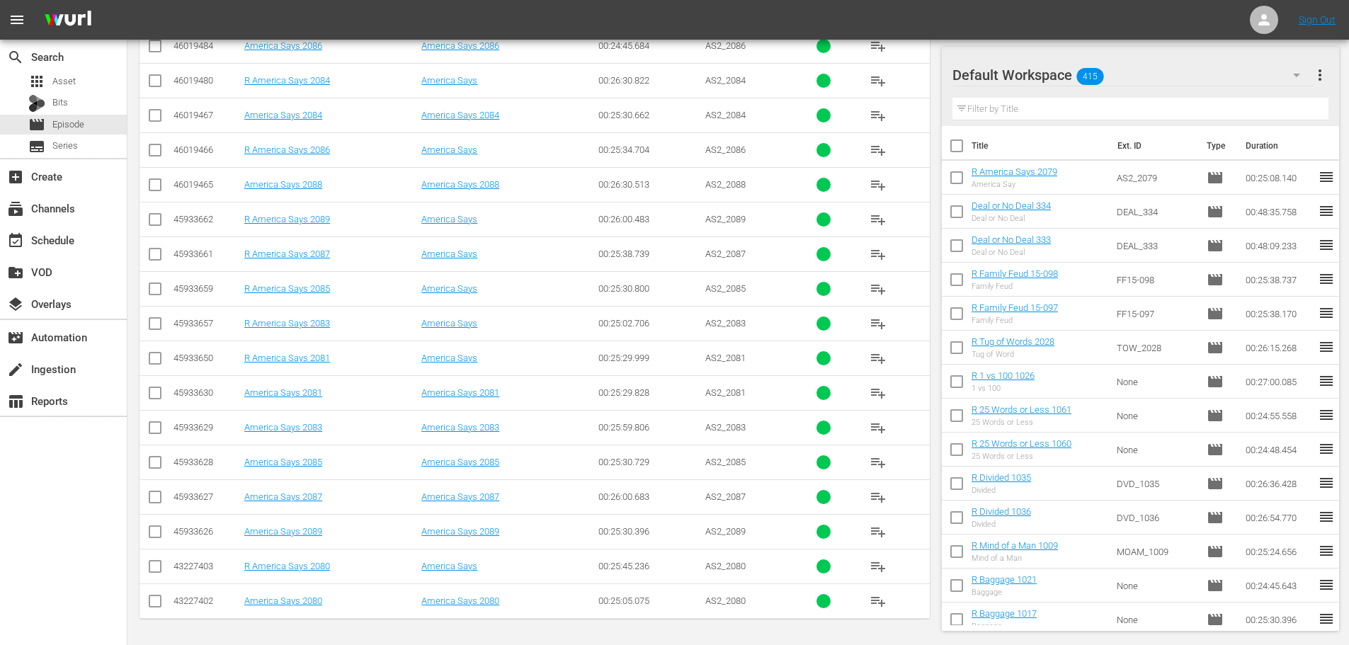
type input "america 208"
click at [151, 356] on input "checkbox" at bounding box center [155, 361] width 17 height 17
checkbox input "true"
click at [161, 330] on input "checkbox" at bounding box center [155, 326] width 17 height 17
checkbox input "true"
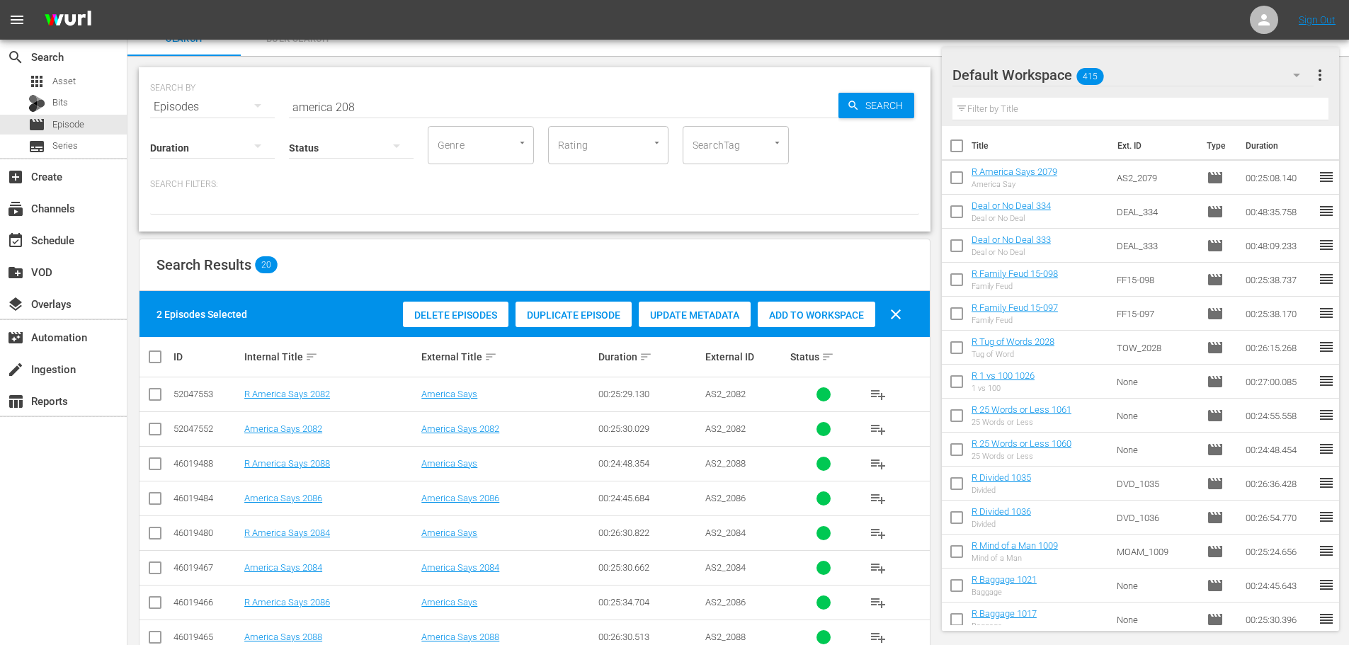
scroll to position [0, 0]
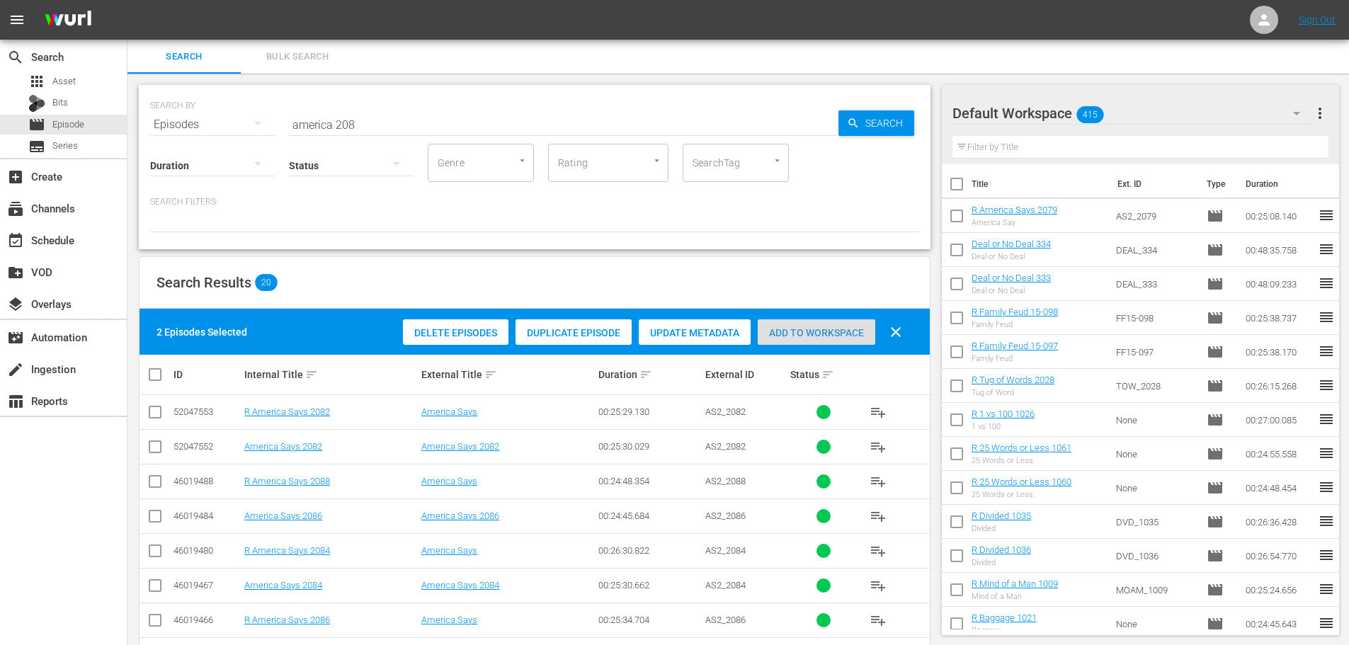
click at [800, 336] on span "Add to Workspace" at bounding box center [817, 332] width 118 height 11
drag, startPoint x: 416, startPoint y: 119, endPoint x: 237, endPoint y: 134, distance: 179.1
click at [237, 132] on div "SEARCH BY Search By Episodes Search ID, Title, Description, Keywords, or Catego…" at bounding box center [535, 167] width 792 height 164
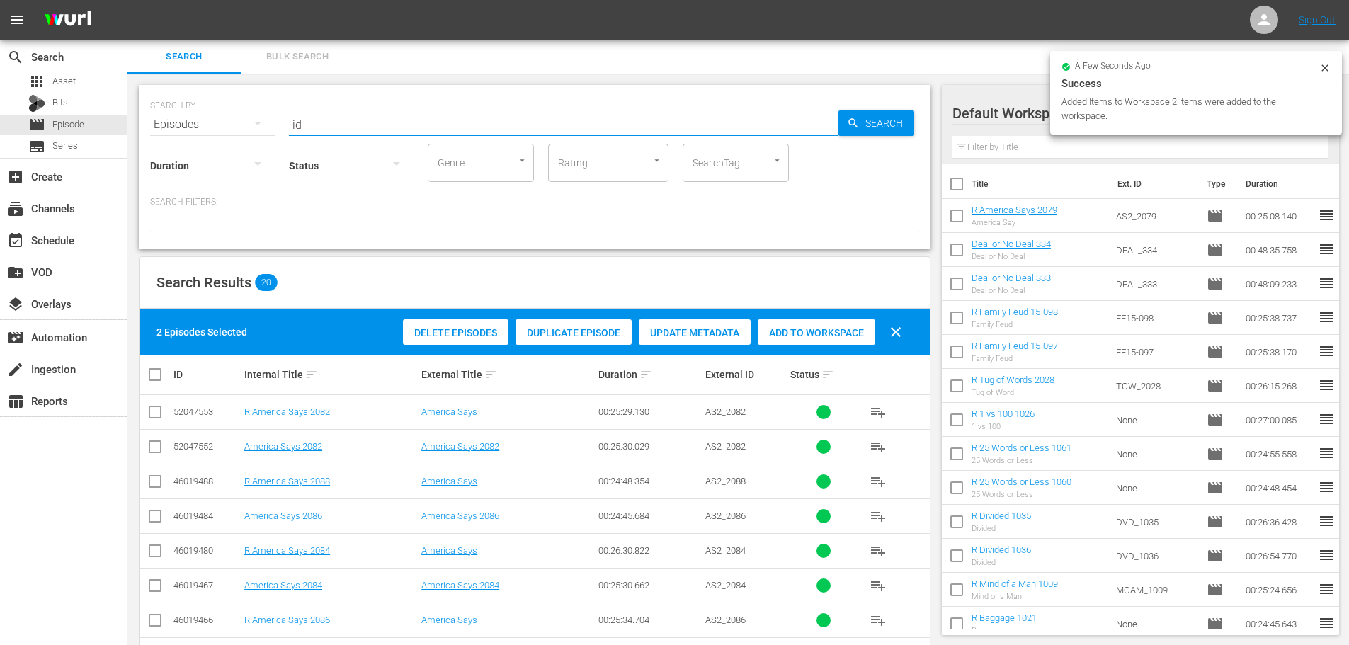
type input "i"
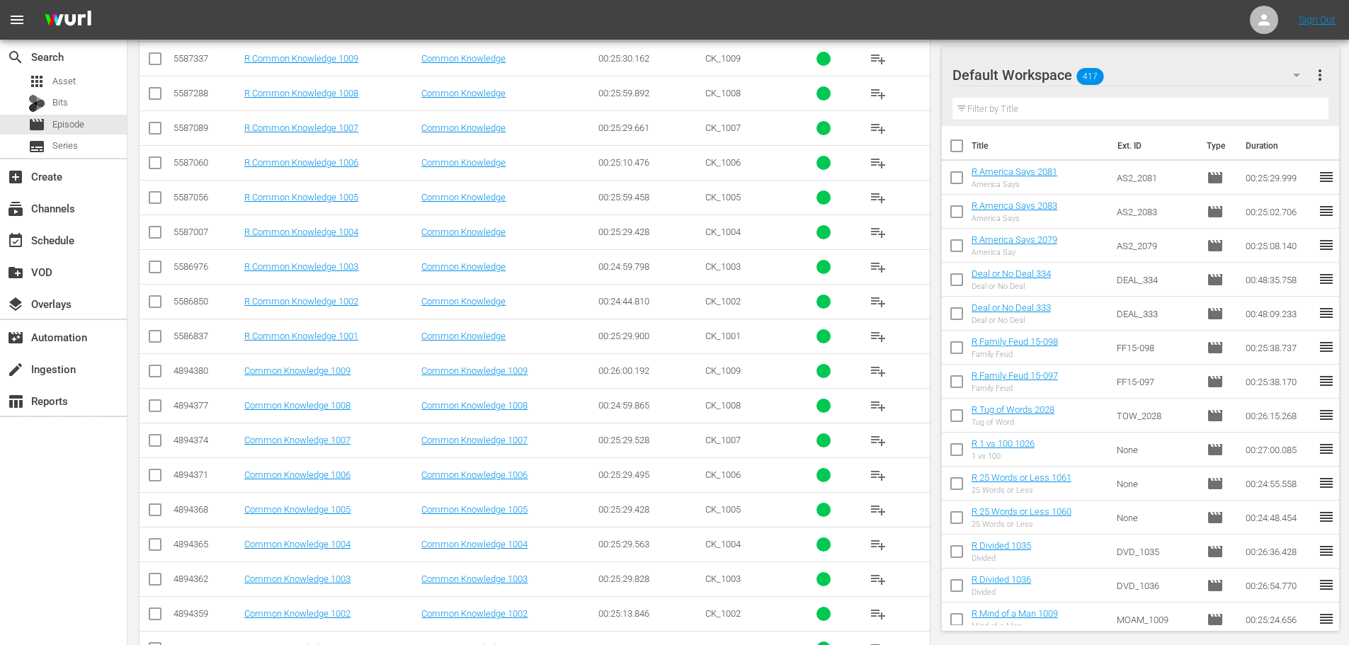
scroll to position [401, 0]
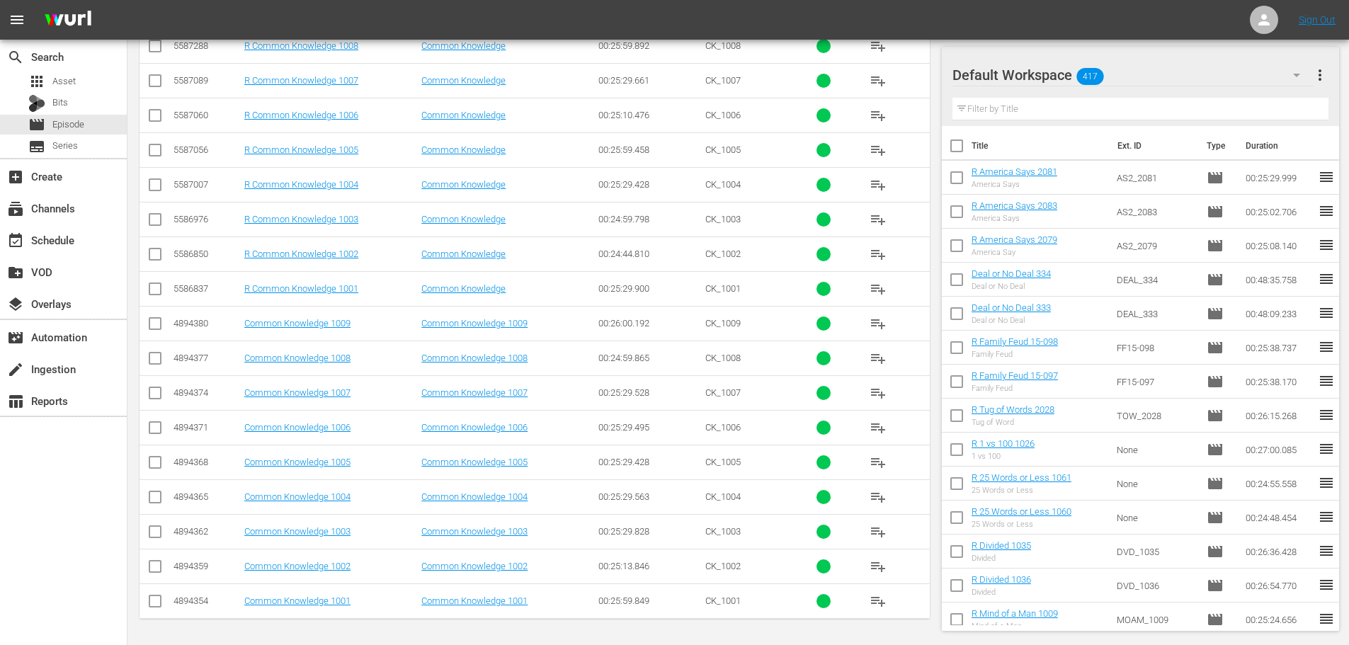
type input "common 100"
click at [151, 251] on input "checkbox" at bounding box center [155, 257] width 17 height 17
checkbox input "true"
click at [152, 222] on input "checkbox" at bounding box center [155, 222] width 17 height 17
checkbox input "true"
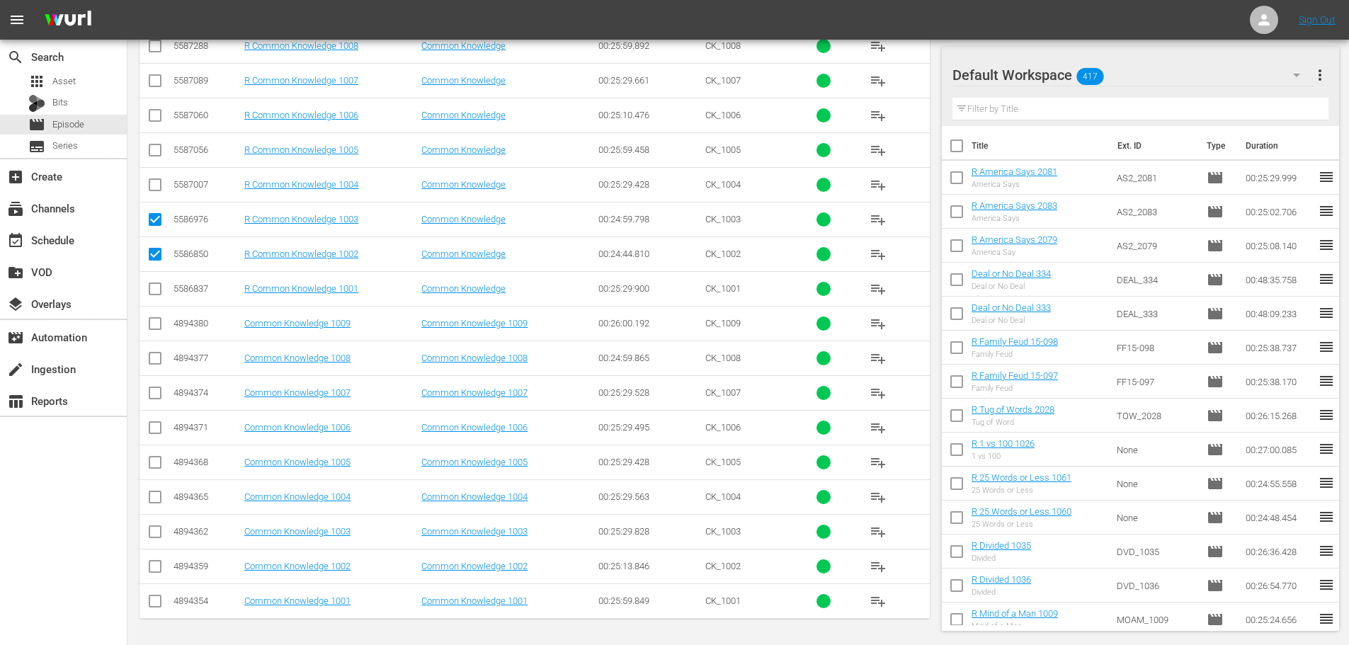
scroll to position [0, 0]
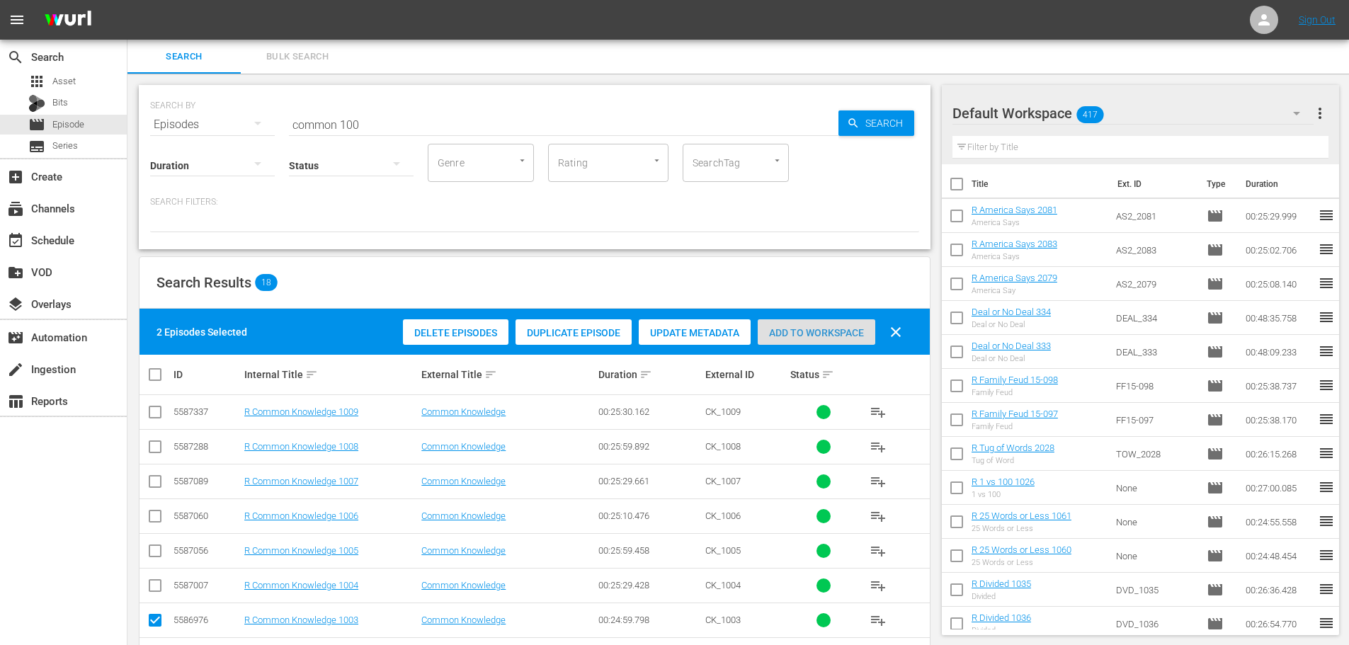
drag, startPoint x: 803, startPoint y: 322, endPoint x: 796, endPoint y: 322, distance: 7.1
click at [805, 322] on div "Add to Workspace" at bounding box center [817, 332] width 118 height 27
drag, startPoint x: 413, startPoint y: 116, endPoint x: 158, endPoint y: 122, distance: 255.0
click at [159, 123] on div "SEARCH BY Search By Episodes Search ID, Title, Description, Keywords, or Catego…" at bounding box center [534, 116] width 769 height 51
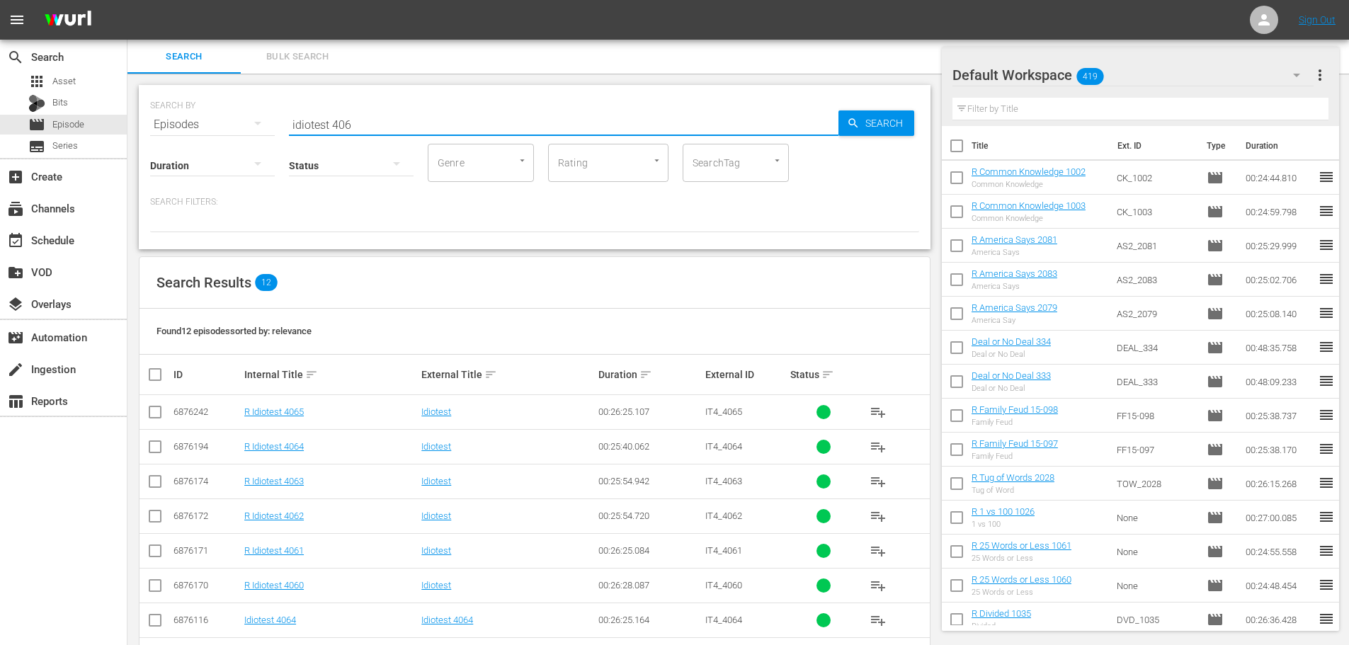
scroll to position [193, 0]
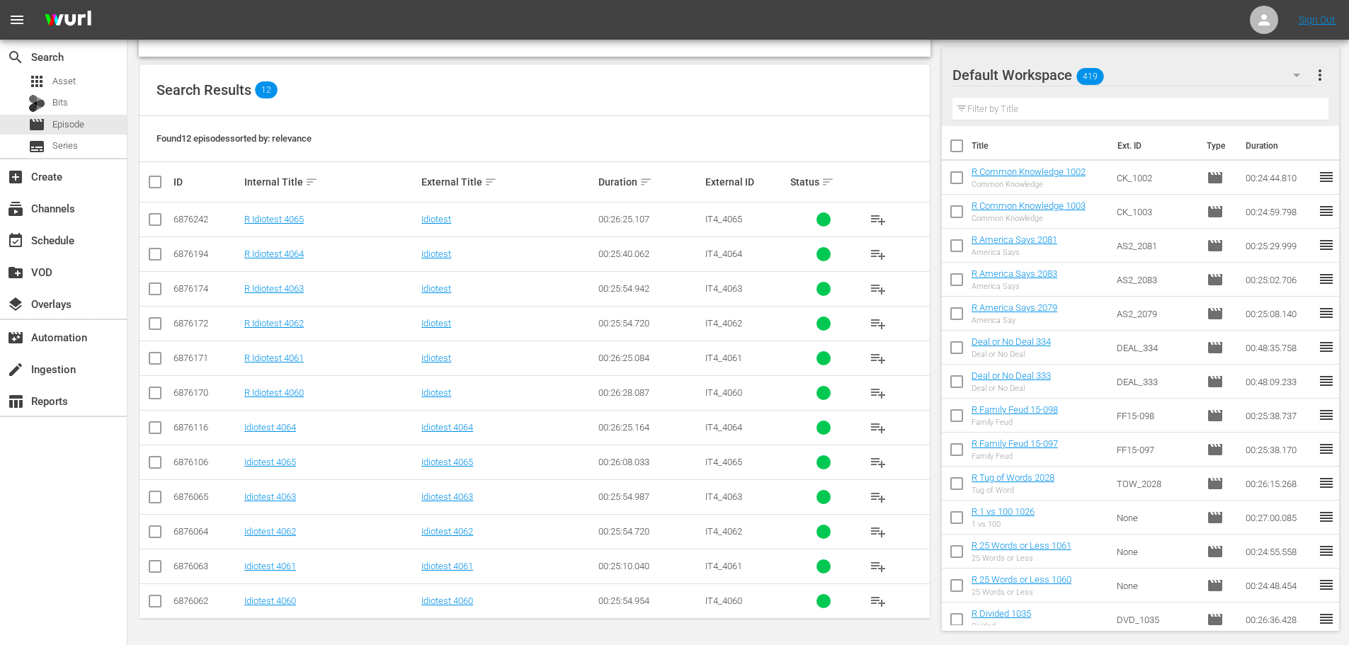
type input "idiotest 406"
click at [157, 392] on input "checkbox" at bounding box center [155, 395] width 17 height 17
checkbox input "true"
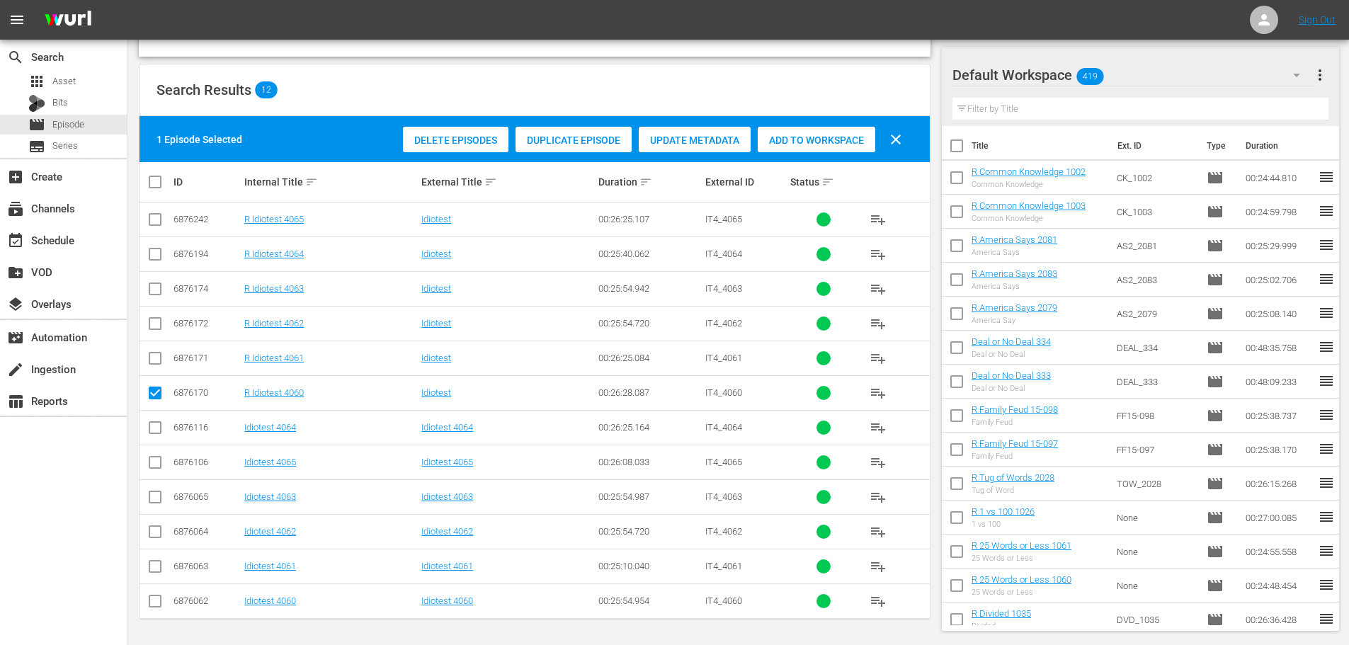
click at [154, 366] on input "checkbox" at bounding box center [155, 361] width 17 height 17
checkbox input "true"
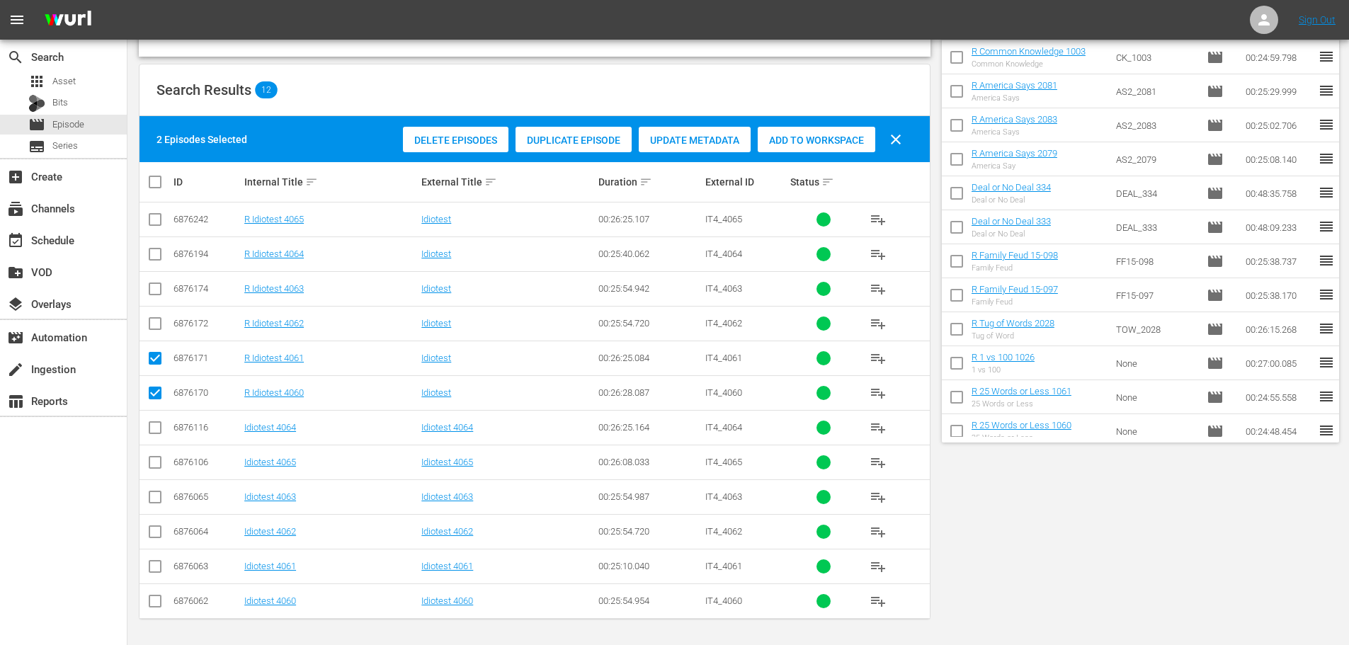
scroll to position [0, 0]
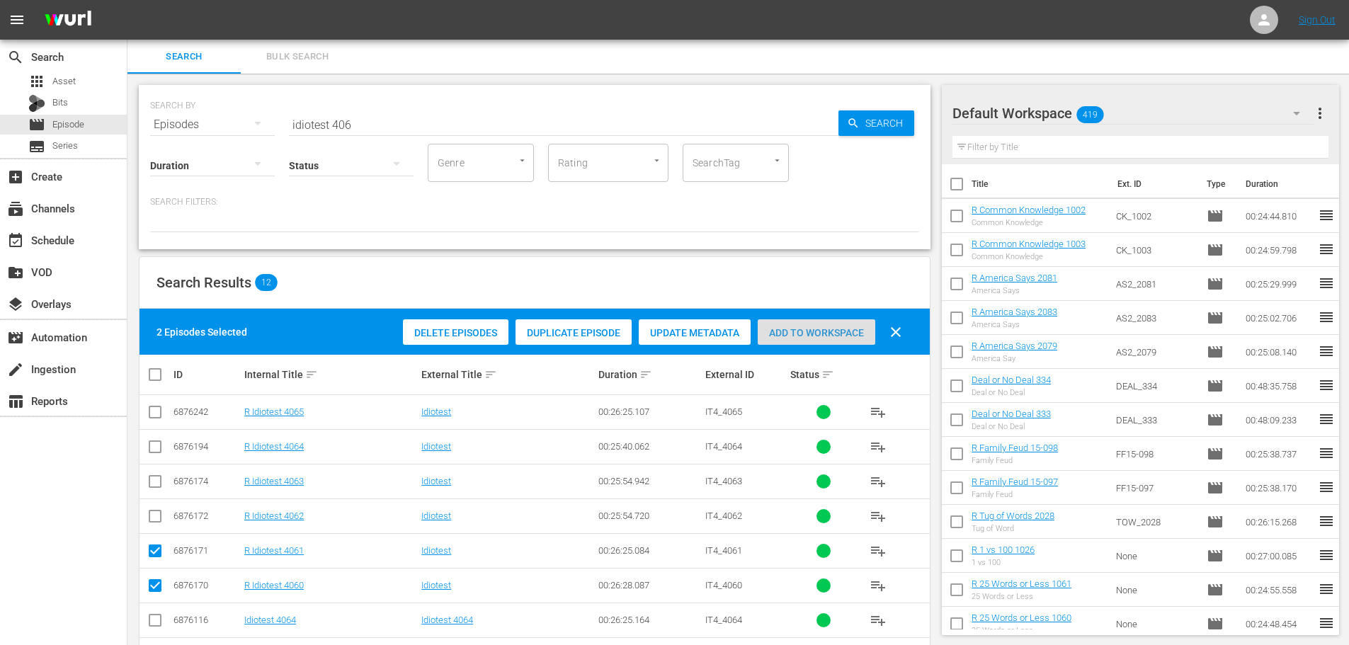
click at [786, 328] on span "Add to Workspace" at bounding box center [817, 332] width 118 height 11
drag, startPoint x: 424, startPoint y: 120, endPoint x: 115, endPoint y: 116, distance: 308.8
click at [127, 0] on div "search Search apps Asset Bits movie Episode subtitles Series add_box Create sub…" at bounding box center [738, 0] width 1222 height 0
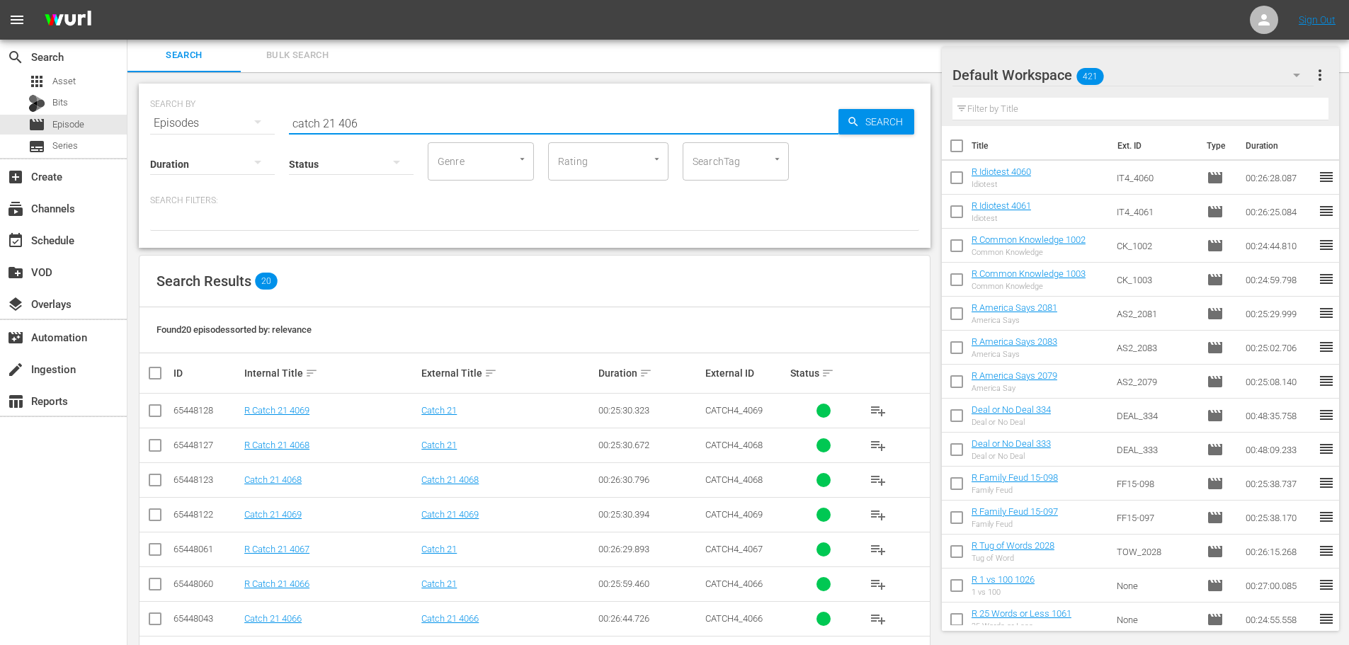
scroll to position [470, 0]
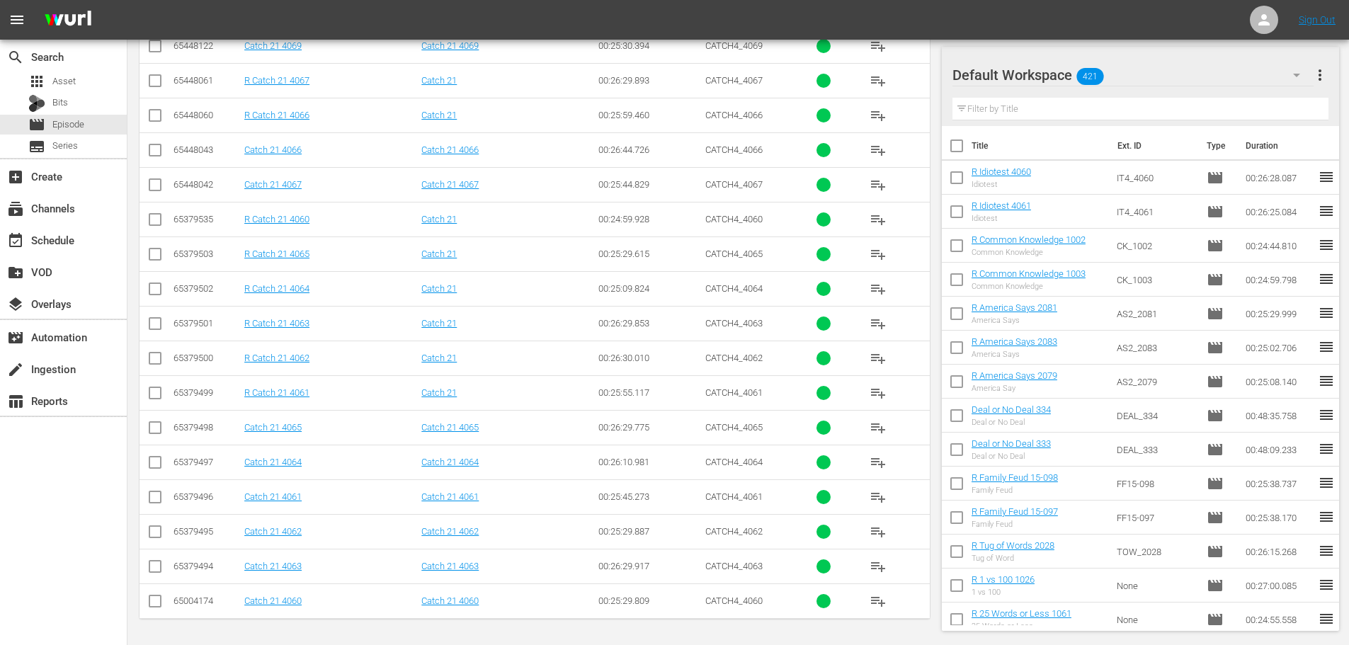
type input "catch 21 406"
drag, startPoint x: 149, startPoint y: 359, endPoint x: 159, endPoint y: 338, distance: 23.4
click at [149, 359] on input "checkbox" at bounding box center [155, 361] width 17 height 17
checkbox input "true"
click at [157, 326] on input "checkbox" at bounding box center [155, 326] width 17 height 17
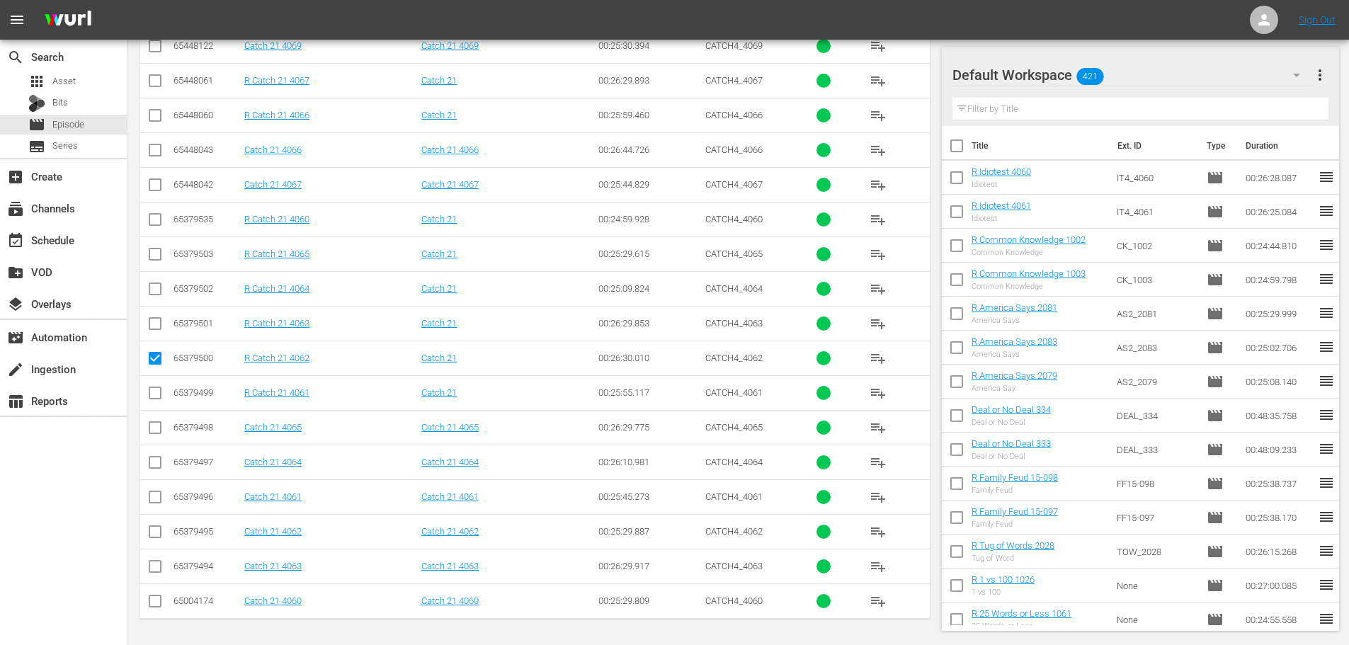
checkbox input "true"
click at [158, 295] on input "checkbox" at bounding box center [155, 291] width 17 height 17
checkbox input "true"
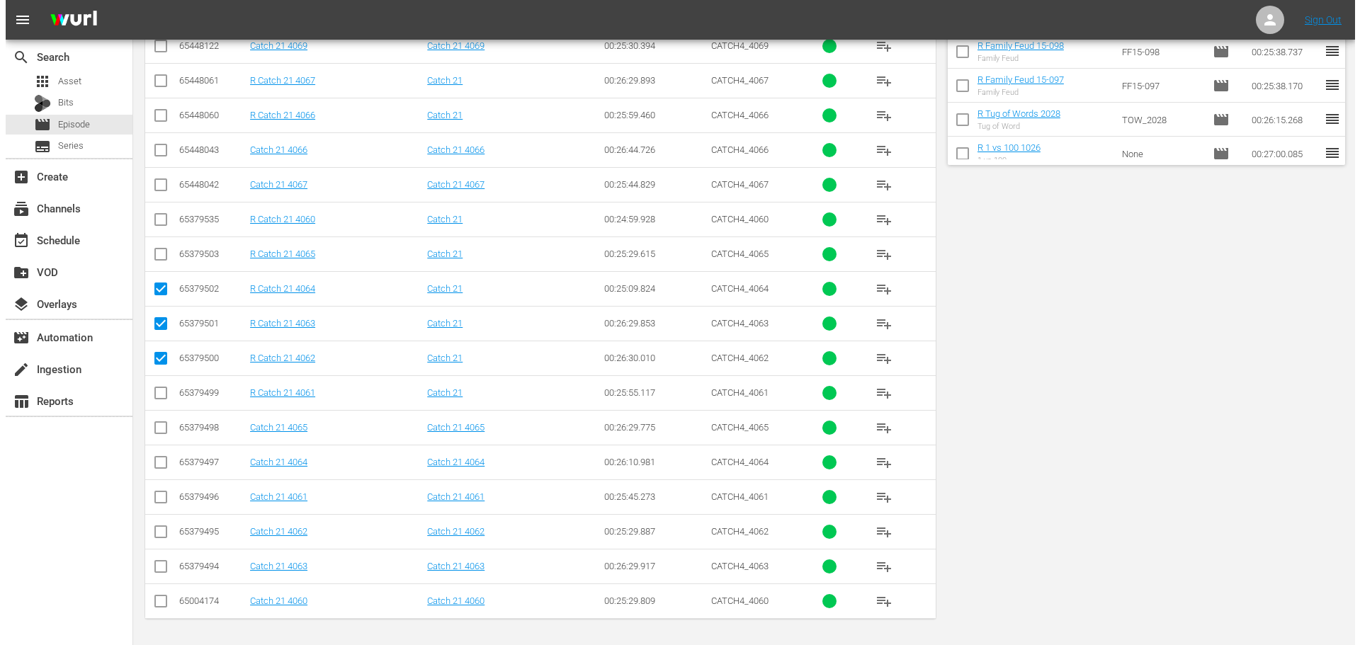
scroll to position [0, 0]
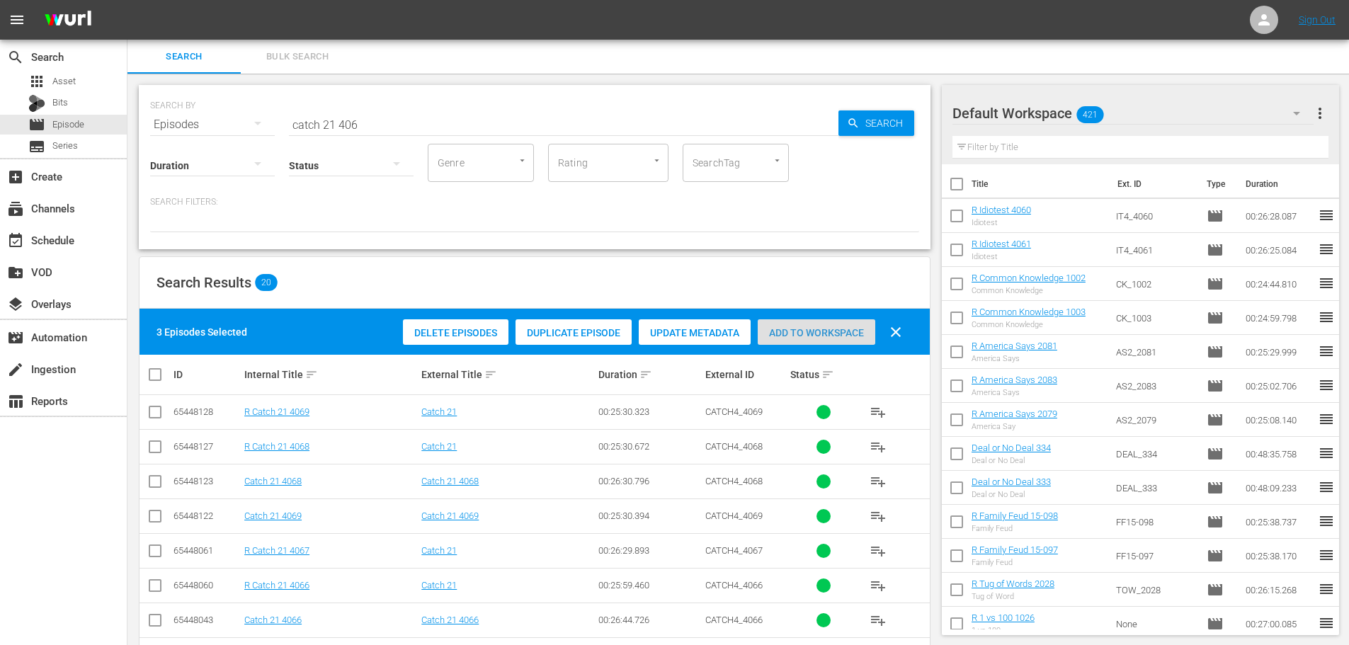
click at [836, 336] on span "Add to Workspace" at bounding box center [817, 332] width 118 height 11
click at [118, 229] on div "event_available Schedule" at bounding box center [63, 239] width 127 height 28
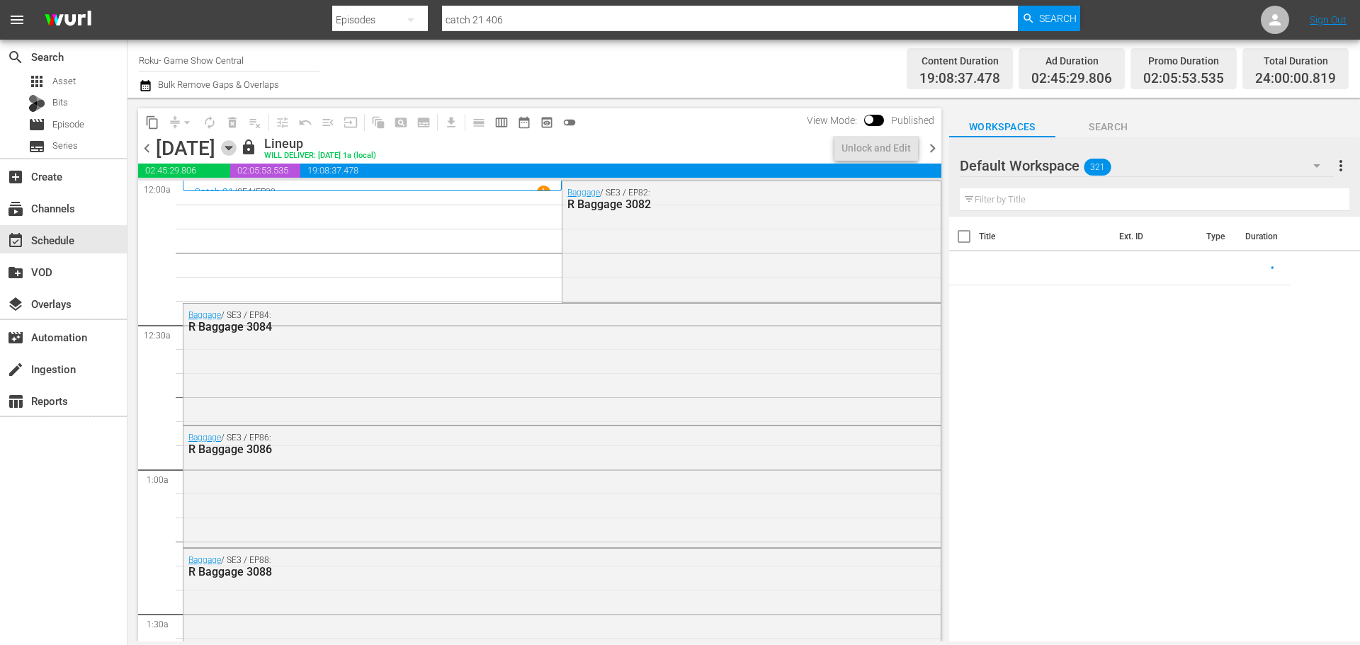
click at [237, 143] on icon "button" at bounding box center [229, 148] width 16 height 16
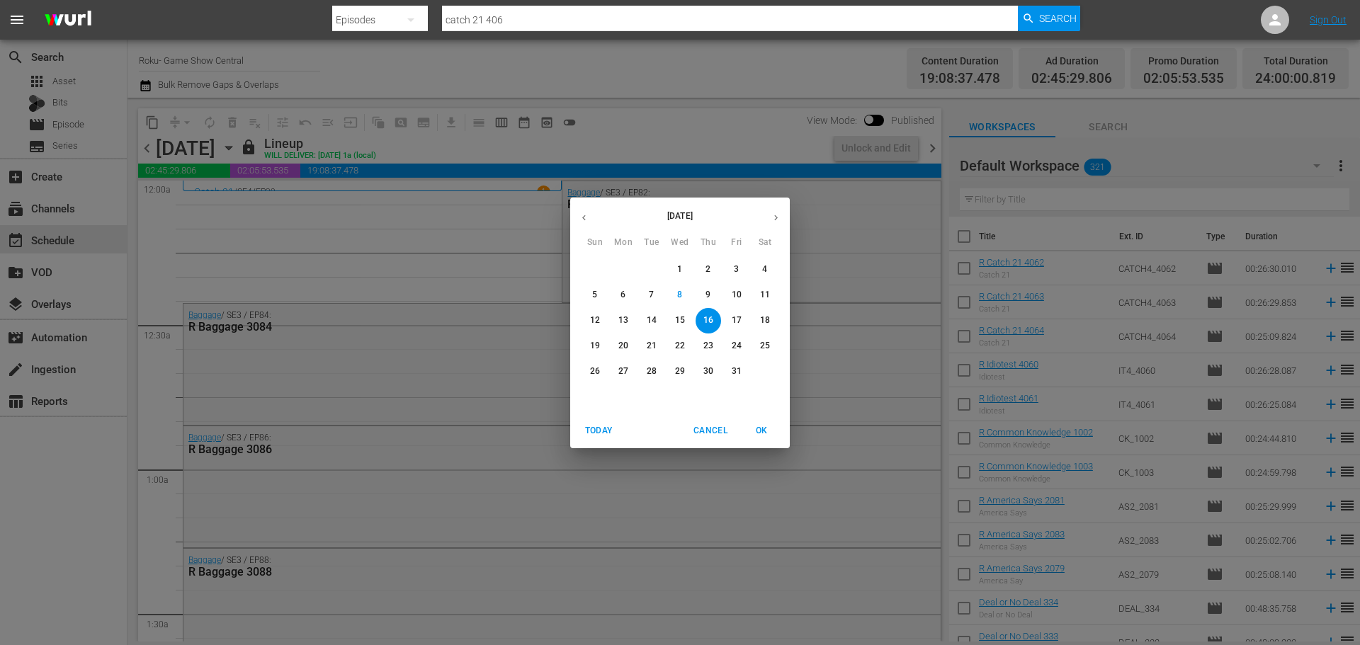
click at [741, 299] on p "10" at bounding box center [737, 295] width 10 height 12
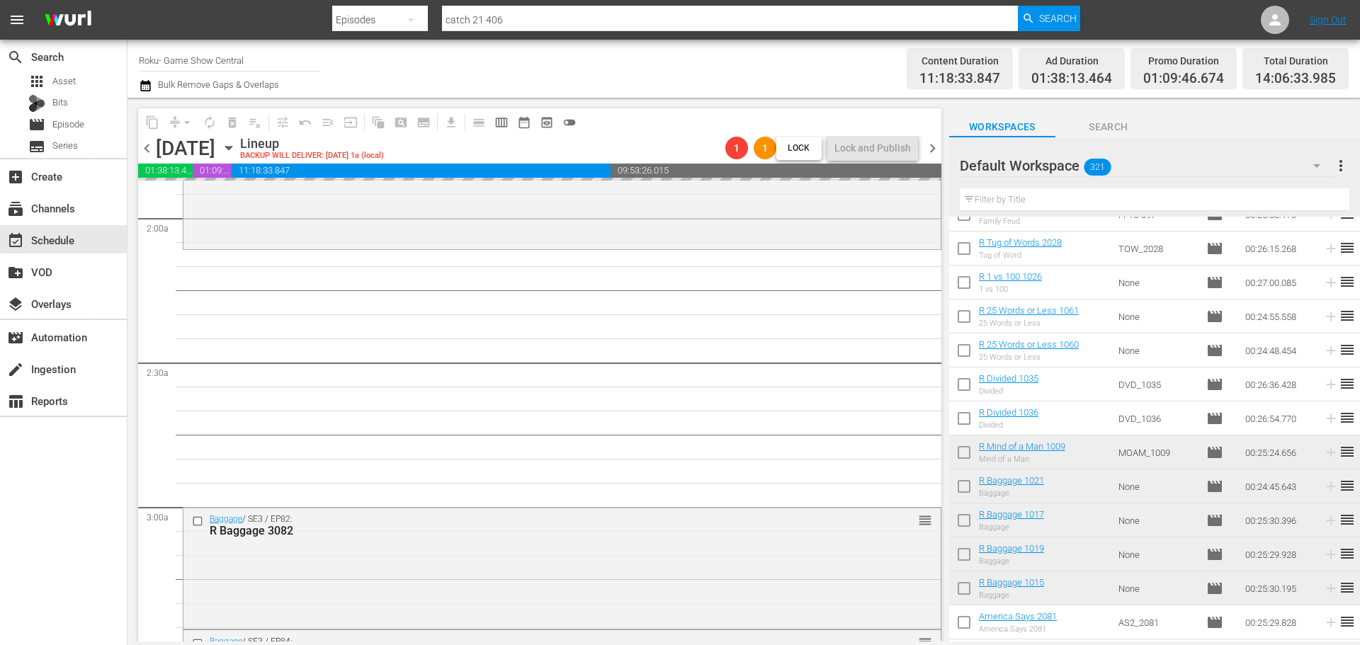
scroll to position [567, 0]
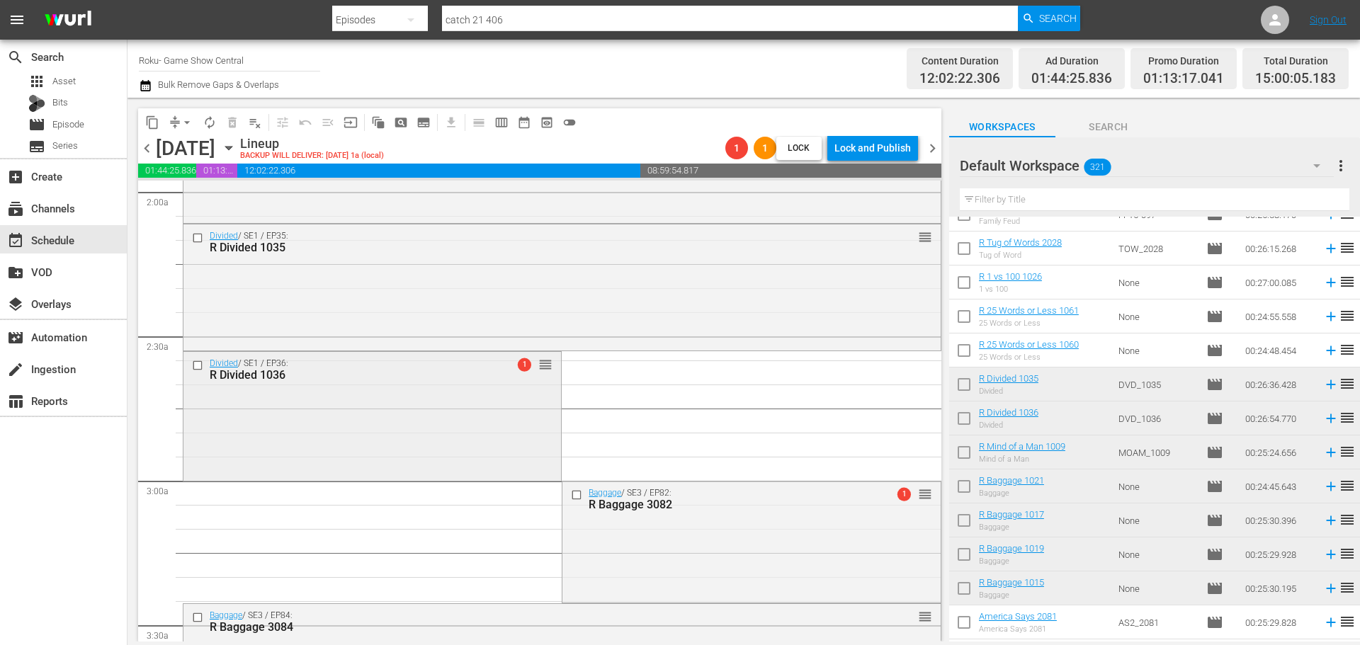
click at [444, 423] on div "Divided / SE1 / EP36: R Divided 1036 1 reorder" at bounding box center [371, 414] width 377 height 125
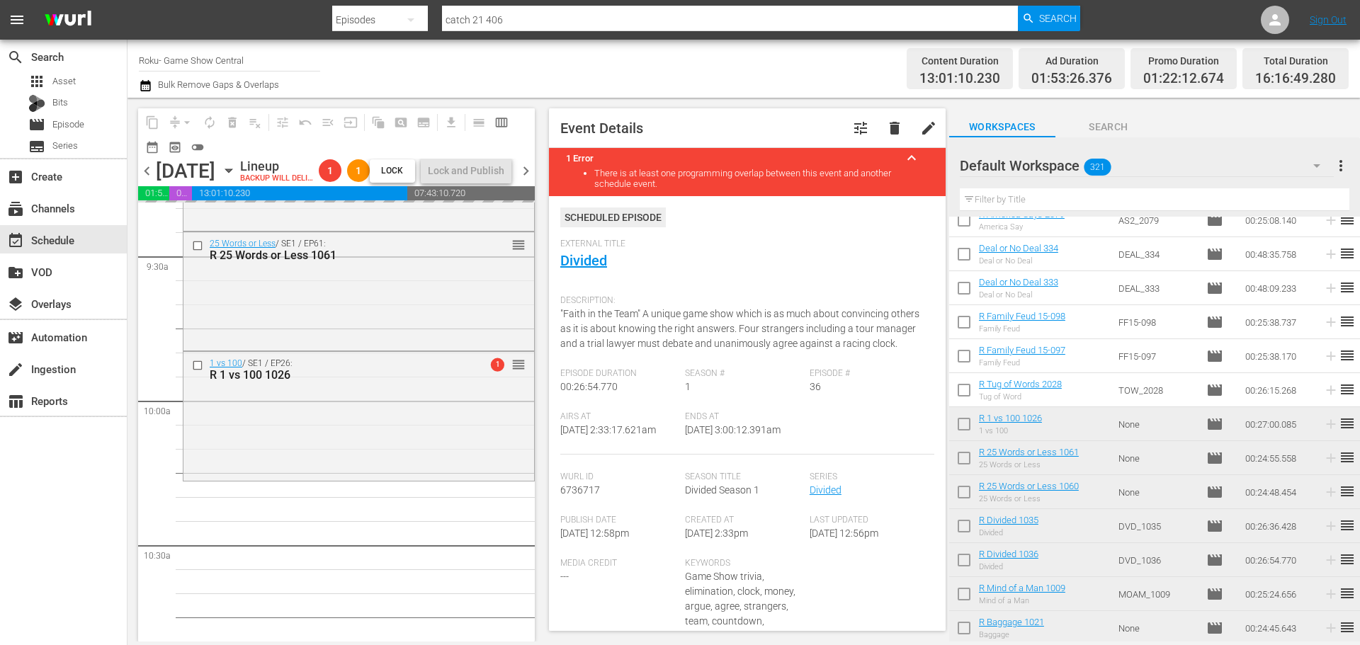
scroll to position [0, 0]
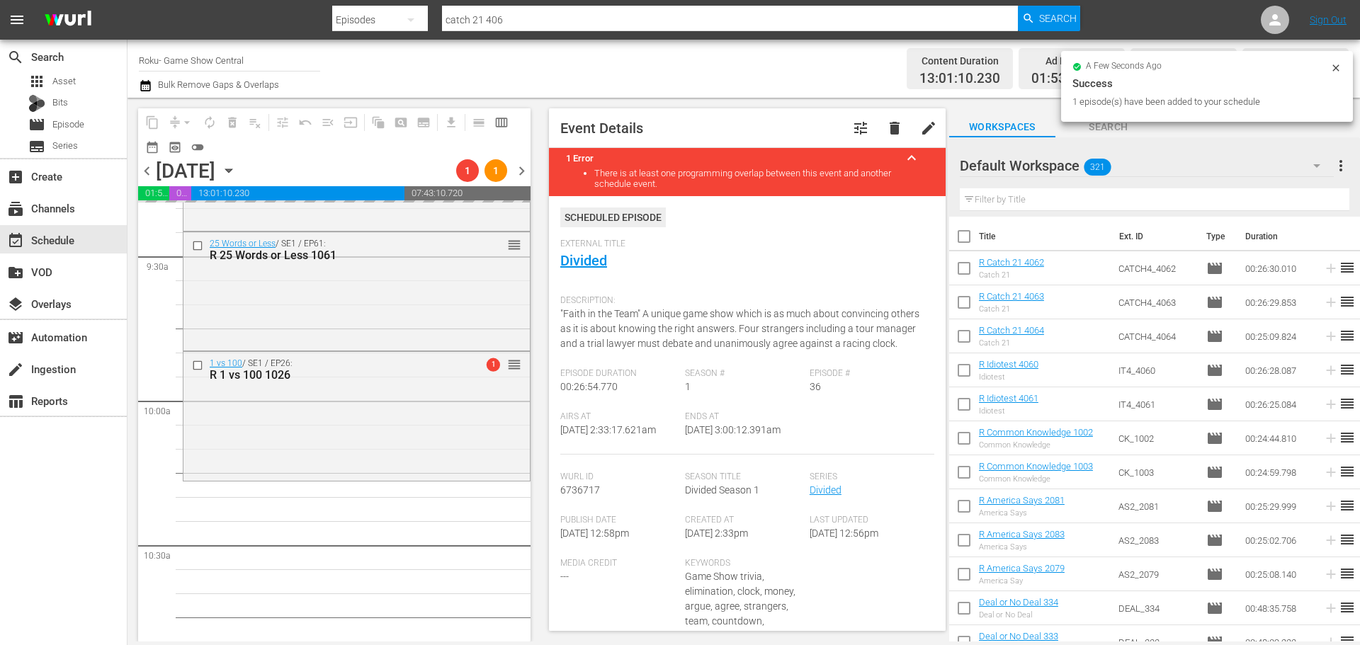
click at [1086, 198] on input "text" at bounding box center [1155, 199] width 390 height 23
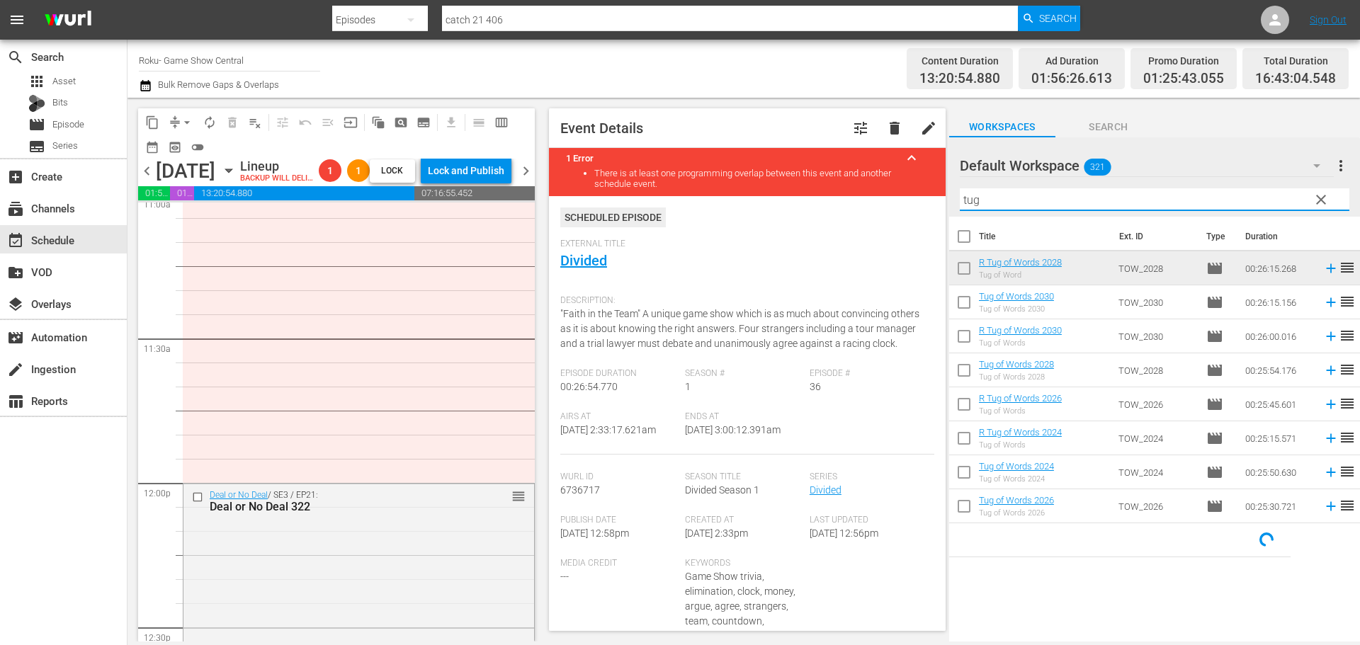
scroll to position [2975, 0]
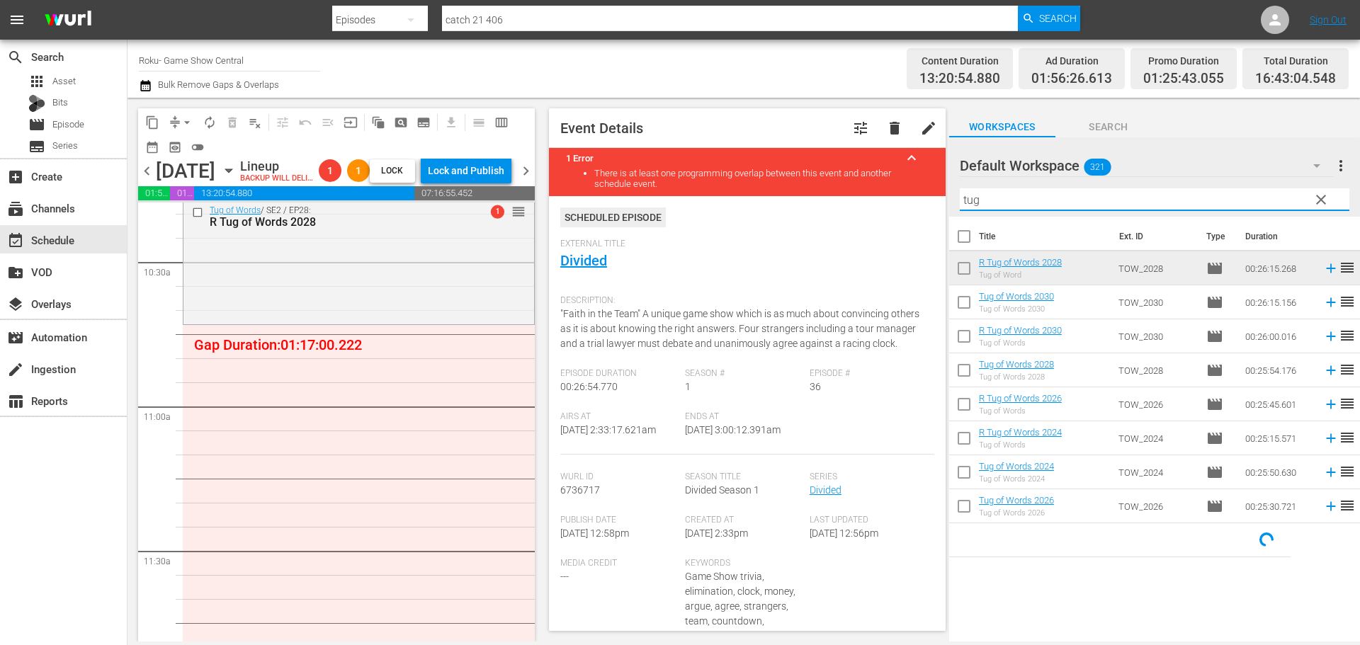
type input "tug"
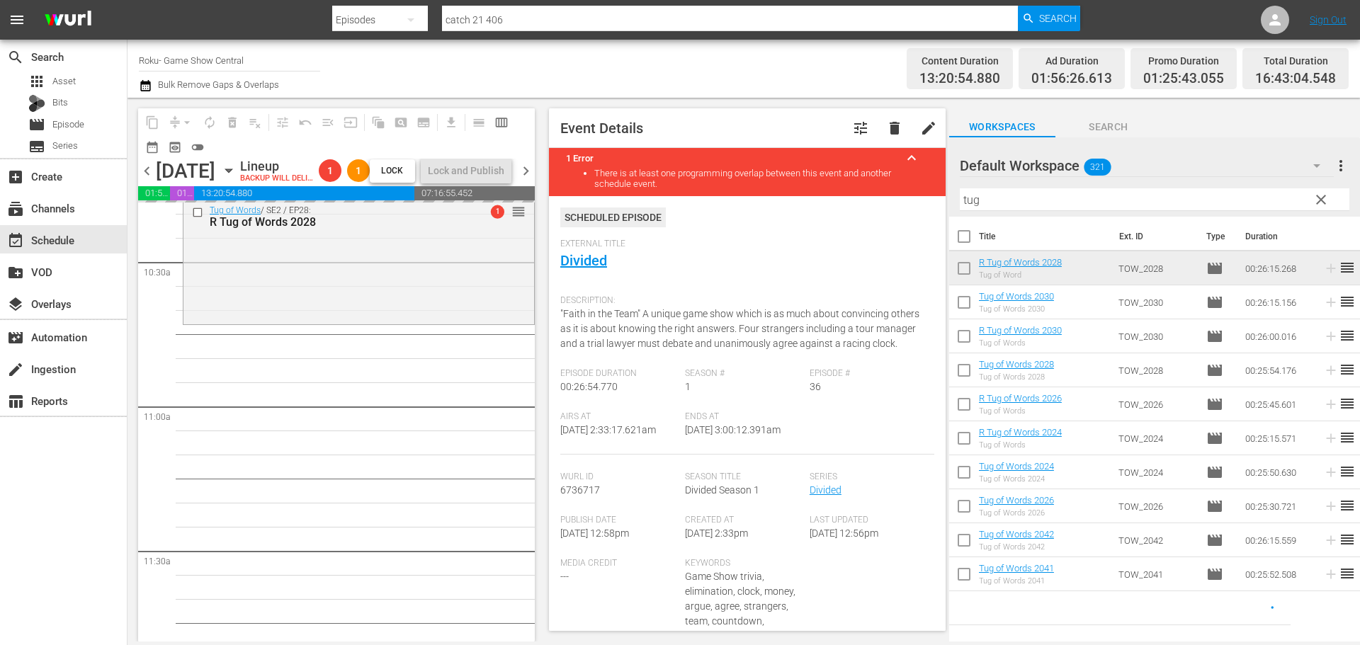
click at [1008, 197] on input "tug" at bounding box center [1155, 199] width 390 height 23
click at [1004, 198] on input "tug" at bounding box center [1155, 199] width 390 height 23
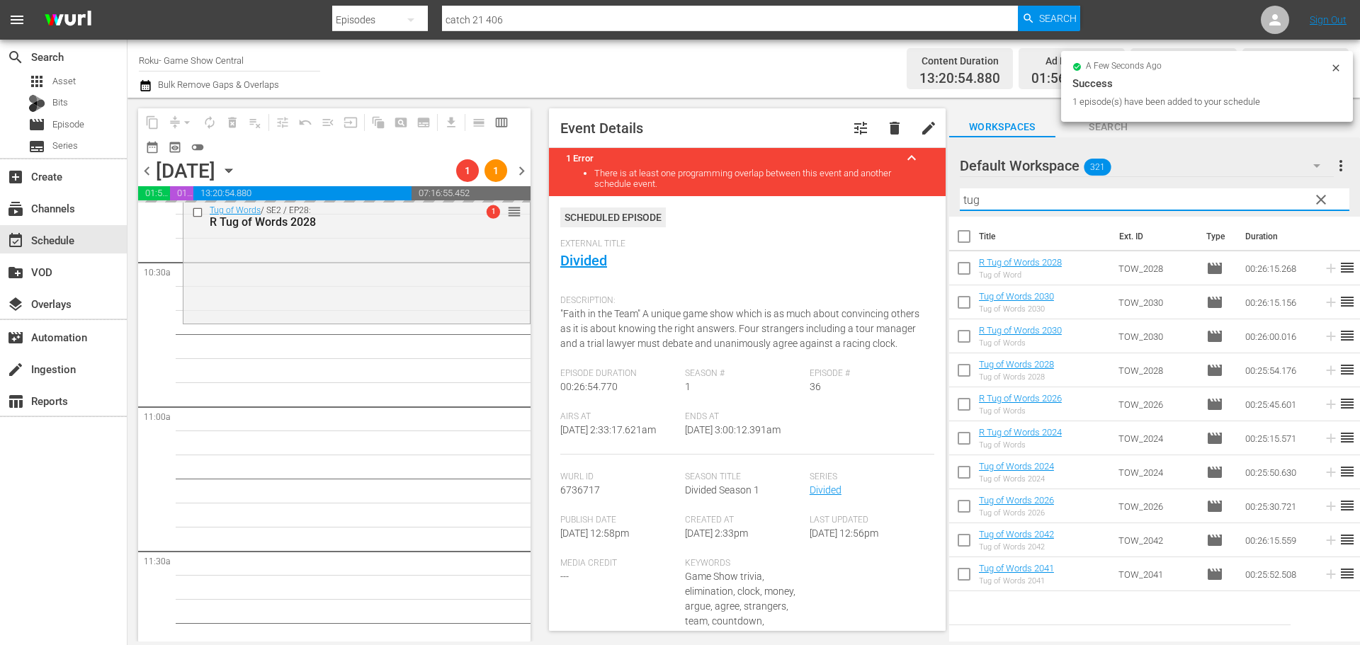
drag, startPoint x: 1001, startPoint y: 207, endPoint x: 946, endPoint y: 199, distance: 55.1
click at [948, 198] on div "content_copy compress arrow_drop_down autorenew_outlined delete_forever_outline…" at bounding box center [743, 370] width 1232 height 544
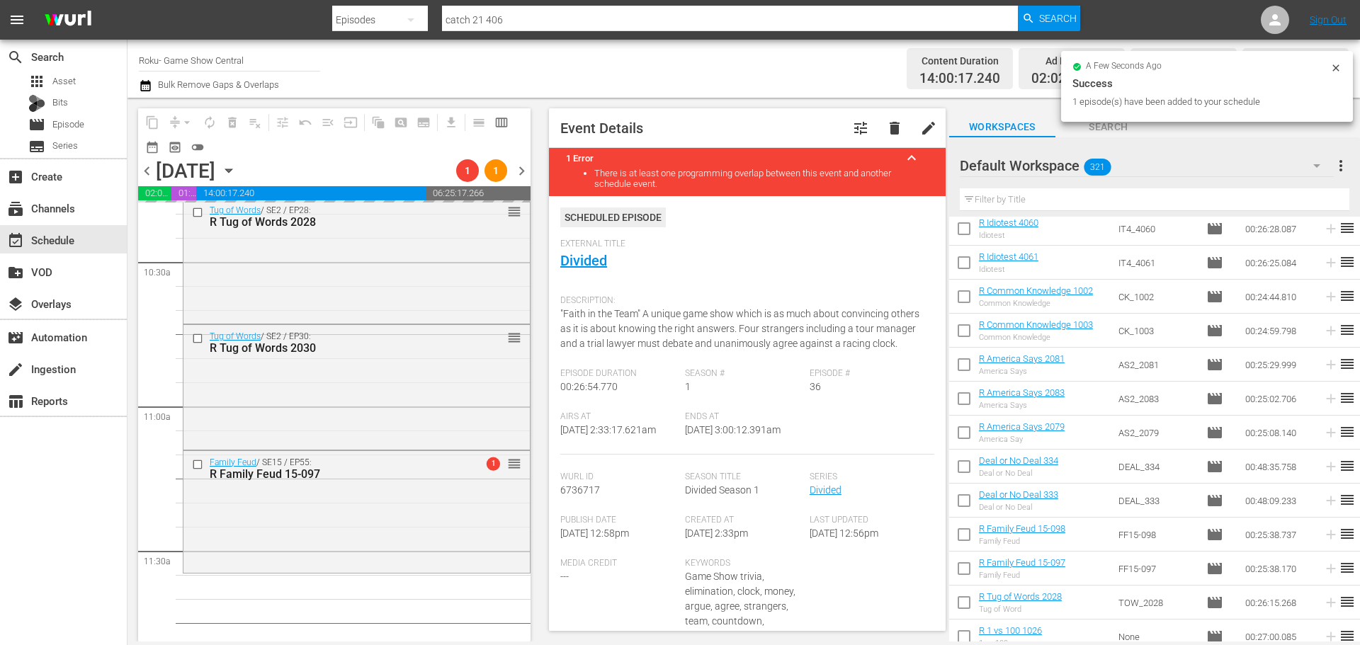
scroll to position [3116, 0]
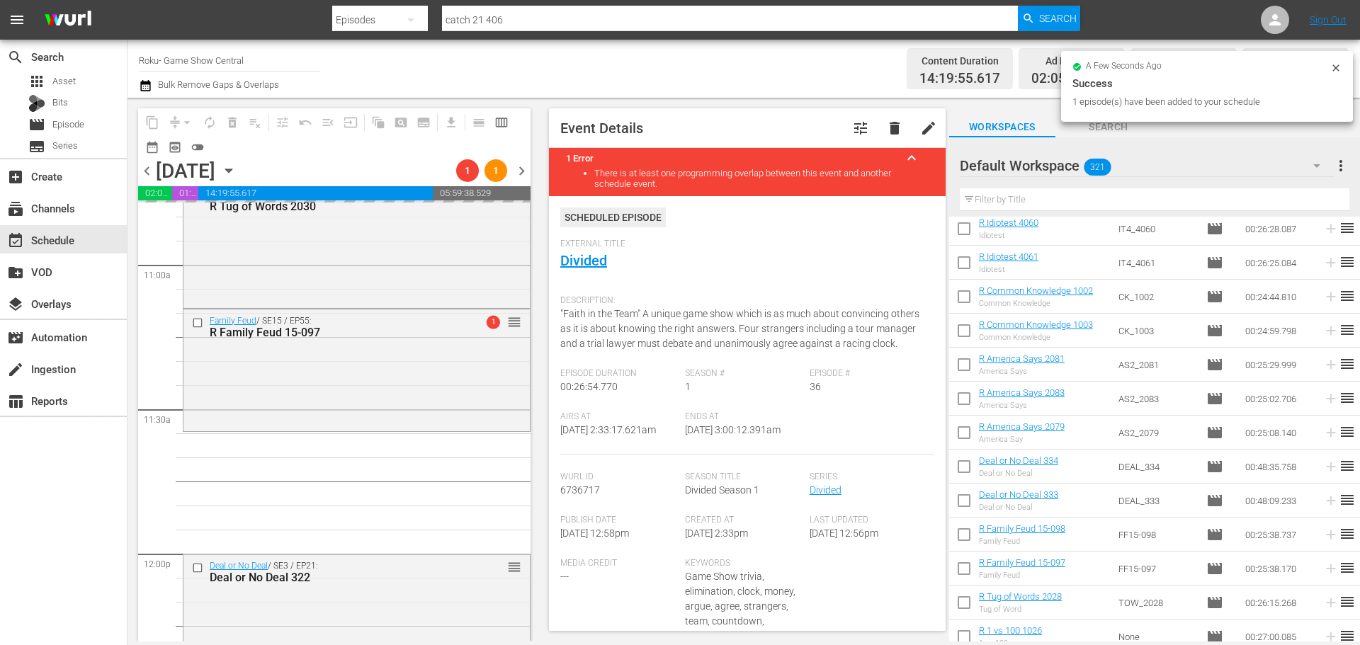
click at [264, 513] on div "Deal or No Deal / SE3 / EP20: Deal or No Deal 320 reorder Deal or No Deal / SE3…" at bounding box center [357, 553] width 348 height 6935
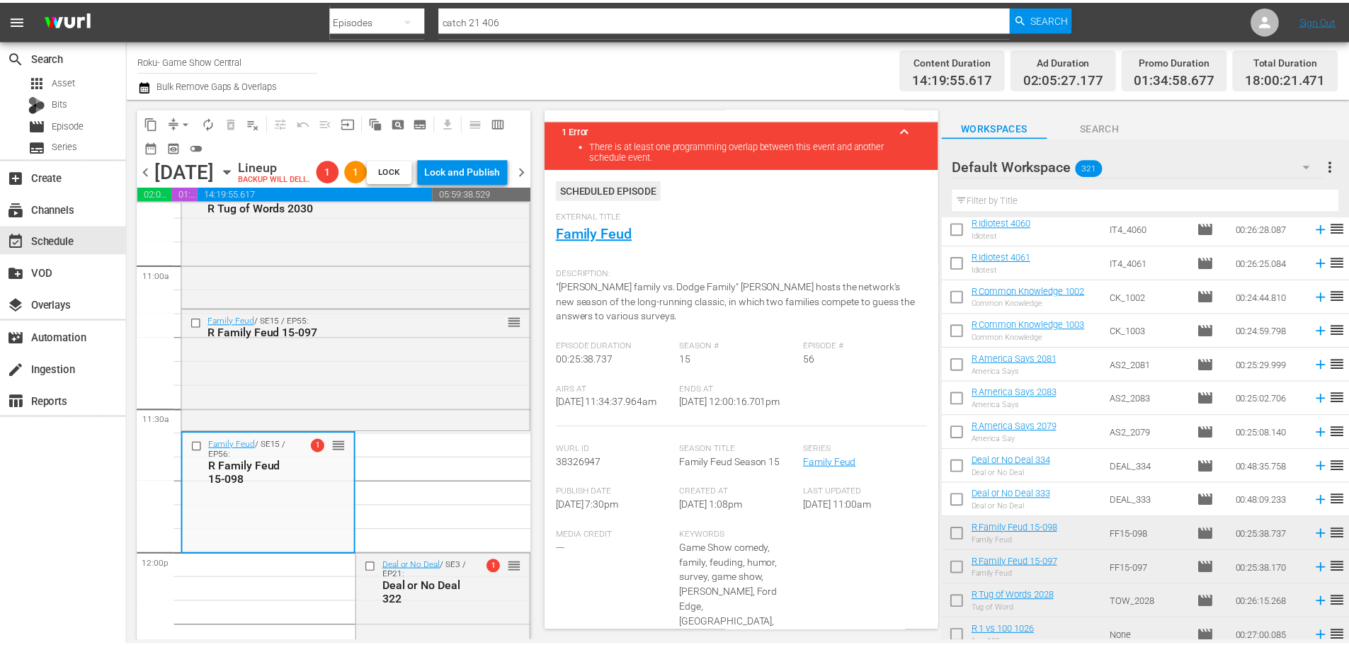
scroll to position [0, 0]
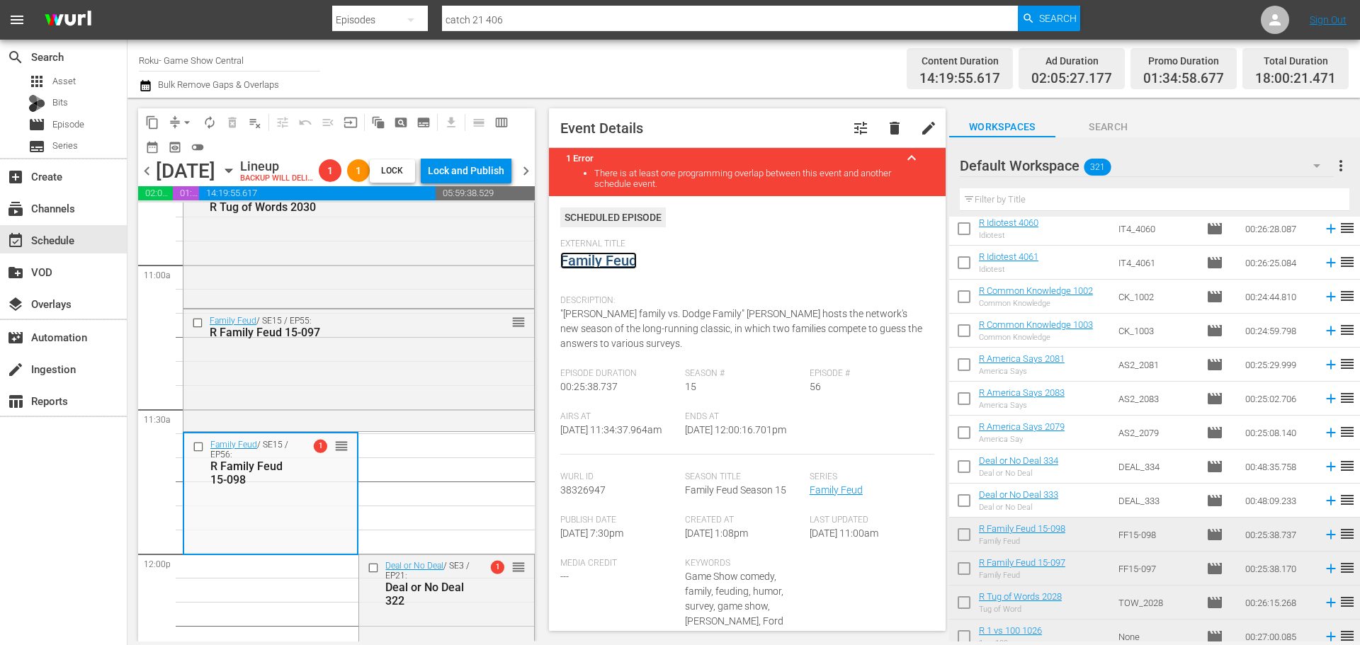
click at [617, 259] on link "Family Feud" at bounding box center [598, 260] width 76 height 17
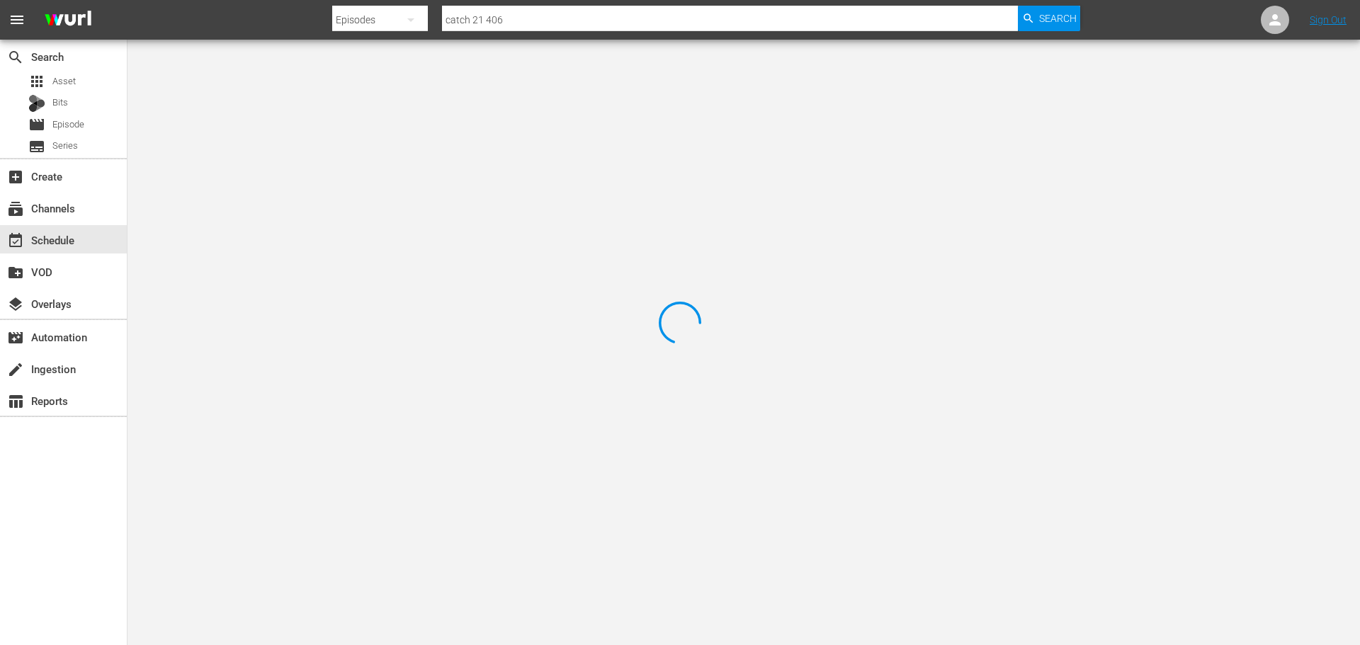
click at [338, 129] on div at bounding box center [680, 322] width 1360 height 645
click at [312, 118] on div at bounding box center [680, 322] width 1360 height 645
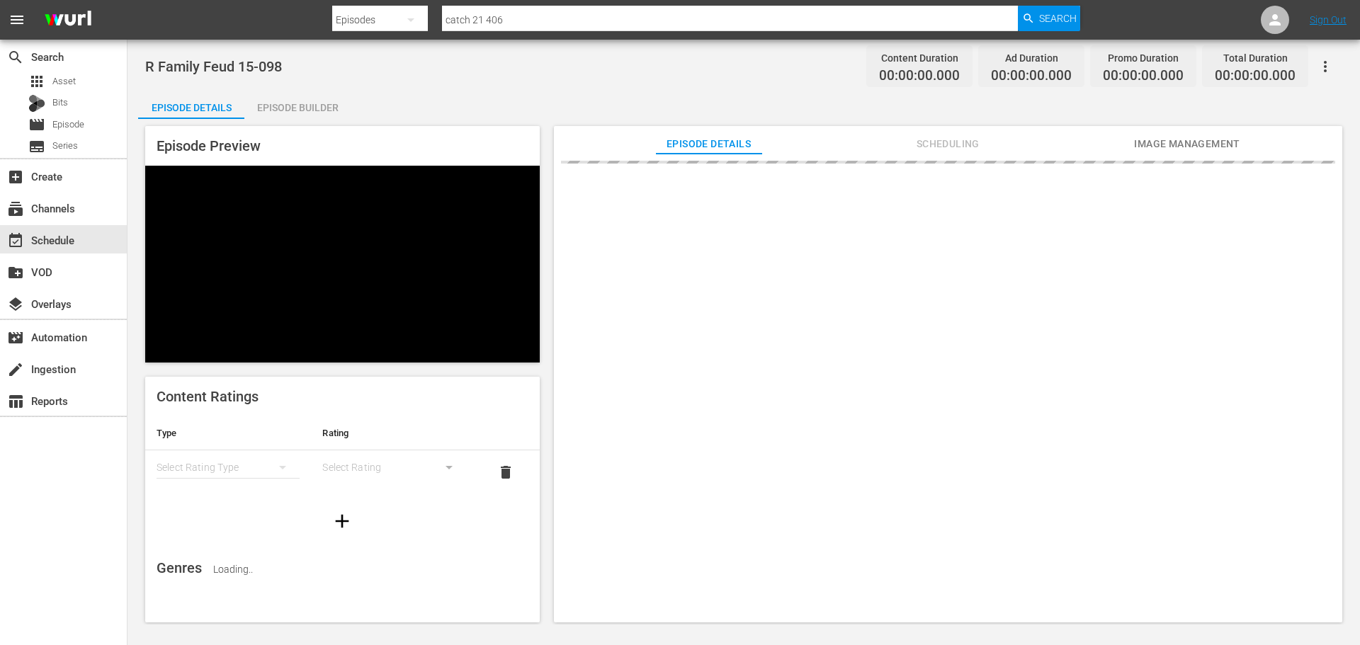
click at [300, 106] on div "Episode Builder" at bounding box center [297, 108] width 106 height 34
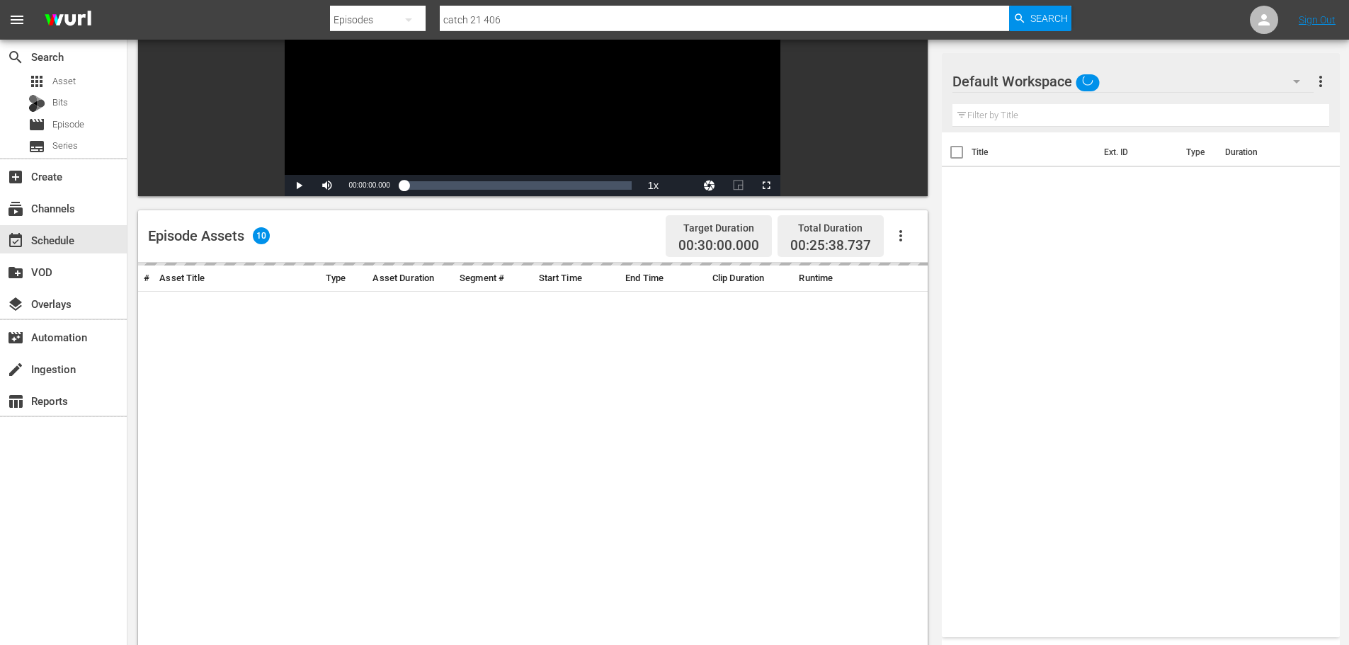
scroll to position [369, 0]
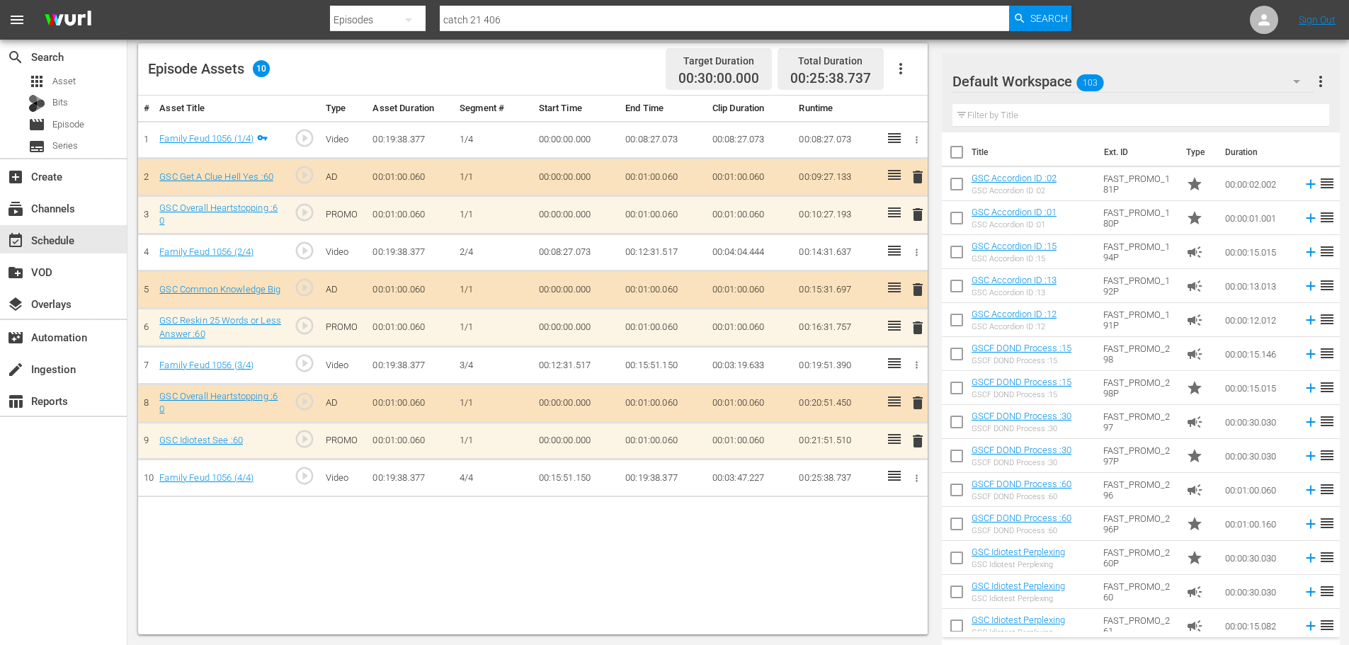
click at [916, 432] on button "delete" at bounding box center [917, 441] width 17 height 21
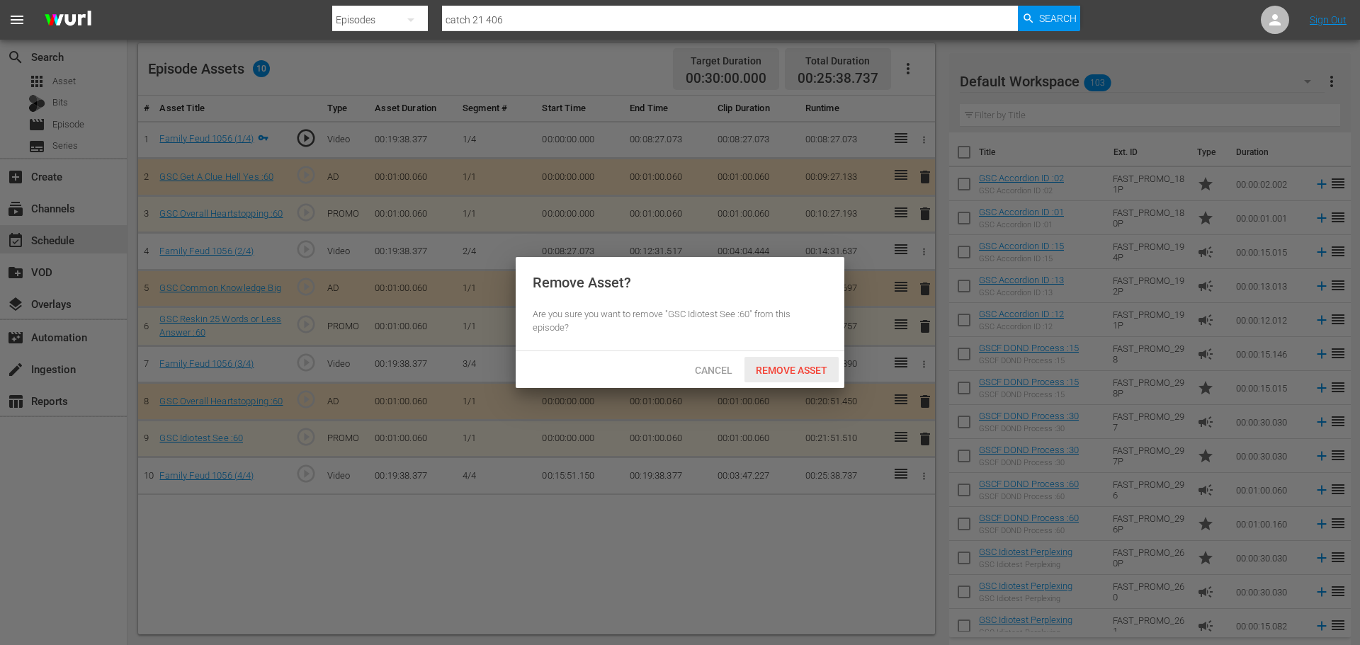
click at [776, 369] on span "Remove Asset" at bounding box center [791, 370] width 94 height 11
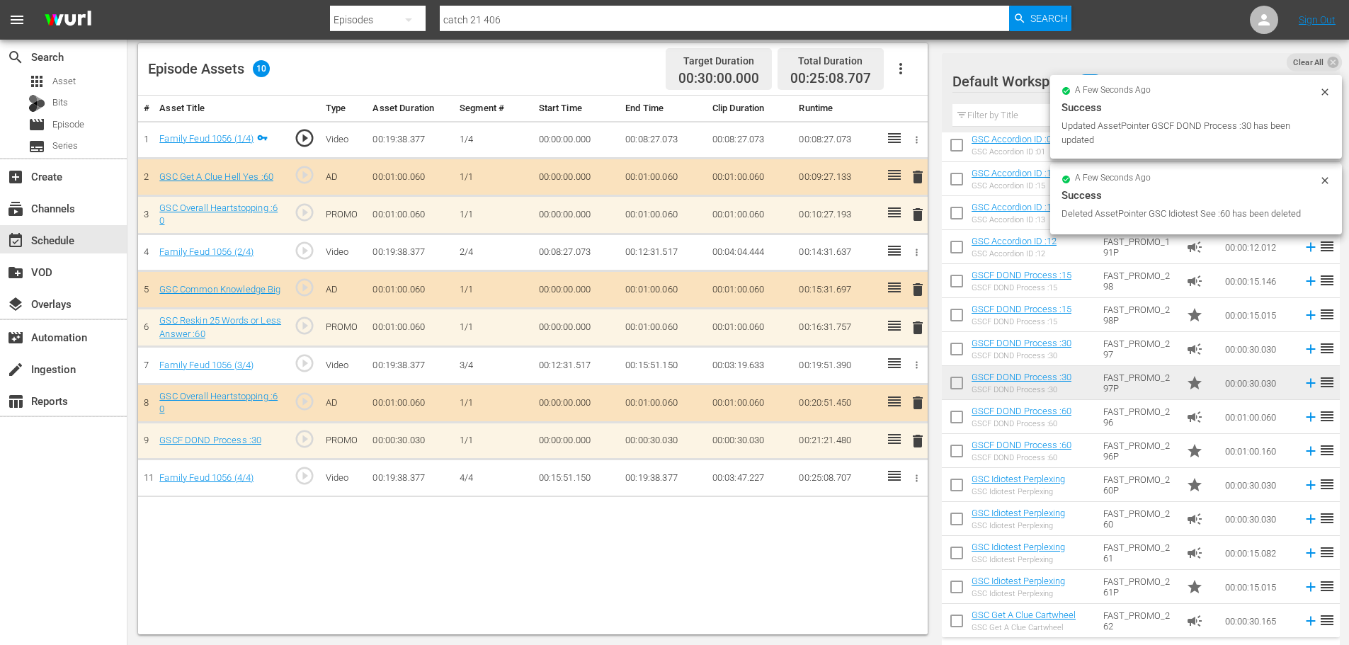
scroll to position [142, 0]
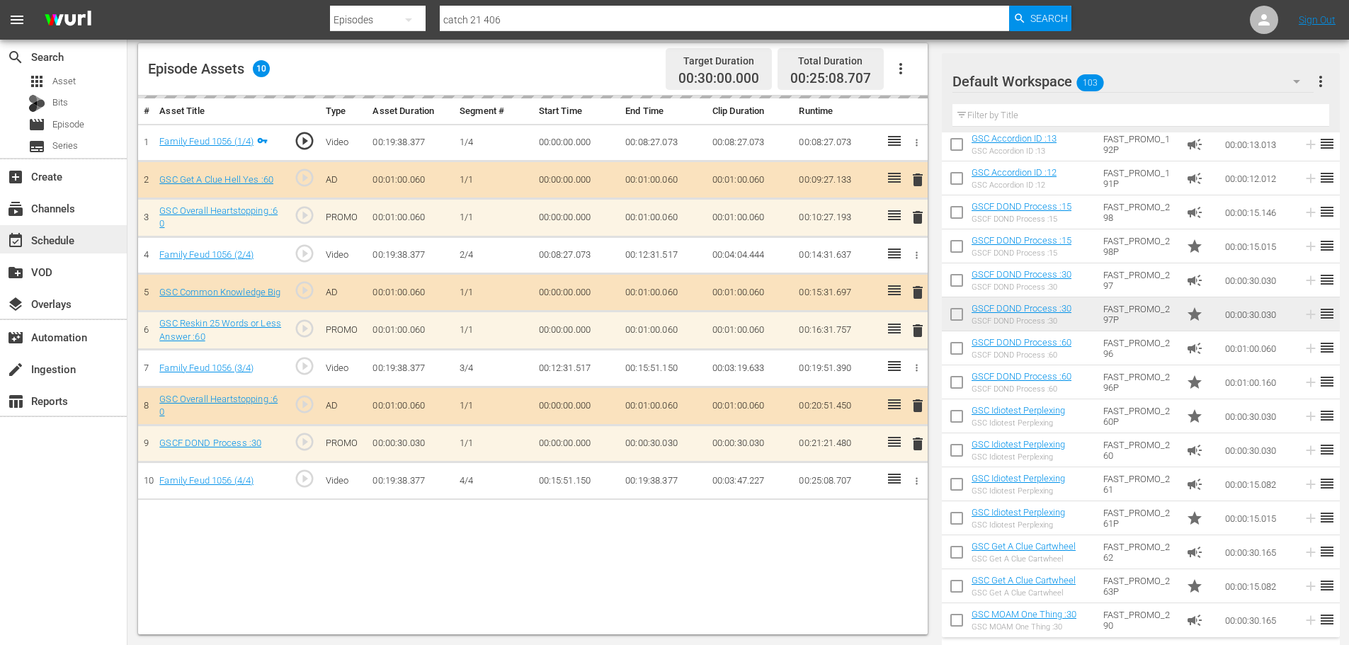
click at [89, 236] on div "event_available Schedule" at bounding box center [63, 239] width 127 height 28
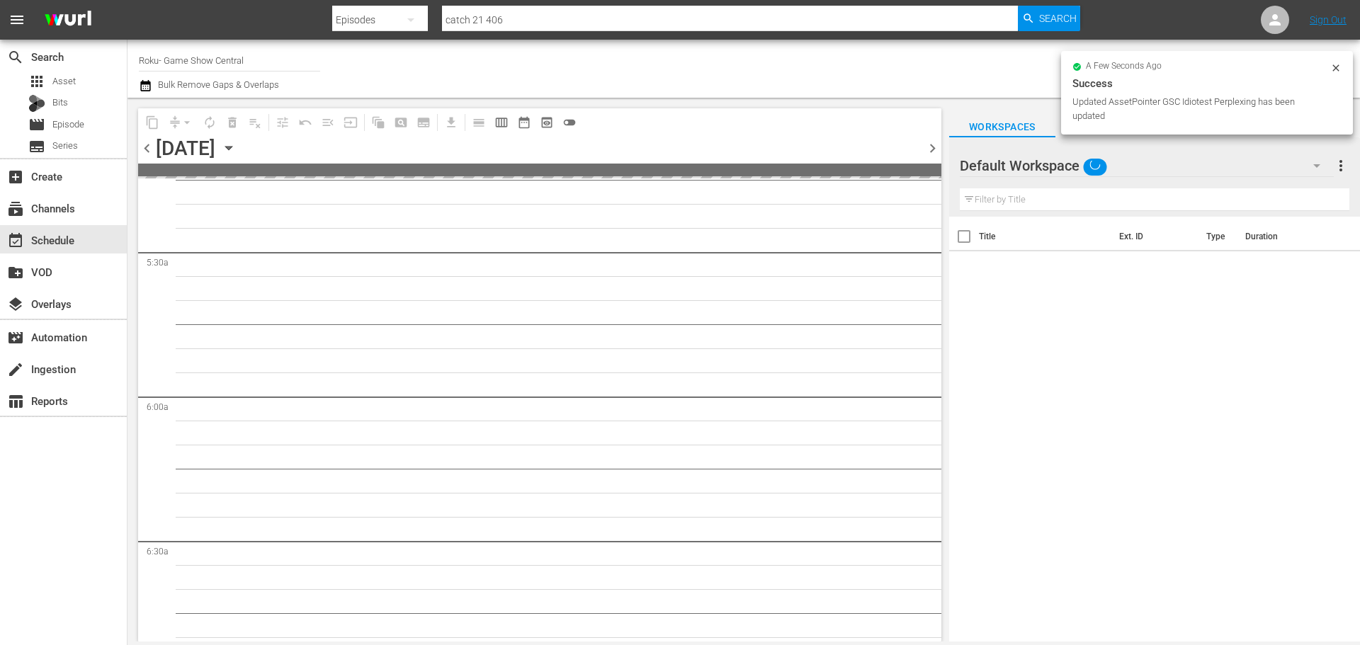
scroll to position [1700, 0]
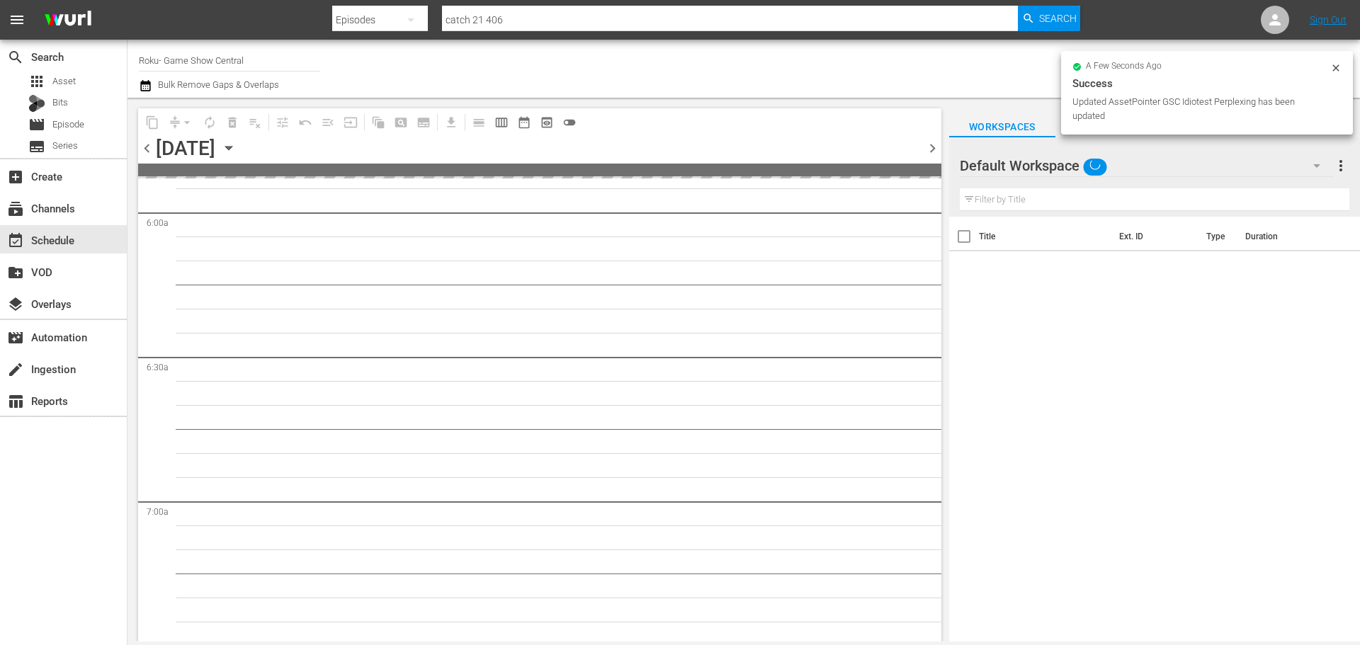
drag, startPoint x: 922, startPoint y: 309, endPoint x: 938, endPoint y: 316, distance: 17.1
click at [938, 316] on div "S N A P S N A P S N A P S N A P S N A P S N A P S N A P S N A P S N A P S N A P…" at bounding box center [539, 409] width 803 height 463
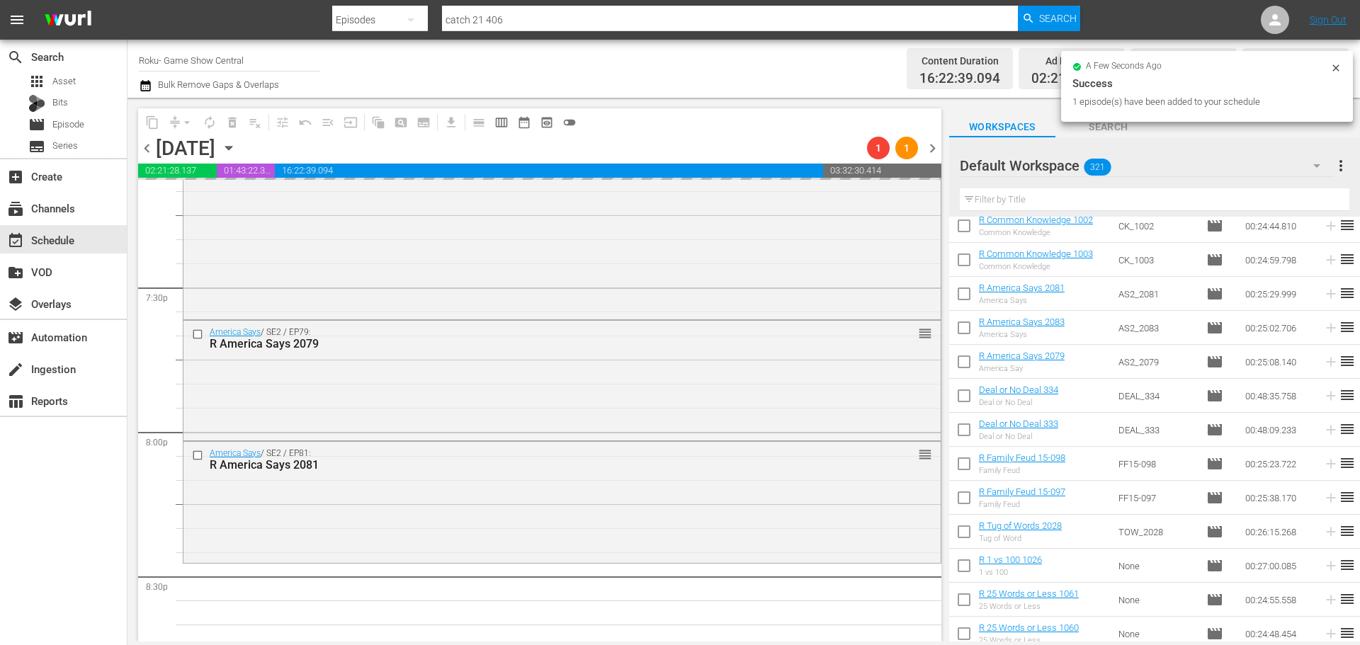
scroll to position [5598, 0]
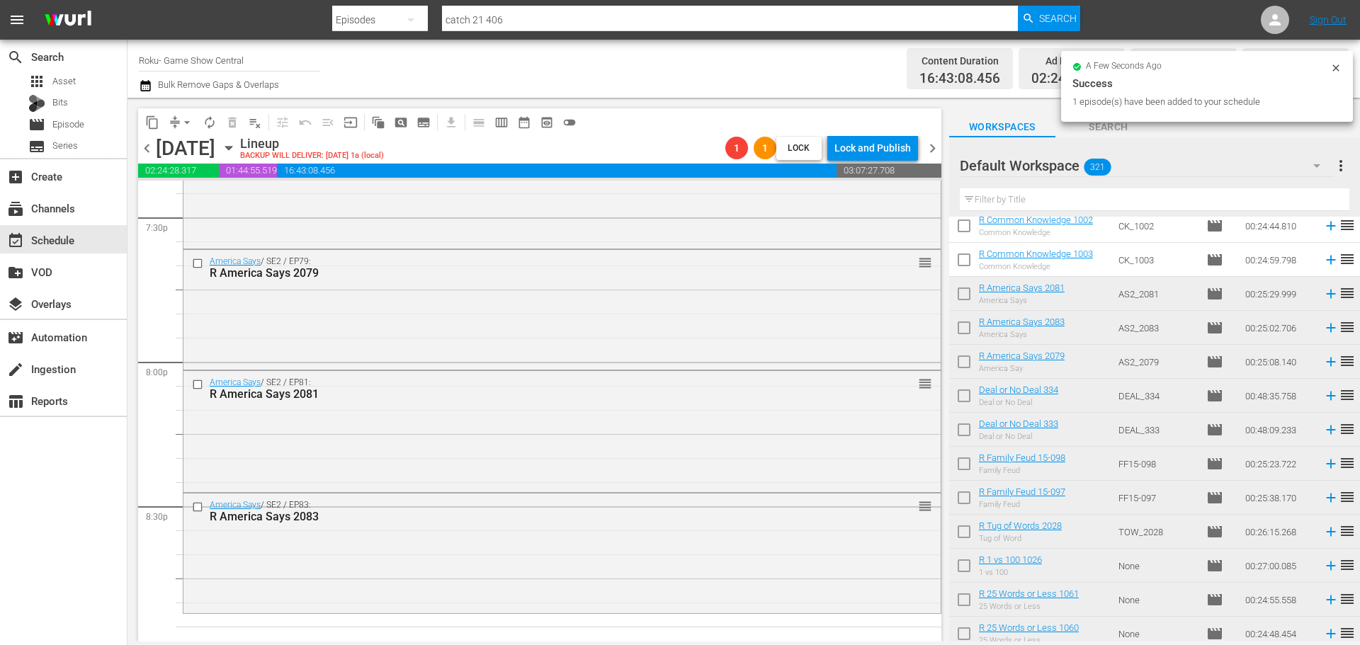
click at [538, 535] on div "America Says / SE2 / EP83: R America Says 2083 reorder" at bounding box center [561, 552] width 757 height 116
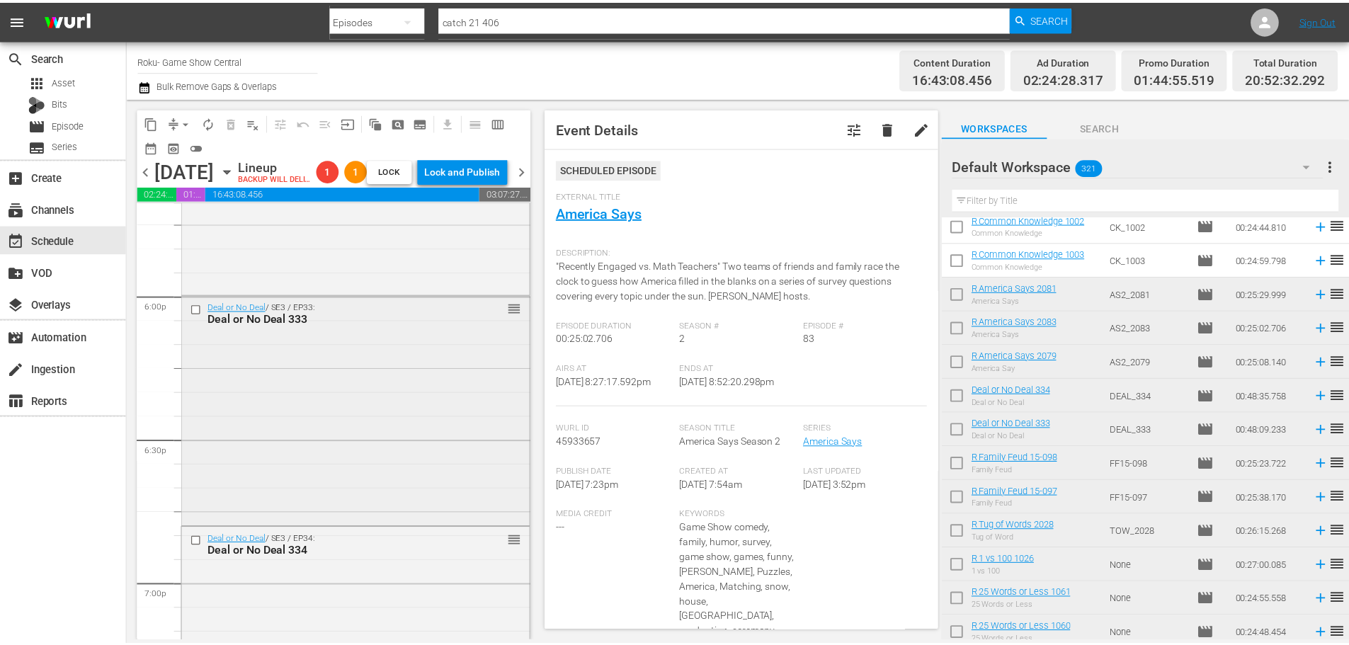
scroll to position [5031, 0]
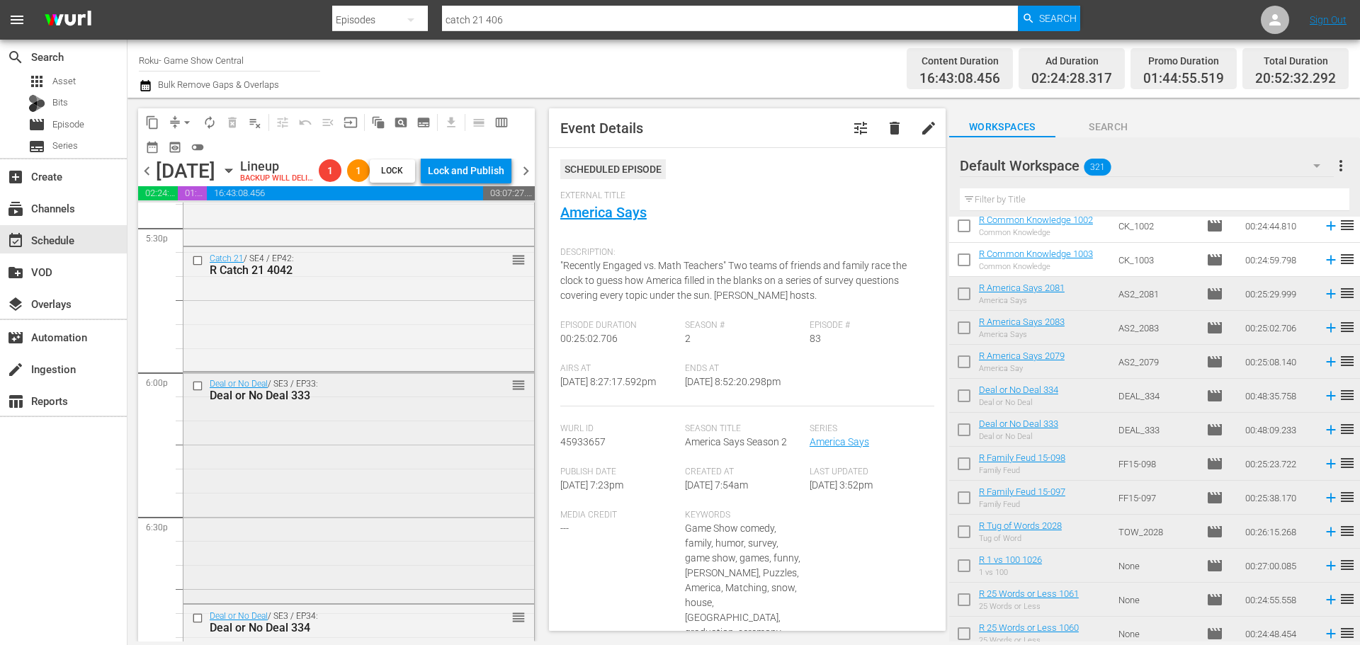
click at [346, 467] on div "Deal or No Deal / SE3 / EP33: Deal or No Deal 333 reorder" at bounding box center [358, 486] width 351 height 227
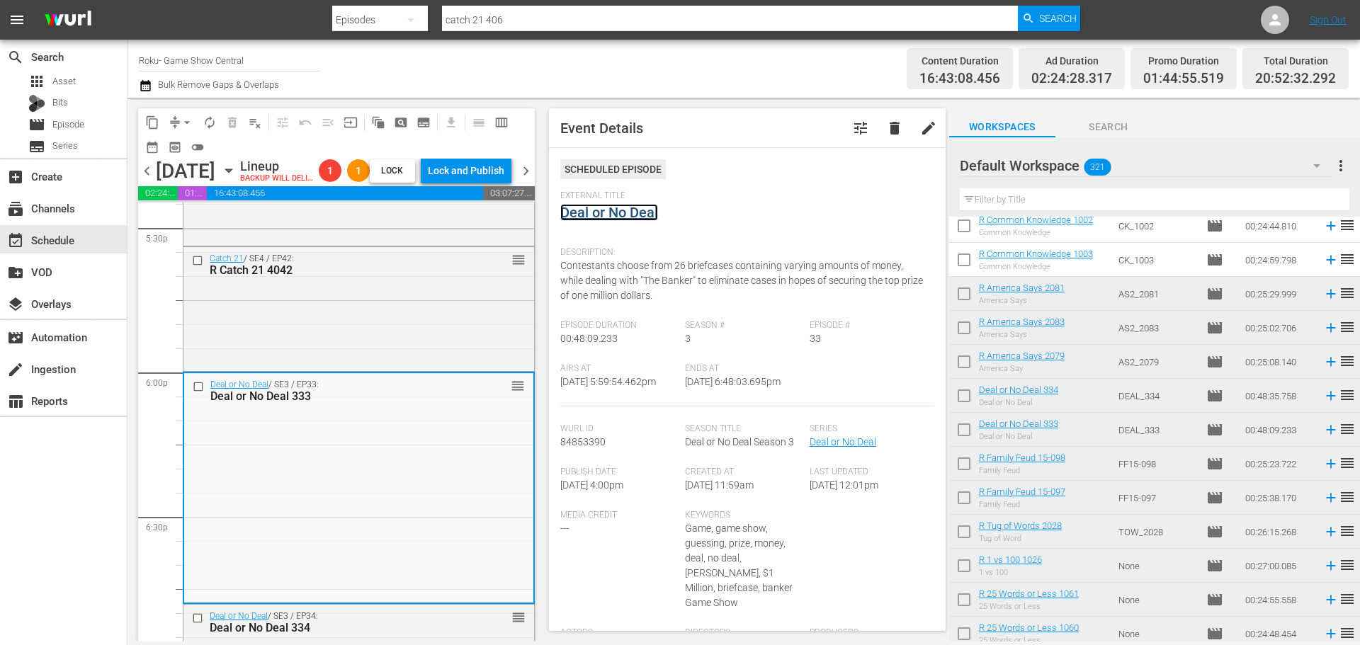
drag, startPoint x: 629, startPoint y: 229, endPoint x: 639, endPoint y: 212, distance: 20.3
click at [639, 212] on link "Deal or No Deal" at bounding box center [609, 212] width 98 height 17
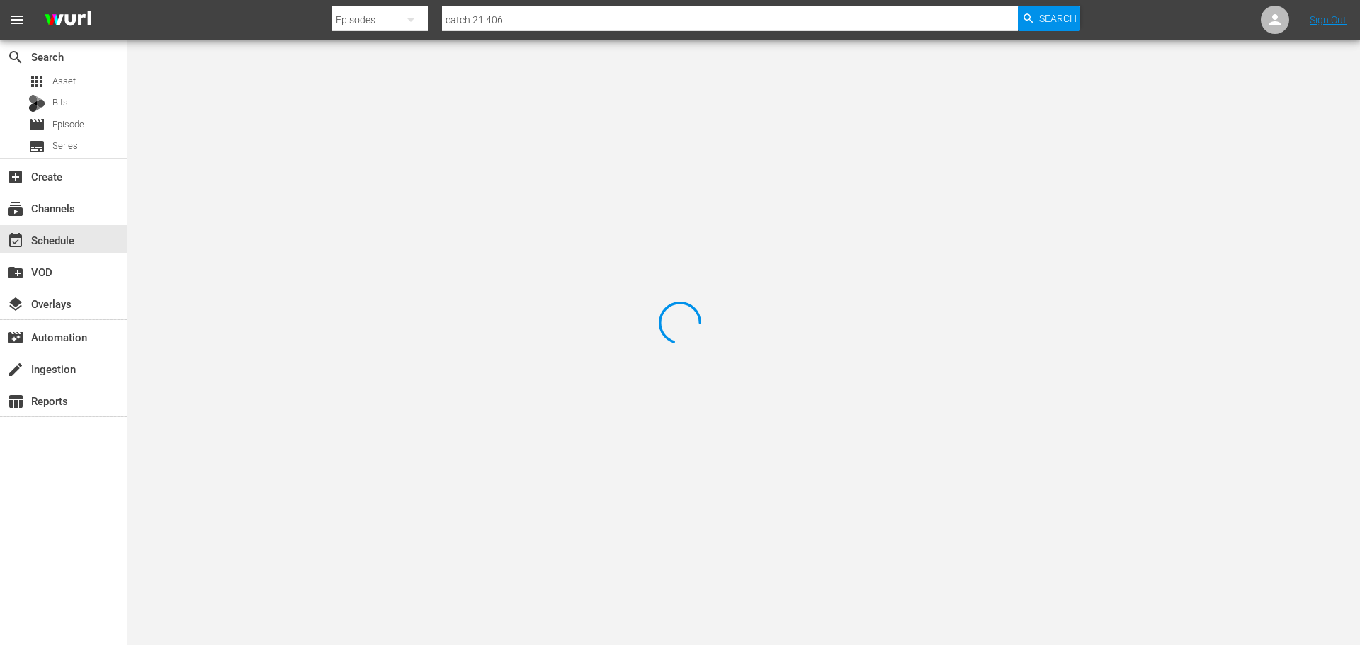
click at [324, 102] on div at bounding box center [680, 322] width 1360 height 645
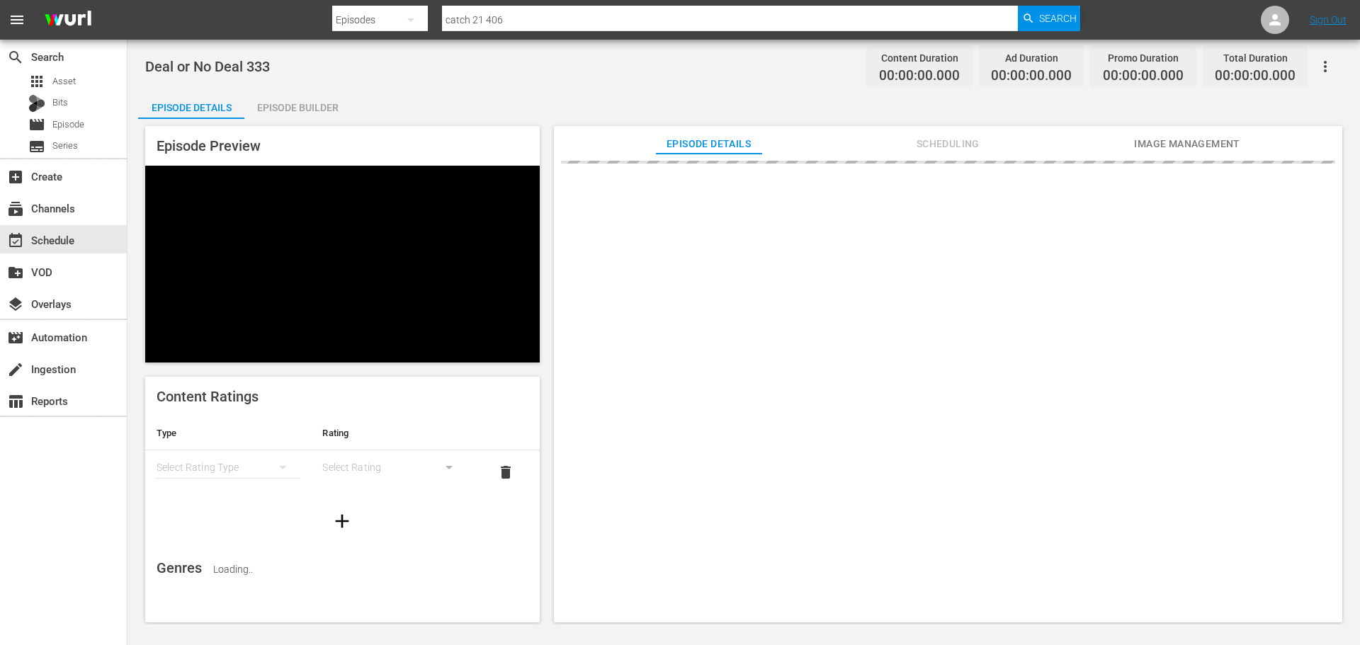
click at [318, 115] on div "Episode Builder" at bounding box center [297, 108] width 106 height 34
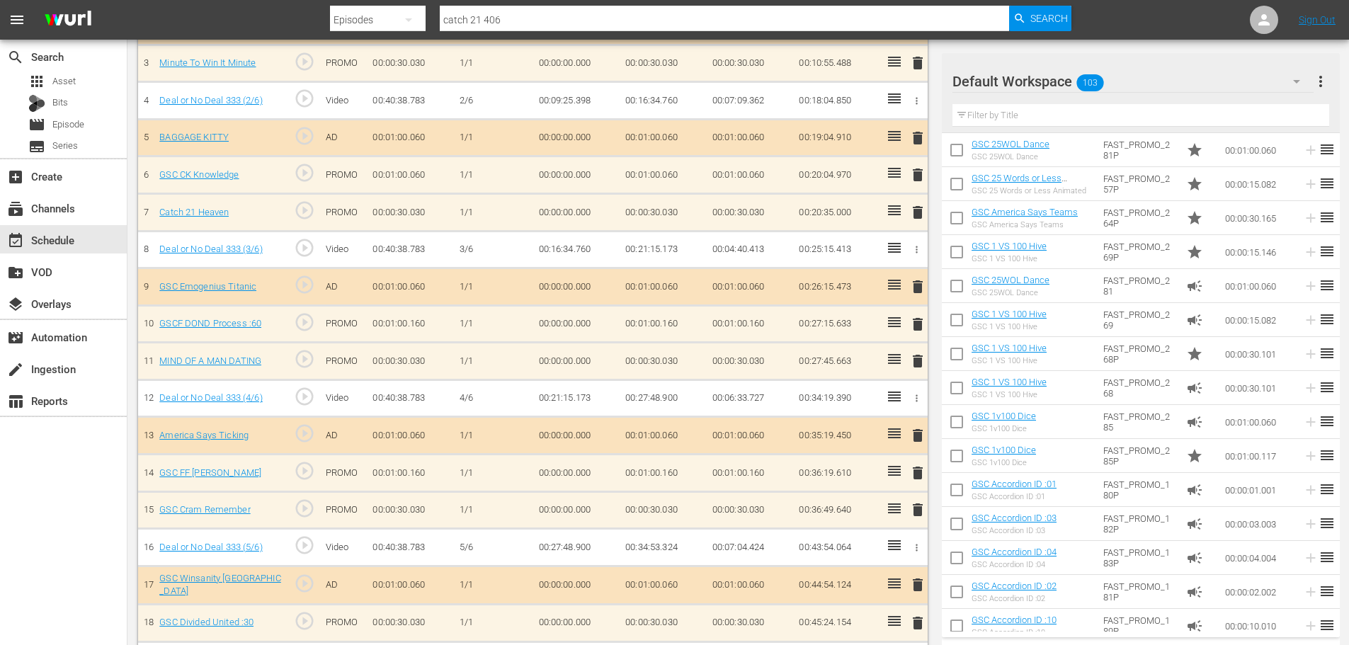
scroll to position [567, 0]
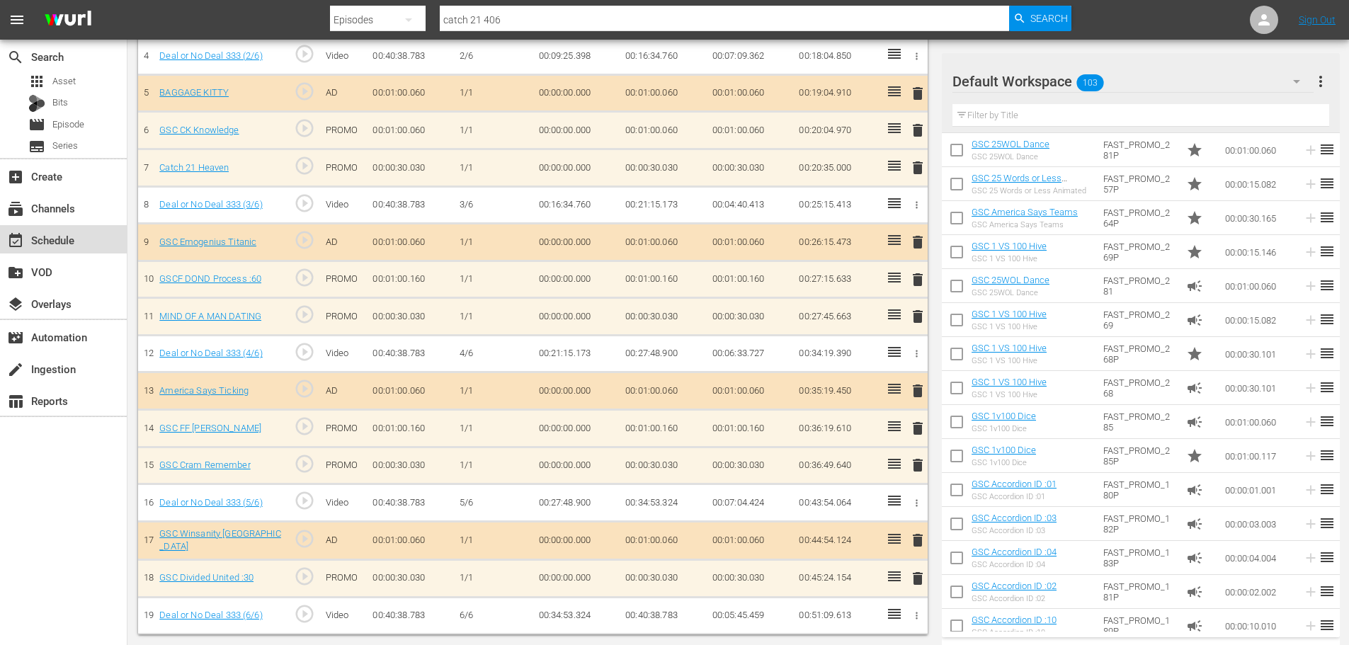
click at [91, 240] on div "event_available Schedule" at bounding box center [63, 239] width 127 height 28
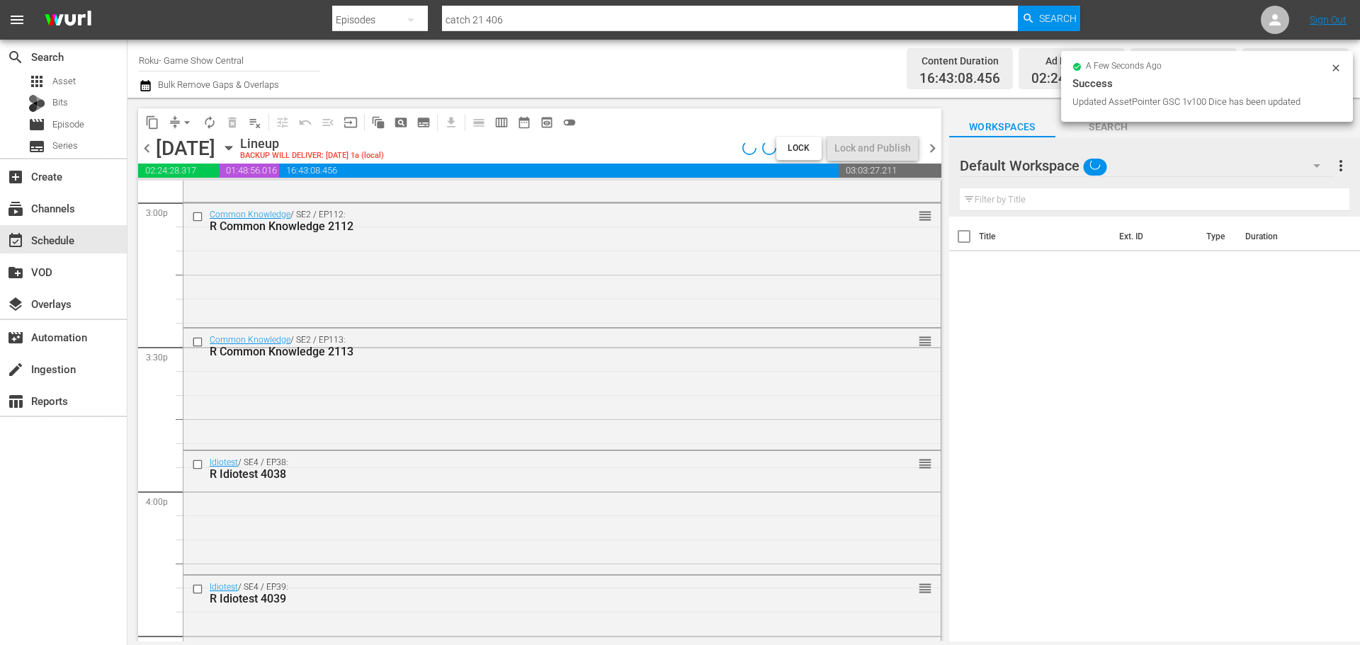
scroll to position [5102, 0]
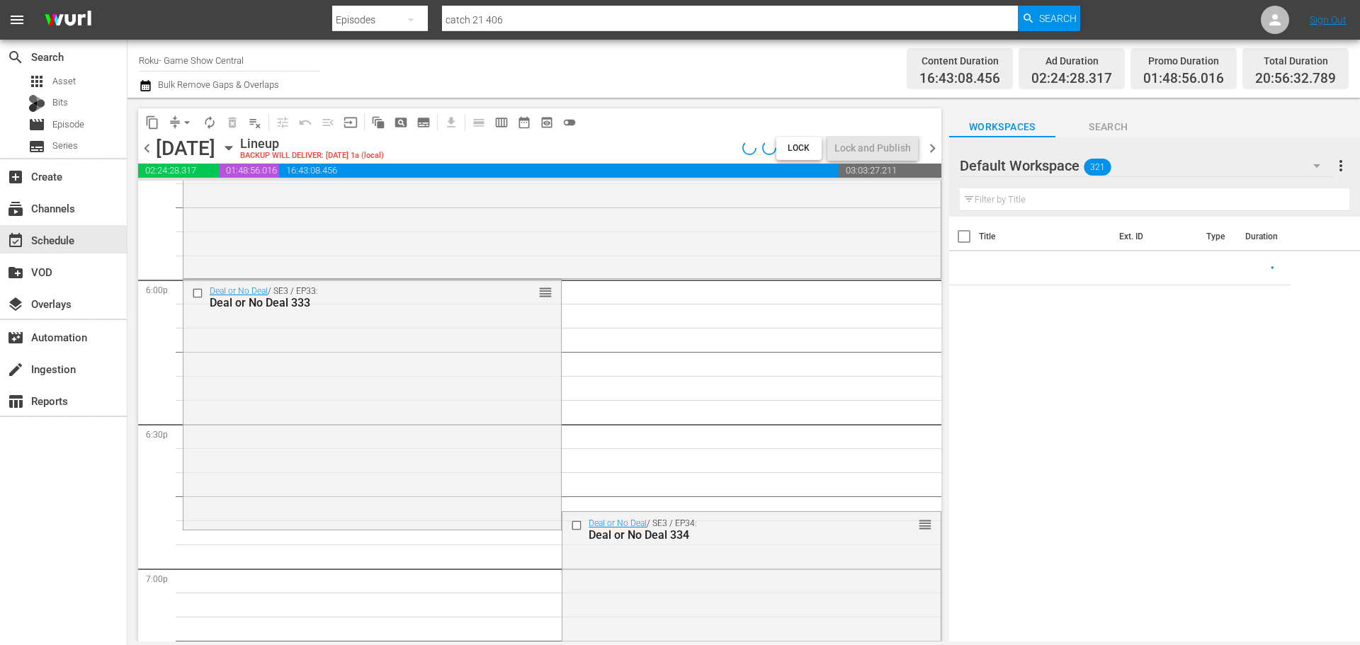
click at [752, 512] on div "Deal or No Deal / SE3 / EP34: Deal or No Deal 334 reorder" at bounding box center [750, 626] width 377 height 229
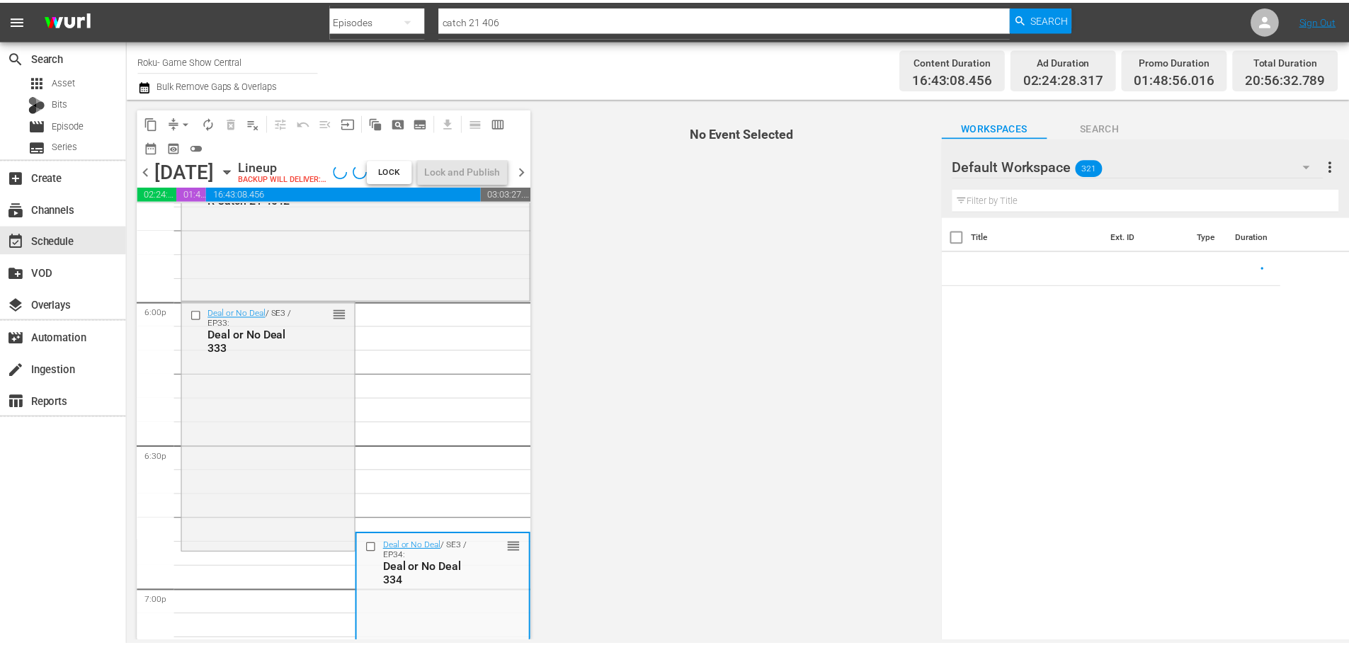
scroll to position [5271, 0]
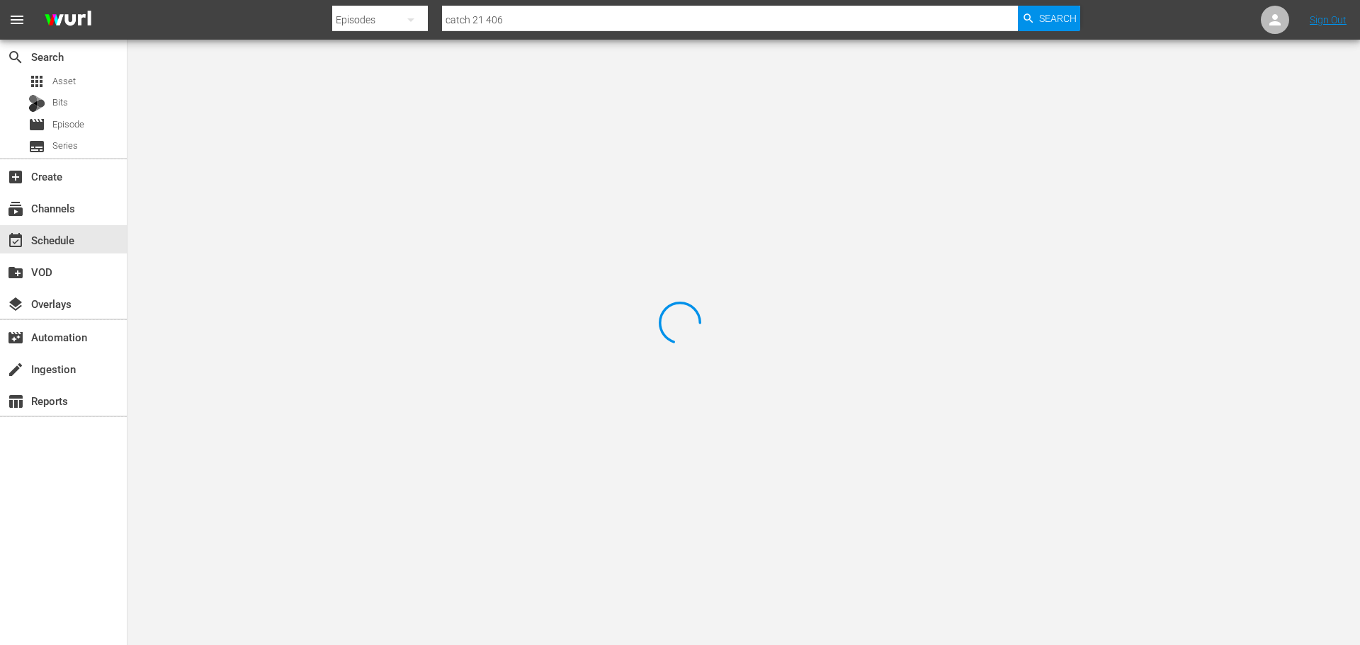
click at [310, 90] on div at bounding box center [680, 322] width 1360 height 645
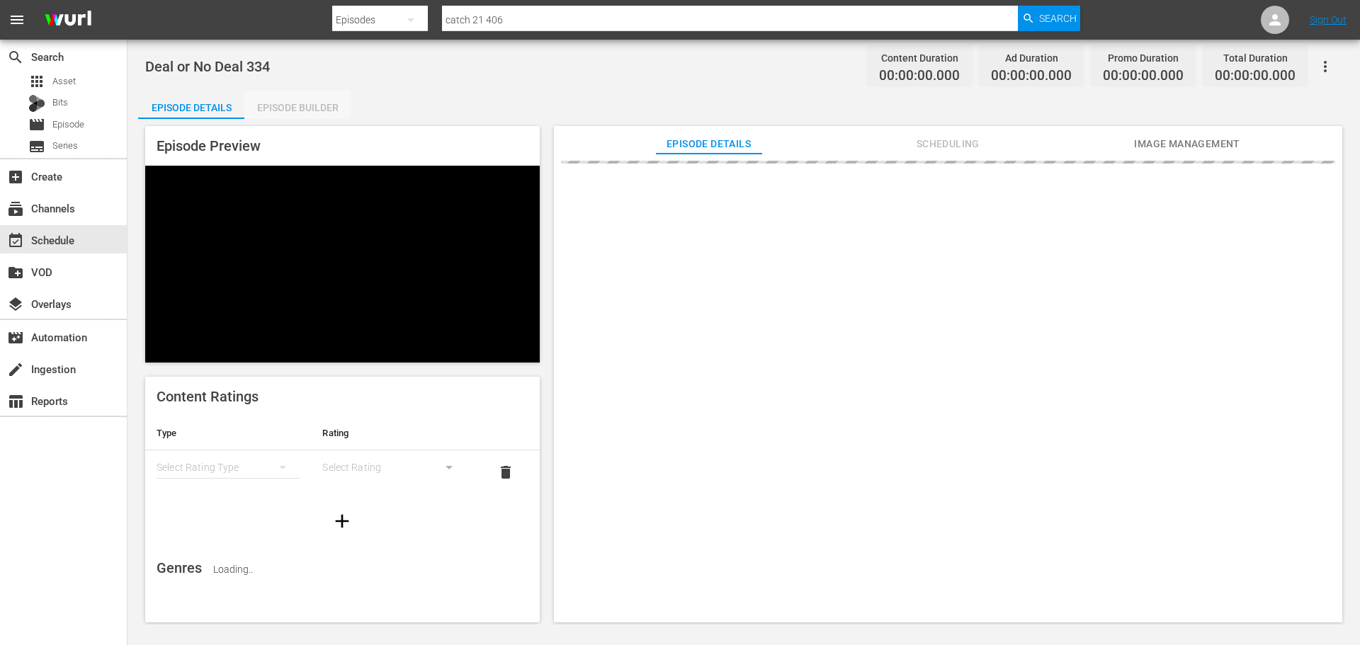
click at [324, 111] on div "Episode Builder" at bounding box center [297, 108] width 106 height 34
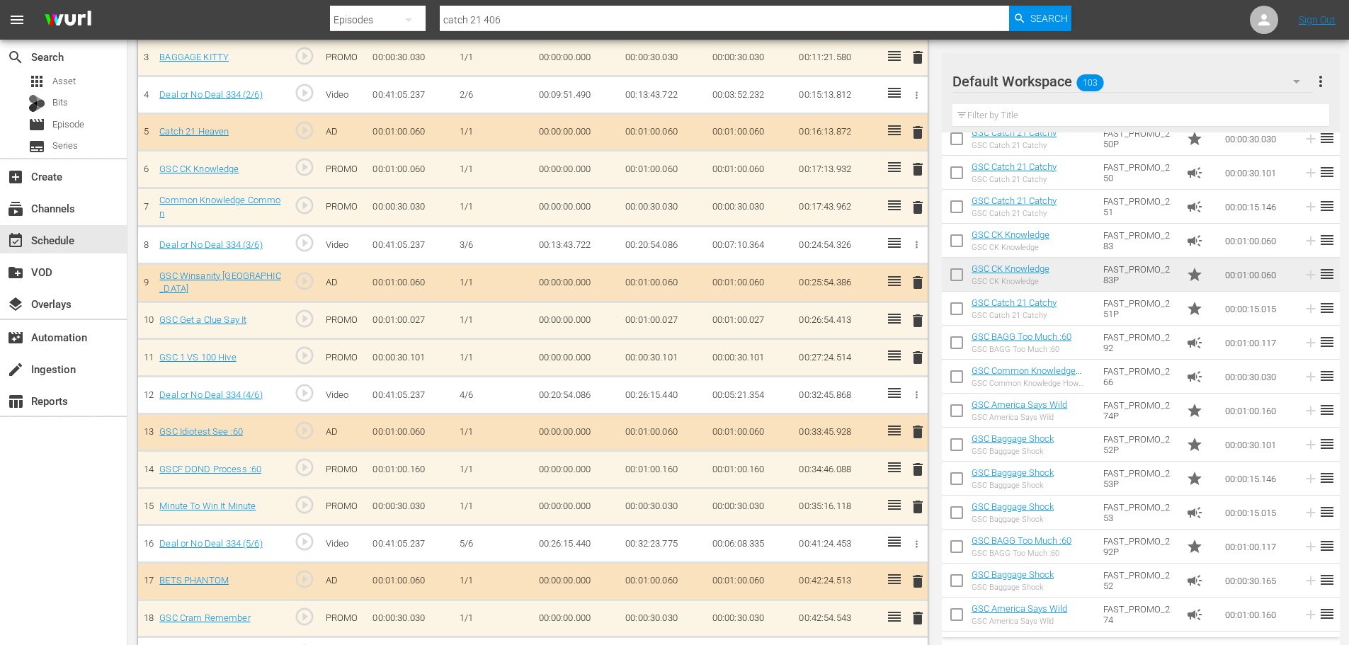
scroll to position [531, 0]
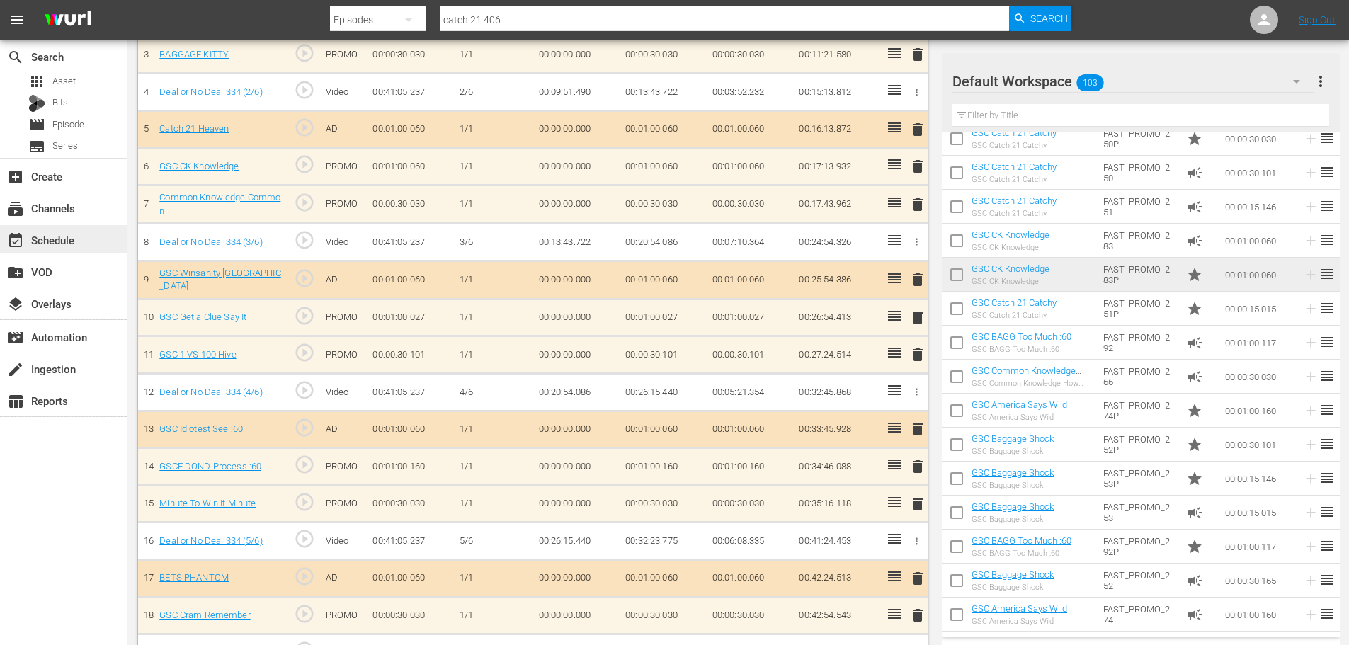
click at [81, 248] on div "event_available Schedule" at bounding box center [63, 239] width 127 height 28
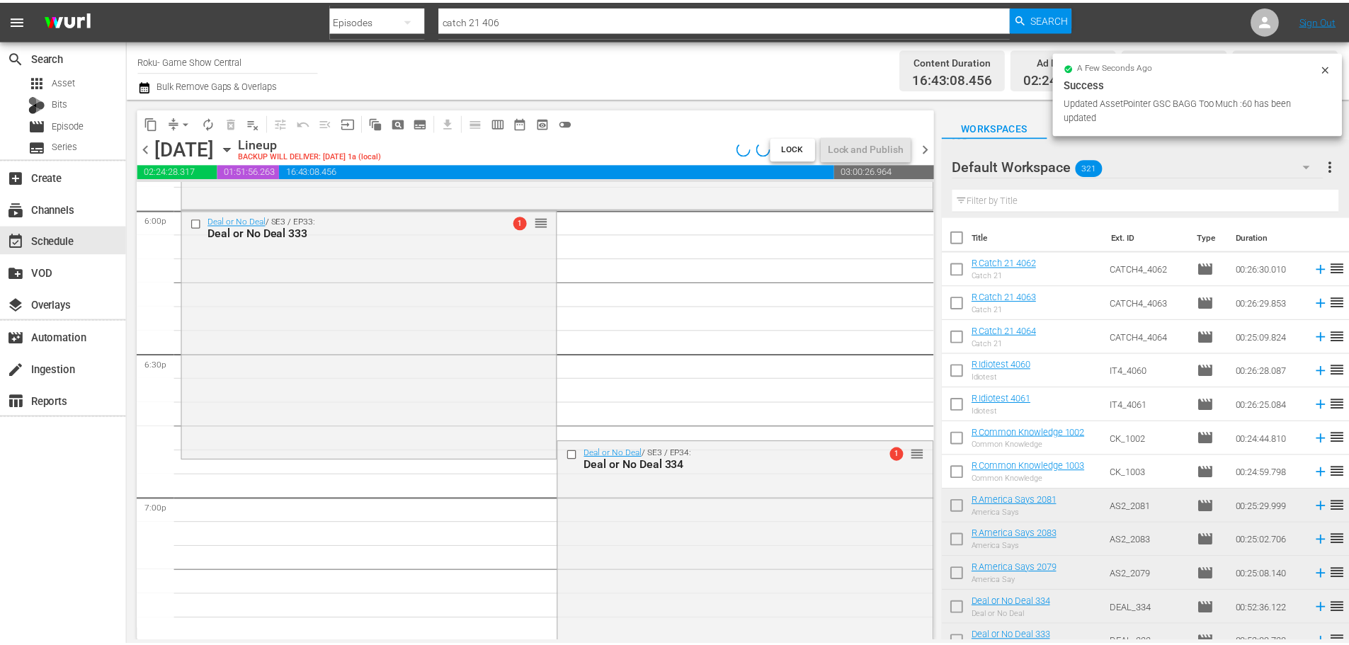
scroll to position [5668, 0]
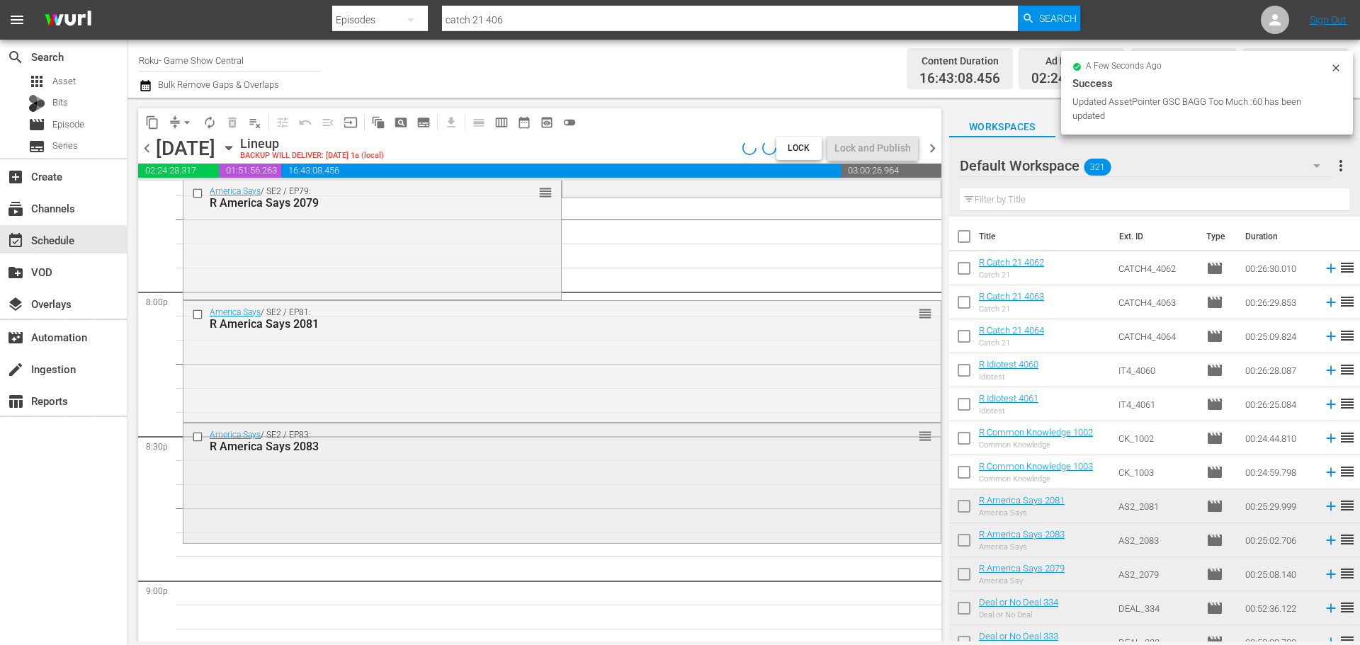
click at [659, 530] on div "America Says / SE2 / EP83: R America Says 2083 reorder" at bounding box center [561, 482] width 757 height 116
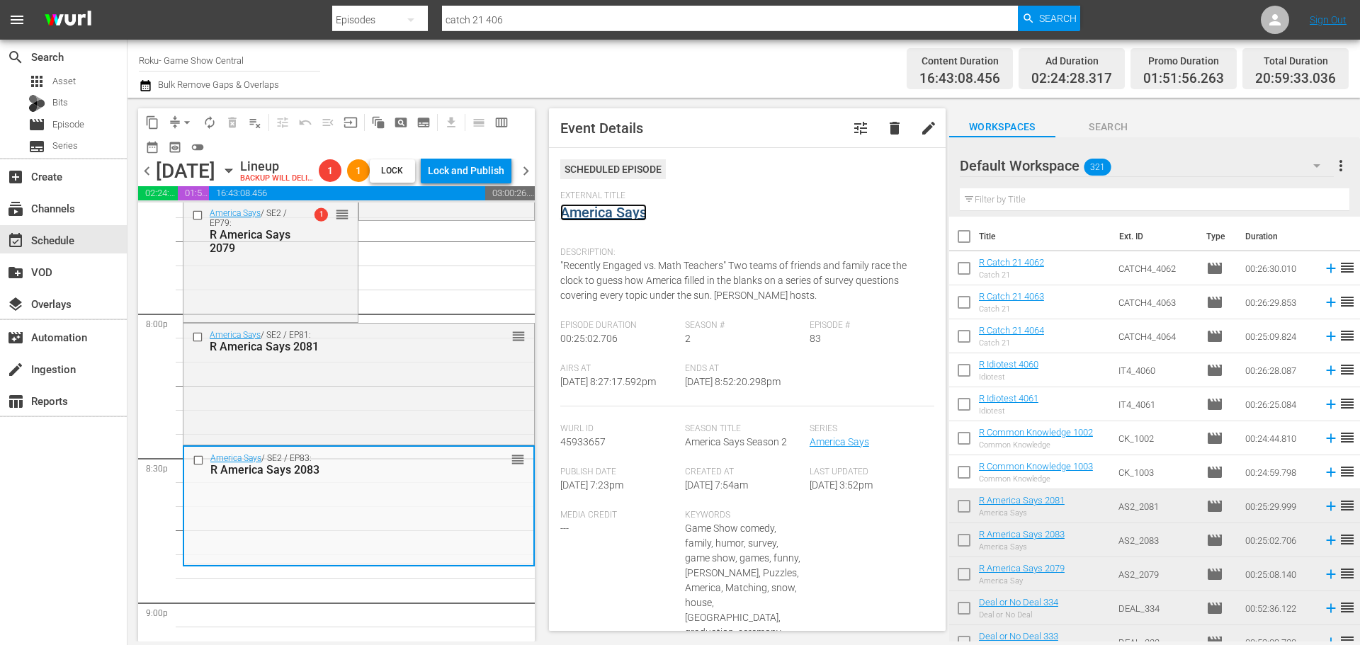
click at [613, 216] on link "America Says" at bounding box center [603, 212] width 86 height 17
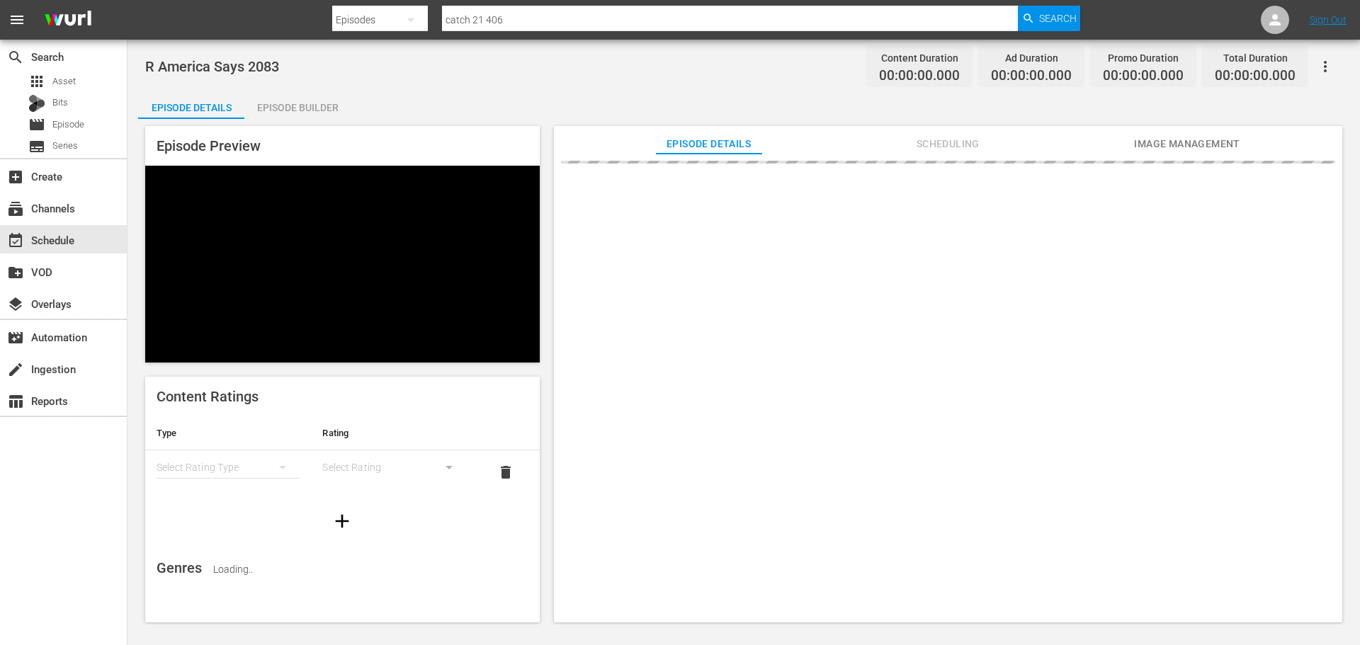
click at [302, 103] on div "Episode Builder" at bounding box center [297, 108] width 106 height 34
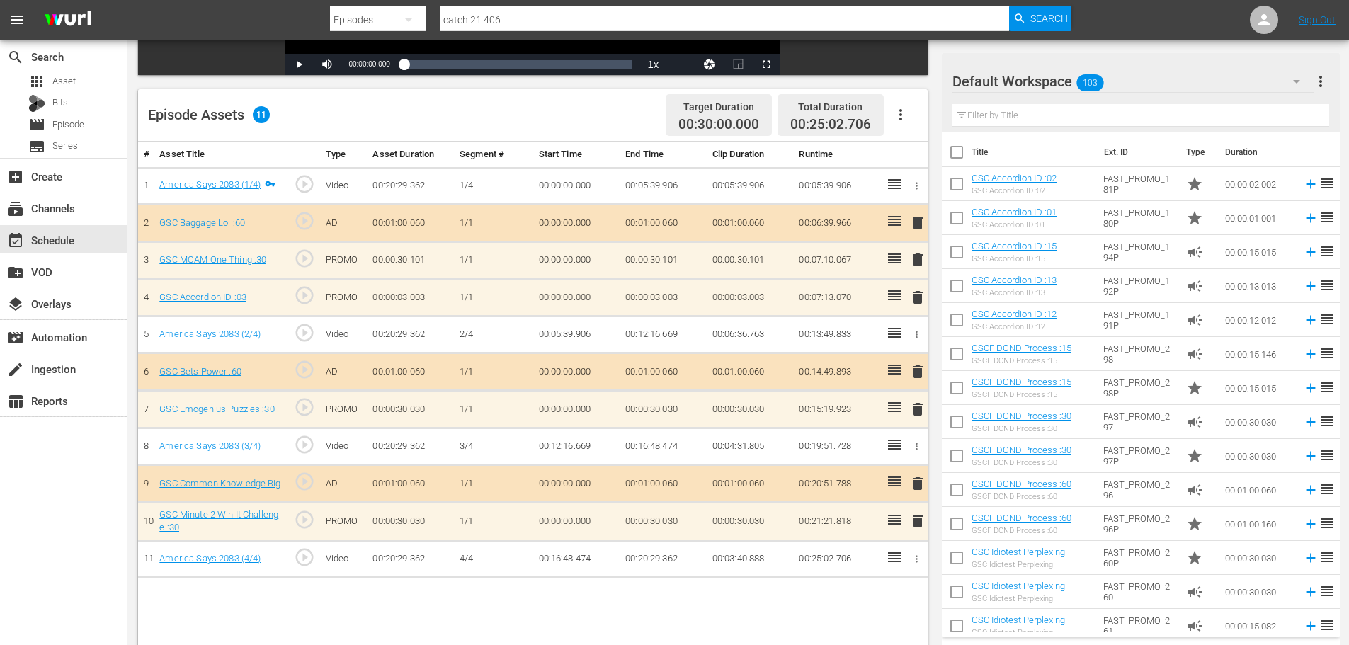
scroll to position [369, 0]
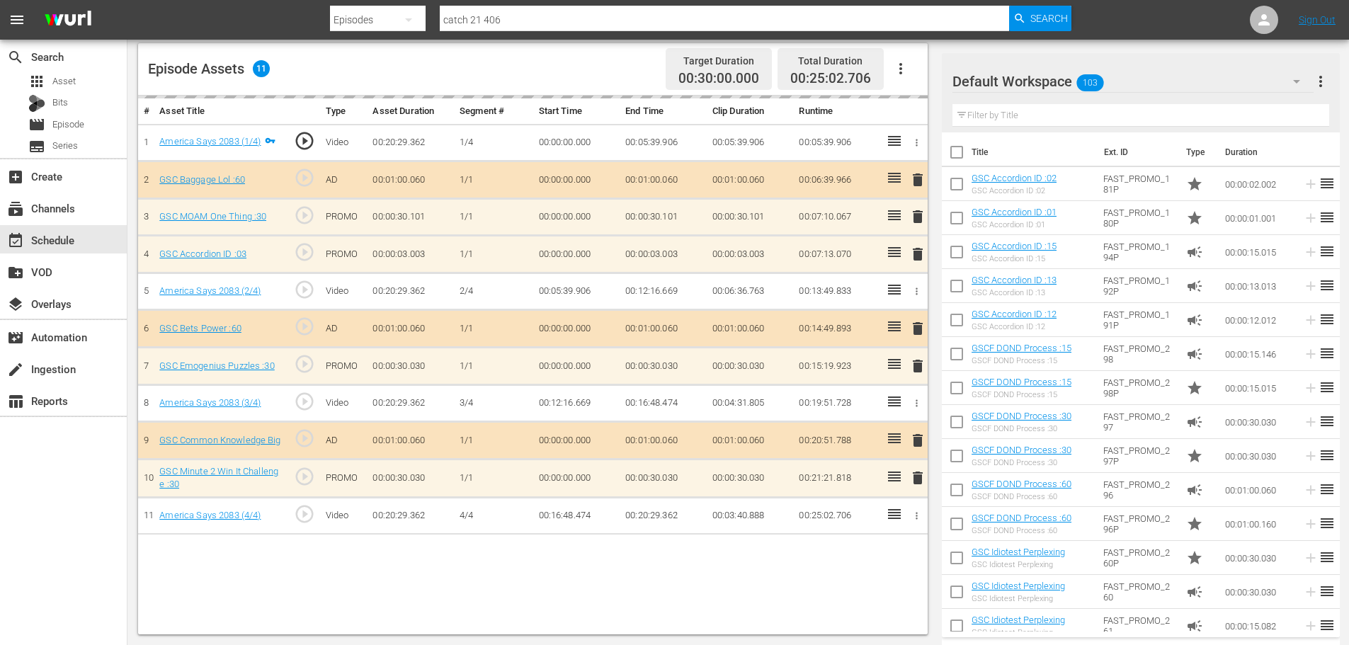
click at [916, 256] on div "delete" at bounding box center [915, 254] width 12 height 21
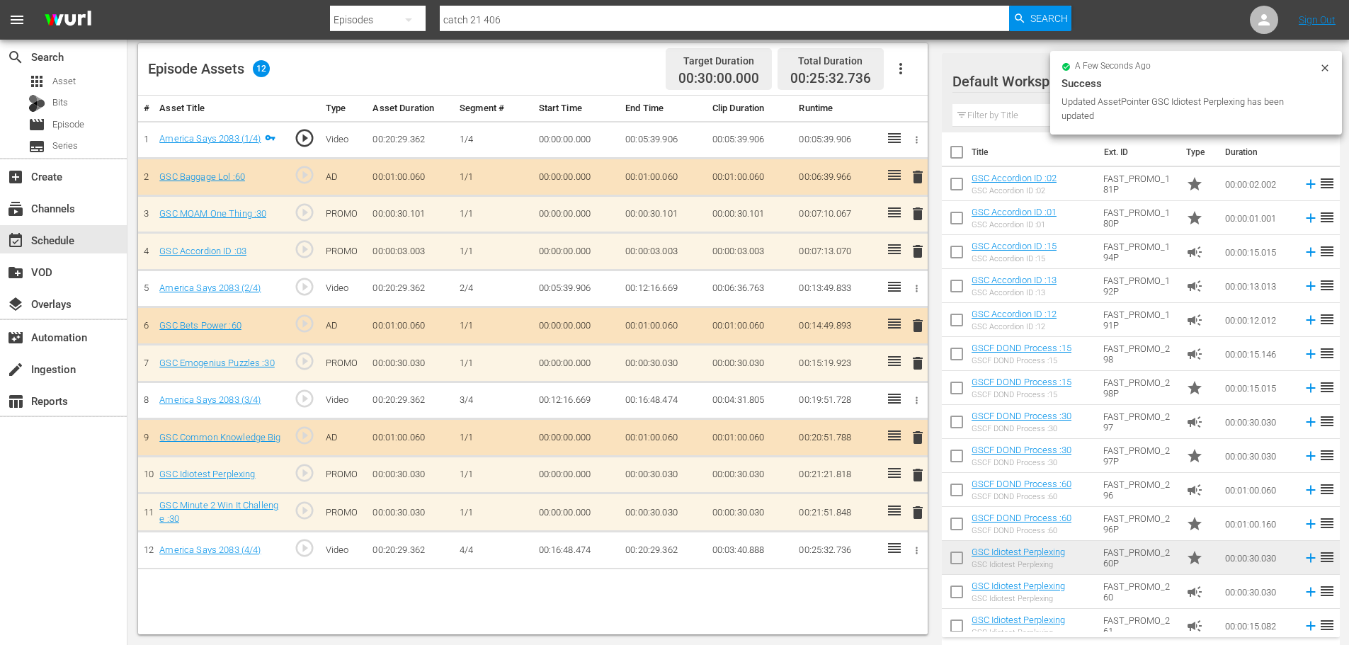
click at [918, 253] on span "delete" at bounding box center [917, 251] width 17 height 17
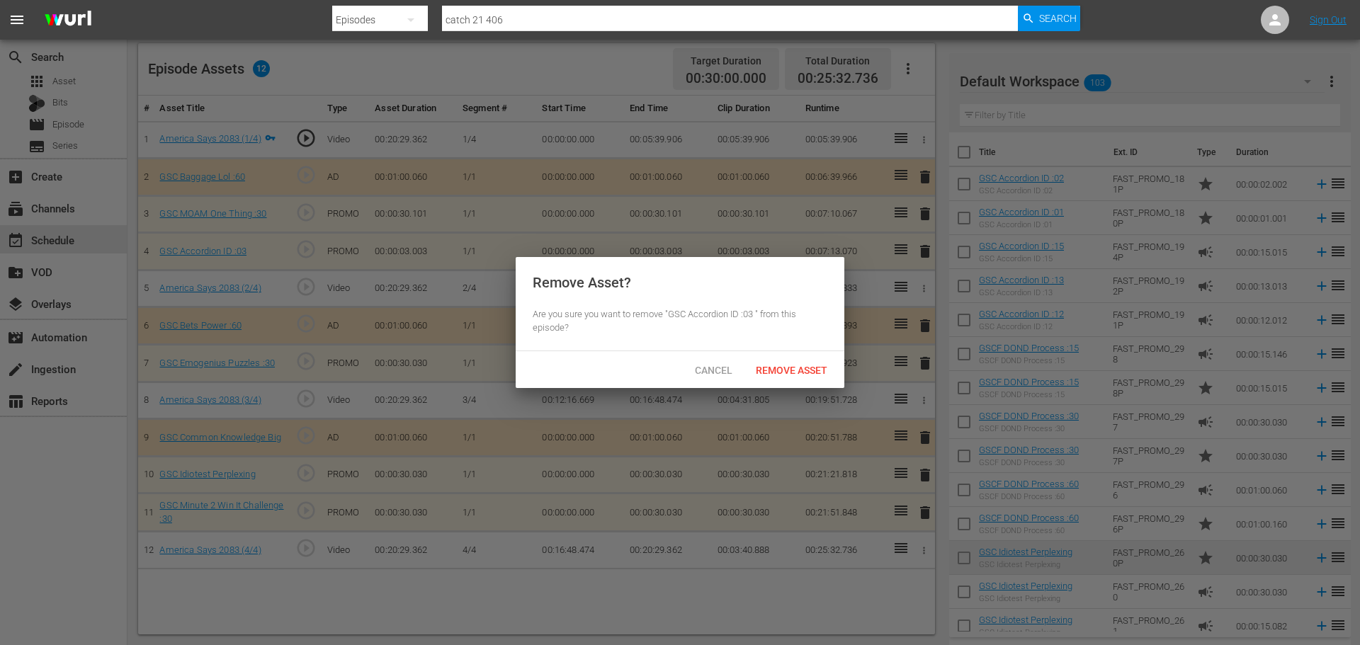
click at [801, 360] on div "Remove Asset" at bounding box center [791, 370] width 94 height 26
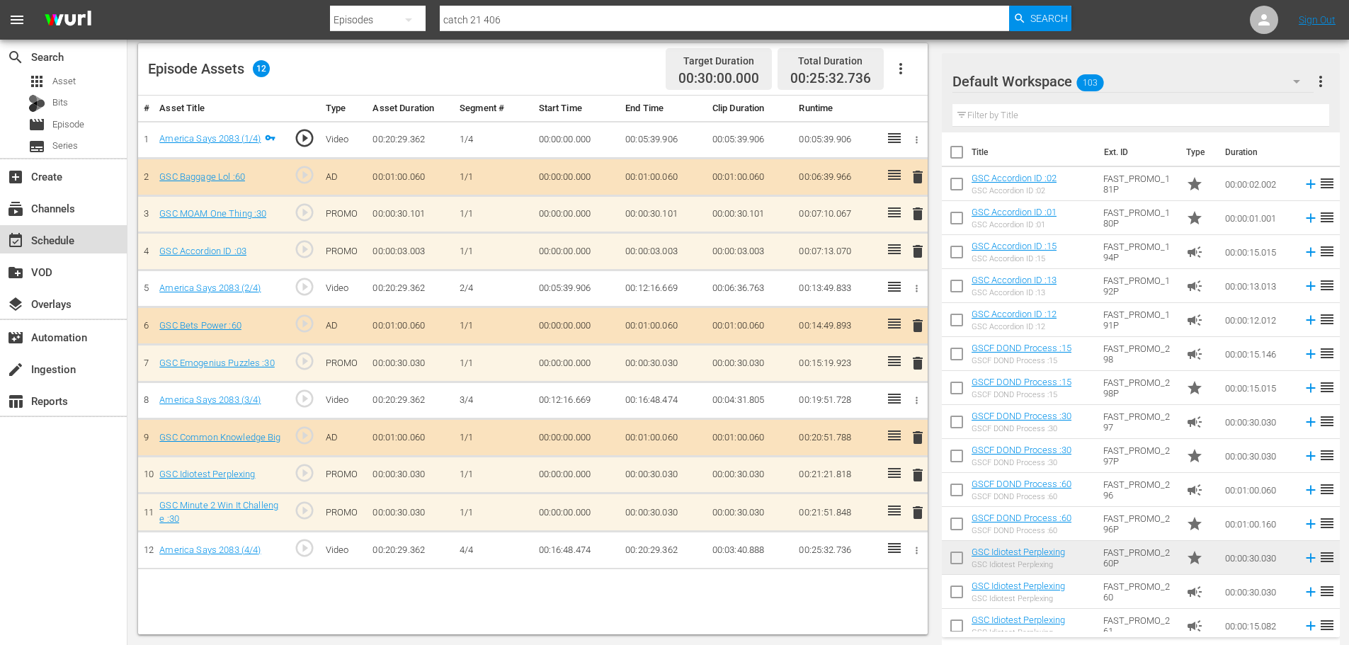
click at [79, 238] on div "event_available Schedule" at bounding box center [63, 239] width 127 height 28
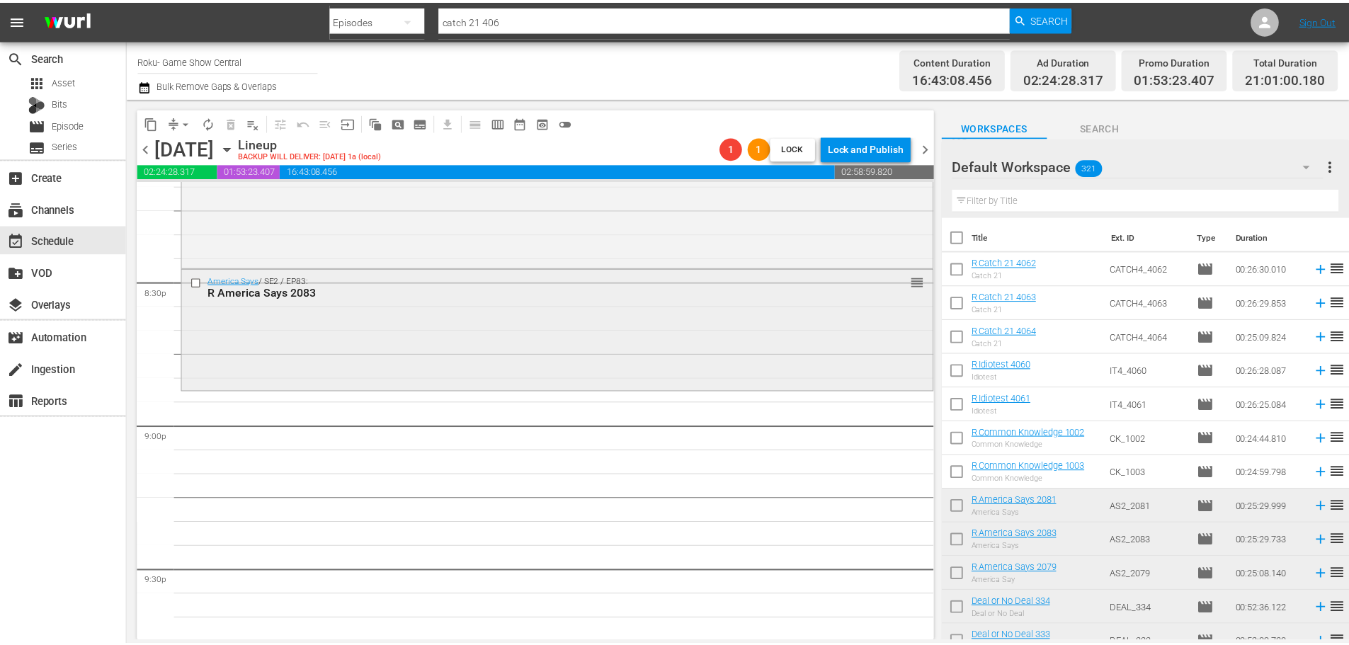
scroll to position [5752, 0]
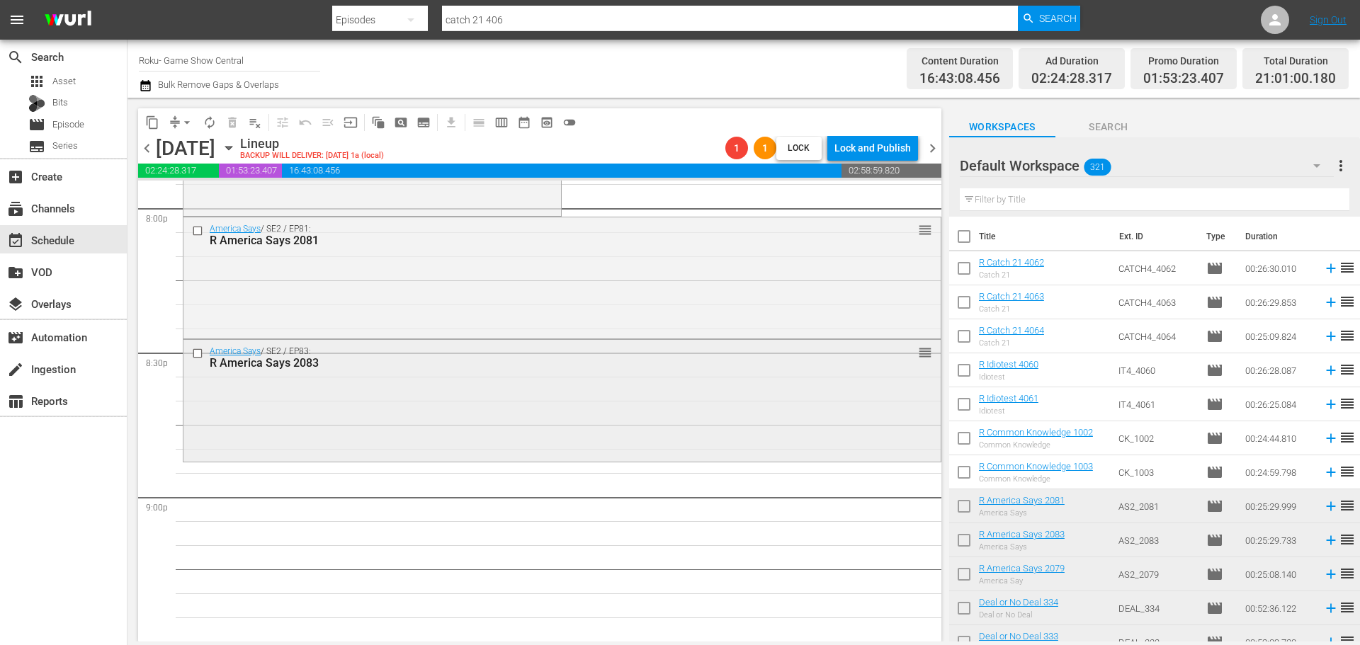
click at [568, 441] on div "America Says / SE2 / EP83: R America Says 2083 reorder" at bounding box center [561, 399] width 757 height 118
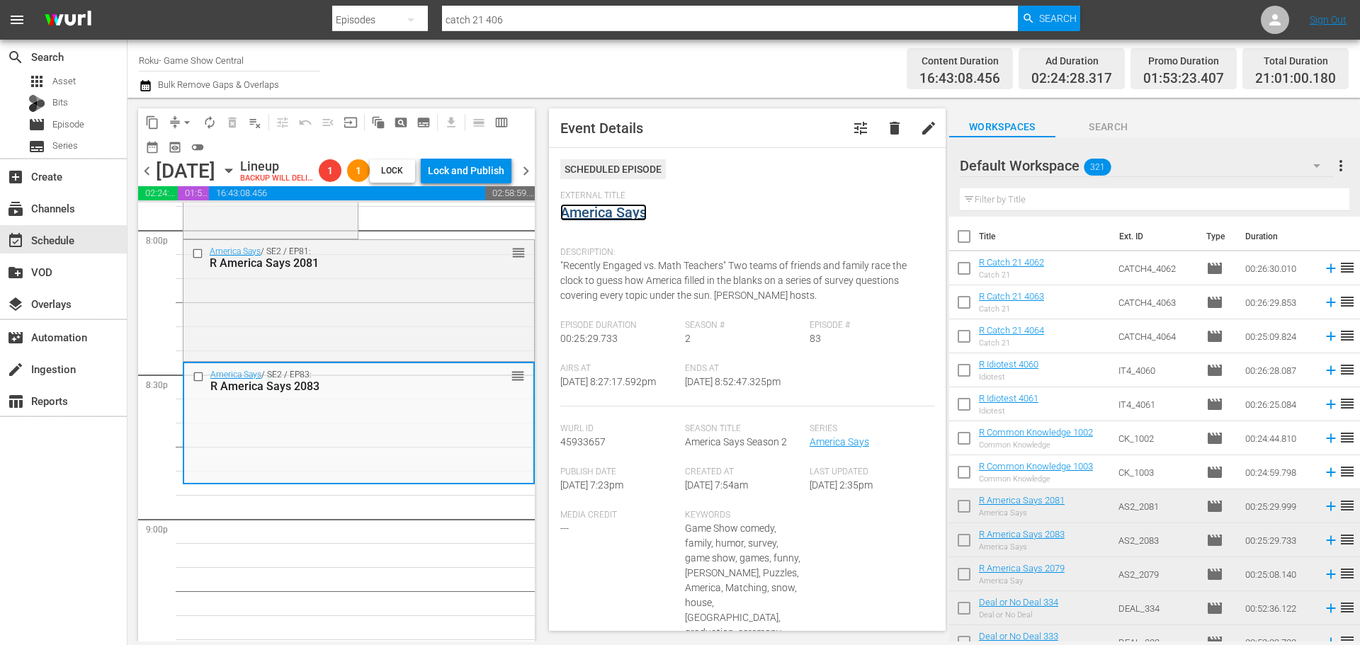
click at [603, 218] on link "America Says" at bounding box center [603, 212] width 86 height 17
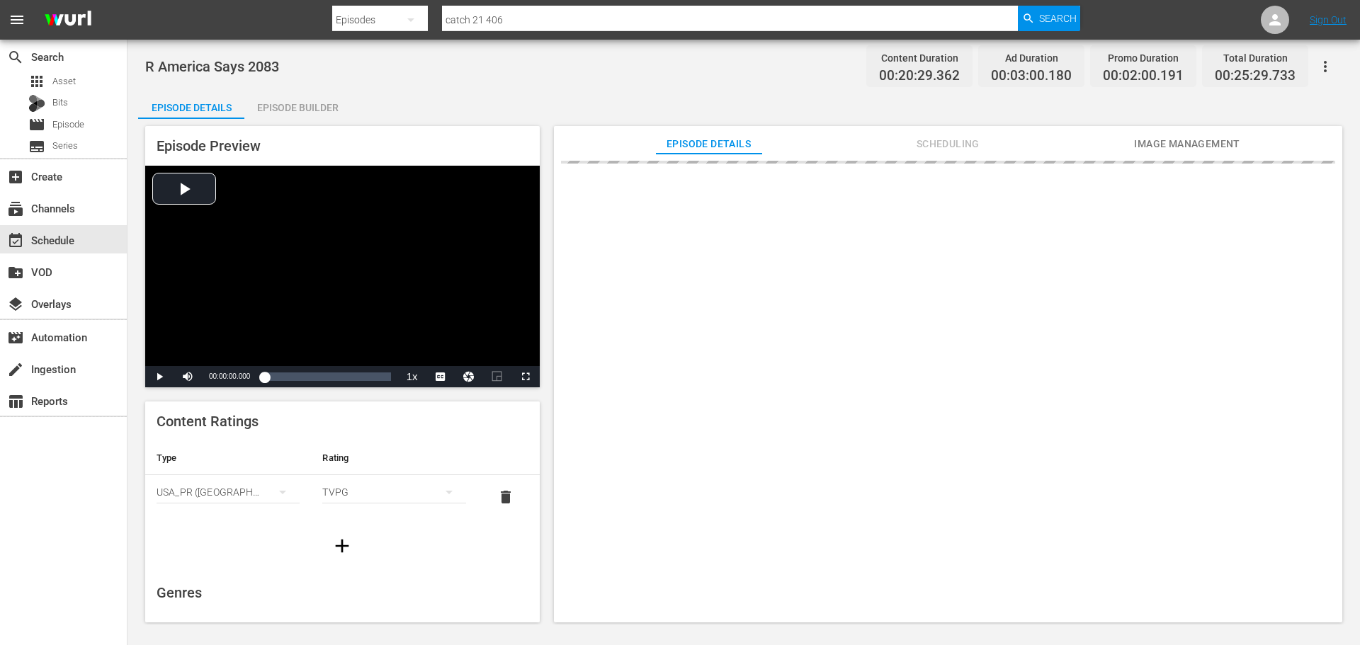
click at [293, 103] on div "Episode Builder" at bounding box center [297, 108] width 106 height 34
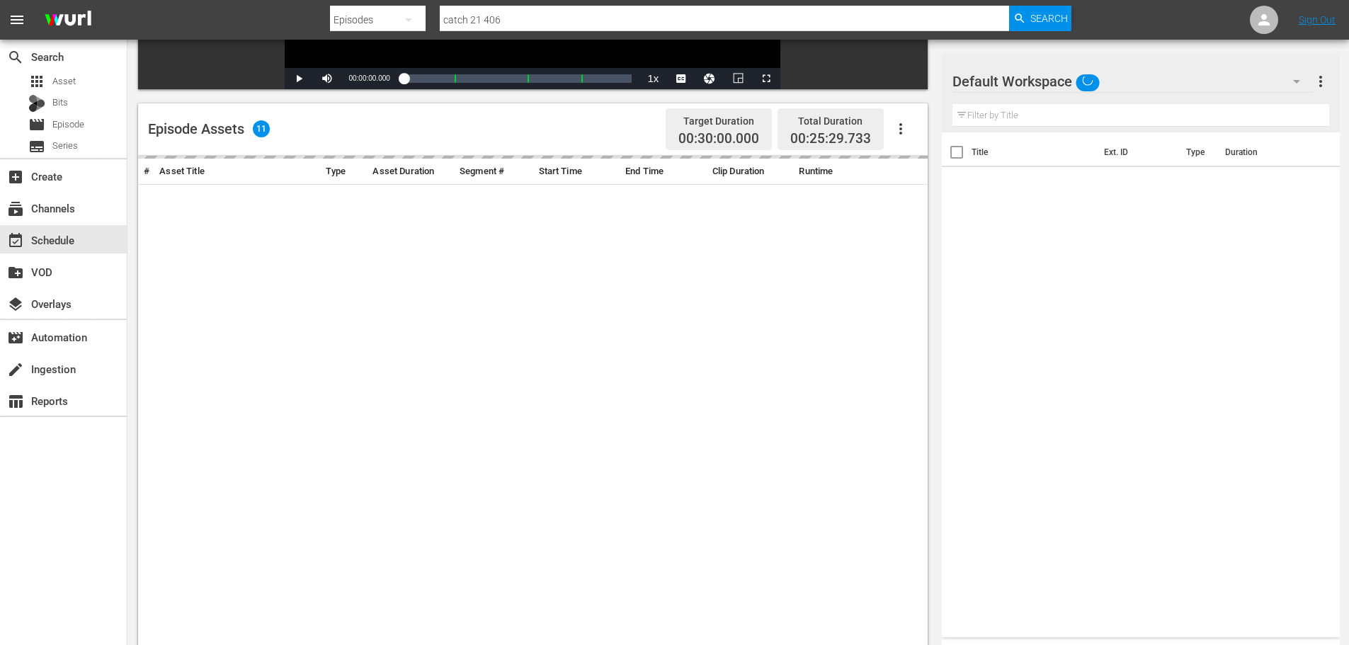
scroll to position [369, 0]
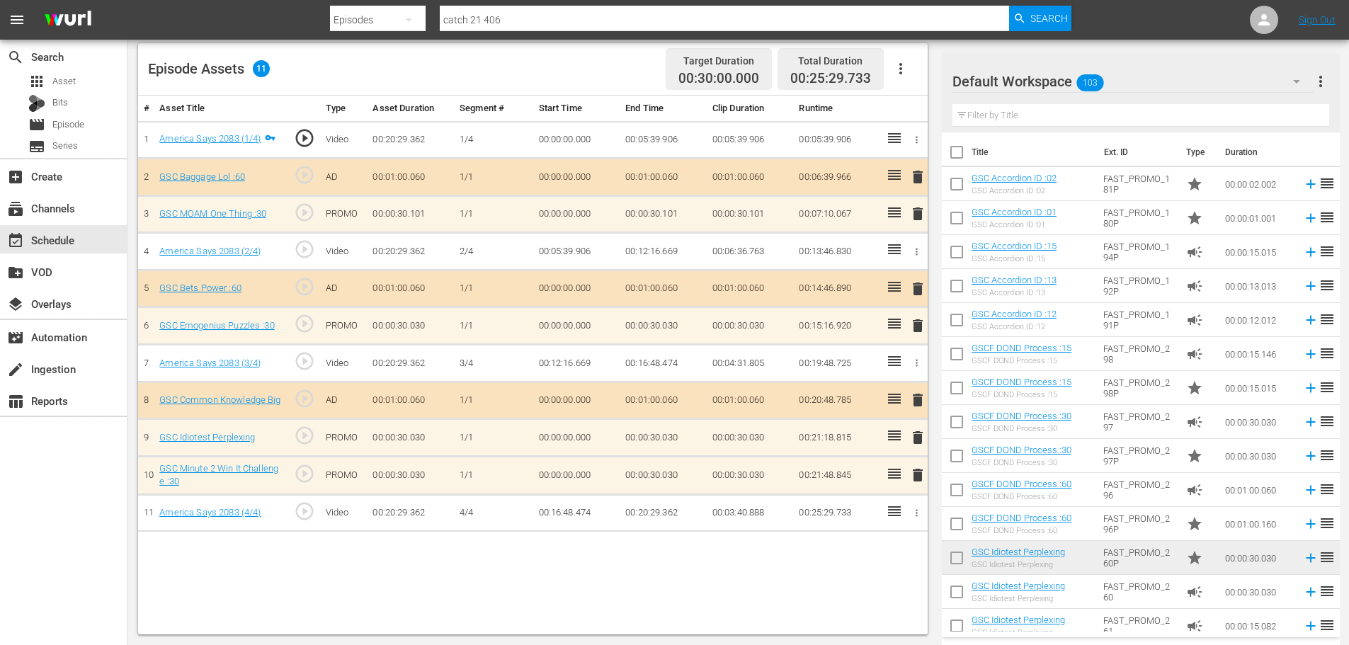
click at [919, 478] on span "delete" at bounding box center [917, 475] width 17 height 17
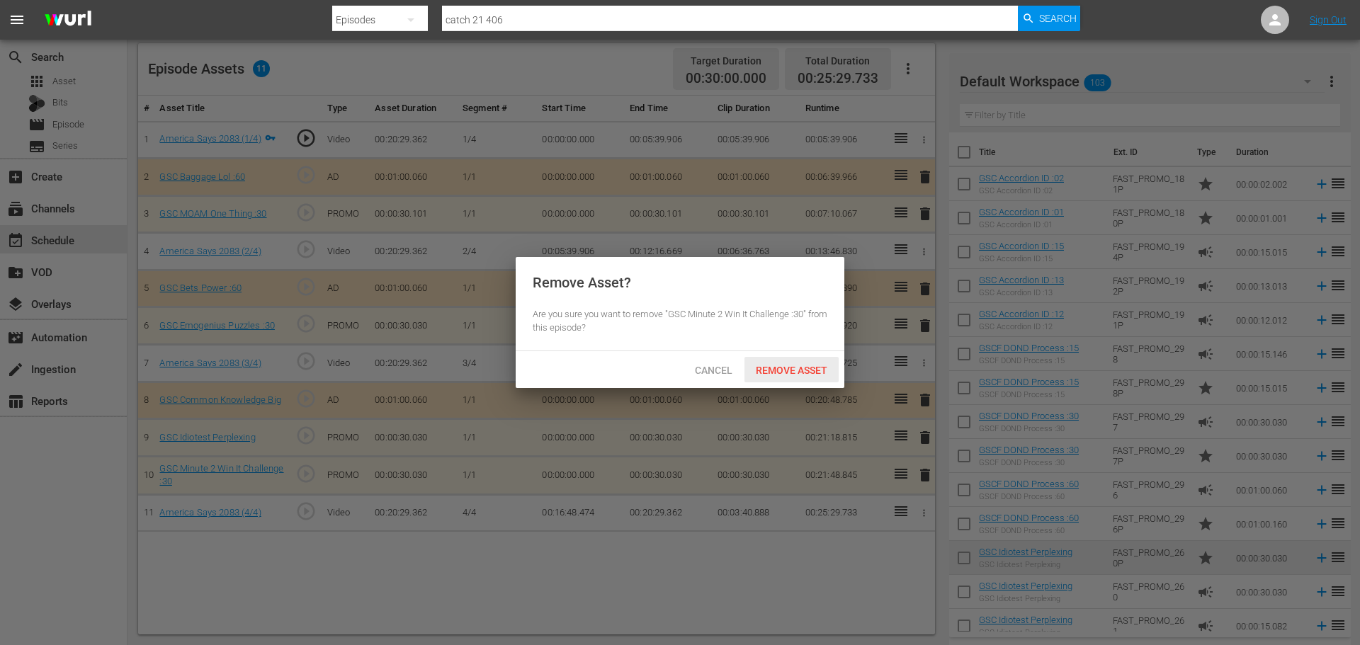
click at [800, 370] on span "Remove Asset" at bounding box center [791, 370] width 94 height 11
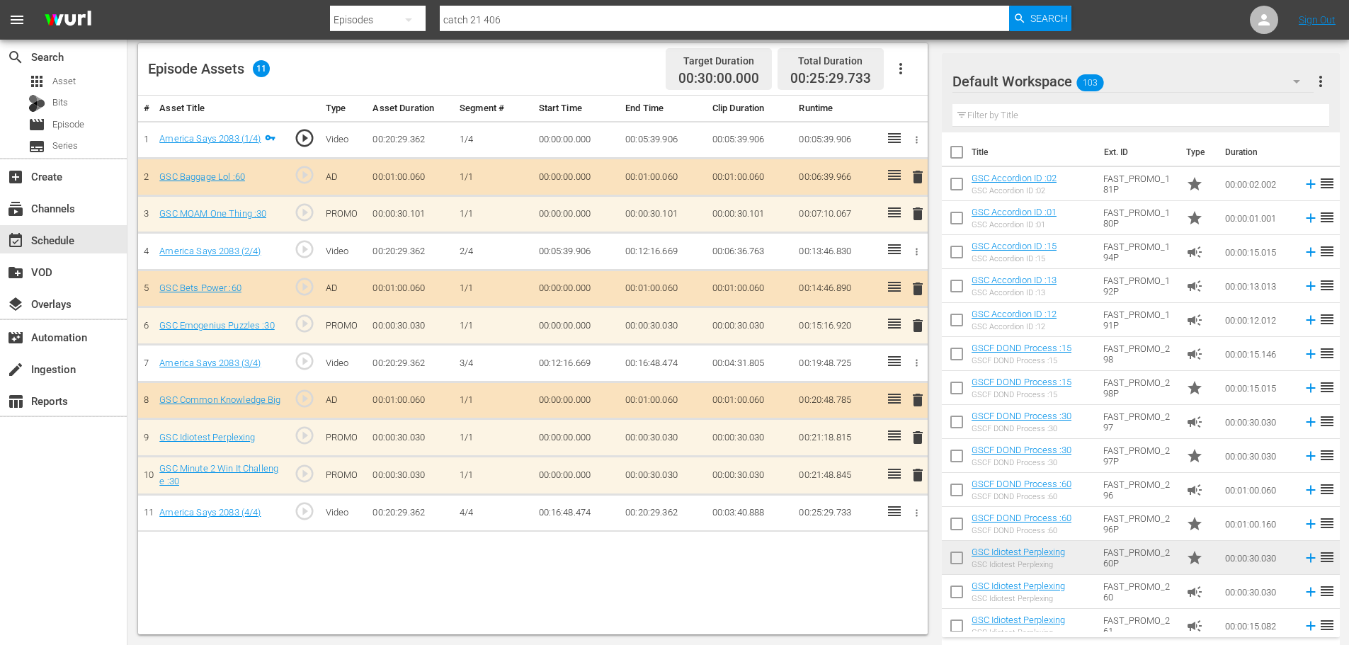
click at [918, 441] on span "delete" at bounding box center [917, 437] width 17 height 17
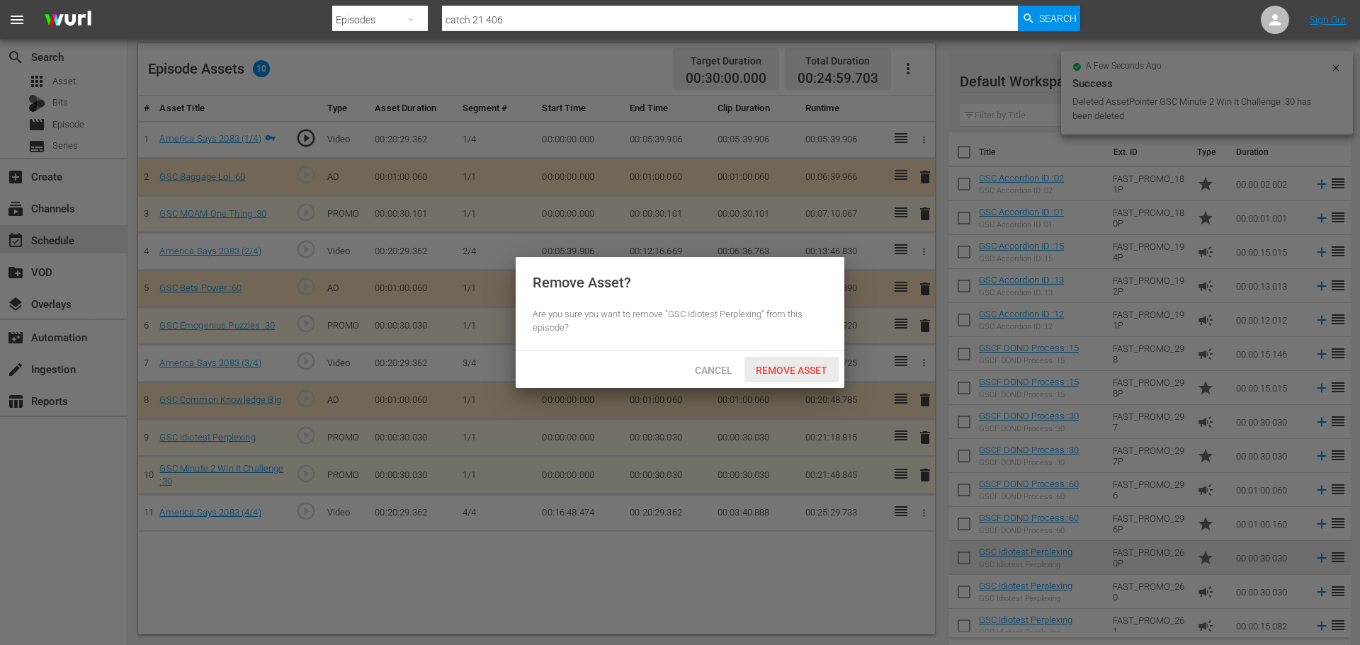
click at [801, 376] on div "Remove Asset" at bounding box center [791, 370] width 94 height 26
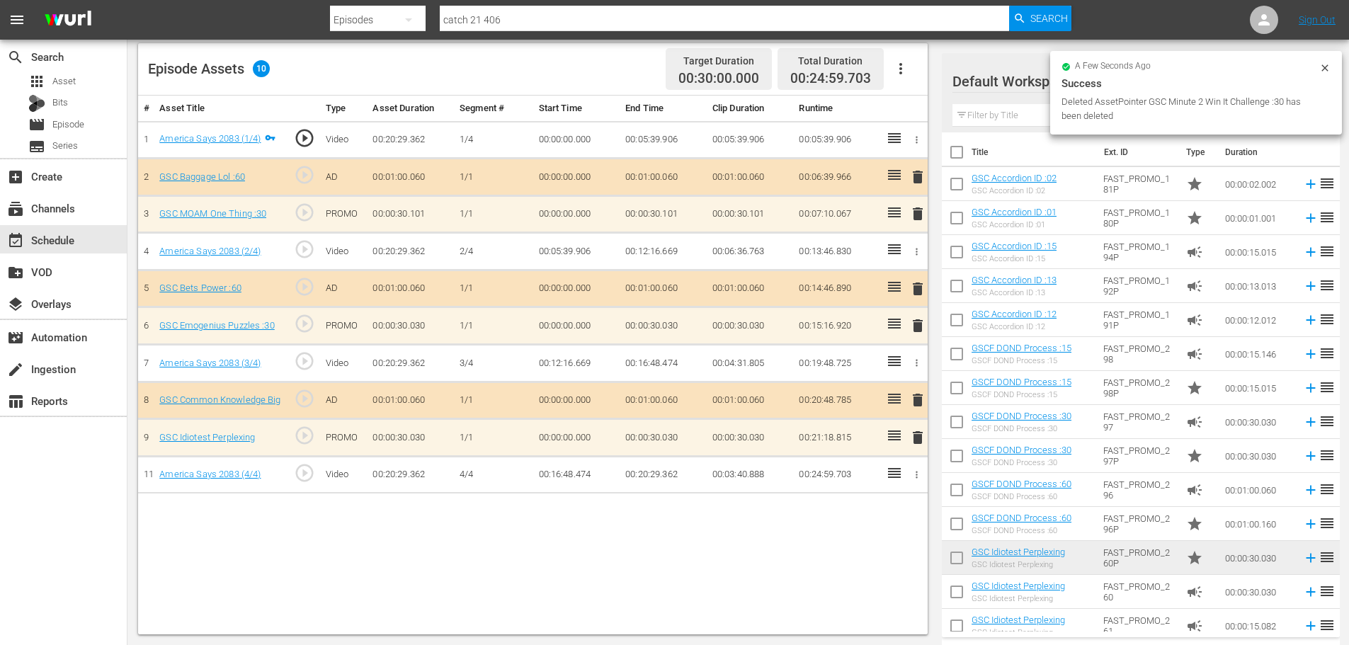
click at [912, 327] on span "delete" at bounding box center [917, 325] width 17 height 17
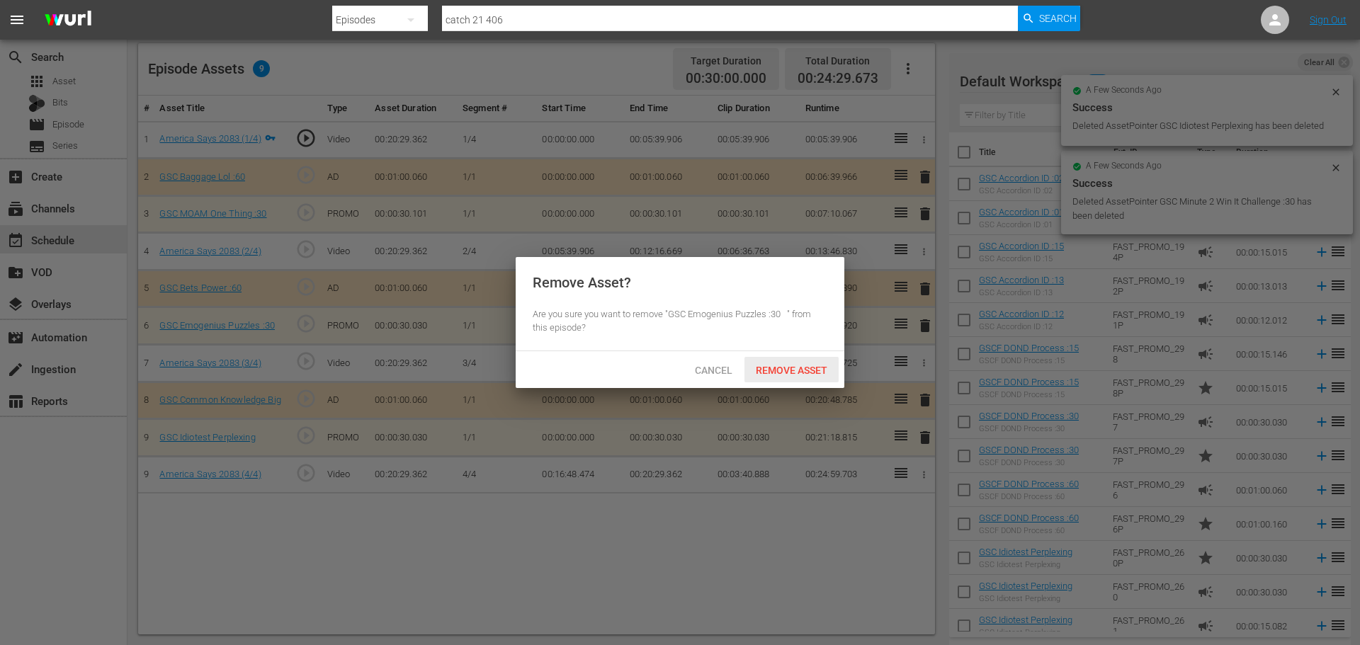
click at [823, 372] on span "Remove Asset" at bounding box center [791, 370] width 94 height 11
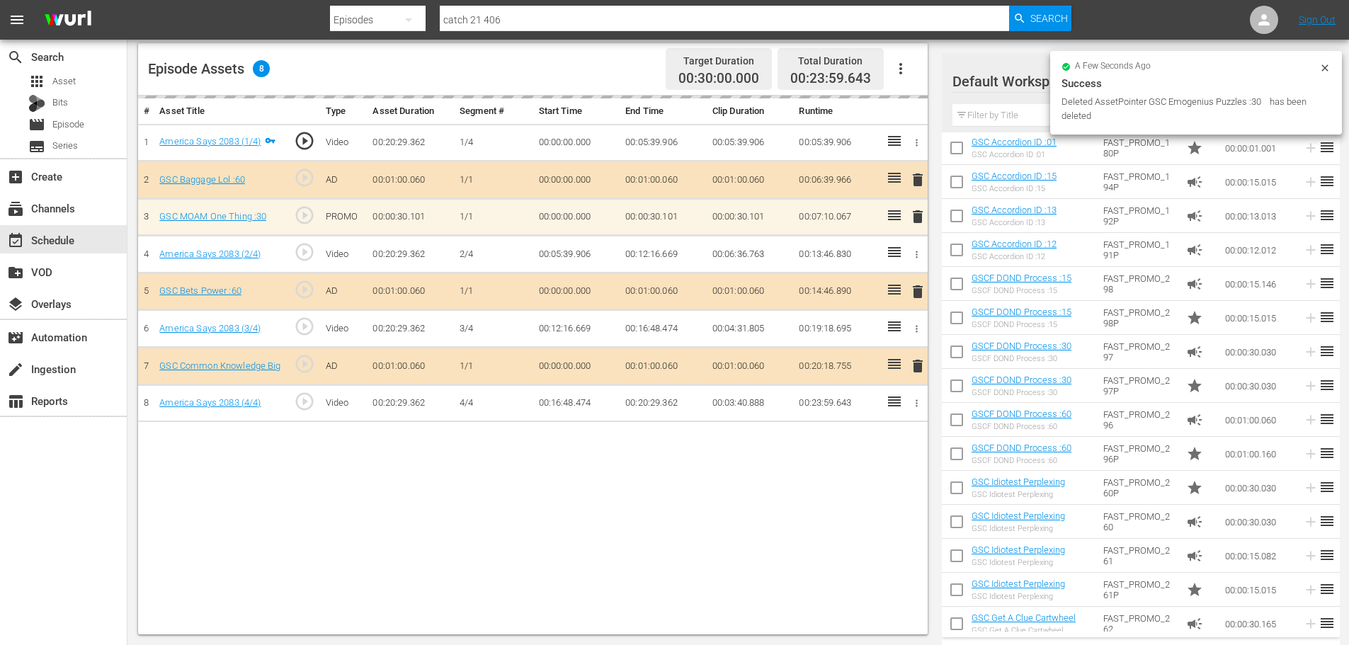
scroll to position [142, 0]
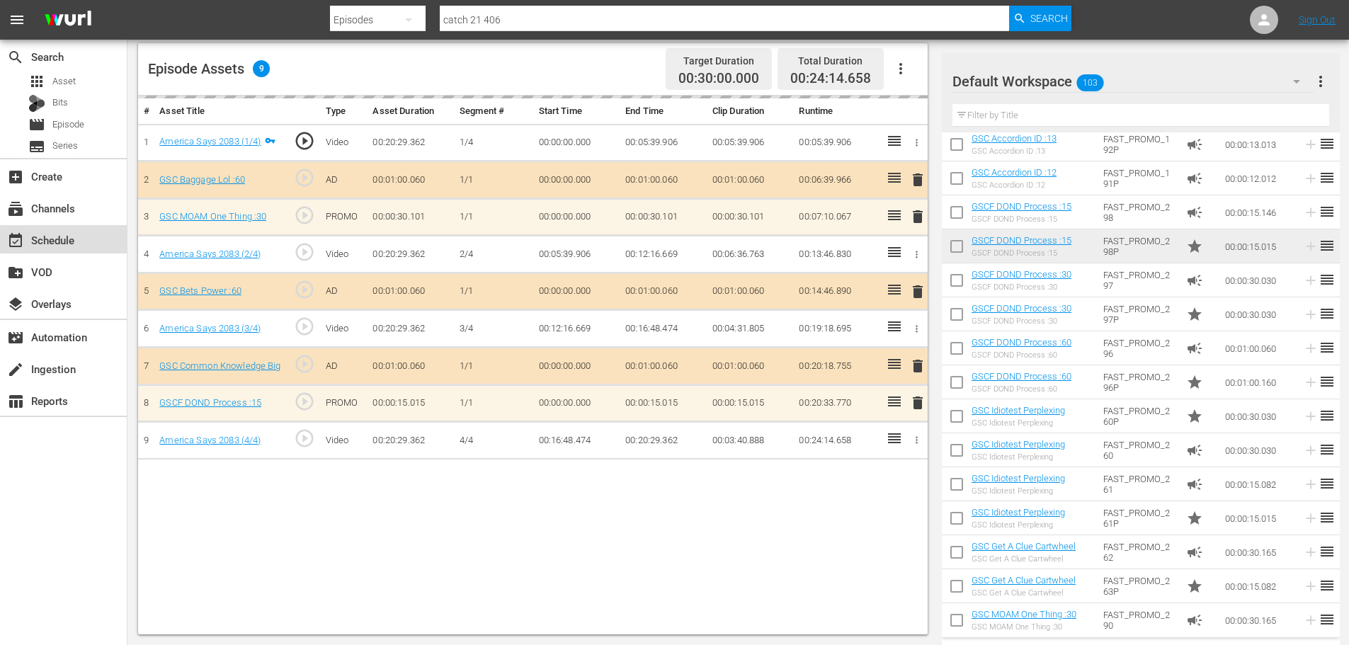
click at [112, 249] on div "event_available Schedule" at bounding box center [63, 239] width 127 height 28
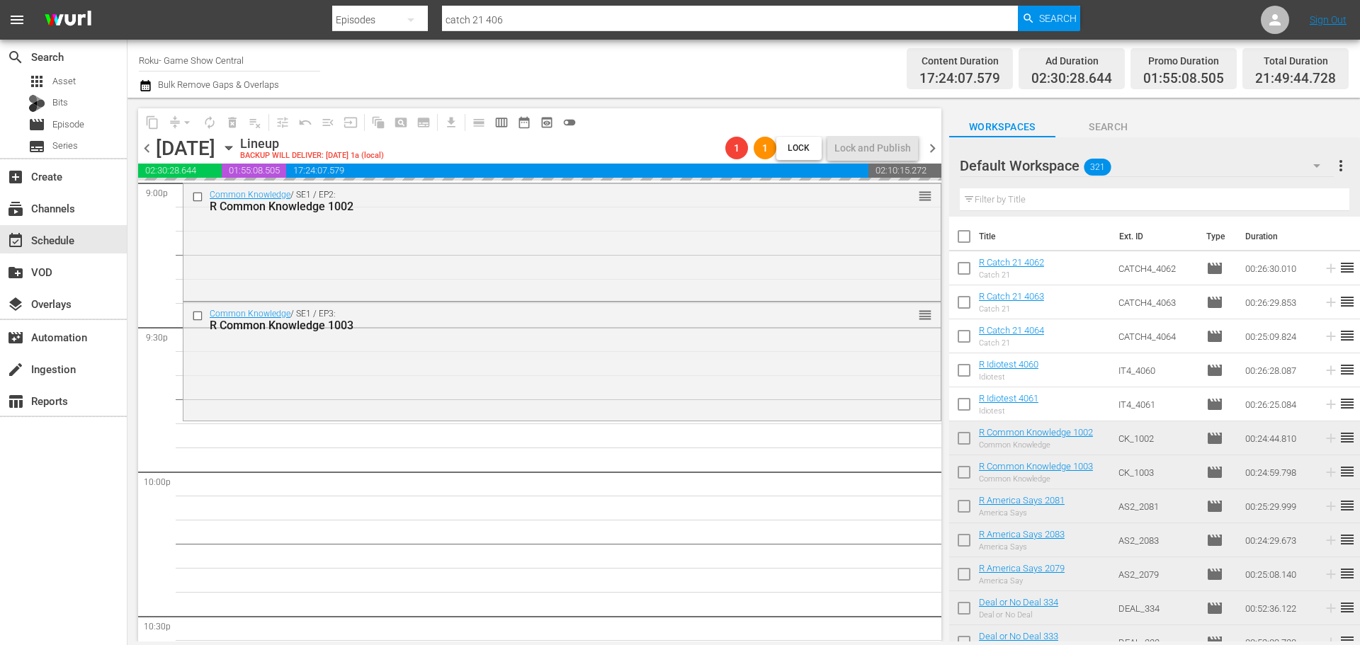
scroll to position [6191, 0]
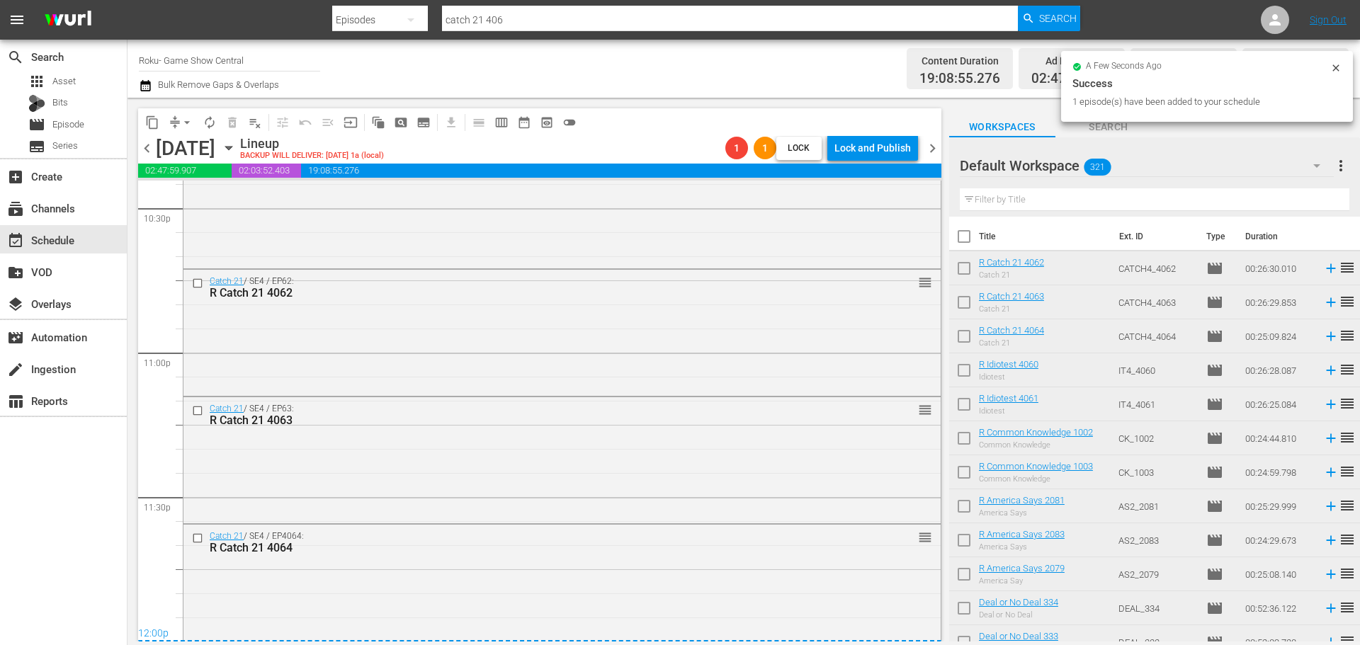
scroll to position [5978, 0]
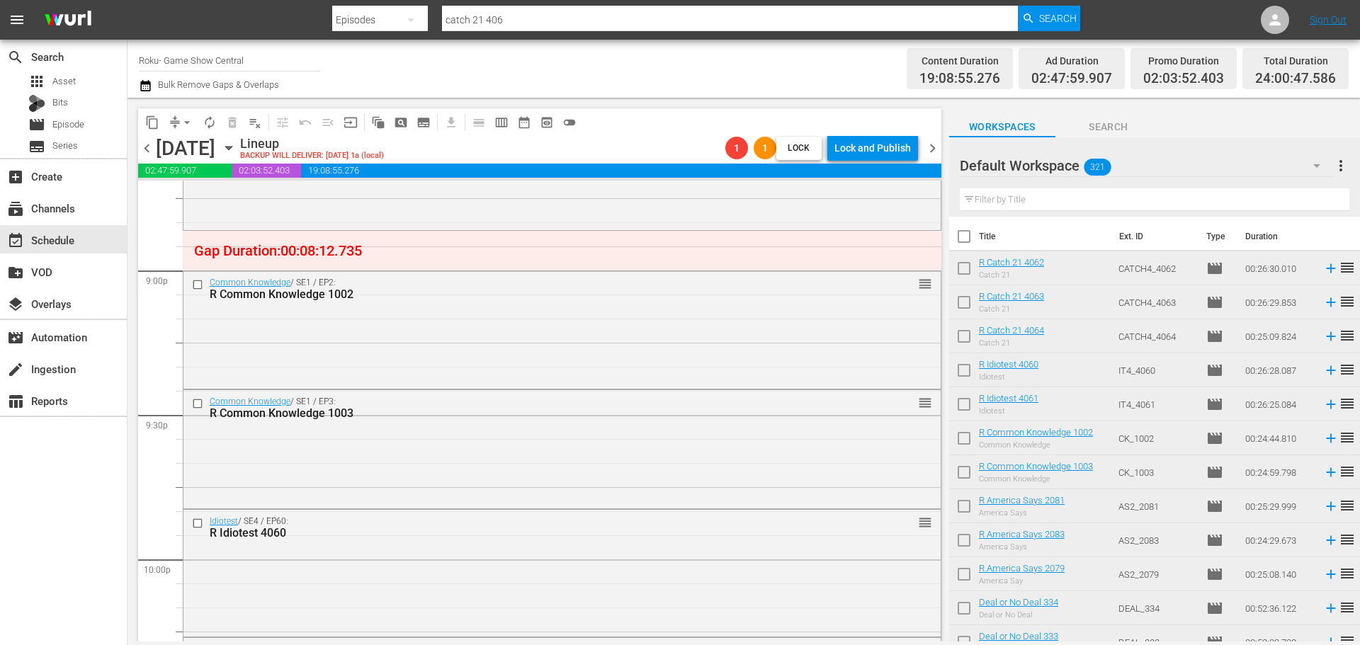
click at [186, 123] on span "arrow_drop_down" at bounding box center [187, 122] width 14 height 14
click at [195, 147] on li "Align to Midnight" at bounding box center [187, 151] width 149 height 23
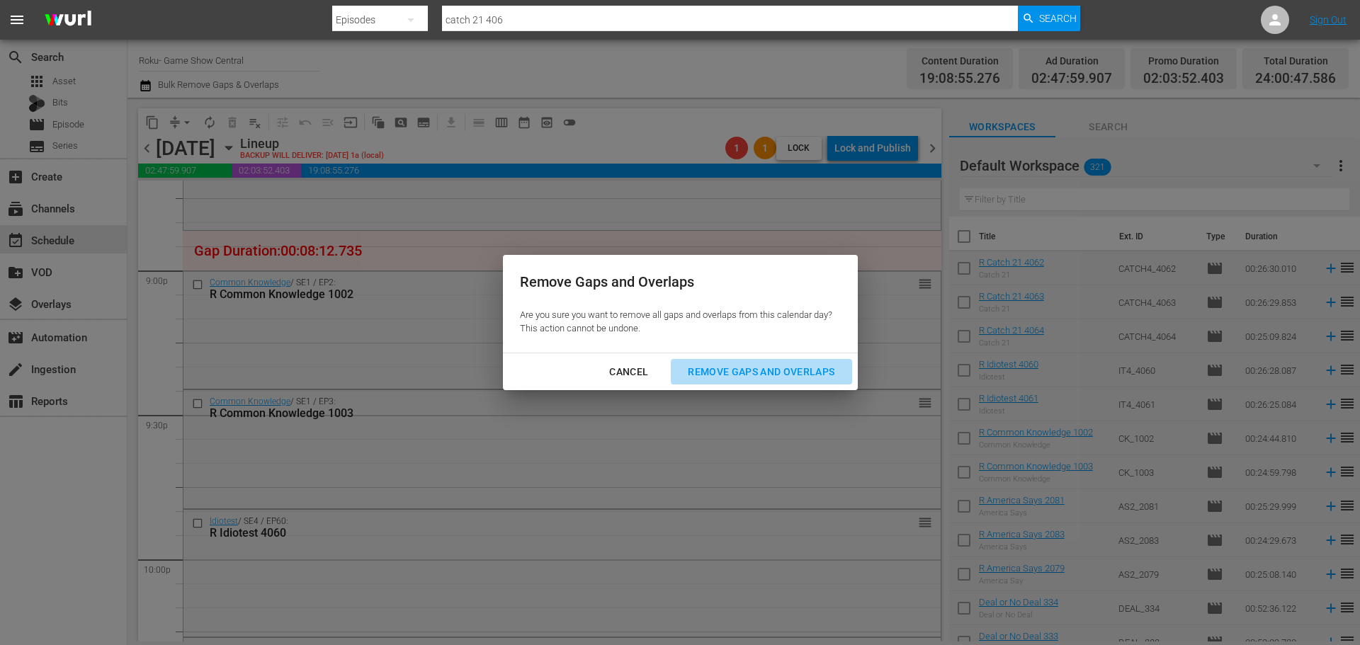
click at [774, 377] on div "Remove Gaps and Overlaps" at bounding box center [760, 372] width 169 height 18
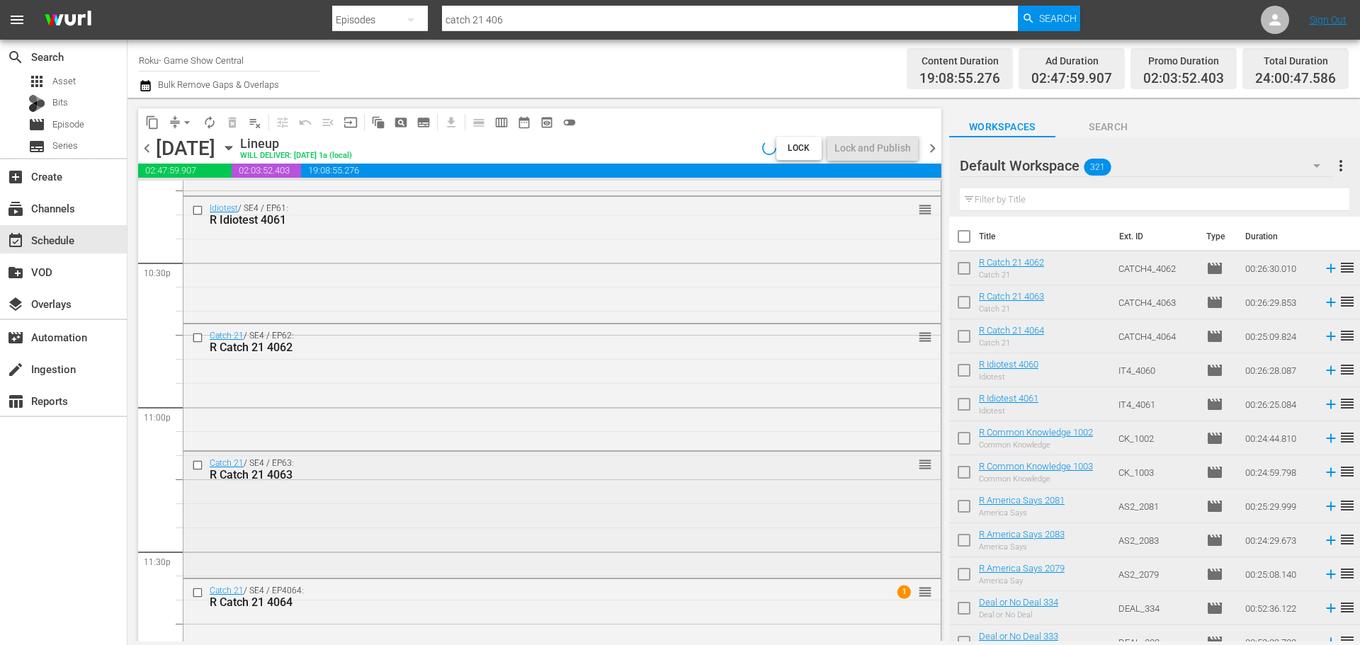
scroll to position [6477, 0]
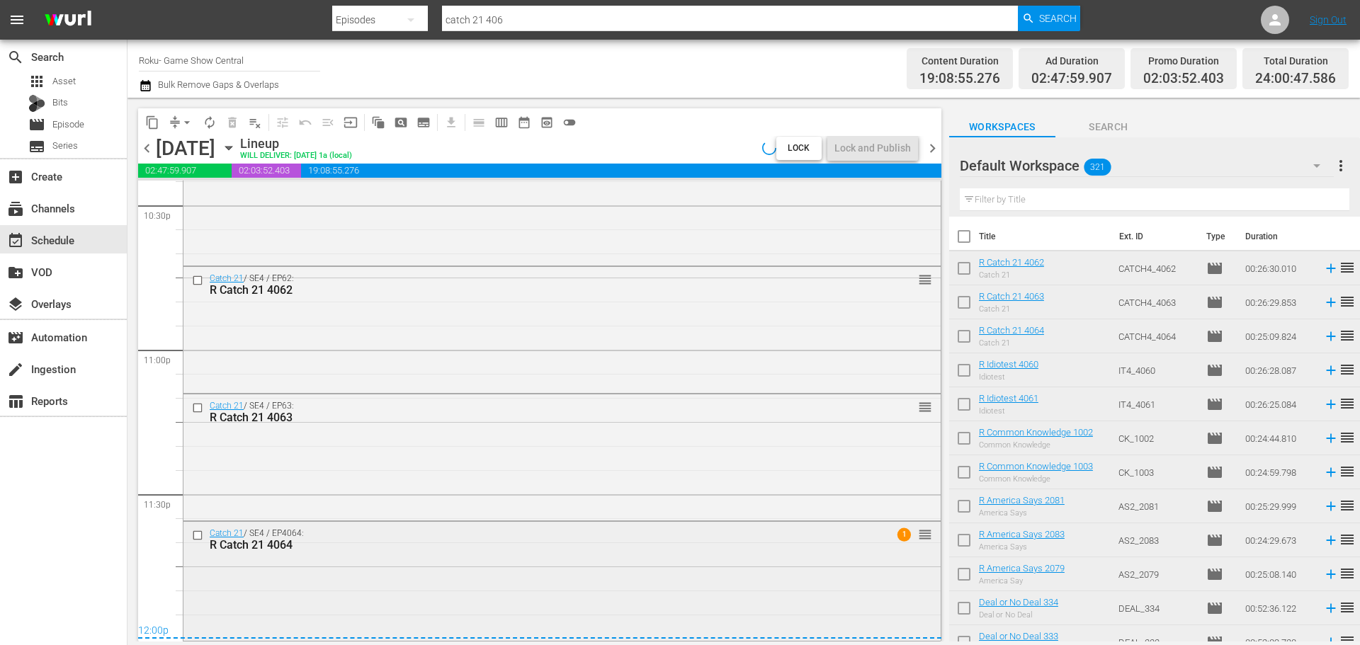
click at [734, 571] on div "Catch 21 / SE4 / EP4064: R Catch 21 4064 1 reorder" at bounding box center [561, 580] width 757 height 117
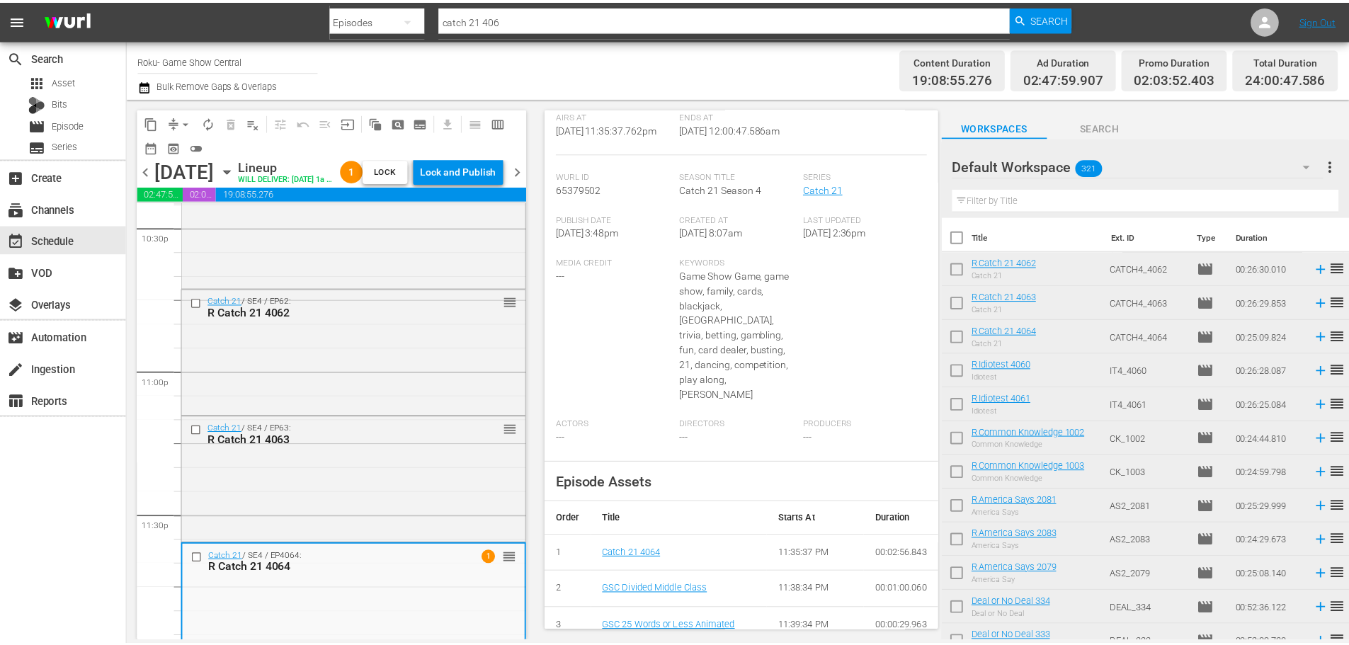
scroll to position [0, 0]
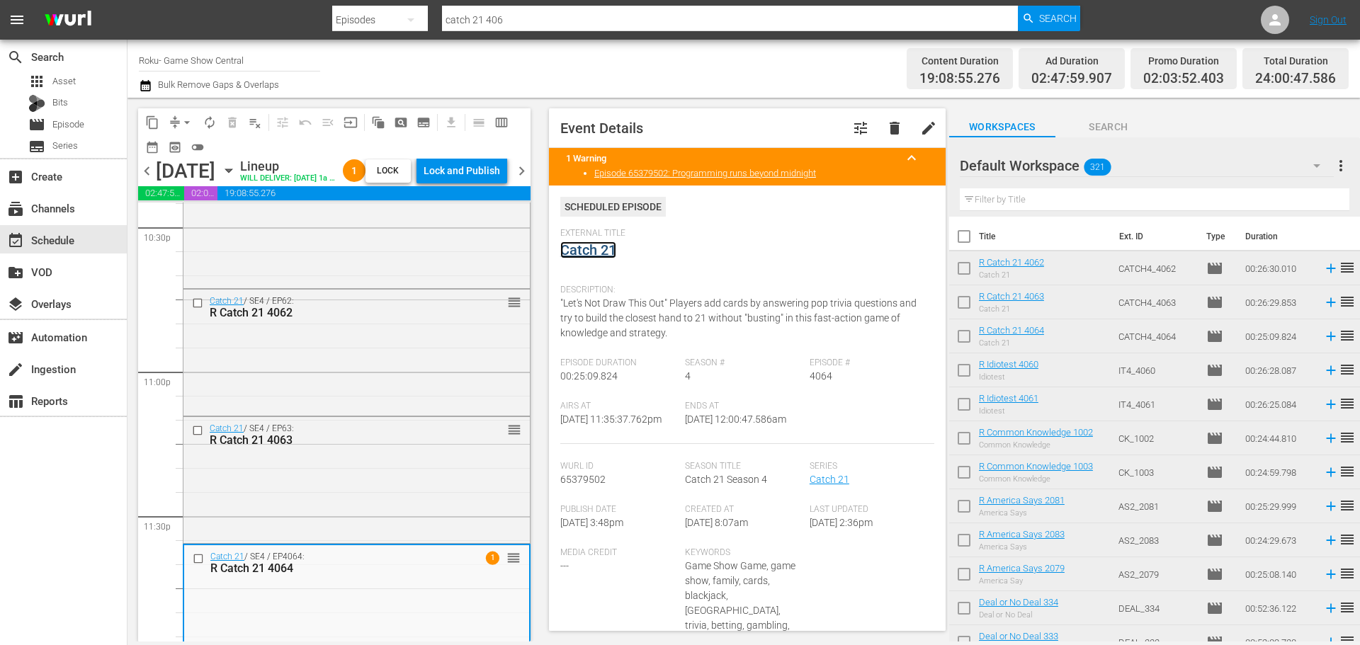
click at [600, 255] on link "Catch 21" at bounding box center [588, 250] width 56 height 17
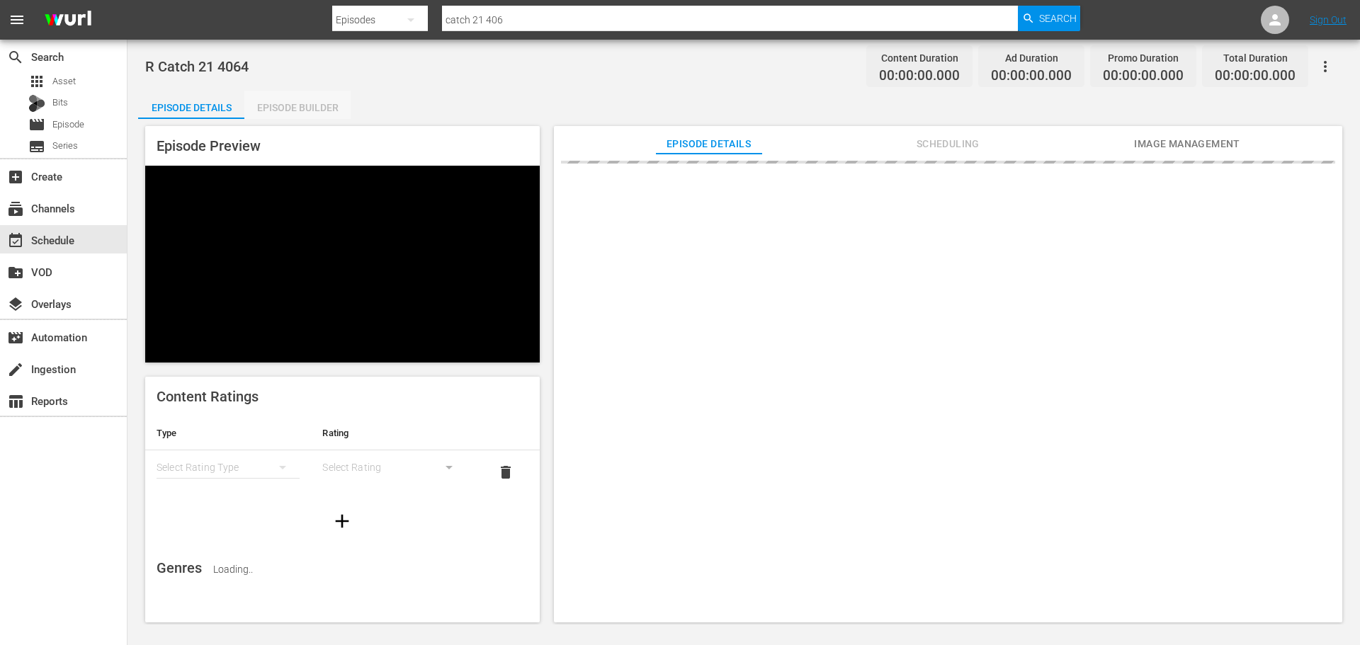
click at [308, 101] on div "Episode Builder" at bounding box center [297, 108] width 106 height 34
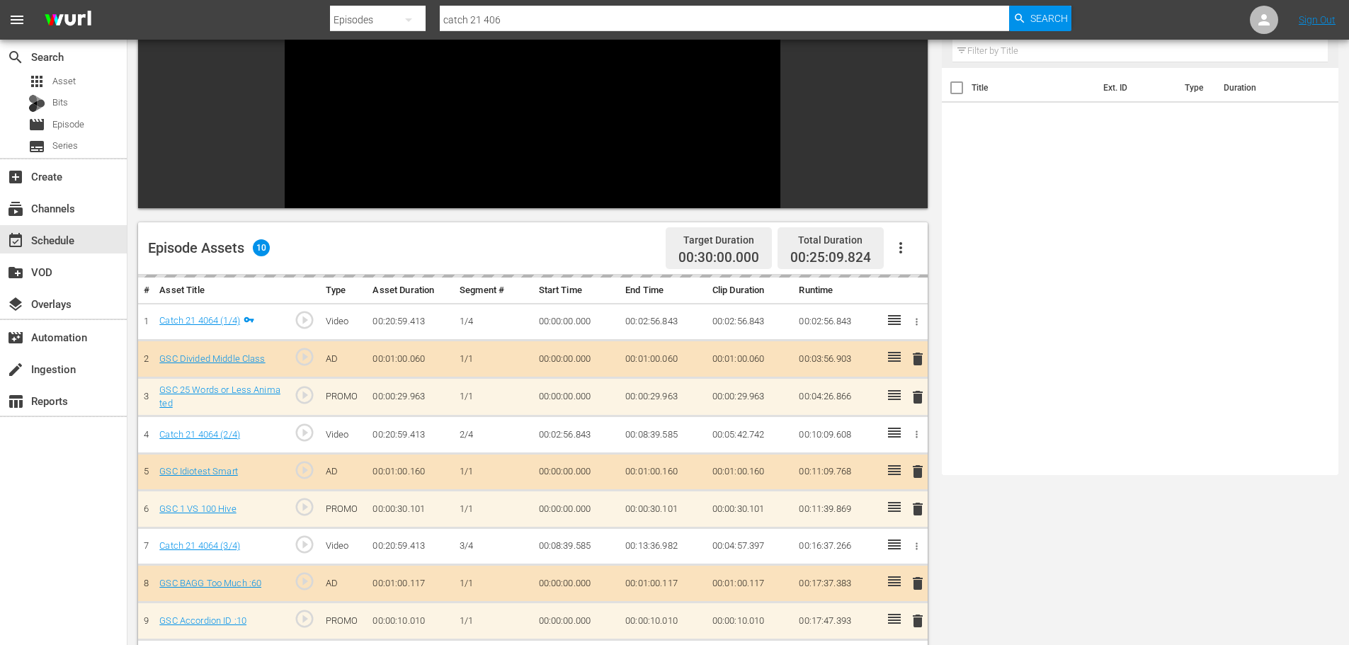
scroll to position [196, 0]
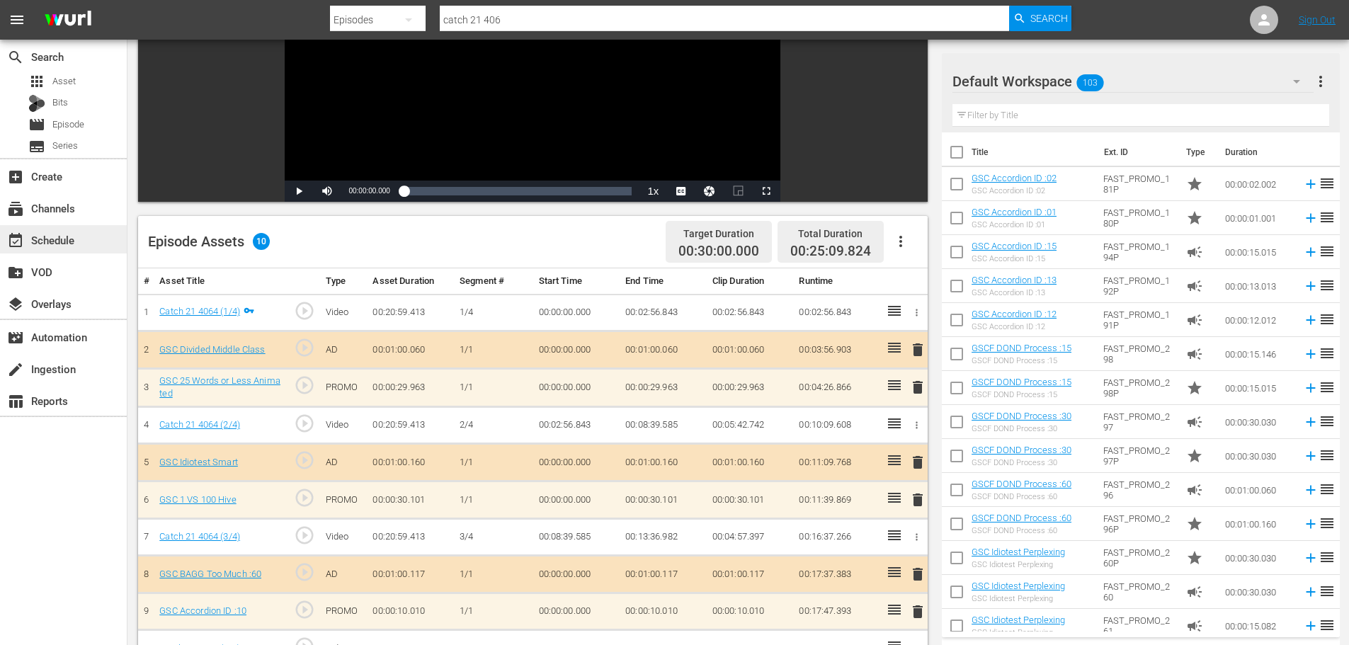
click at [98, 237] on div "event_available Schedule" at bounding box center [63, 239] width 127 height 28
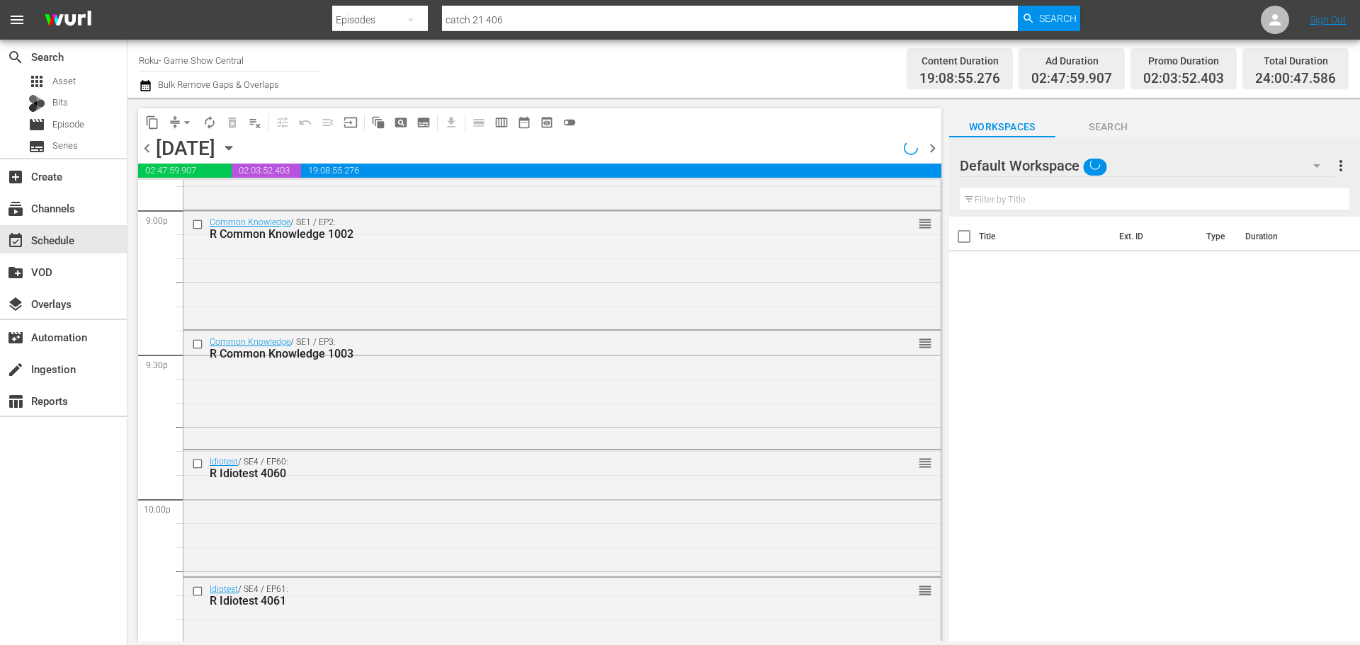
scroll to position [6477, 0]
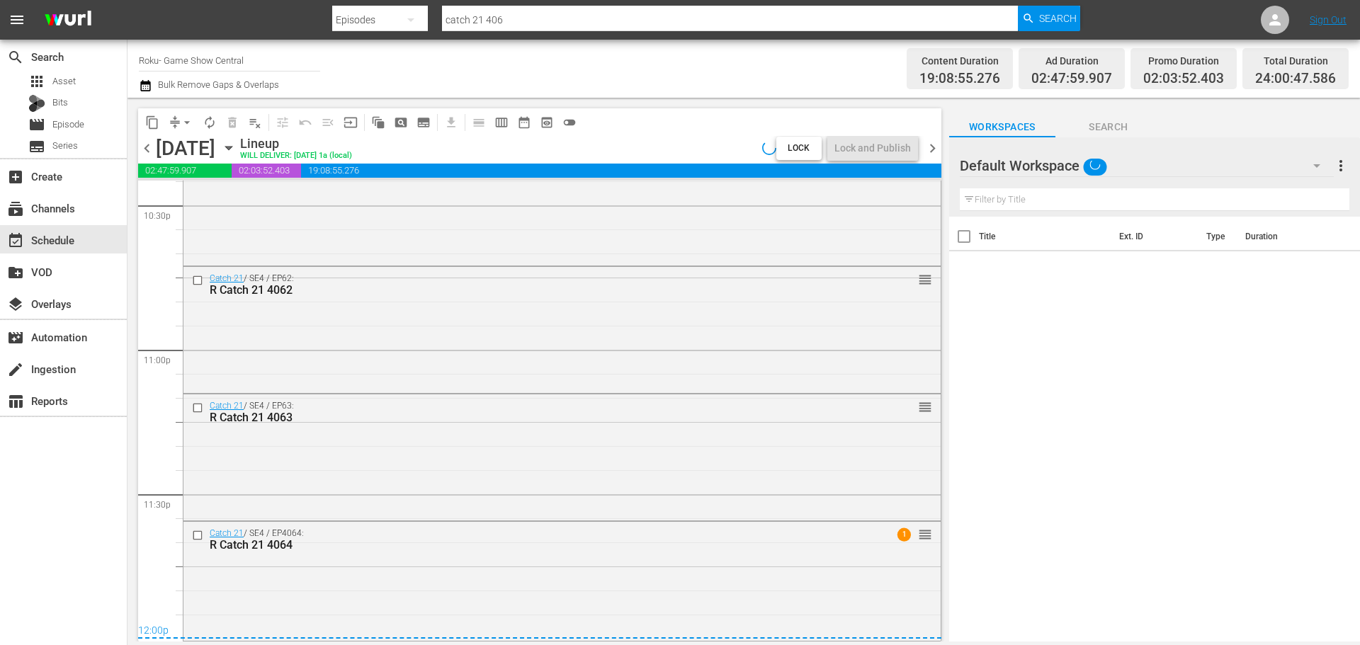
click at [596, 441] on div "Catch 21 / SE4 / EP63: R Catch 21 4063 reorder" at bounding box center [561, 455] width 757 height 123
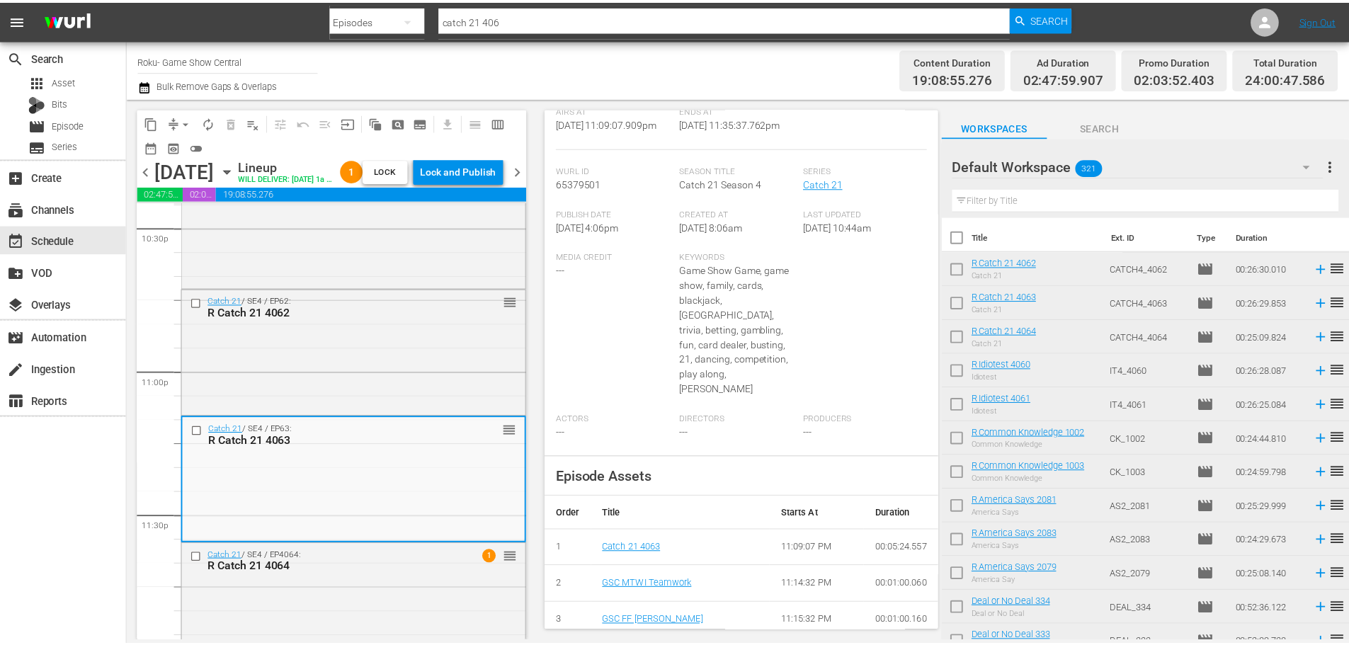
scroll to position [0, 0]
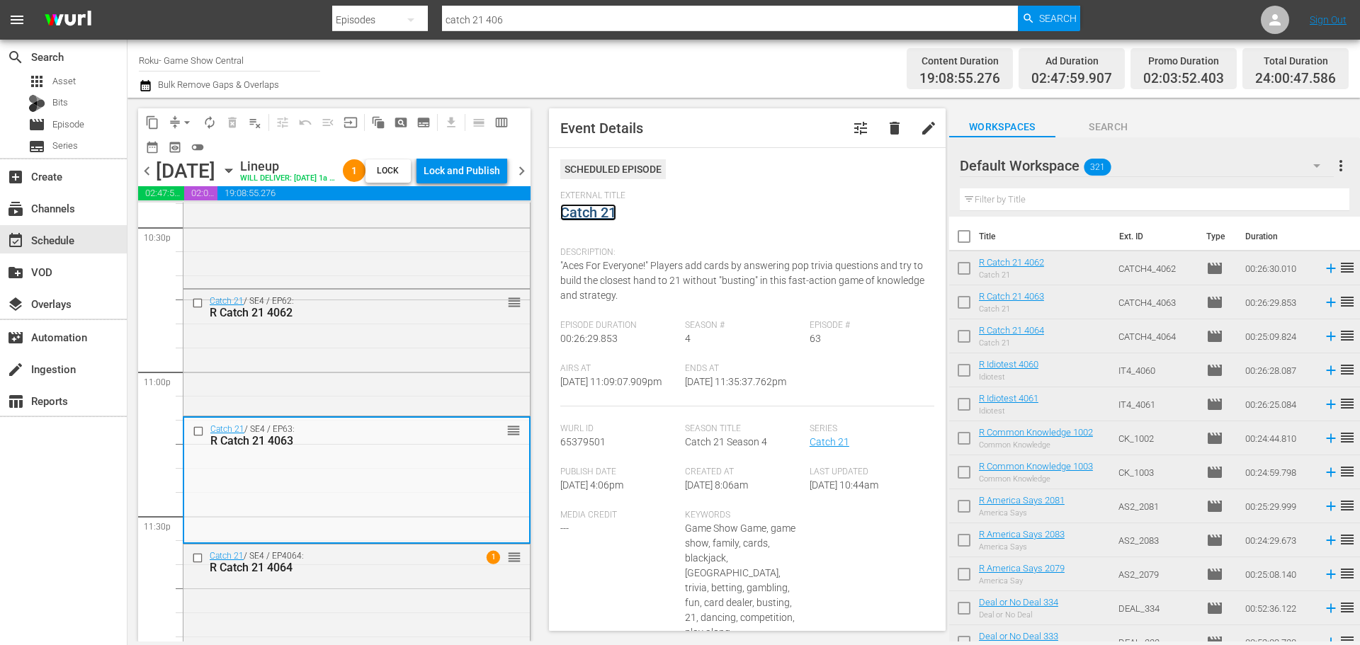
click at [586, 211] on link "Catch 21" at bounding box center [588, 212] width 56 height 17
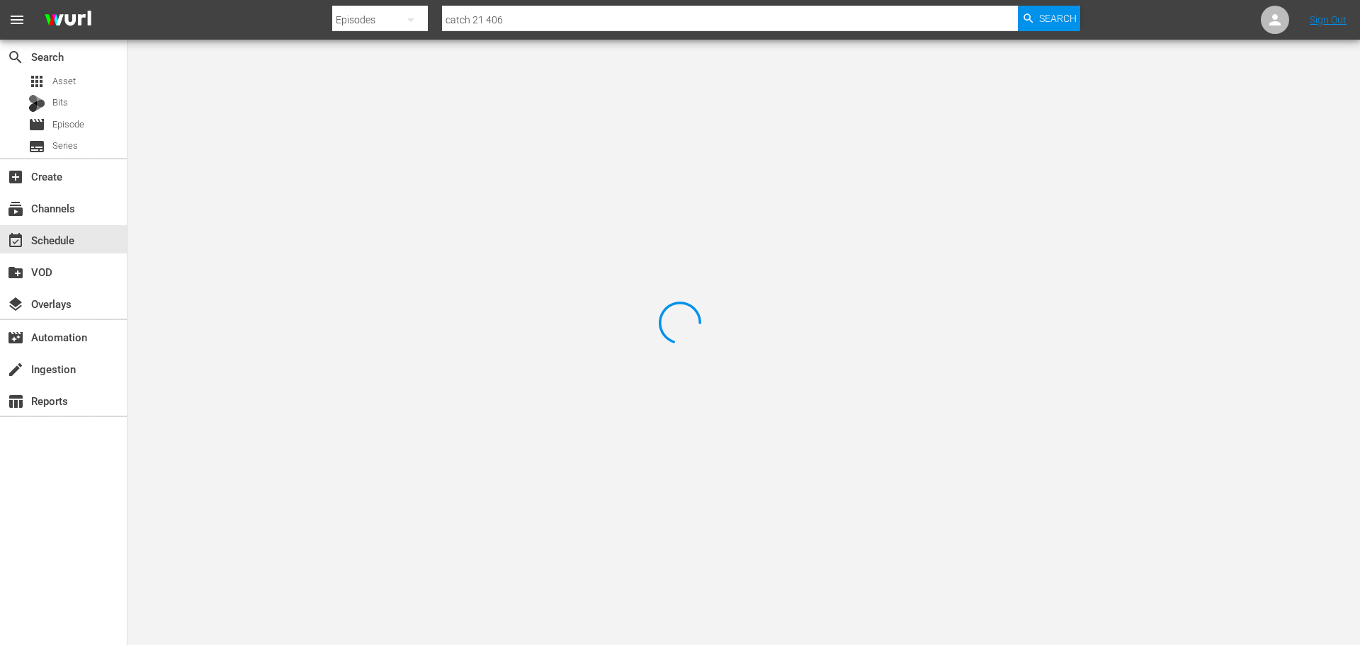
click at [287, 91] on div at bounding box center [680, 322] width 1360 height 645
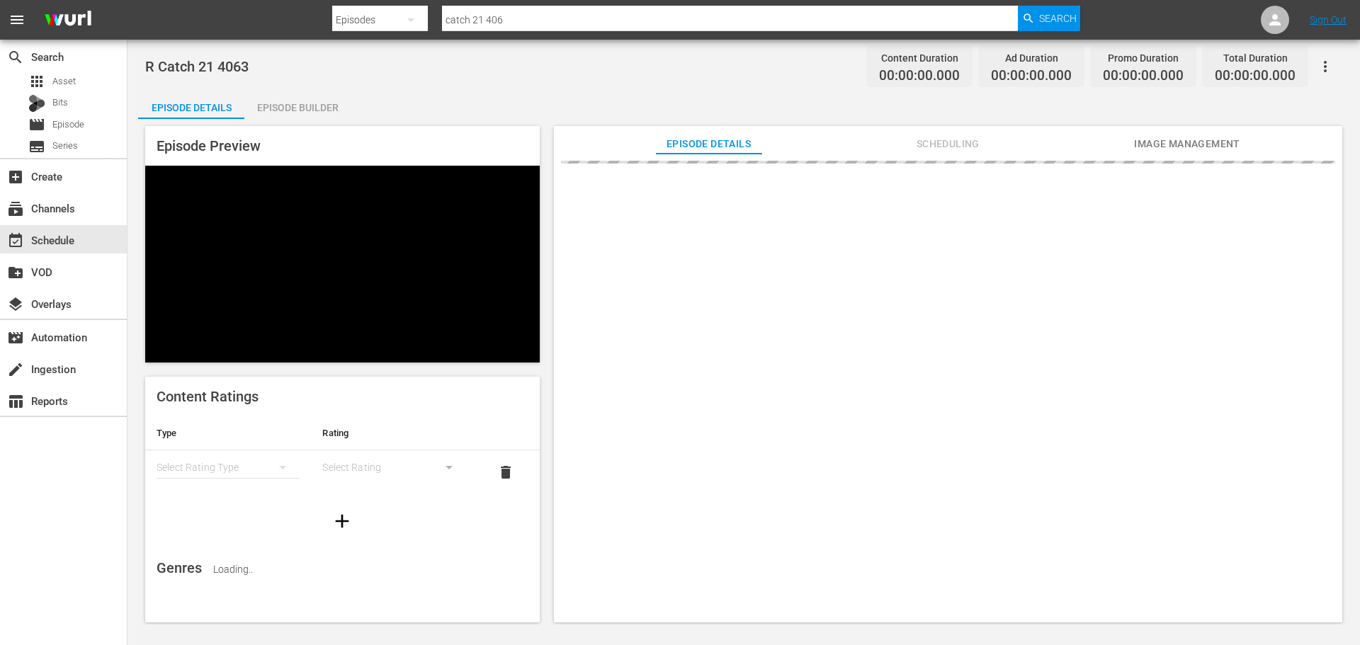
click at [271, 115] on div "Episode Builder" at bounding box center [297, 108] width 106 height 34
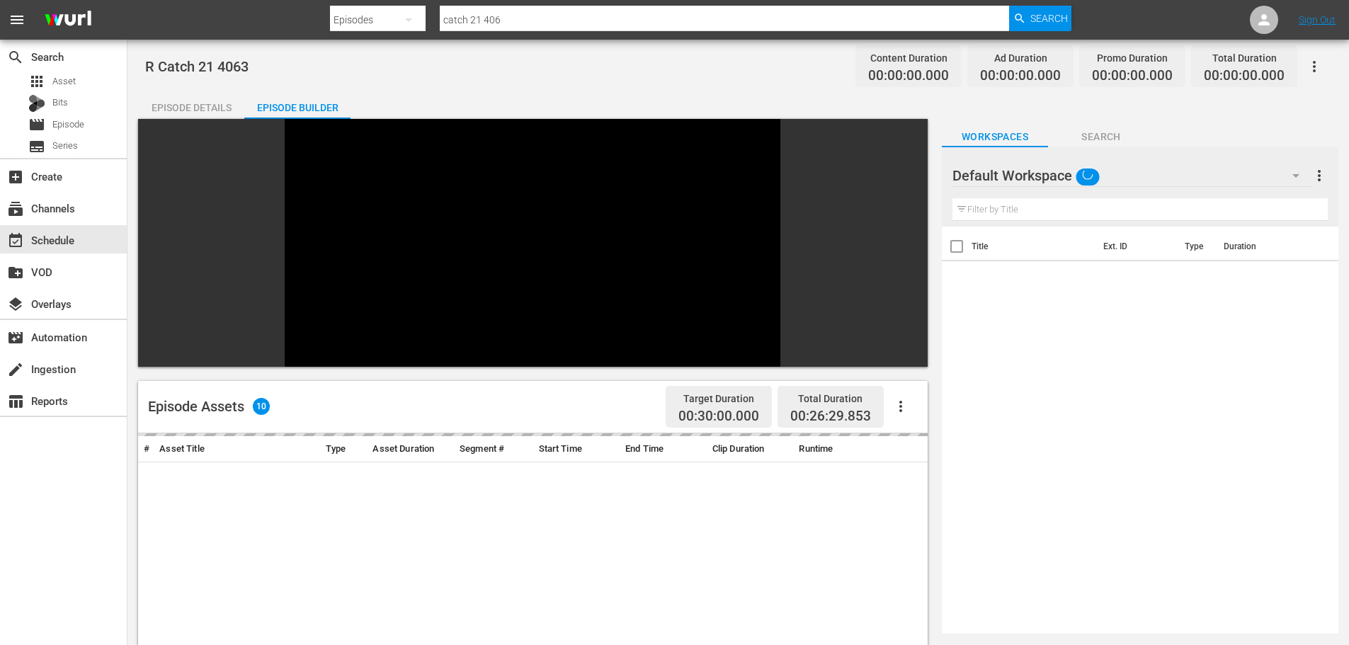
click at [1147, 227] on th "Ext. ID" at bounding box center [1135, 247] width 81 height 40
drag, startPoint x: 1121, startPoint y: 212, endPoint x: 1105, endPoint y: 176, distance: 39.0
click at [1121, 211] on input "text" at bounding box center [1140, 209] width 375 height 23
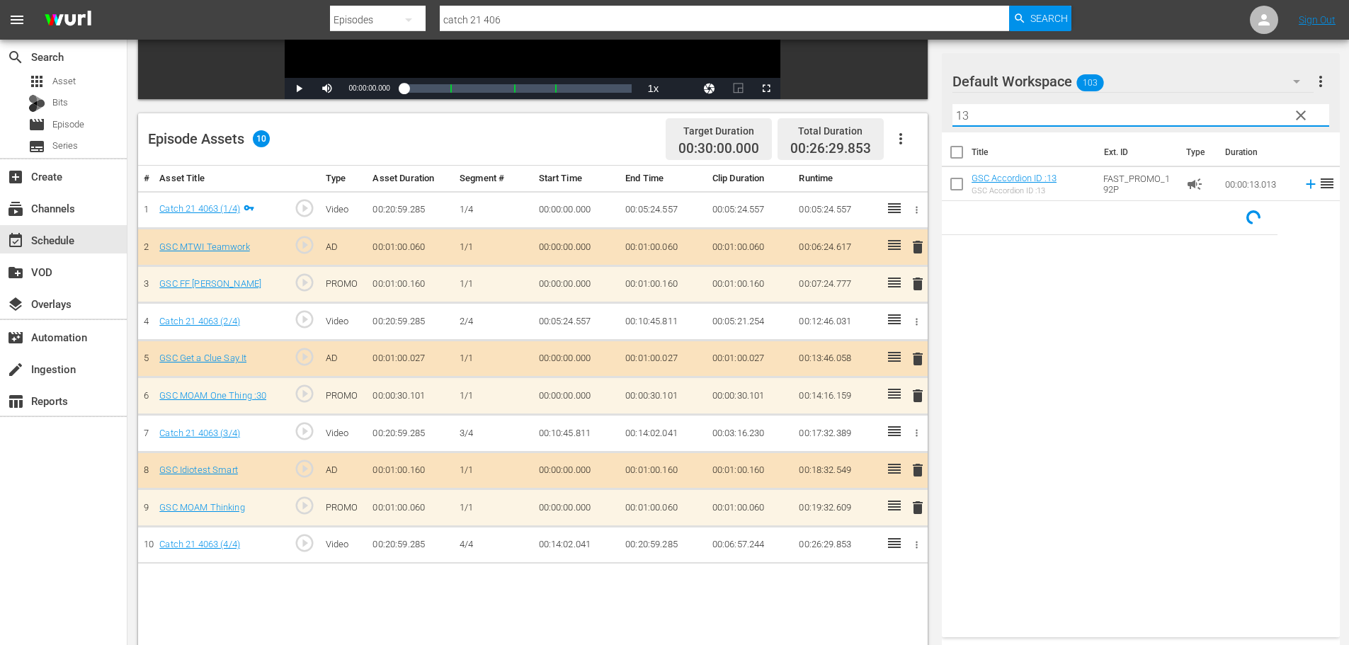
scroll to position [298, 0]
type input "13"
click at [917, 506] on span "delete" at bounding box center [917, 508] width 17 height 17
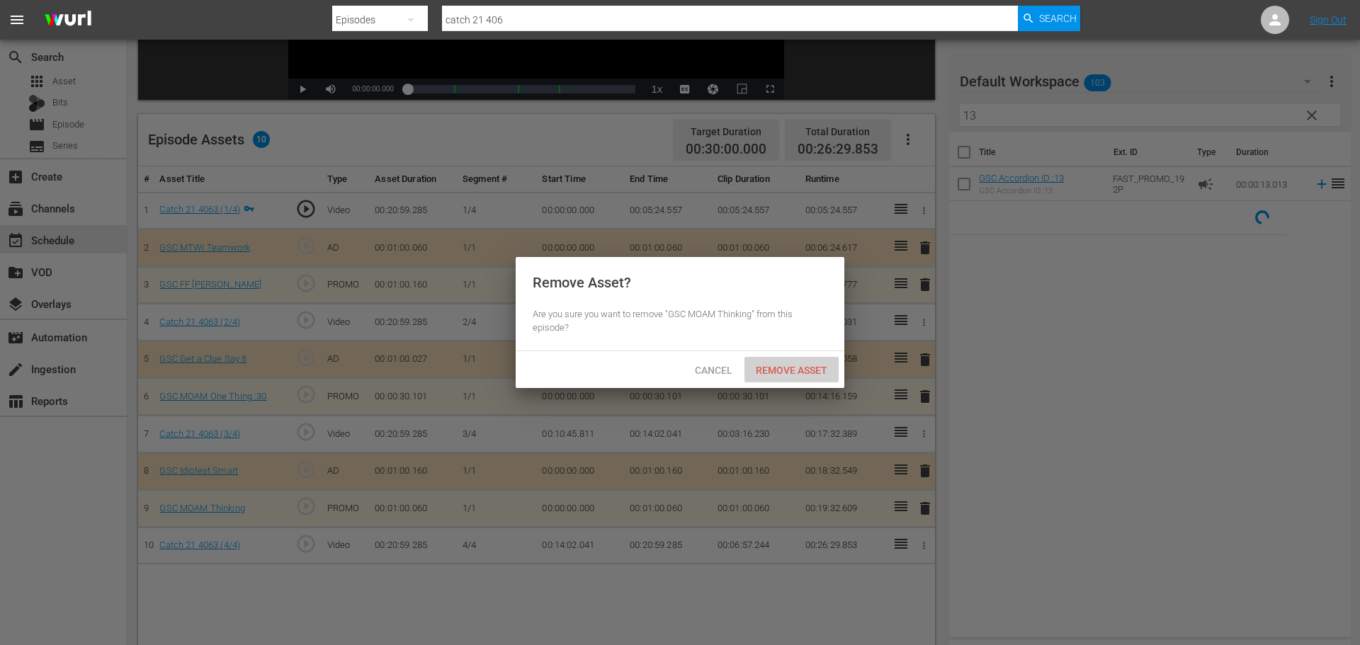
click at [785, 372] on span "Remove Asset" at bounding box center [791, 370] width 94 height 11
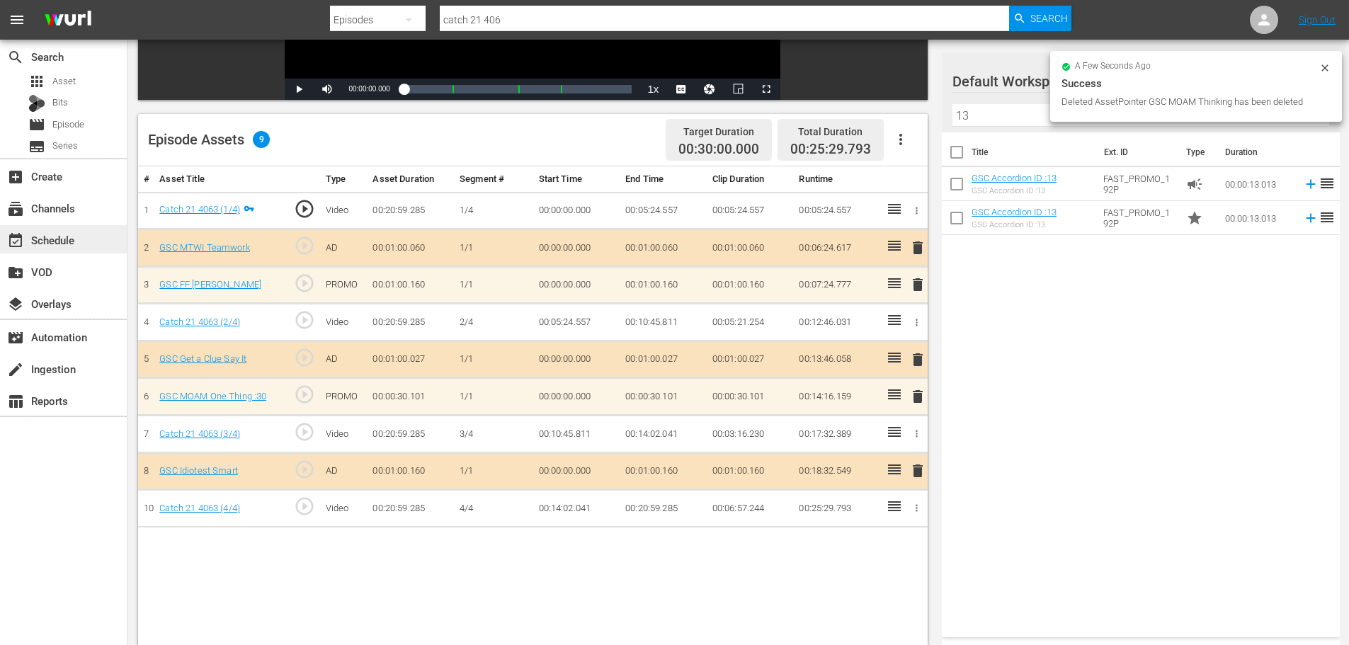
click at [91, 240] on div "event_available Schedule" at bounding box center [63, 239] width 127 height 28
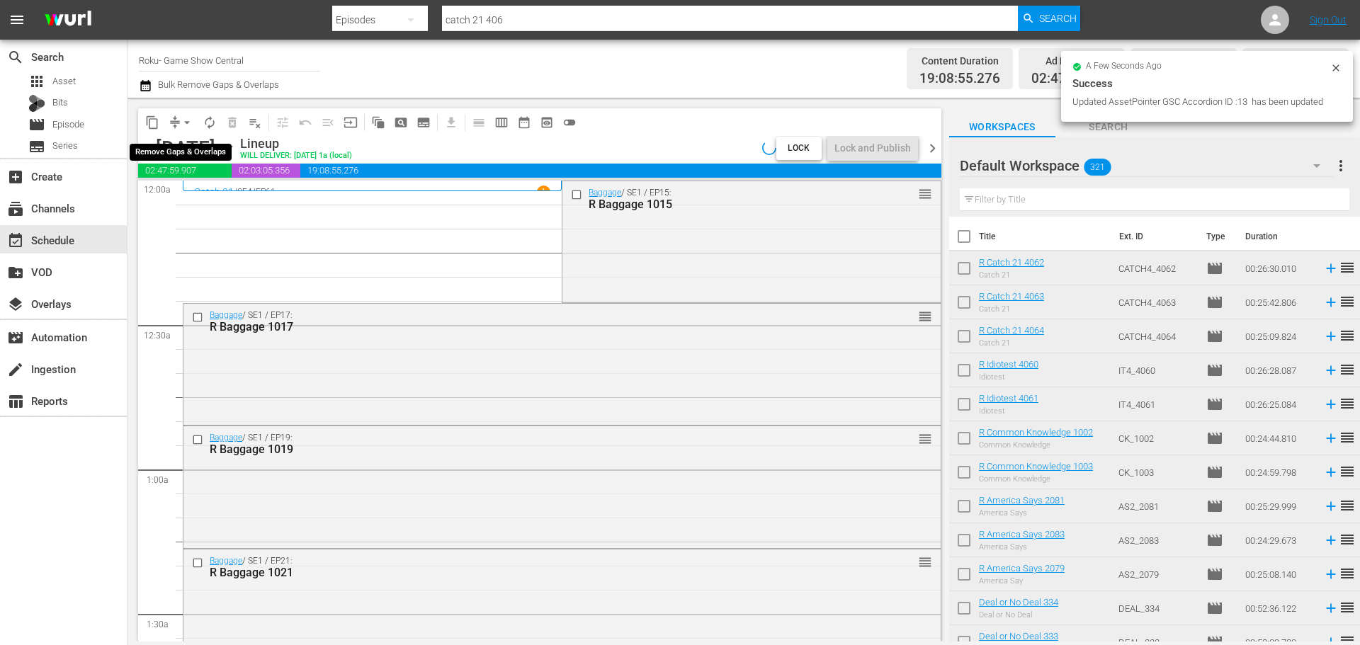
click at [178, 125] on button "arrow_drop_down" at bounding box center [187, 122] width 23 height 23
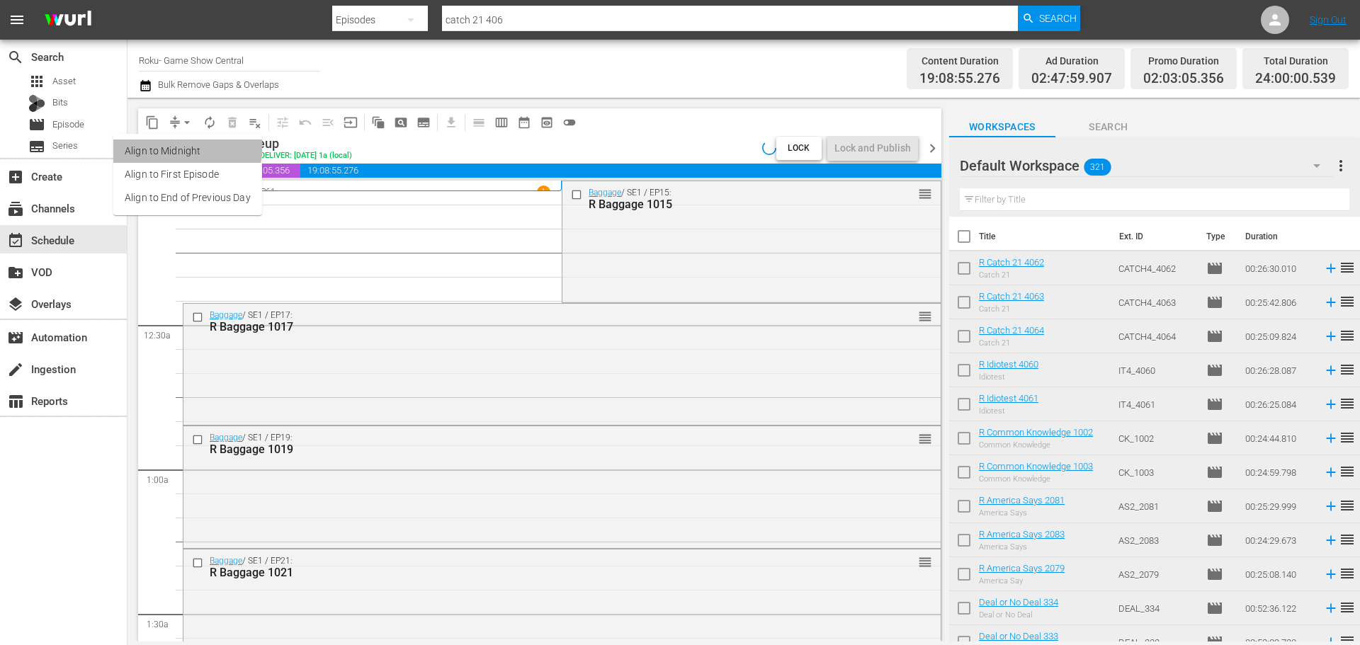
click at [176, 144] on li "Align to Midnight" at bounding box center [187, 151] width 149 height 23
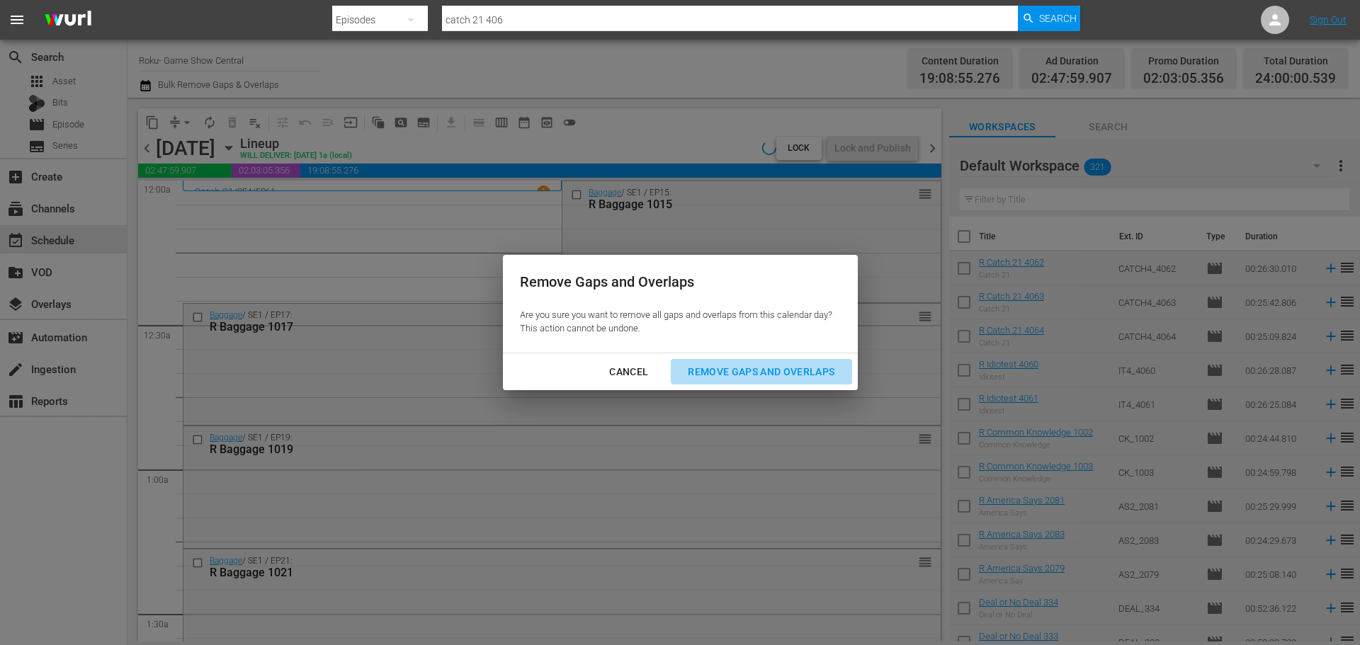
click at [768, 366] on div "Remove Gaps and Overlaps" at bounding box center [760, 372] width 169 height 18
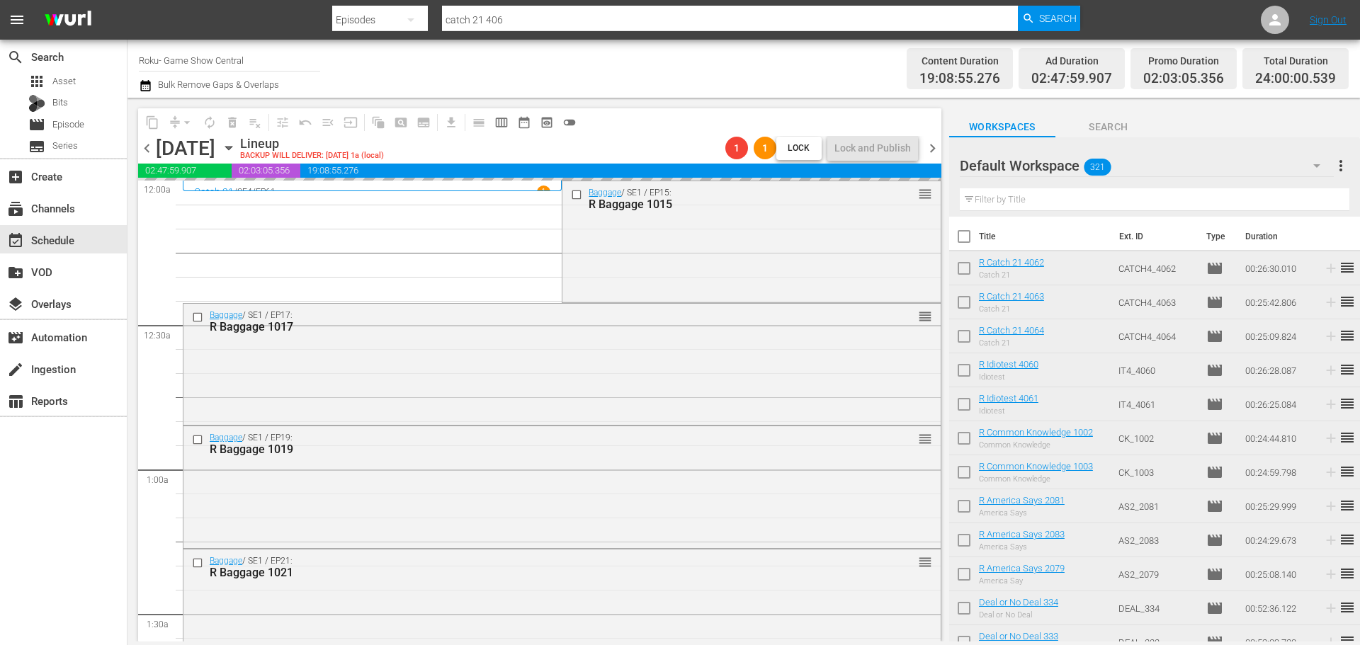
click at [824, 130] on div "content_copy compress arrow_drop_down autorenew_outlined delete_forever_outline…" at bounding box center [539, 122] width 803 height 28
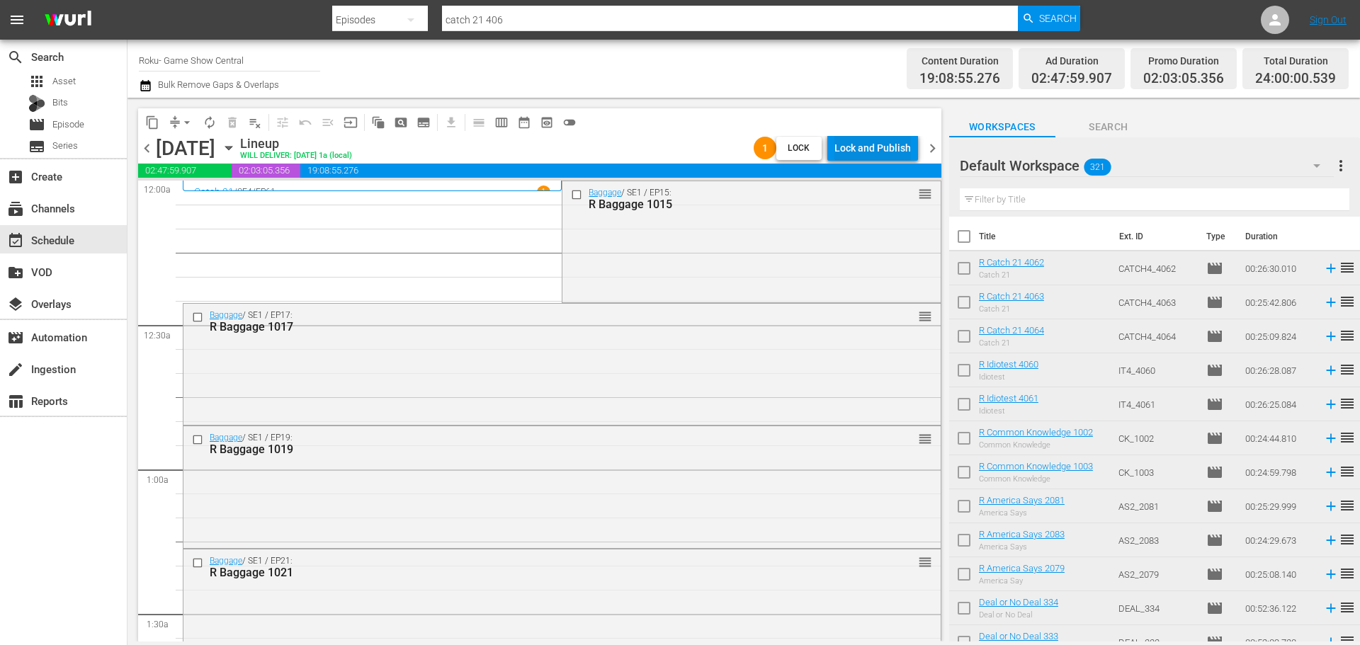
click at [874, 147] on div "Lock and Publish" at bounding box center [872, 147] width 76 height 25
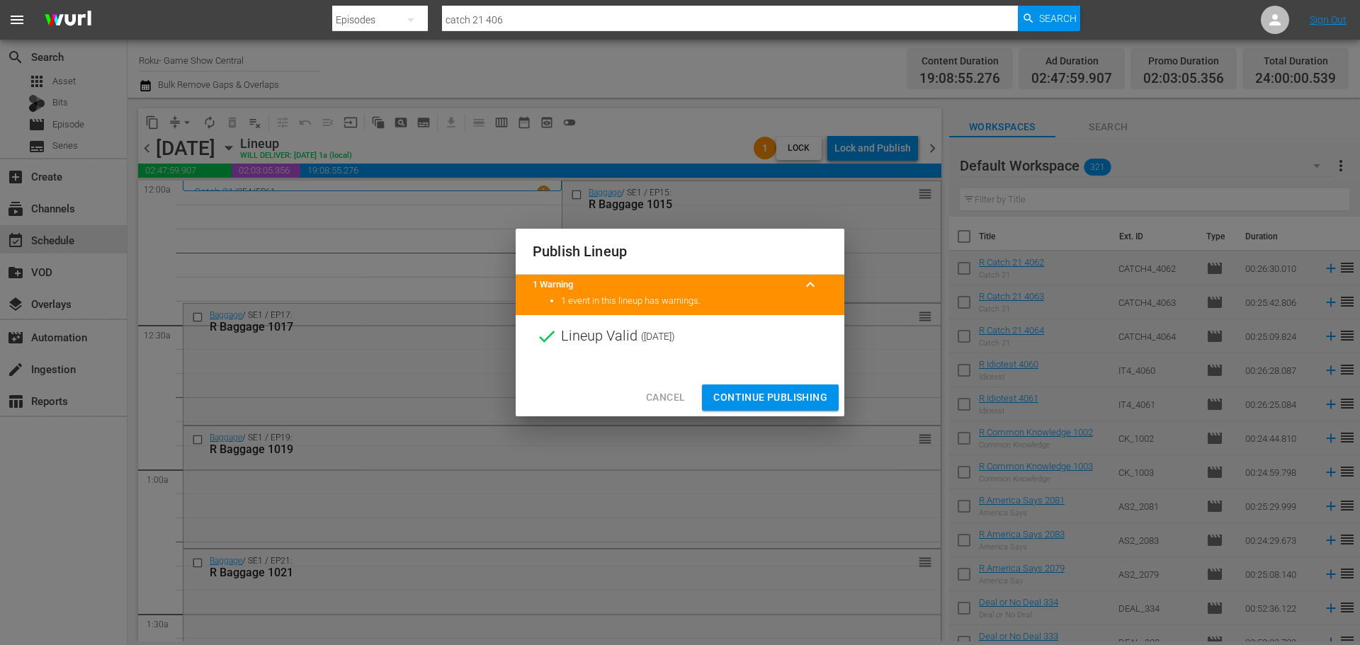
click at [759, 394] on span "Continue Publishing" at bounding box center [770, 398] width 114 height 18
